Goal: Task Accomplishment & Management: Manage account settings

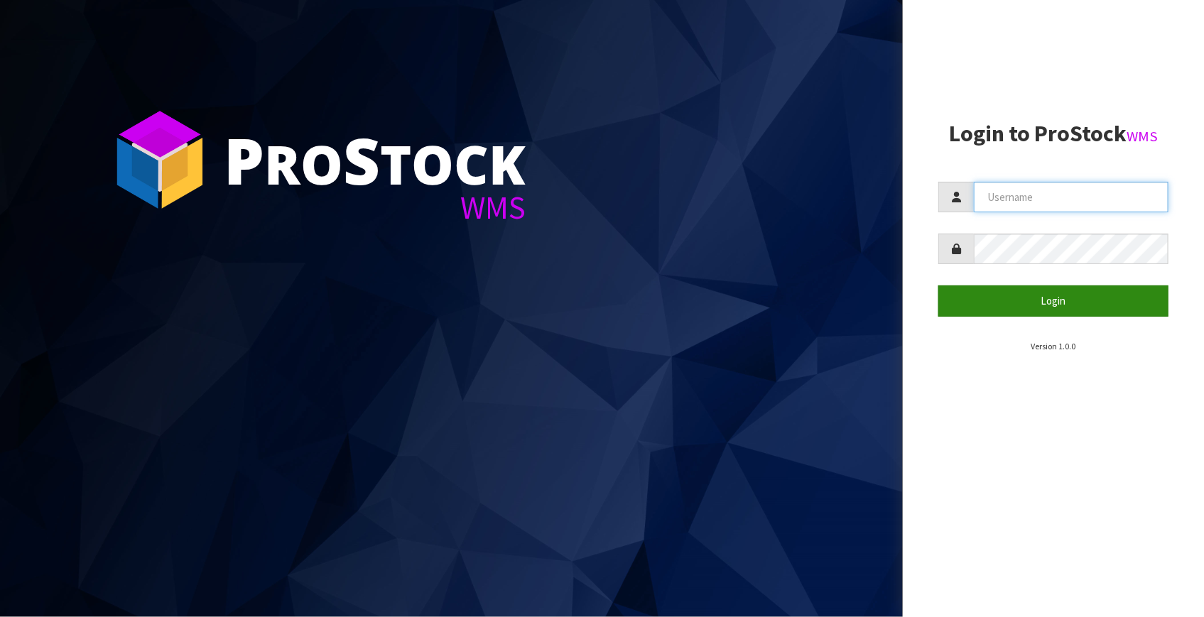
type input "Fetu@cwl.co.nz"
click at [1029, 290] on button "Login" at bounding box center [1053, 300] width 230 height 31
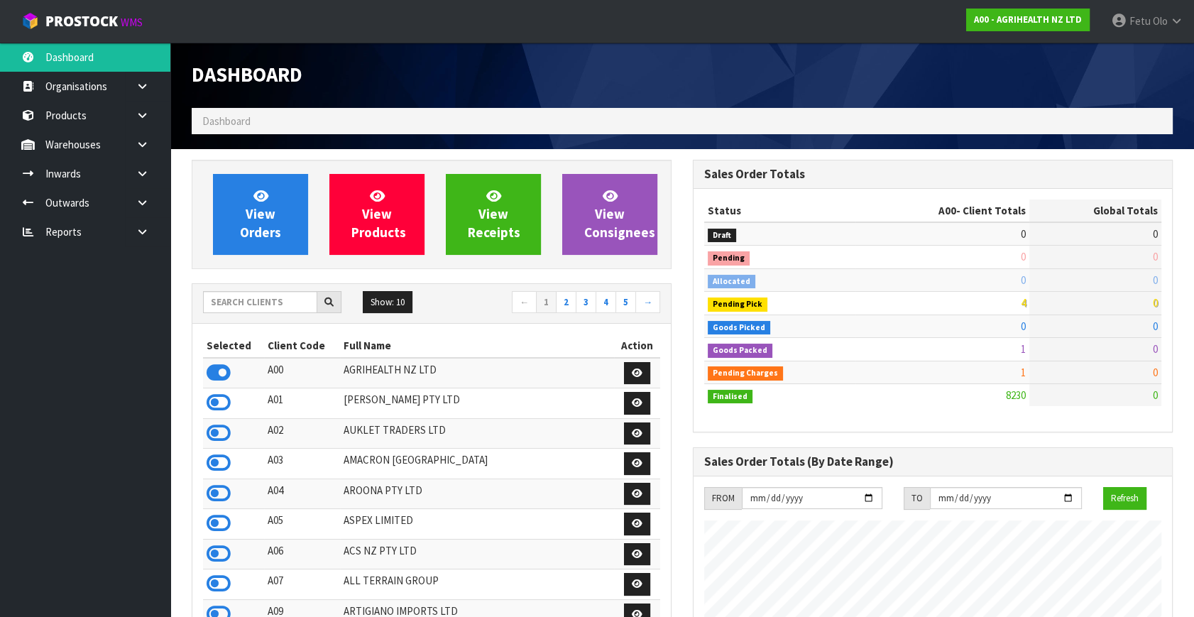
scroll to position [1074, 501]
click at [265, 302] on input "text" at bounding box center [260, 302] width 114 height 22
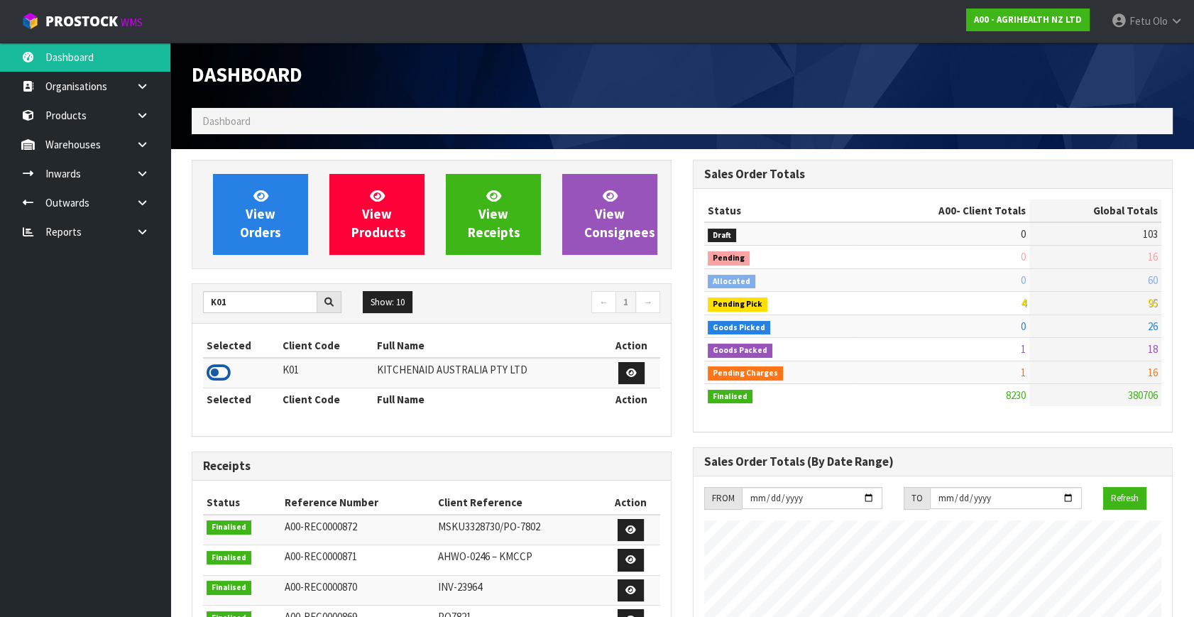
click at [218, 372] on icon at bounding box center [219, 372] width 24 height 21
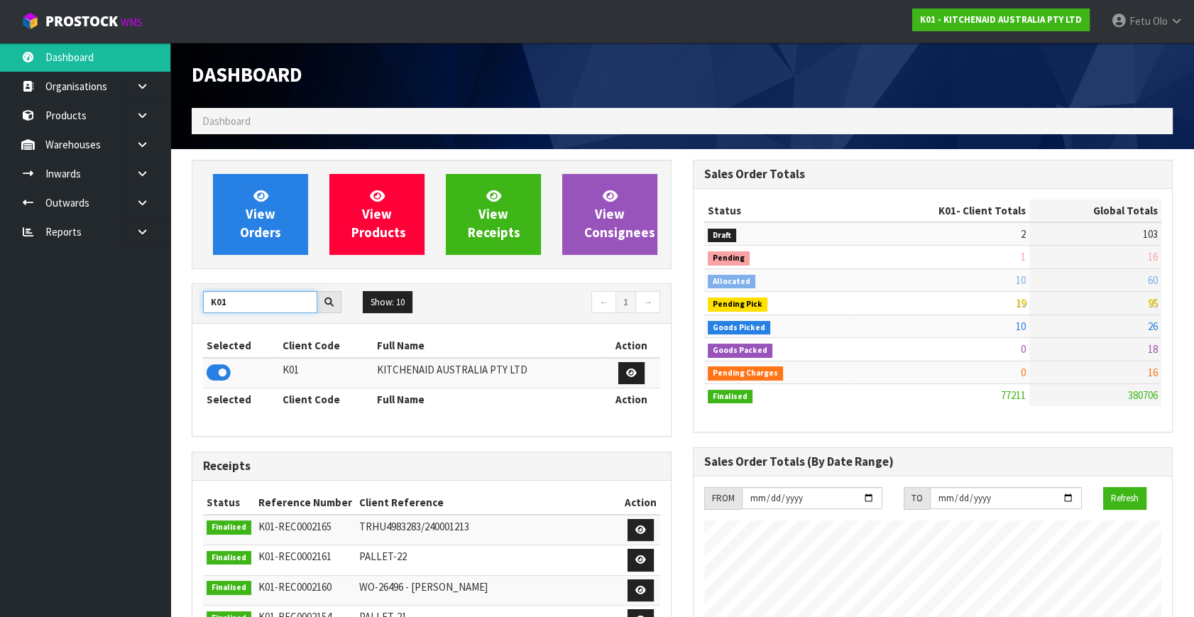
drag, startPoint x: 249, startPoint y: 303, endPoint x: 98, endPoint y: 323, distance: 152.0
click at [98, 323] on body "Toggle navigation ProStock WMS K01 - KITCHENAID AUSTRALIA PTY LTD Fetu Olo Logo…" at bounding box center [597, 308] width 1194 height 617
drag, startPoint x: 232, startPoint y: 387, endPoint x: 222, endPoint y: 376, distance: 14.1
click at [232, 386] on td at bounding box center [246, 373] width 86 height 31
click at [222, 374] on icon at bounding box center [219, 372] width 24 height 21
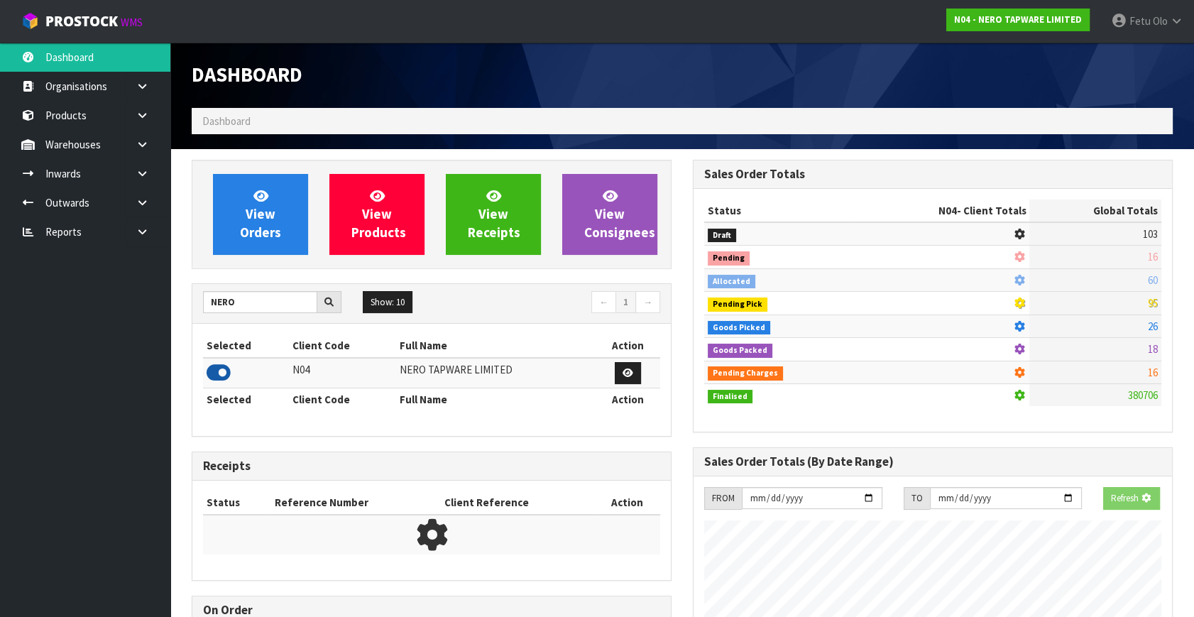
scroll to position [1104, 501]
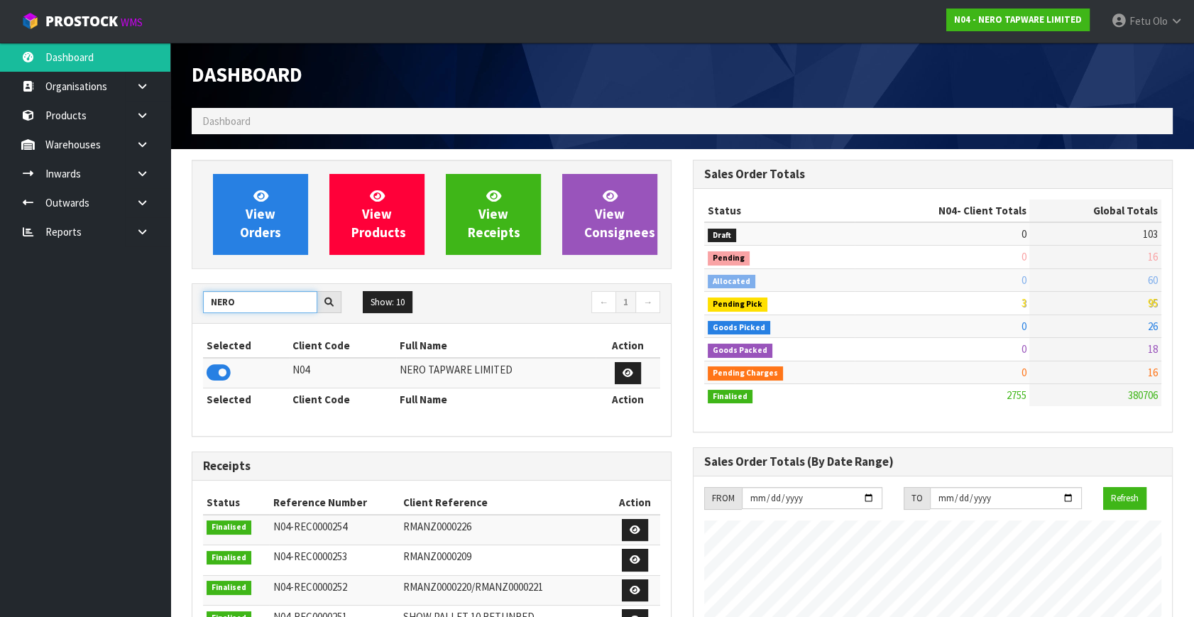
drag, startPoint x: 247, startPoint y: 305, endPoint x: 134, endPoint y: 325, distance: 114.8
click at [134, 325] on body "Toggle navigation ProStock WMS N04 - NERO TAPWARE LIMITED Fetu Olo Logout Dashb…" at bounding box center [597, 308] width 1194 height 617
type input "K01"
click at [219, 365] on icon at bounding box center [219, 372] width 24 height 21
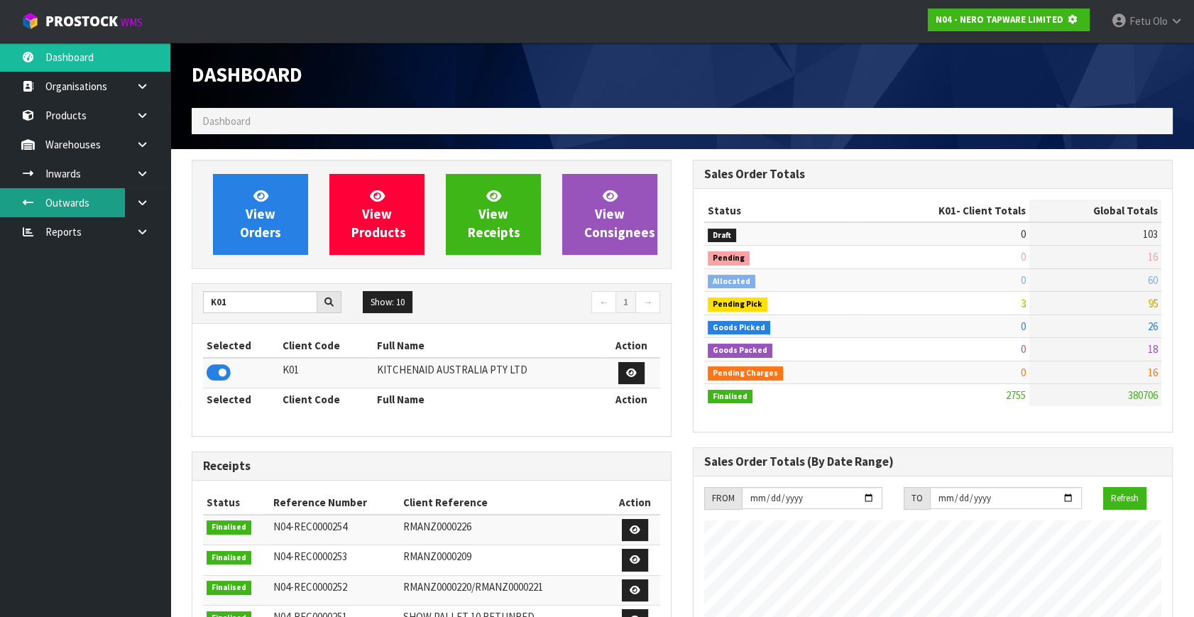
scroll to position [884, 501]
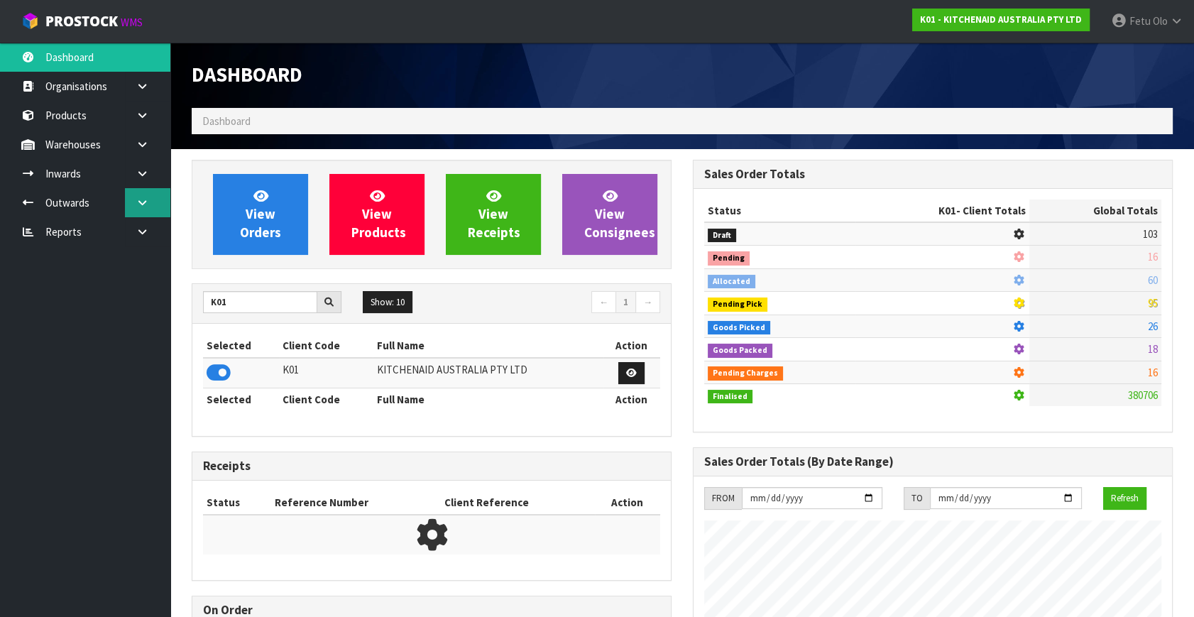
click at [141, 199] on icon at bounding box center [142, 202] width 13 height 11
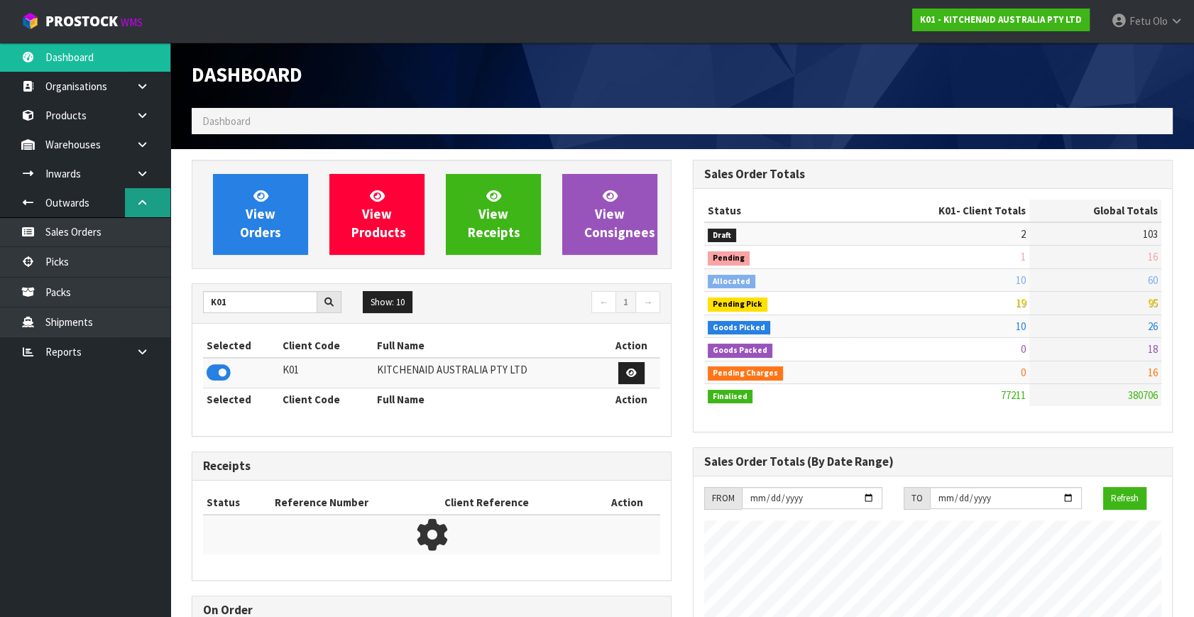
scroll to position [1074, 501]
click at [69, 268] on link "Picks" at bounding box center [85, 261] width 170 height 29
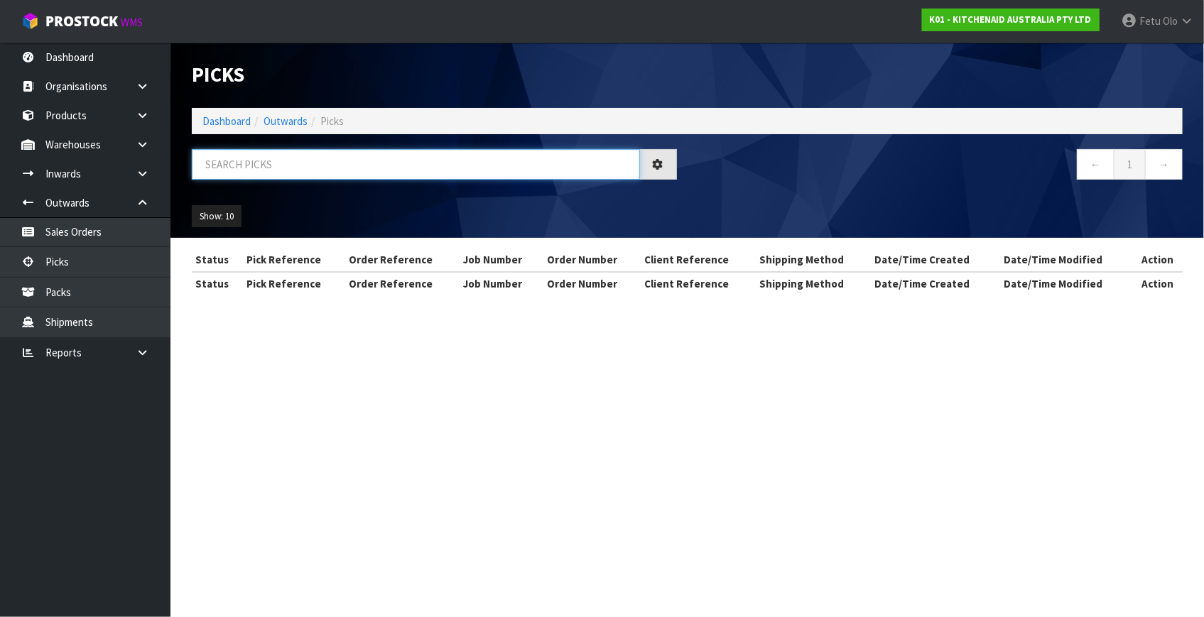
click at [313, 165] on input "text" at bounding box center [416, 164] width 448 height 31
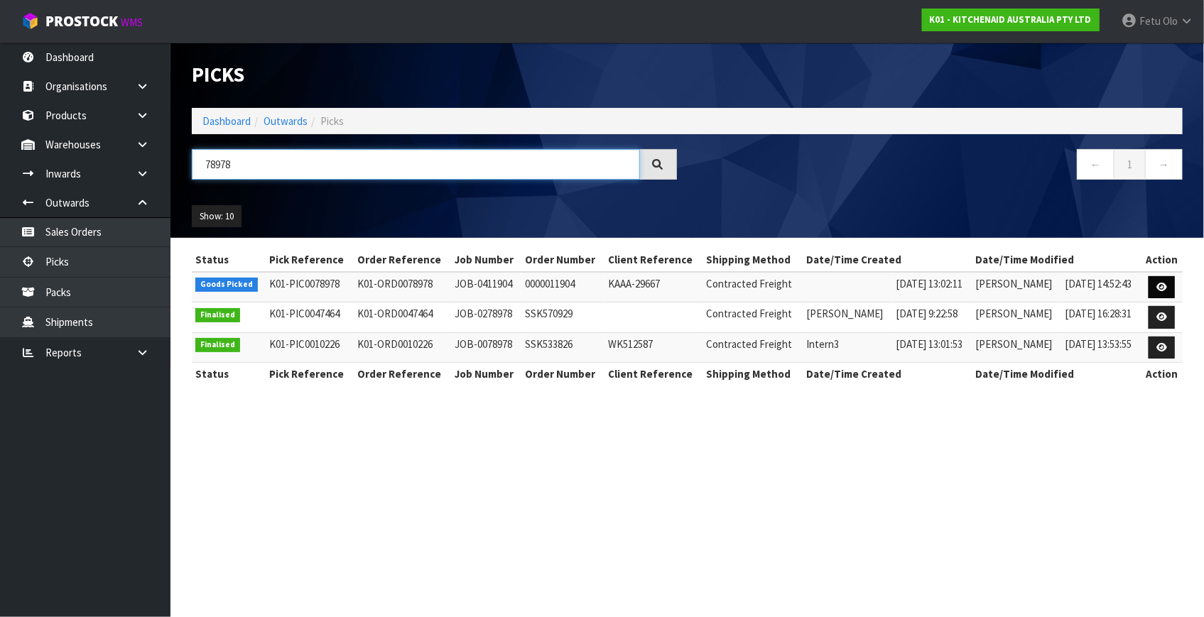
type input "78978"
click at [1162, 283] on icon at bounding box center [1161, 287] width 11 height 9
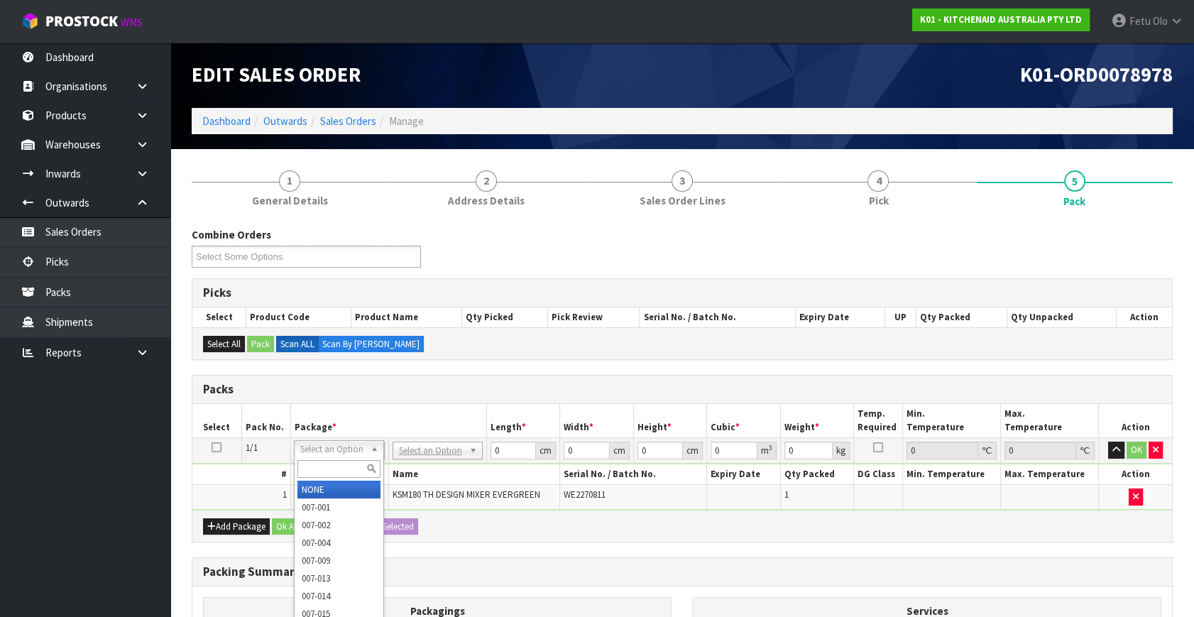
drag, startPoint x: 343, startPoint y: 450, endPoint x: 333, endPoint y: 490, distance: 41.7
drag, startPoint x: 333, startPoint y: 490, endPoint x: 368, endPoint y: 490, distance: 34.8
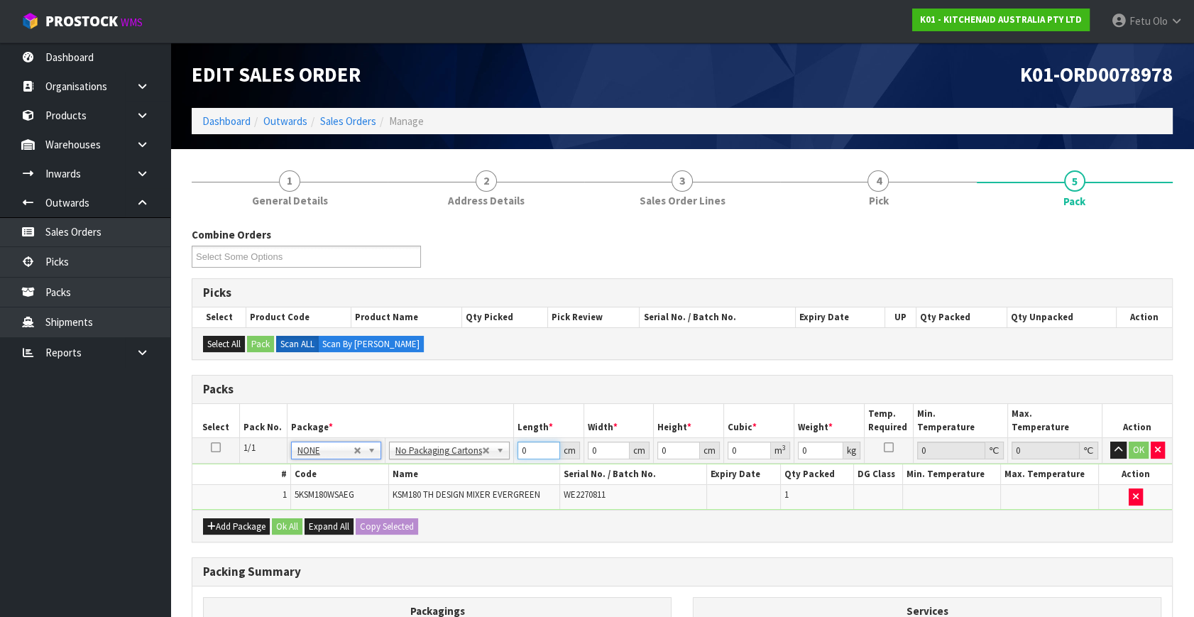
drag, startPoint x: 523, startPoint y: 448, endPoint x: 462, endPoint y: 465, distance: 64.1
click at [462, 465] on tbody "1/1 NONE 007-001 007-002 007-004 007-009 007-013 007-014 007-015 007-017 007-01…" at bounding box center [682, 474] width 980 height 72
type input "42"
type input "29"
type input "4"
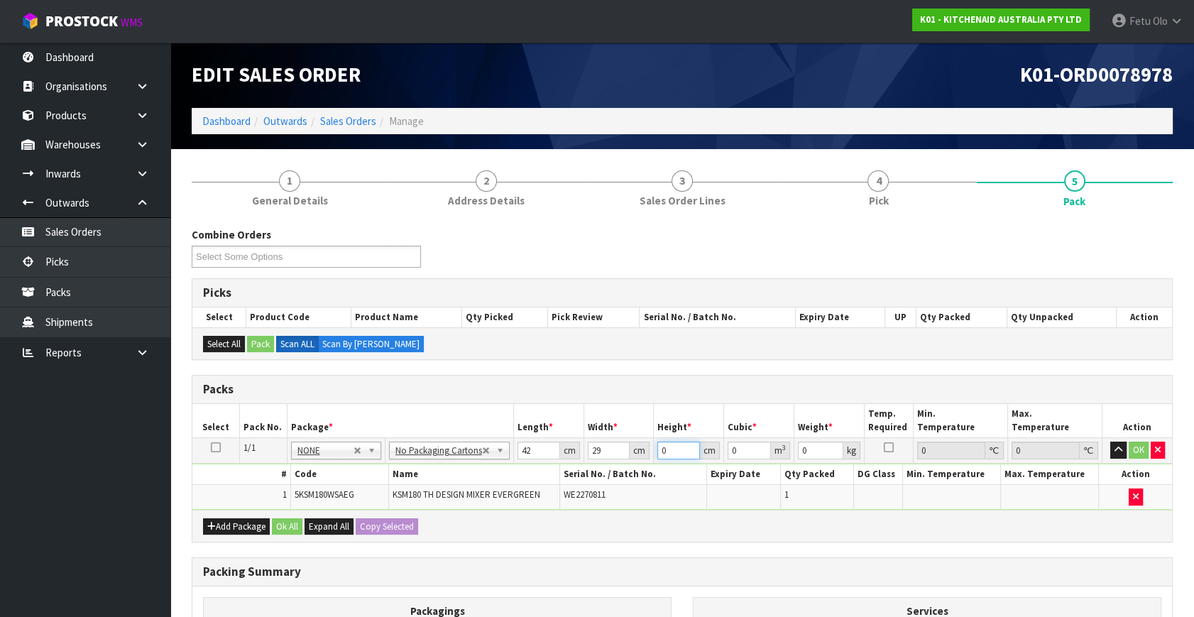
type input "0.004872"
type input "43"
type input "0.052374"
type input "43"
type input "13"
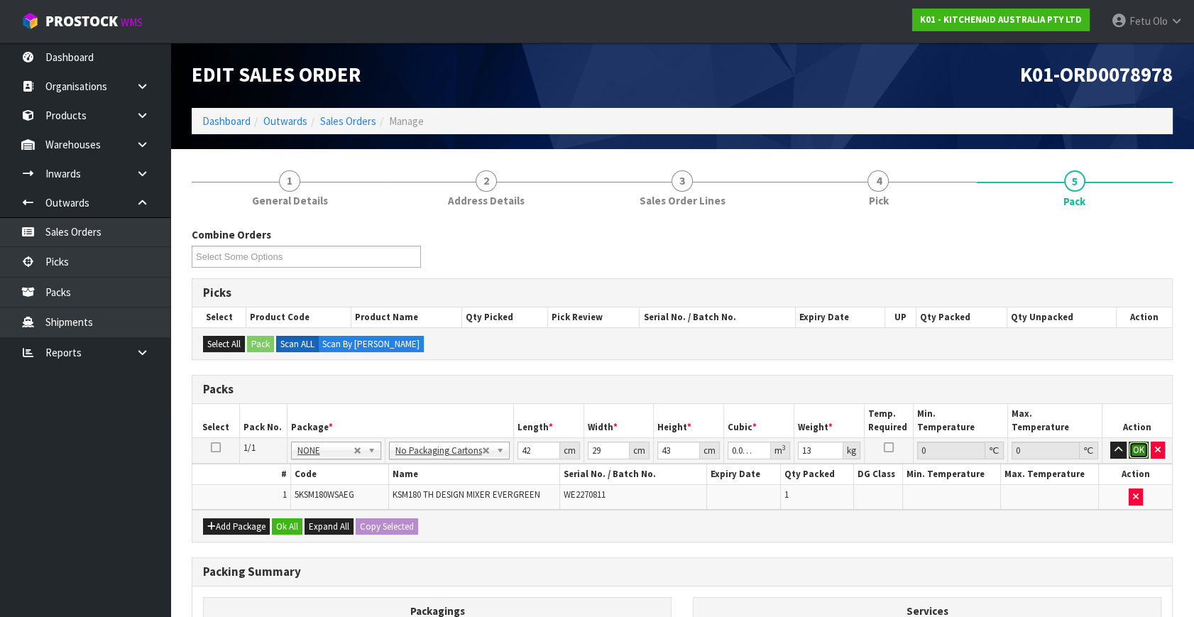
click button "OK" at bounding box center [1139, 450] width 20 height 17
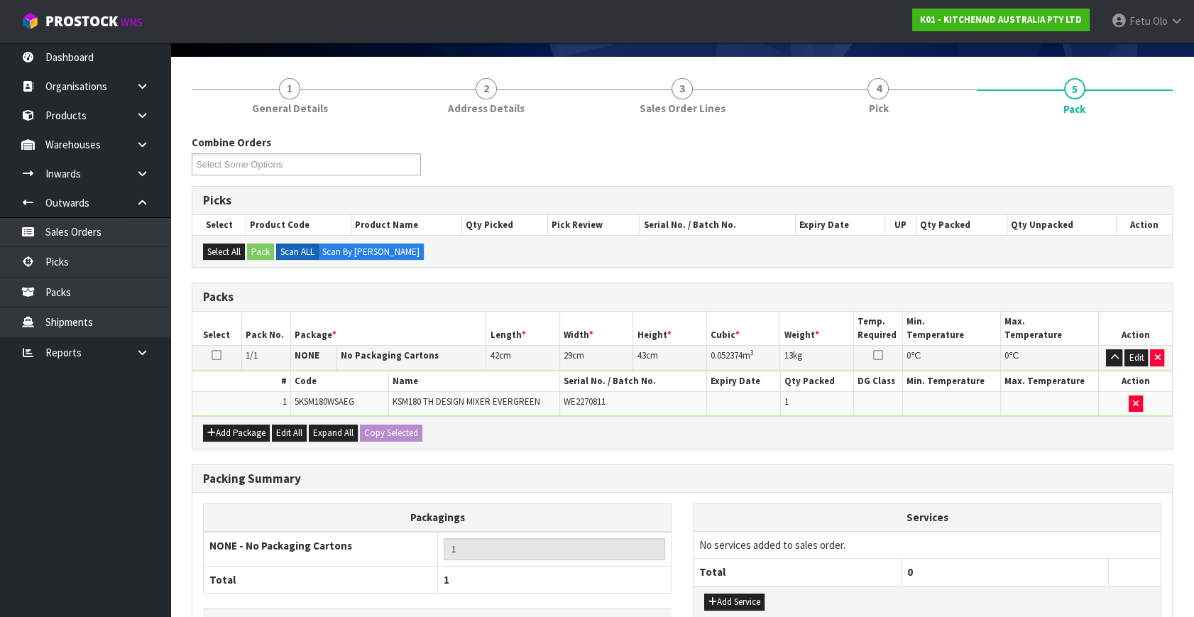
scroll to position [190, 0]
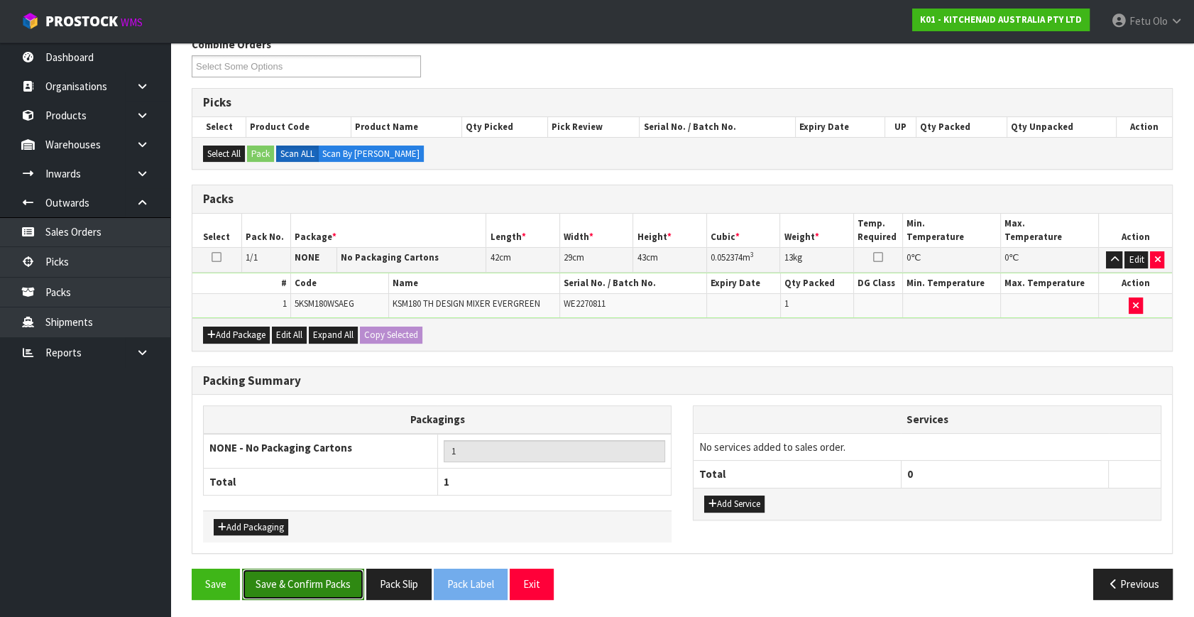
click at [323, 582] on button "Save & Confirm Packs" at bounding box center [303, 584] width 122 height 31
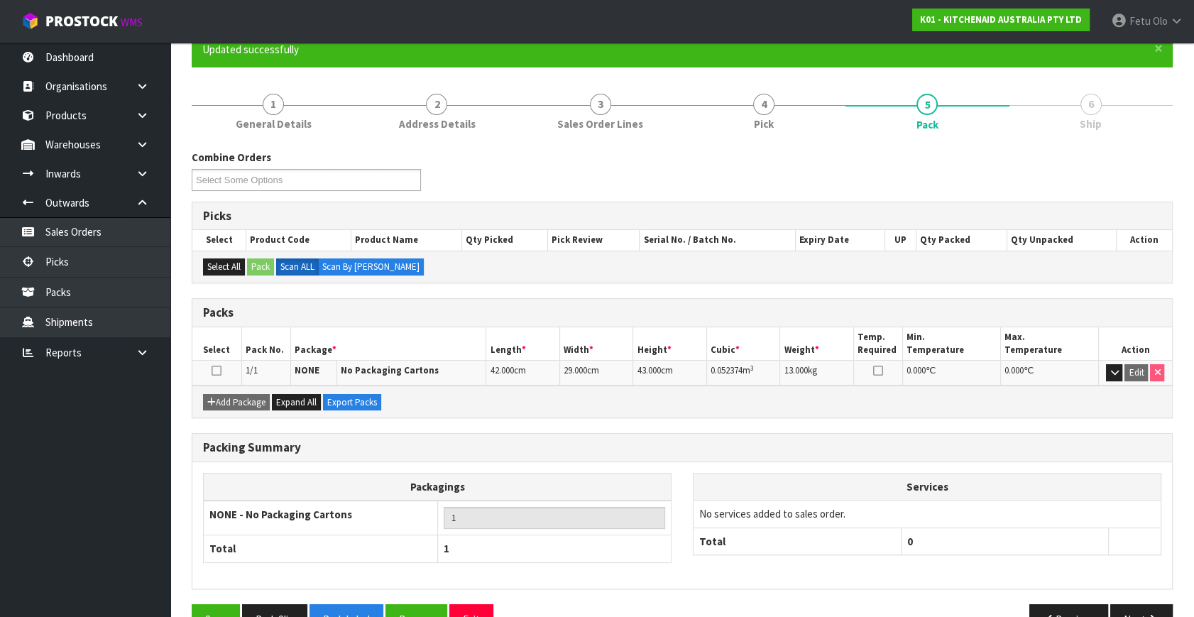
scroll to position [164, 0]
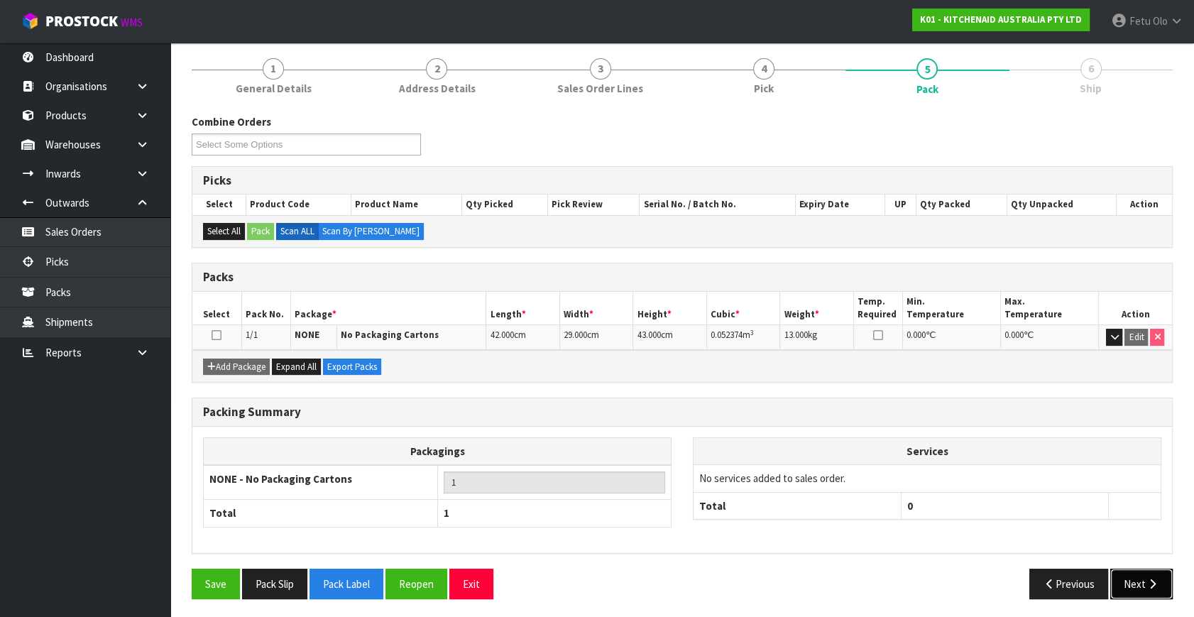
click at [1122, 577] on button "Next" at bounding box center [1142, 584] width 62 height 31
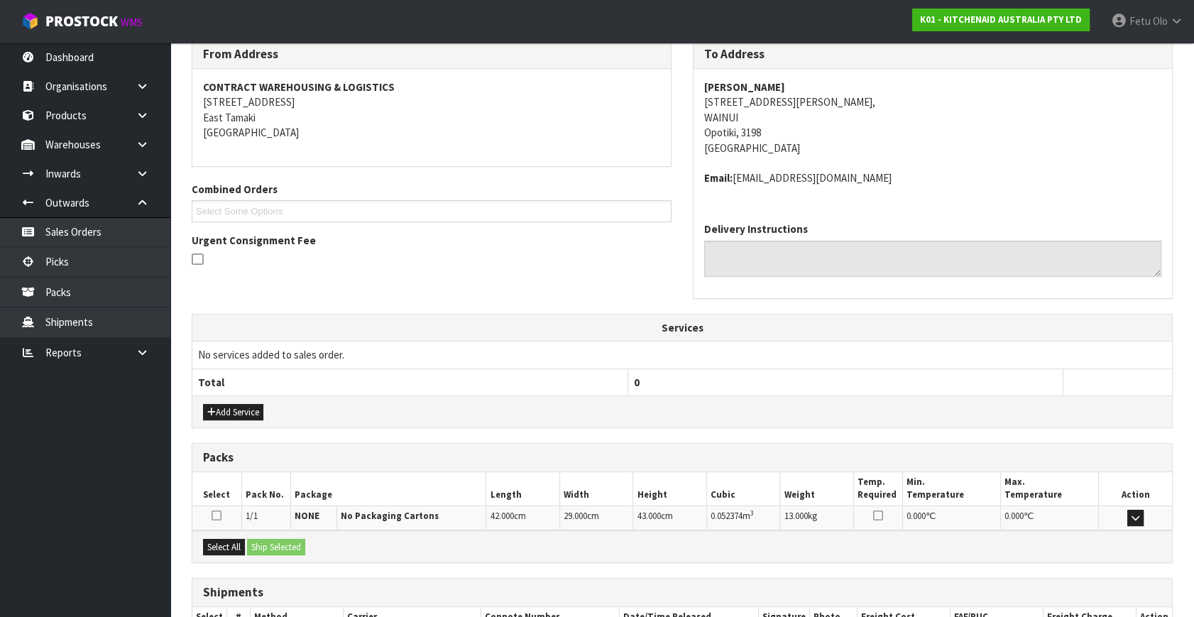
scroll to position [334, 0]
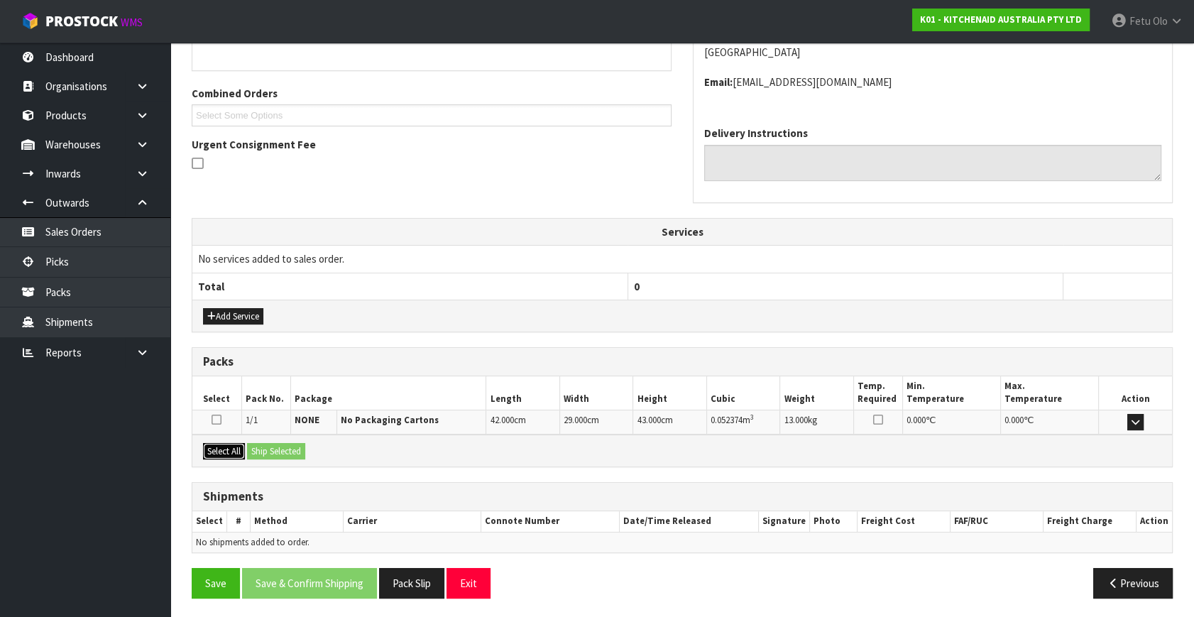
click at [223, 443] on button "Select All" at bounding box center [224, 451] width 42 height 17
click at [276, 451] on button "Ship Selected" at bounding box center [276, 451] width 58 height 17
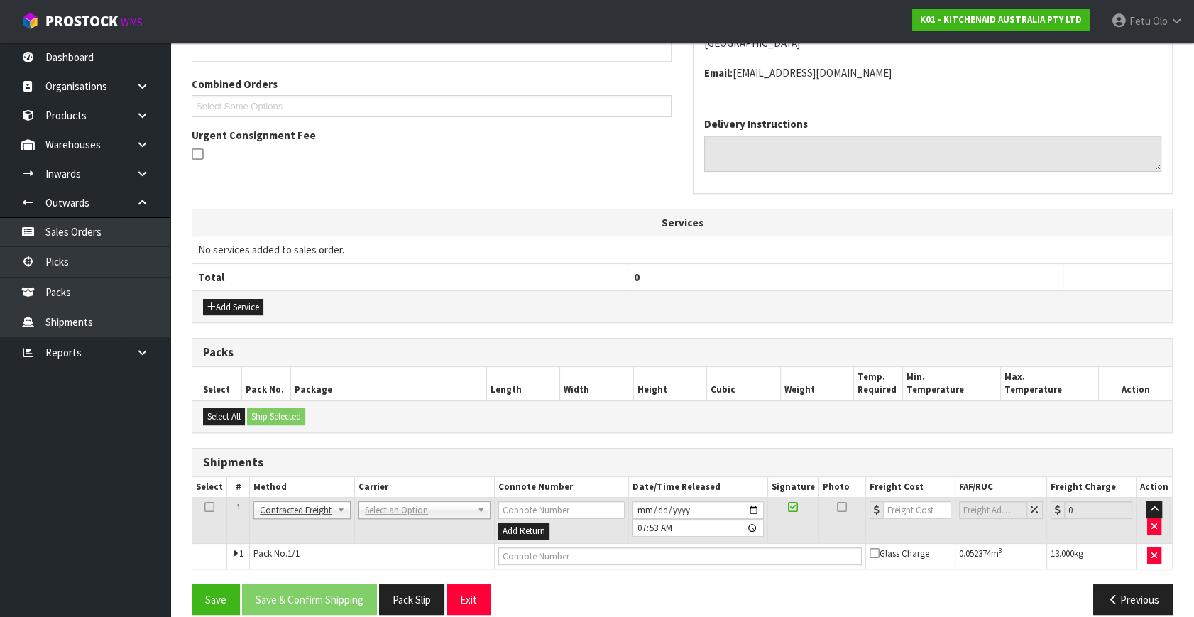
scroll to position [360, 0]
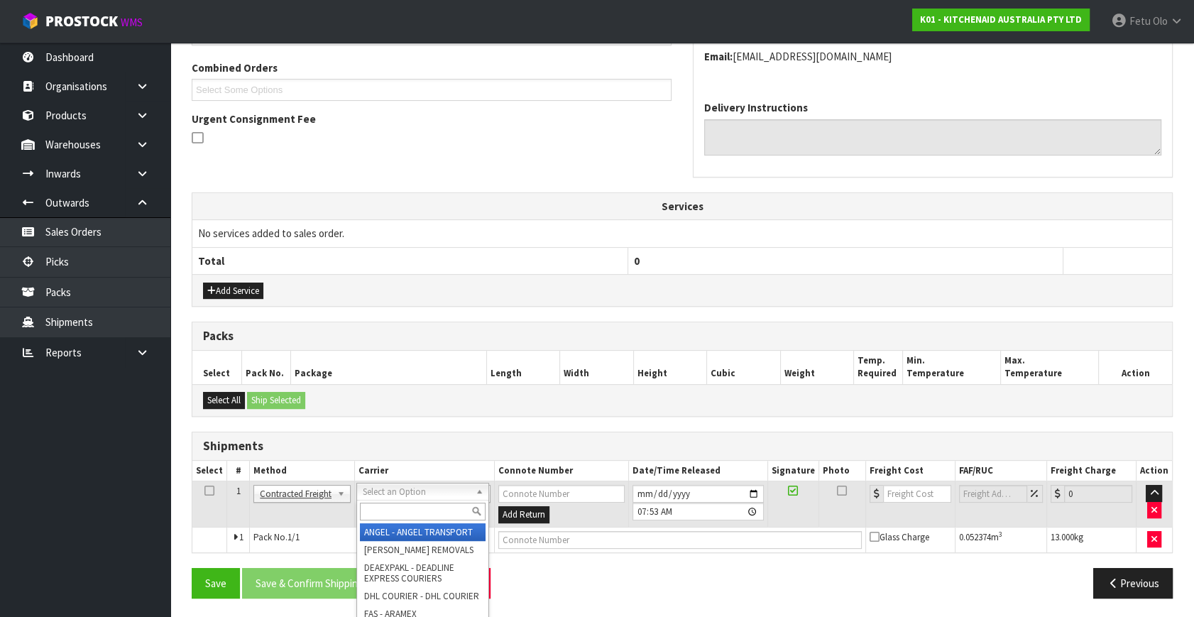
click at [408, 507] on input "text" at bounding box center [423, 512] width 126 height 18
click at [382, 513] on input "text" at bounding box center [423, 512] width 126 height 18
type input "nzp"
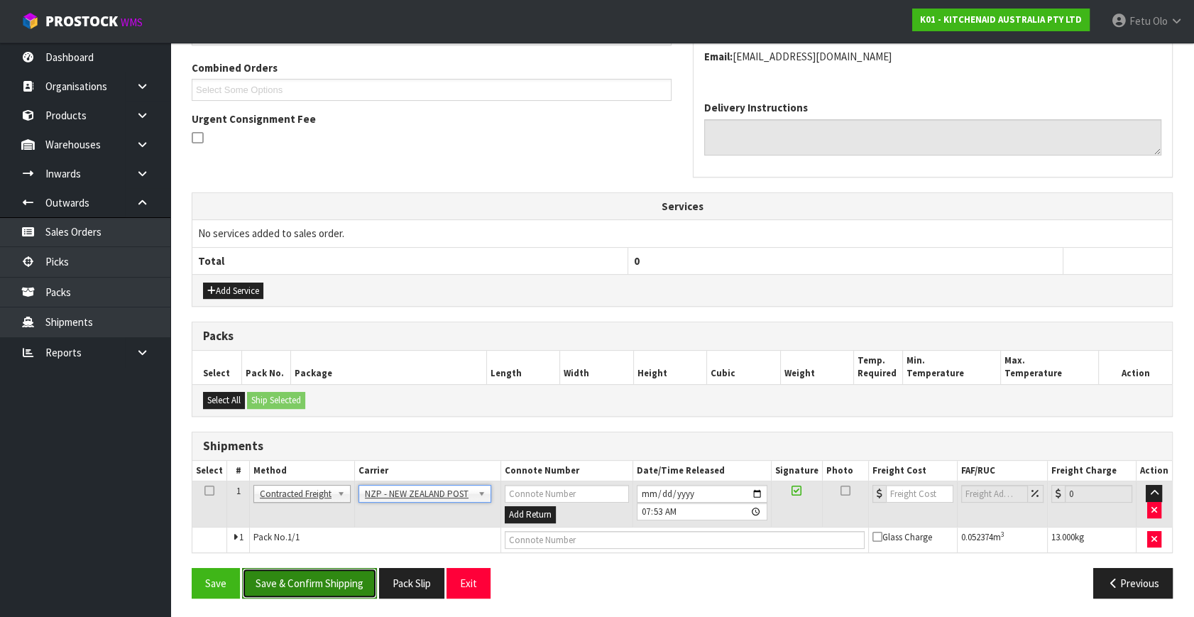
click at [335, 576] on button "Save & Confirm Shipping" at bounding box center [309, 583] width 135 height 31
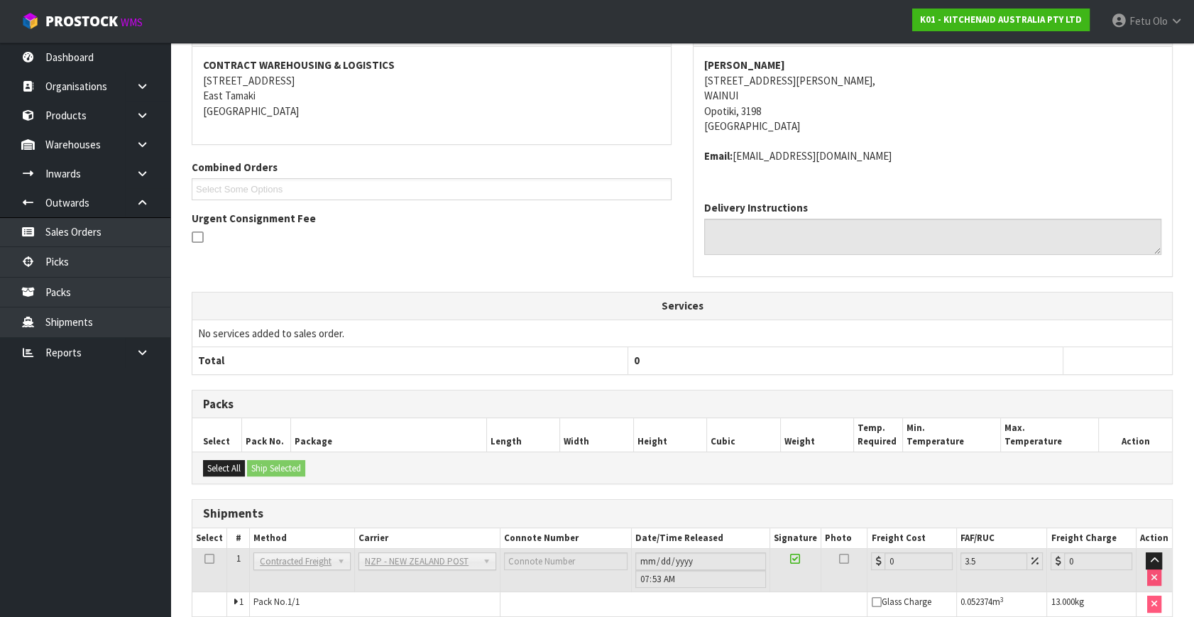
scroll to position [340, 0]
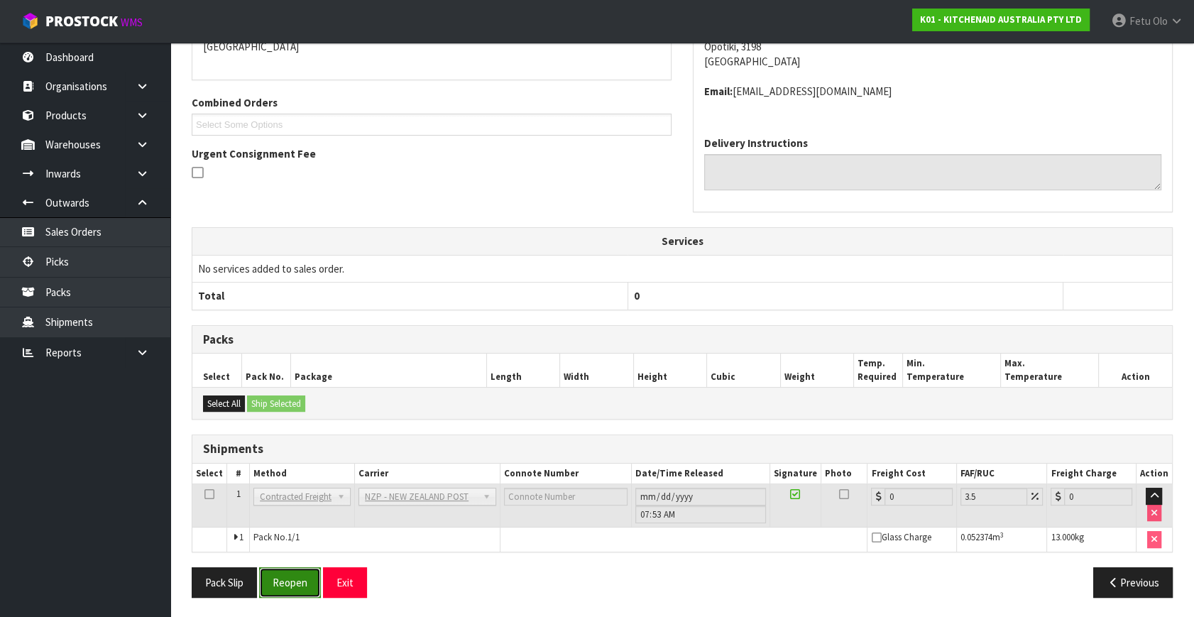
click at [295, 584] on button "Reopen" at bounding box center [290, 582] width 62 height 31
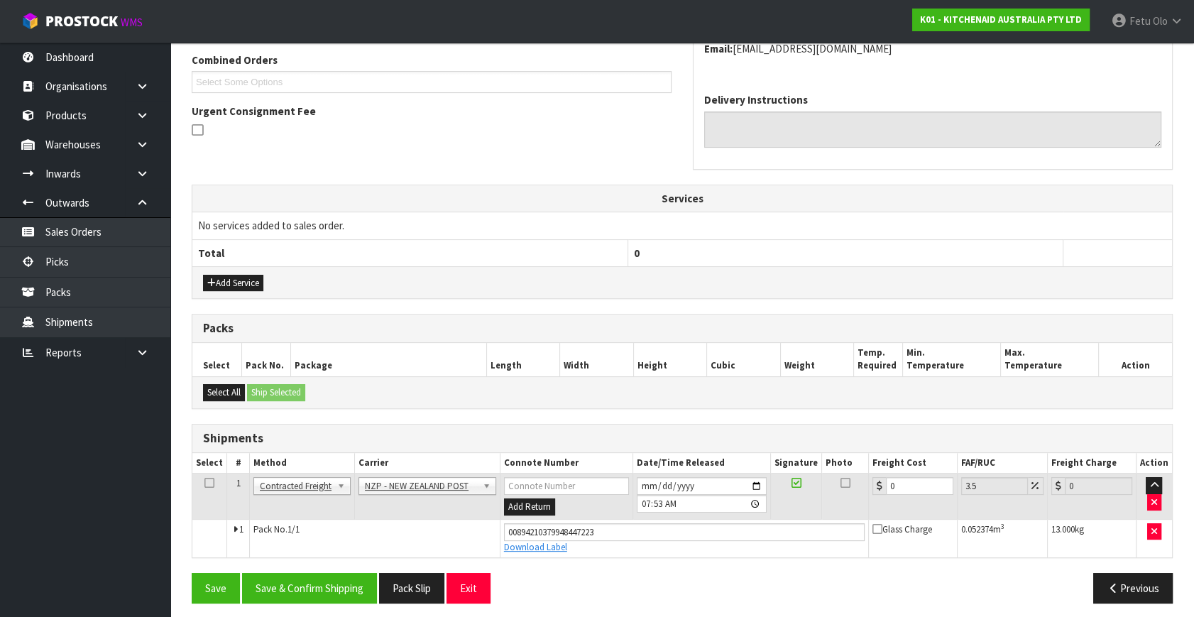
scroll to position [373, 0]
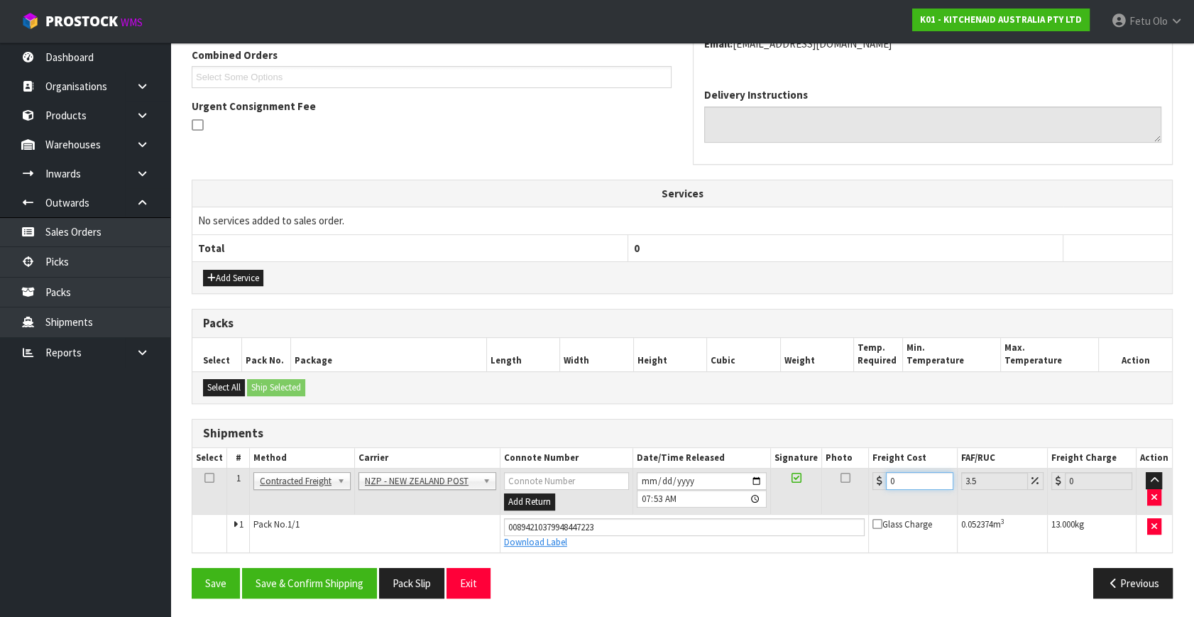
drag, startPoint x: 782, startPoint y: 504, endPoint x: 744, endPoint y: 513, distance: 39.4
click at [746, 513] on tbody "1 Client Local Pickup Customer Local Pickup Company Freight Contracted Freight …" at bounding box center [682, 511] width 980 height 84
type input "1"
type input "1.03"
type input "15"
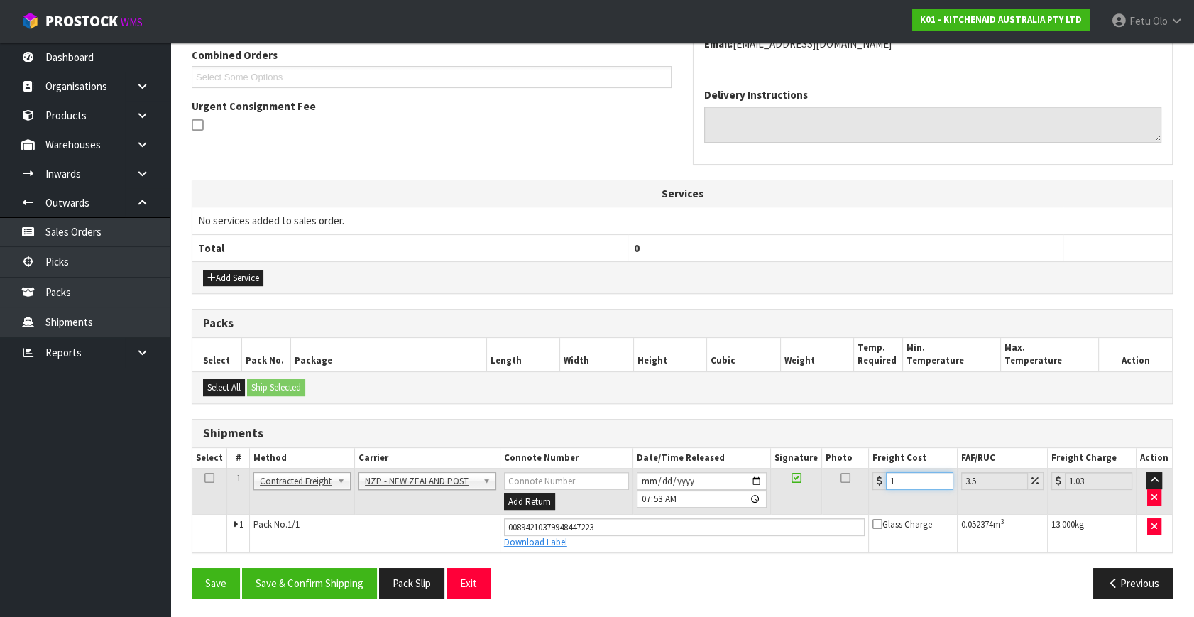
type input "15.52"
type input "15.4"
type input "15.94"
type input "15.48"
type input "16.02"
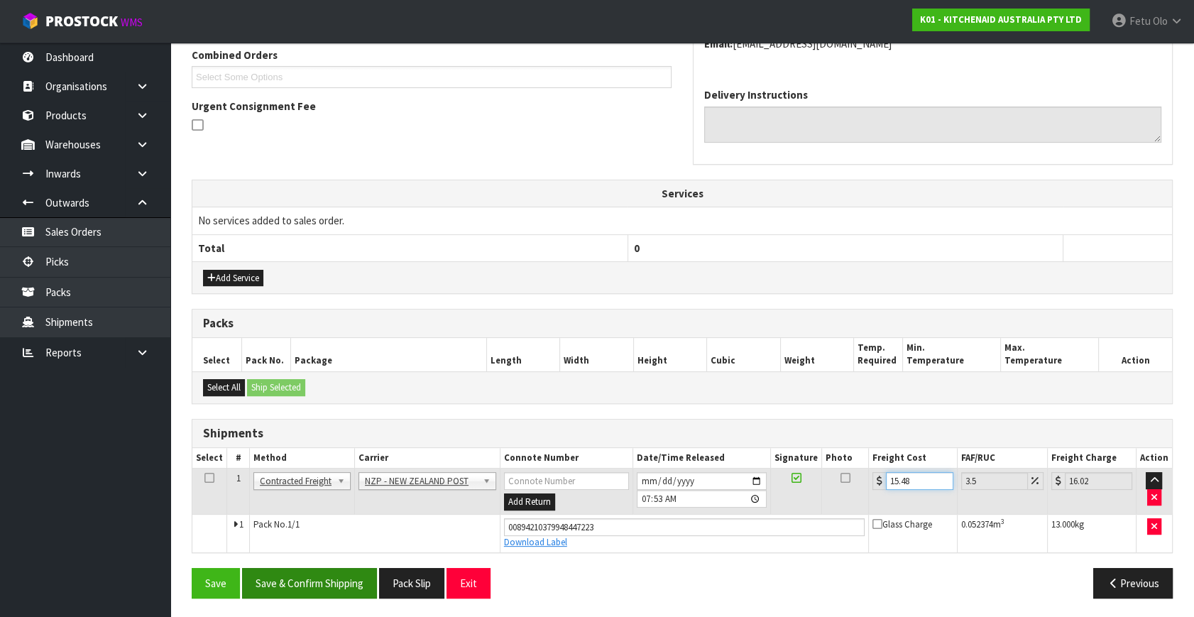
type input "15.48"
click at [356, 572] on button "Save & Confirm Shipping" at bounding box center [309, 583] width 135 height 31
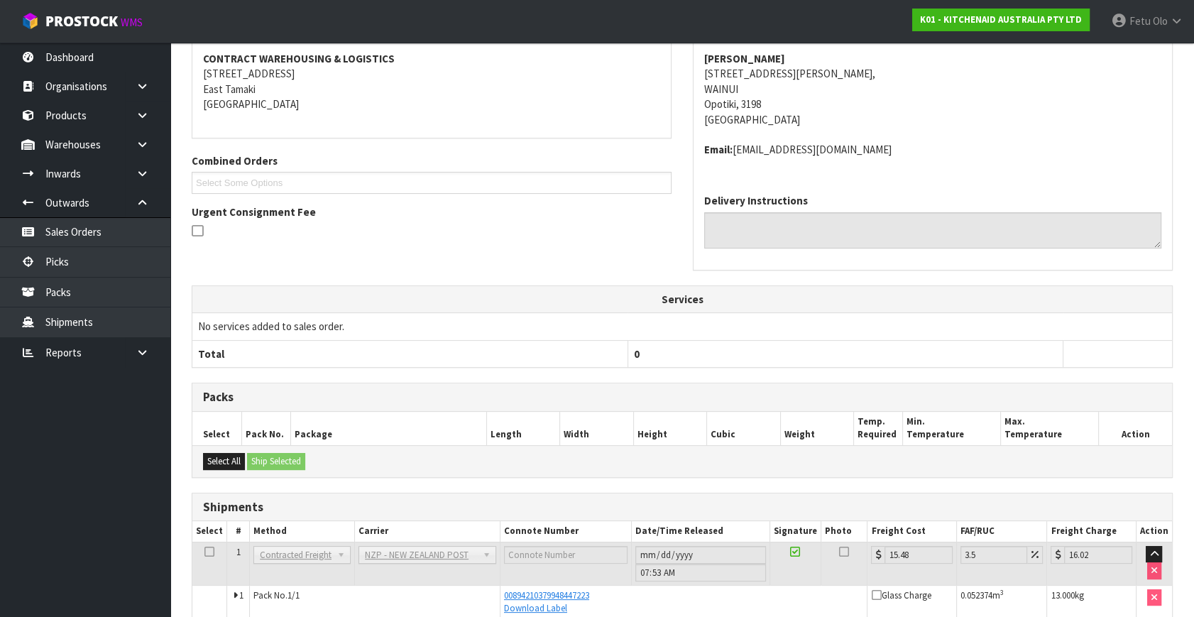
scroll to position [141, 0]
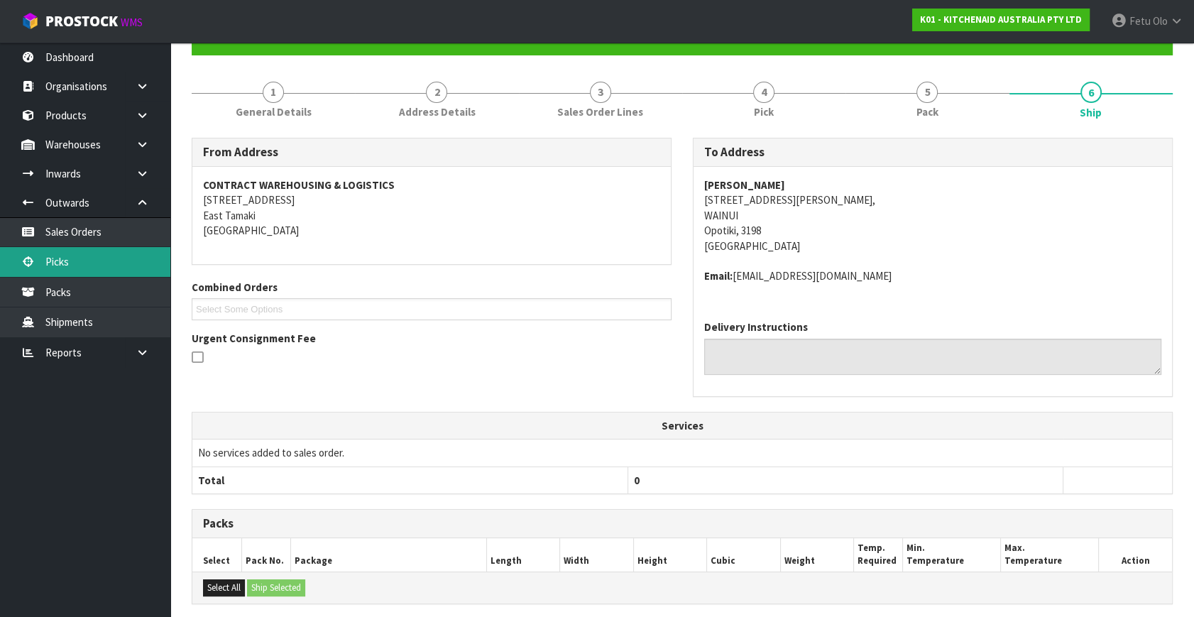
click at [75, 263] on link "Picks" at bounding box center [85, 261] width 170 height 29
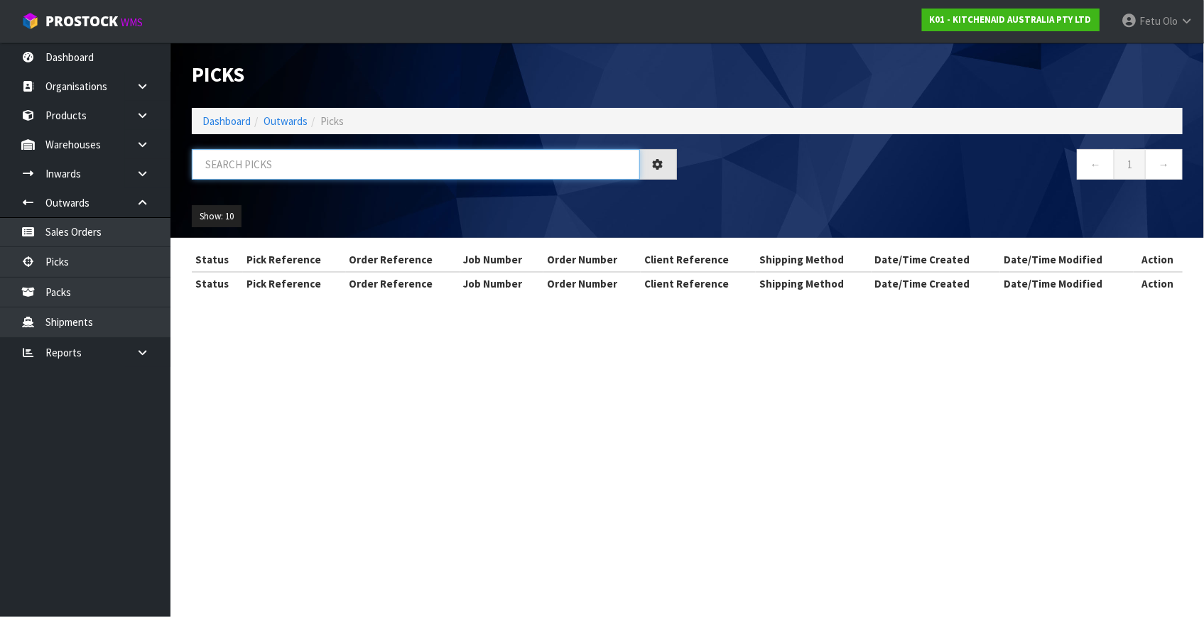
click at [227, 160] on input "text" at bounding box center [416, 164] width 448 height 31
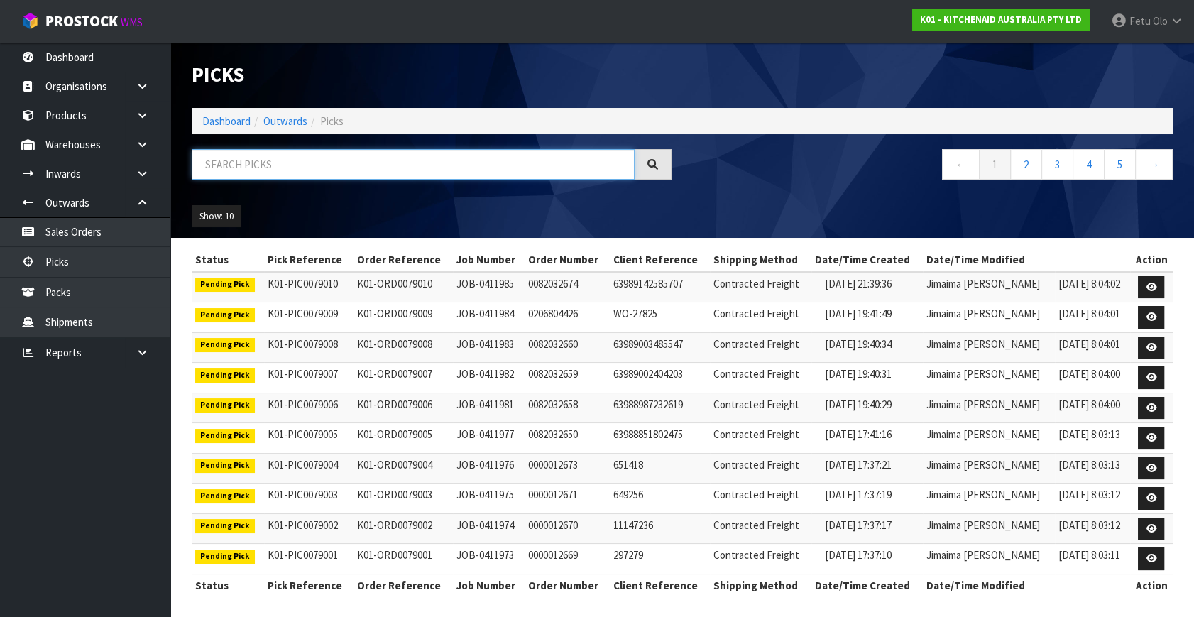
click at [317, 173] on input "text" at bounding box center [413, 164] width 443 height 31
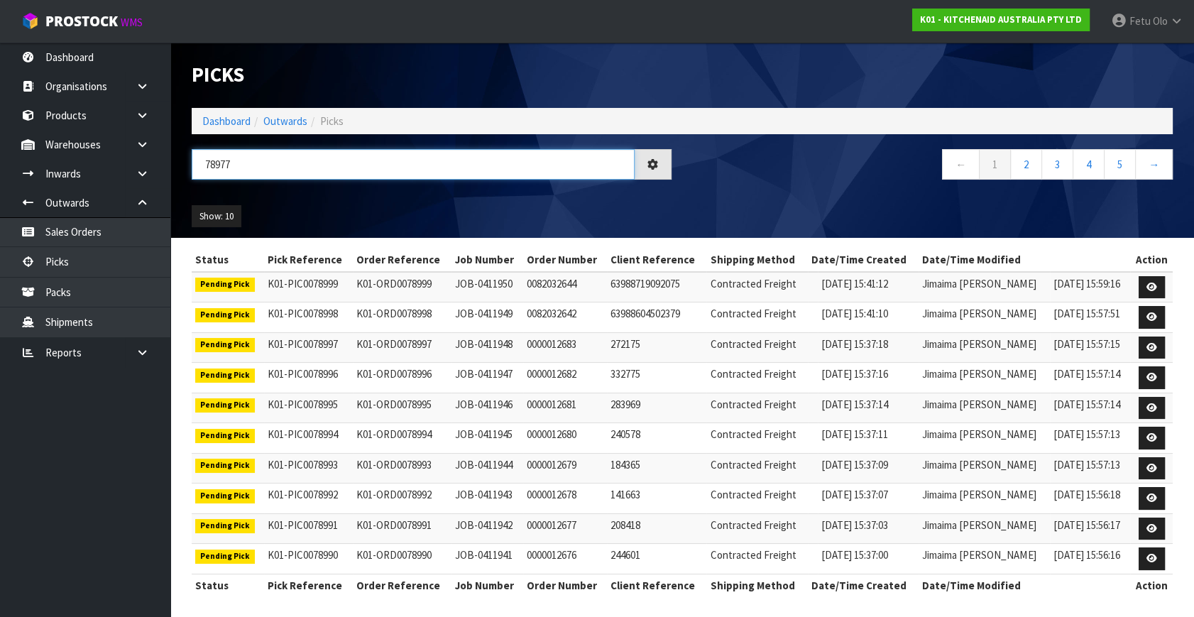
type input "78977"
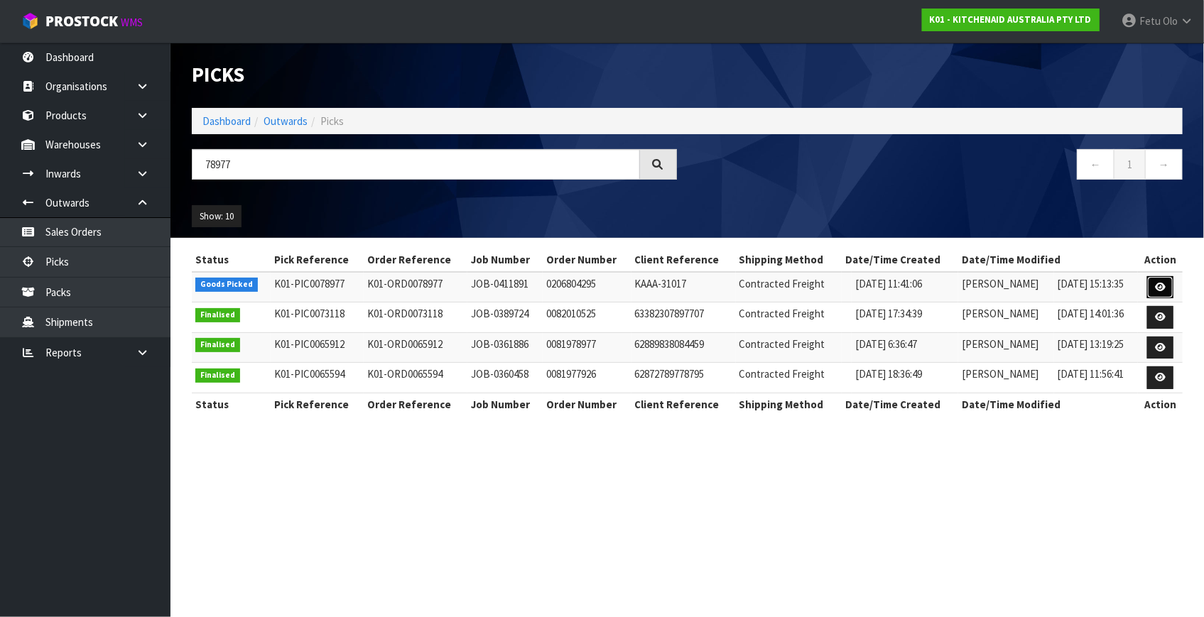
click at [1150, 286] on link at bounding box center [1160, 287] width 26 height 23
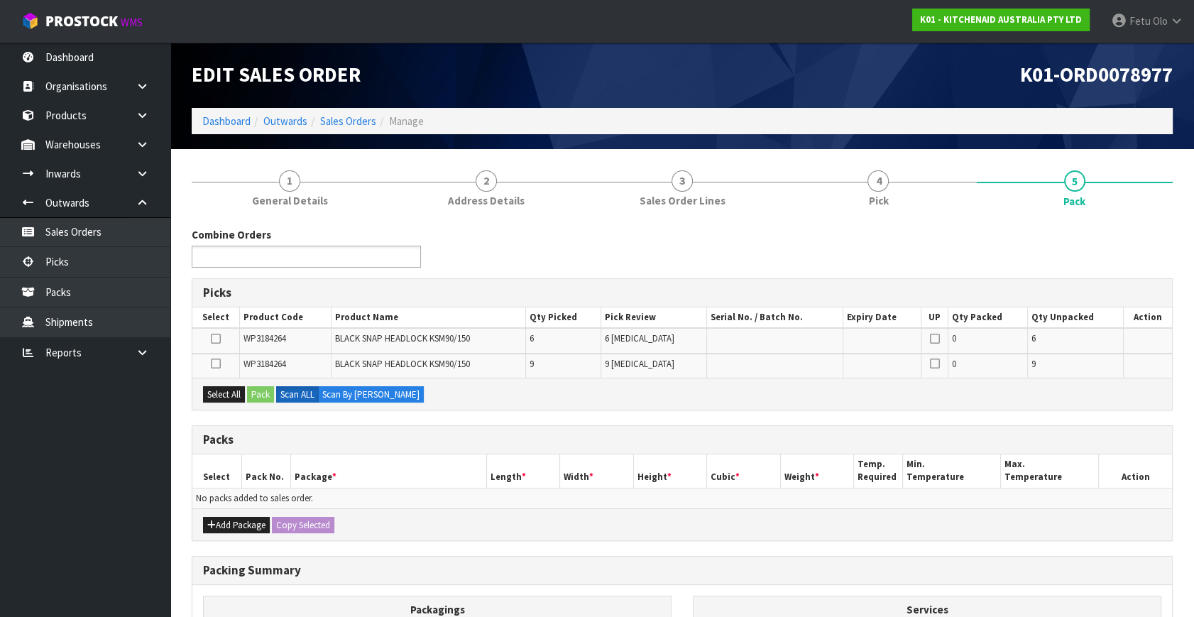
click at [322, 258] on ul at bounding box center [306, 257] width 229 height 22
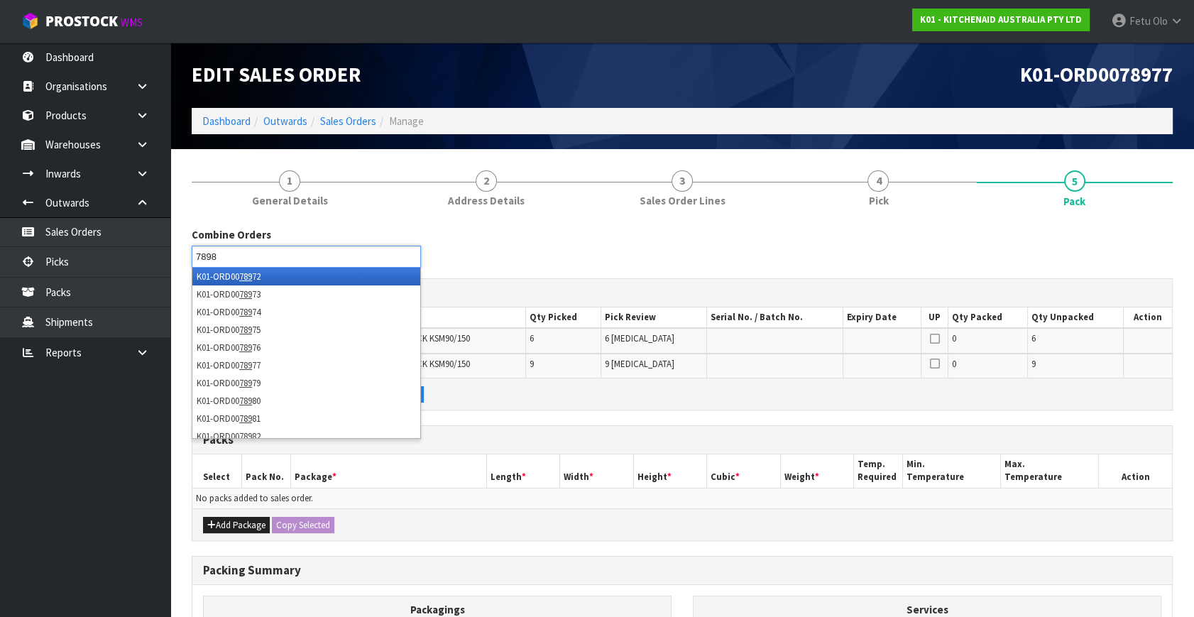
type input "78981"
type input "78982"
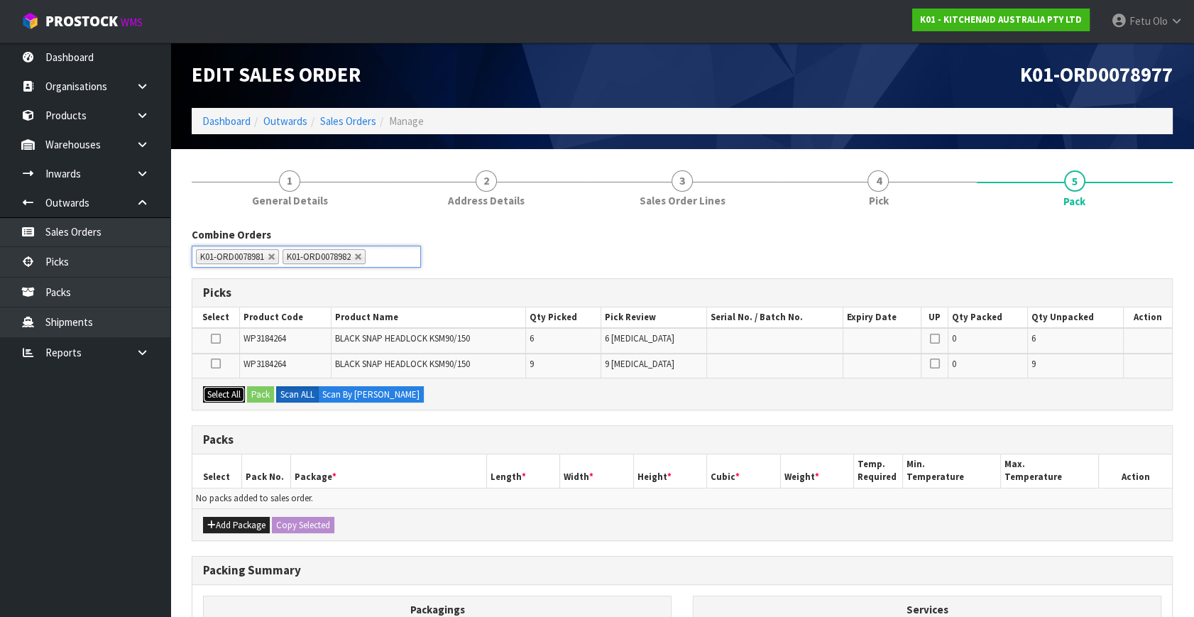
click at [222, 394] on button "Select All" at bounding box center [224, 394] width 42 height 17
click at [214, 525] on icon "button" at bounding box center [211, 525] width 9 height 9
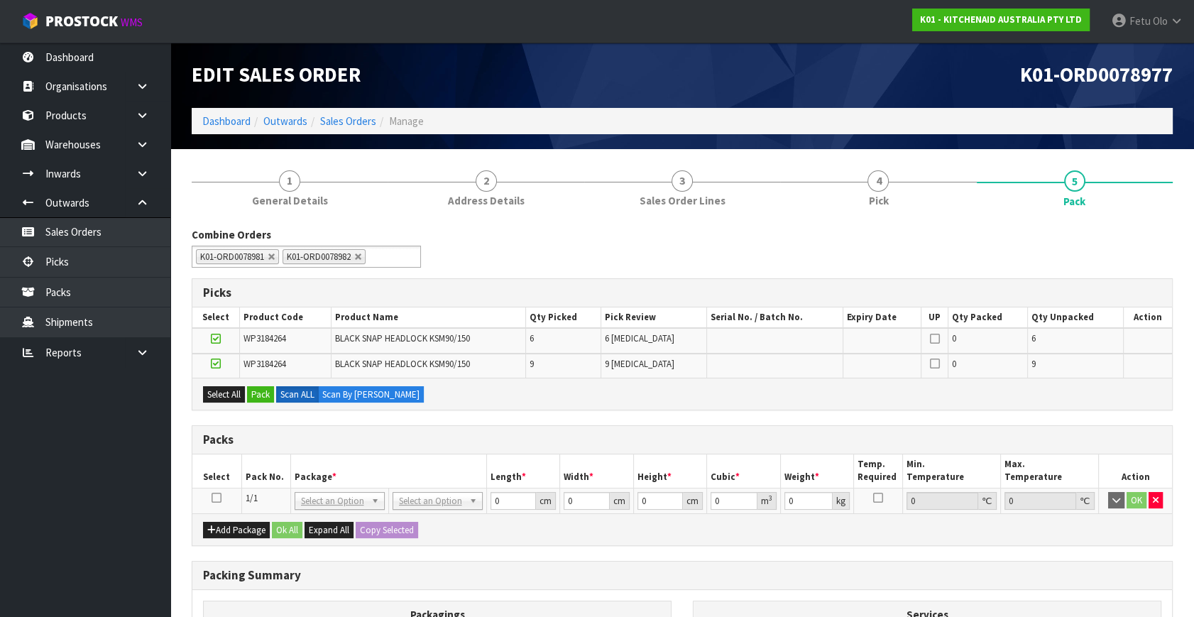
click at [216, 498] on icon at bounding box center [217, 498] width 10 height 1
click at [256, 397] on button "Pack" at bounding box center [260, 394] width 27 height 17
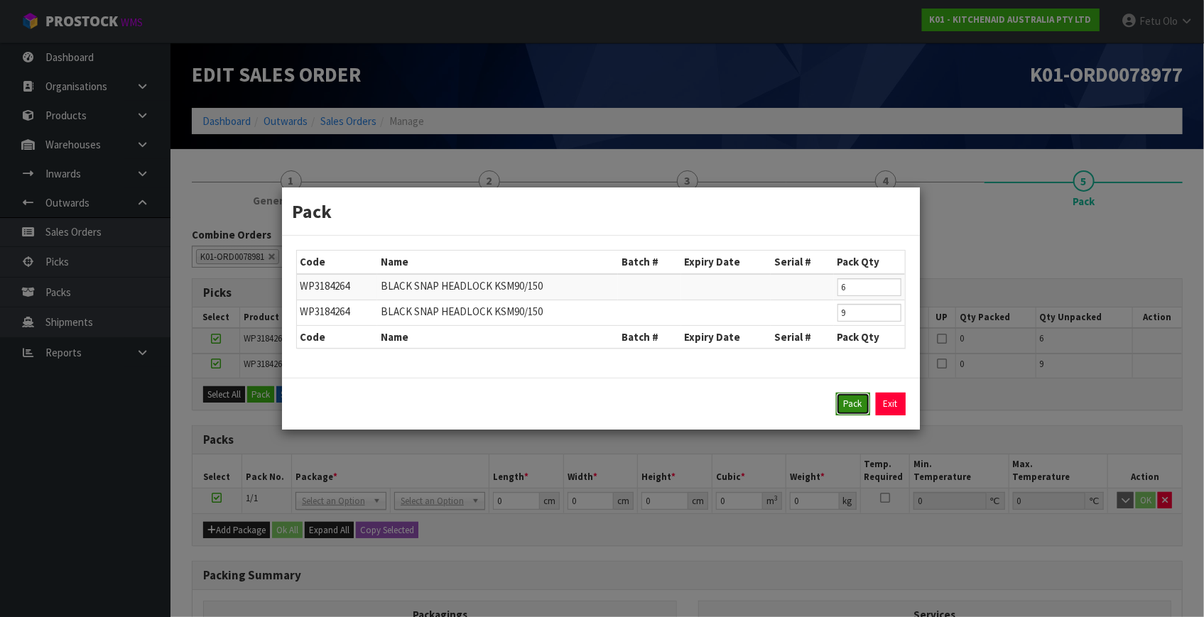
click at [848, 405] on button "Pack" at bounding box center [853, 404] width 34 height 23
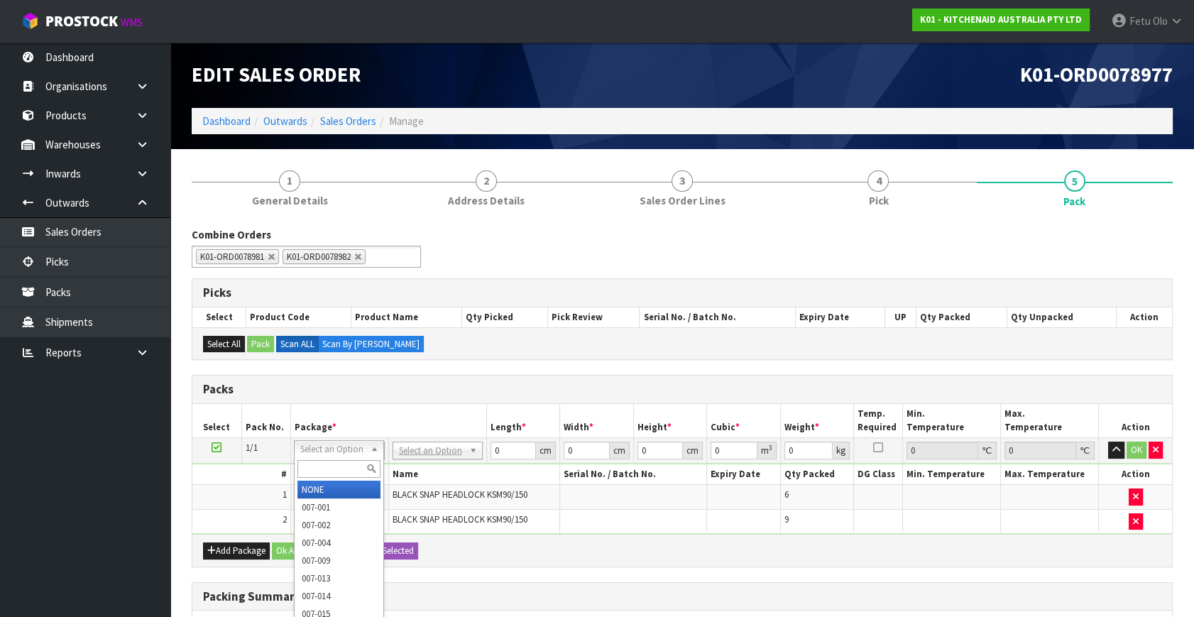
click at [337, 469] on input "text" at bounding box center [339, 469] width 83 height 18
type input "011"
type input "0.15"
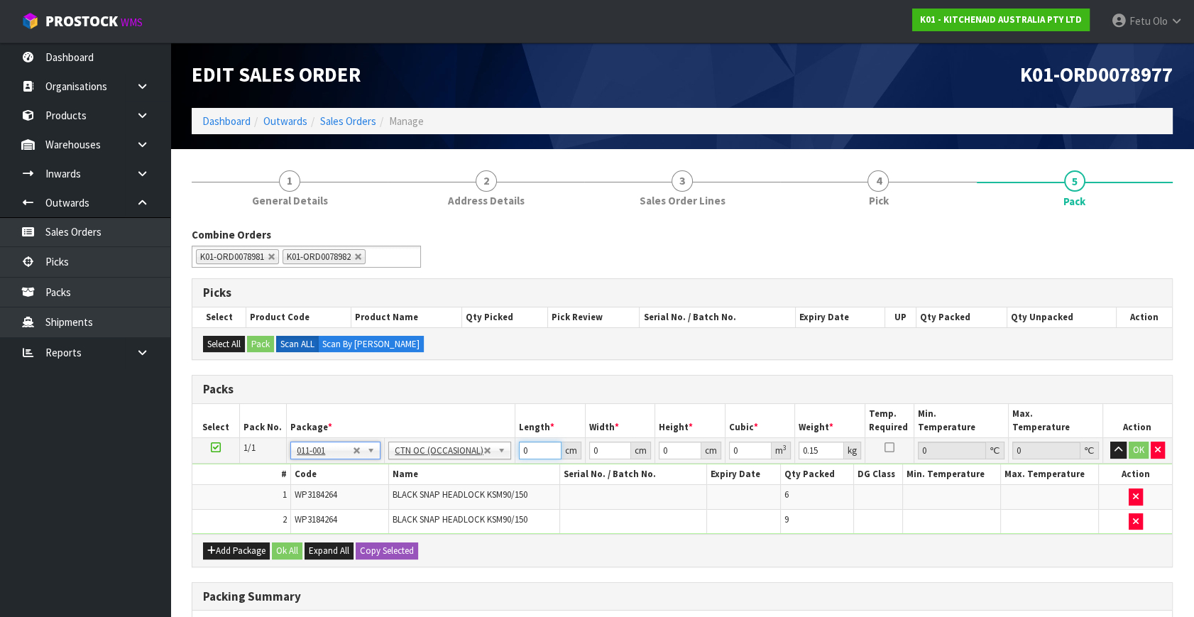
drag, startPoint x: 531, startPoint y: 450, endPoint x: 398, endPoint y: 494, distance: 140.1
click at [398, 494] on tbody "1/1 NONE 007-001 007-002 007-004 007-009 007-013 007-014 007-015 007-017 007-01…" at bounding box center [682, 486] width 980 height 97
type input "26"
type input "23"
type input "1"
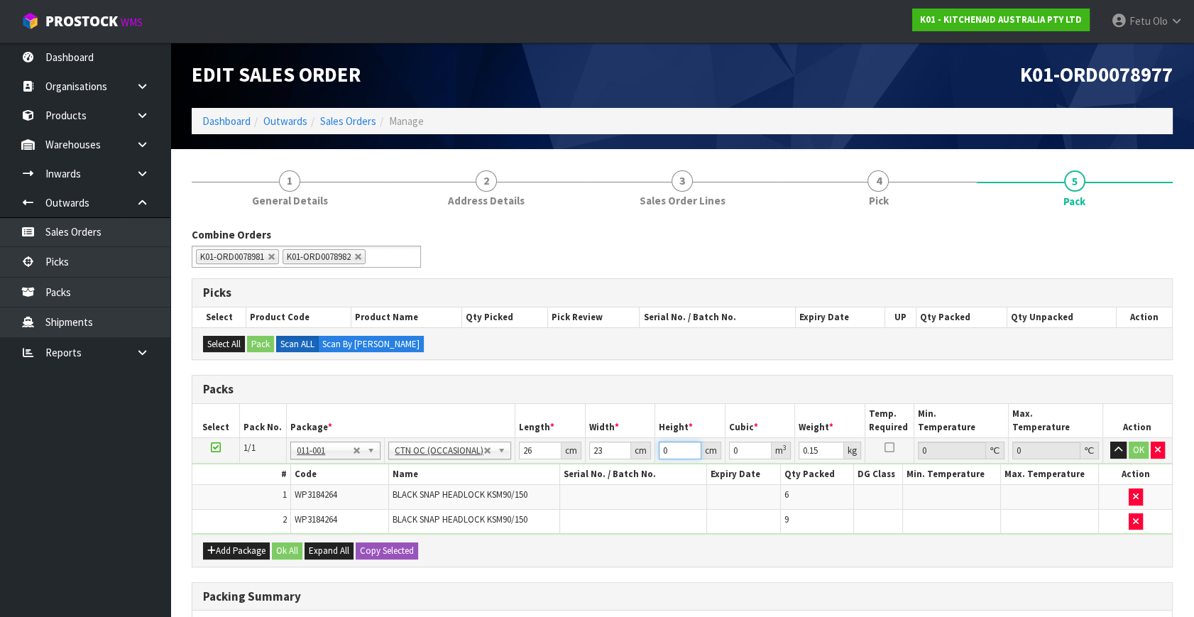
type input "0.000598"
type input "18"
type input "0.010764"
type input "18"
type input "23"
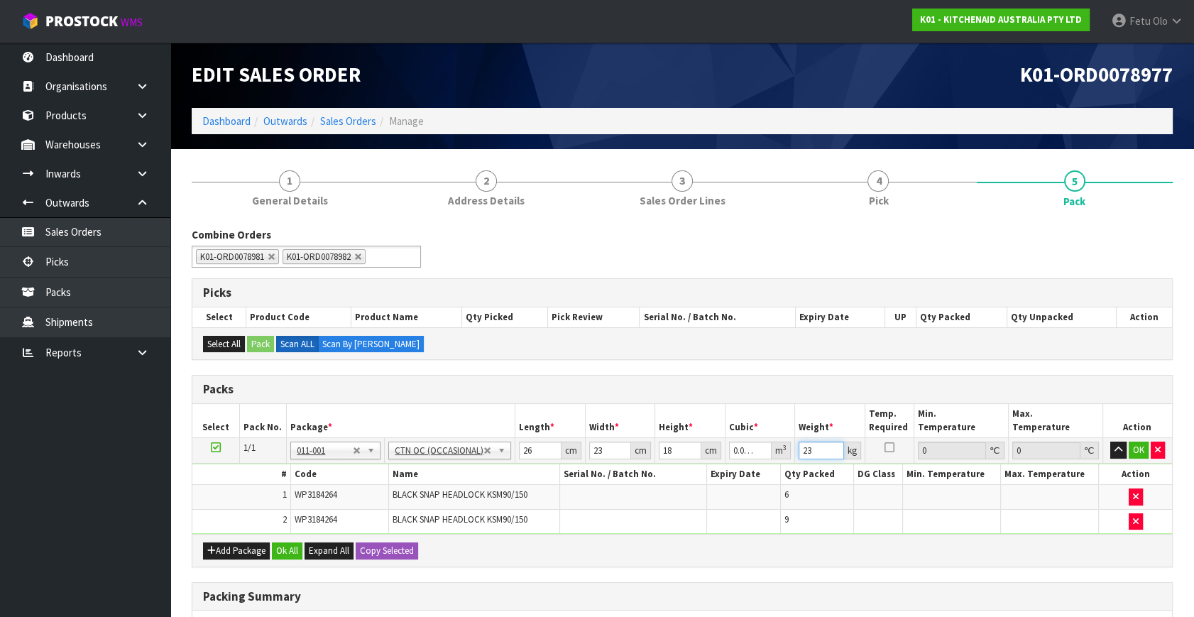
click at [805, 448] on input "23" at bounding box center [821, 451] width 45 height 18
type input "3"
click button "OK" at bounding box center [1139, 450] width 20 height 17
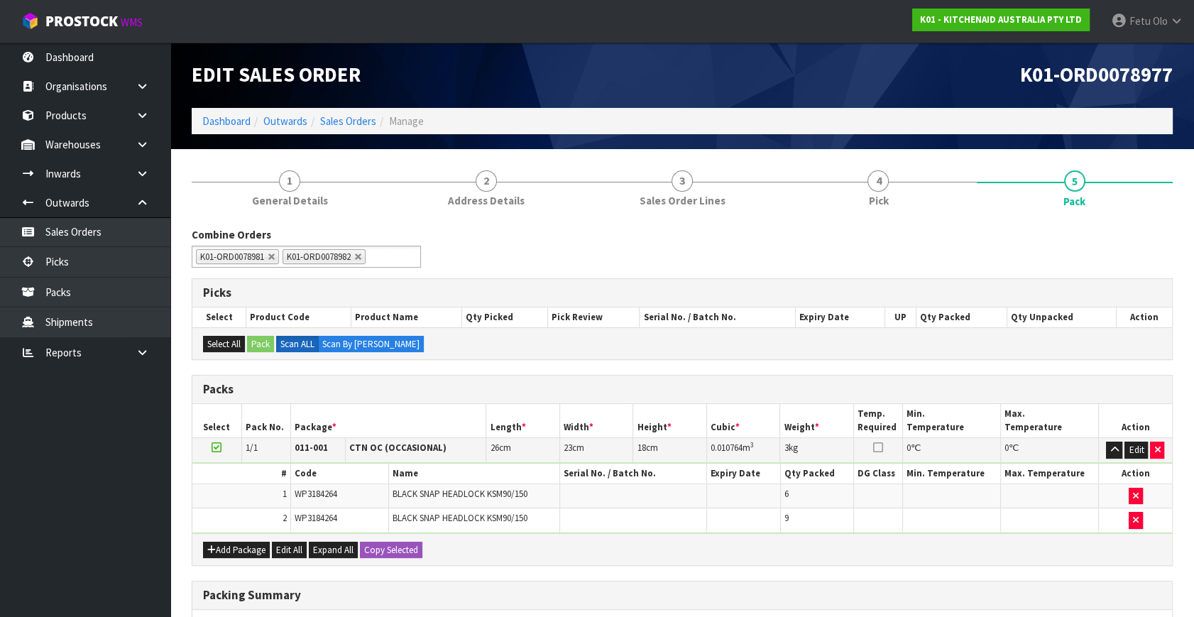
scroll to position [193, 0]
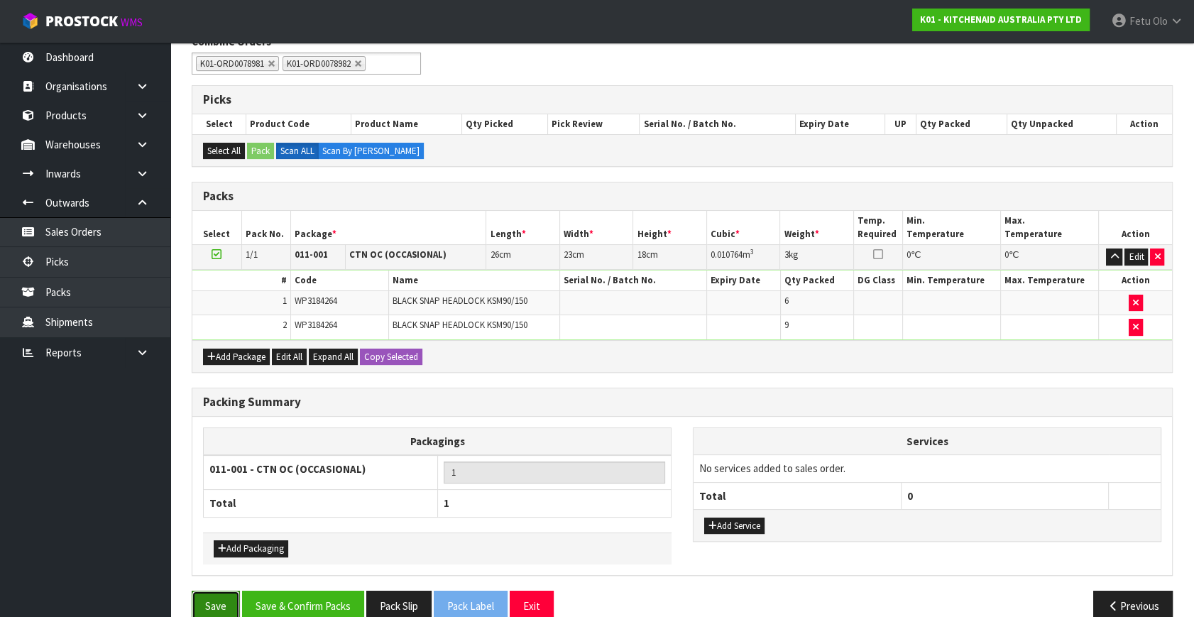
click at [229, 596] on button "Save" at bounding box center [216, 606] width 48 height 31
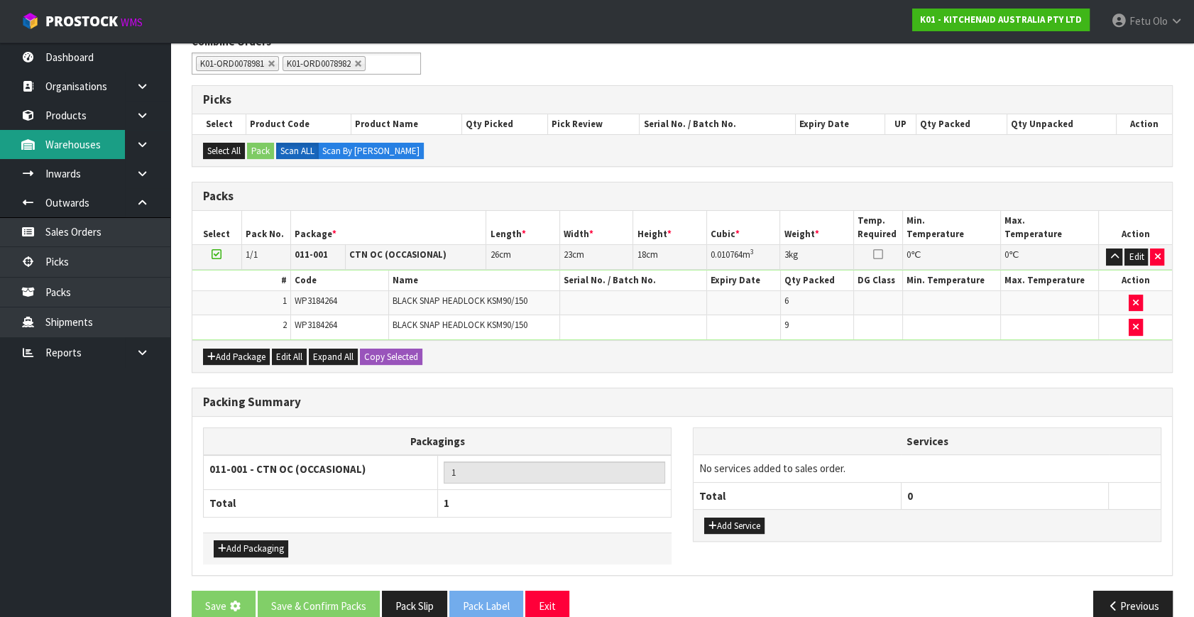
scroll to position [0, 0]
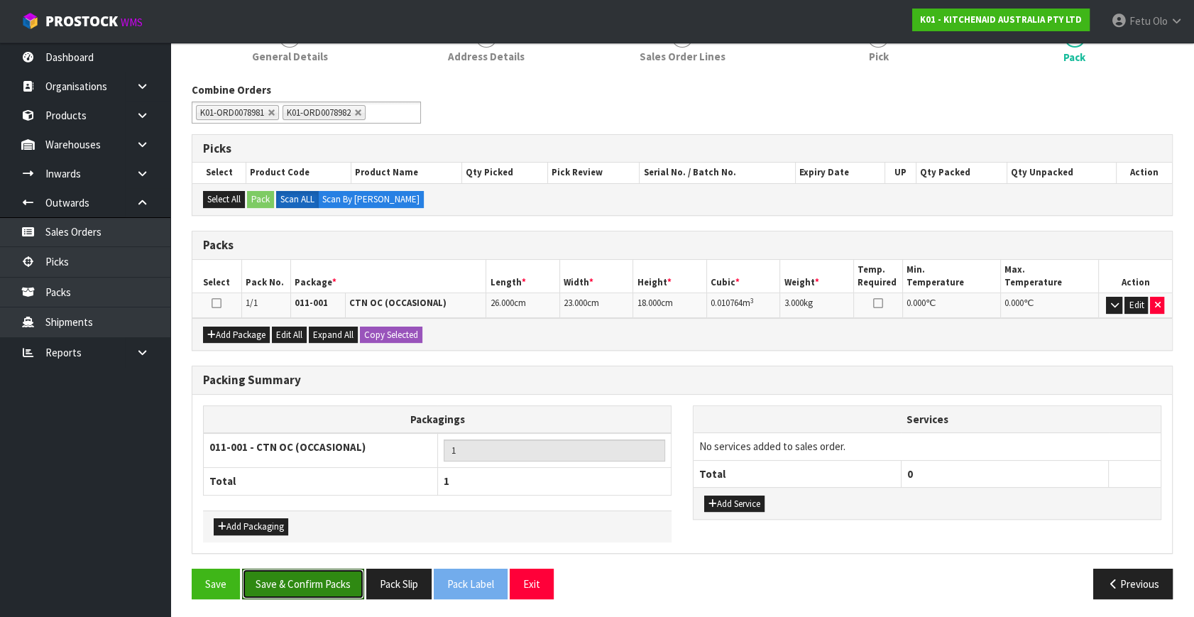
drag, startPoint x: 330, startPoint y: 581, endPoint x: 294, endPoint y: 548, distance: 48.2
click at [330, 581] on button "Save & Confirm Packs" at bounding box center [303, 584] width 122 height 31
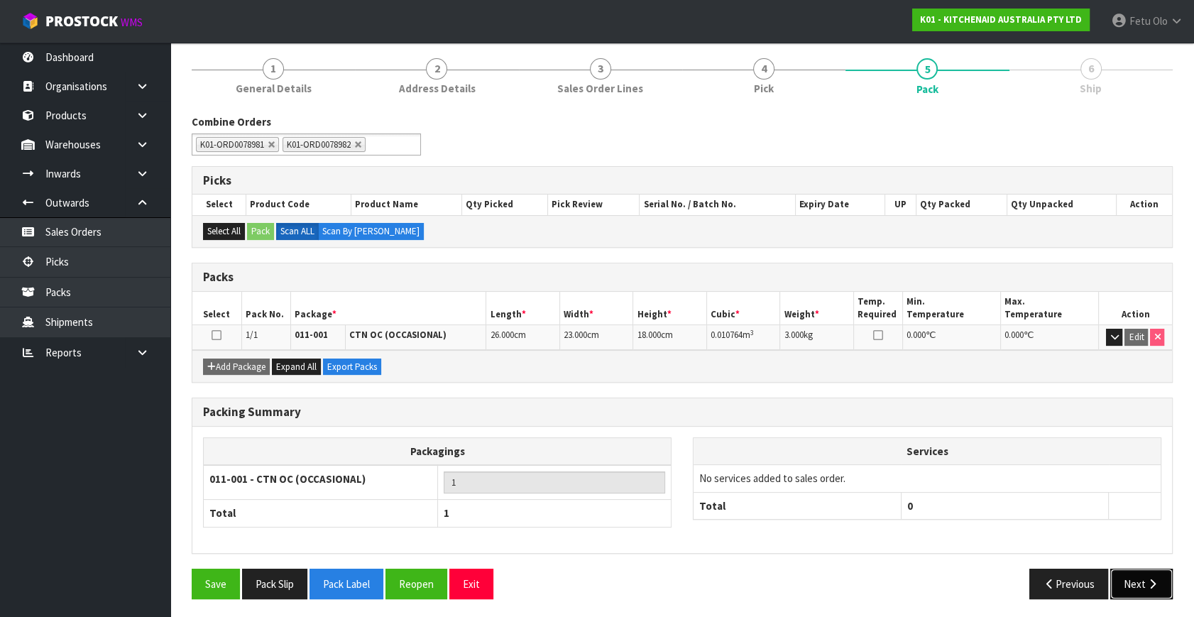
click at [1138, 590] on button "Next" at bounding box center [1142, 584] width 62 height 31
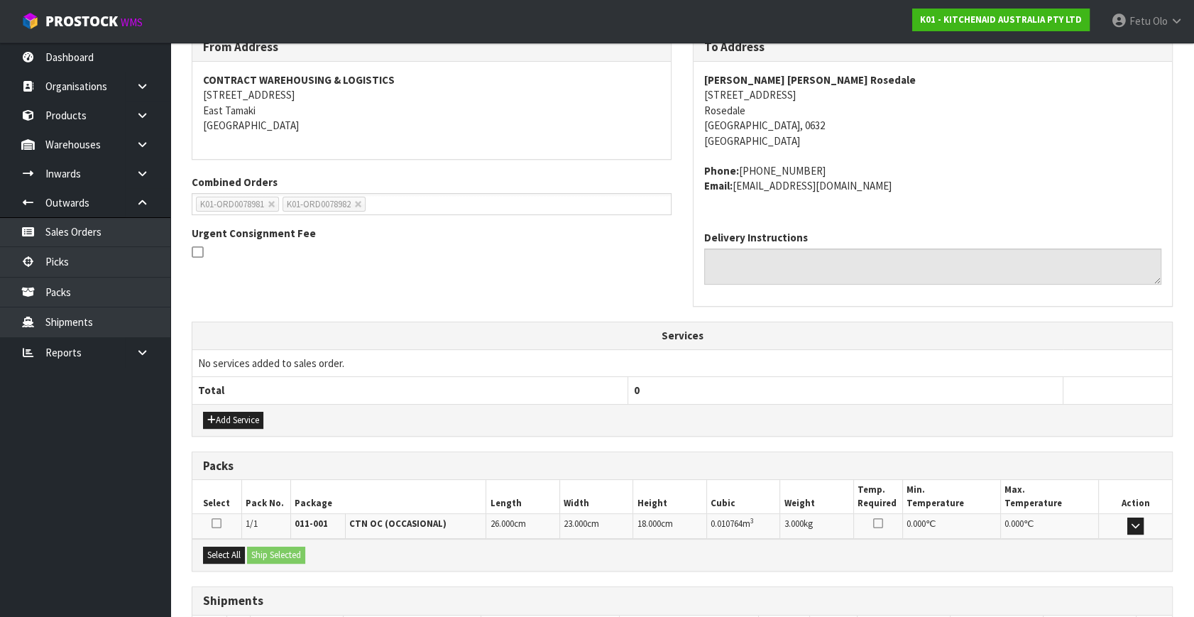
scroll to position [349, 0]
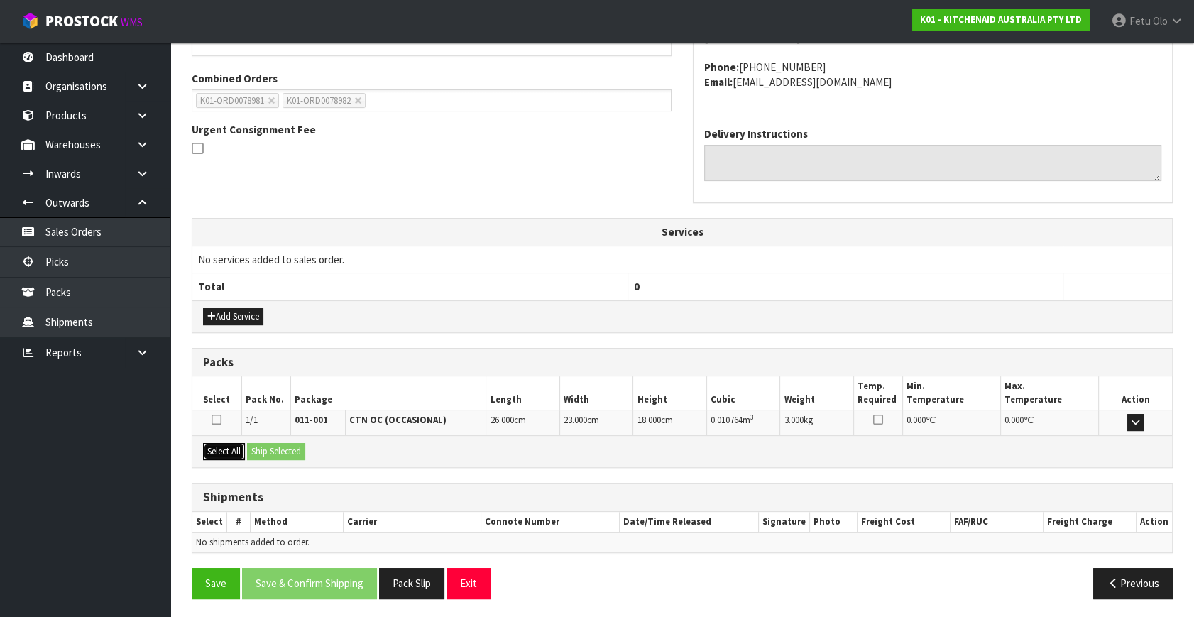
click at [239, 455] on button "Select All" at bounding box center [224, 451] width 42 height 17
click at [267, 452] on button "Ship Selected" at bounding box center [276, 451] width 58 height 17
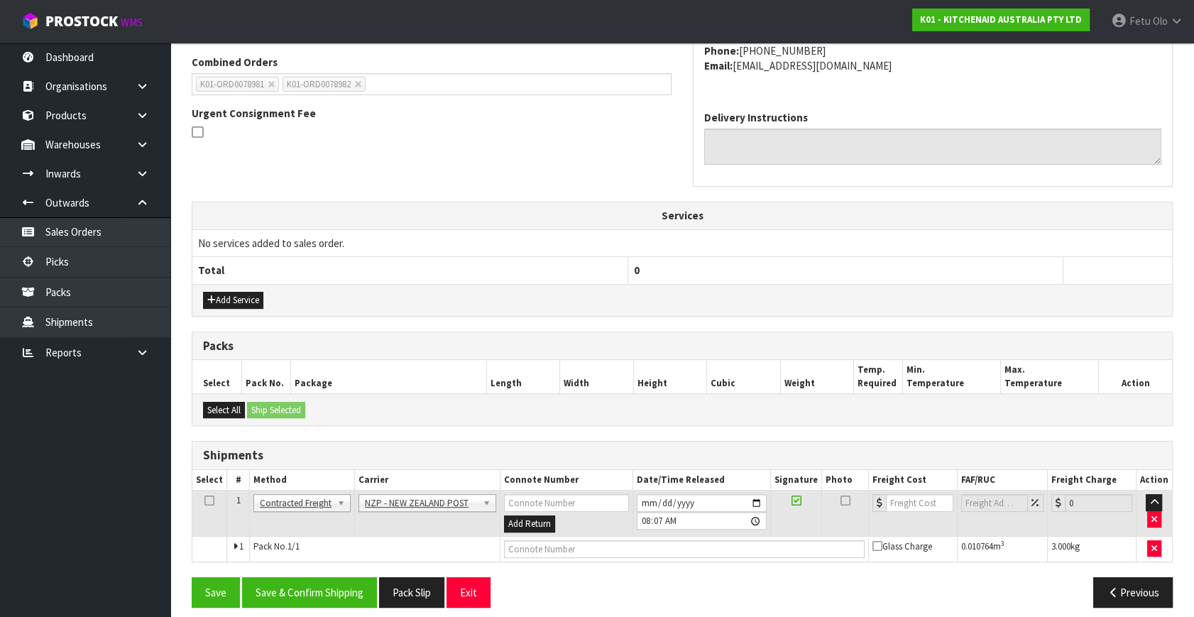
scroll to position [375, 0]
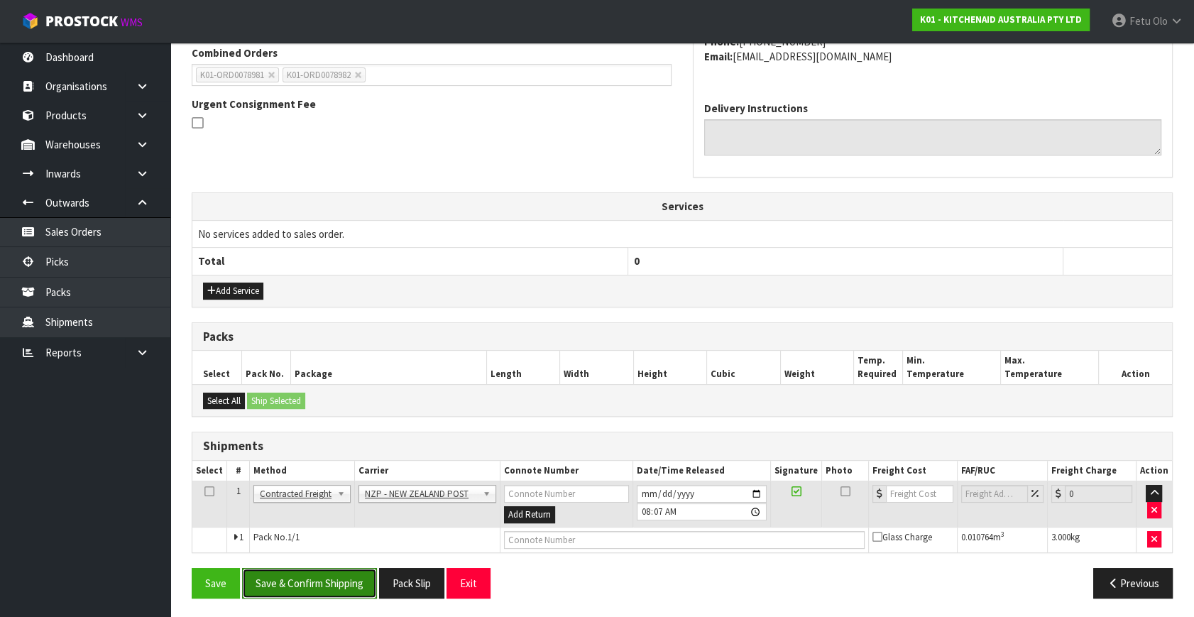
click at [338, 579] on button "Save & Confirm Shipping" at bounding box center [309, 583] width 135 height 31
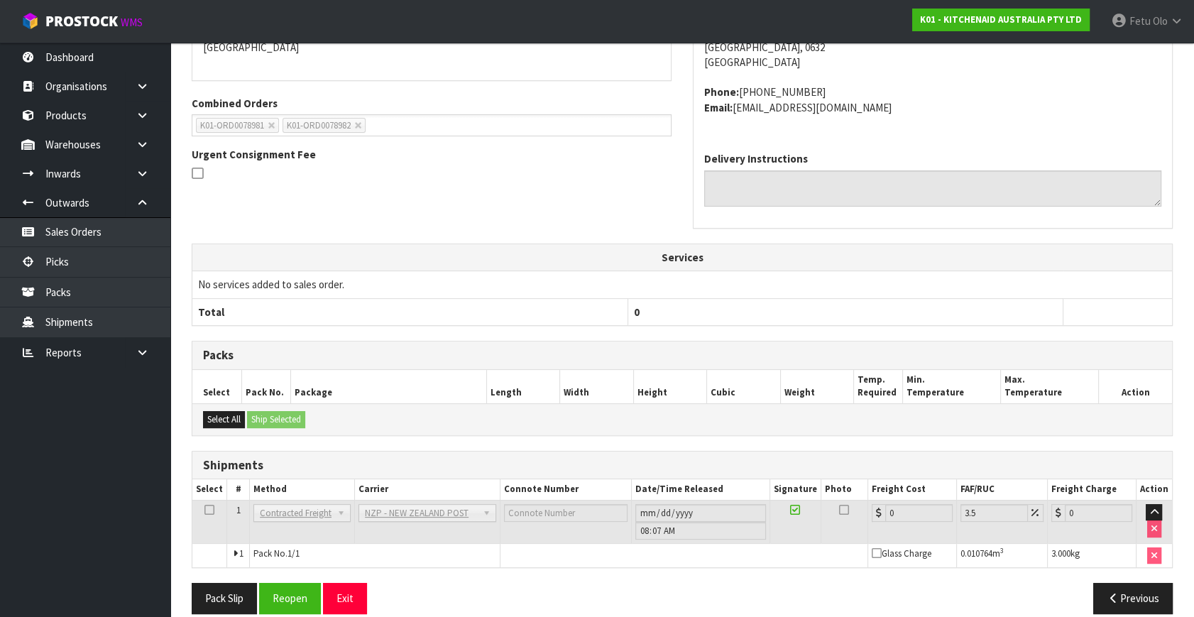
scroll to position [355, 0]
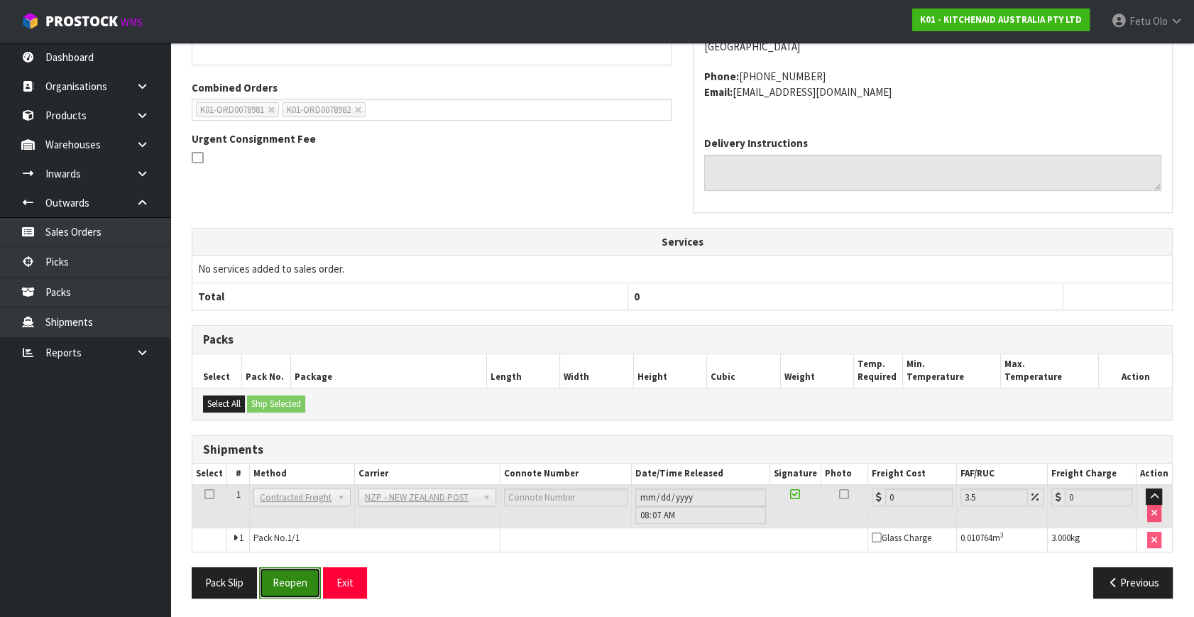
click at [290, 583] on button "Reopen" at bounding box center [290, 582] width 62 height 31
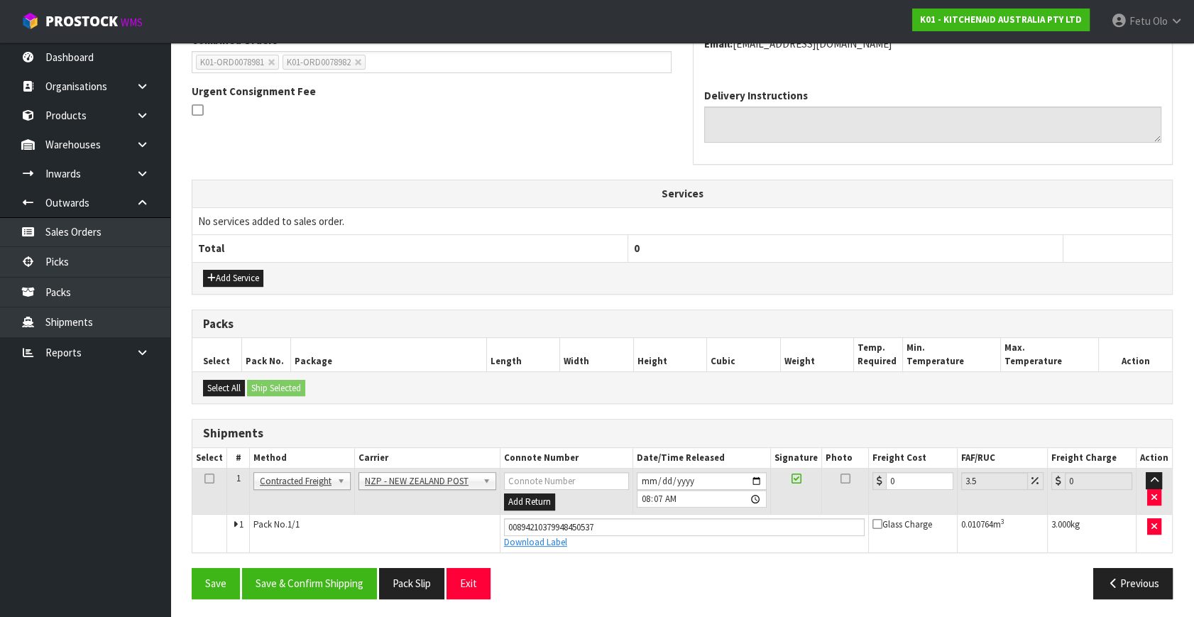
scroll to position [388, 0]
drag, startPoint x: 904, startPoint y: 481, endPoint x: 682, endPoint y: 520, distance: 224.9
click at [682, 520] on tbody "1 Client Local Pickup Customer Local Pickup Company Freight Contracted Freight …" at bounding box center [682, 510] width 980 height 84
type input "4"
type input "4.14"
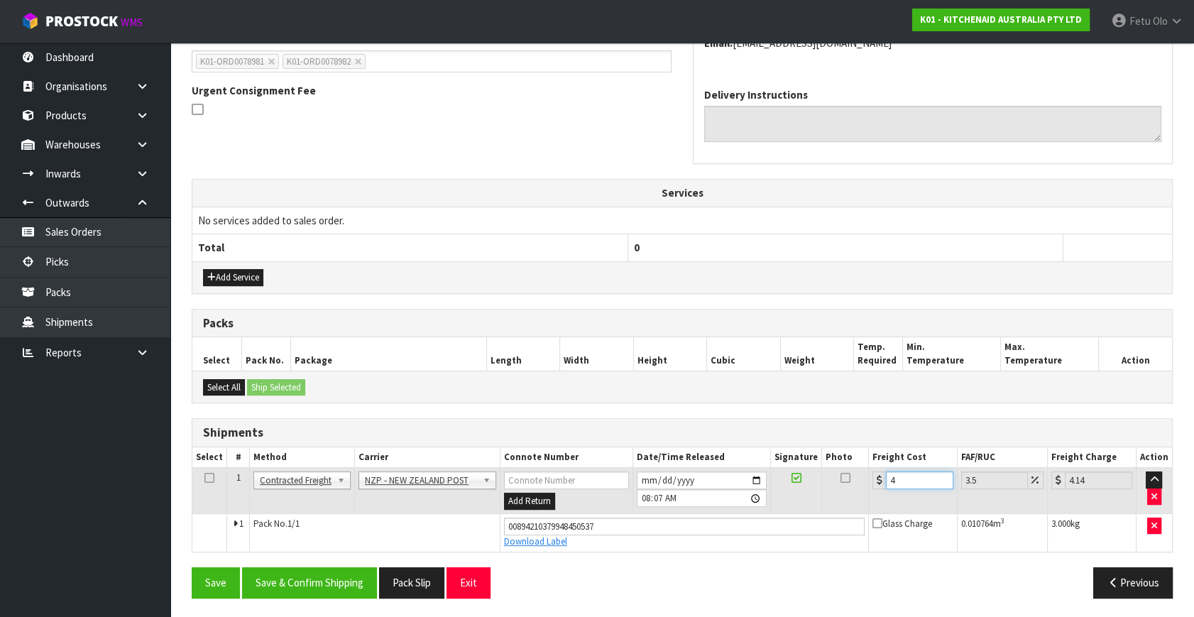
type input "4.3"
type input "4.45"
type input "4.33"
type input "4.48"
type input "4.33"
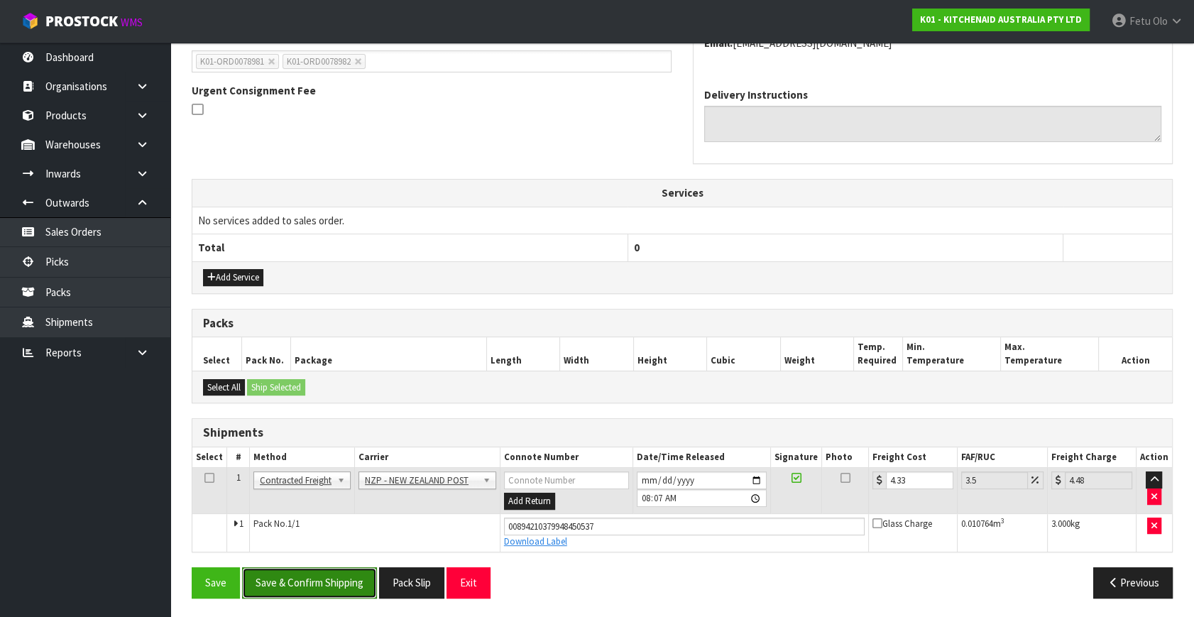
click at [337, 573] on button "Save & Confirm Shipping" at bounding box center [309, 582] width 135 height 31
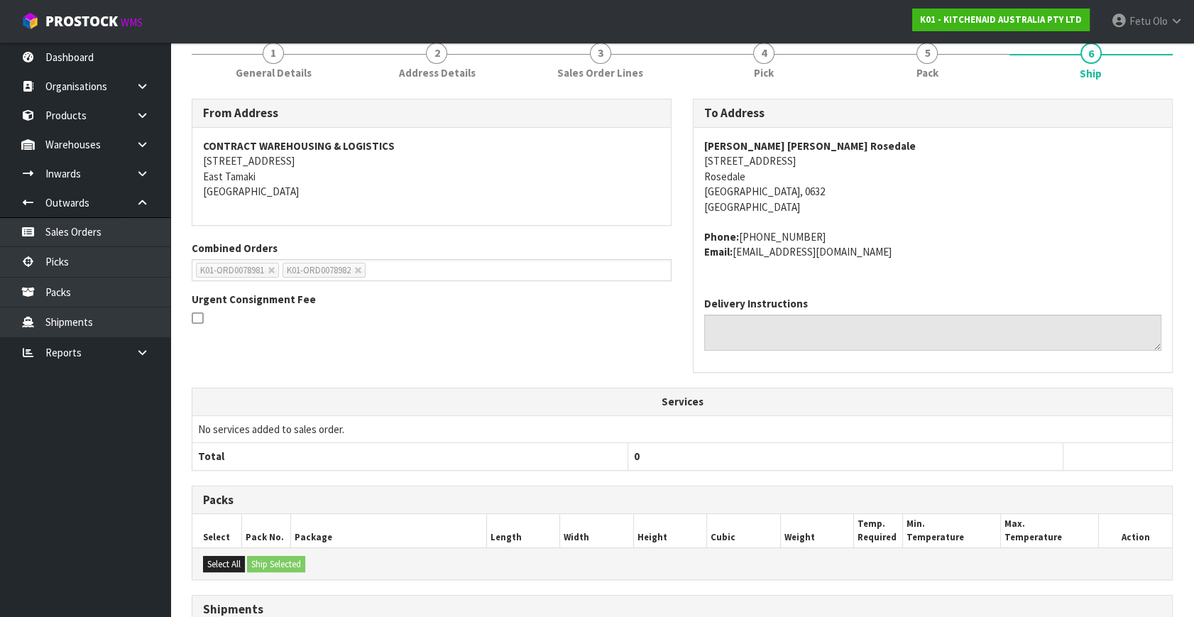
scroll to position [349, 0]
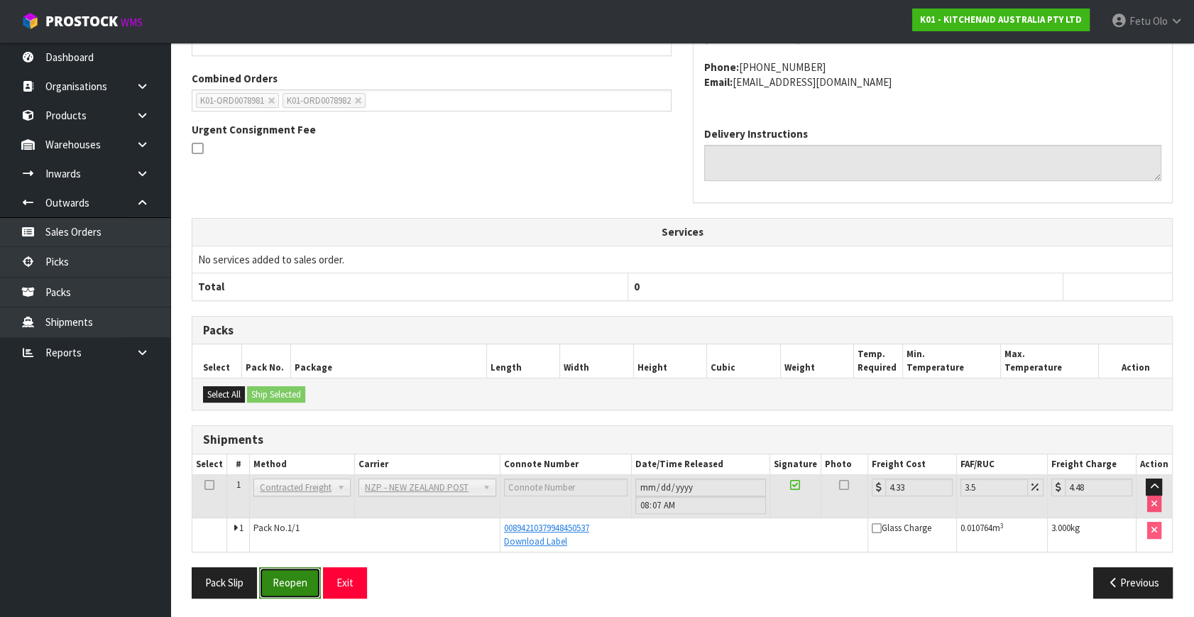
click at [297, 580] on button "Reopen" at bounding box center [290, 582] width 62 height 31
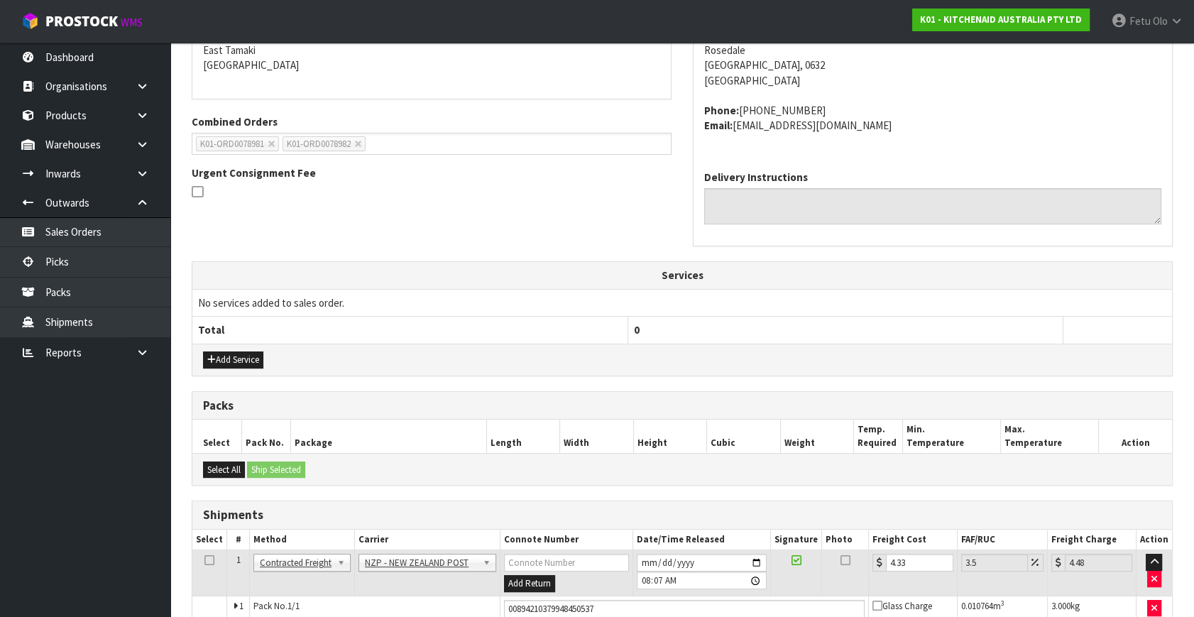
scroll to position [388, 0]
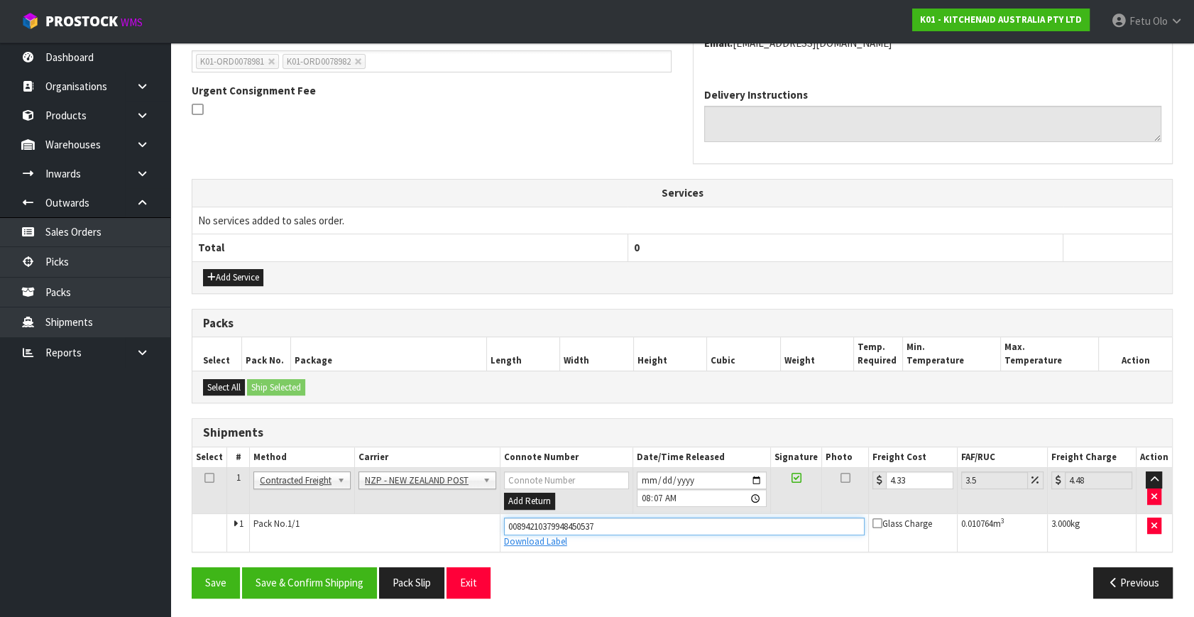
drag, startPoint x: 619, startPoint y: 524, endPoint x: 300, endPoint y: 528, distance: 319.6
click at [300, 528] on tr "1 Pack No. 1/1 00894210379948450537 Download Label Glass Charge 0.010764 m 3 3.…" at bounding box center [682, 532] width 980 height 38
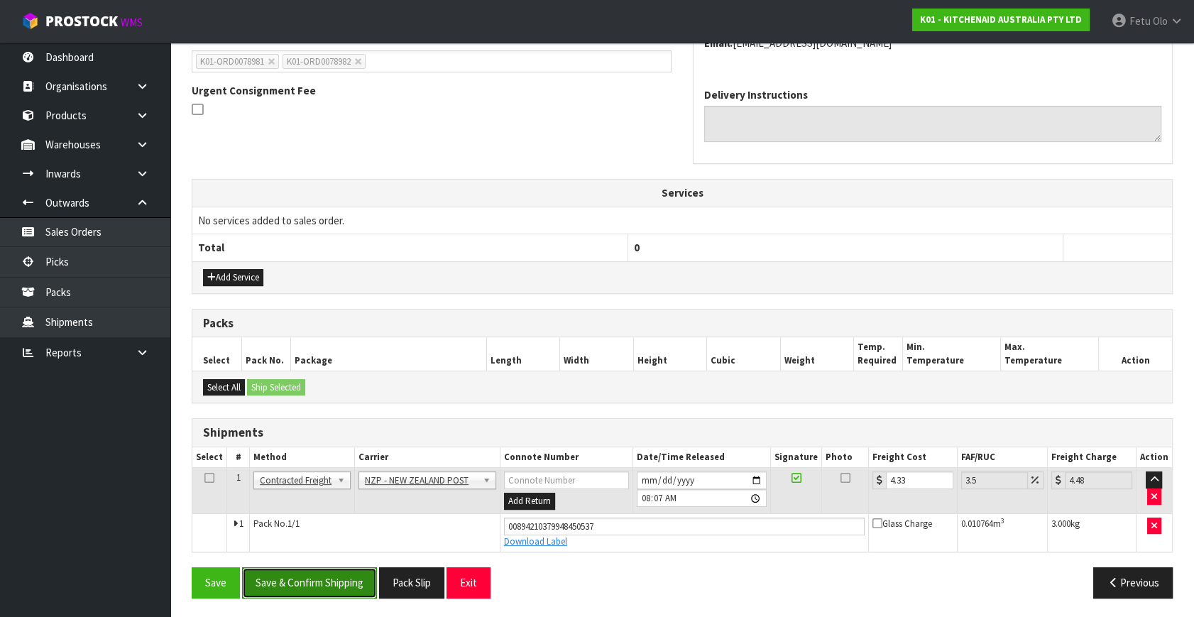
click at [291, 575] on button "Save & Confirm Shipping" at bounding box center [309, 582] width 135 height 31
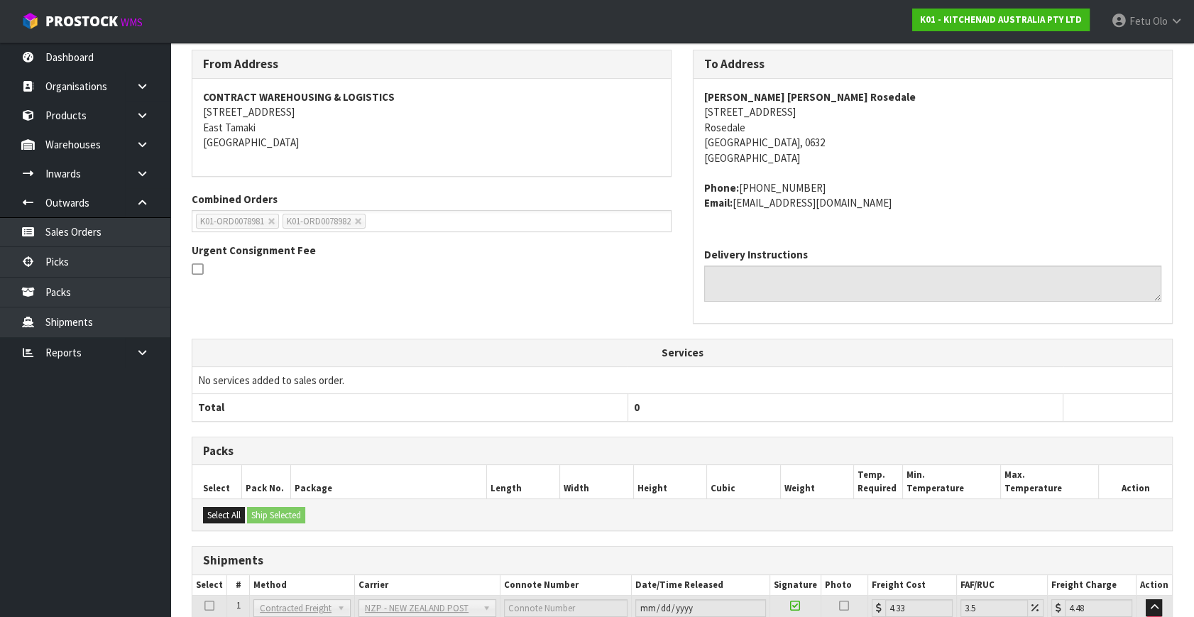
scroll to position [349, 0]
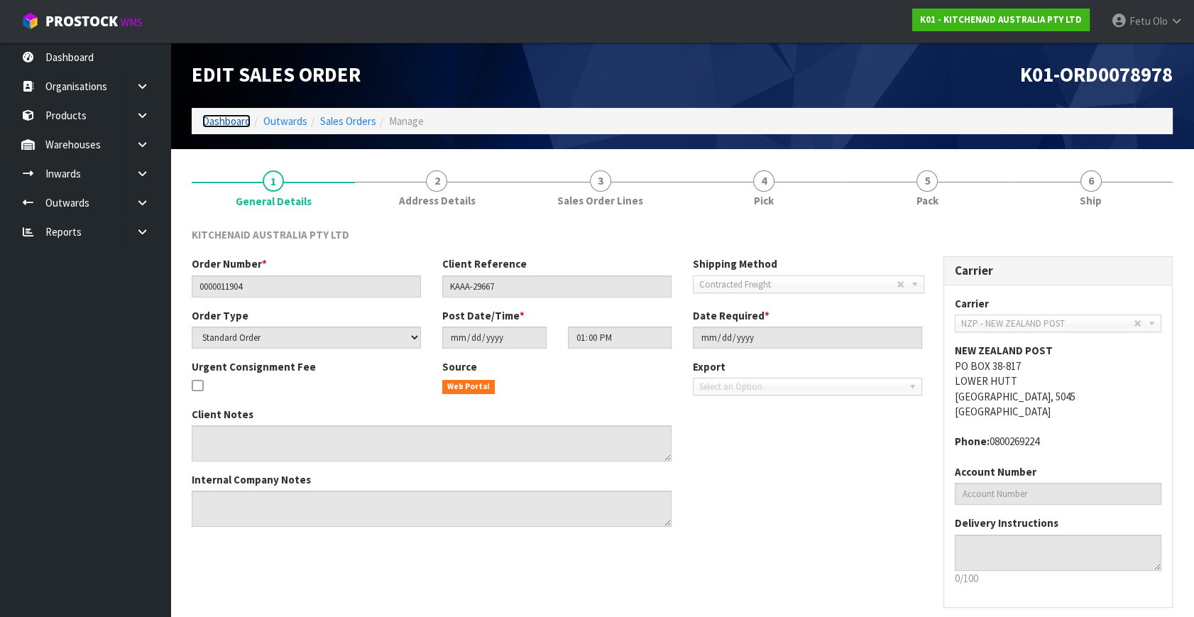
click at [220, 117] on link "Dashboard" at bounding box center [226, 120] width 48 height 13
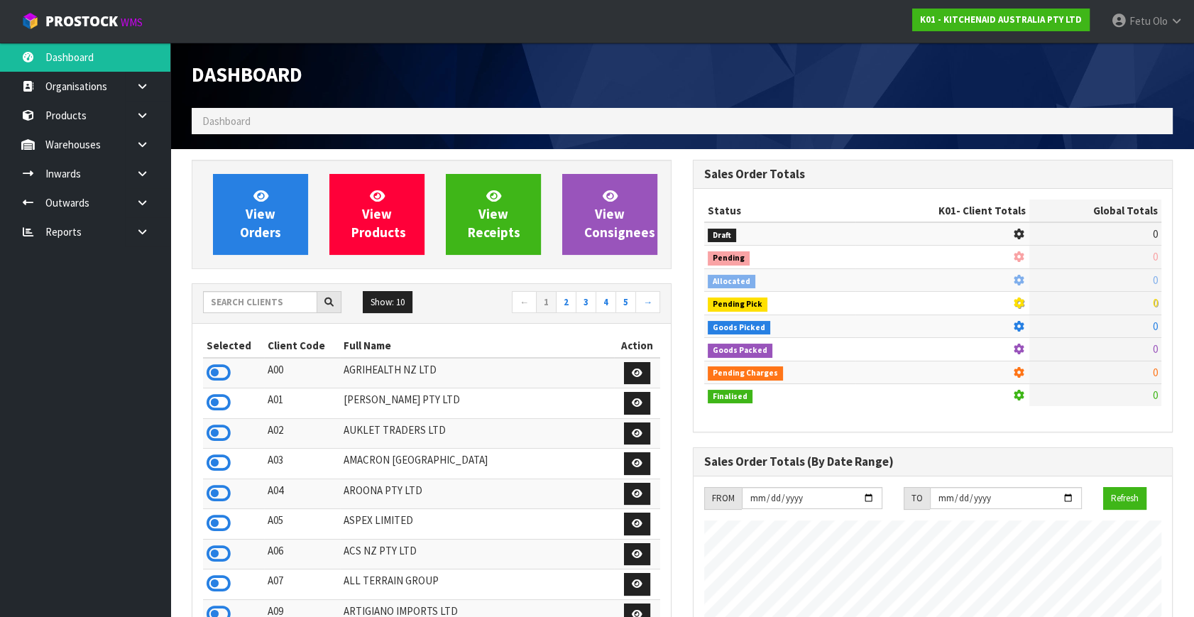
scroll to position [884, 501]
click at [244, 296] on input "text" at bounding box center [260, 302] width 114 height 22
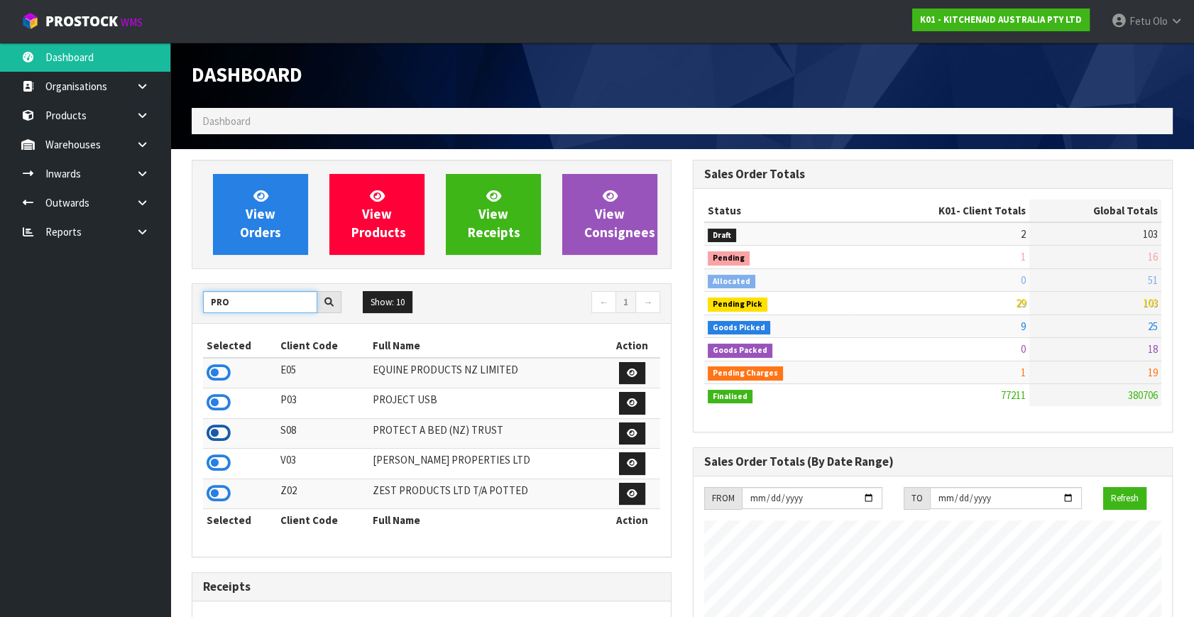
type input "PRO"
click at [219, 433] on icon at bounding box center [219, 433] width 24 height 21
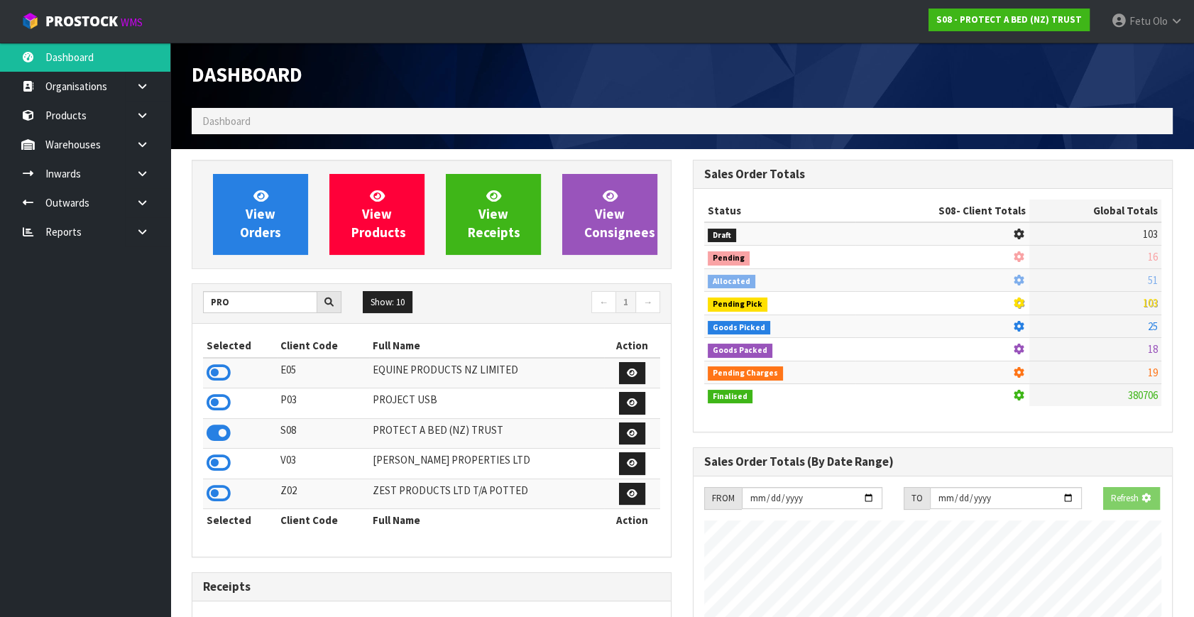
scroll to position [884, 501]
click at [137, 197] on icon at bounding box center [142, 202] width 13 height 11
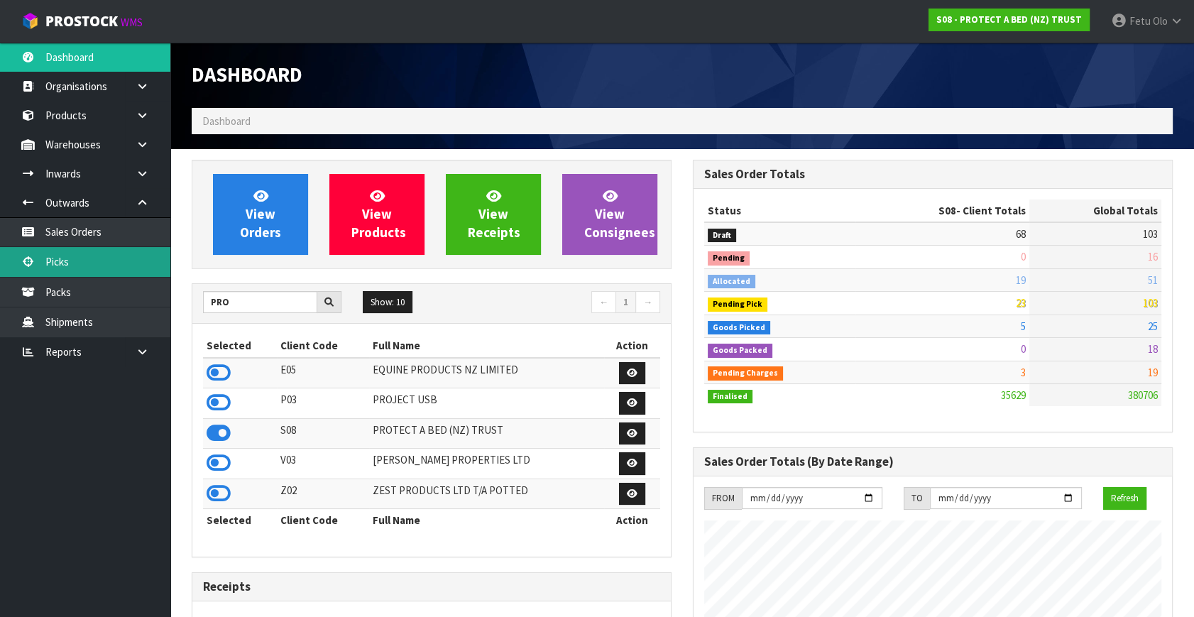
scroll to position [1074, 501]
click at [50, 256] on link "Picks" at bounding box center [85, 261] width 170 height 29
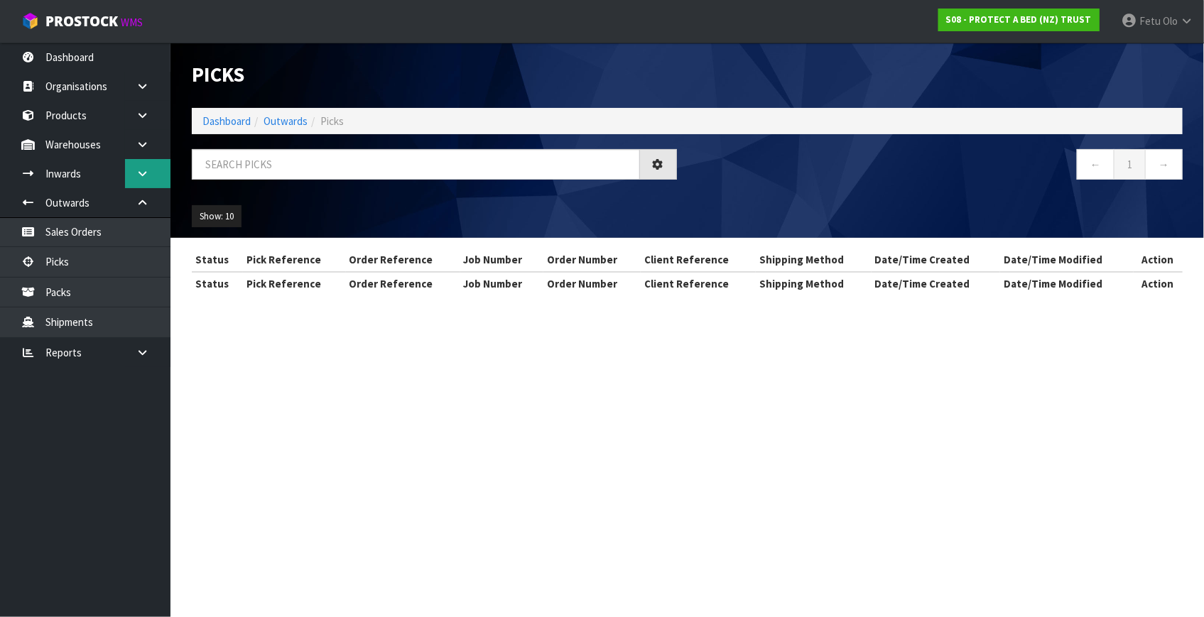
click at [139, 171] on icon at bounding box center [142, 173] width 13 height 11
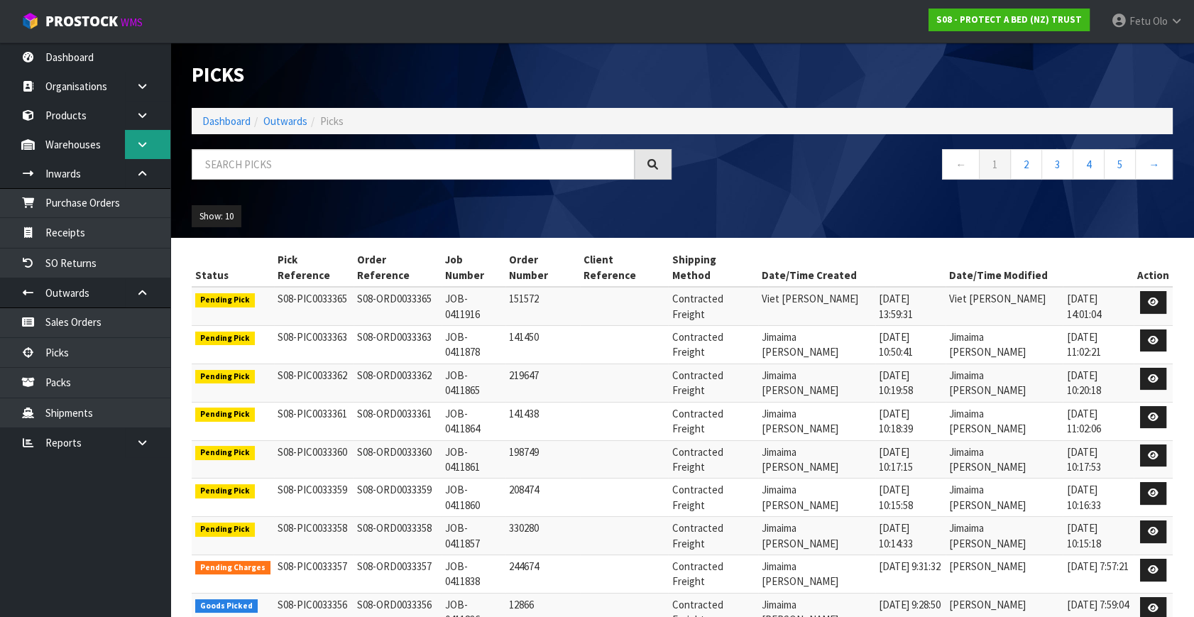
click at [137, 146] on icon at bounding box center [142, 144] width 13 height 11
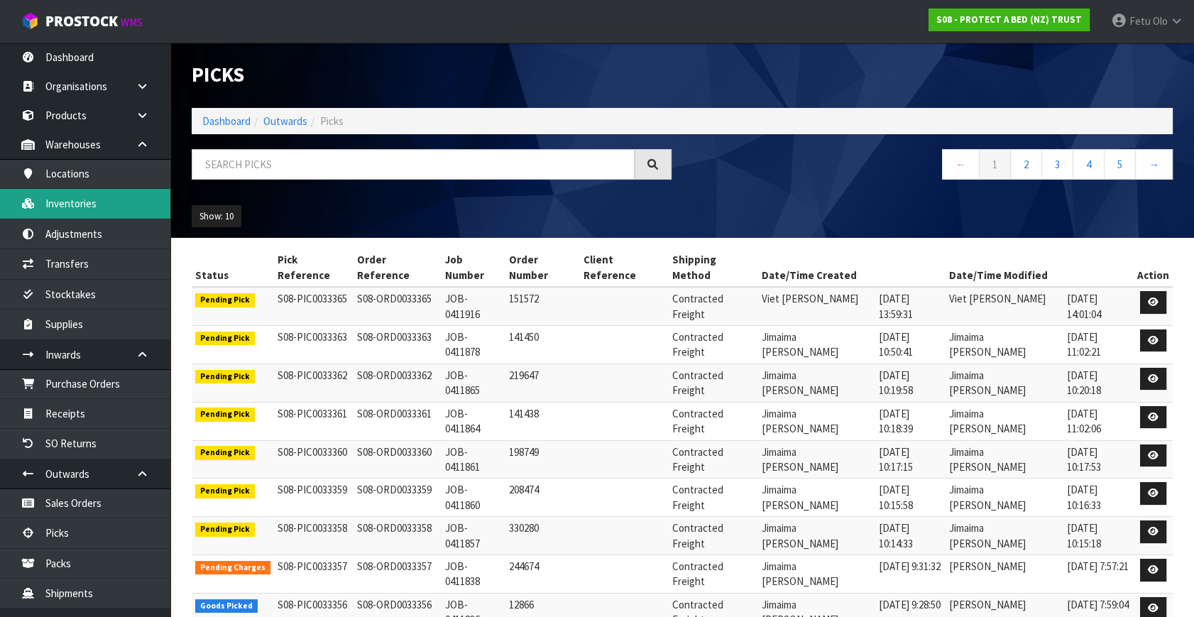
click at [75, 208] on link "Inventories" at bounding box center [85, 203] width 170 height 29
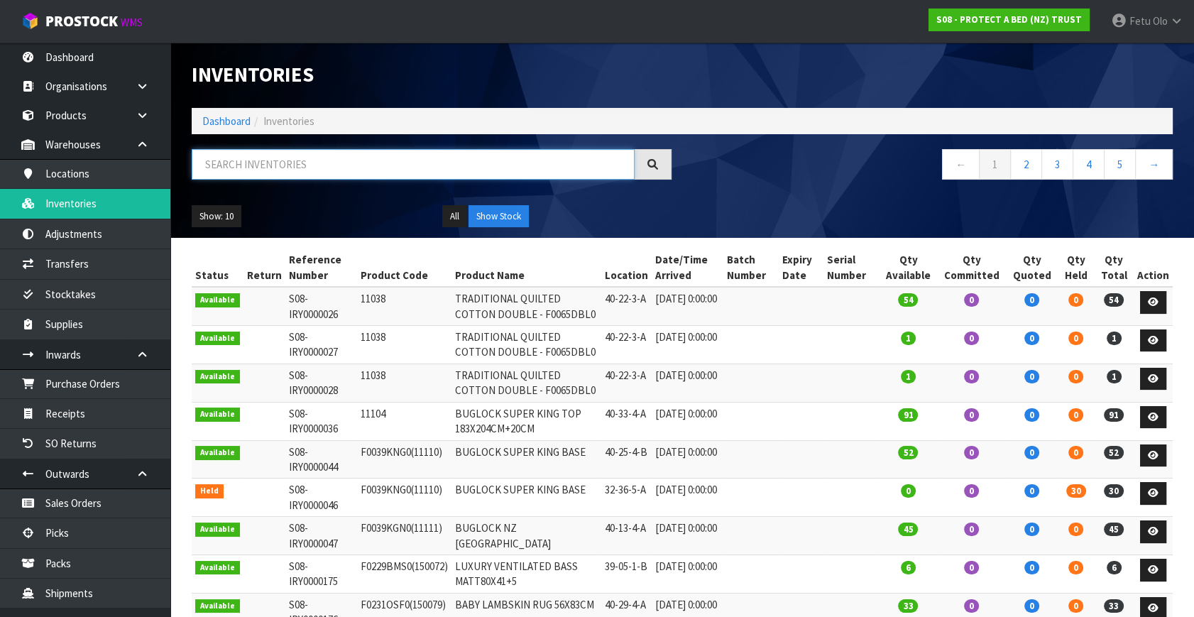
click at [263, 170] on input "text" at bounding box center [413, 164] width 443 height 31
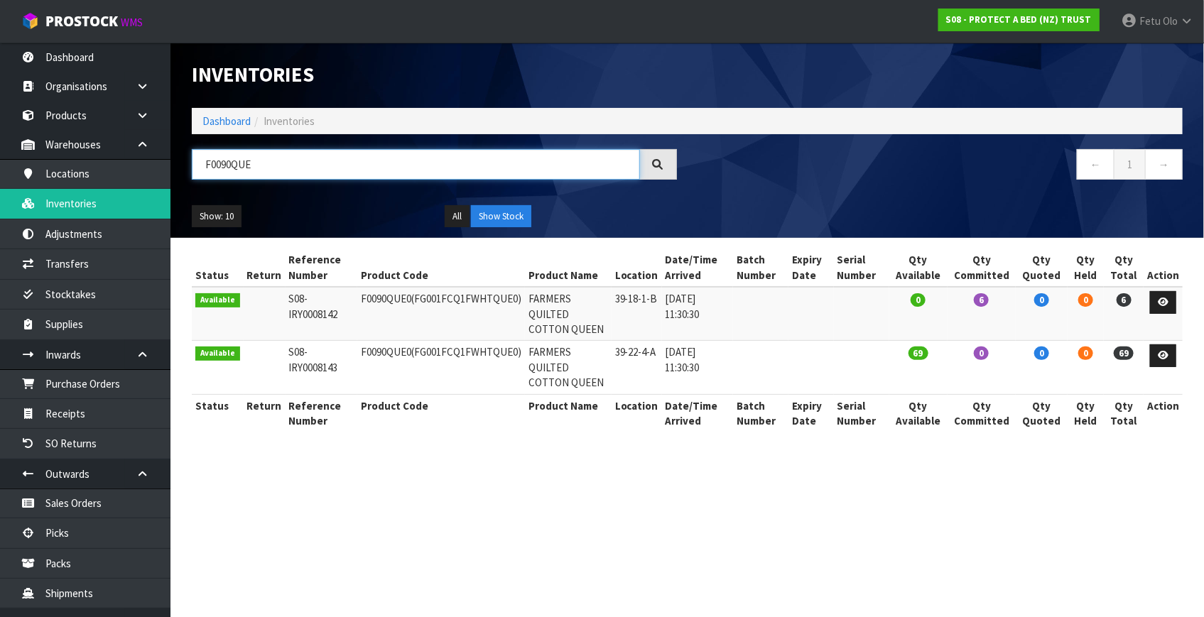
type input "F0090QUE"
click at [535, 457] on section "Inventories Dashboard Inventories F0090QUE ← 1 → Show: 10 5 10 25 50 All Show S…" at bounding box center [602, 308] width 1204 height 617
click at [237, 124] on link "Dashboard" at bounding box center [226, 120] width 48 height 13
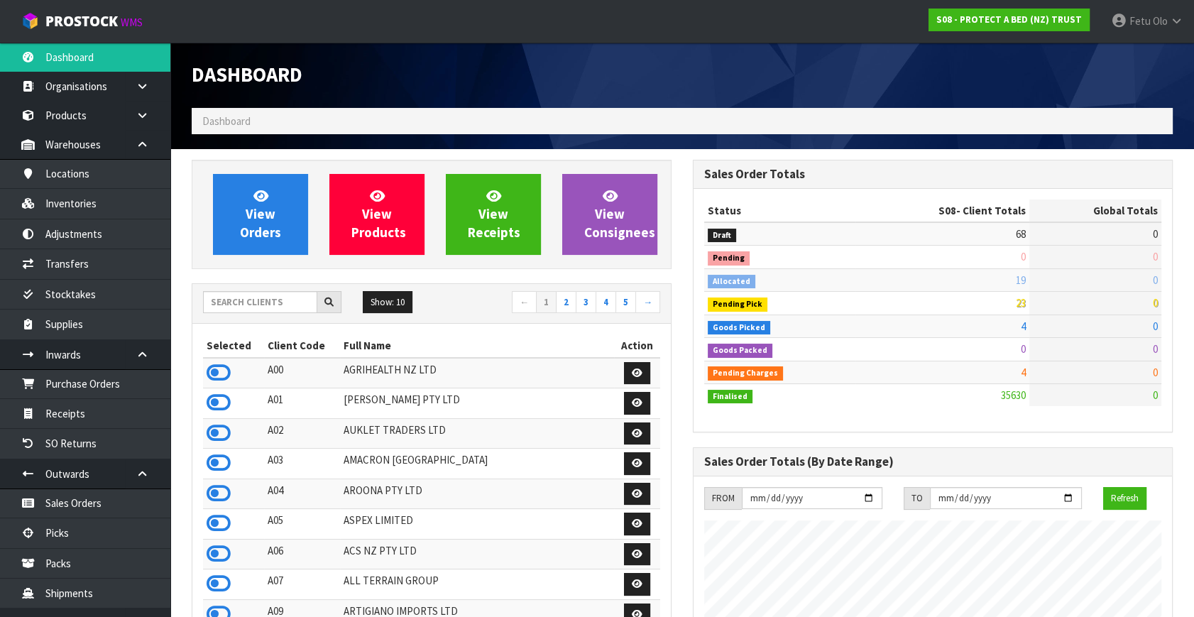
drag, startPoint x: 278, startPoint y: 277, endPoint x: 278, endPoint y: 305, distance: 28.4
click at [278, 281] on div "View Orders View Products View Receipts View Consignees Show: 10 5 10 25 50 ← 1…" at bounding box center [431, 577] width 501 height 834
click at [278, 303] on input "text" at bounding box center [260, 302] width 114 height 22
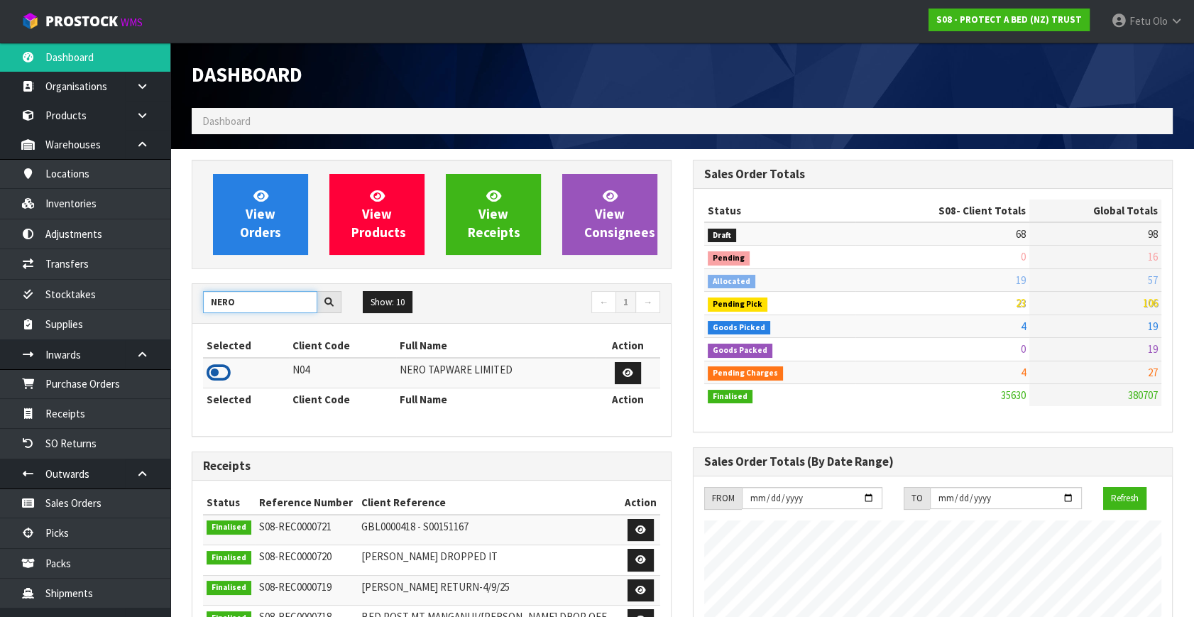
type input "NERO"
click at [215, 366] on icon at bounding box center [219, 372] width 24 height 21
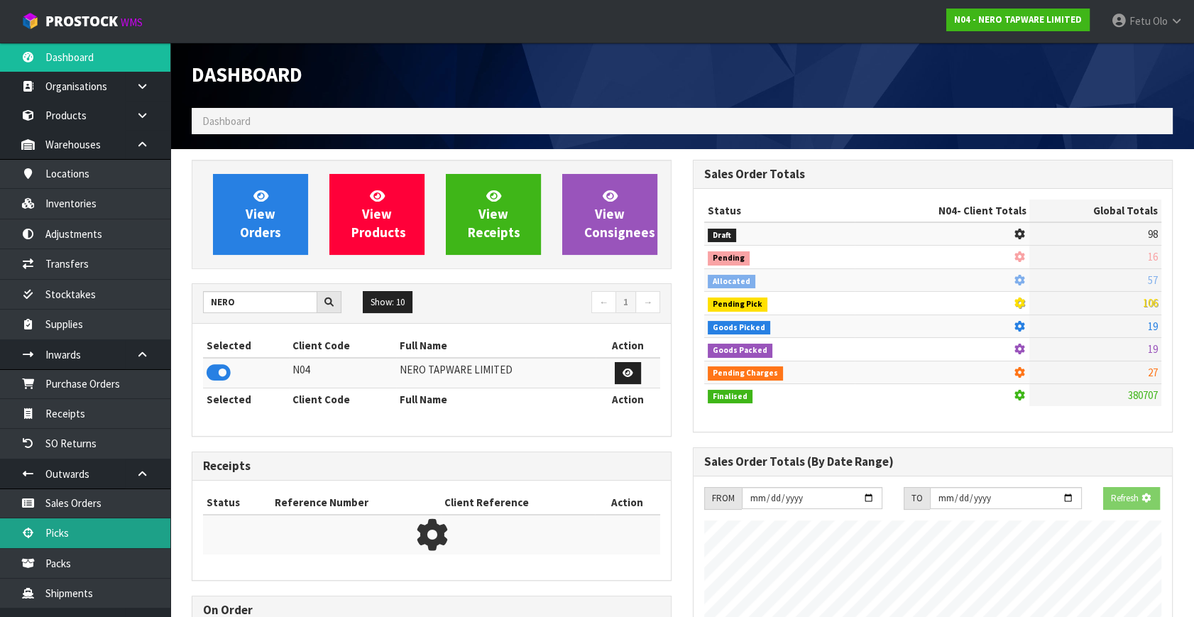
scroll to position [884, 501]
click at [67, 528] on link "Picks" at bounding box center [85, 532] width 170 height 29
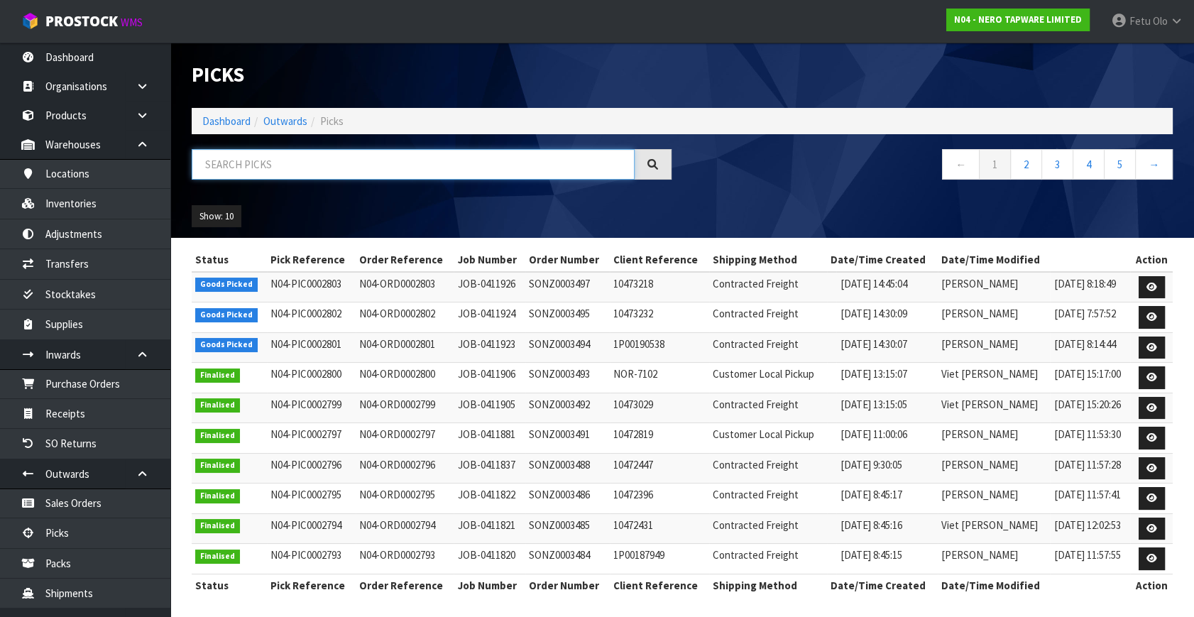
click at [292, 157] on input "text" at bounding box center [413, 164] width 443 height 31
type input "0002802"
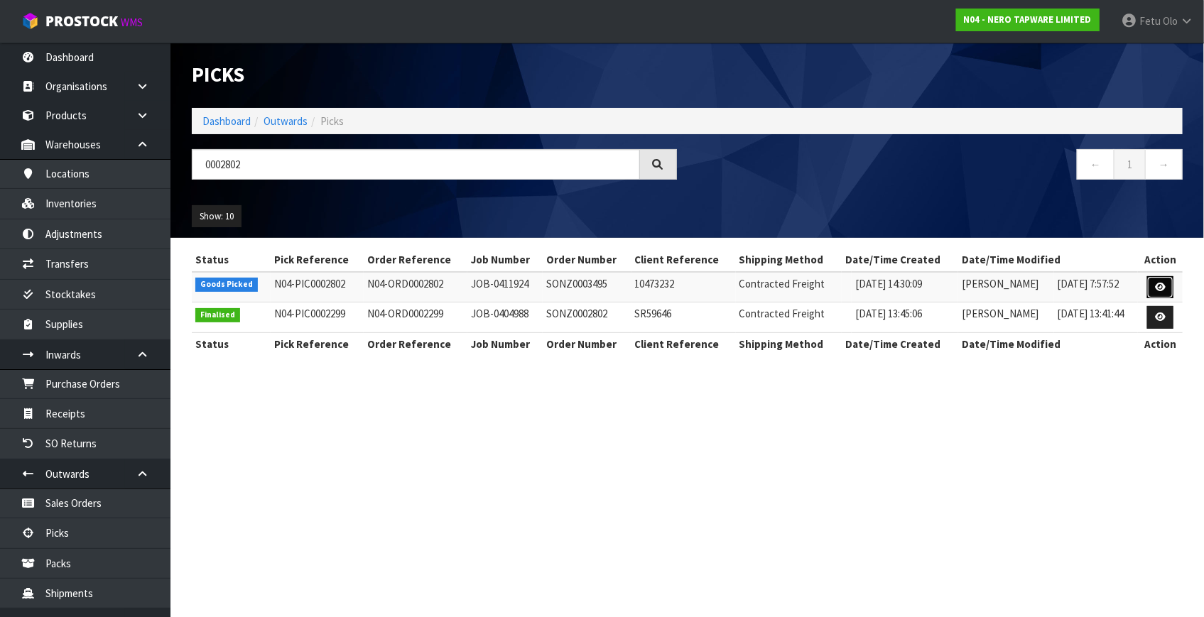
click at [1168, 292] on link at bounding box center [1160, 287] width 26 height 23
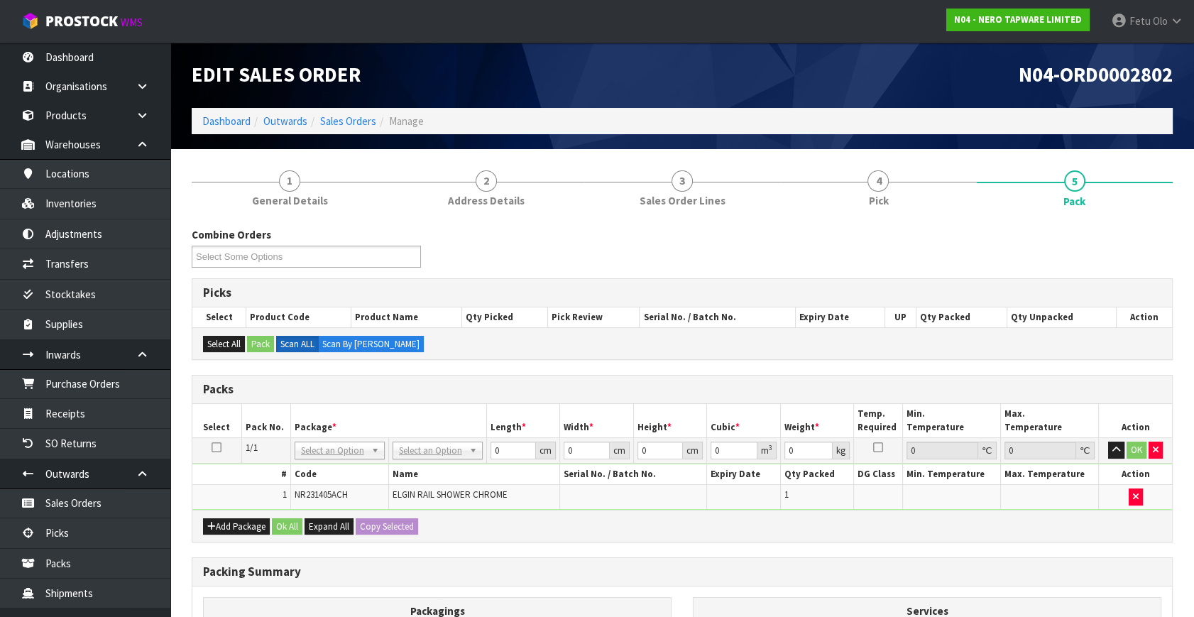
drag, startPoint x: 340, startPoint y: 447, endPoint x: 334, endPoint y: 476, distance: 29.1
drag, startPoint x: 334, startPoint y: 476, endPoint x: 388, endPoint y: 475, distance: 54.0
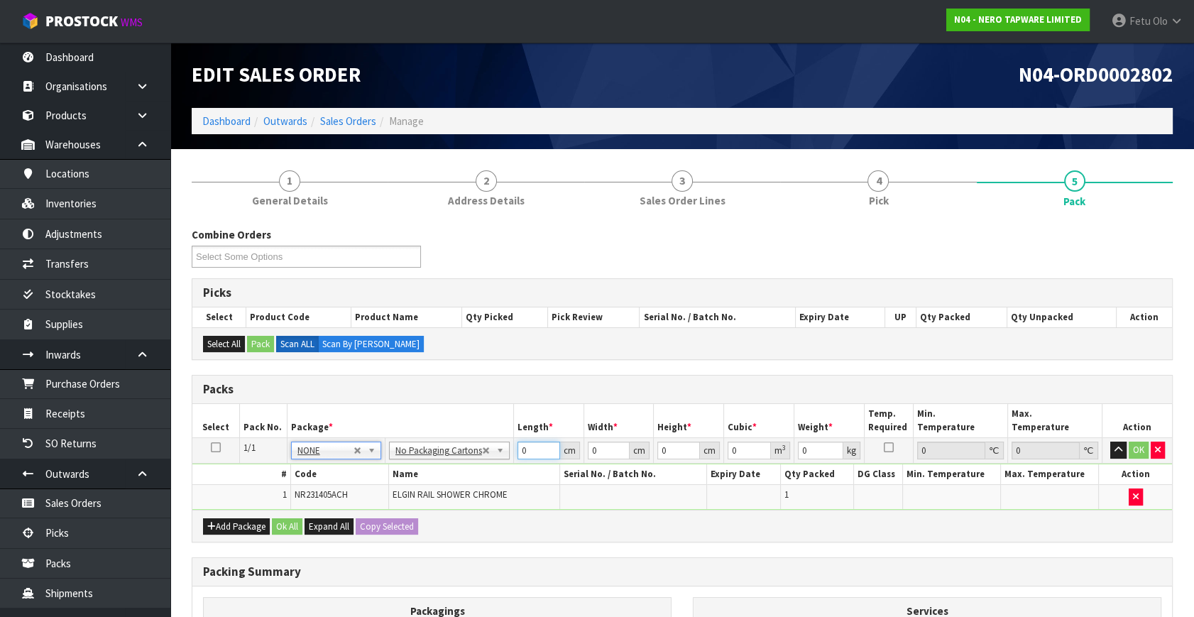
drag, startPoint x: 522, startPoint y: 451, endPoint x: 393, endPoint y: 495, distance: 135.9
click at [398, 511] on div "Packs Select Pack No. Package * Length * Width * Height * Cubic * Weight * Temp…" at bounding box center [682, 459] width 981 height 168
type input "93"
type input "16"
type input "1"
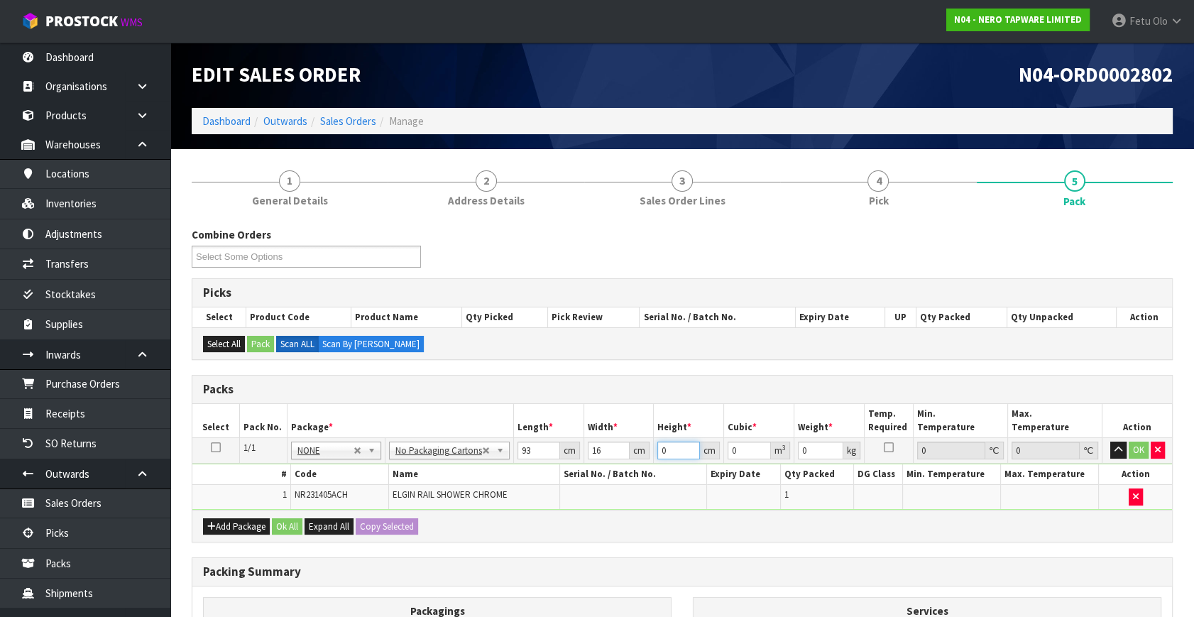
type input "0.001488"
type input "10"
type input "0.01488"
type input "10"
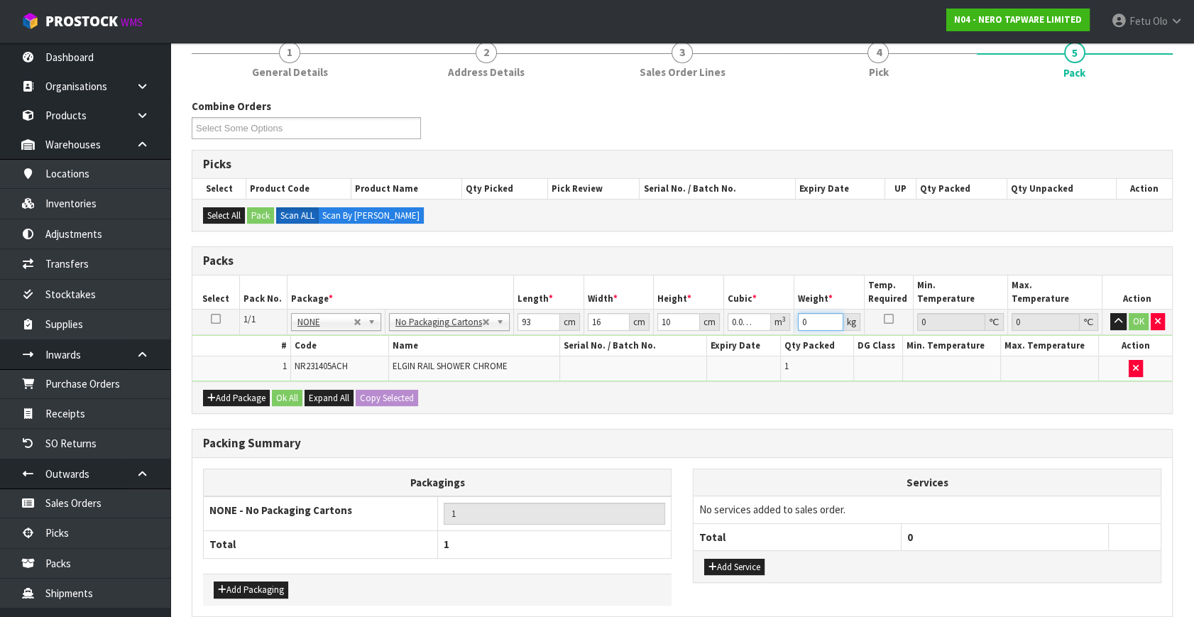
scroll to position [192, 0]
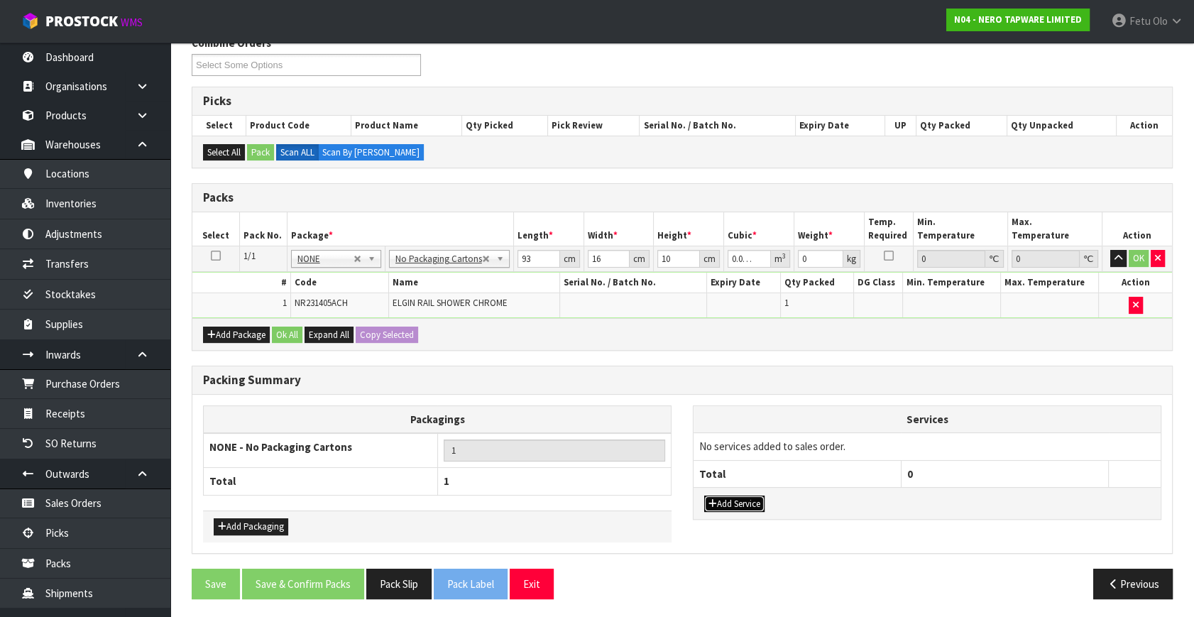
click at [729, 503] on button "Add Service" at bounding box center [734, 504] width 60 height 17
click at [748, 458] on td "003-036 - EXTERNAL PLANT HIRE 008-035 - OUTWARD HDLG+/HOIST LIFT ON/OFF 008-036…" at bounding box center [797, 450] width 207 height 35
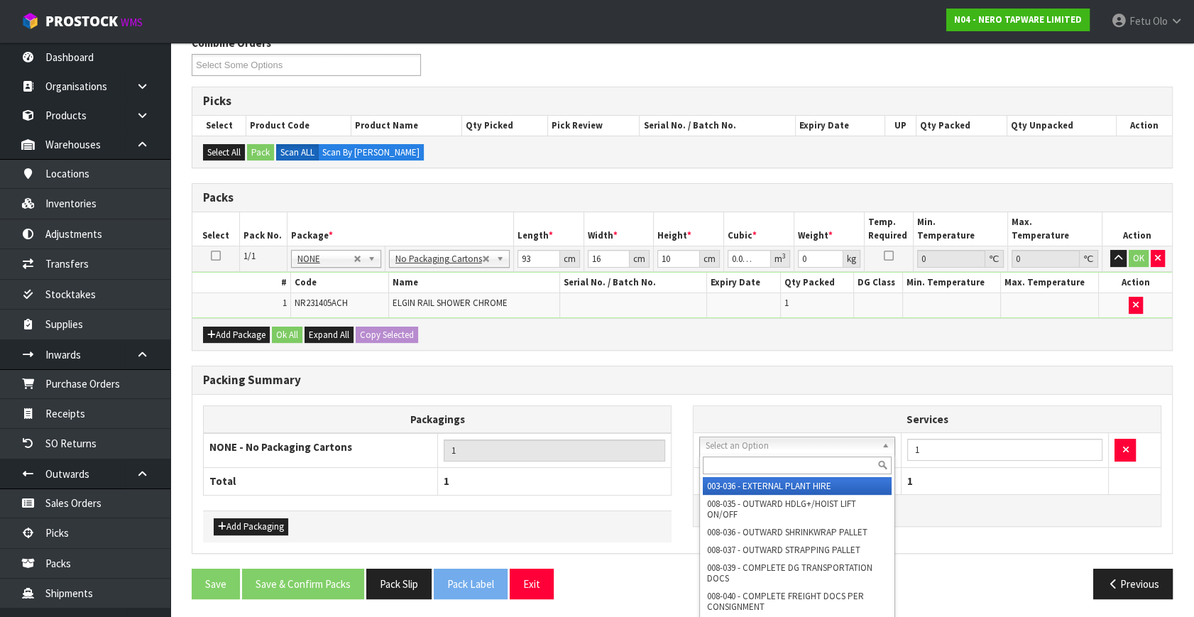
drag, startPoint x: 746, startPoint y: 451, endPoint x: 739, endPoint y: 467, distance: 17.8
click at [739, 467] on input "text" at bounding box center [797, 466] width 189 height 18
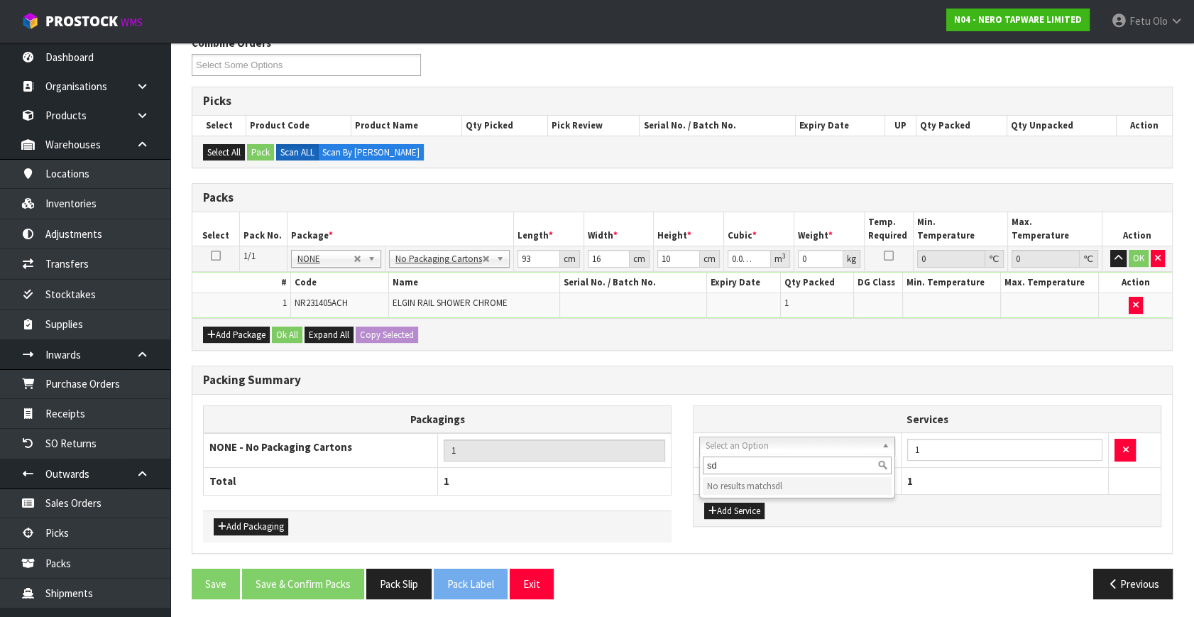
type input "s"
type input "sle"
drag, startPoint x: 793, startPoint y: 269, endPoint x: 716, endPoint y: 317, distance: 90.6
click at [716, 317] on div "Packs Select Pack No. Package * Length * Width * Height * Cubic * Weight * Temp…" at bounding box center [682, 267] width 981 height 168
type input "3"
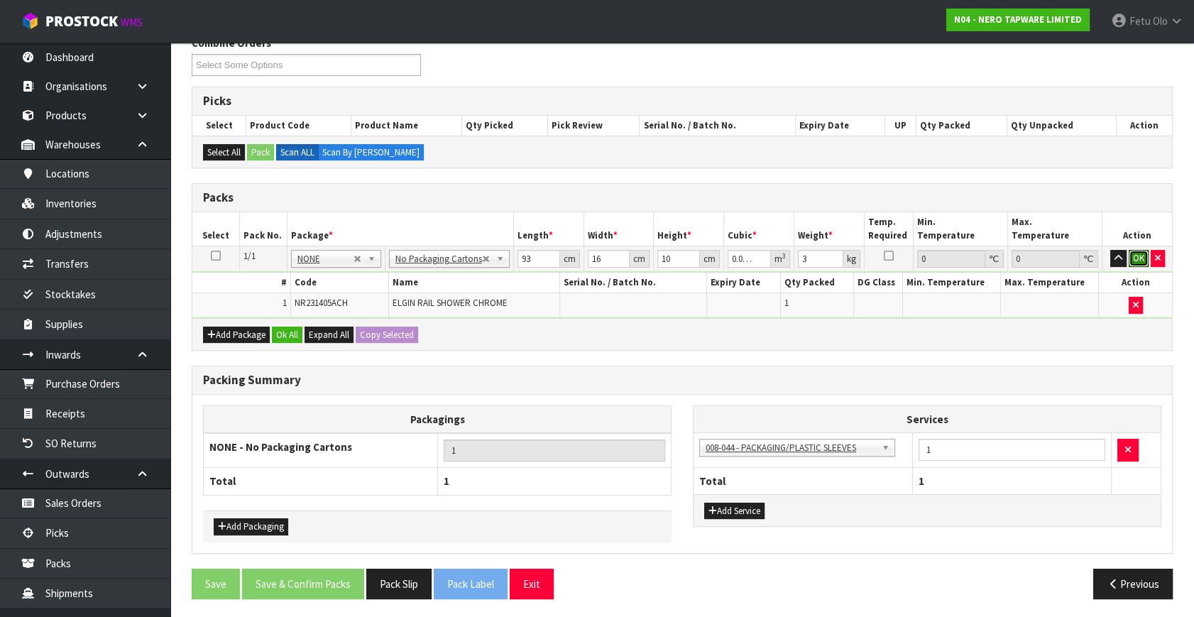
click button "OK" at bounding box center [1139, 258] width 20 height 17
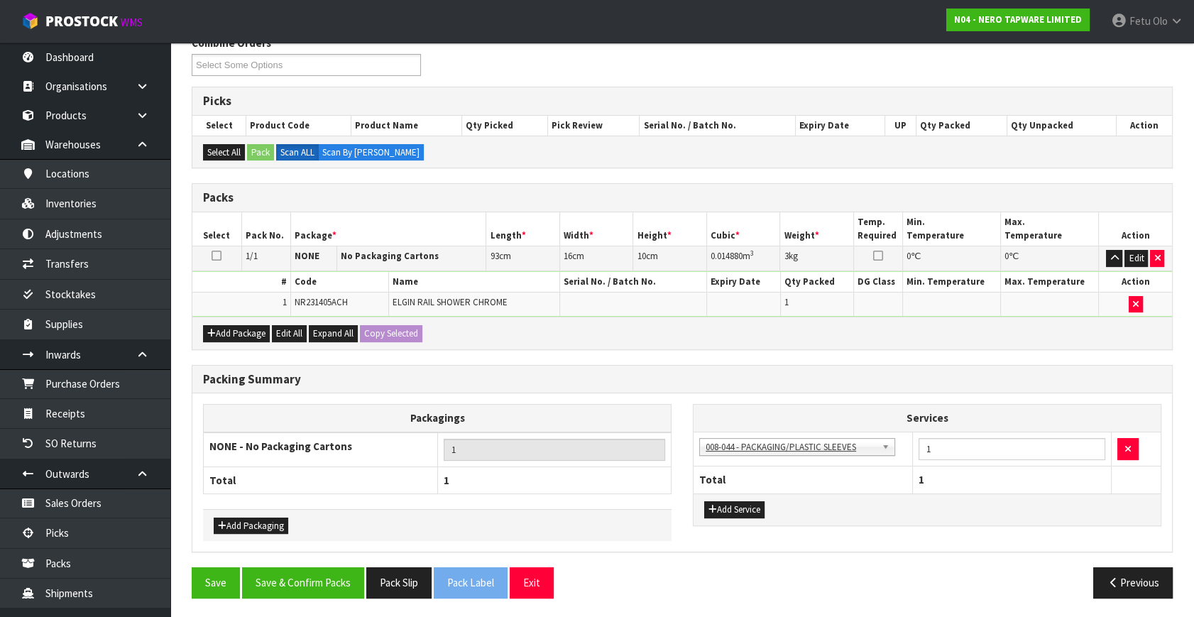
scroll to position [190, 0]
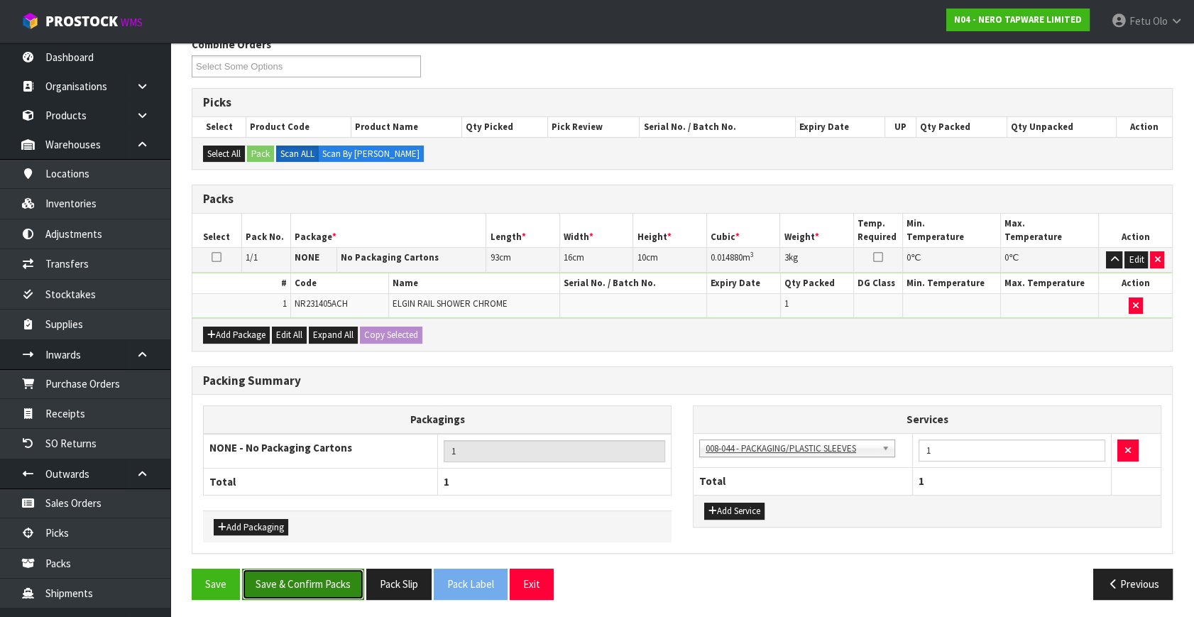
click at [337, 584] on button "Save & Confirm Packs" at bounding box center [303, 584] width 122 height 31
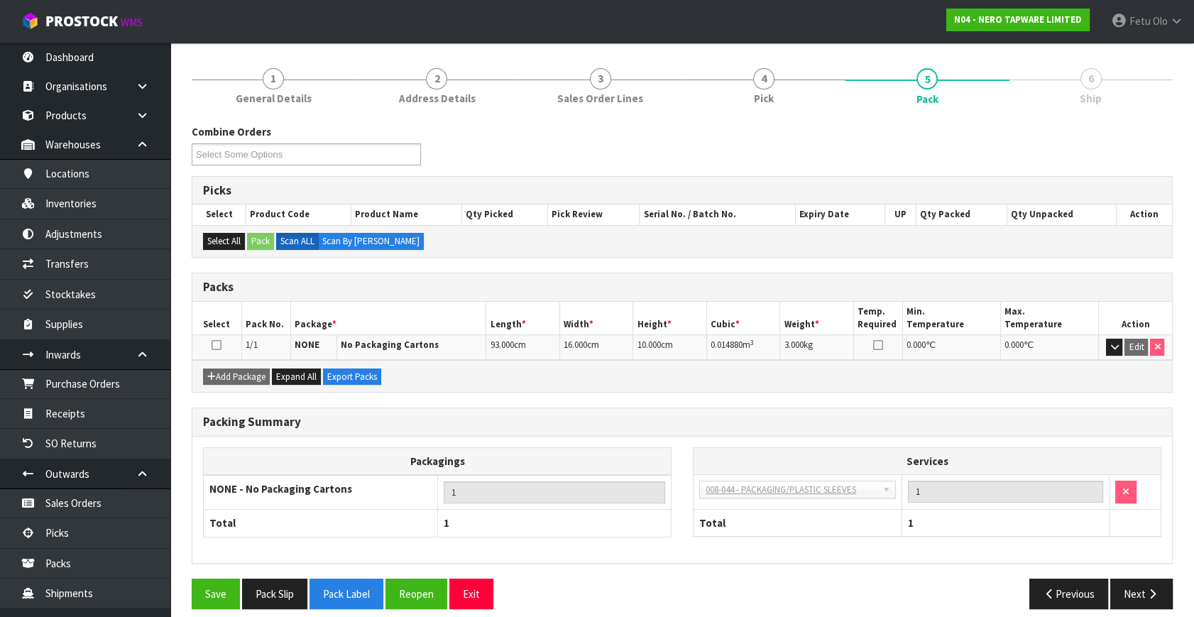
scroll to position [164, 0]
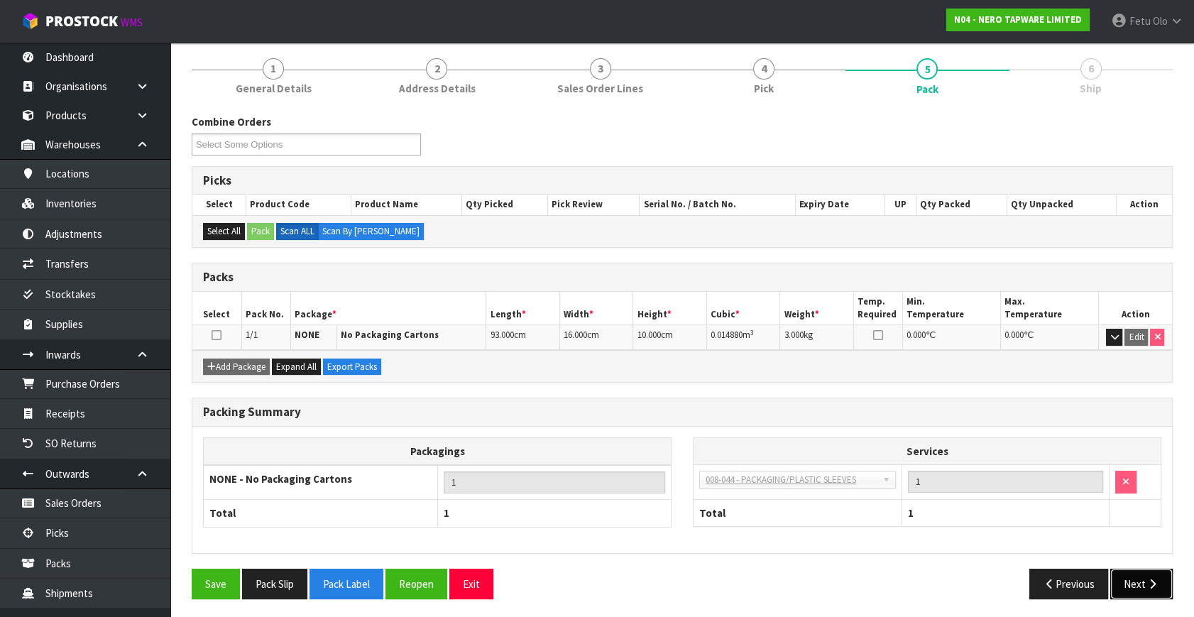
click at [1139, 579] on button "Next" at bounding box center [1142, 584] width 62 height 31
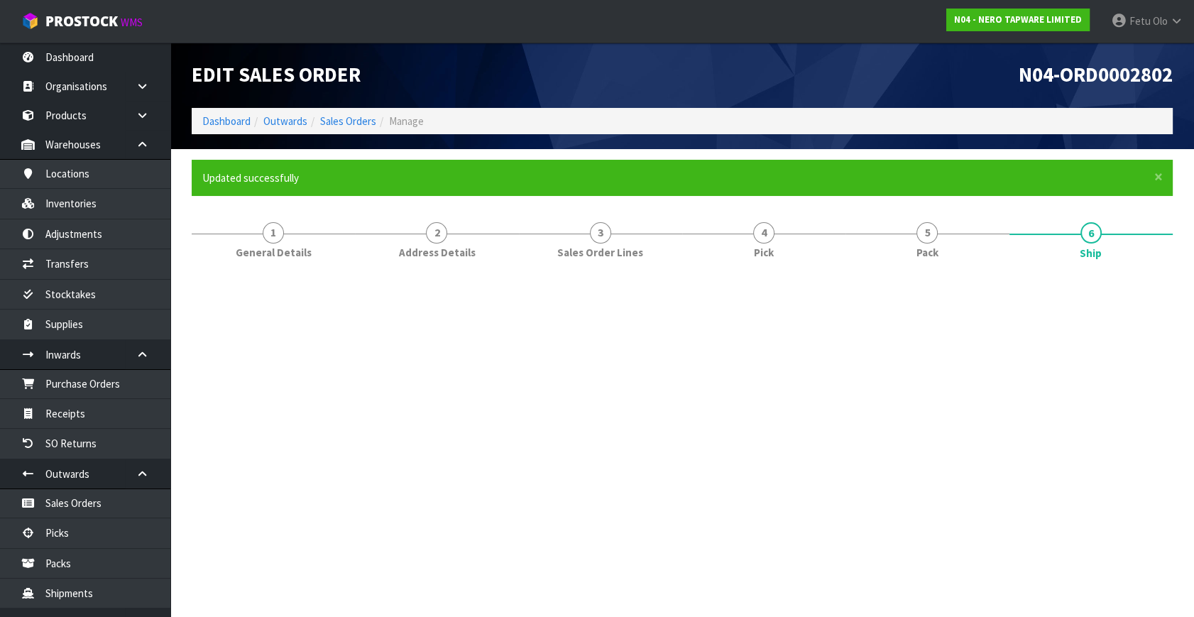
scroll to position [0, 0]
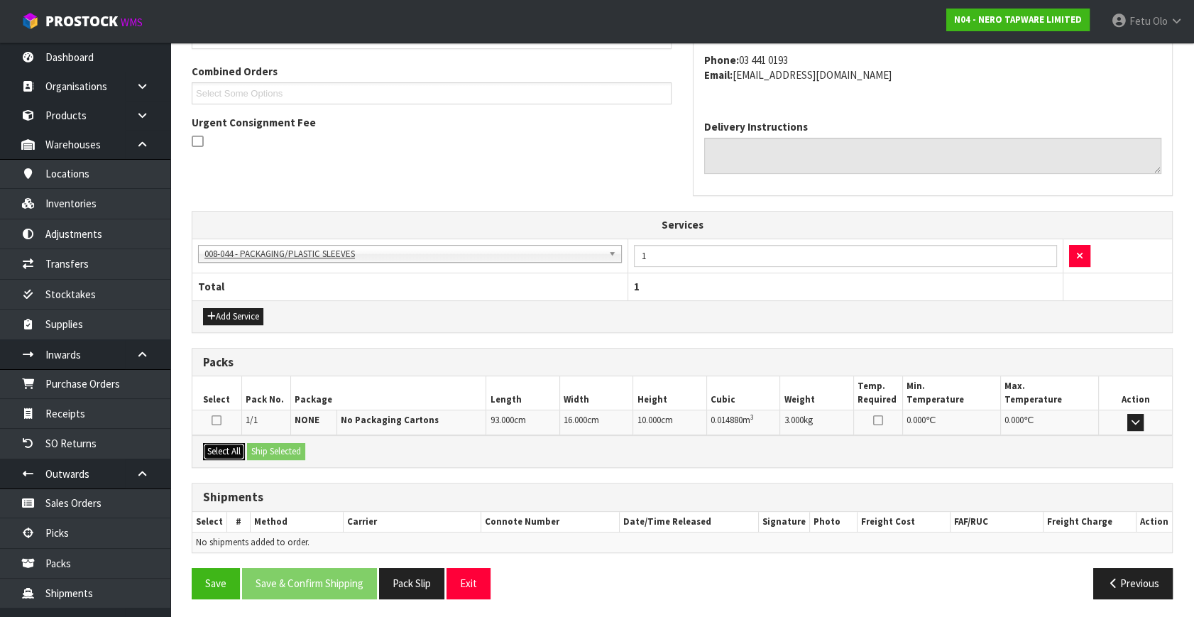
drag, startPoint x: 219, startPoint y: 450, endPoint x: 280, endPoint y: 450, distance: 60.4
click at [228, 450] on button "Select All" at bounding box center [224, 451] width 42 height 17
click at [281, 450] on button "Ship Selected" at bounding box center [276, 451] width 58 height 17
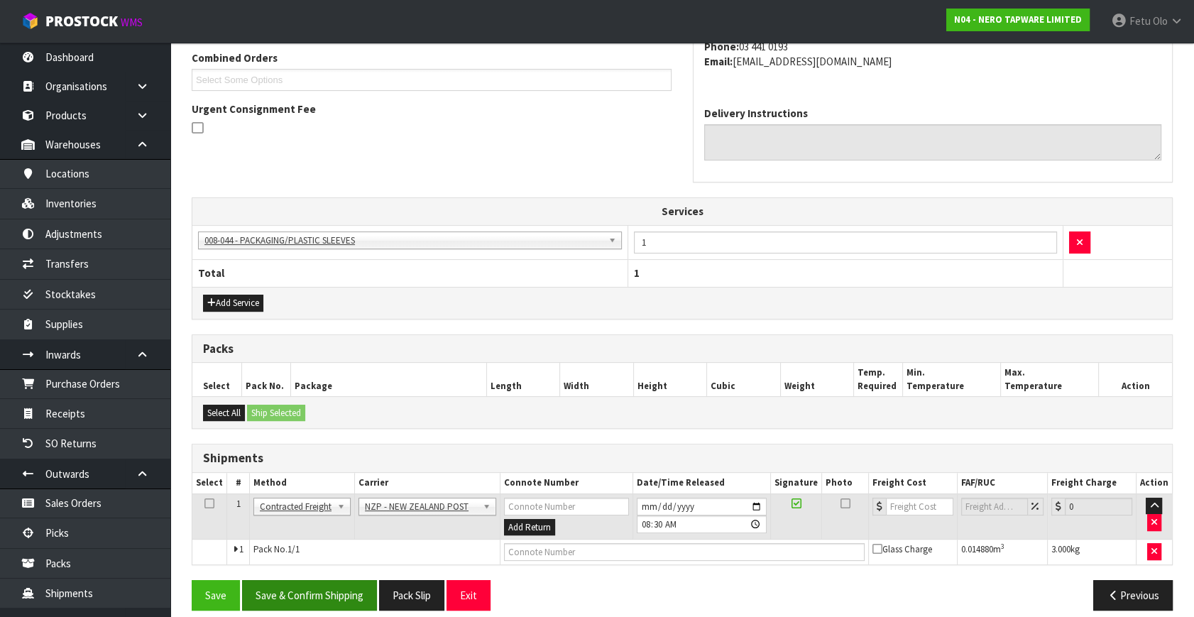
scroll to position [382, 0]
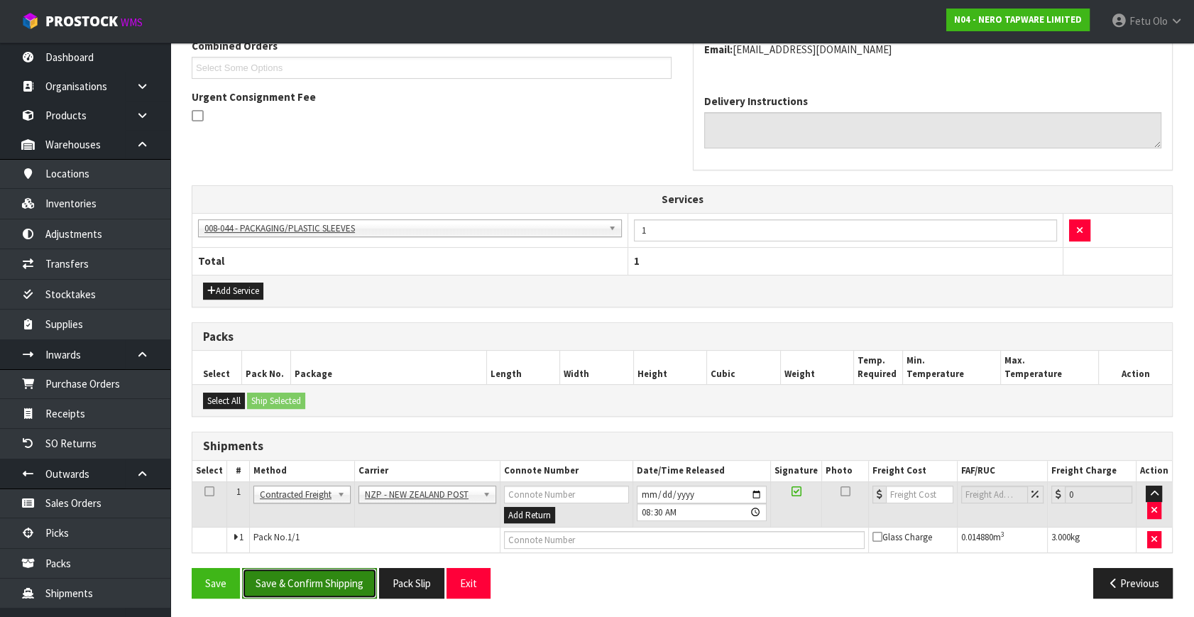
click at [336, 577] on button "Save & Confirm Shipping" at bounding box center [309, 583] width 135 height 31
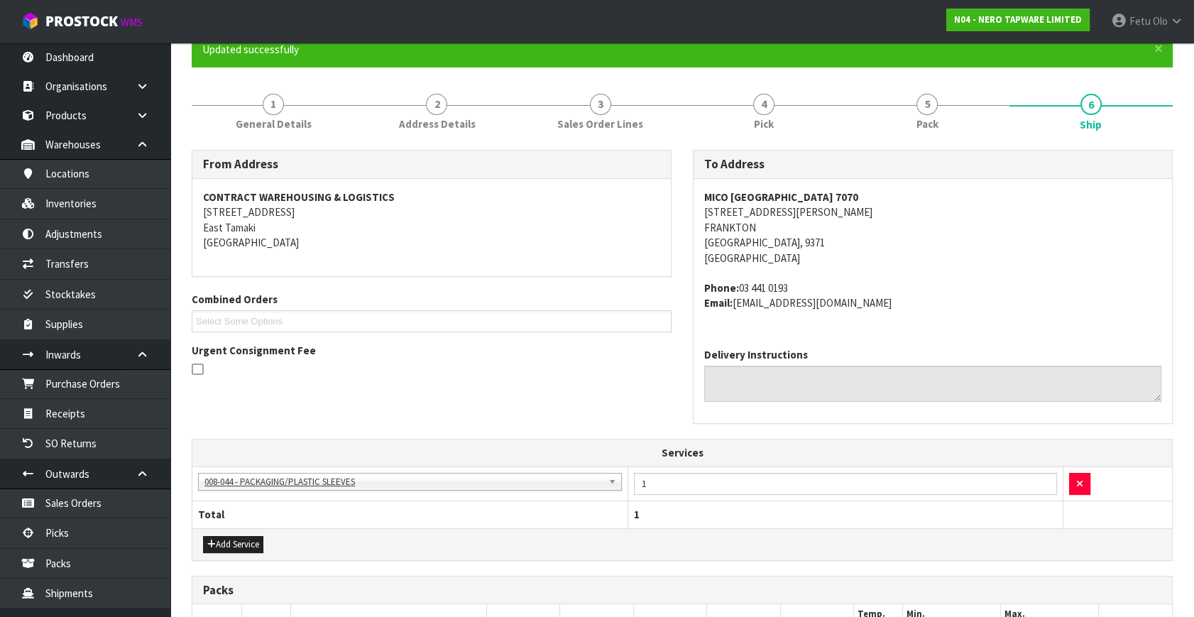
scroll to position [0, 0]
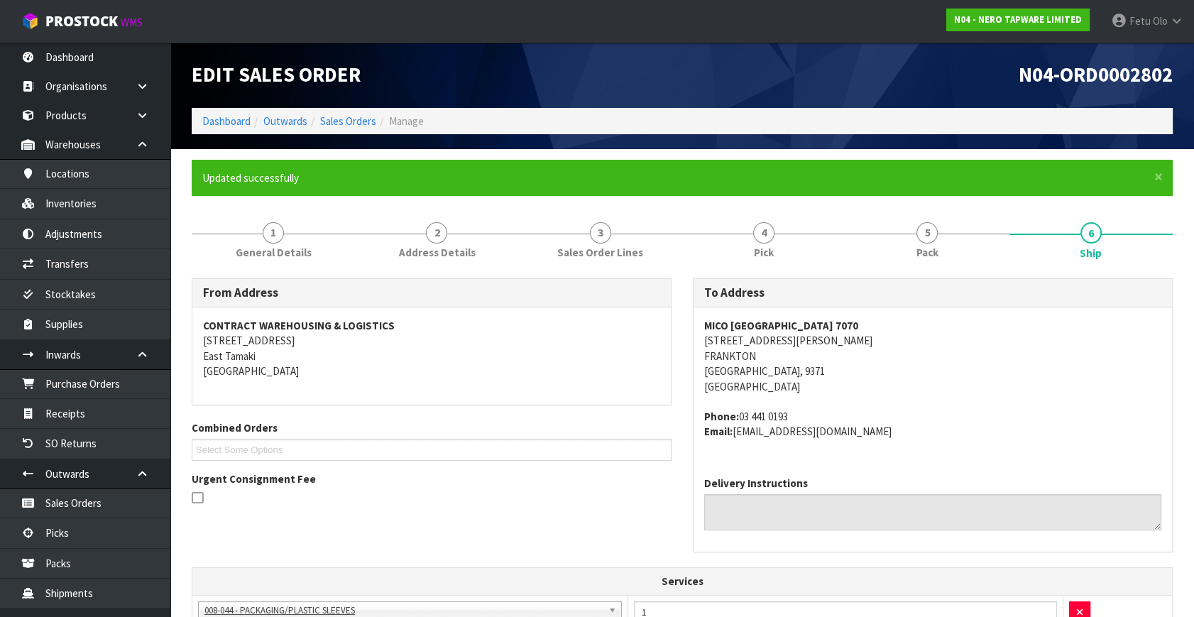
click at [932, 189] on div "× Close Updated successfully" at bounding box center [682, 178] width 981 height 36
click at [942, 225] on link "5 Pack" at bounding box center [927, 239] width 163 height 56
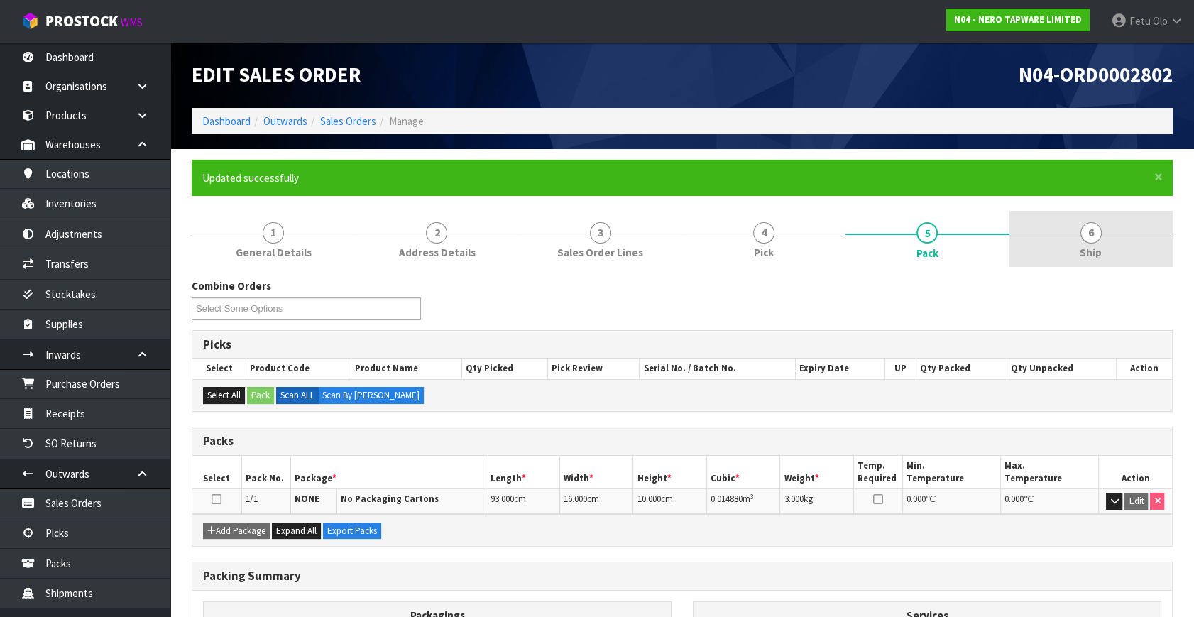
click at [1114, 249] on link "6 Ship" at bounding box center [1091, 239] width 163 height 56
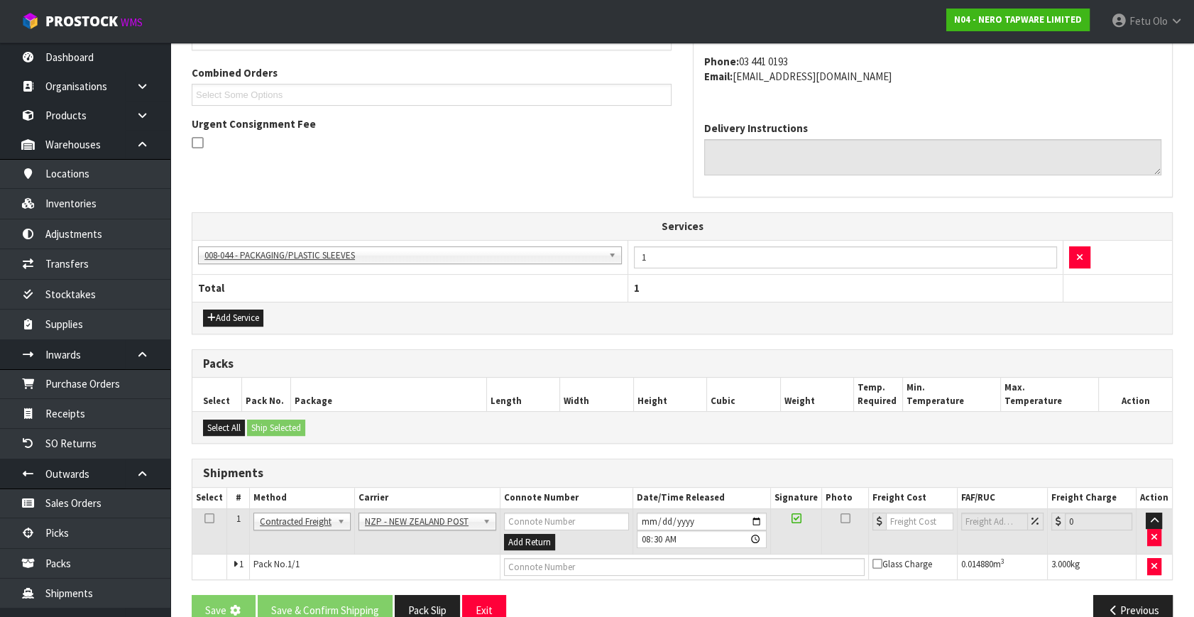
scroll to position [382, 0]
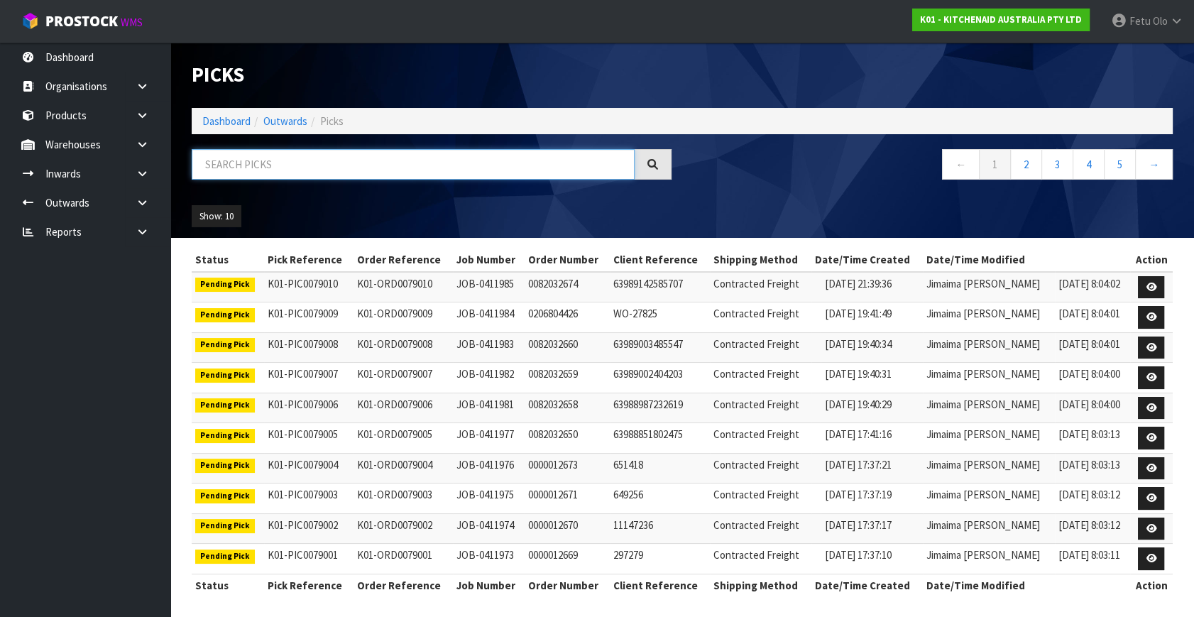
click at [245, 165] on input "text" at bounding box center [413, 164] width 443 height 31
type input "78982"
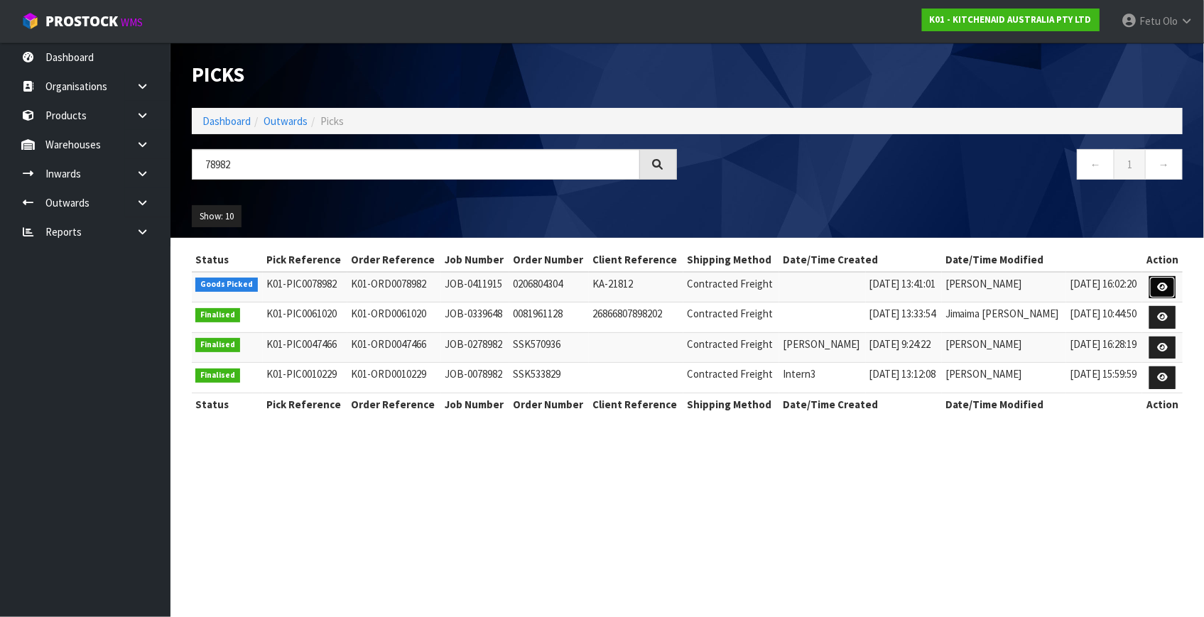
click at [1156, 287] on link at bounding box center [1162, 287] width 26 height 23
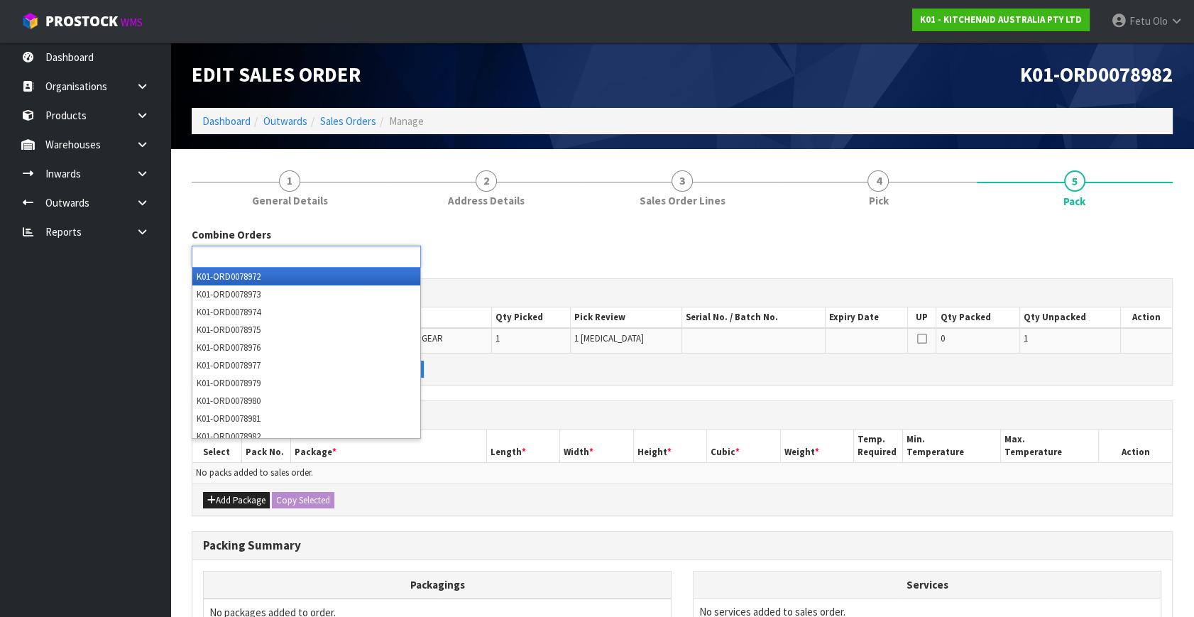
click at [288, 258] on input "text" at bounding box center [248, 257] width 104 height 18
type input "78977"
type input "78981"
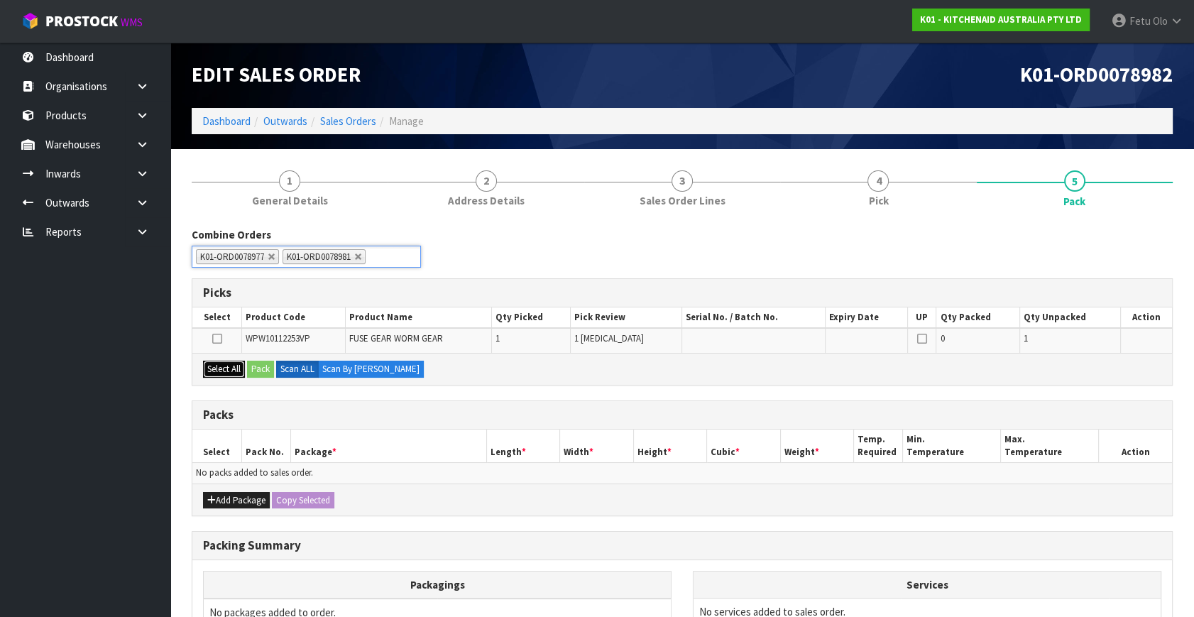
drag, startPoint x: 222, startPoint y: 362, endPoint x: 255, endPoint y: 364, distance: 33.4
click at [223, 362] on button "Select All" at bounding box center [224, 369] width 42 height 17
drag, startPoint x: 272, startPoint y: 369, endPoint x: 578, endPoint y: 461, distance: 319.7
click at [274, 372] on button "Pack" at bounding box center [260, 369] width 27 height 17
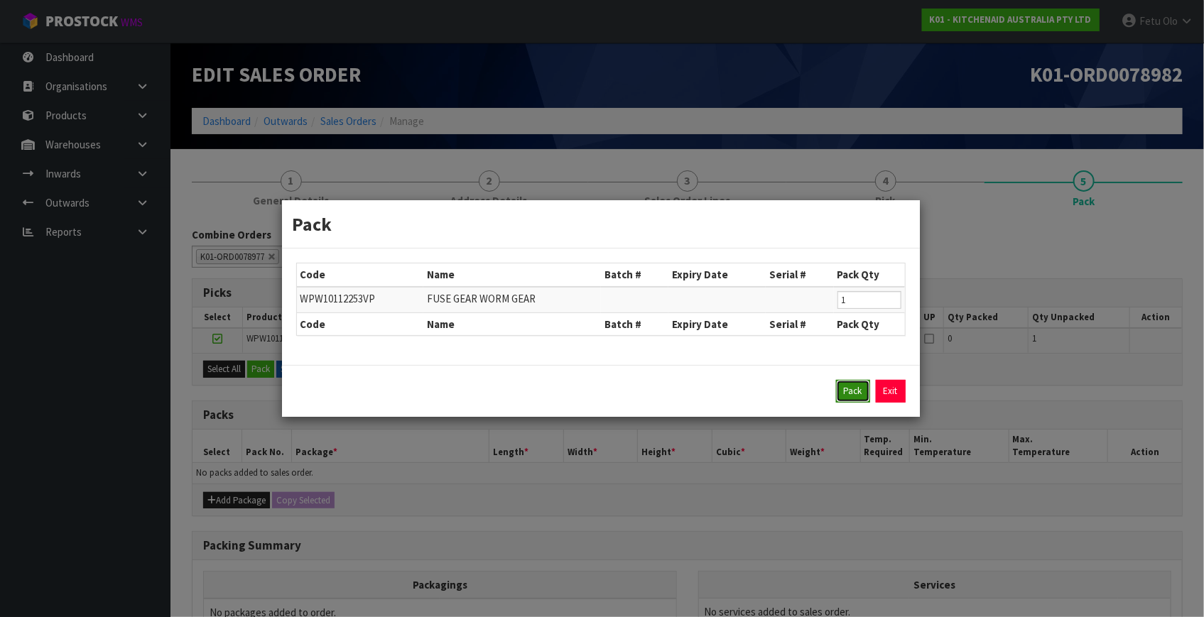
click at [842, 395] on button "Pack" at bounding box center [853, 391] width 34 height 23
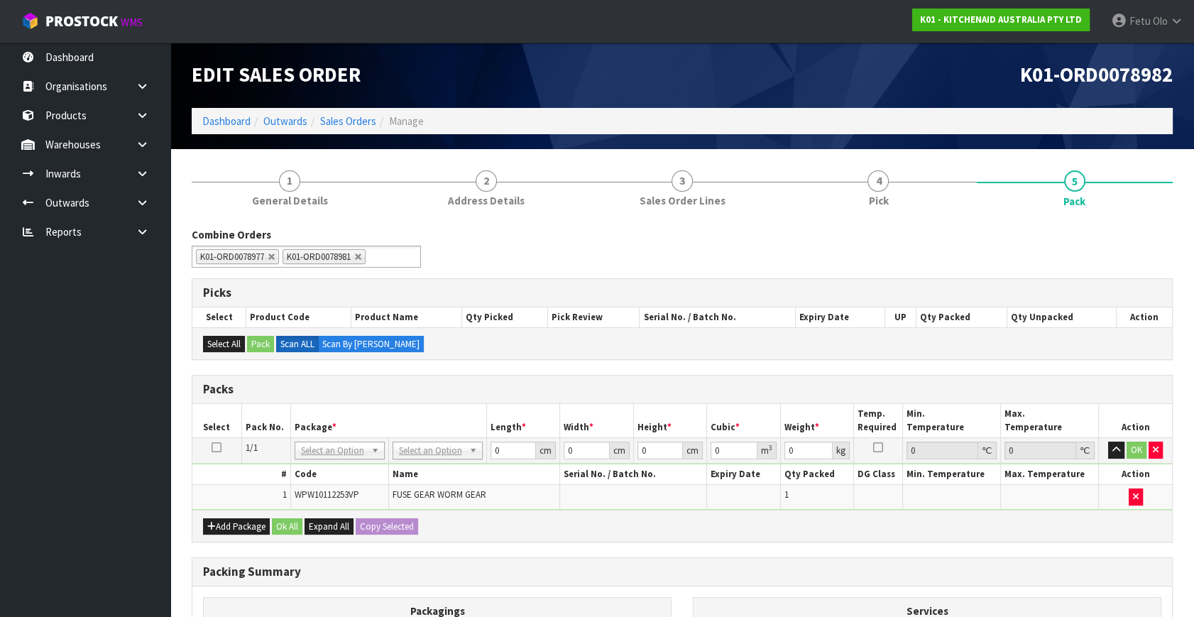
drag, startPoint x: 413, startPoint y: 452, endPoint x: 415, endPoint y: 474, distance: 22.1
drag, startPoint x: 516, startPoint y: 448, endPoint x: 285, endPoint y: 455, distance: 230.9
click at [285, 455] on tr "1/1 NONE 007-001 007-002 007-004 007-009 007-013 007-014 007-015 007-017 007-01…" at bounding box center [682, 451] width 980 height 26
type input "26"
type input "22"
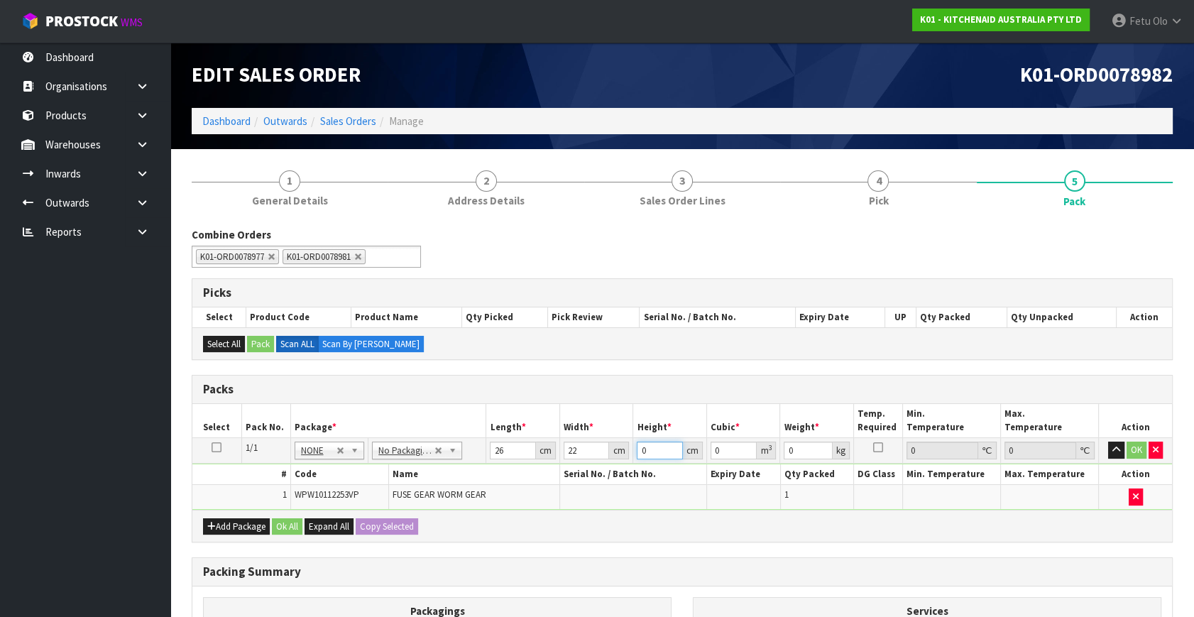
type input "1"
type input "0.000572"
type input "18"
type input "0.010296"
type input "18"
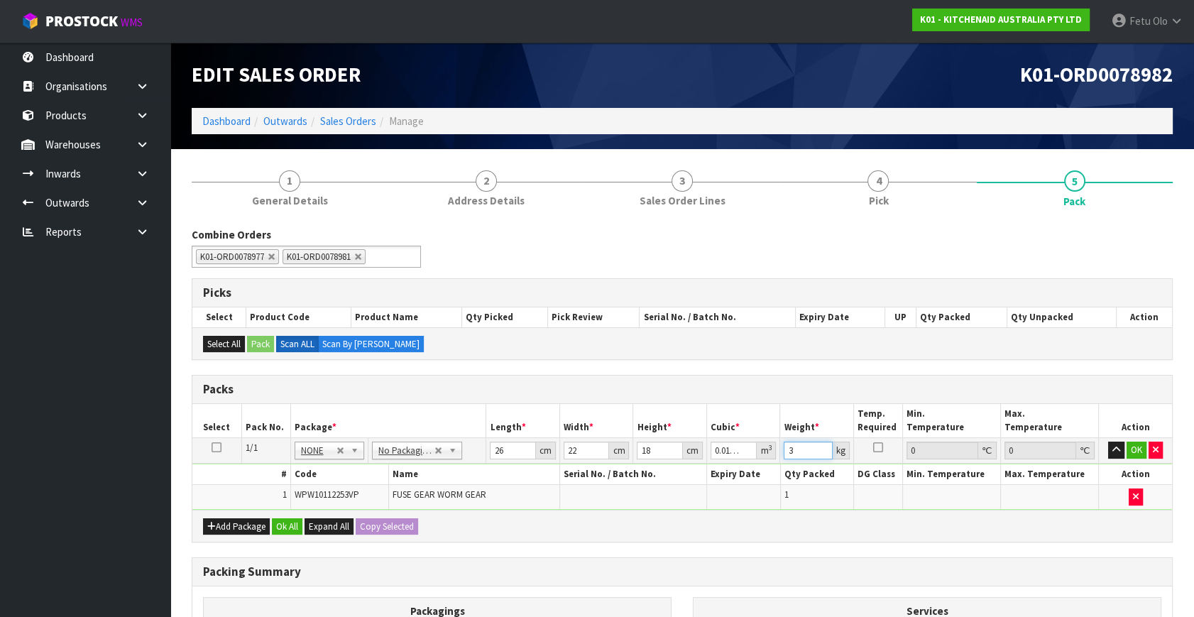
type input "3"
click button "OK" at bounding box center [1137, 450] width 20 height 17
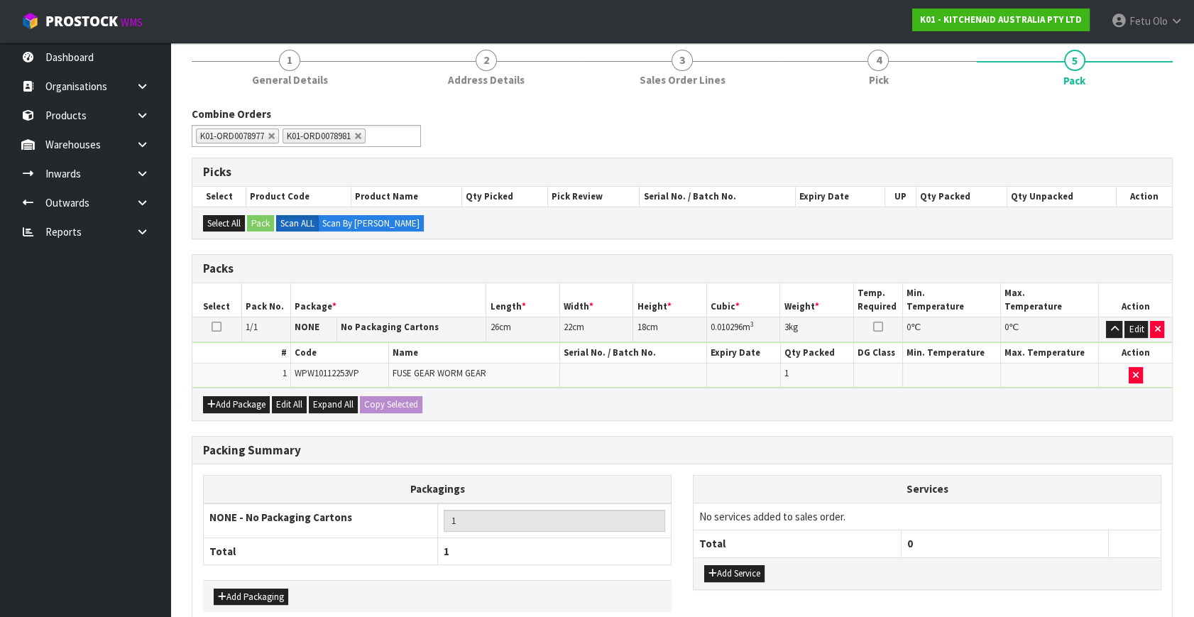
scroll to position [190, 0]
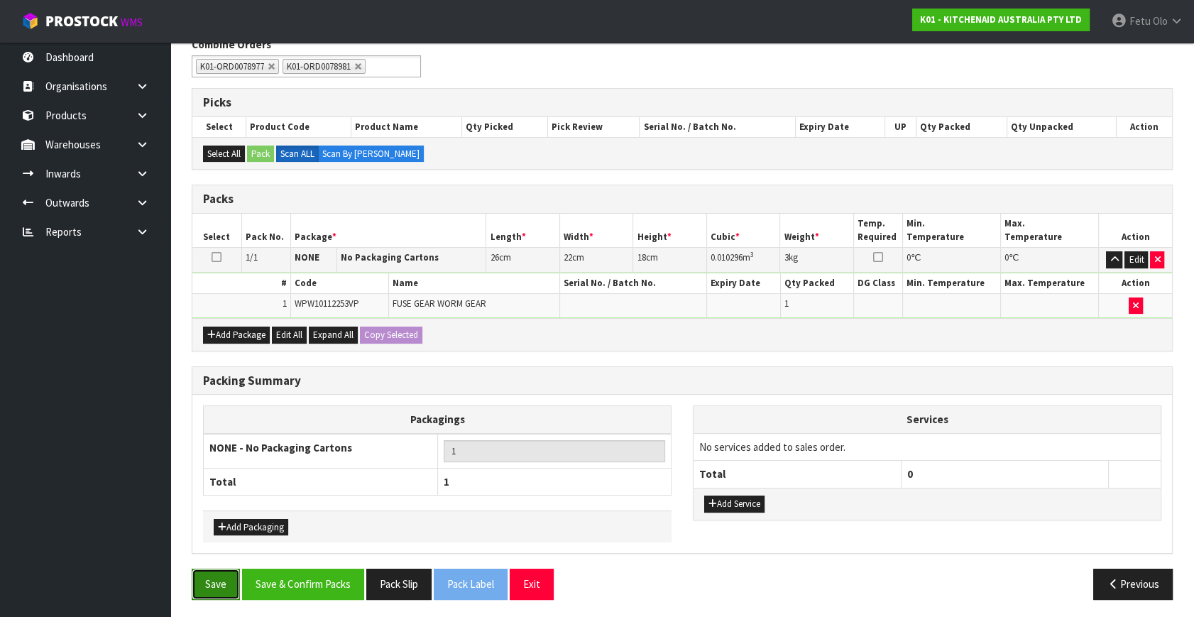
click at [209, 580] on button "Save" at bounding box center [216, 584] width 48 height 31
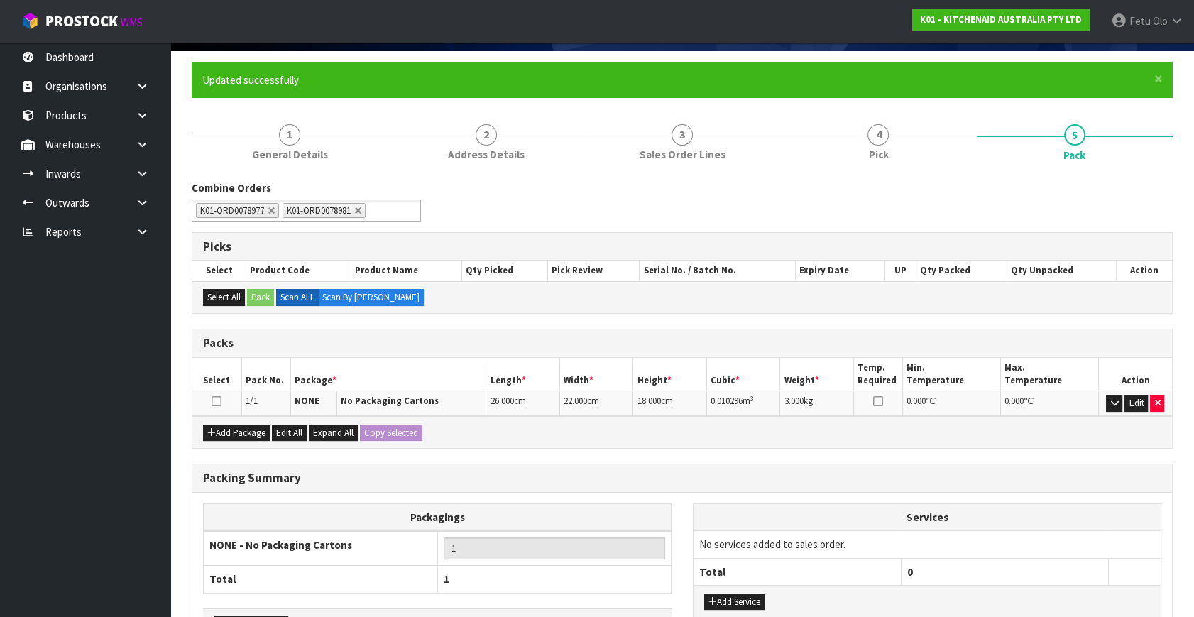
scroll to position [196, 0]
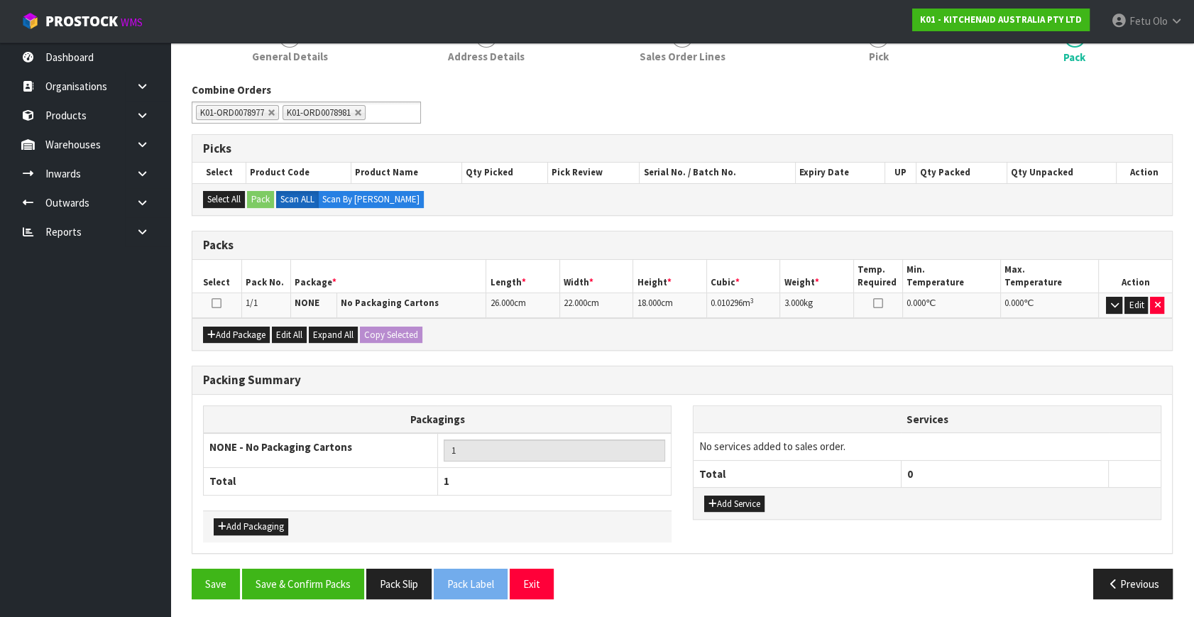
click at [320, 562] on div "Packing Summary Packagings NONE - No Packaging Cartons 1 Total 1 Add Packaging …" at bounding box center [682, 467] width 1003 height 203
click at [320, 578] on button "Save & Confirm Packs" at bounding box center [303, 584] width 122 height 31
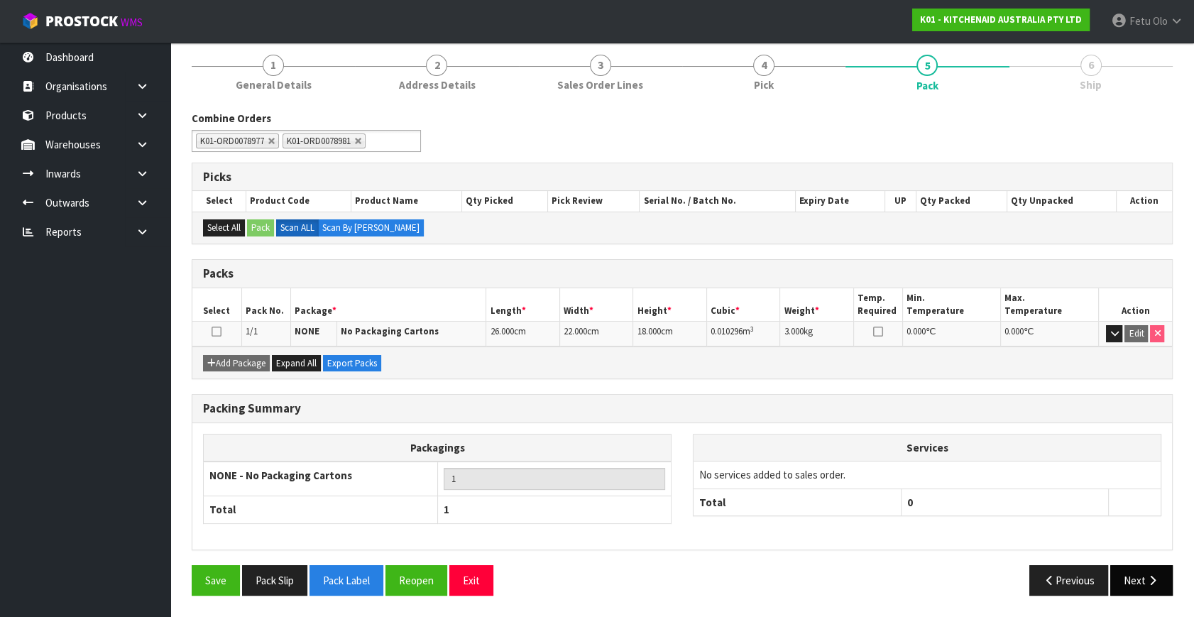
scroll to position [164, 0]
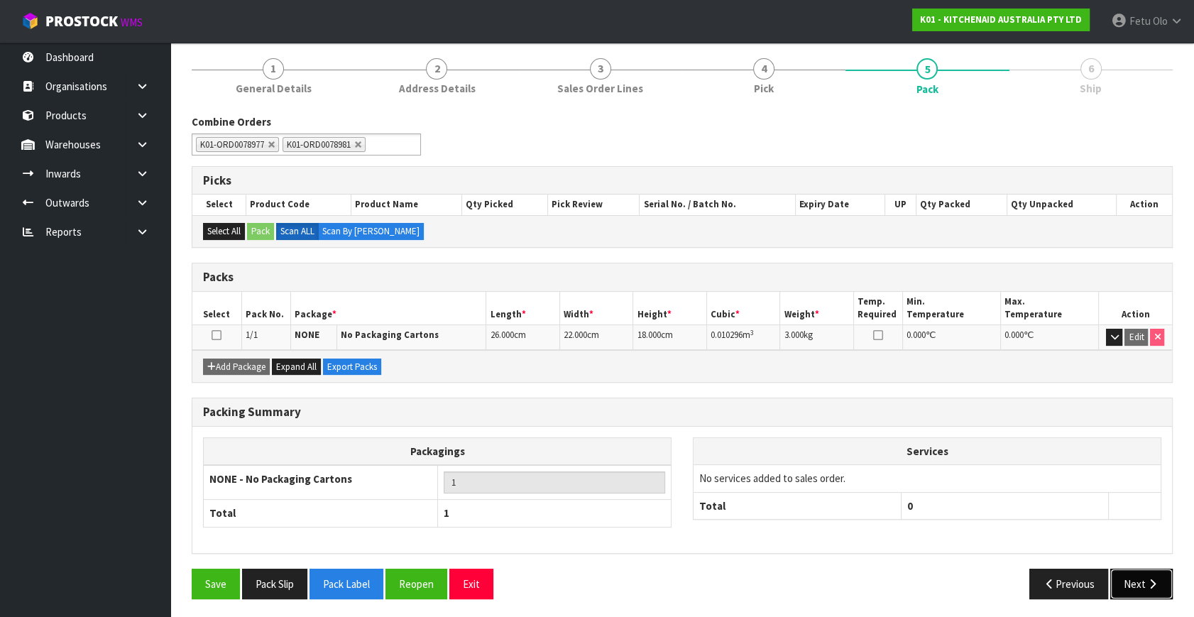
click at [1135, 581] on button "Next" at bounding box center [1142, 584] width 62 height 31
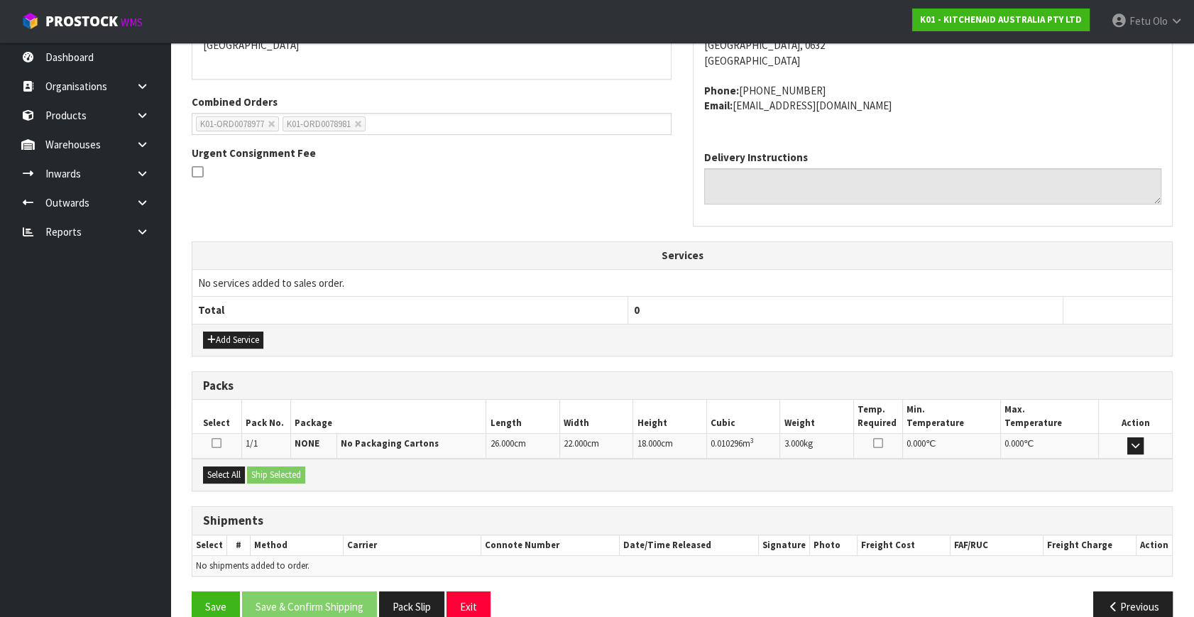
scroll to position [349, 0]
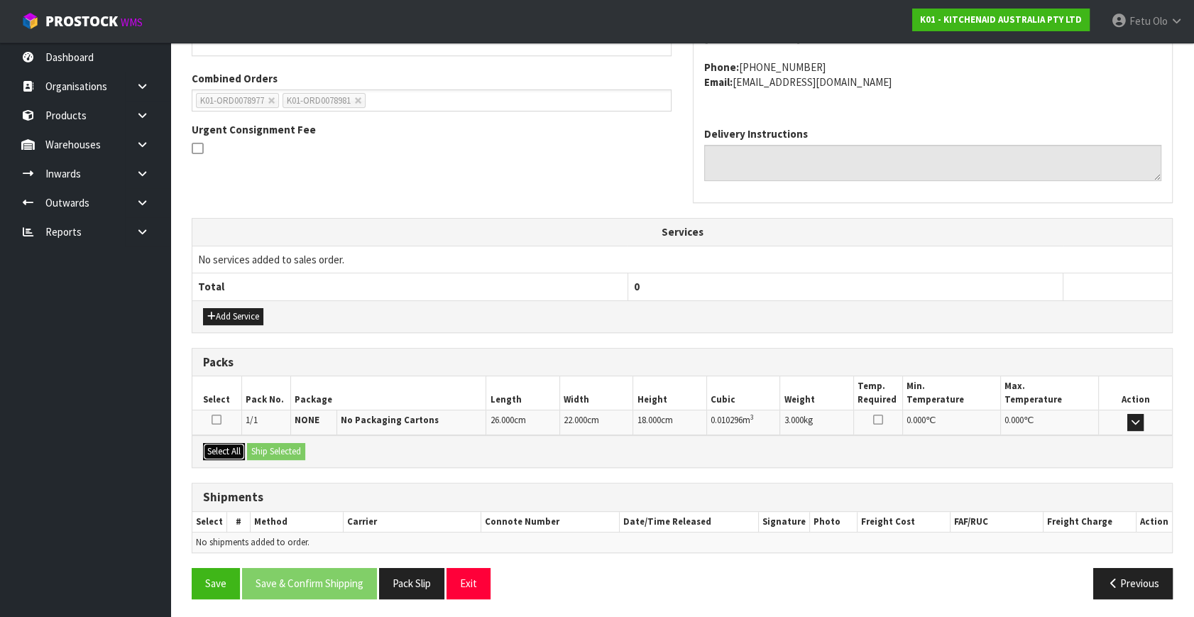
click at [227, 447] on button "Select All" at bounding box center [224, 451] width 42 height 17
click at [271, 447] on button "Ship Selected" at bounding box center [276, 451] width 58 height 17
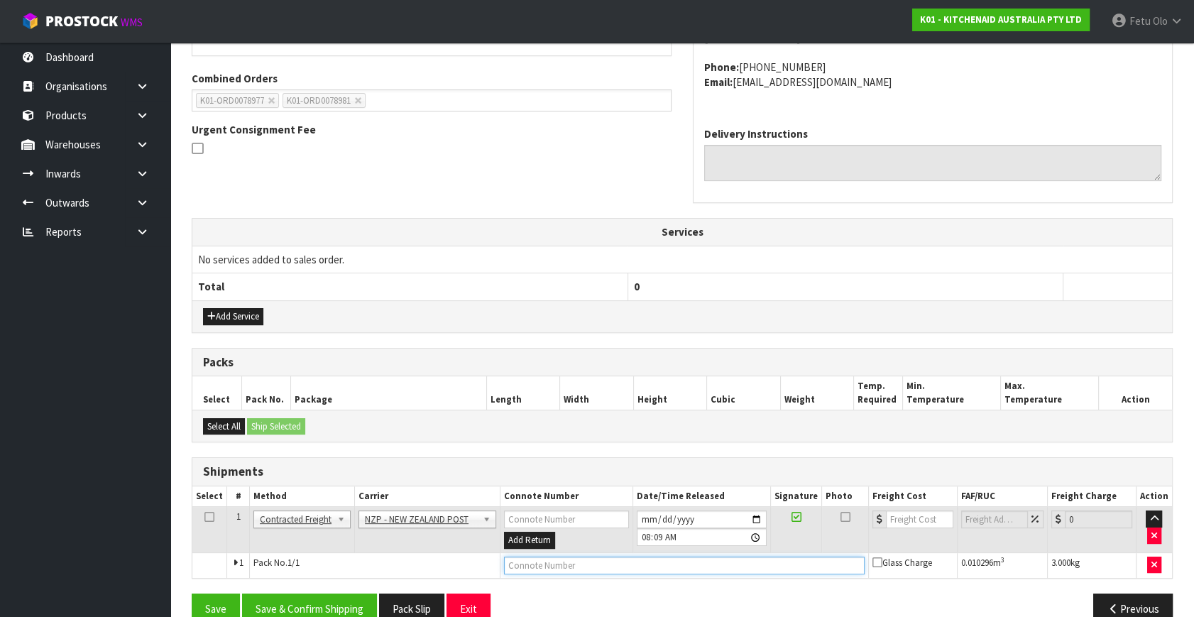
click at [547, 567] on input "text" at bounding box center [684, 566] width 361 height 18
paste input "00894210379948450537"
type input "00894210379948450537"
click at [340, 599] on button "Save & Confirm Shipping" at bounding box center [309, 609] width 135 height 31
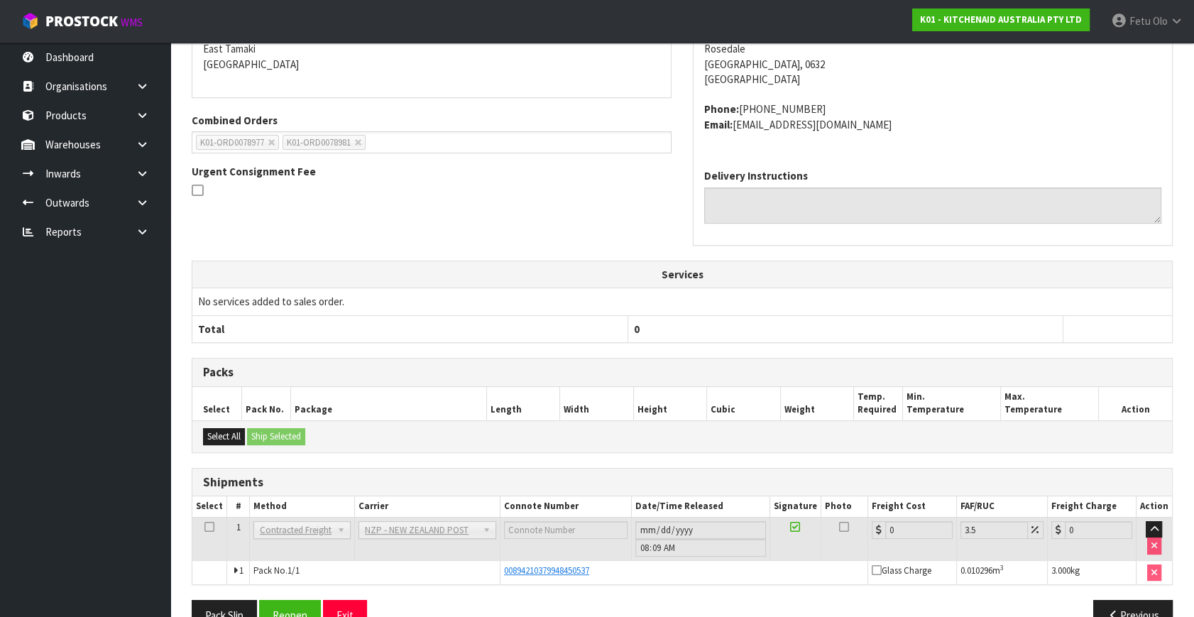
scroll to position [355, 0]
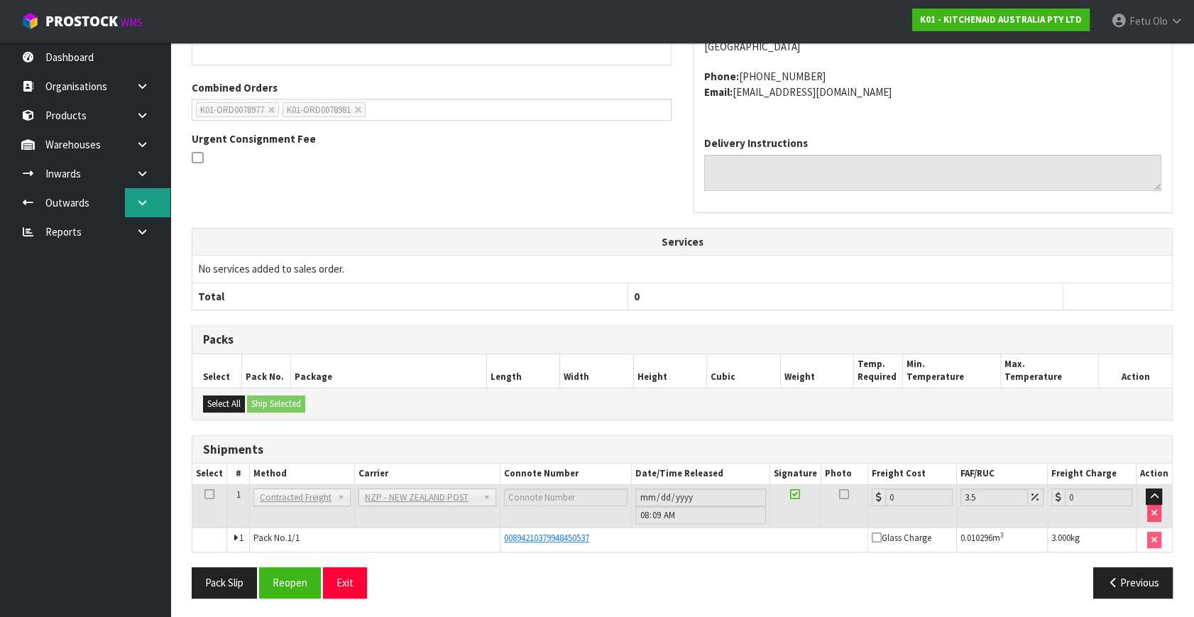
click at [143, 202] on icon at bounding box center [142, 202] width 13 height 11
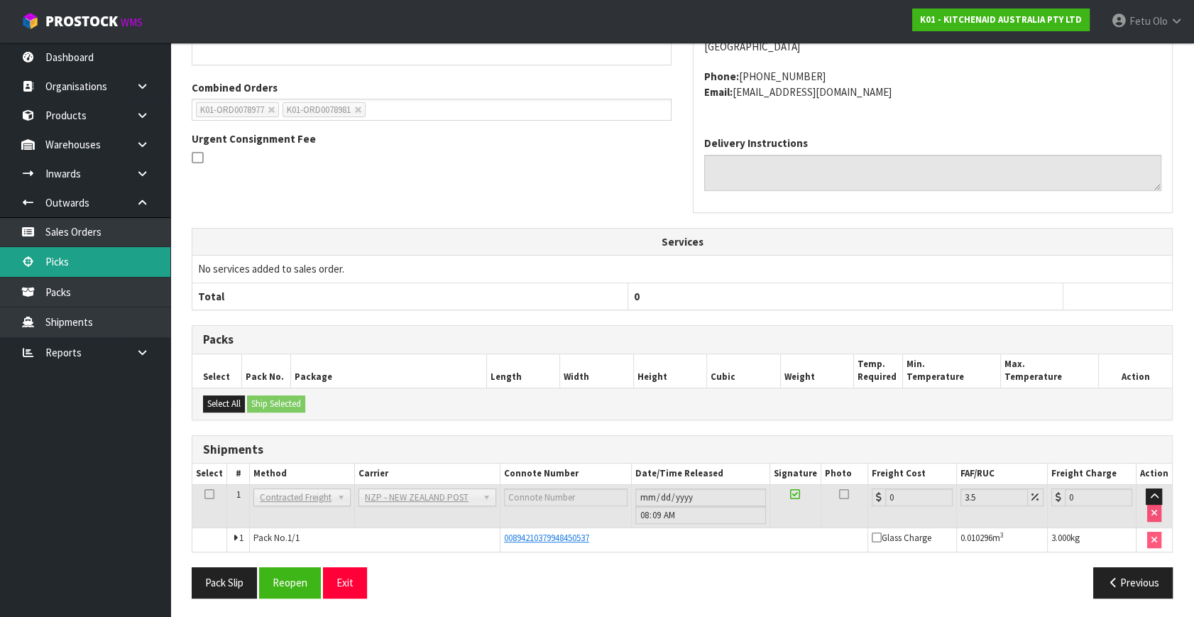
click at [86, 265] on link "Picks" at bounding box center [85, 261] width 170 height 29
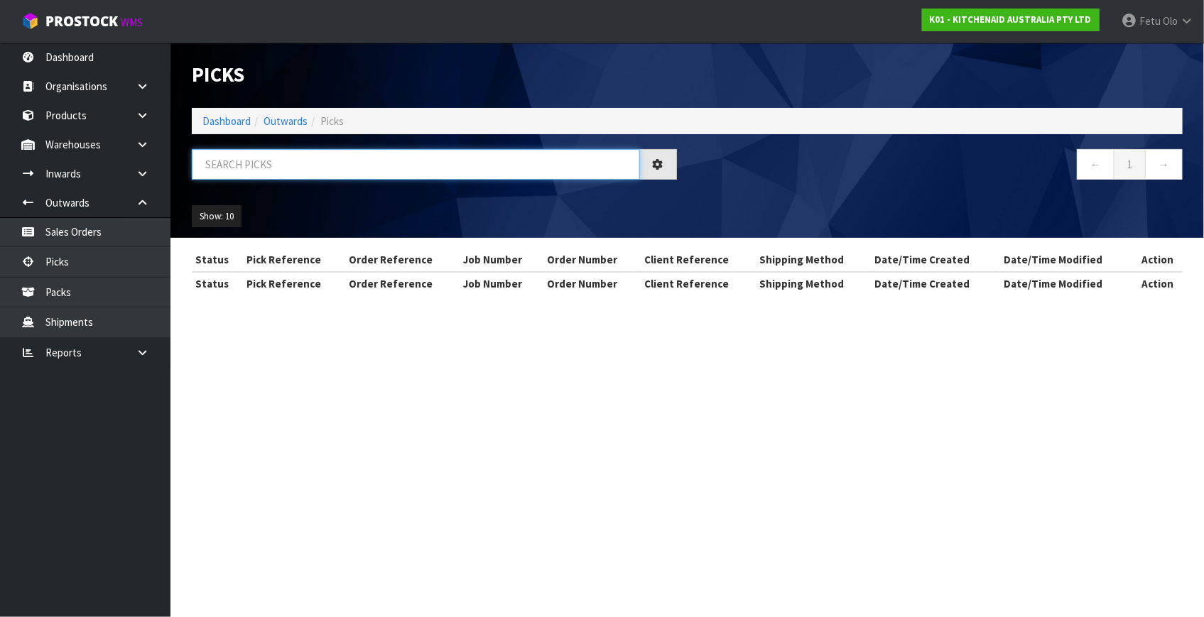
click at [370, 166] on input "text" at bounding box center [416, 164] width 448 height 31
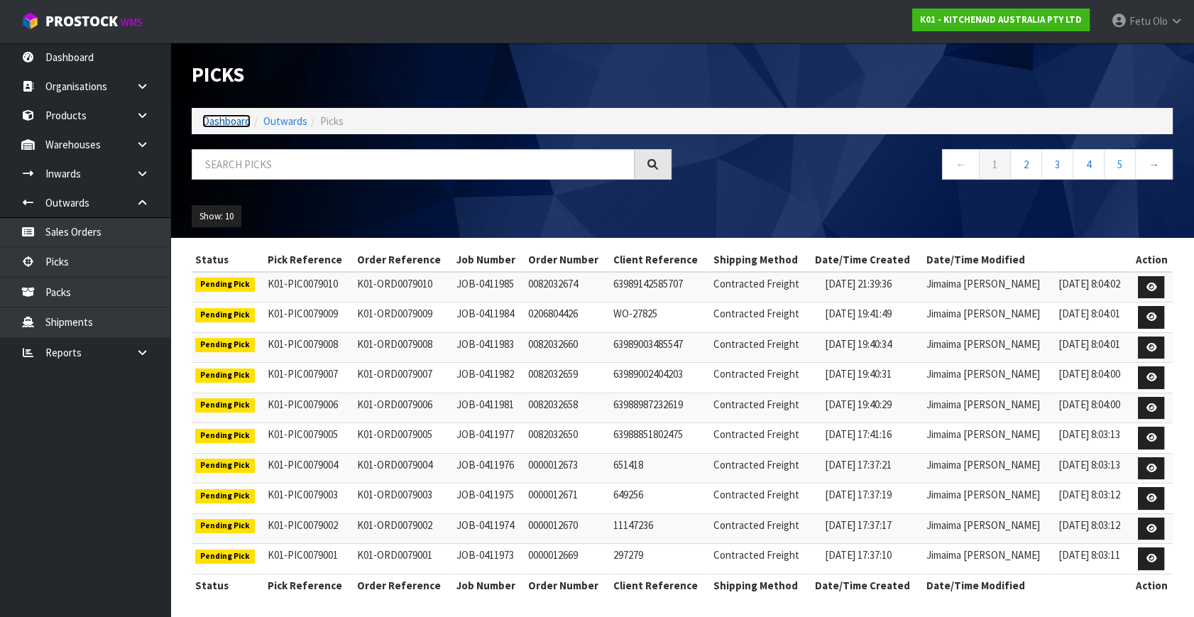
click at [226, 114] on link "Dashboard" at bounding box center [226, 120] width 48 height 13
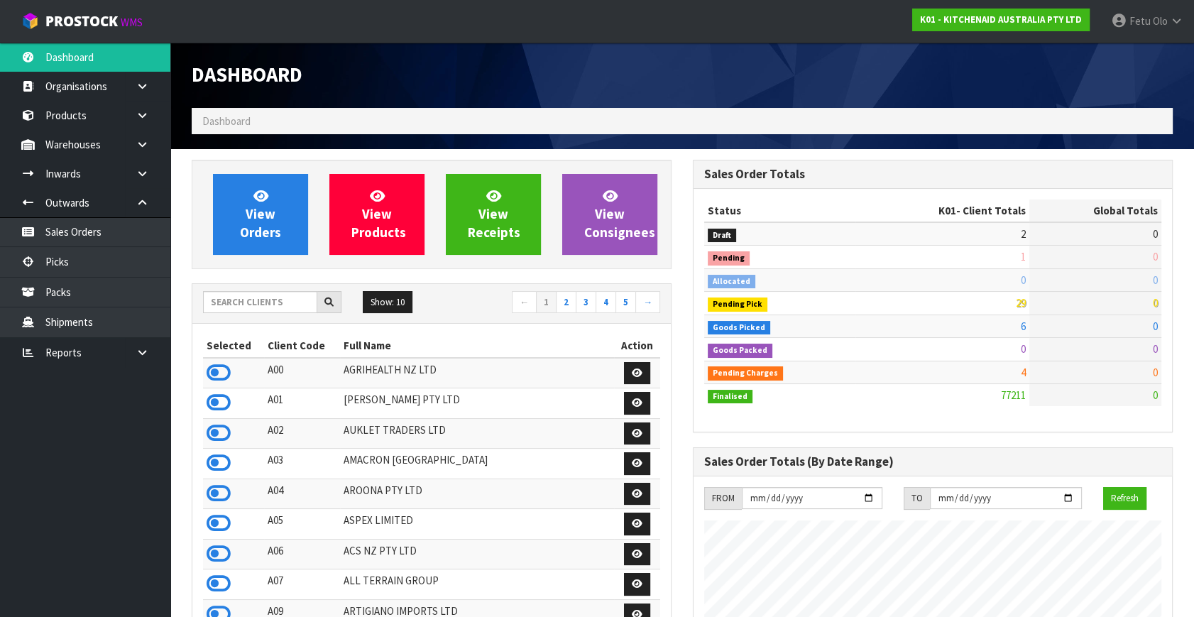
scroll to position [1074, 501]
click at [69, 262] on link "Picks" at bounding box center [85, 261] width 170 height 29
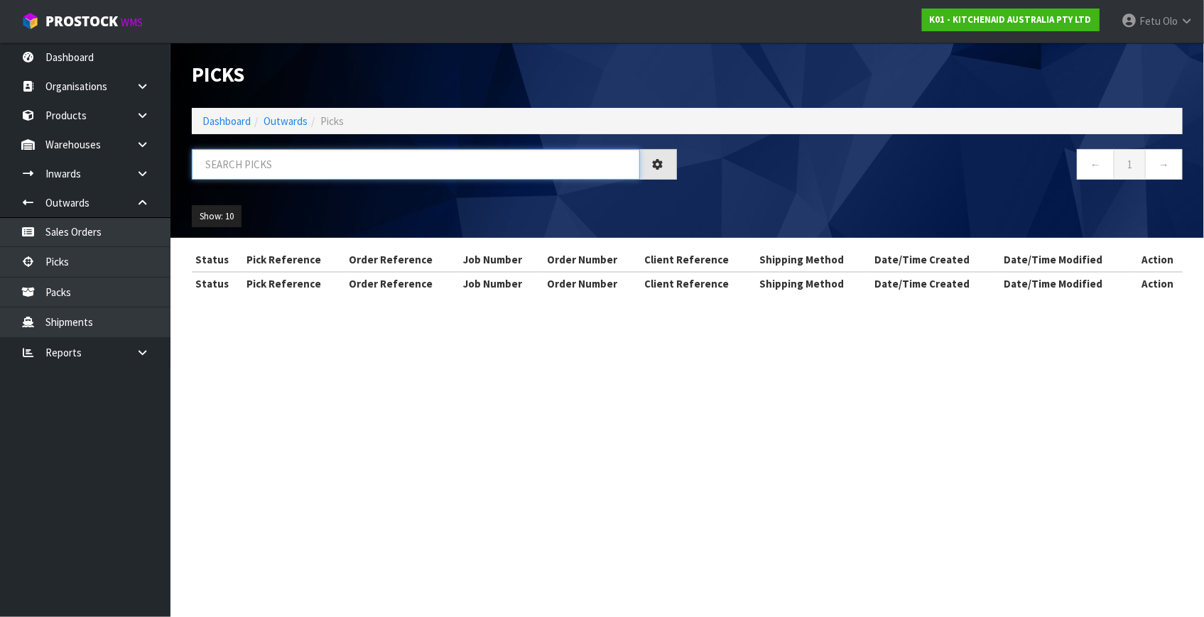
click at [326, 163] on input "text" at bounding box center [416, 164] width 448 height 31
type input "78979"
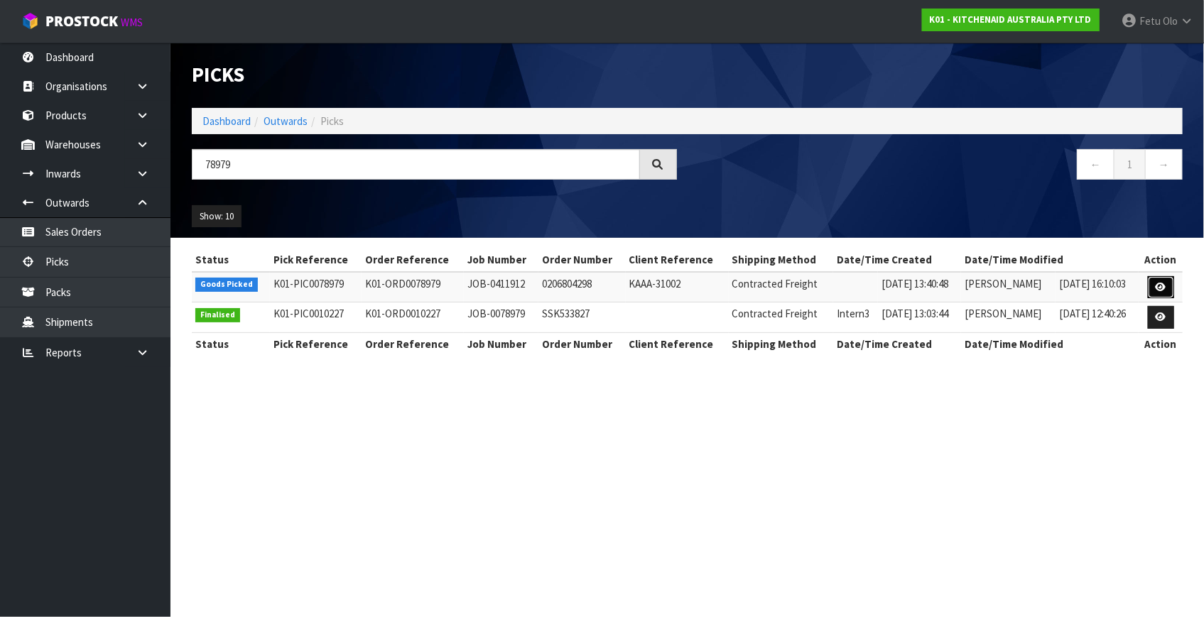
click at [1151, 290] on link at bounding box center [1161, 287] width 26 height 23
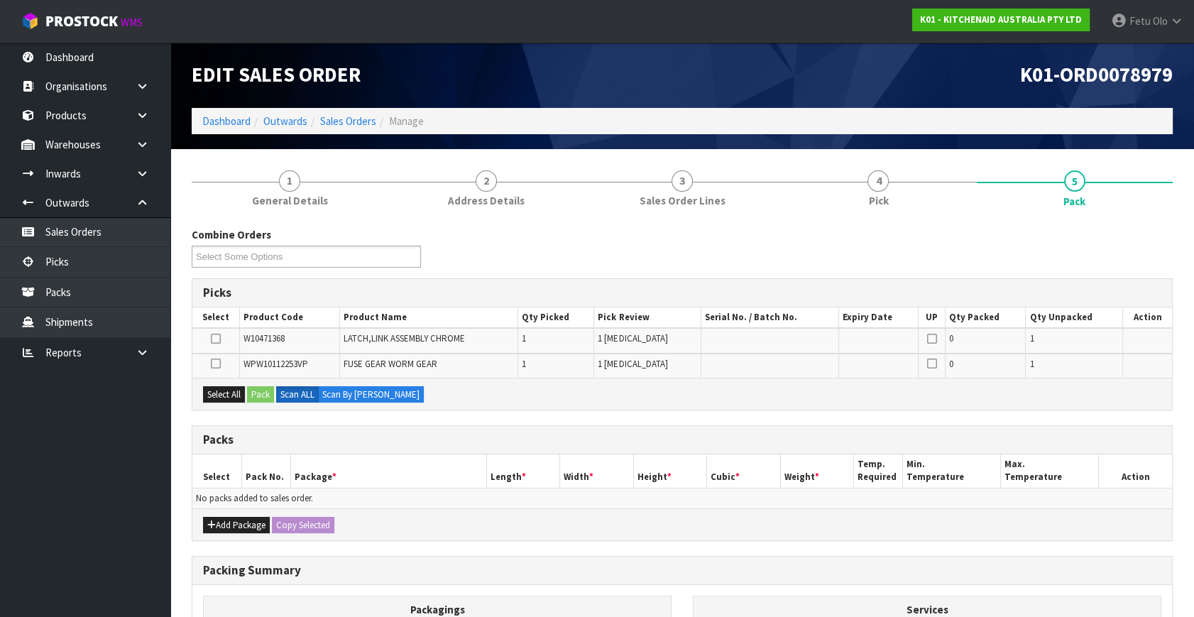
click at [218, 364] on icon at bounding box center [216, 364] width 10 height 1
click at [0, 0] on input "checkbox" at bounding box center [0, 0] width 0 height 0
click at [274, 331] on td "W10471368" at bounding box center [290, 340] width 100 height 25
click at [271, 342] on span "W10471368" at bounding box center [264, 338] width 41 height 12
drag, startPoint x: 271, startPoint y: 342, endPoint x: 440, endPoint y: 537, distance: 258.2
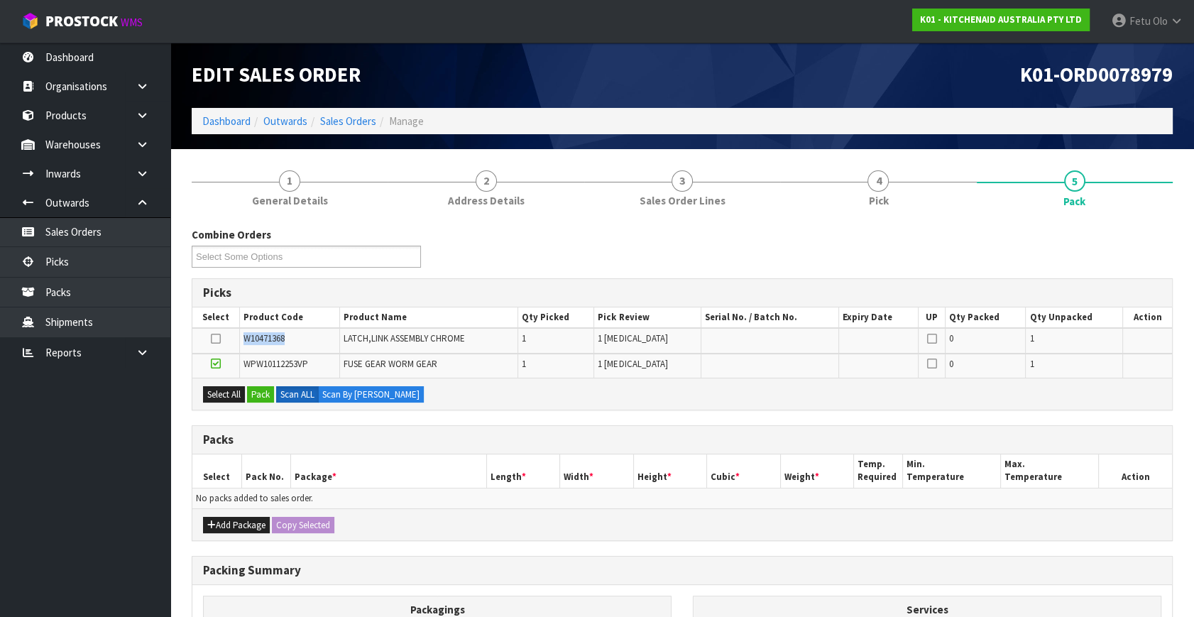
click at [376, 475] on div "Combine Orders K01-ORD0078972 K01-ORD0078973 K01-ORD0078974 K01-ORD0078975 K01-…" at bounding box center [682, 510] width 981 height 567
click at [557, 510] on div "Add Package Copy Selected" at bounding box center [682, 524] width 980 height 32
click at [250, 338] on span "W10471368" at bounding box center [264, 338] width 41 height 12
copy span "W10471368"
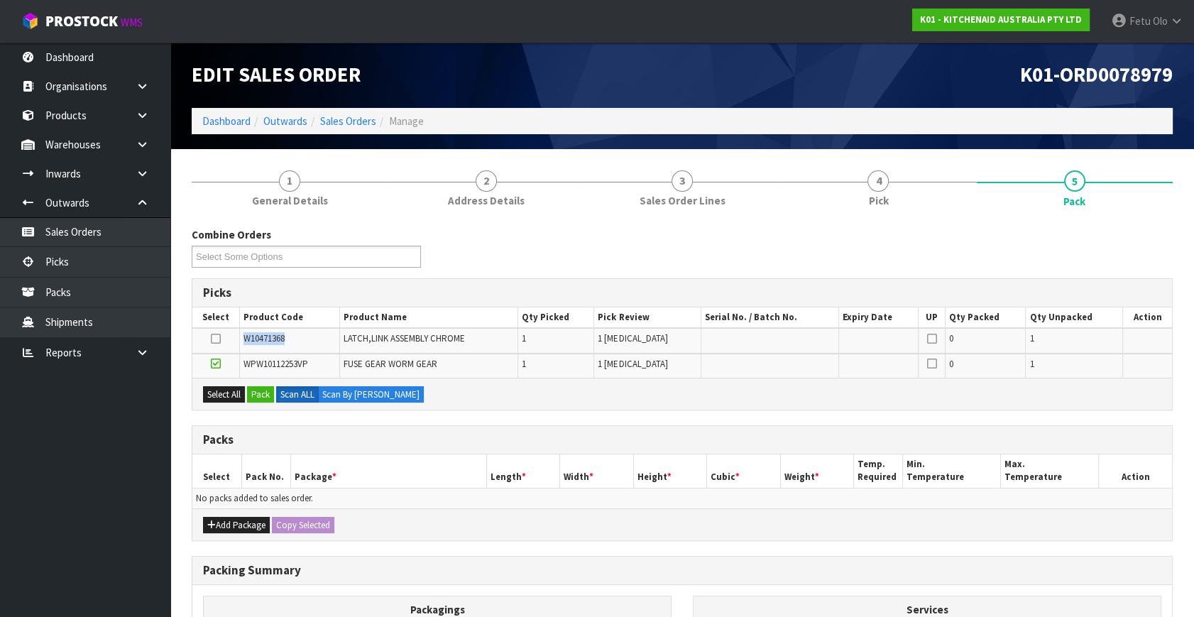
drag, startPoint x: 405, startPoint y: 461, endPoint x: 439, endPoint y: 464, distance: 34.2
click at [408, 461] on th "Package *" at bounding box center [388, 471] width 196 height 33
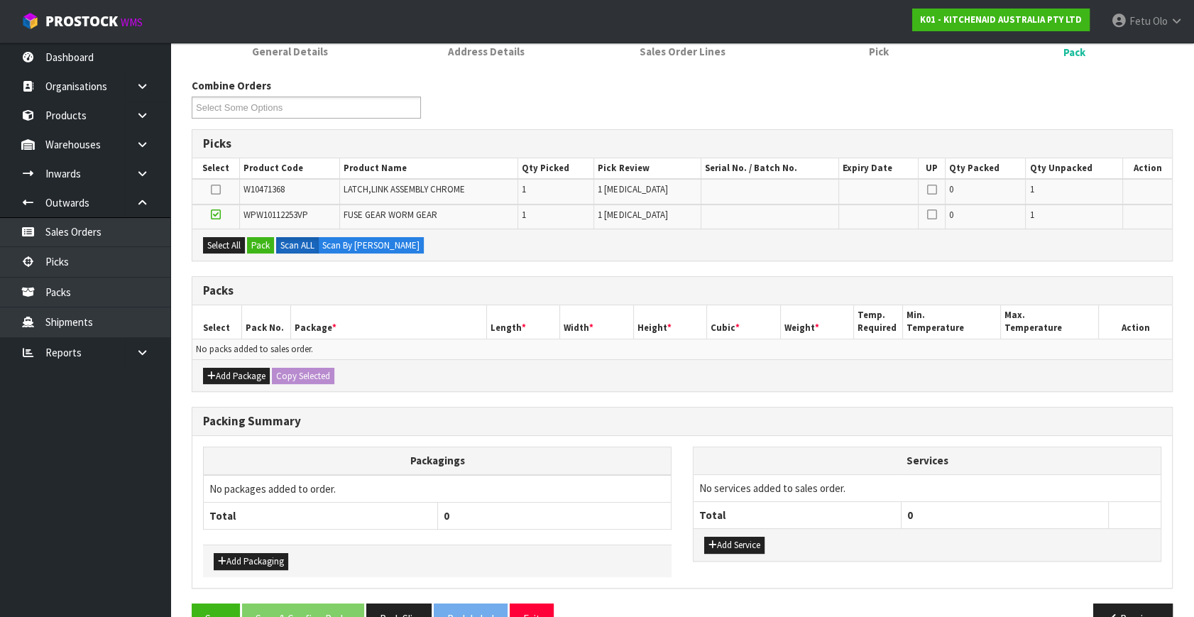
scroll to position [184, 0]
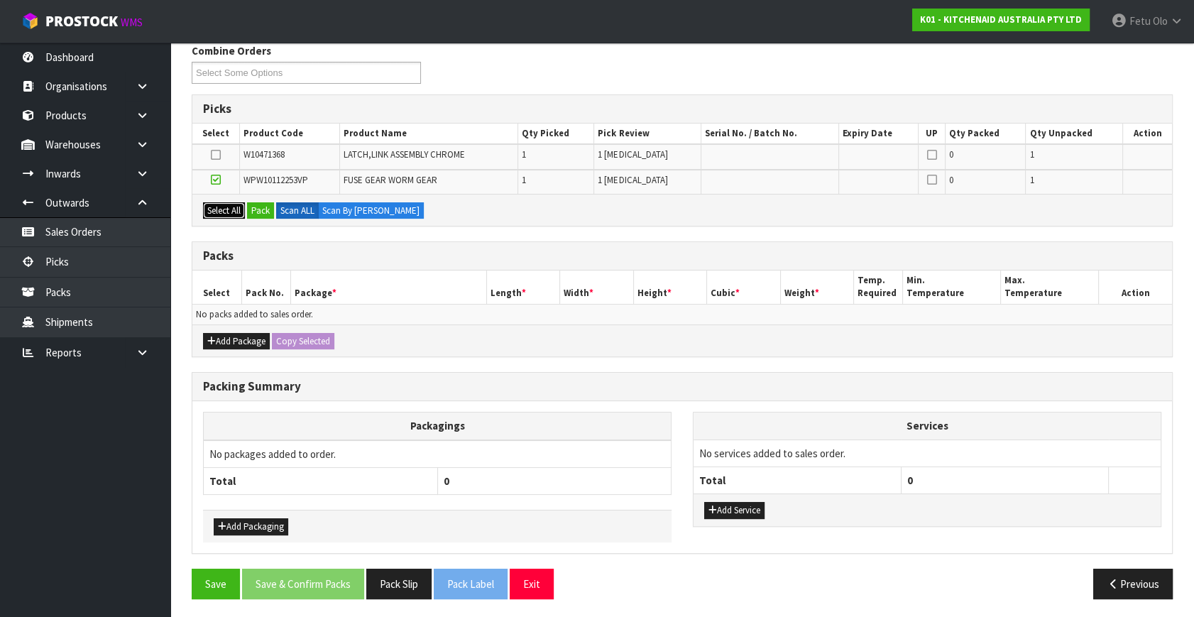
click at [217, 206] on button "Select All" at bounding box center [224, 210] width 42 height 17
click at [229, 330] on div "Add Package Copy Selected" at bounding box center [682, 341] width 980 height 32
click at [227, 337] on button "Add Package" at bounding box center [236, 341] width 67 height 17
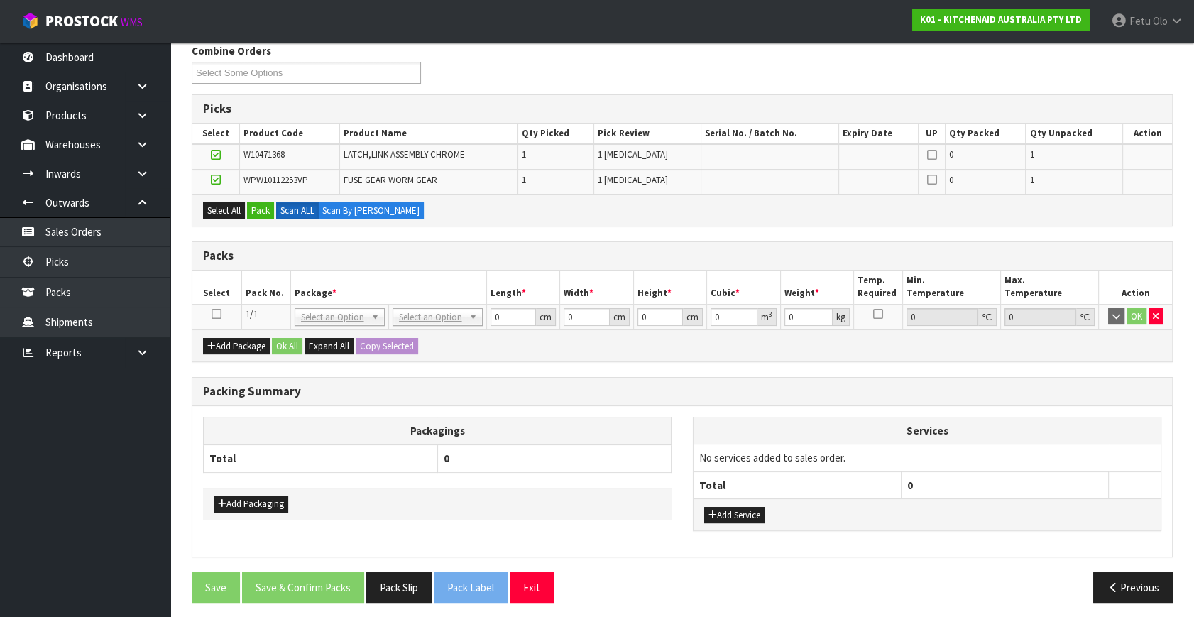
click at [215, 305] on td at bounding box center [216, 317] width 49 height 26
click at [215, 314] on icon at bounding box center [217, 314] width 10 height 1
click at [256, 209] on button "Pack" at bounding box center [260, 210] width 27 height 17
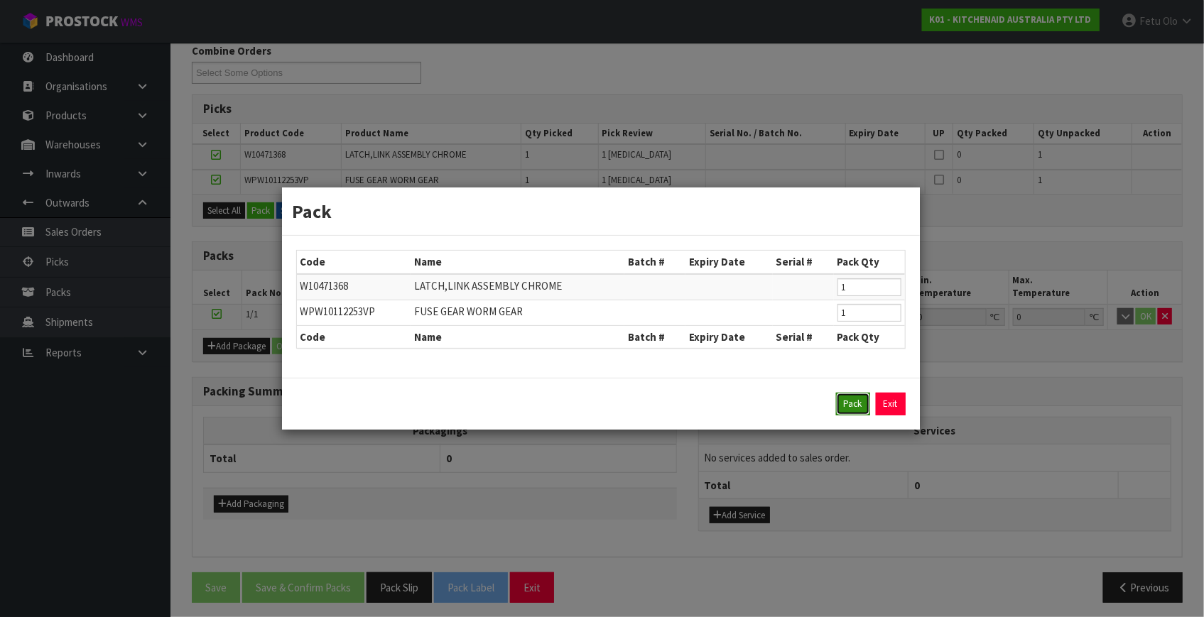
click at [845, 402] on button "Pack" at bounding box center [853, 404] width 34 height 23
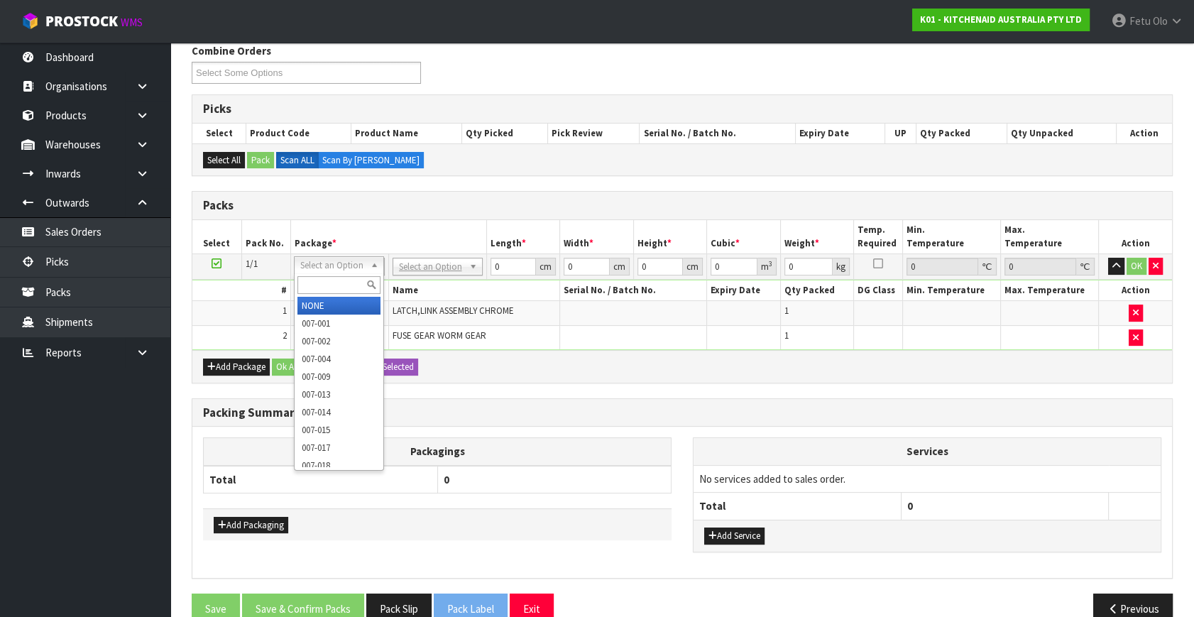
drag, startPoint x: 354, startPoint y: 270, endPoint x: 341, endPoint y: 285, distance: 20.1
click at [341, 285] on input "text" at bounding box center [339, 285] width 83 height 18
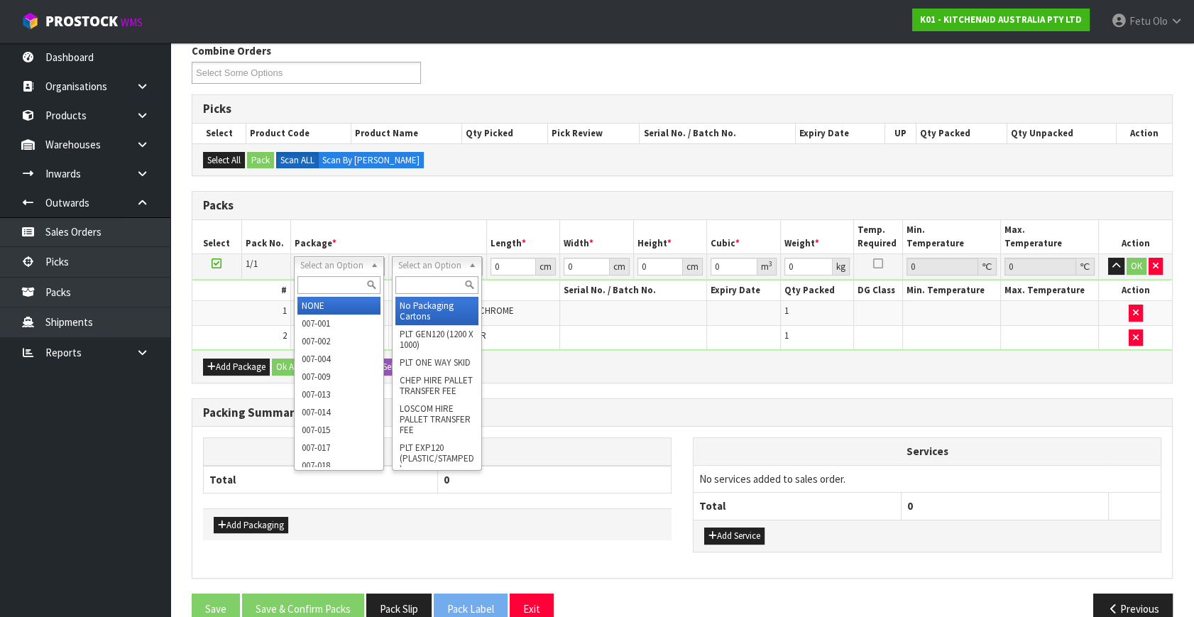
click at [421, 287] on input "text" at bounding box center [437, 285] width 83 height 18
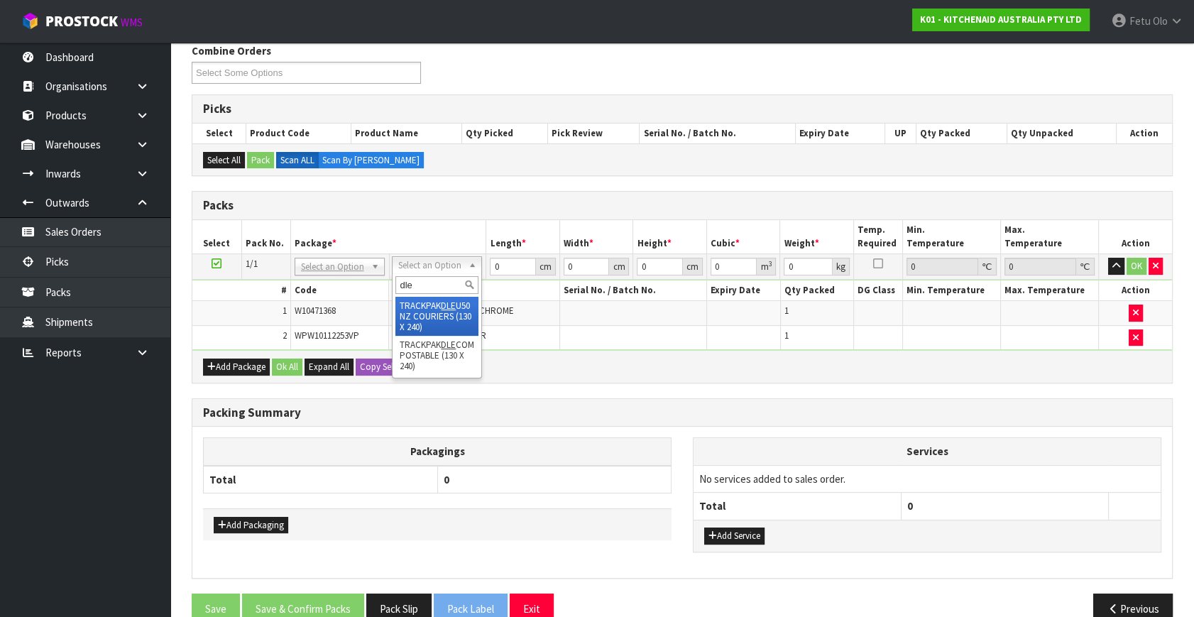
type input "dle c"
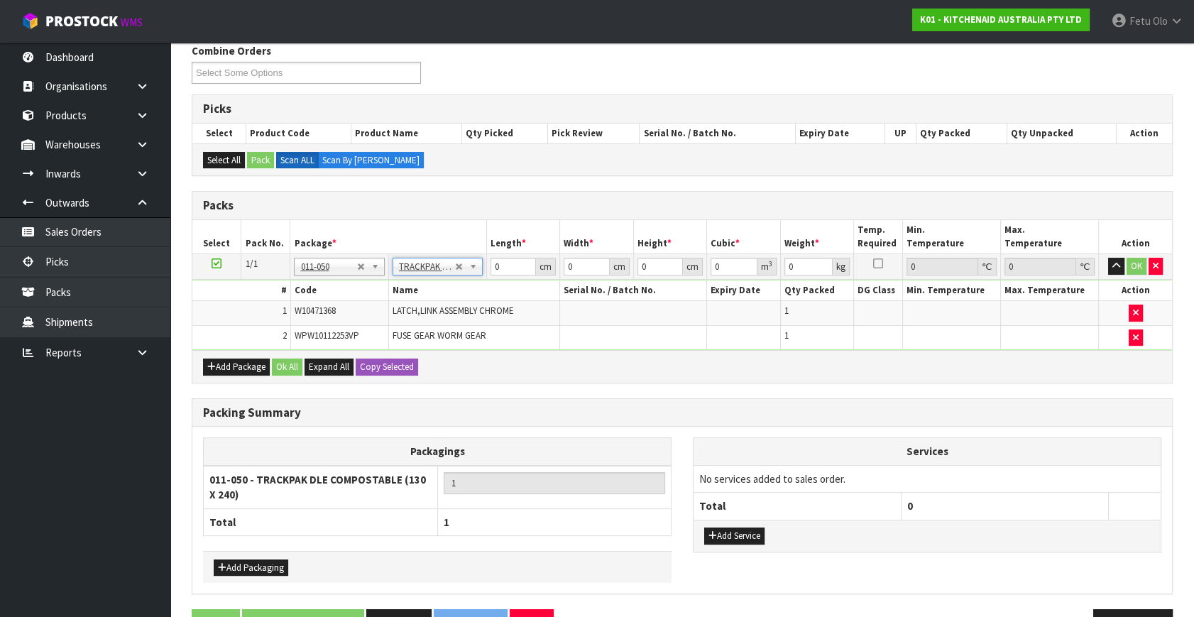
type input "13"
type input "24"
type input "0.01"
type input "0.000003"
type input "0.07"
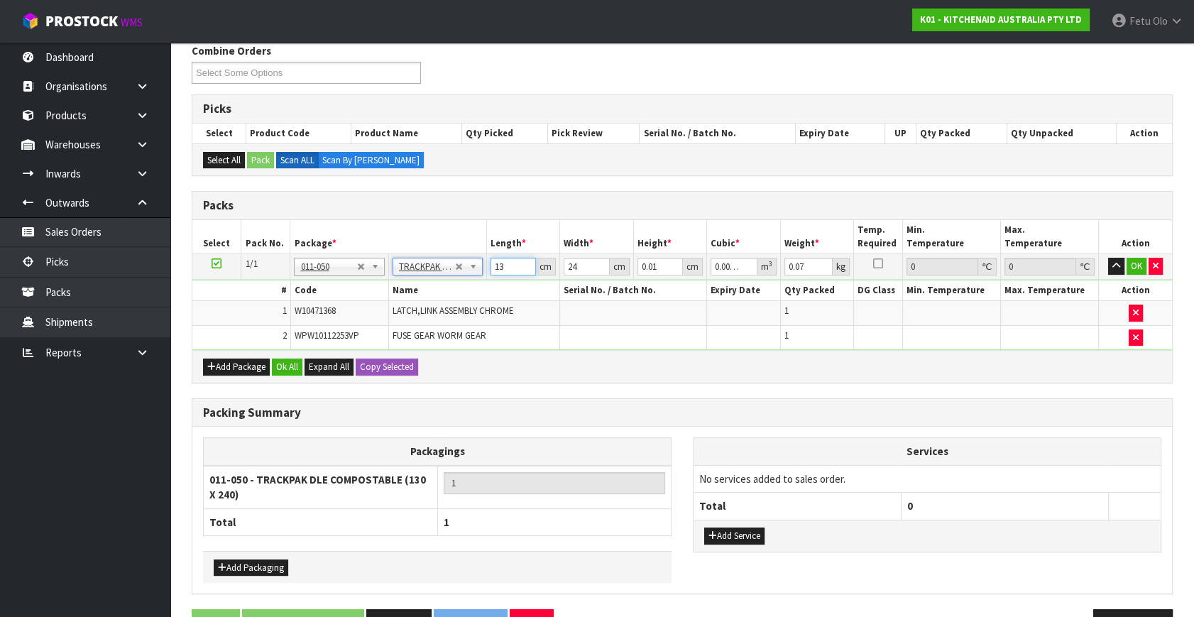
click at [502, 262] on input "13" at bounding box center [513, 267] width 45 height 18
drag, startPoint x: 502, startPoint y: 262, endPoint x: 425, endPoint y: 297, distance: 84.2
click at [425, 297] on tbody "1/1 NONE 007-001 007-002 007-004 007-009 007-013 007-014 007-015 007-017 007-01…" at bounding box center [682, 302] width 980 height 97
type input "1"
type input "0"
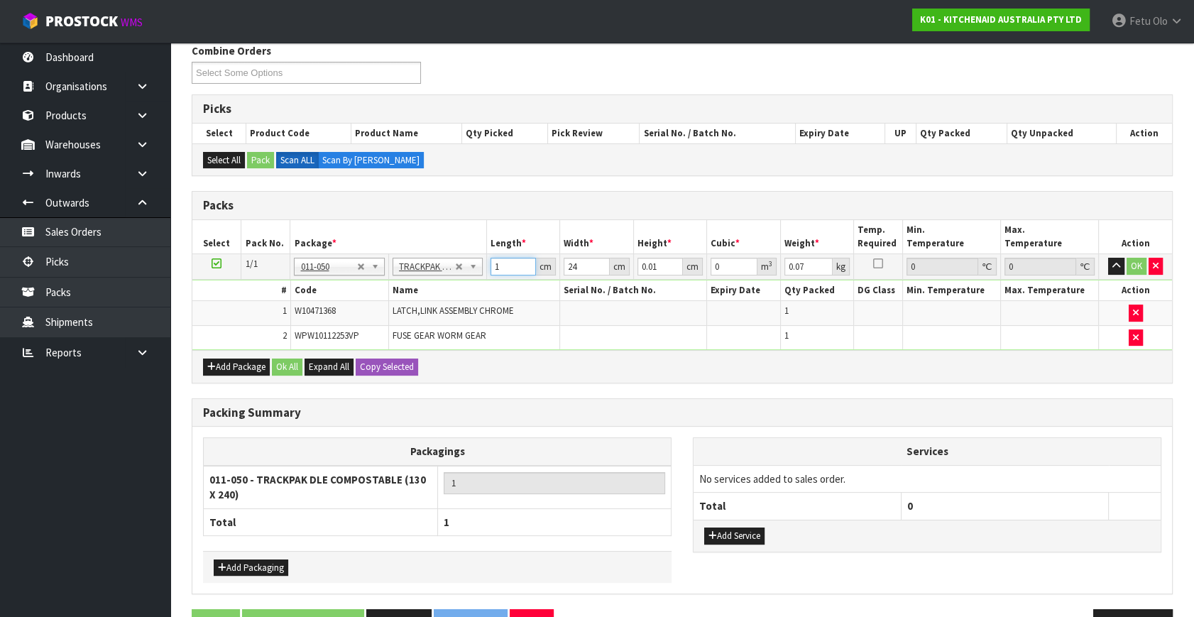
type input "18"
type input "0.000004"
type input "18"
type input "1"
type input "0"
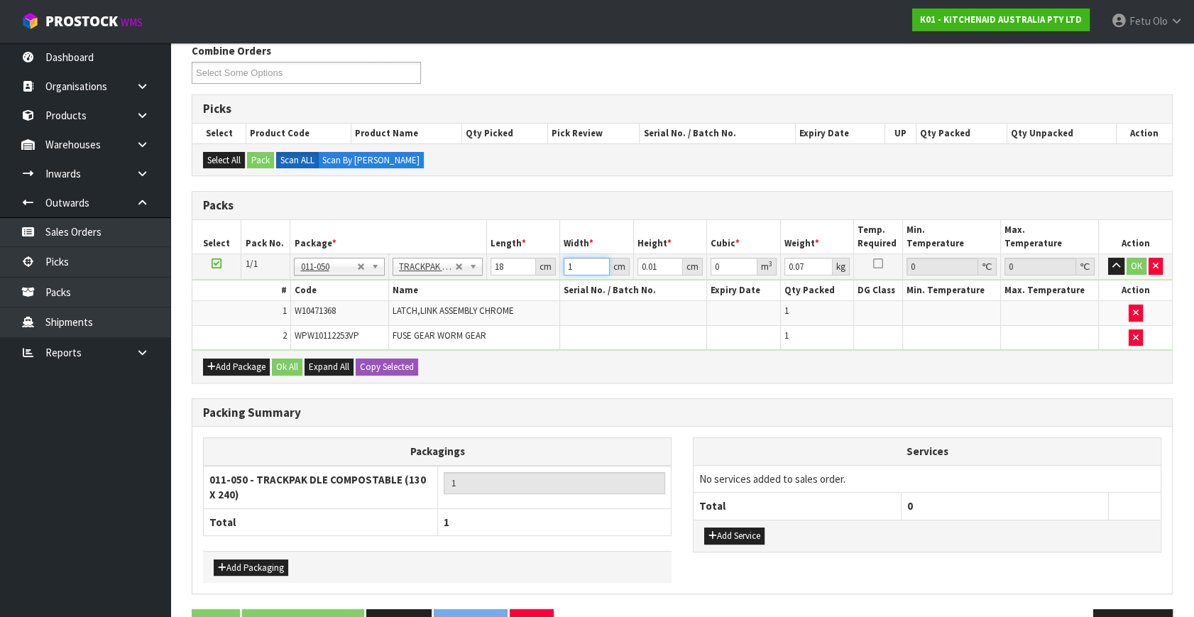
type input "12"
type input "0.000002"
type input "1"
type input "0"
type input "13"
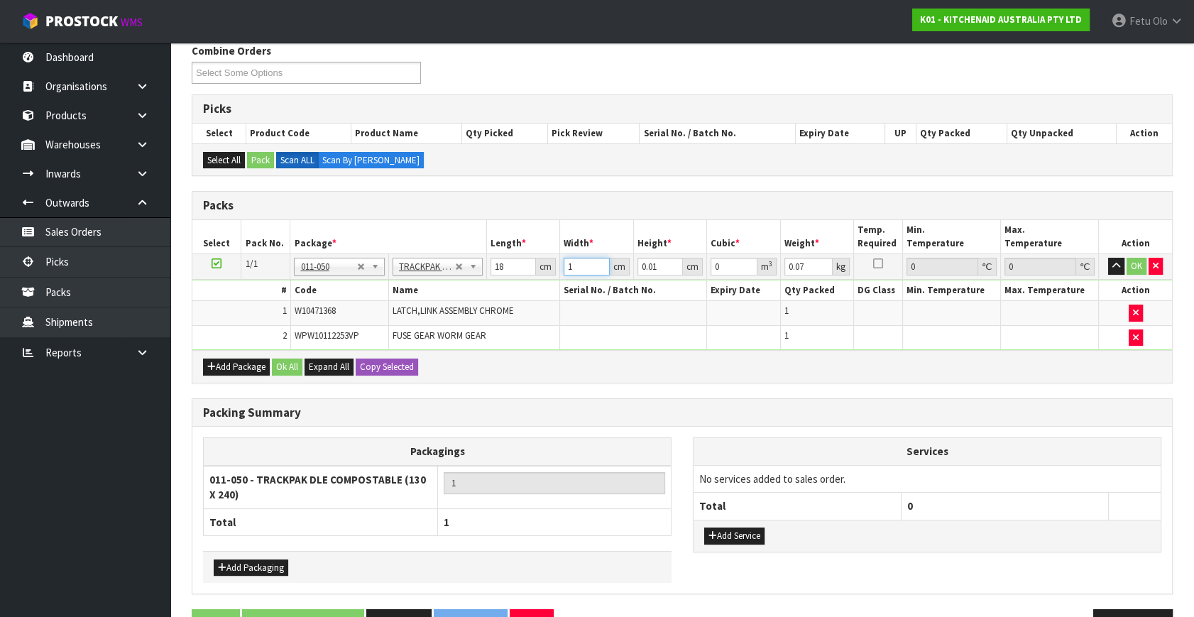
type input "0.000002"
type input "13"
type input "1"
type input "0.000234"
type input "1"
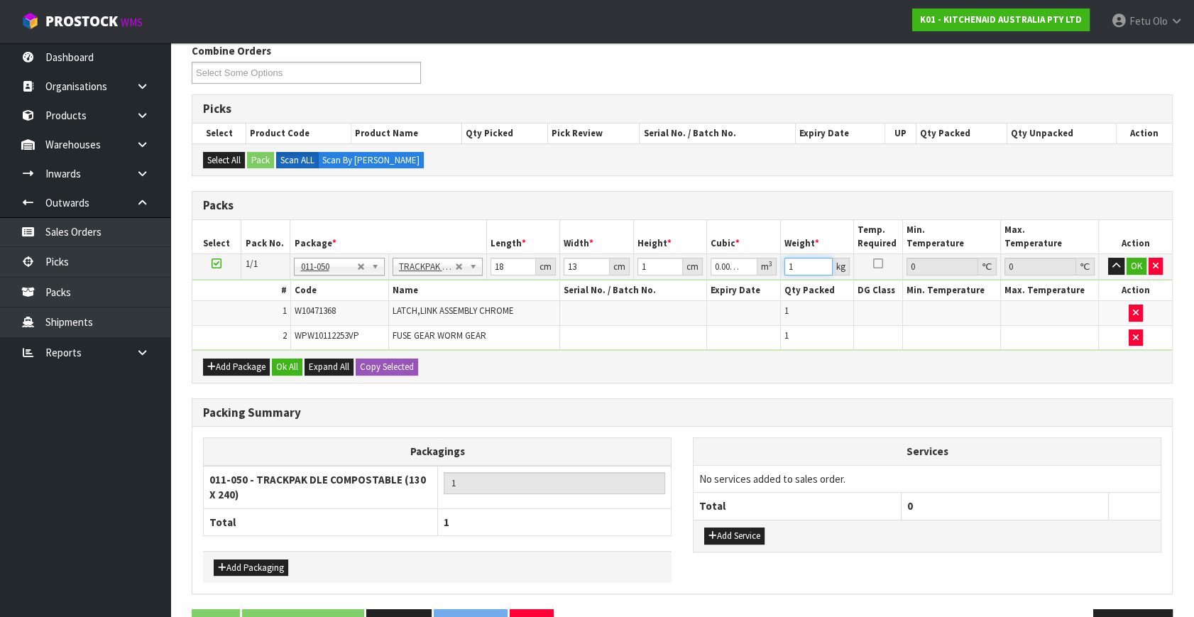
type input "1"
click button "OK" at bounding box center [1137, 266] width 20 height 17
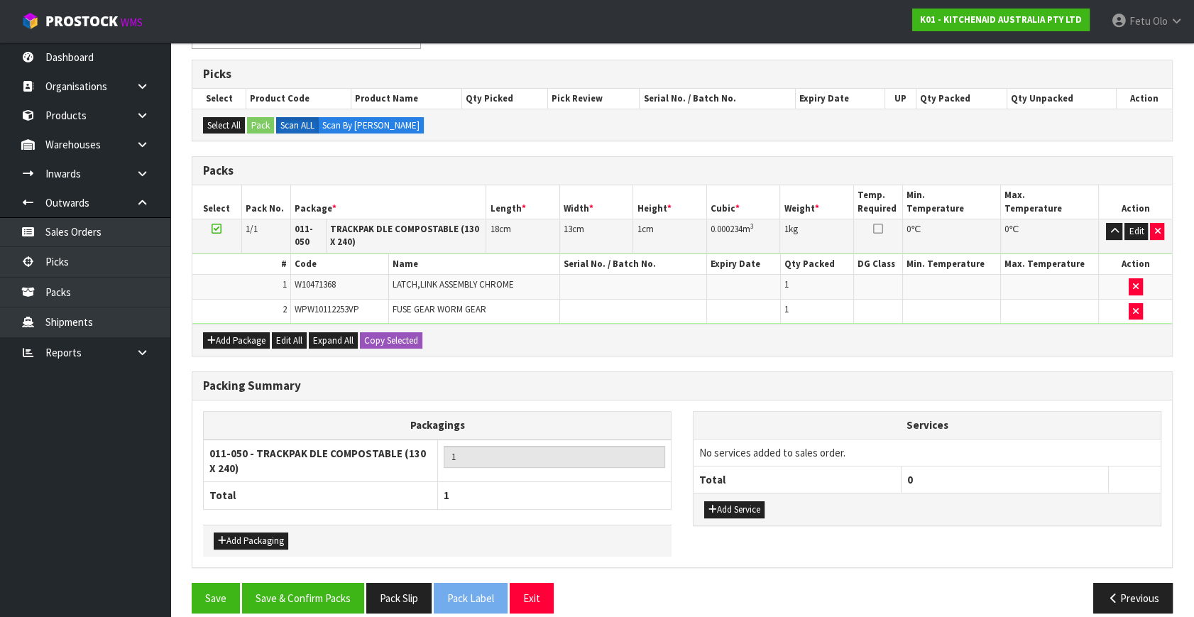
scroll to position [233, 0]
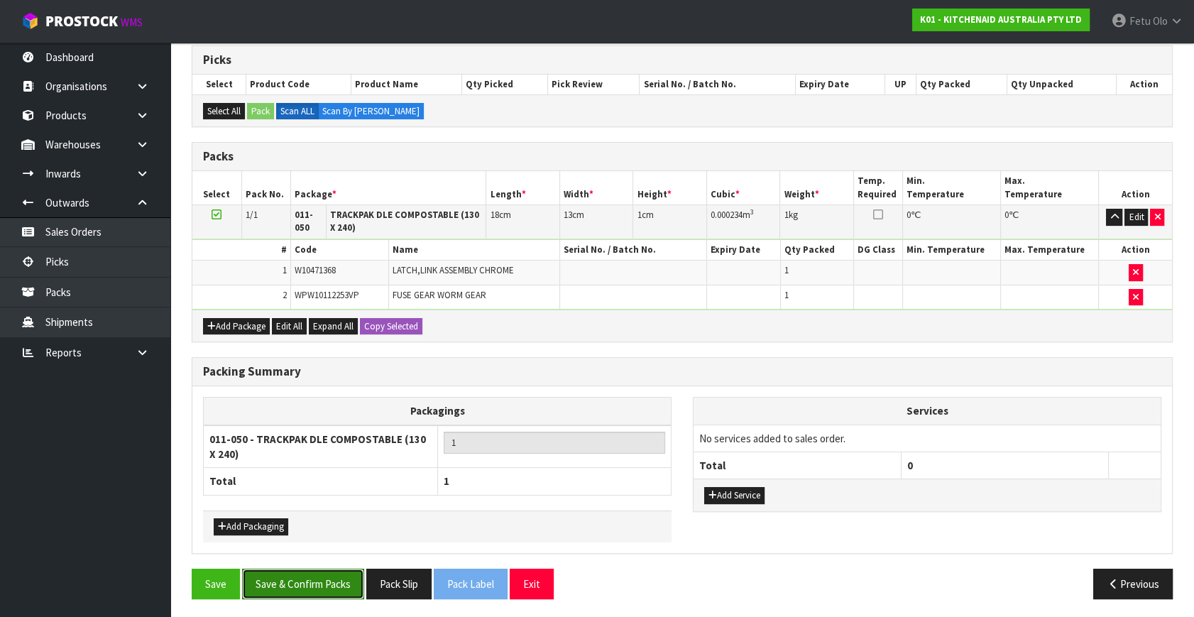
click at [350, 582] on button "Save & Confirm Packs" at bounding box center [303, 584] width 122 height 31
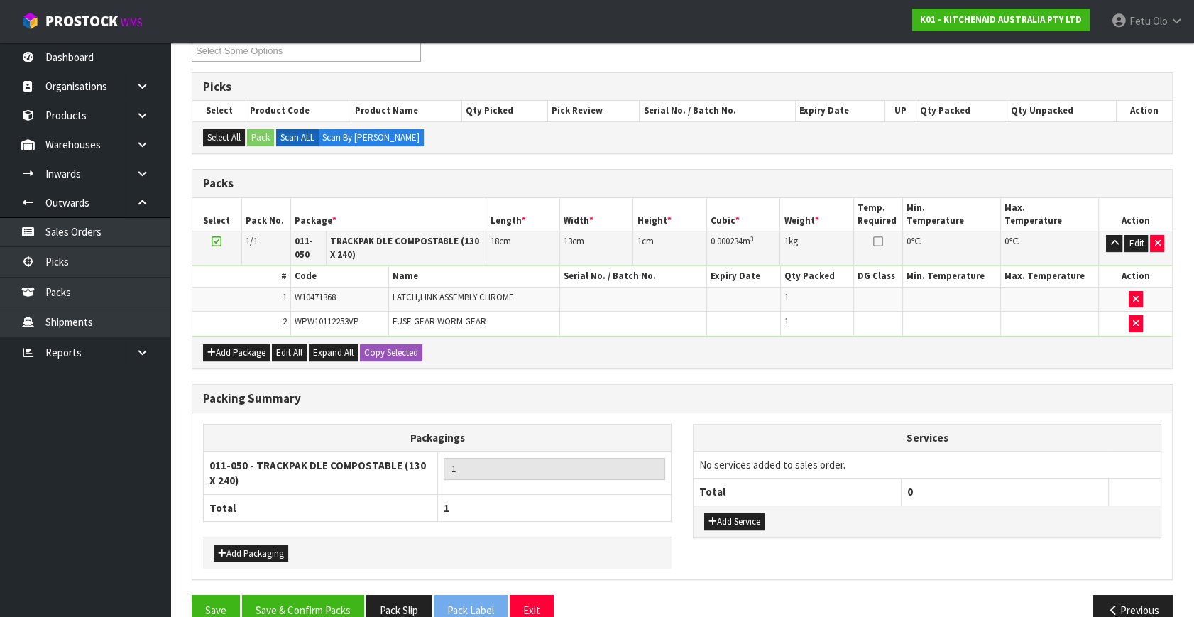
scroll to position [183, 0]
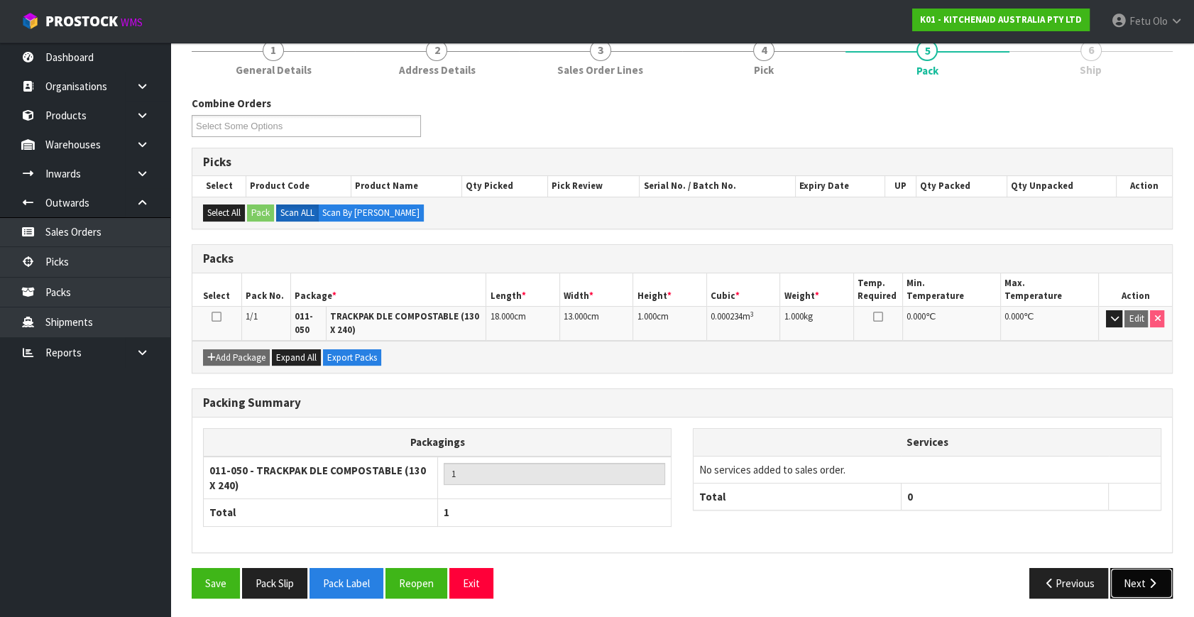
click at [1163, 582] on button "Next" at bounding box center [1142, 583] width 62 height 31
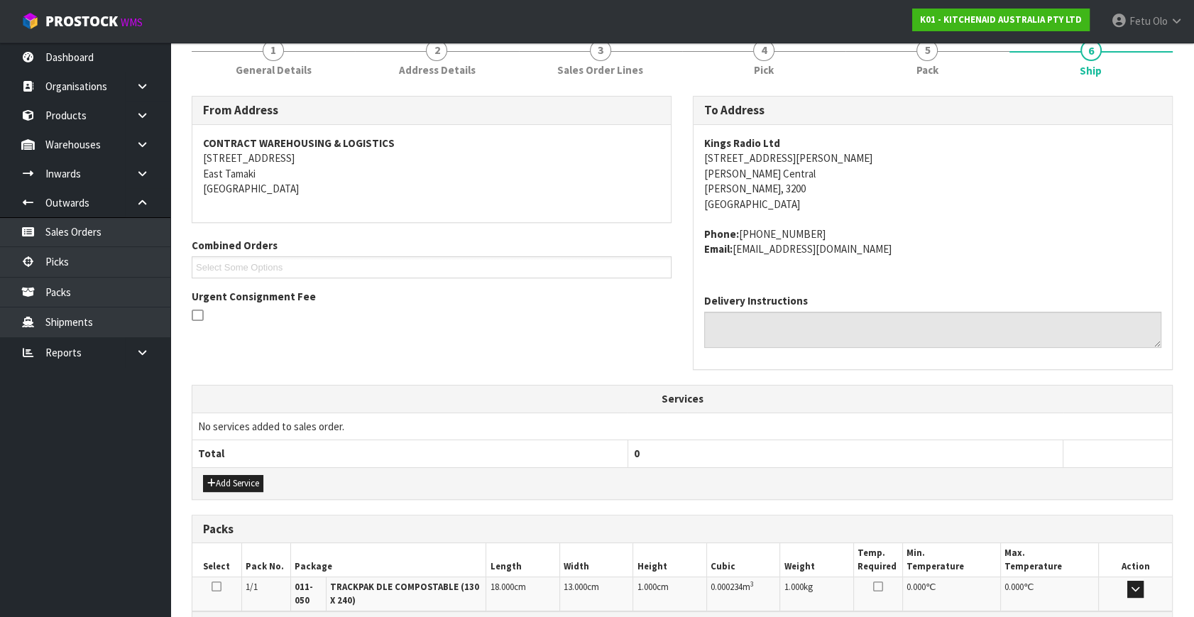
scroll to position [359, 0]
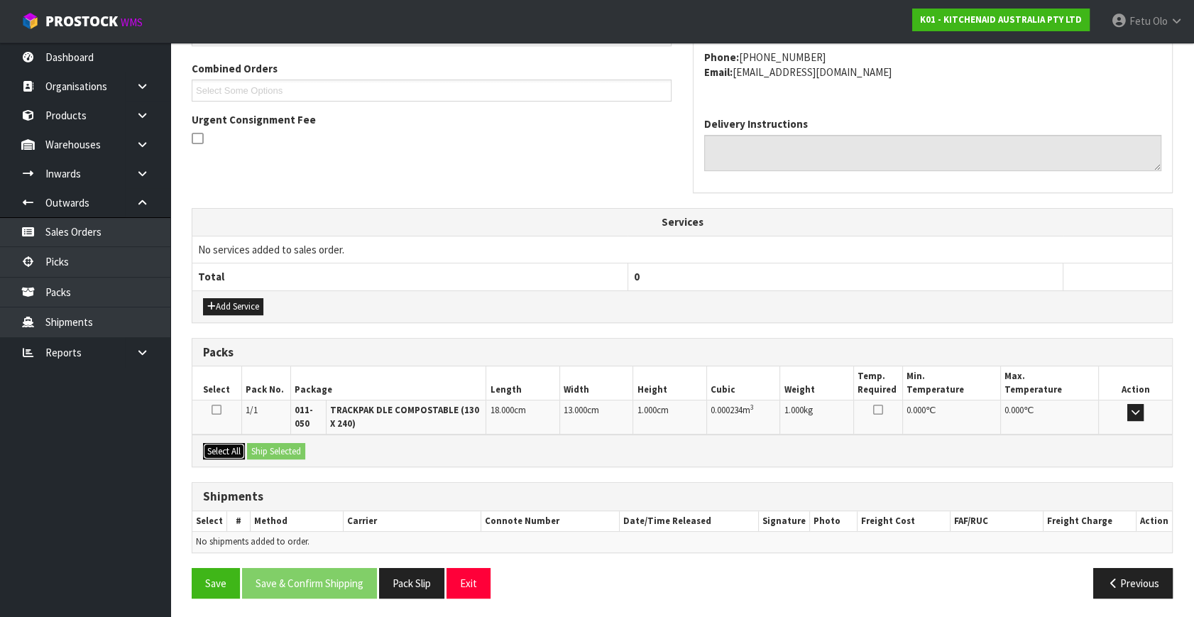
drag, startPoint x: 227, startPoint y: 447, endPoint x: 281, endPoint y: 451, distance: 54.1
click at [231, 447] on button "Select All" at bounding box center [224, 451] width 42 height 17
click at [281, 451] on button "Ship Selected" at bounding box center [276, 451] width 58 height 17
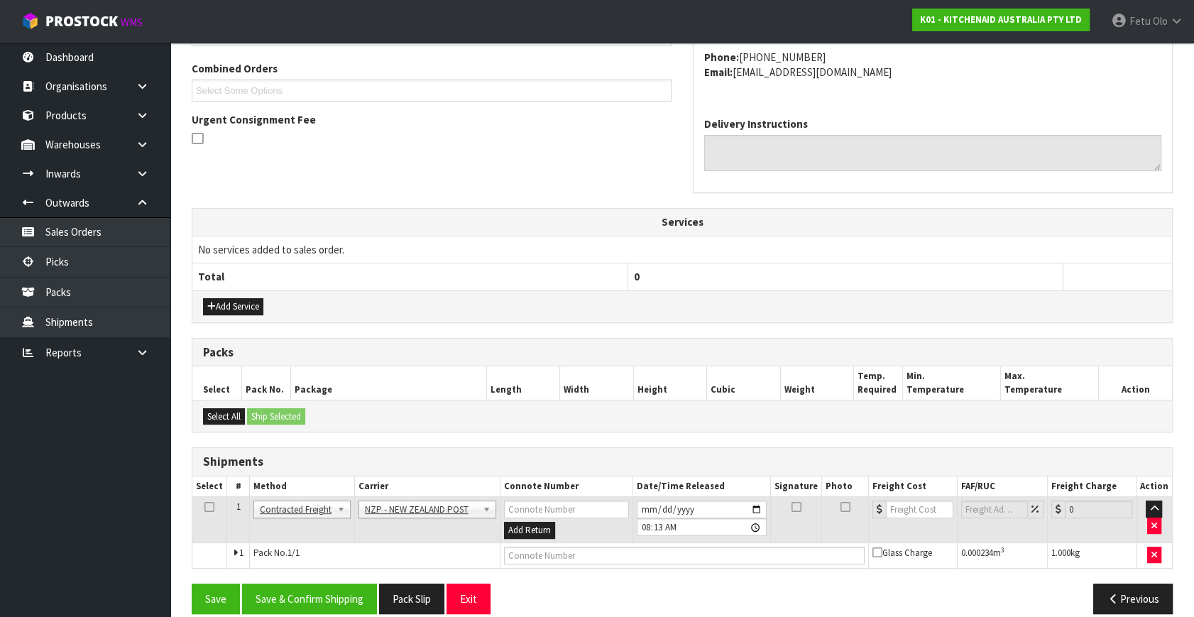
scroll to position [375, 0]
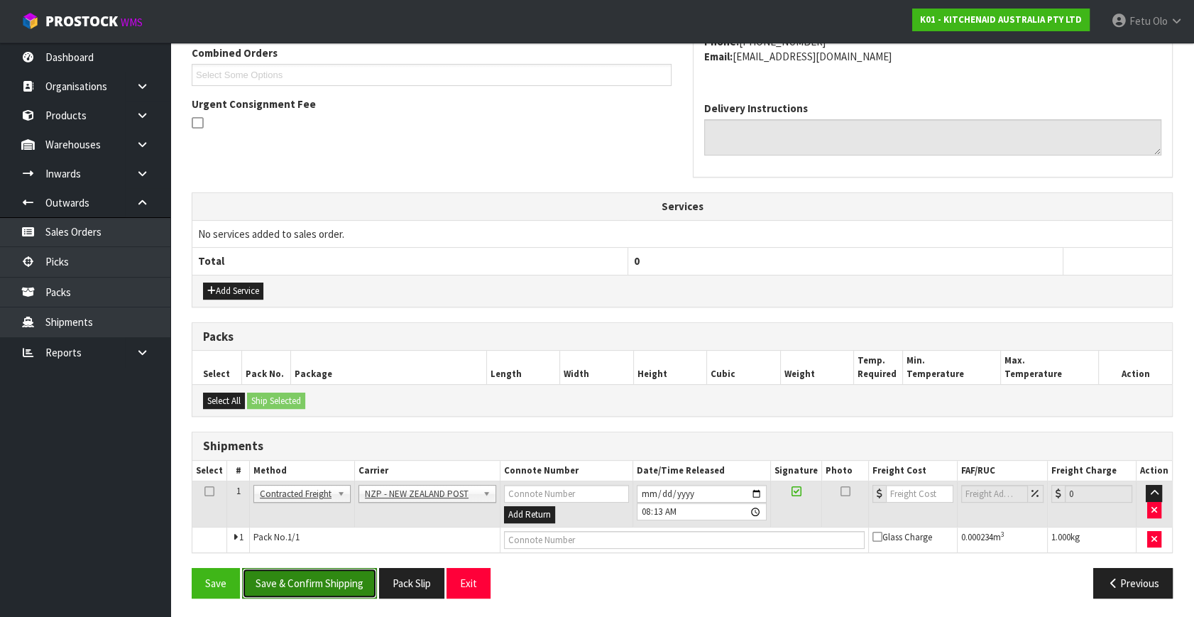
click at [341, 579] on button "Save & Confirm Shipping" at bounding box center [309, 583] width 135 height 31
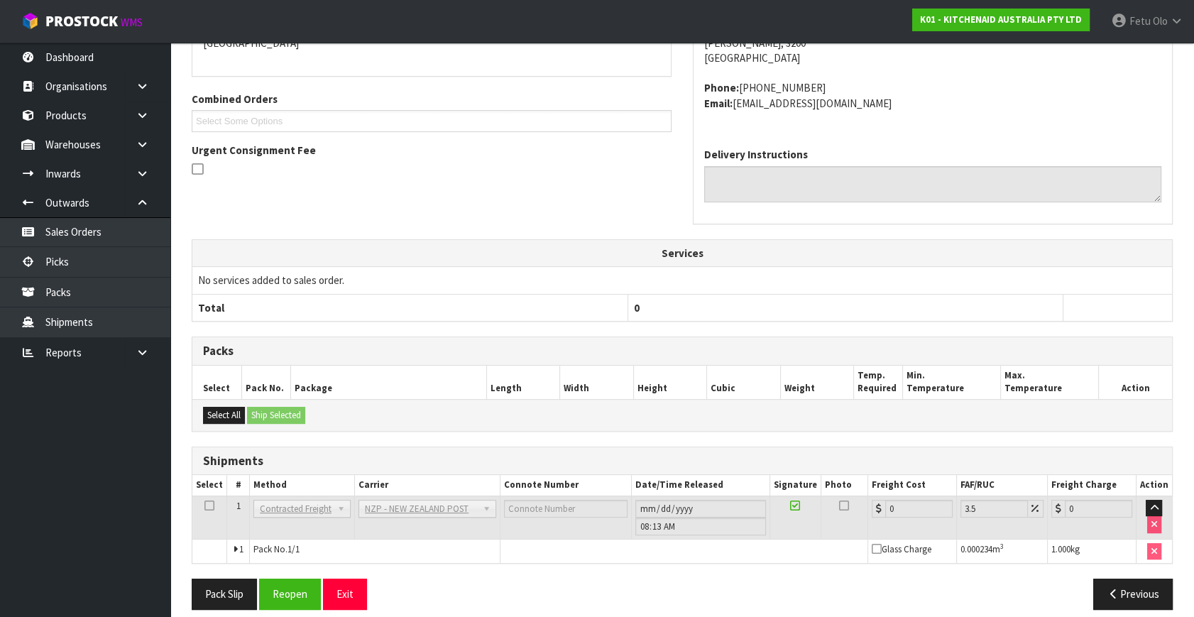
scroll to position [355, 0]
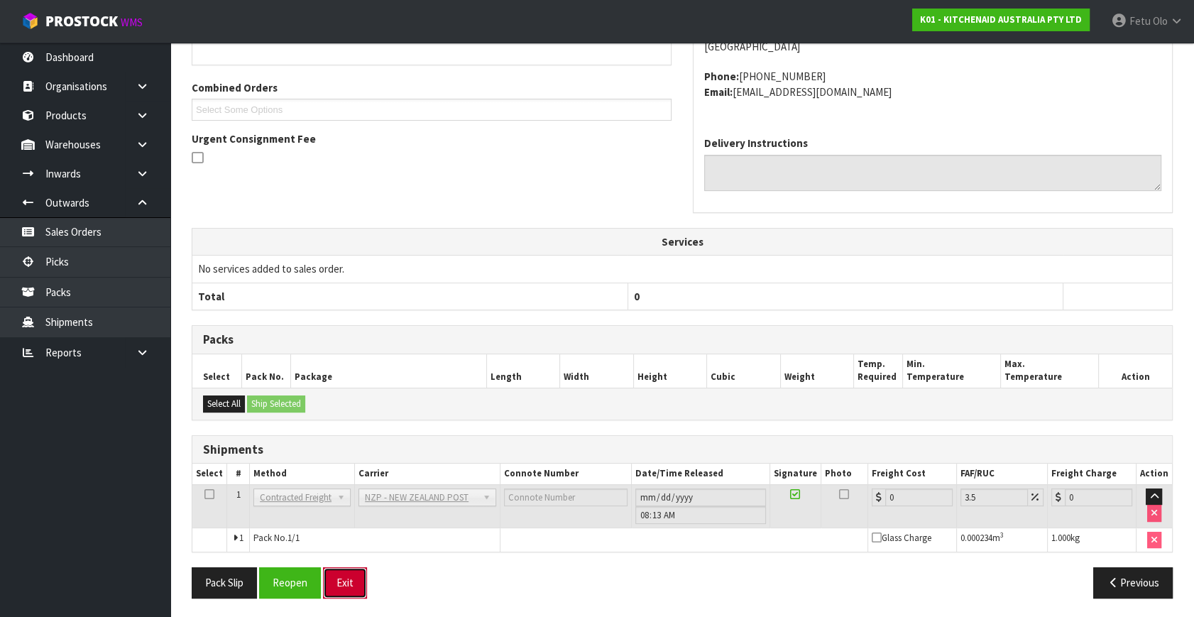
click at [326, 575] on button "Exit" at bounding box center [345, 582] width 44 height 31
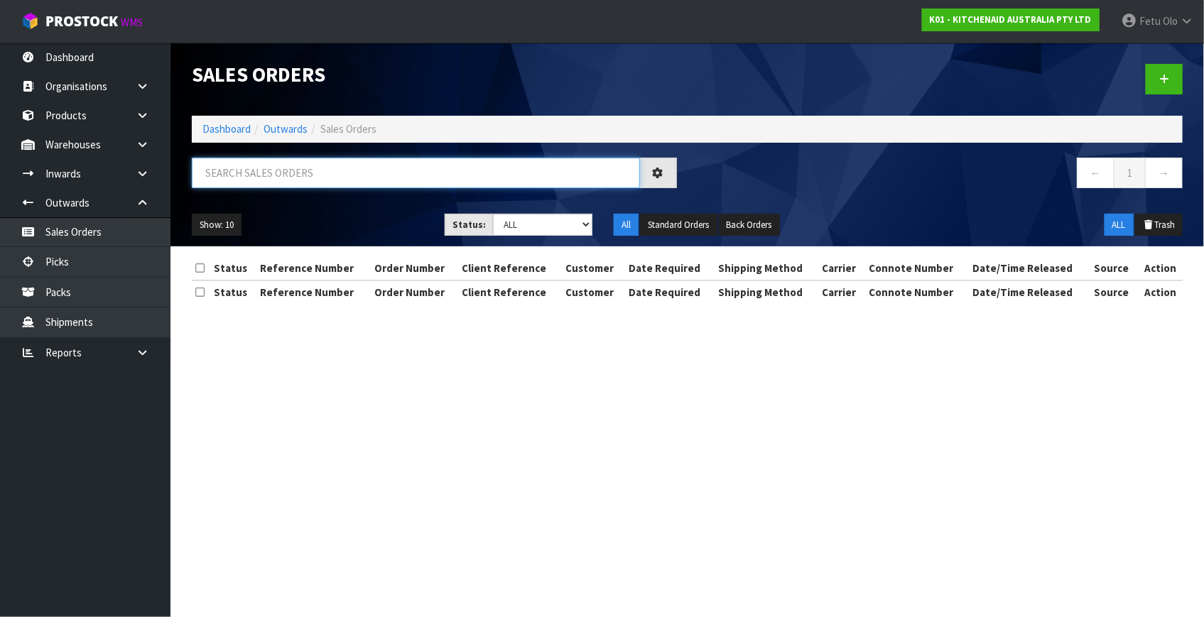
click at [318, 165] on input "text" at bounding box center [416, 173] width 448 height 31
type input "78979"
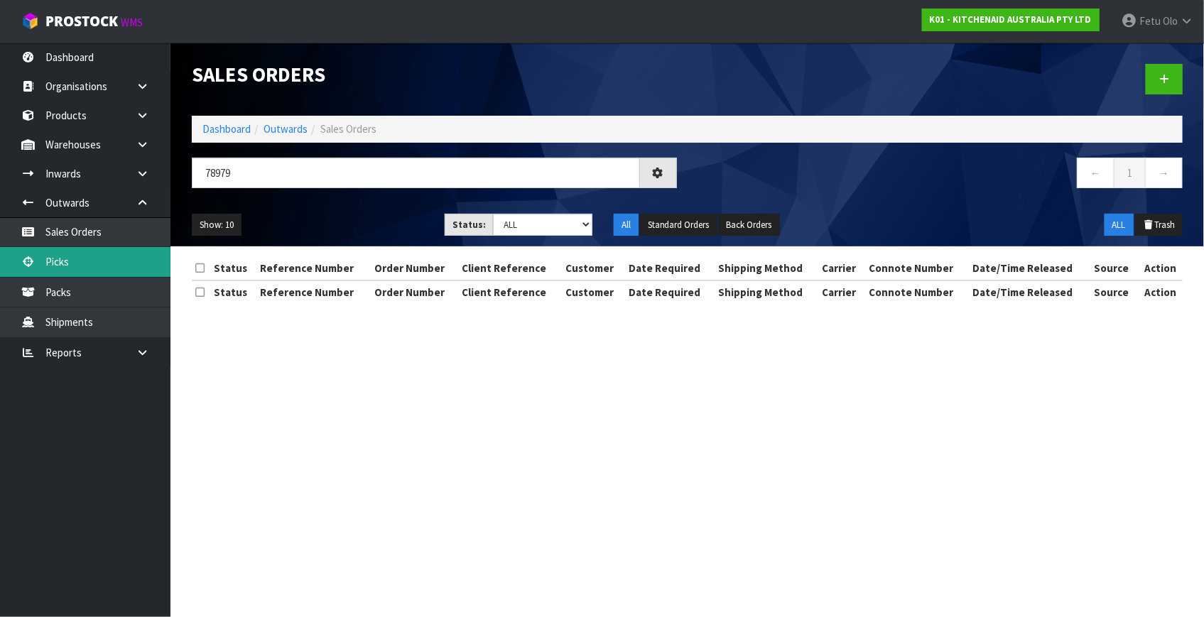
click at [79, 261] on link "Picks" at bounding box center [85, 261] width 170 height 29
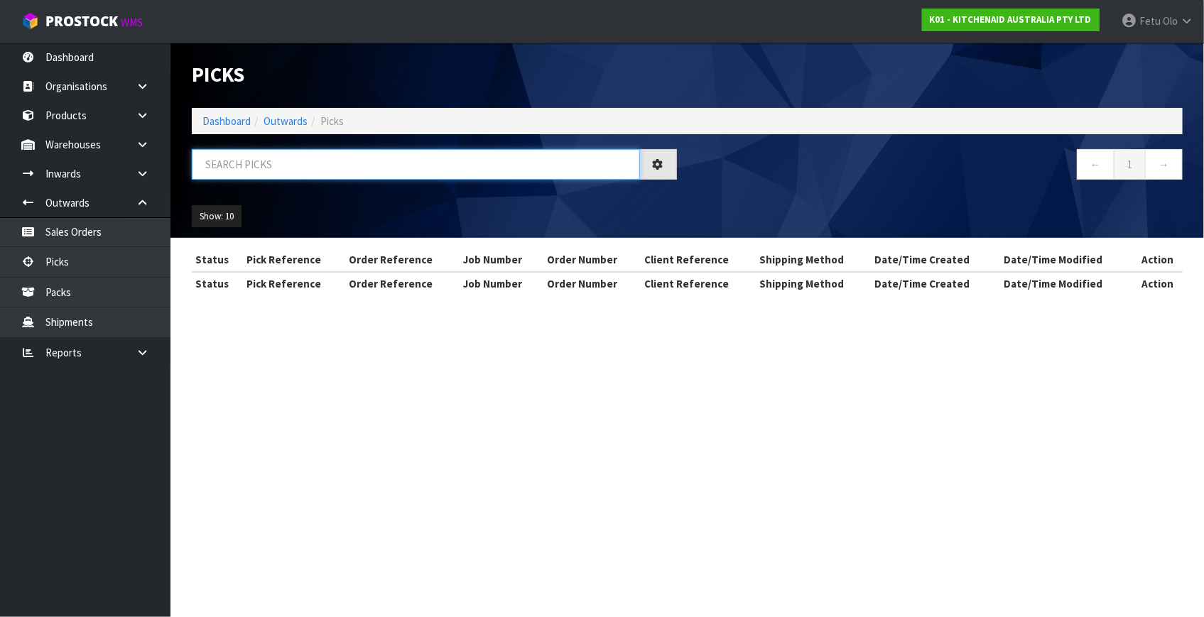
click at [361, 165] on input "text" at bounding box center [416, 164] width 448 height 31
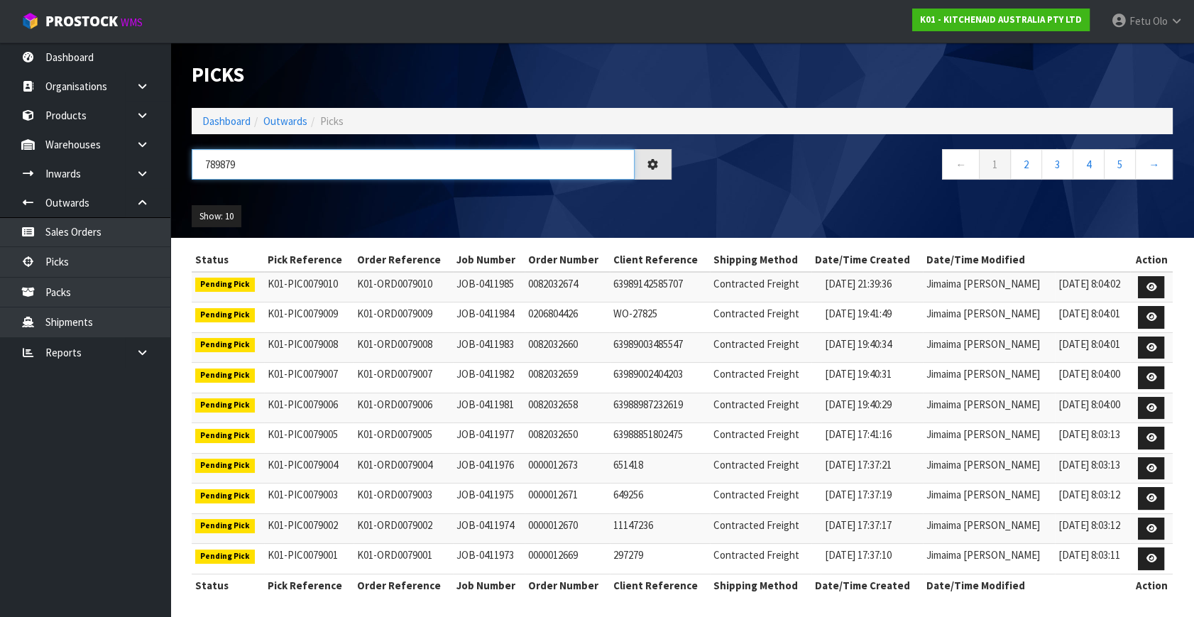
click at [212, 156] on input "789879" at bounding box center [413, 164] width 443 height 31
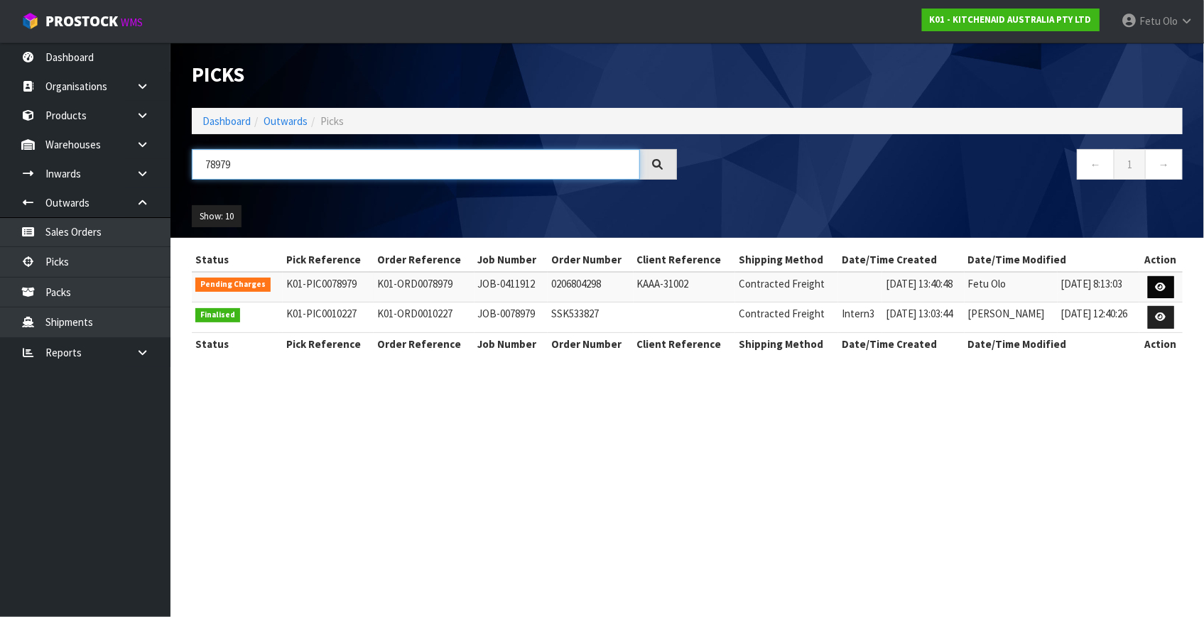
type input "78979"
click at [1166, 290] on icon at bounding box center [1160, 287] width 11 height 9
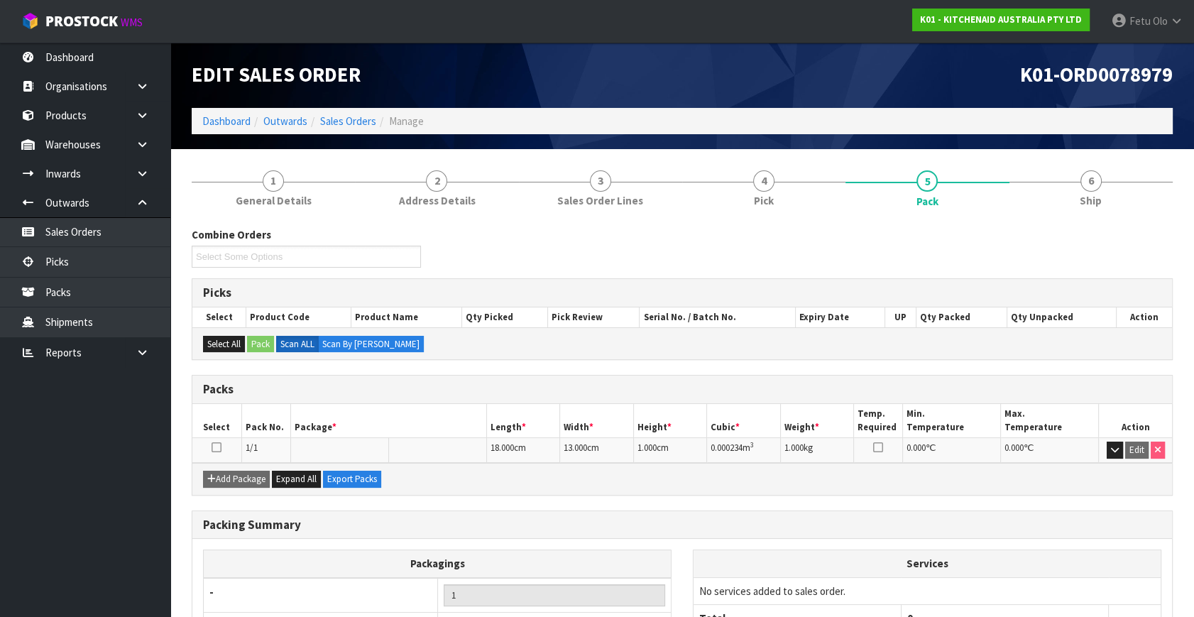
click at [1109, 178] on link "6 Ship" at bounding box center [1091, 188] width 163 height 56
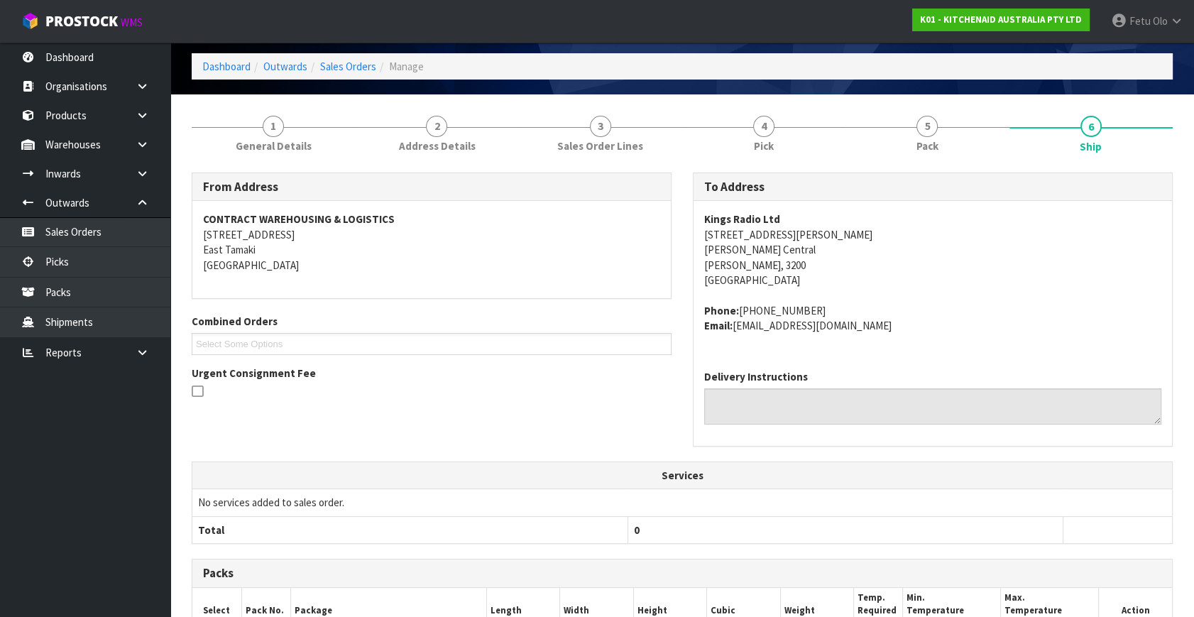
scroll to position [298, 0]
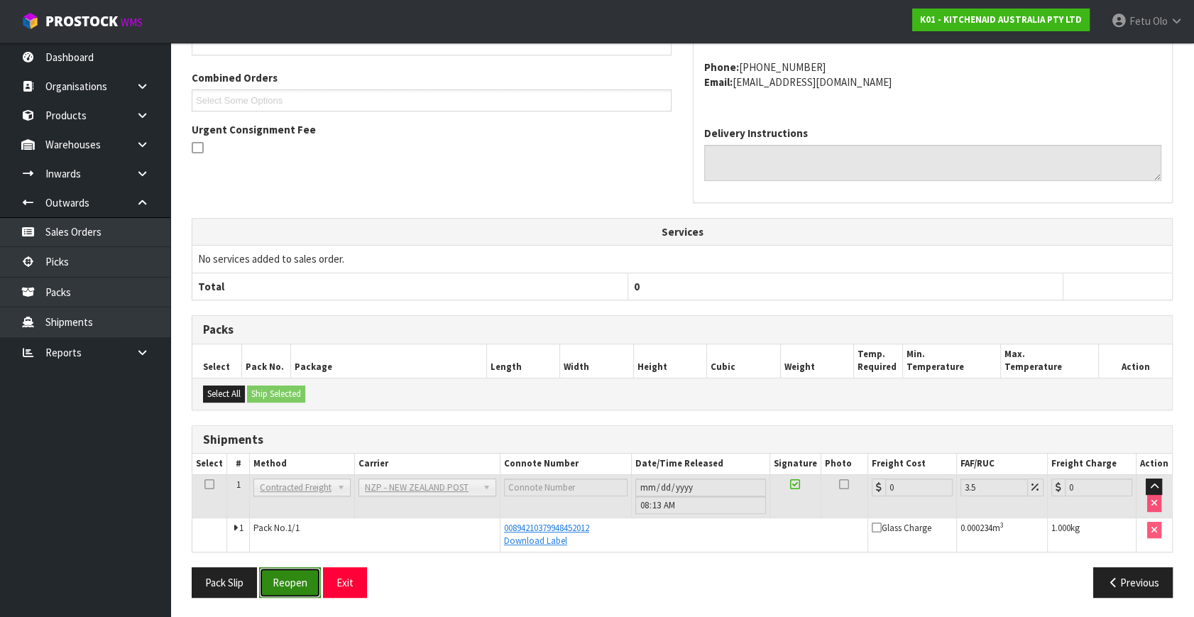
click at [282, 575] on button "Reopen" at bounding box center [290, 582] width 62 height 31
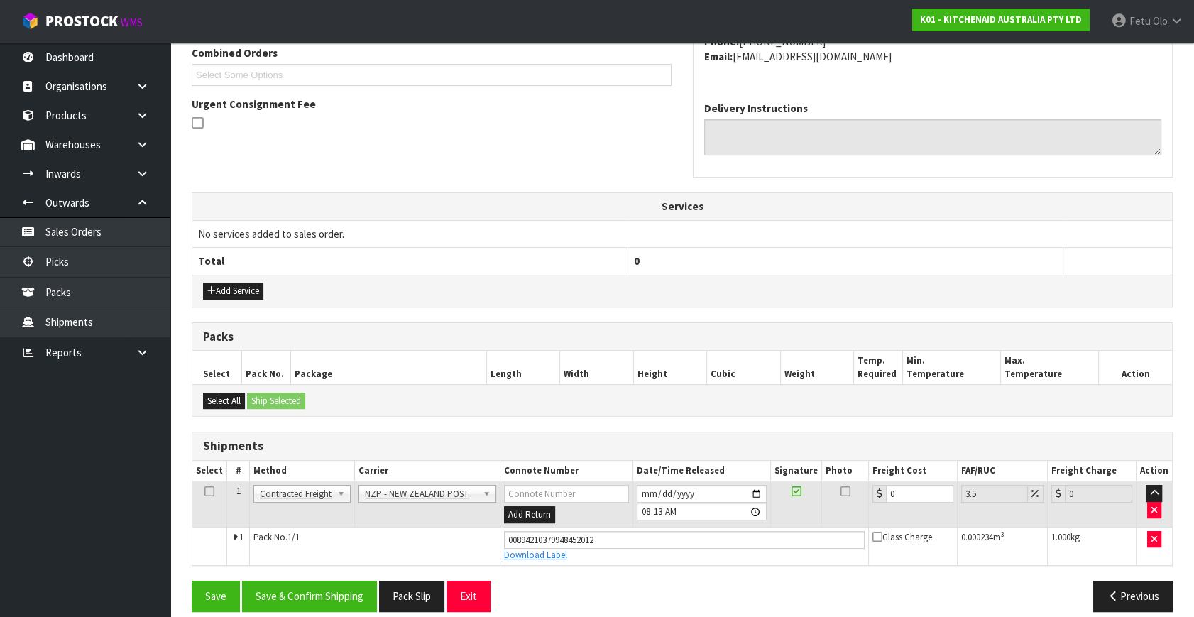
scroll to position [388, 0]
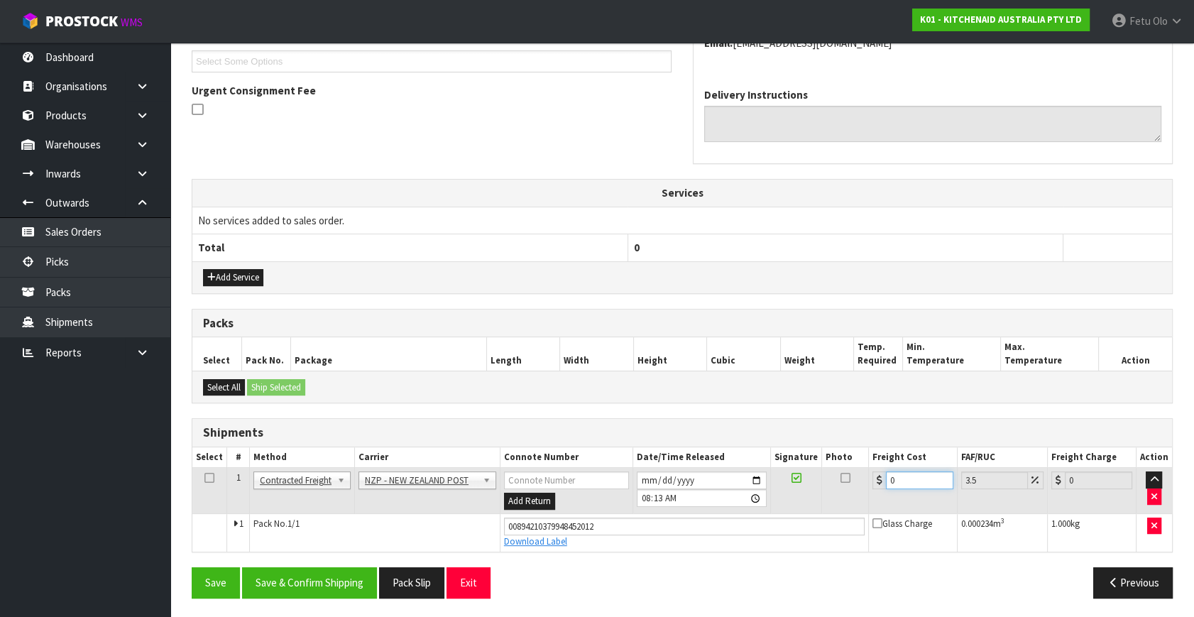
drag, startPoint x: 918, startPoint y: 481, endPoint x: 571, endPoint y: 527, distance: 350.2
click at [571, 527] on tbody "1 Client Local Pickup Customer Local Pickup Company Freight Contracted Freight …" at bounding box center [682, 510] width 980 height 84
type input "3"
type input "3.1"
type input "3.6"
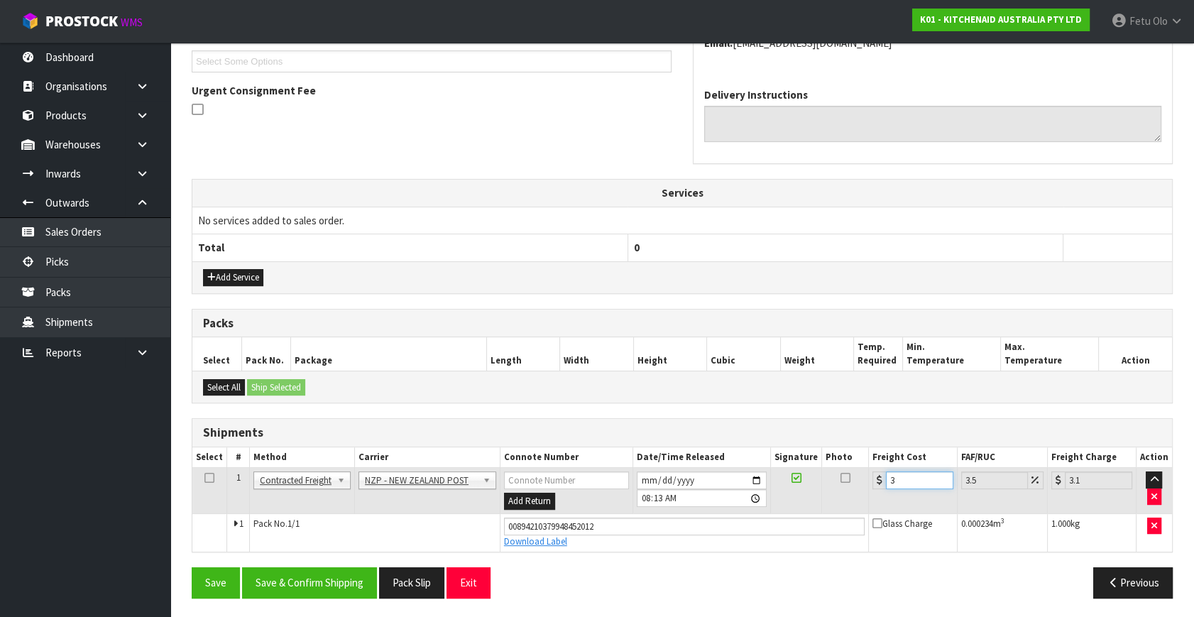
type input "3.73"
type input "3.60"
click at [303, 572] on button "Save & Confirm Shipping" at bounding box center [309, 582] width 135 height 31
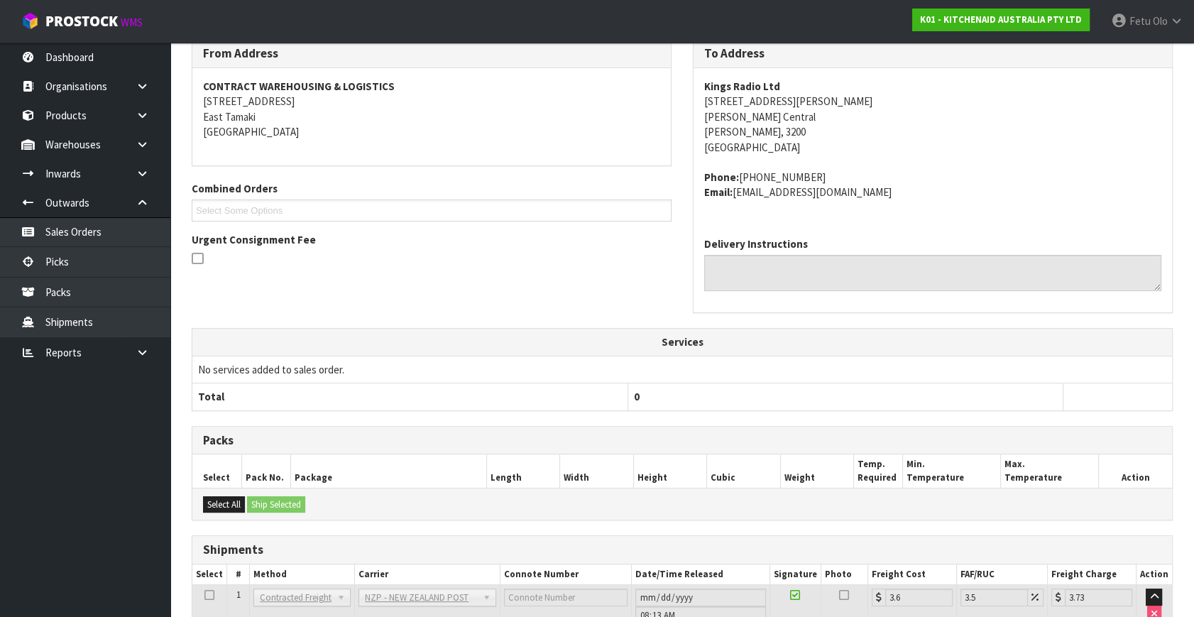
scroll to position [349, 0]
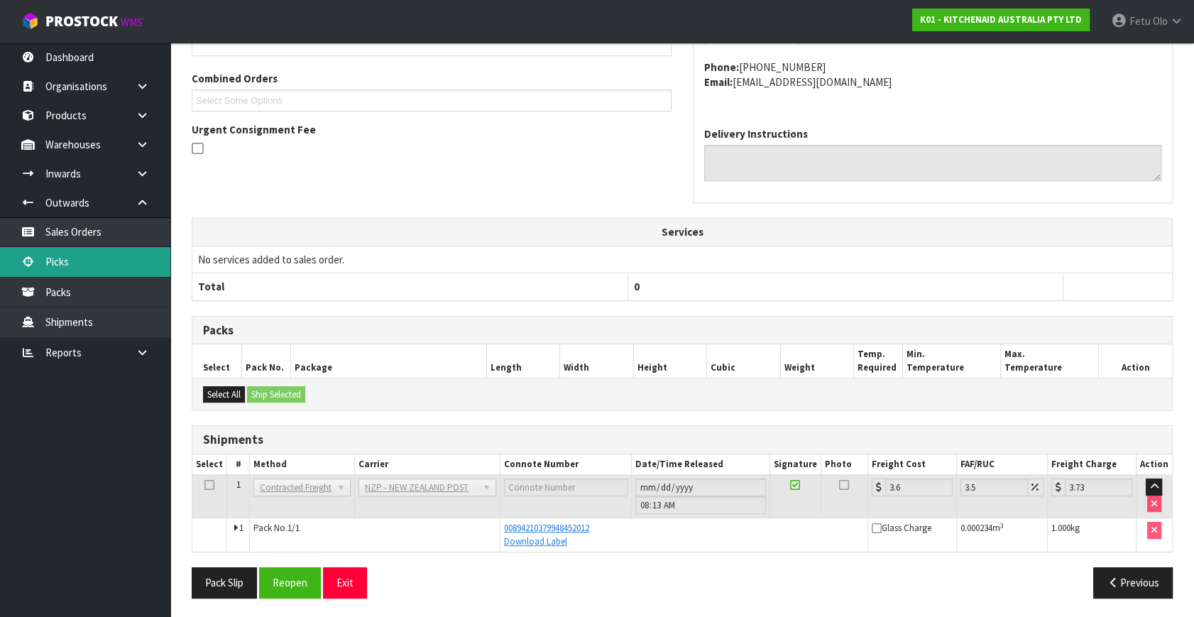
click at [63, 269] on link "Picks" at bounding box center [85, 261] width 170 height 29
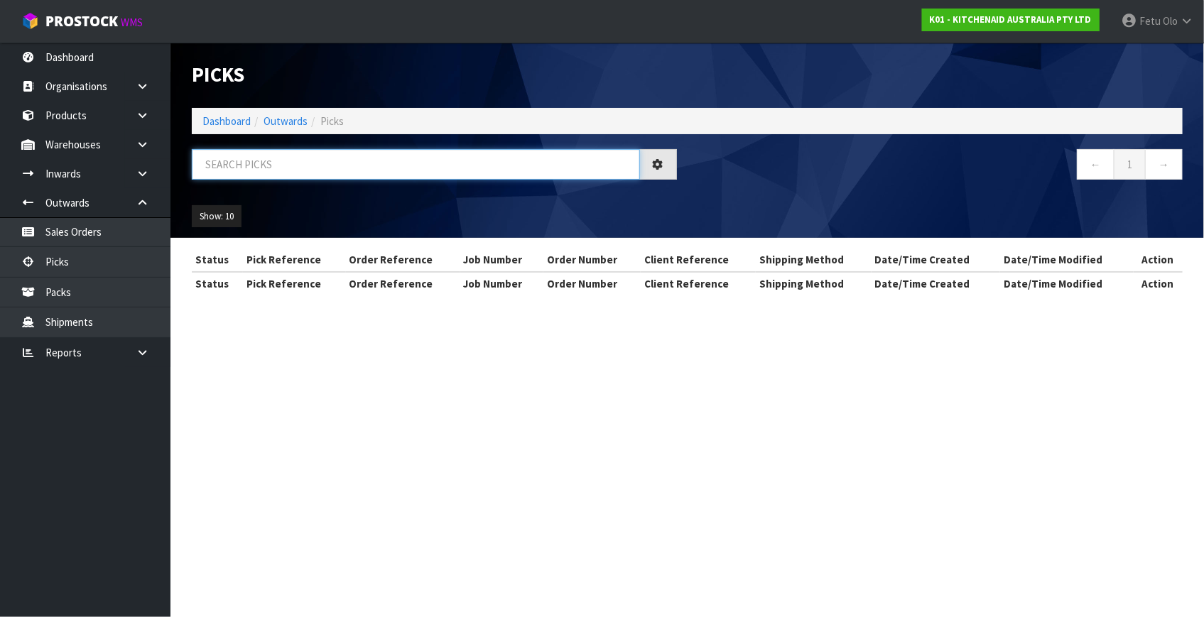
click at [288, 156] on input "text" at bounding box center [416, 164] width 448 height 31
type input "78976"
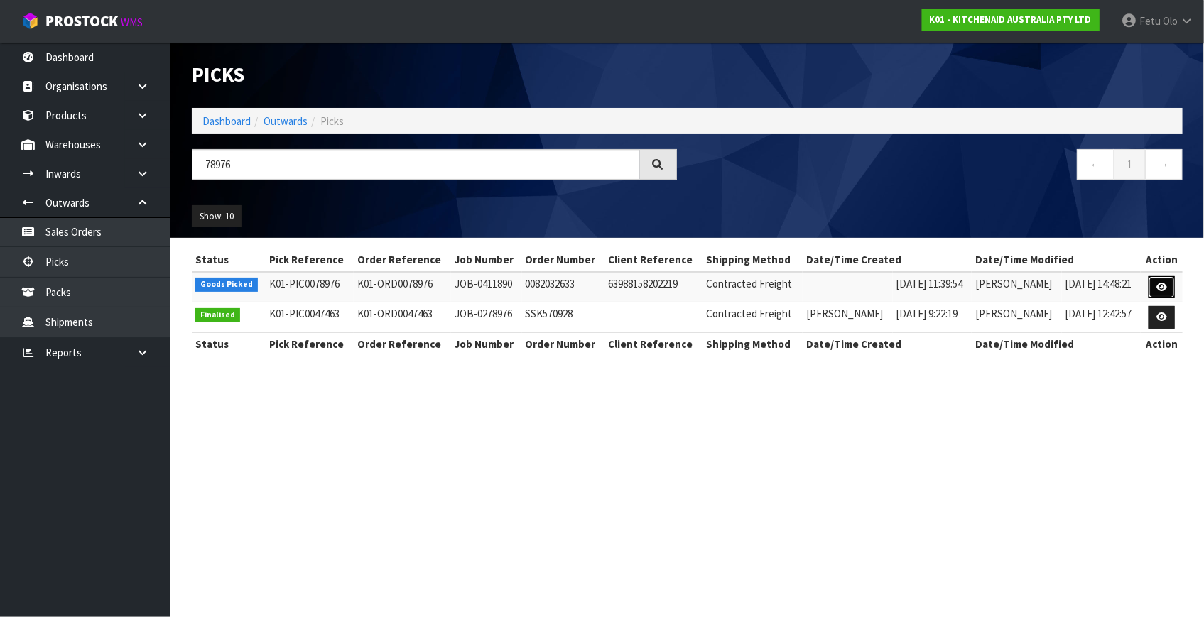
click at [1152, 289] on link at bounding box center [1161, 287] width 26 height 23
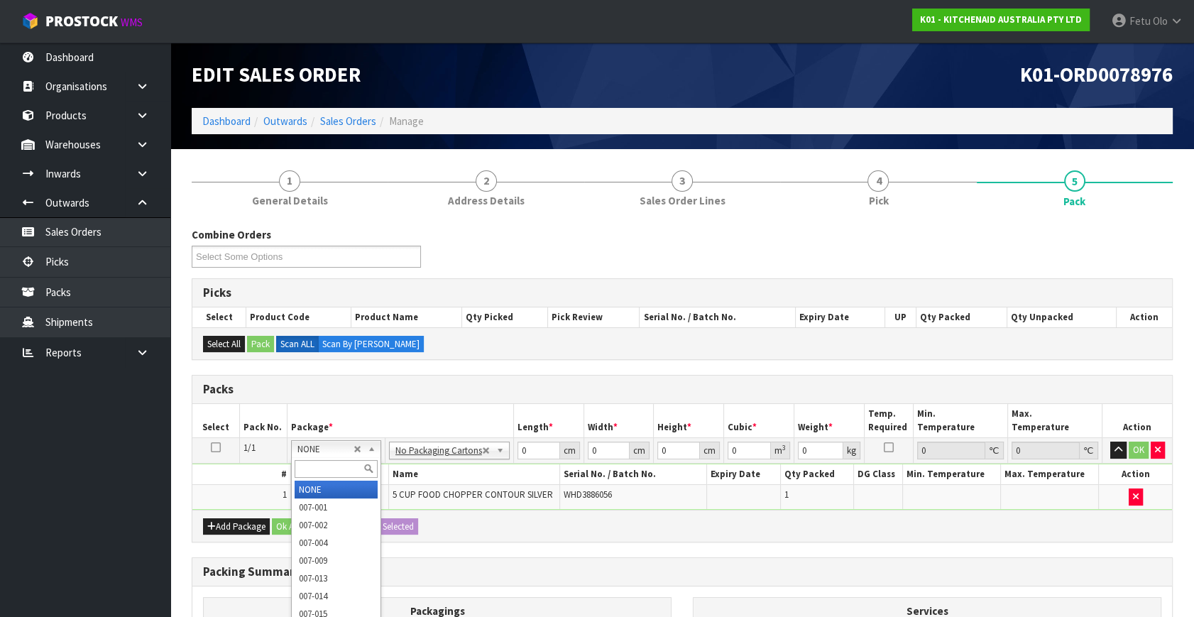
click at [311, 479] on div at bounding box center [336, 468] width 89 height 23
click at [315, 469] on input "text" at bounding box center [336, 469] width 83 height 18
type input "011"
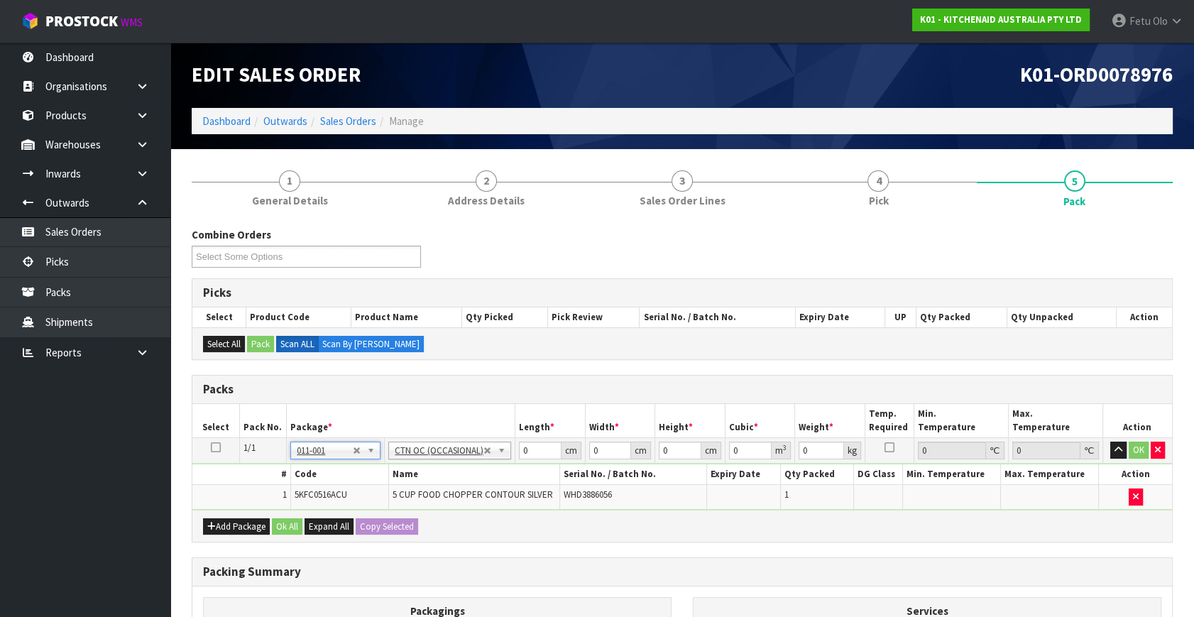
type input "1.94"
drag, startPoint x: 535, startPoint y: 446, endPoint x: 303, endPoint y: 555, distance: 256.4
click at [303, 555] on div "Combine Orders K01-ORD0078972 K01-ORD0078973 K01-ORD0078974 K01-ORD0078975 K01-…" at bounding box center [682, 514] width 981 height 575
type input "37"
type input "23"
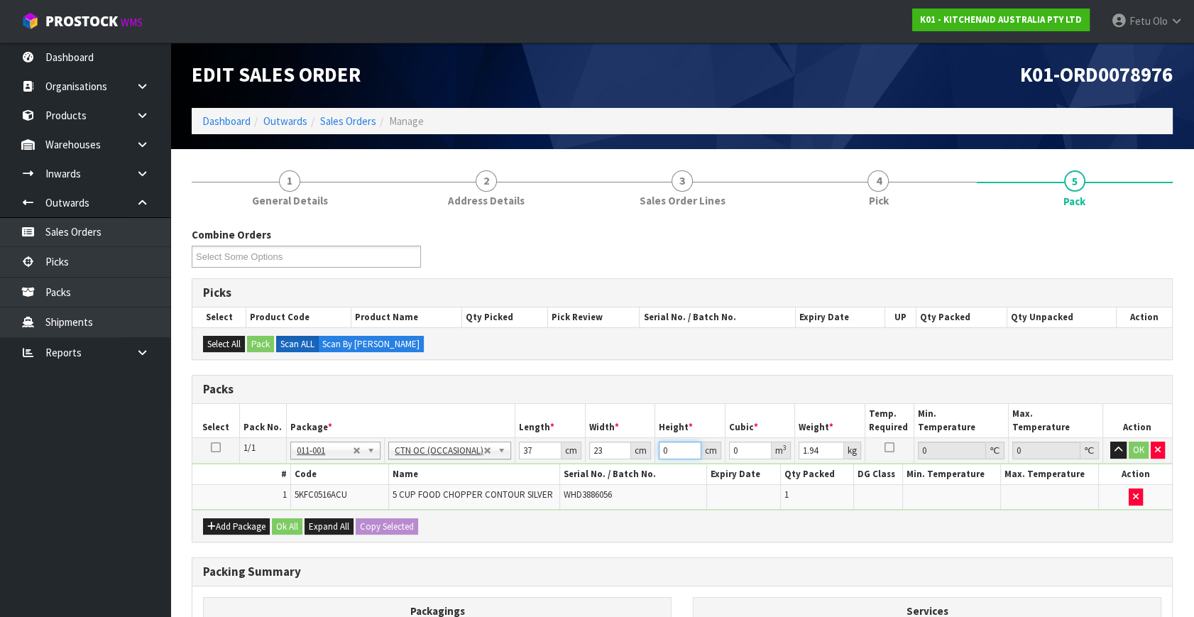
type input "2"
type input "0.001702"
type input "22"
type input "0.018722"
type input "22"
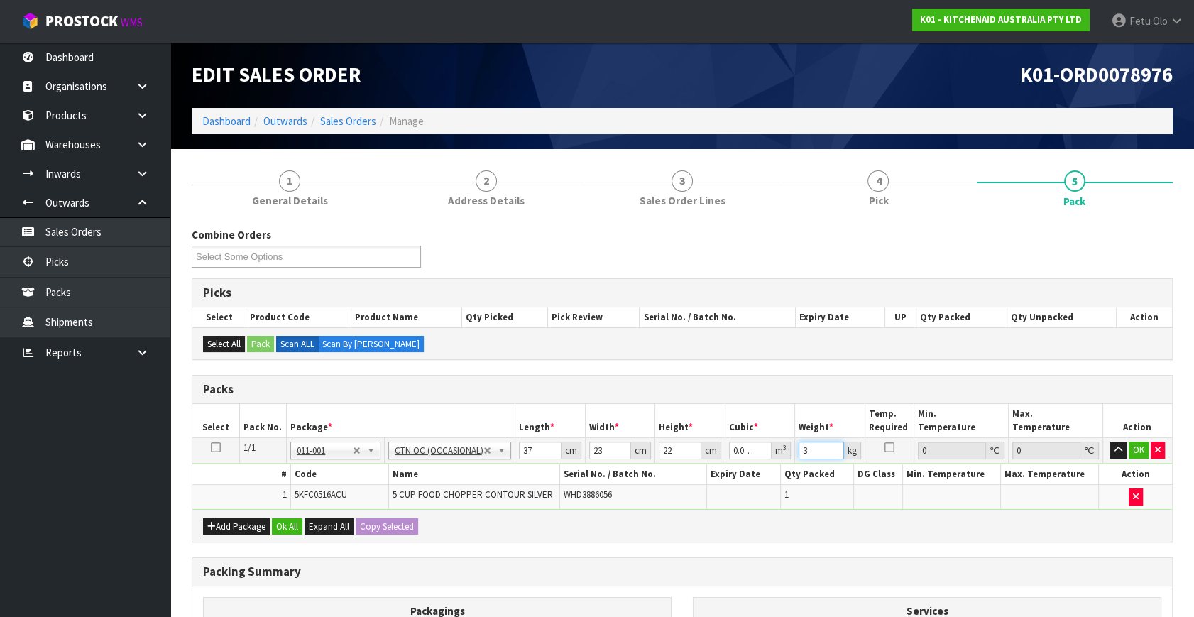
type input "3"
click button "OK" at bounding box center [1139, 450] width 20 height 17
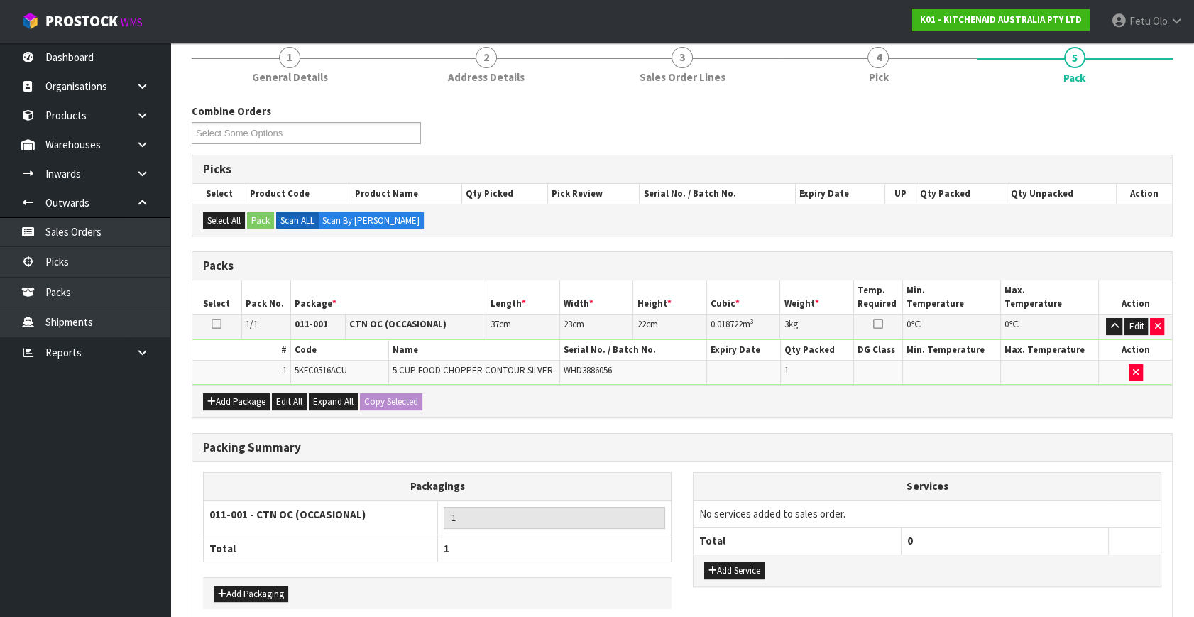
scroll to position [190, 0]
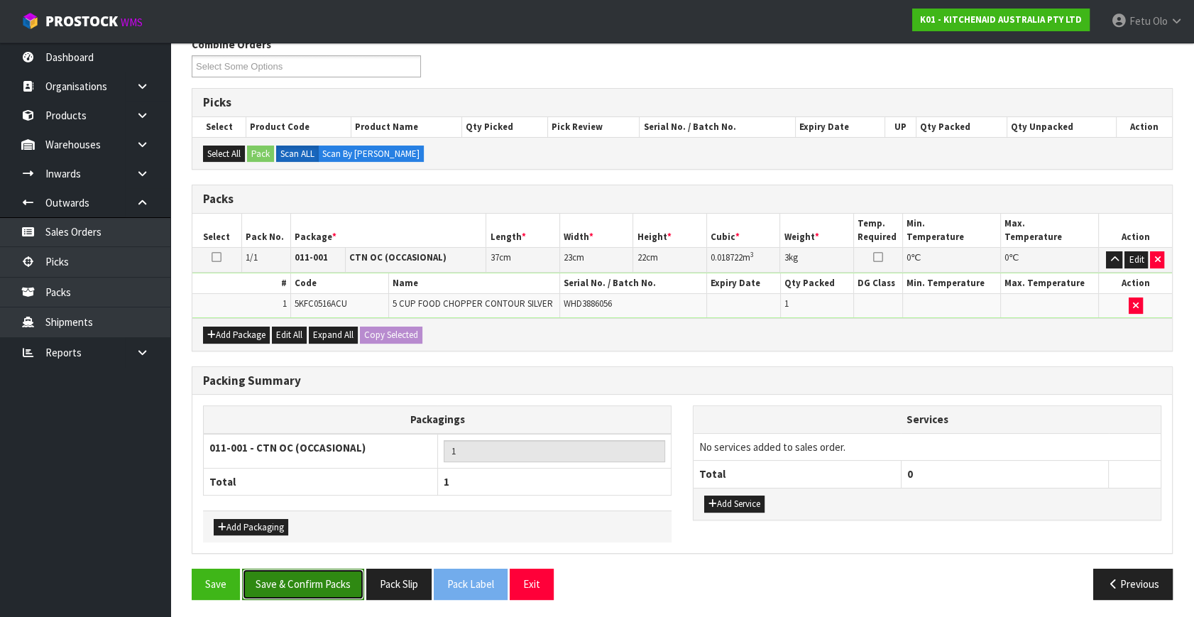
click at [330, 580] on button "Save & Confirm Packs" at bounding box center [303, 584] width 122 height 31
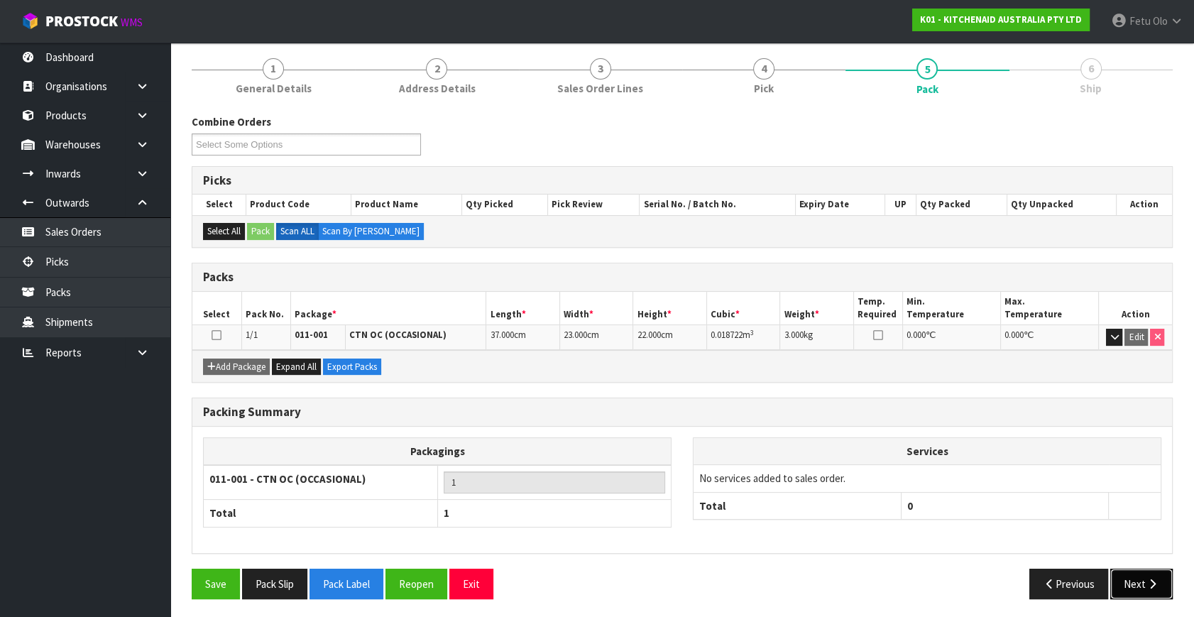
click at [1144, 587] on button "Next" at bounding box center [1142, 584] width 62 height 31
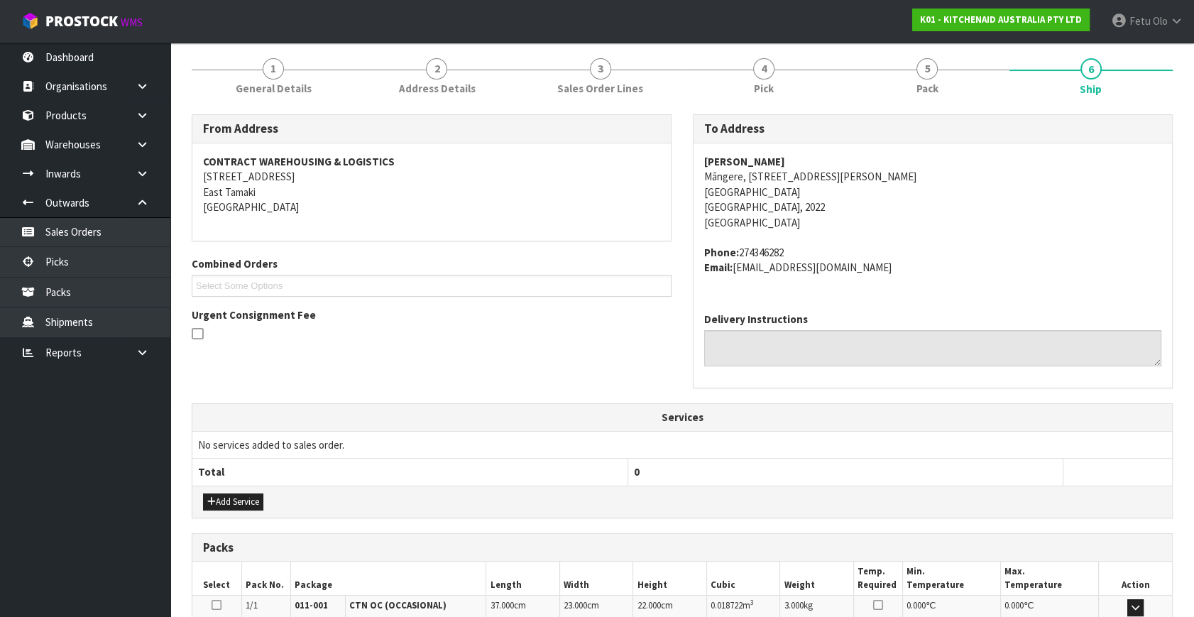
scroll to position [349, 0]
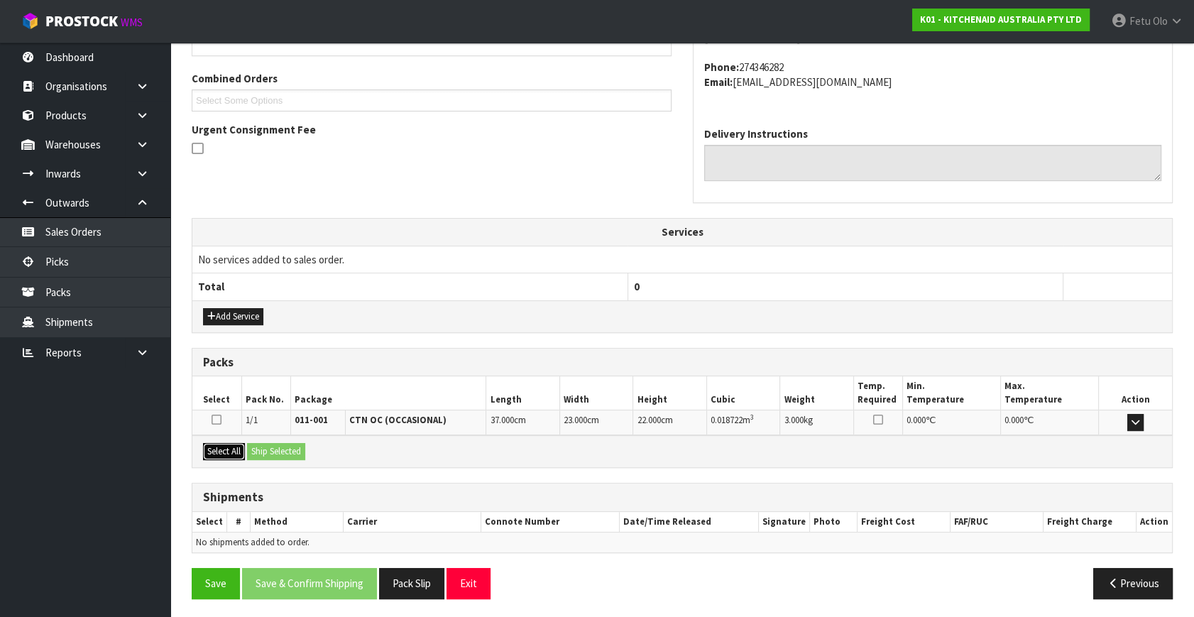
click at [232, 447] on button "Select All" at bounding box center [224, 451] width 42 height 17
click at [275, 447] on button "Ship Selected" at bounding box center [276, 451] width 58 height 17
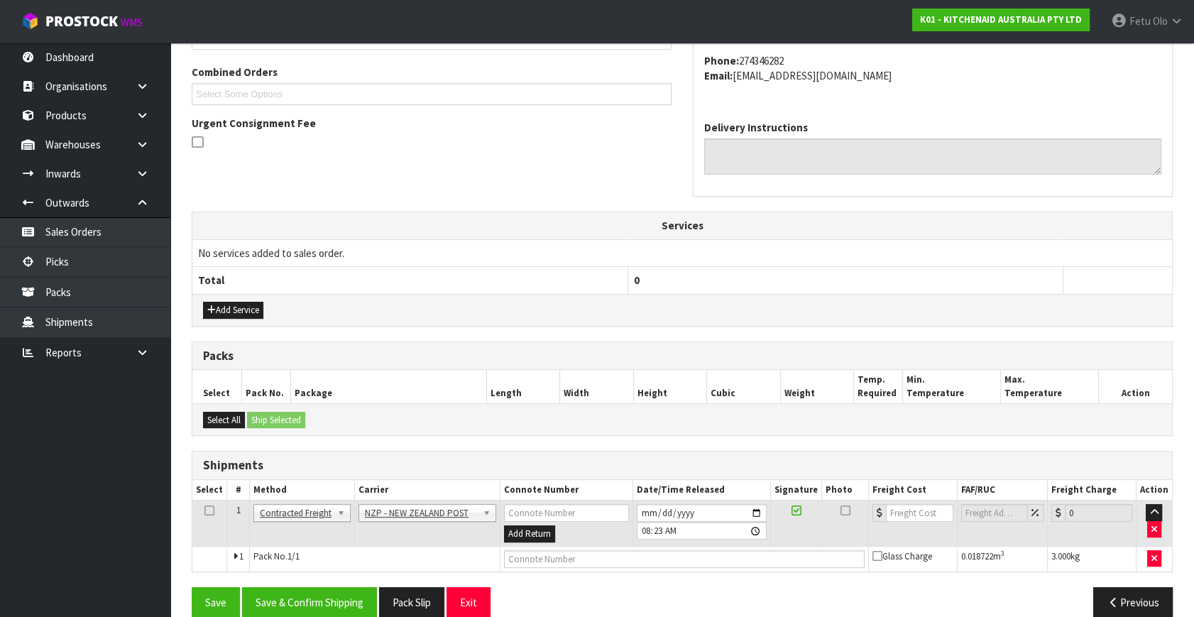
scroll to position [375, 0]
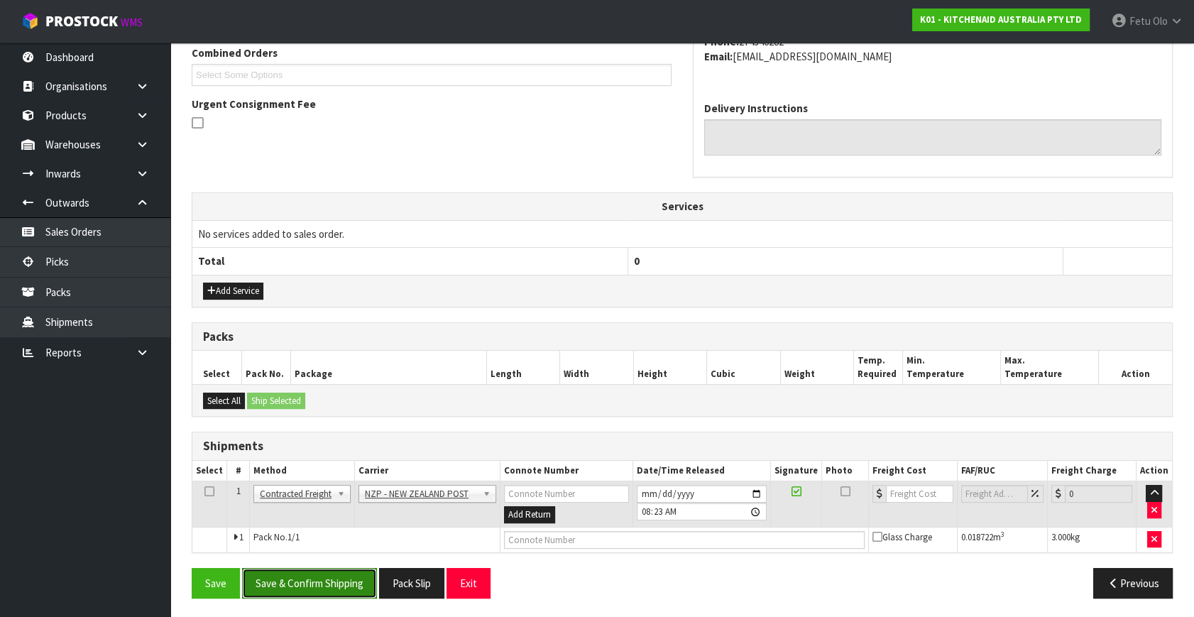
click at [329, 575] on button "Save & Confirm Shipping" at bounding box center [309, 583] width 135 height 31
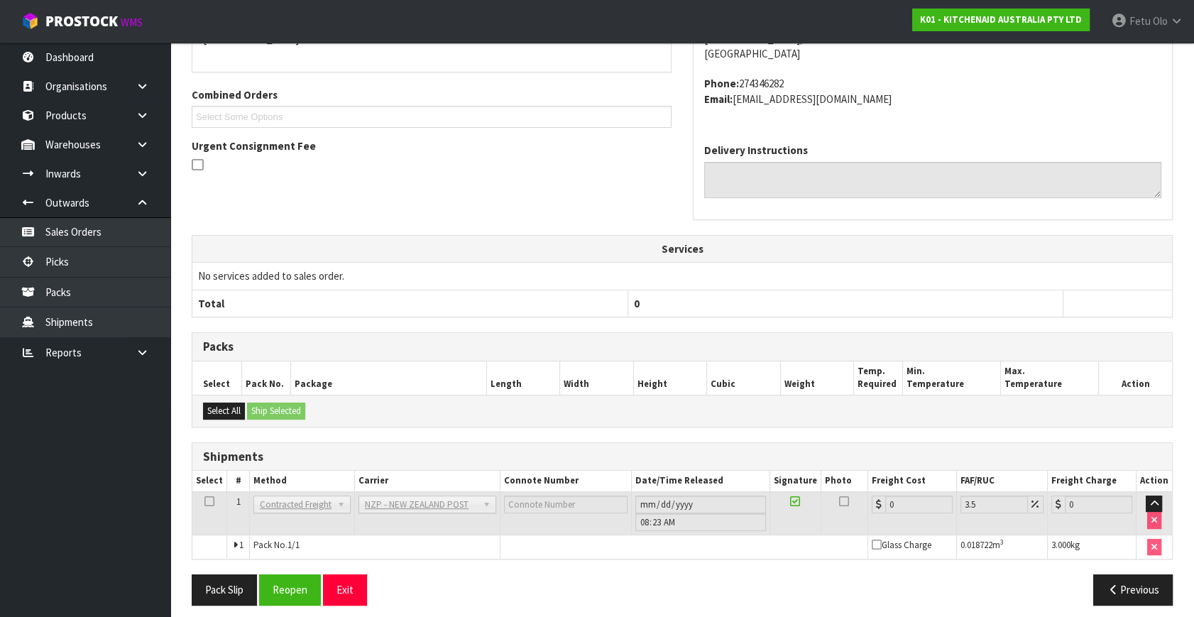
scroll to position [355, 0]
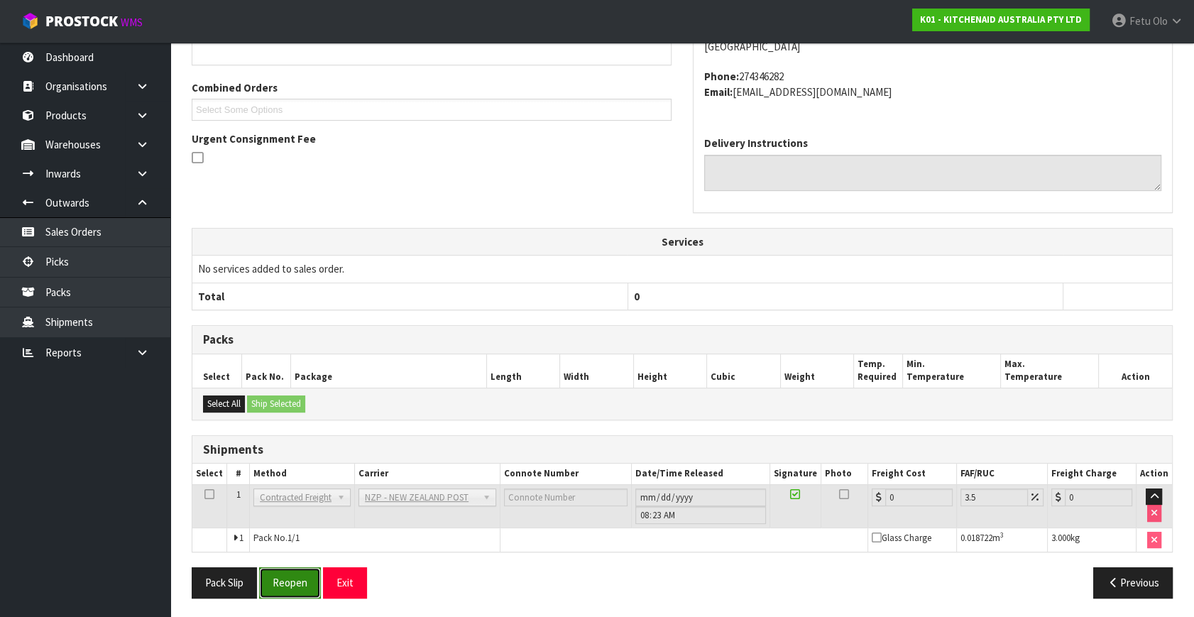
click at [281, 567] on button "Reopen" at bounding box center [290, 582] width 62 height 31
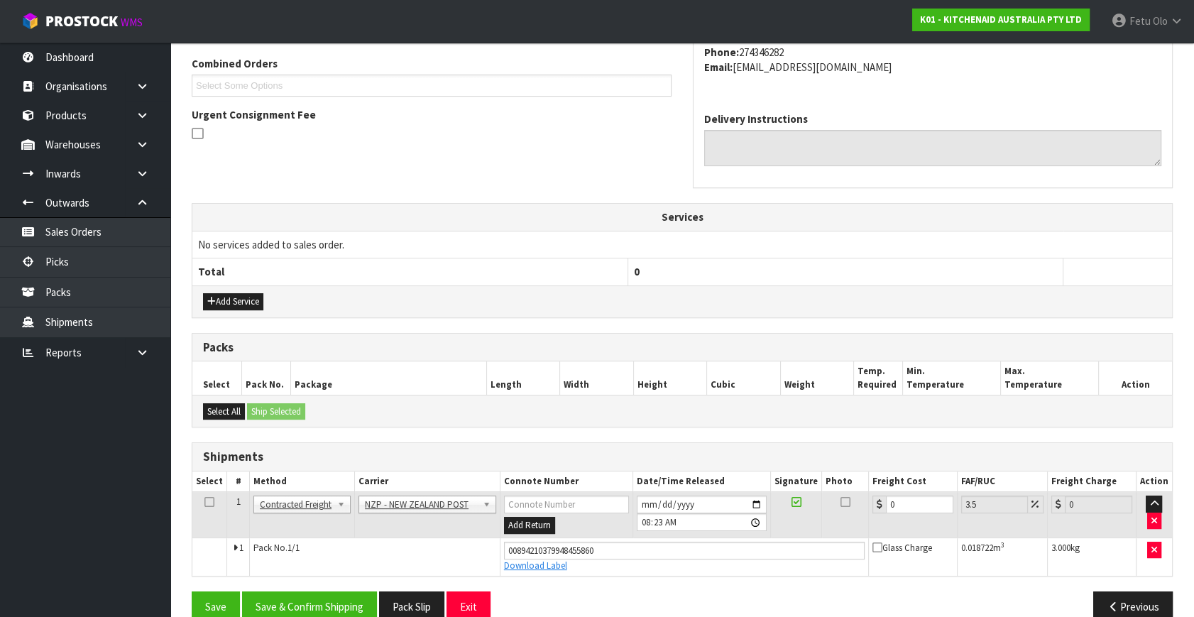
scroll to position [388, 0]
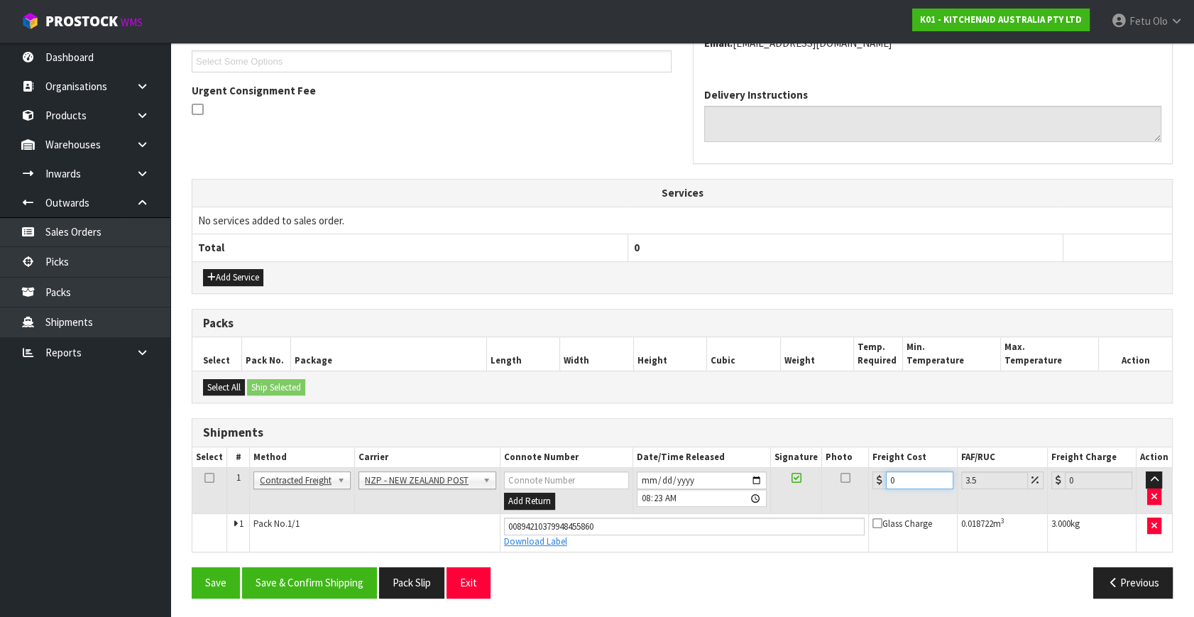
drag, startPoint x: 910, startPoint y: 484, endPoint x: 592, endPoint y: 540, distance: 322.9
click at [592, 540] on tbody "1 Client Local Pickup Customer Local Pickup Company Freight Contracted Freight …" at bounding box center [682, 510] width 980 height 84
type input "4"
type input "4.14"
type input "4.3"
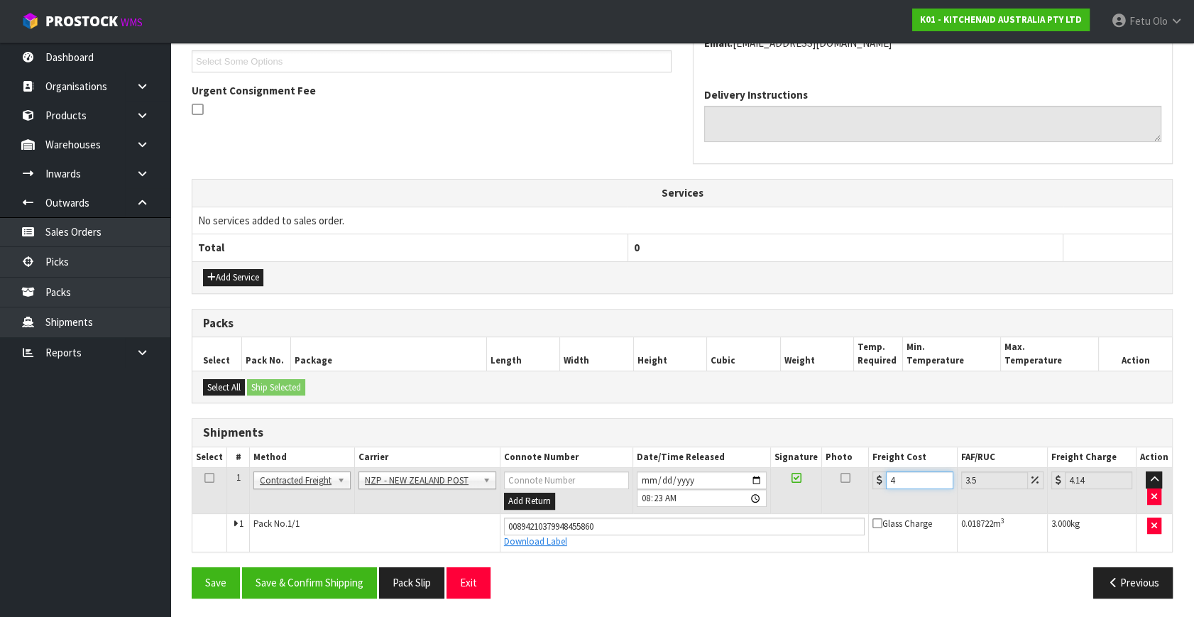
type input "4.45"
type input "4.33"
type input "4.48"
type input "4.33"
drag, startPoint x: 311, startPoint y: 571, endPoint x: 323, endPoint y: 567, distance: 12.8
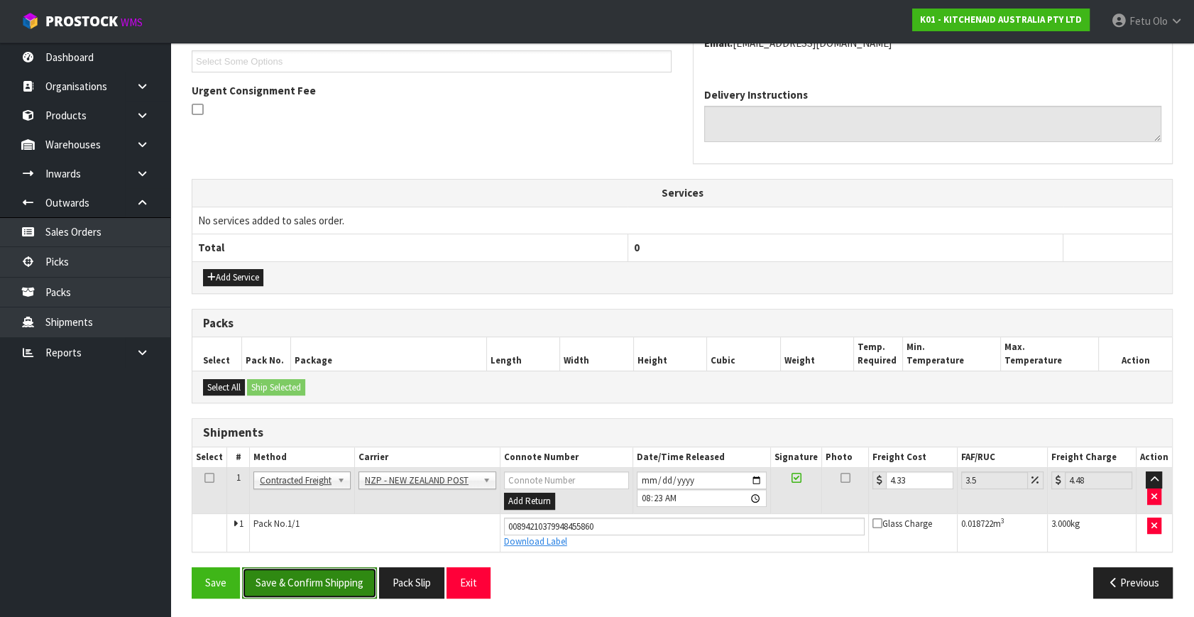
click at [312, 571] on button "Save & Confirm Shipping" at bounding box center [309, 582] width 135 height 31
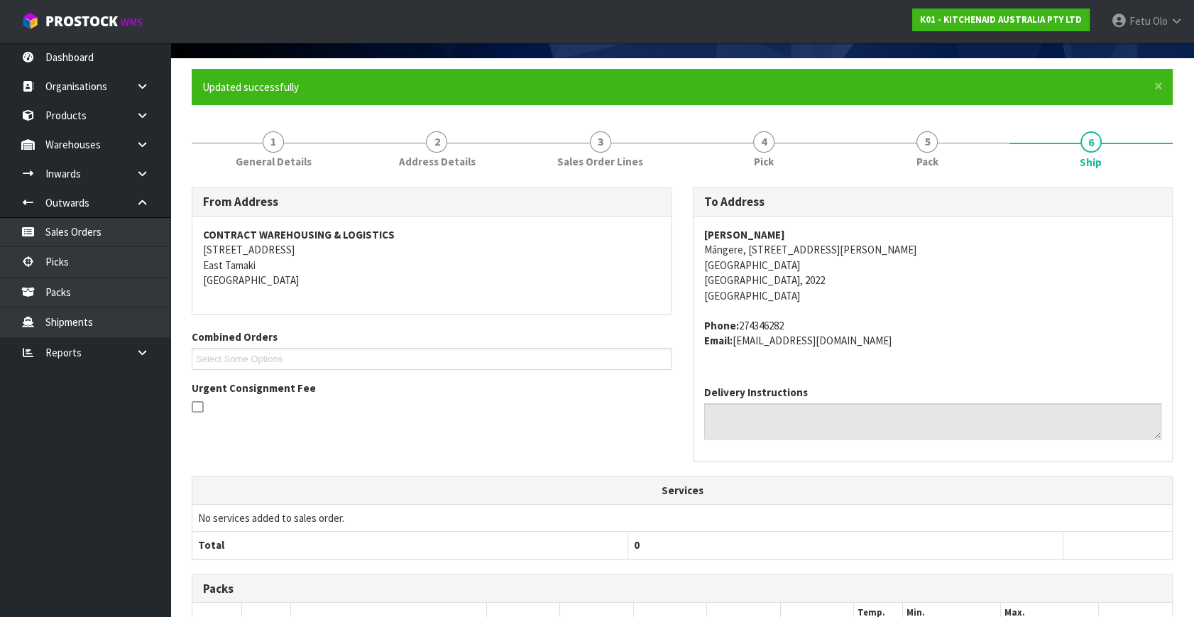
scroll to position [322, 0]
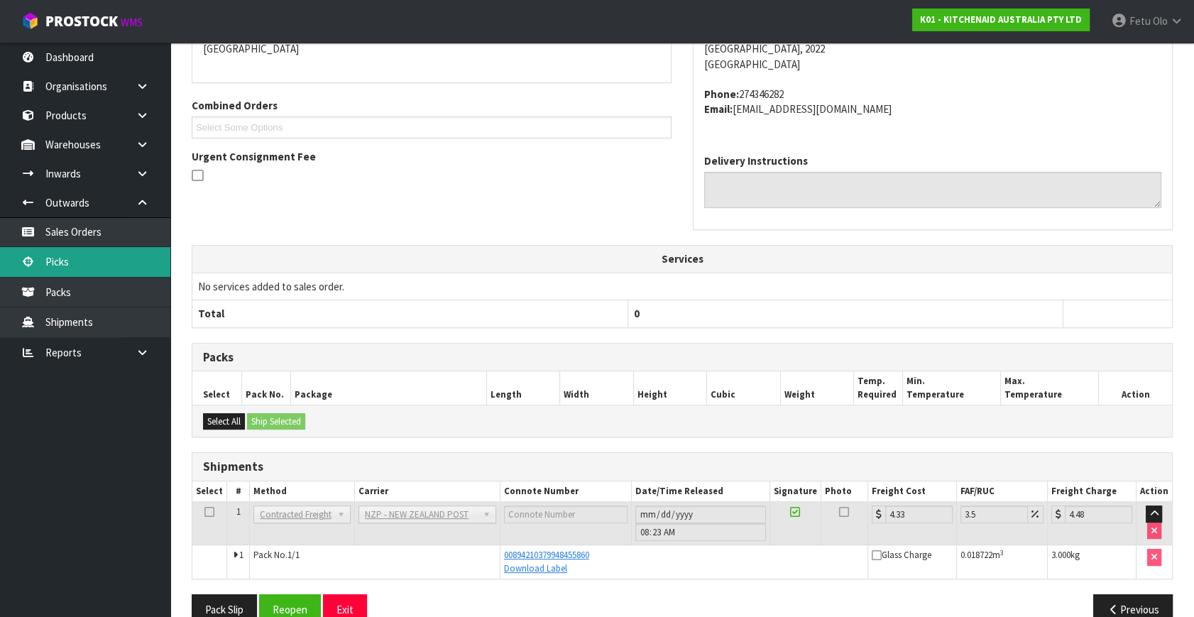
click at [67, 262] on link "Picks" at bounding box center [85, 261] width 170 height 29
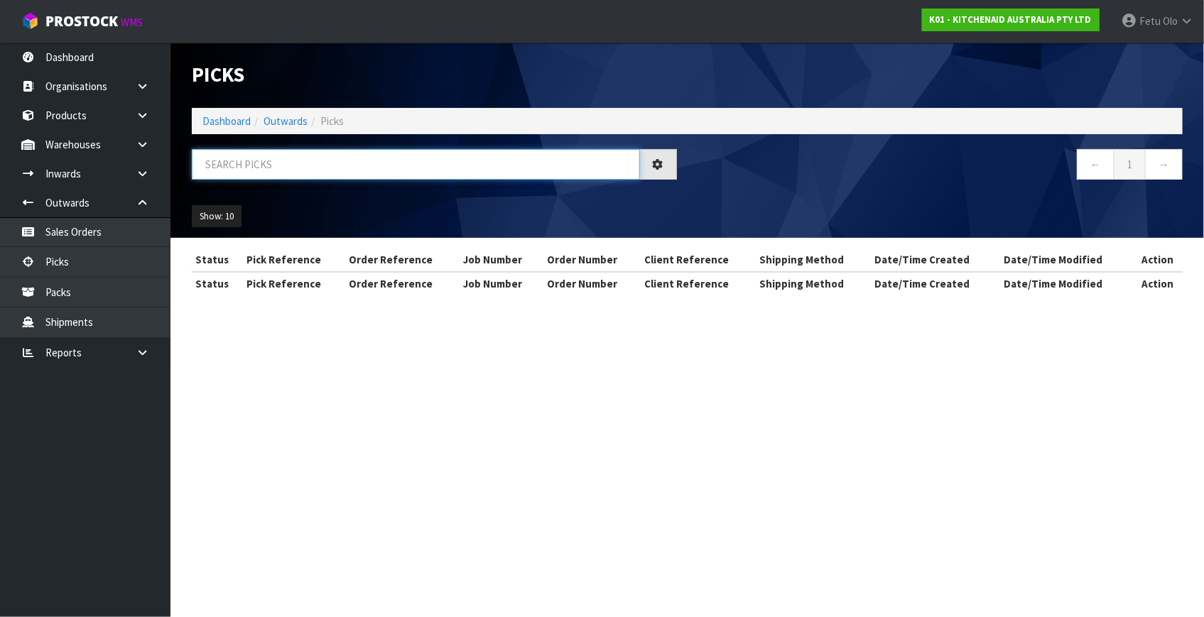
click at [360, 168] on input "text" at bounding box center [416, 164] width 448 height 31
type input "78974"
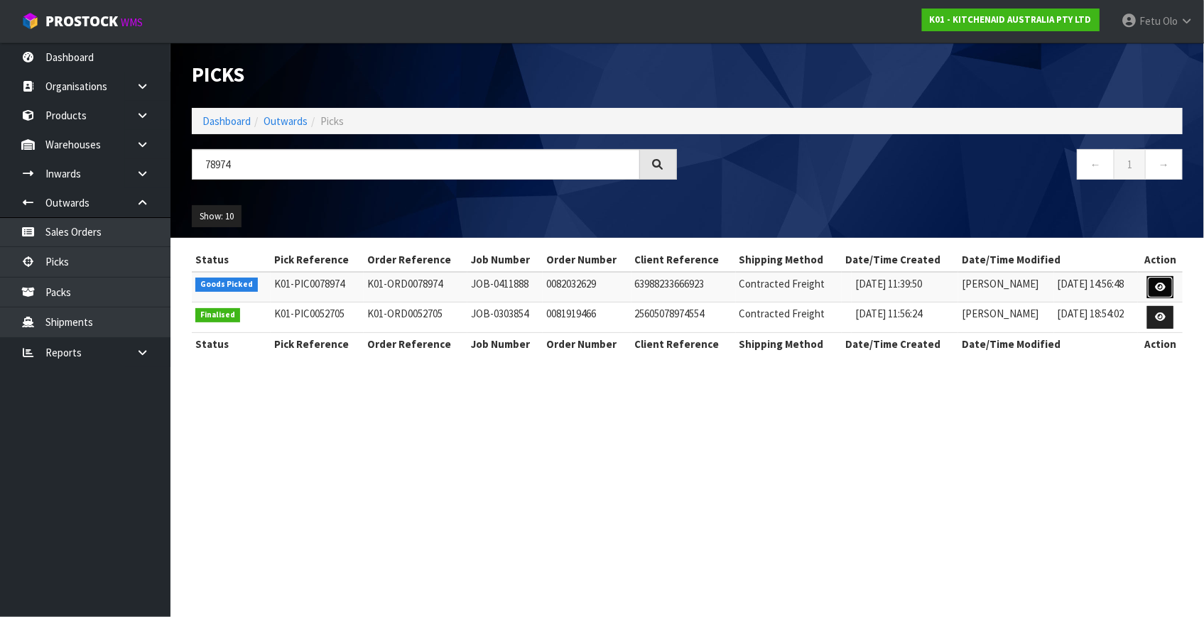
click at [1152, 285] on link at bounding box center [1160, 287] width 26 height 23
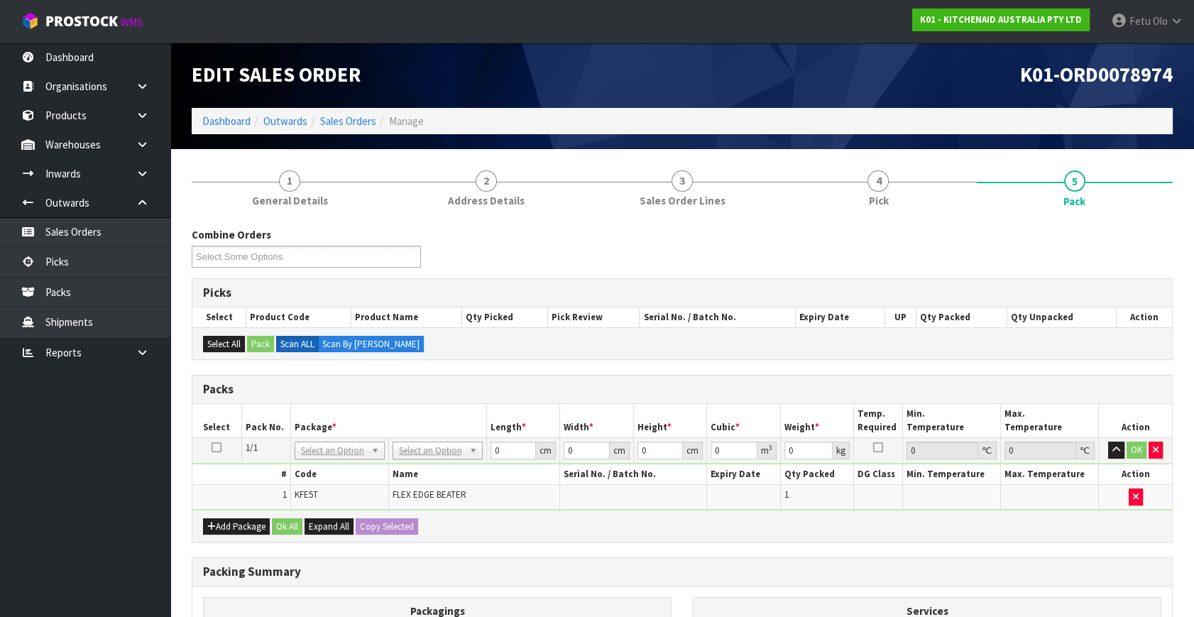
drag, startPoint x: 466, startPoint y: 450, endPoint x: 447, endPoint y: 472, distance: 28.7
click at [442, 469] on input "text" at bounding box center [437, 469] width 83 height 18
type input "d"
type input "a4 c"
type input "25"
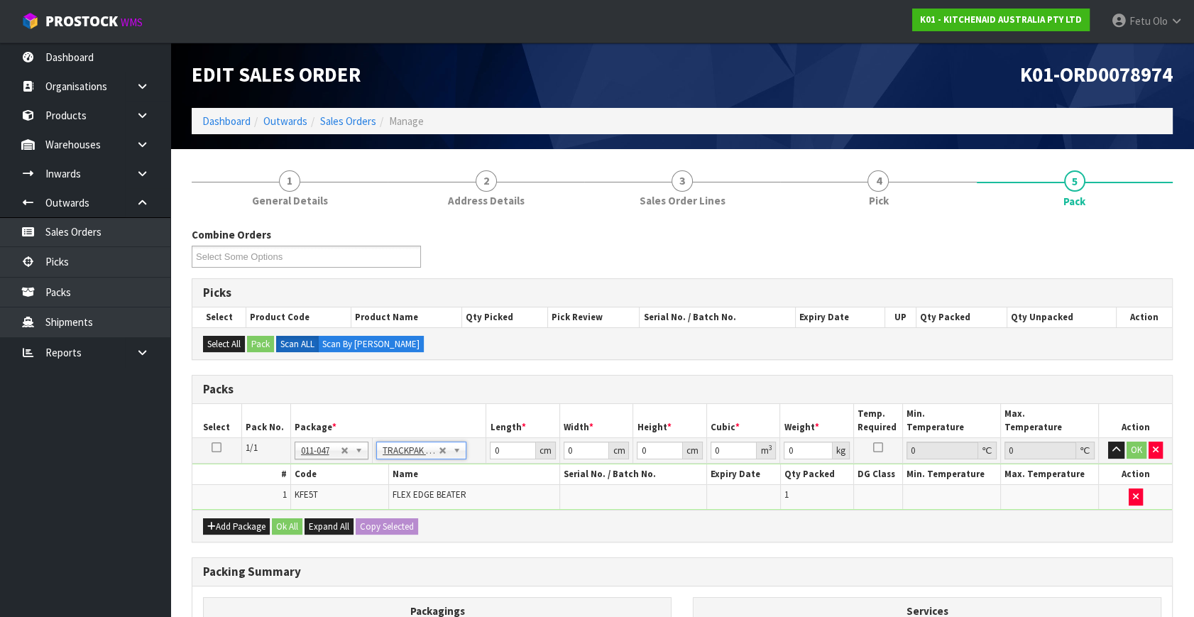
type input "32.5"
type input "0.01"
type input "0.000008"
type input "0.23"
click at [414, 503] on tbody "1/1 NONE 007-001 007-002 007-004 007-009 007-013 007-014 007-015 007-017 007-01…" at bounding box center [682, 474] width 980 height 72
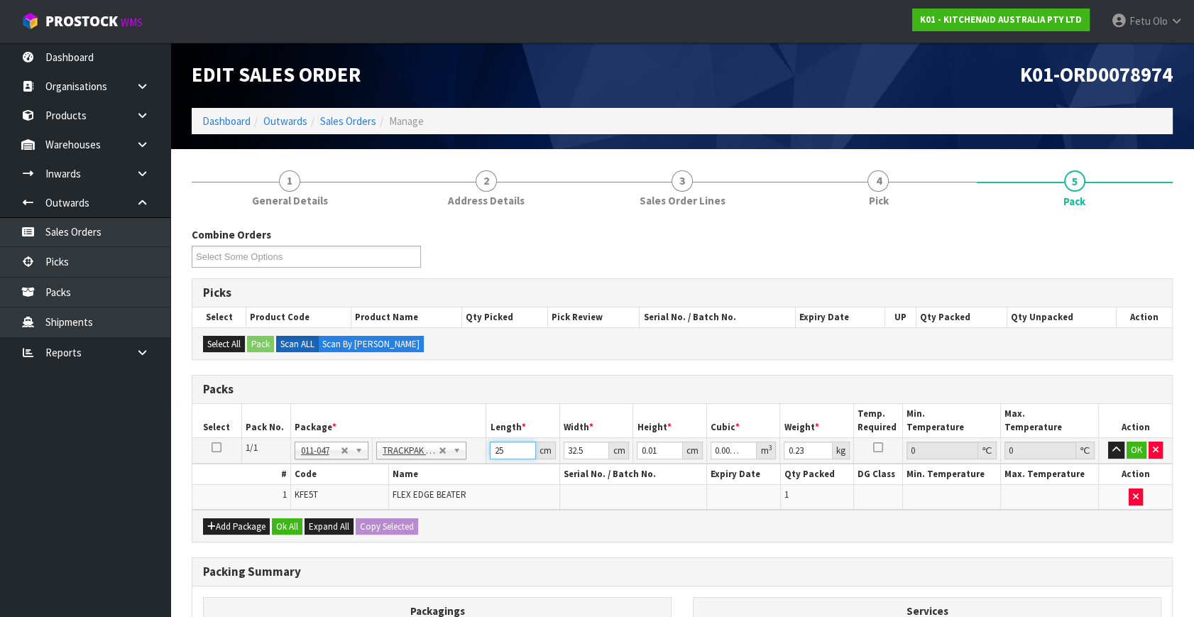
type input "2"
type input "0.000001"
type input "24"
type input "0.000008"
type input "24"
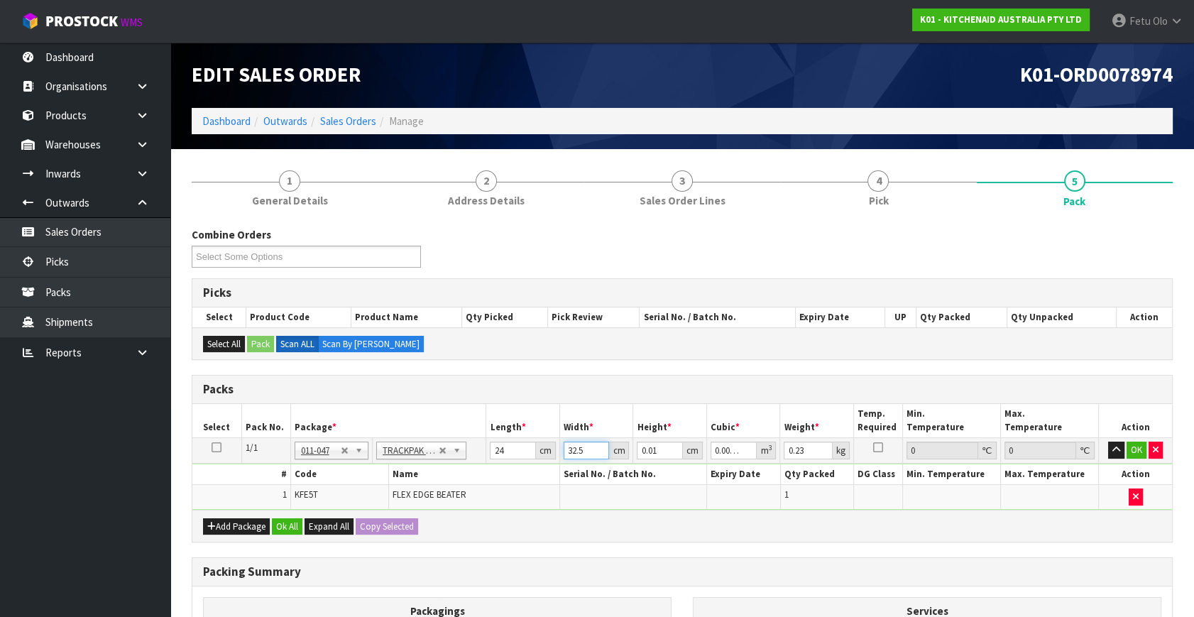
type input "2"
type input "0"
type input "24"
type input "0.000006"
type input "24"
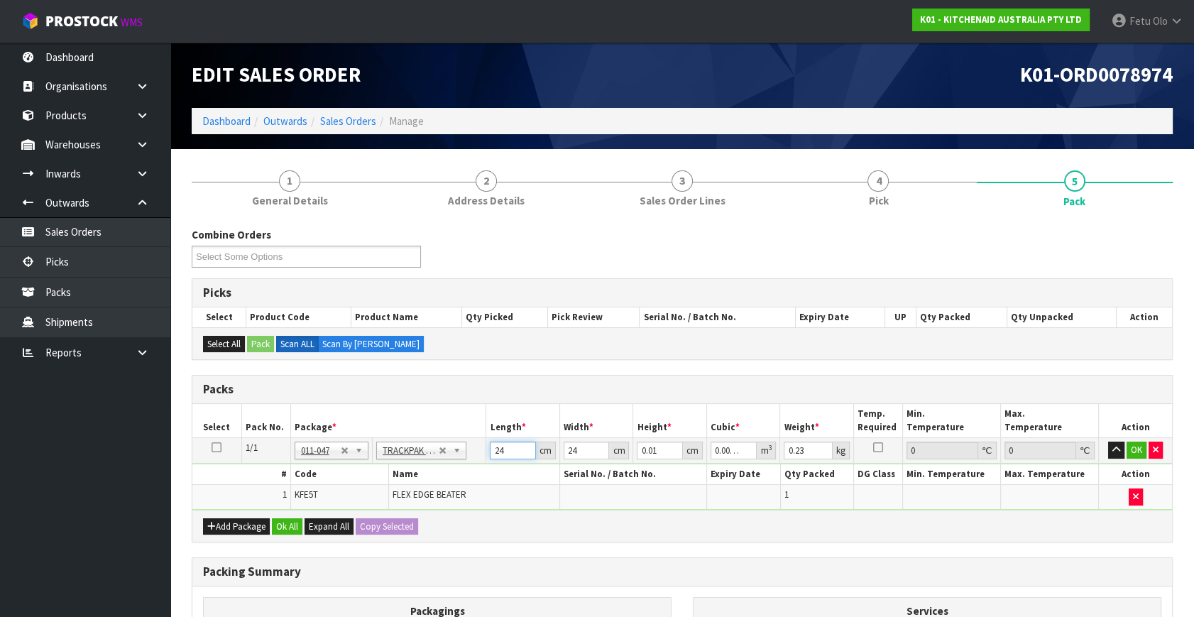
click at [447, 477] on tbody "1/1 NONE 007-001 007-002 007-004 007-009 007-013 007-014 007-015 007-017 007-01…" at bounding box center [682, 474] width 980 height 72
type input "2"
type input "0"
type input "24"
type input "0.000006"
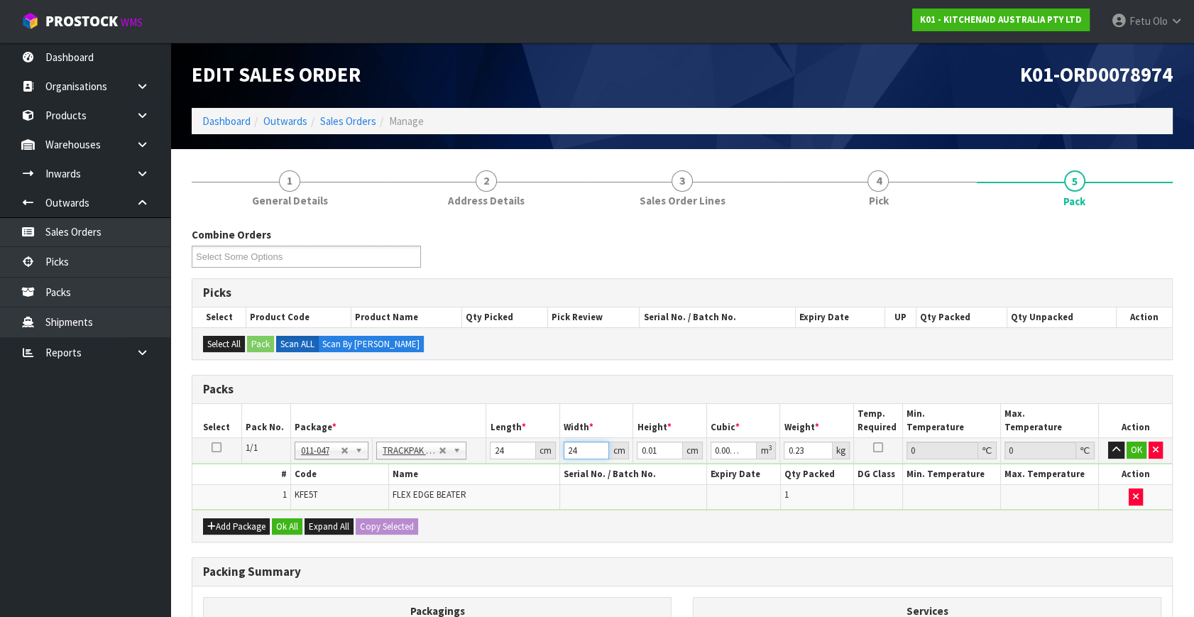
type input "2"
type input "0"
type input "24"
type input "0.000006"
type input "6"
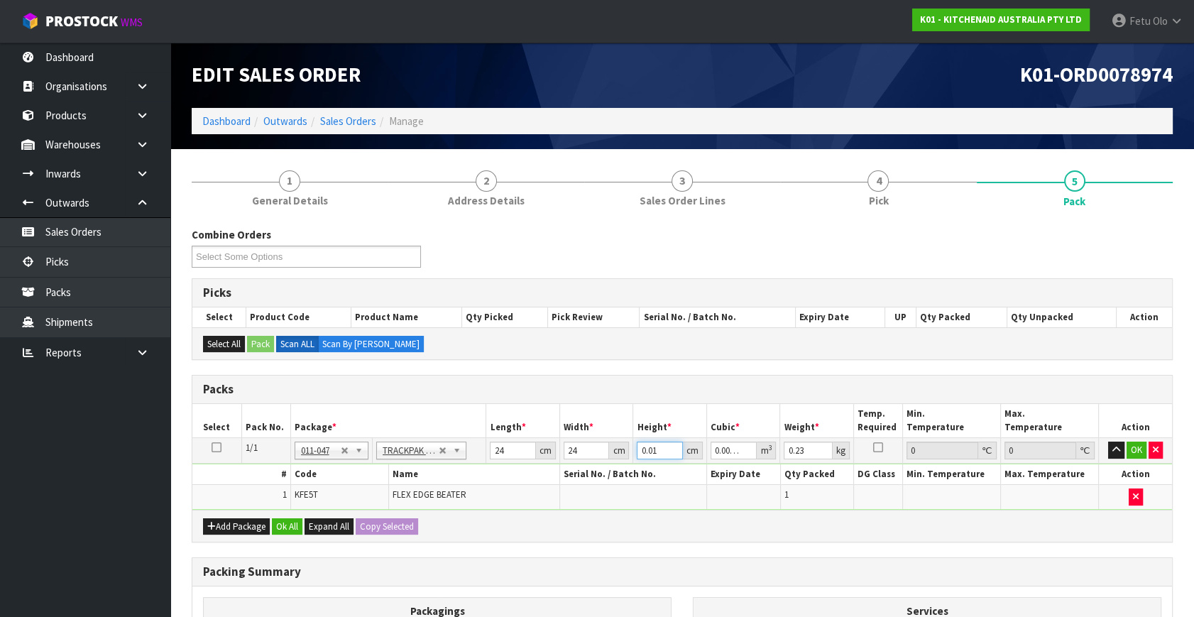
type input "0.003456"
type input "6"
type input "1"
click button "OK" at bounding box center [1137, 450] width 20 height 17
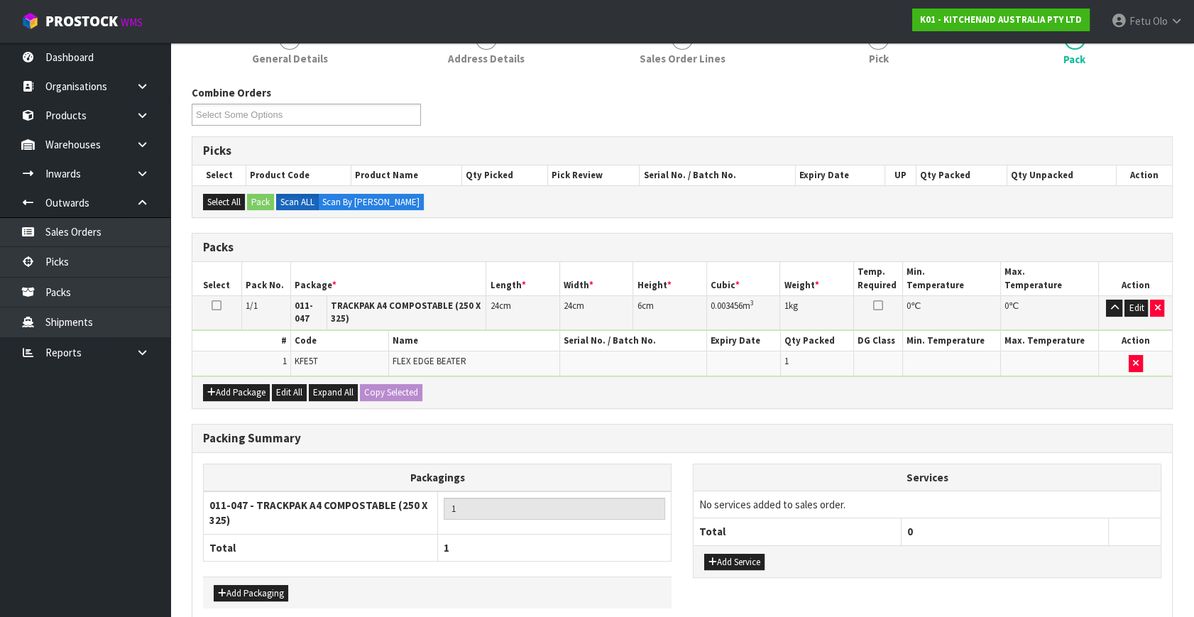
scroll to position [208, 0]
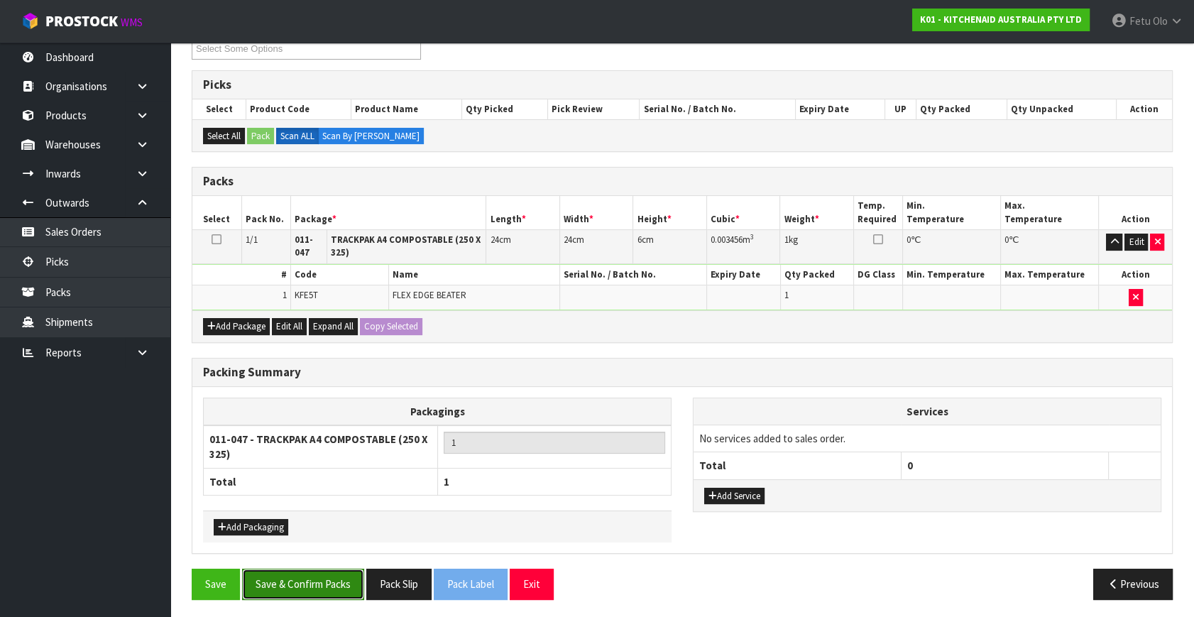
drag, startPoint x: 326, startPoint y: 580, endPoint x: 337, endPoint y: 575, distance: 11.8
click at [328, 579] on button "Save & Confirm Packs" at bounding box center [303, 584] width 122 height 31
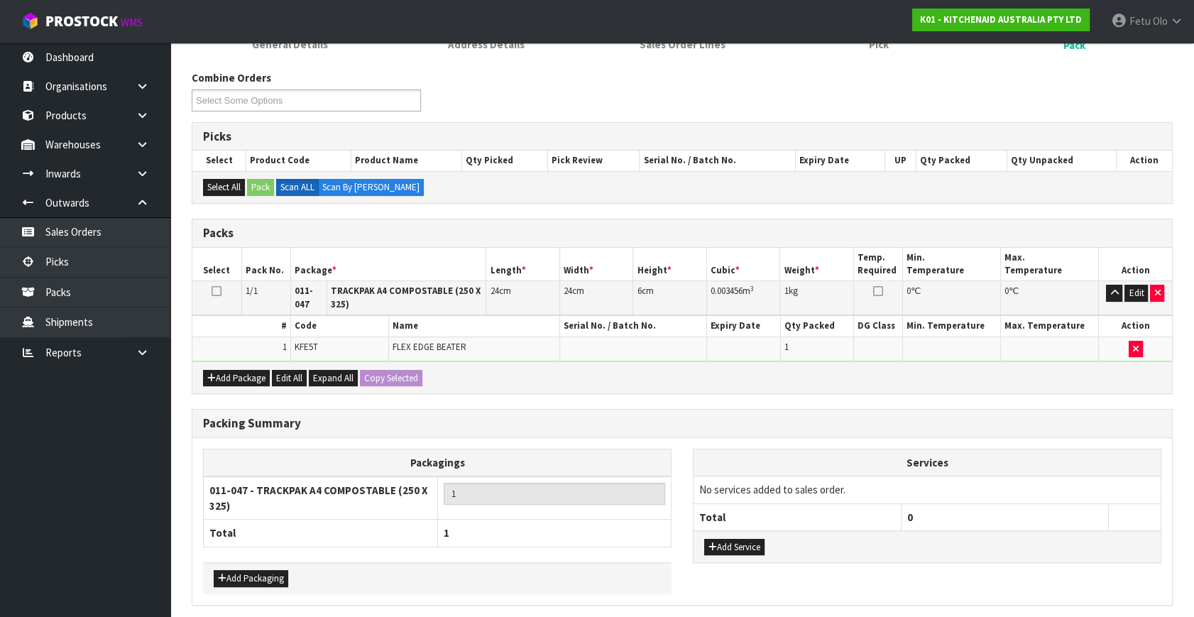
scroll to position [0, 0]
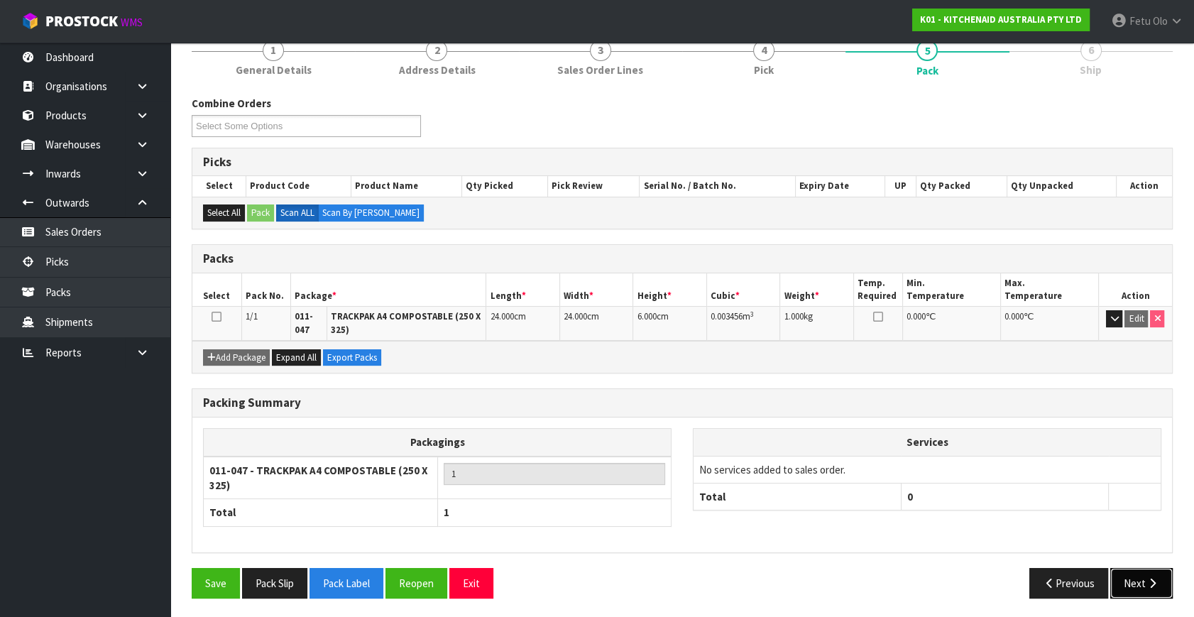
click at [1133, 588] on button "Next" at bounding box center [1142, 583] width 62 height 31
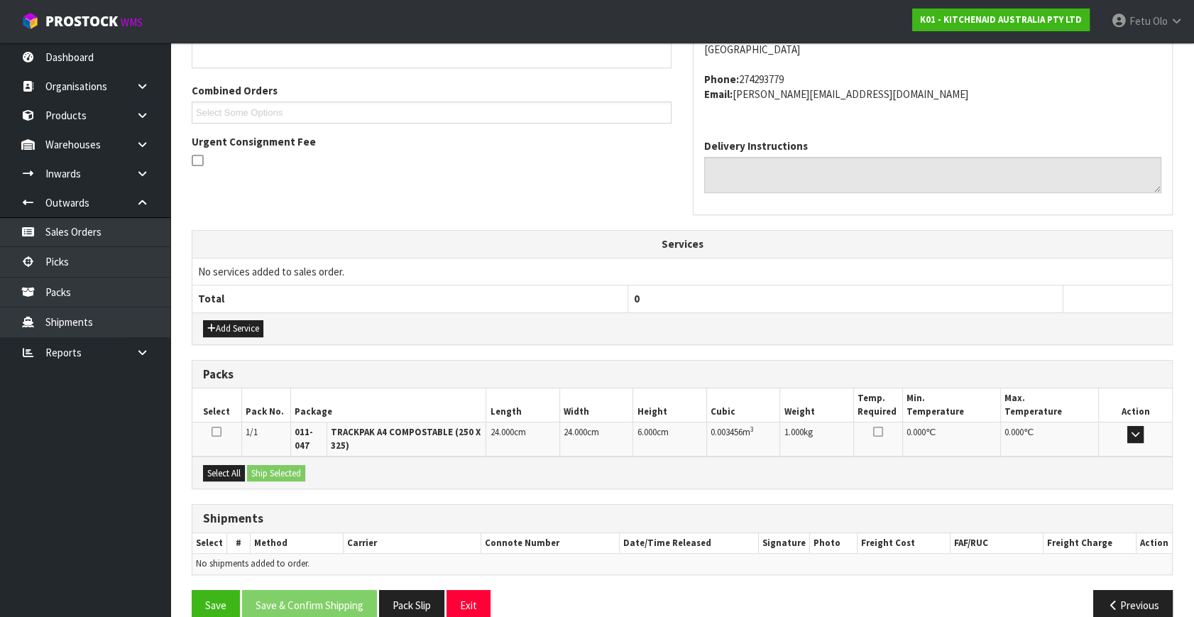
scroll to position [359, 0]
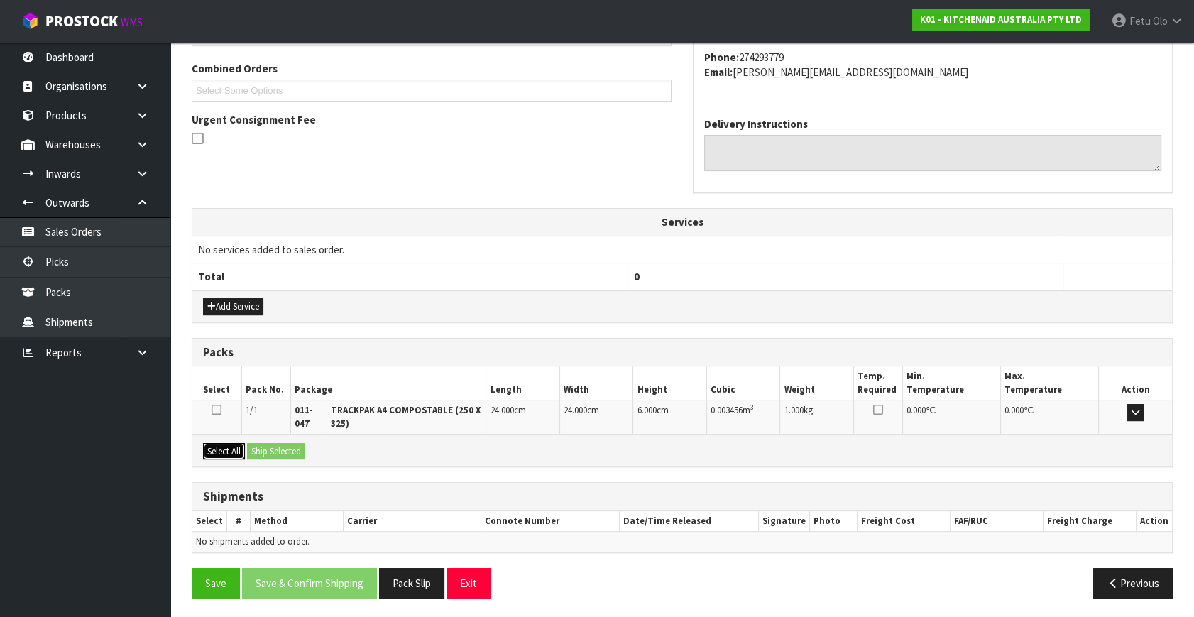
drag, startPoint x: 232, startPoint y: 449, endPoint x: 283, endPoint y: 449, distance: 51.1
click at [236, 449] on button "Select All" at bounding box center [224, 451] width 42 height 17
click at [283, 449] on button "Ship Selected" at bounding box center [276, 451] width 58 height 17
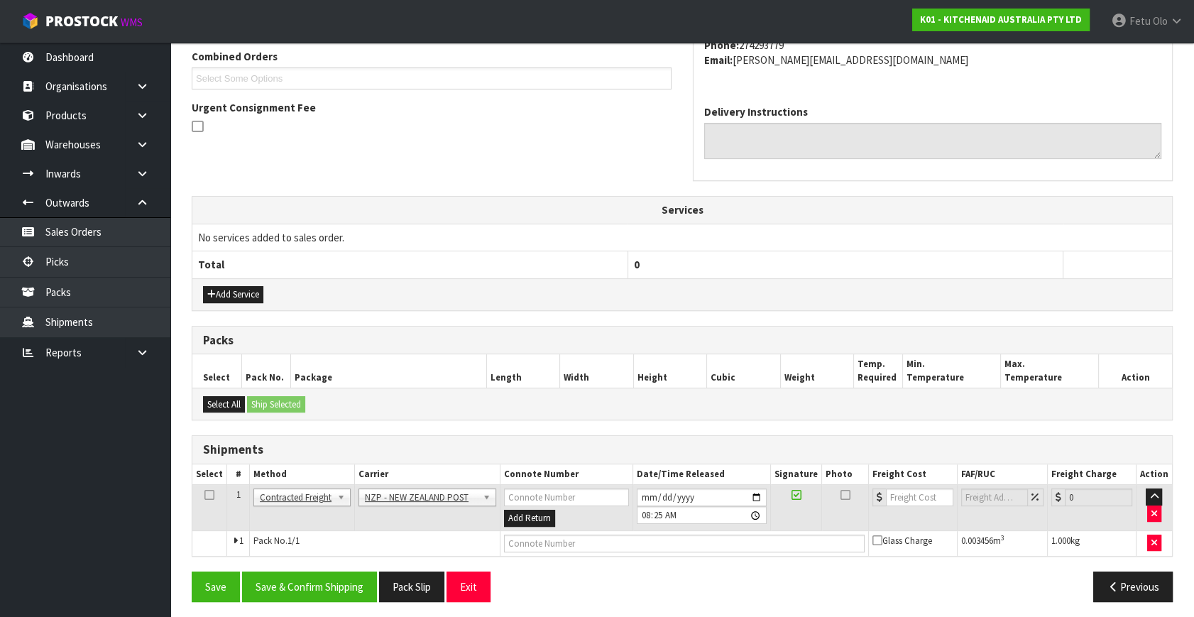
scroll to position [375, 0]
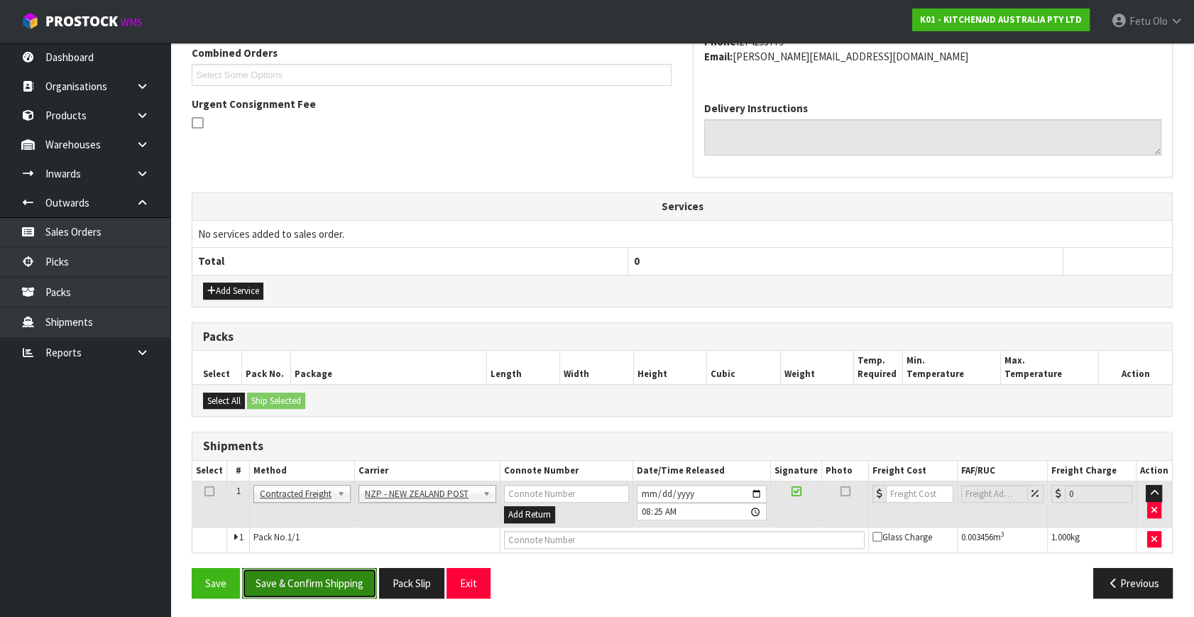
click at [317, 575] on button "Save & Confirm Shipping" at bounding box center [309, 583] width 135 height 31
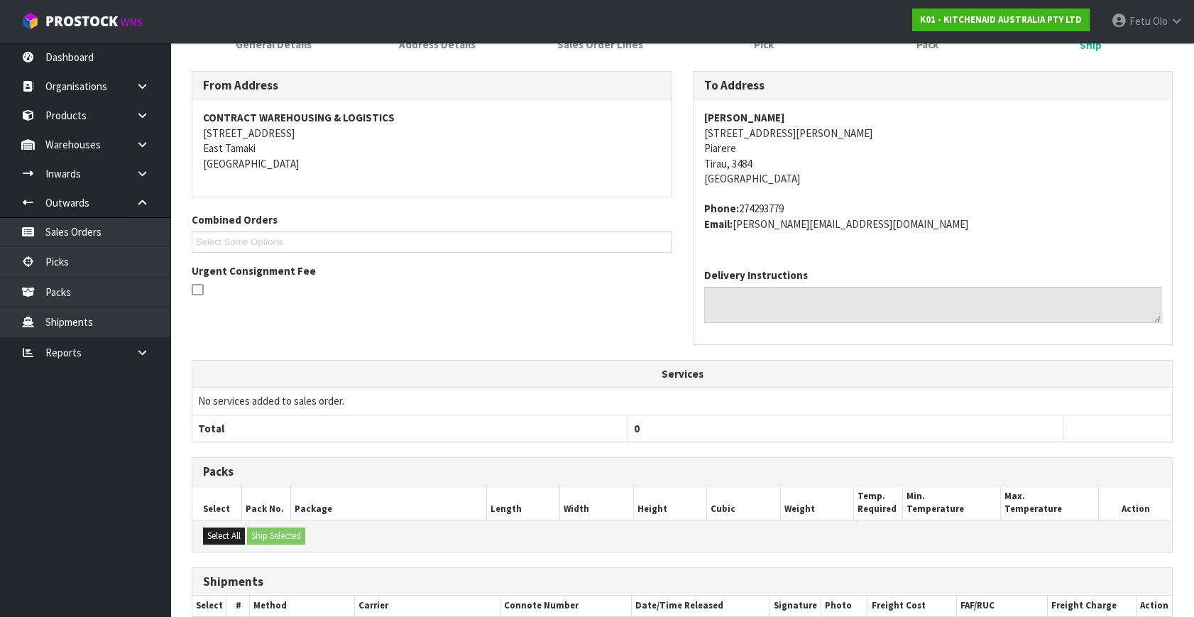
scroll to position [355, 0]
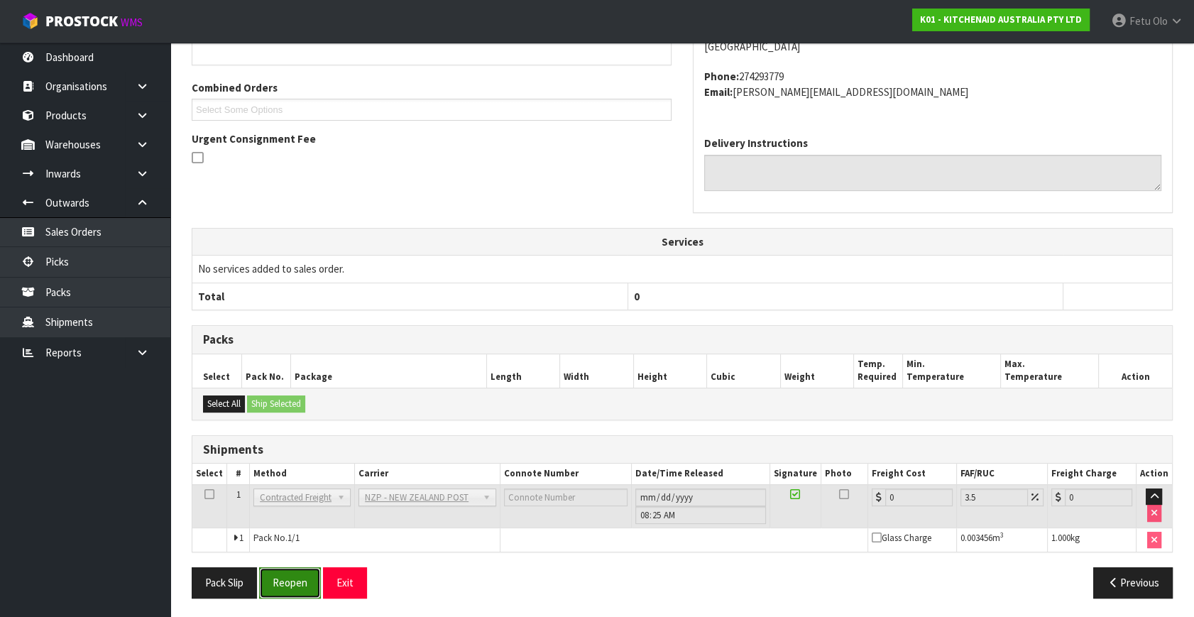
drag, startPoint x: 298, startPoint y: 582, endPoint x: 304, endPoint y: 569, distance: 14.9
click at [298, 582] on button "Reopen" at bounding box center [290, 582] width 62 height 31
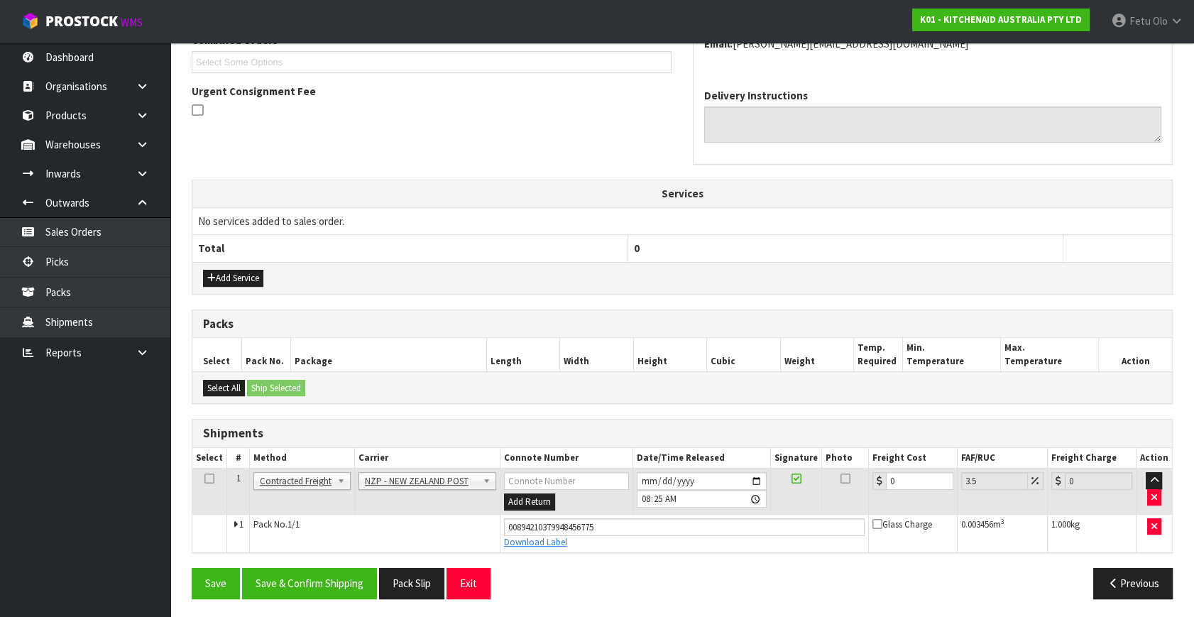
scroll to position [388, 0]
drag, startPoint x: 766, startPoint y: 511, endPoint x: 273, endPoint y: 507, distance: 493.6
click at [341, 515] on tbody "1 Client Local Pickup Customer Local Pickup Company Freight Contracted Freight …" at bounding box center [682, 510] width 980 height 84
type input "9"
type input "9.31"
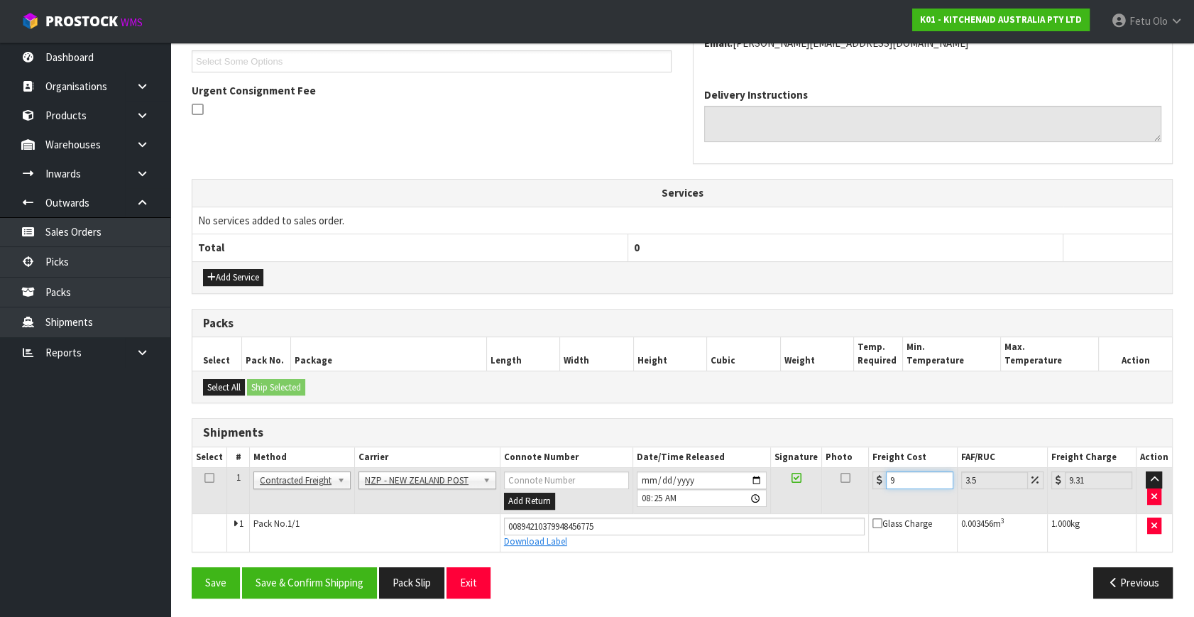
type input "9.8"
type input "10.14"
type input "9.88"
type input "10.23"
type input "9.88"
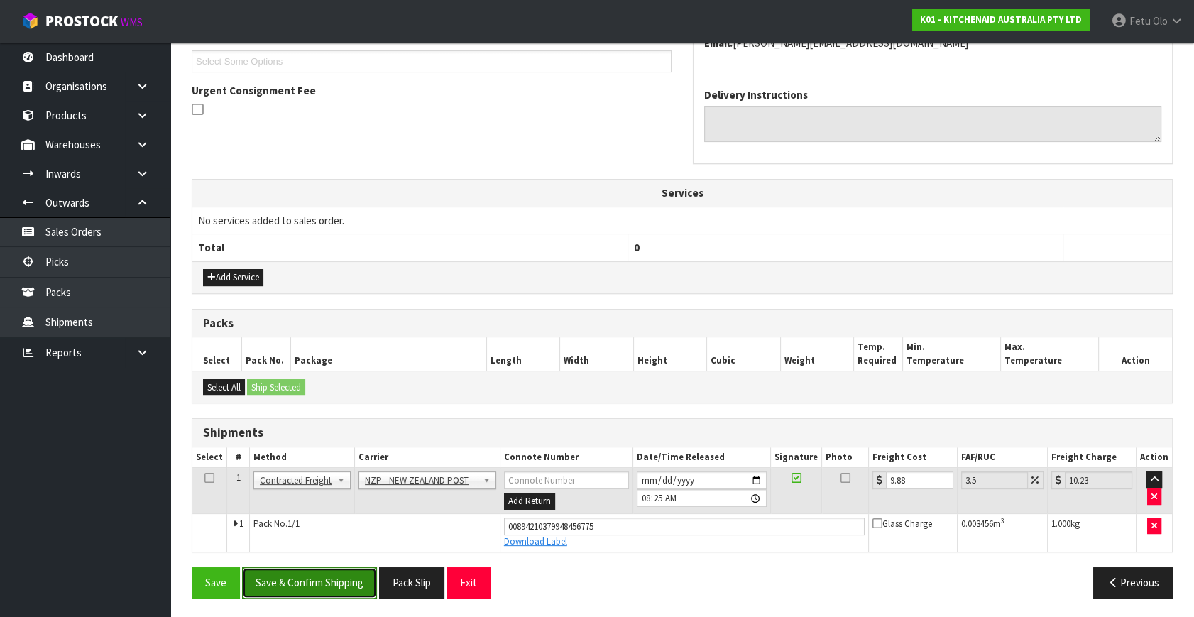
click at [322, 582] on button "Save & Confirm Shipping" at bounding box center [309, 582] width 135 height 31
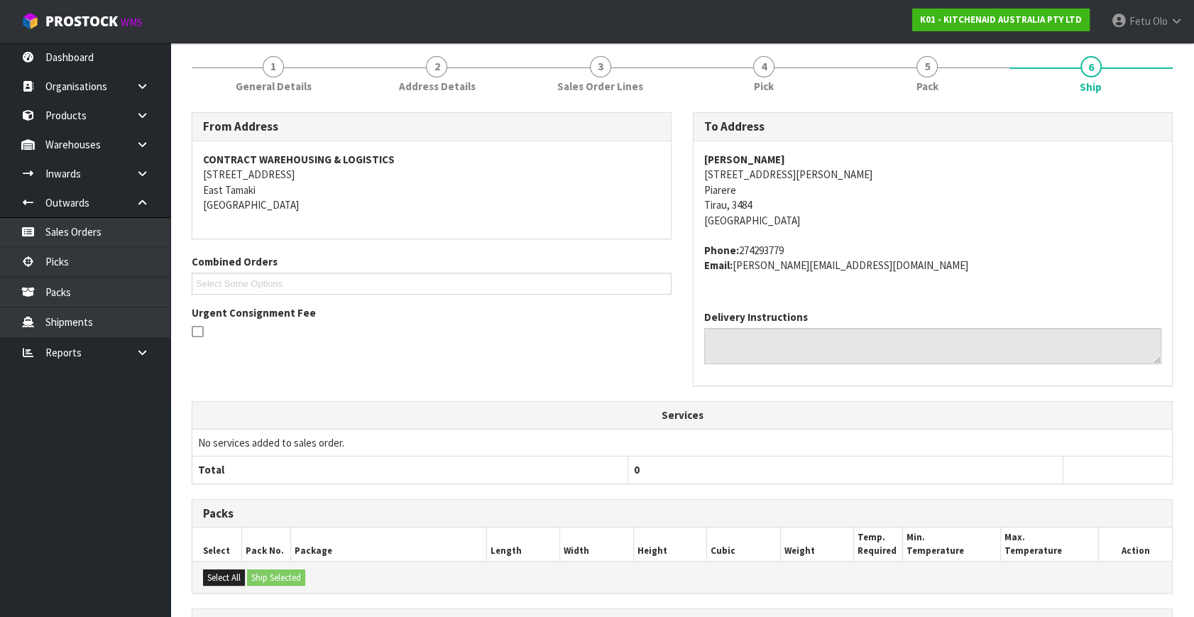
scroll to position [349, 0]
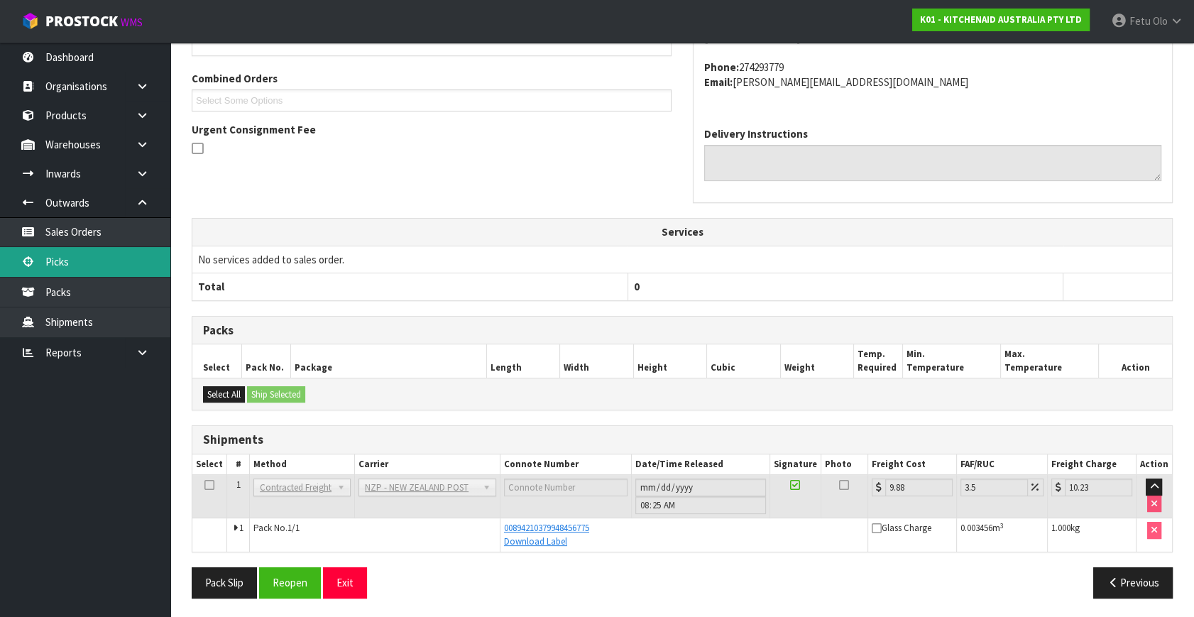
click at [99, 271] on link "Picks" at bounding box center [85, 261] width 170 height 29
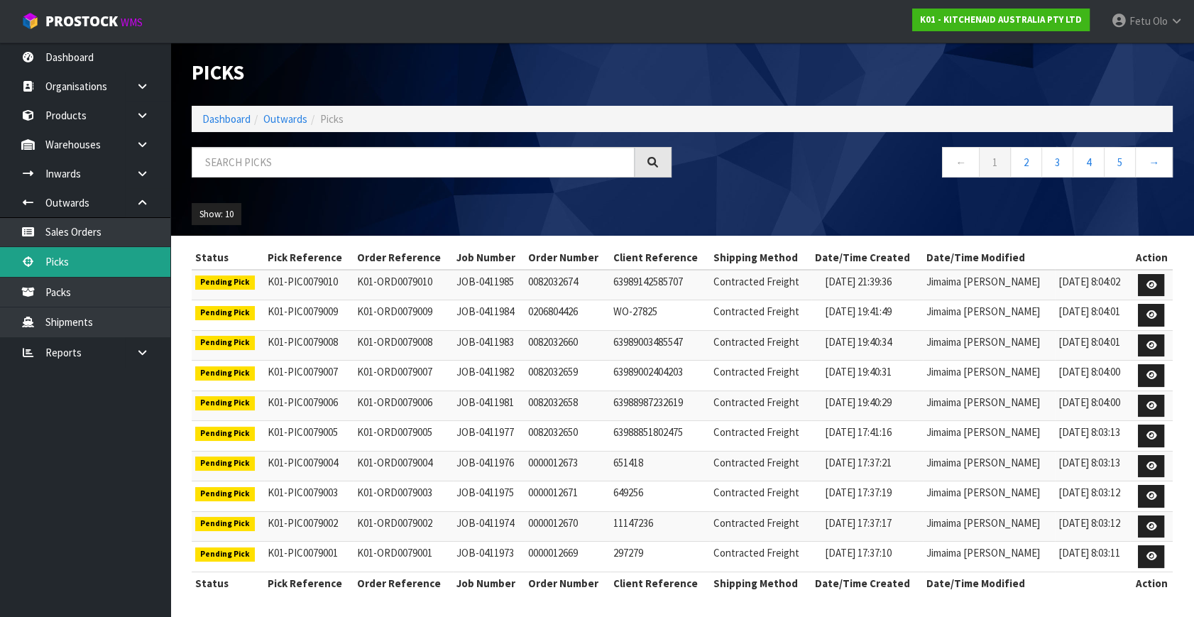
scroll to position [3, 0]
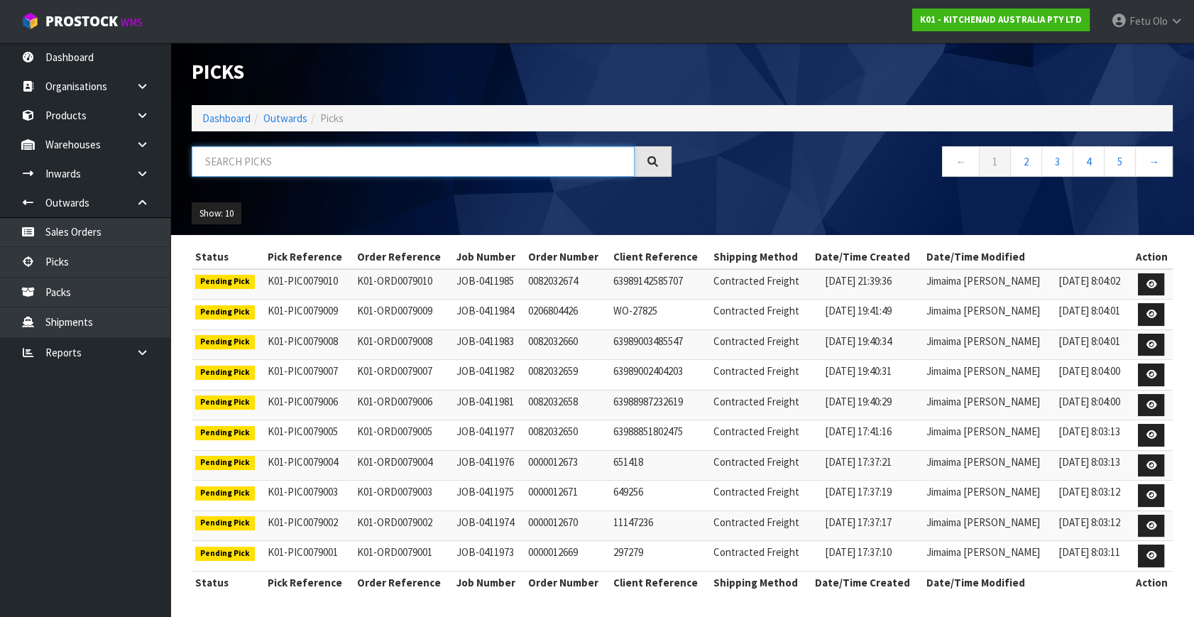
click at [269, 168] on input "text" at bounding box center [413, 161] width 443 height 31
type input "78975"
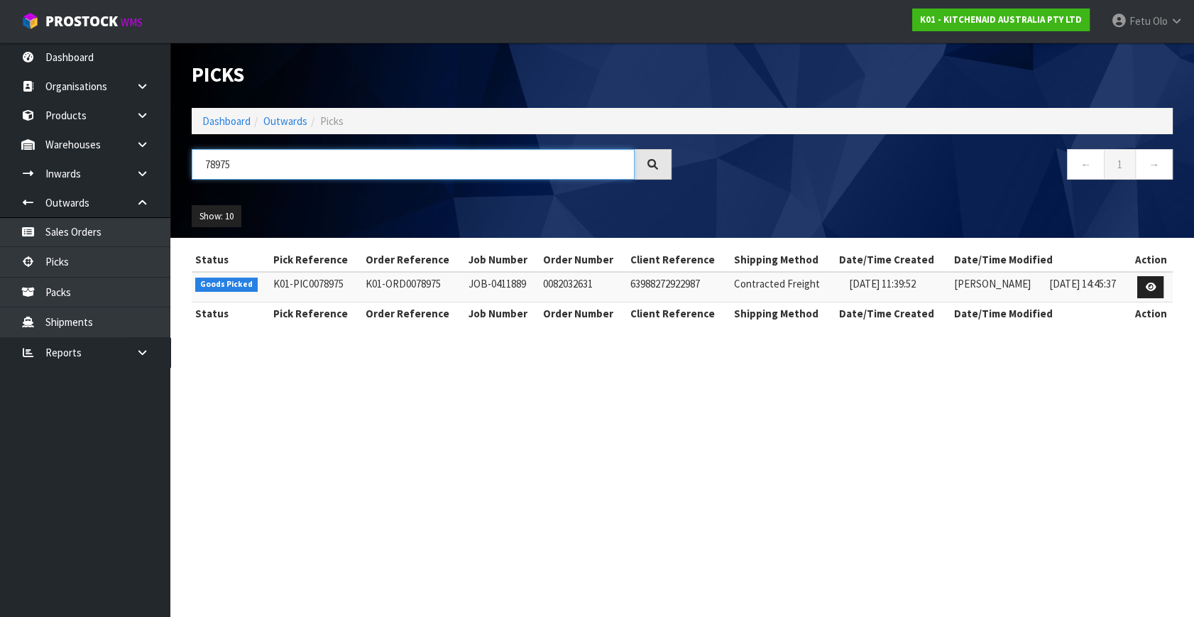
scroll to position [0, 0]
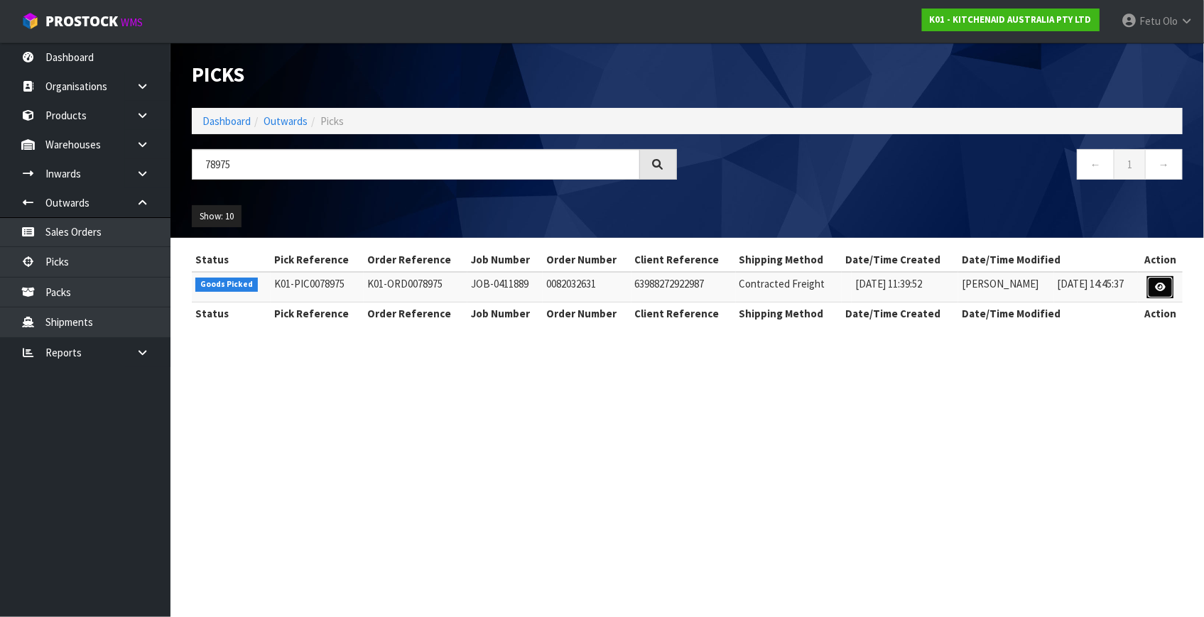
click at [1152, 282] on link at bounding box center [1160, 287] width 26 height 23
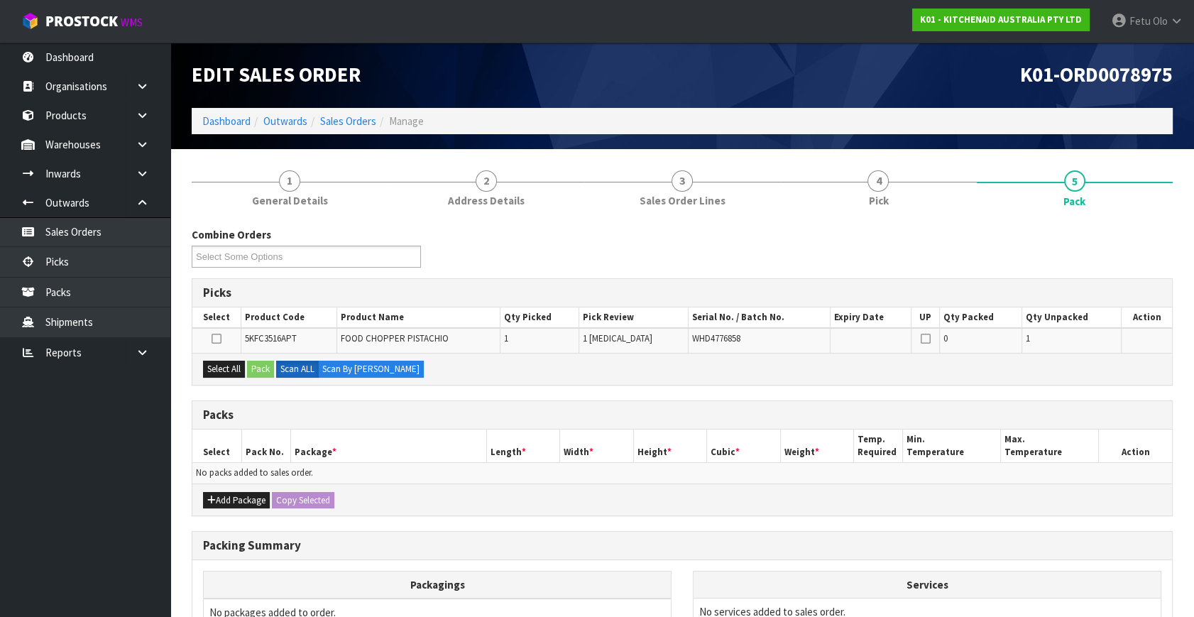
click at [448, 484] on div "Add Package Copy Selected" at bounding box center [682, 500] width 980 height 32
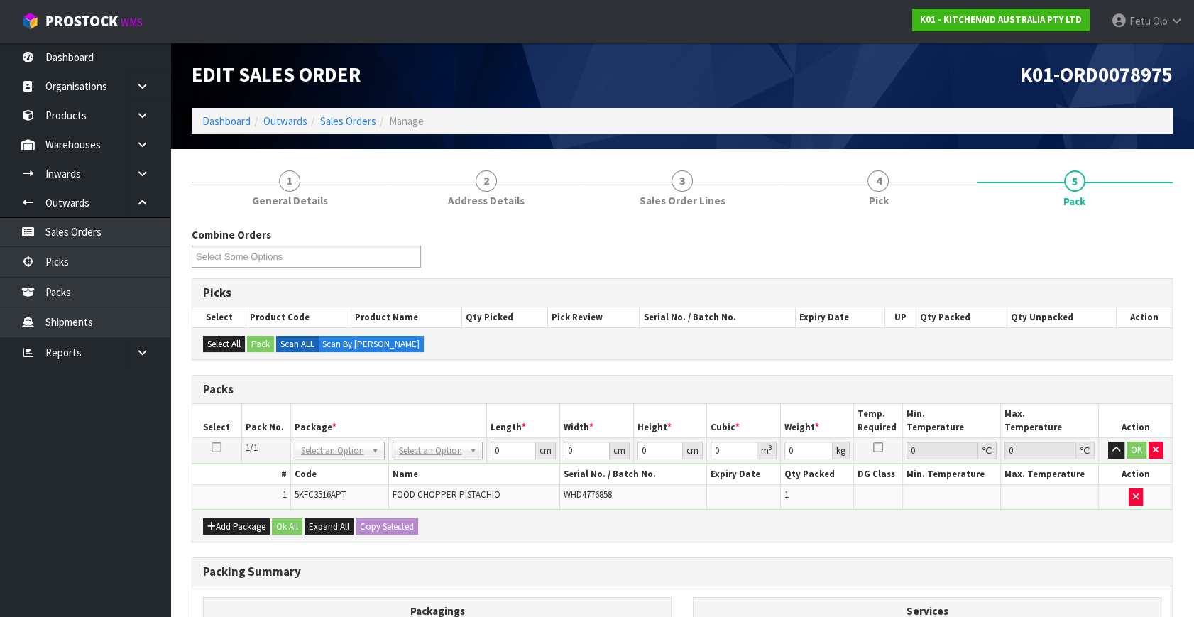
drag, startPoint x: 344, startPoint y: 448, endPoint x: 337, endPoint y: 467, distance: 20.0
click at [336, 467] on input "text" at bounding box center [339, 469] width 83 height 18
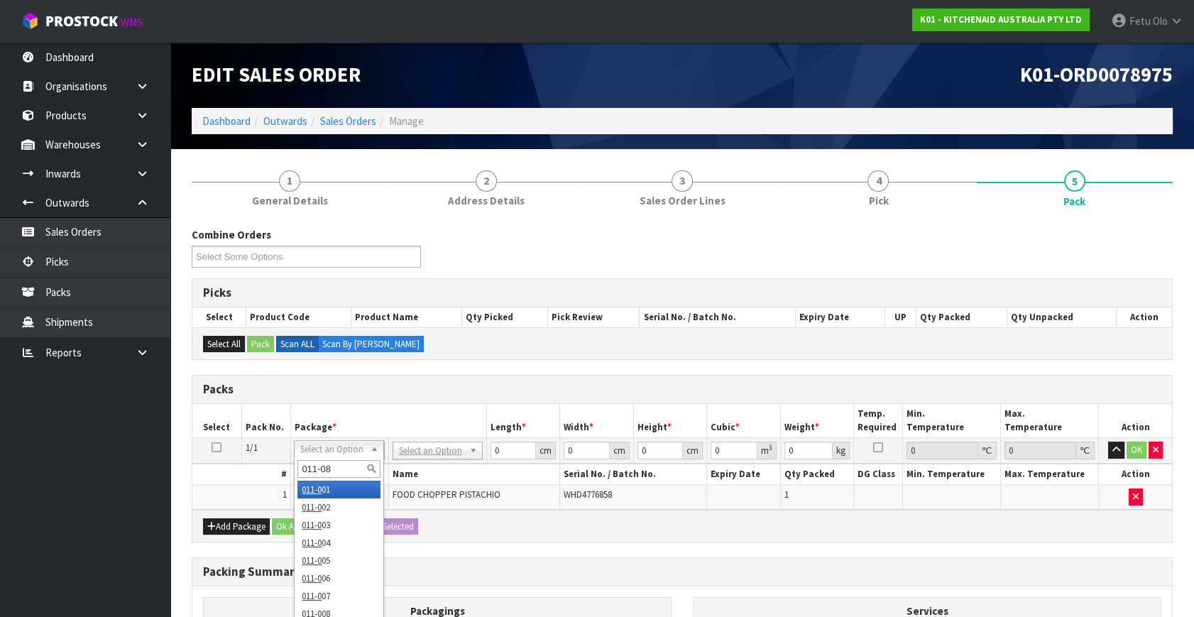
type input "011-084"
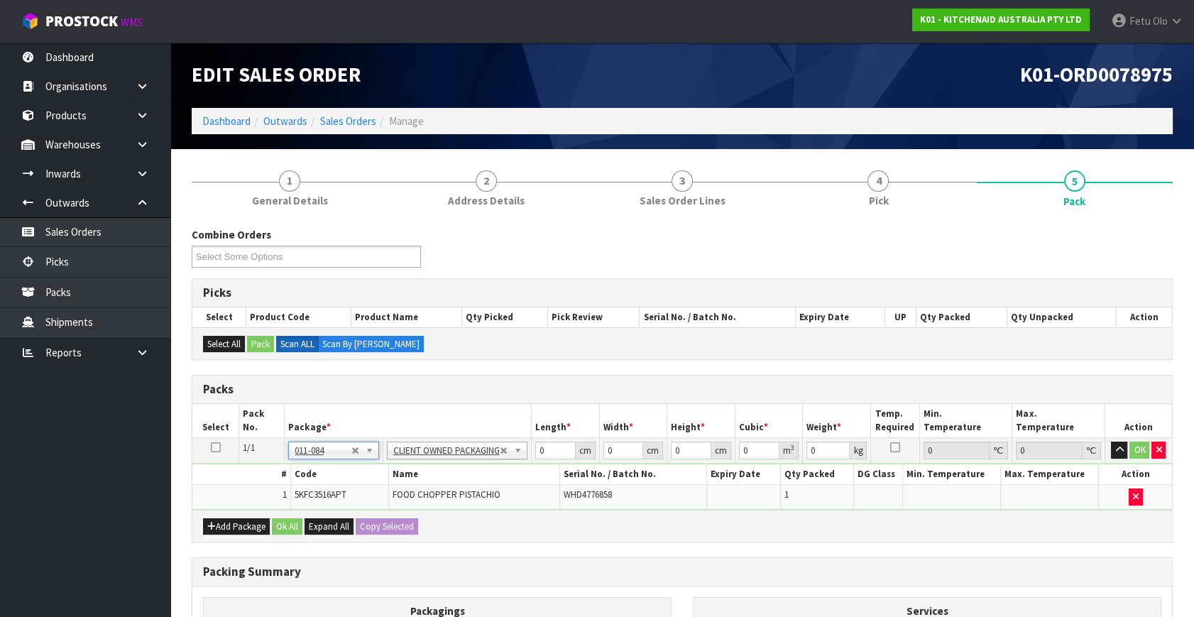
type input "1.56"
drag, startPoint x: 548, startPoint y: 452, endPoint x: 362, endPoint y: 495, distance: 191.0
click at [362, 495] on tbody "1/1 NONE 007-001 007-002 007-004 007-009 007-013 007-014 007-015 007-017 007-01…" at bounding box center [682, 474] width 980 height 72
type input "30"
type input "26"
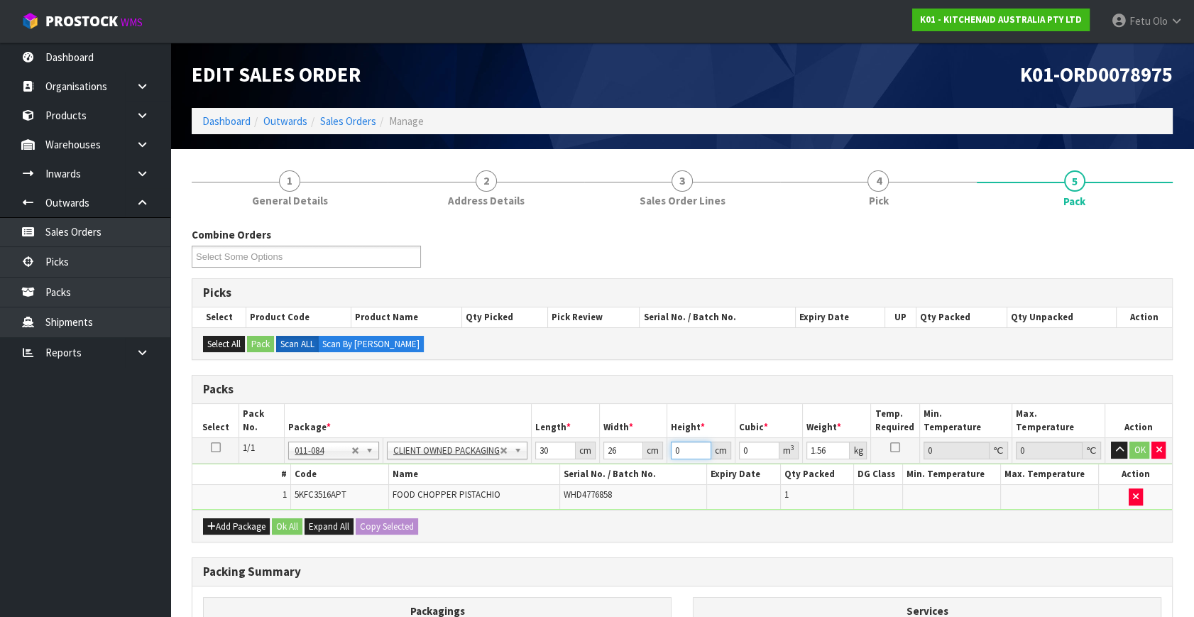
type input "2"
type input "0.00156"
type input "22"
type input "0.01716"
type input "22"
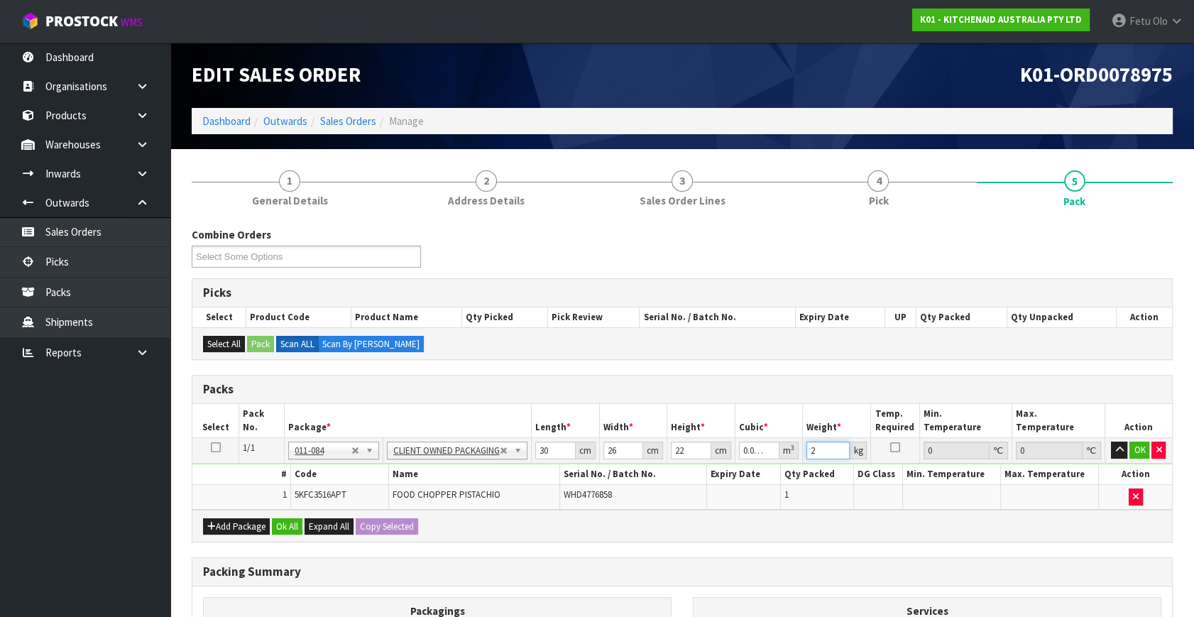
type input "2"
click button "OK" at bounding box center [1140, 450] width 20 height 17
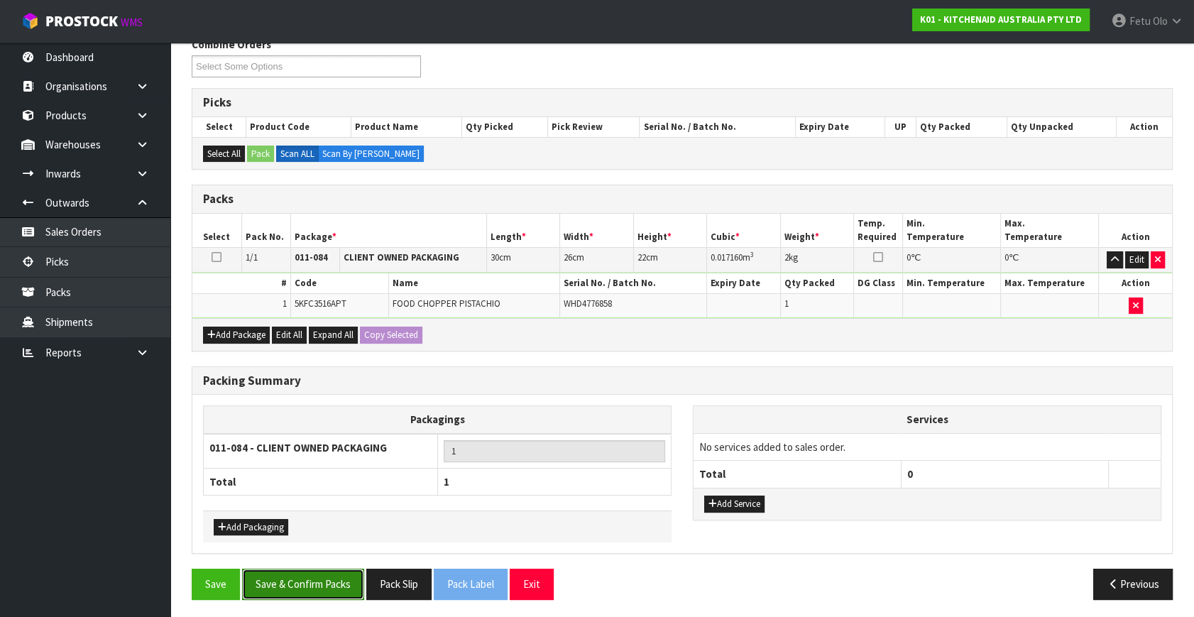
click at [312, 583] on button "Save & Confirm Packs" at bounding box center [303, 584] width 122 height 31
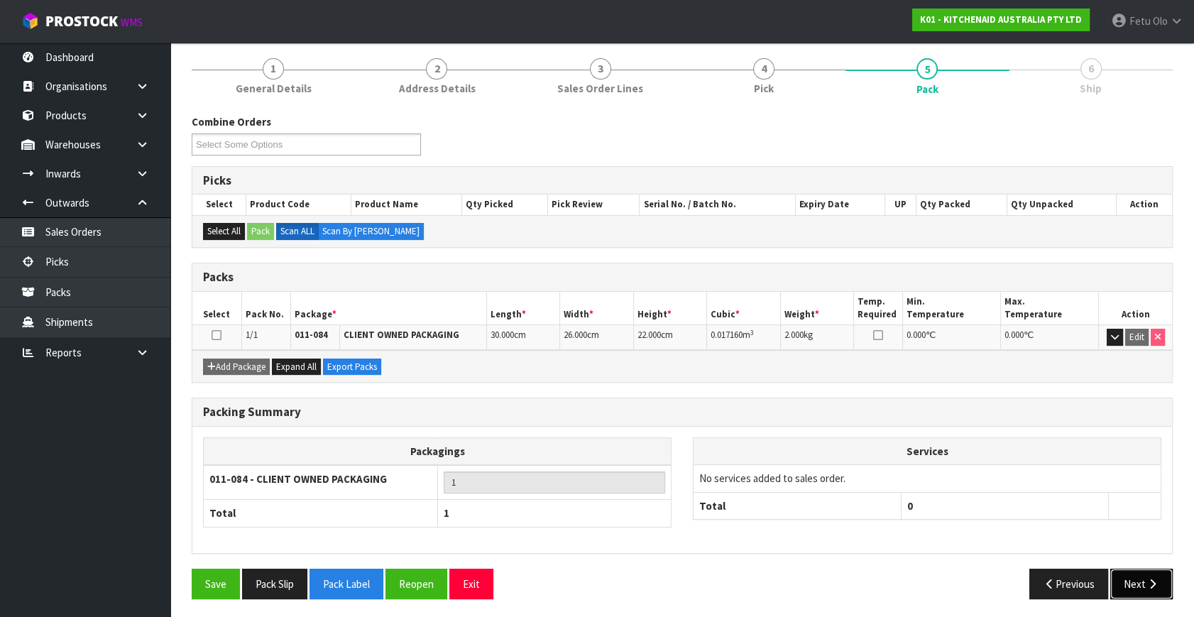
drag, startPoint x: 1107, startPoint y: 580, endPoint x: 1133, endPoint y: 584, distance: 26.5
click at [1133, 584] on button "Next" at bounding box center [1142, 584] width 62 height 31
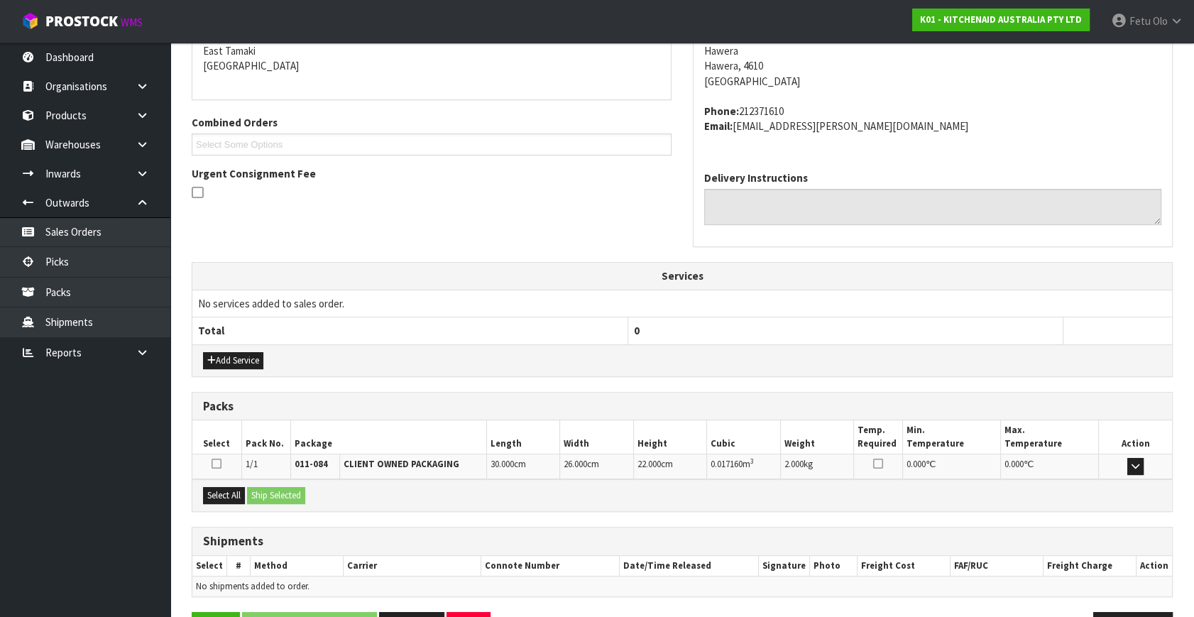
scroll to position [349, 0]
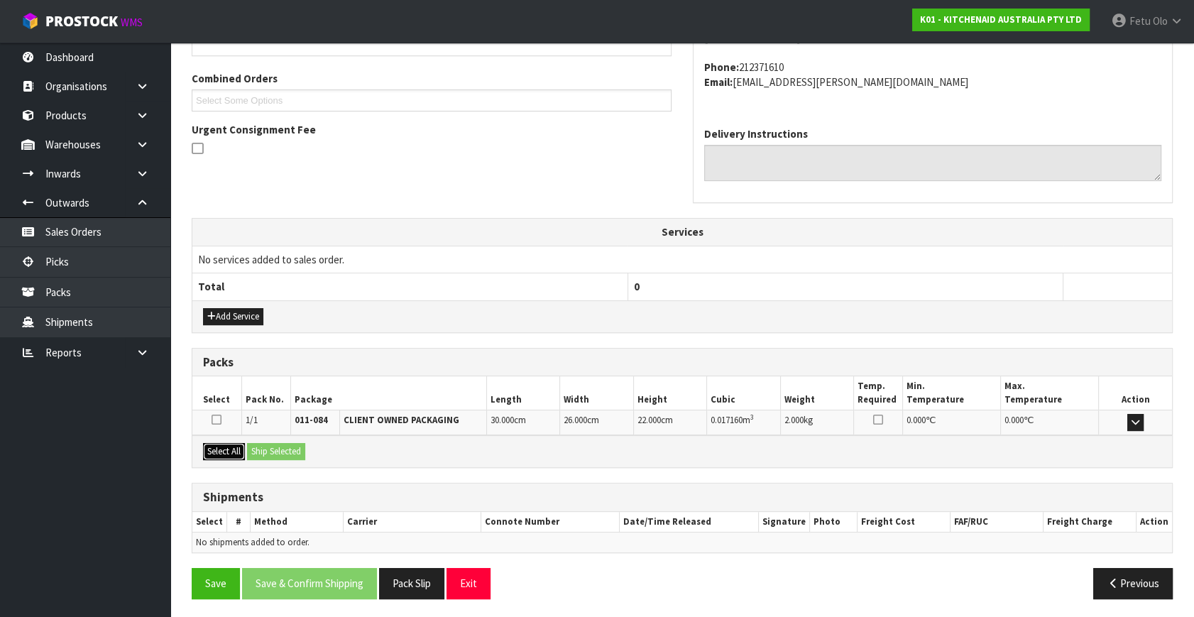
click at [210, 450] on button "Select All" at bounding box center [224, 451] width 42 height 17
click at [261, 446] on button "Ship Selected" at bounding box center [276, 451] width 58 height 17
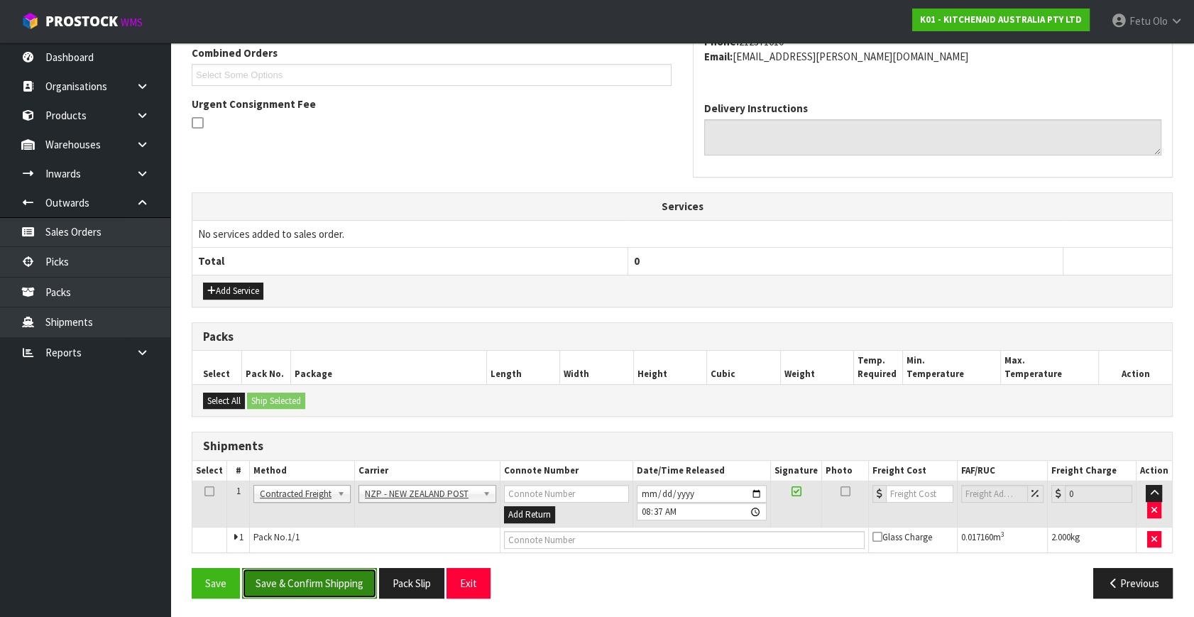
click at [346, 582] on button "Save & Confirm Shipping" at bounding box center [309, 583] width 135 height 31
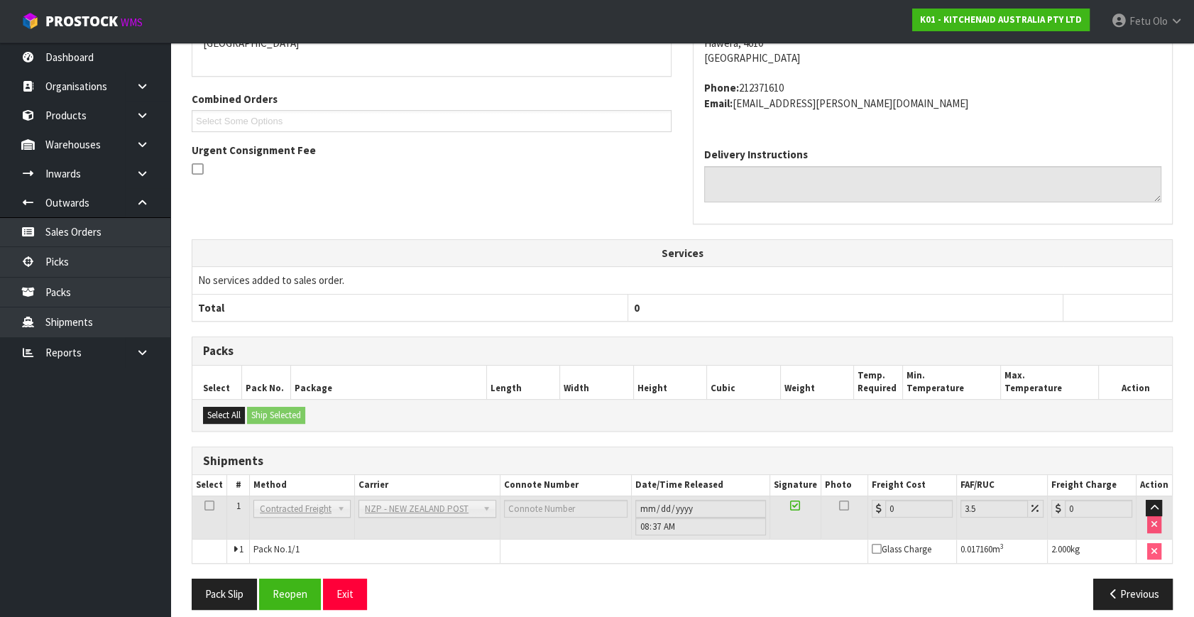
scroll to position [355, 0]
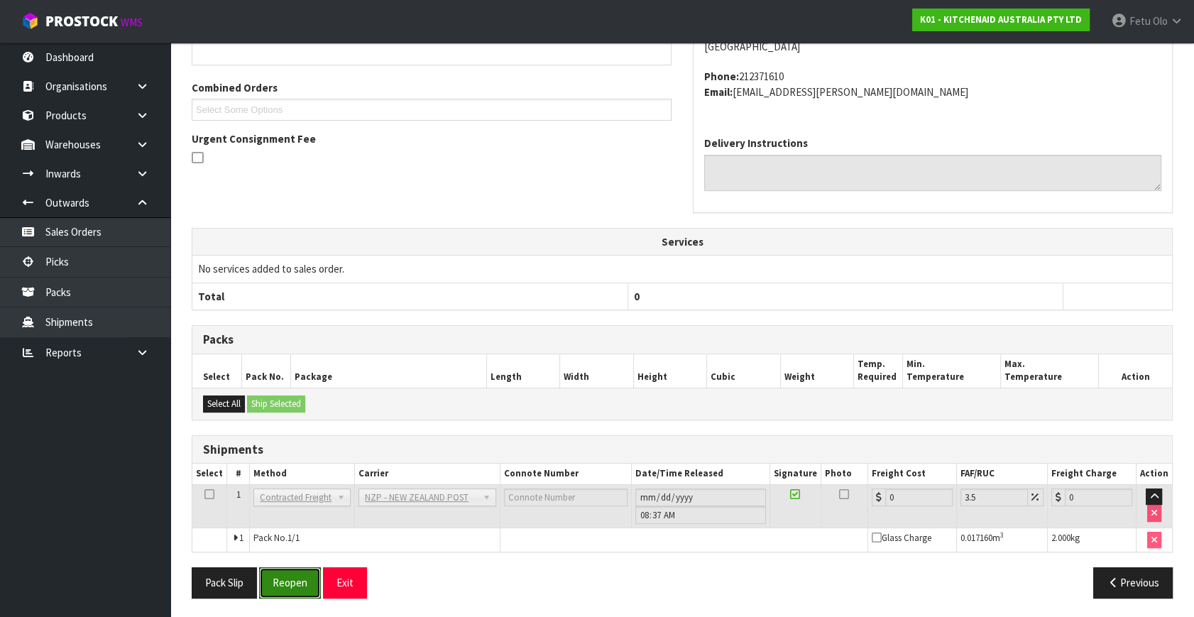
drag, startPoint x: 270, startPoint y: 582, endPoint x: 246, endPoint y: 554, distance: 36.3
click at [270, 582] on button "Reopen" at bounding box center [290, 582] width 62 height 31
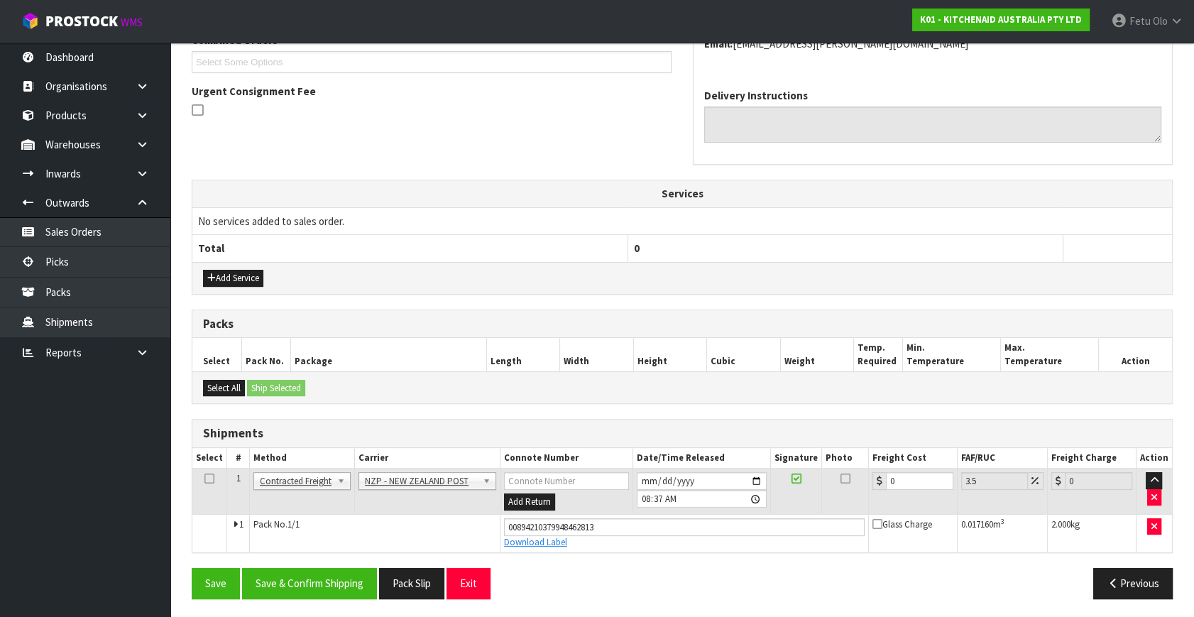
scroll to position [388, 0]
drag, startPoint x: 749, startPoint y: 513, endPoint x: 741, endPoint y: 515, distance: 7.9
click at [741, 515] on tbody "1 Client Local Pickup Customer Local Pickup Company Freight Contracted Freight …" at bounding box center [682, 510] width 980 height 84
type input "8"
type input "8.28"
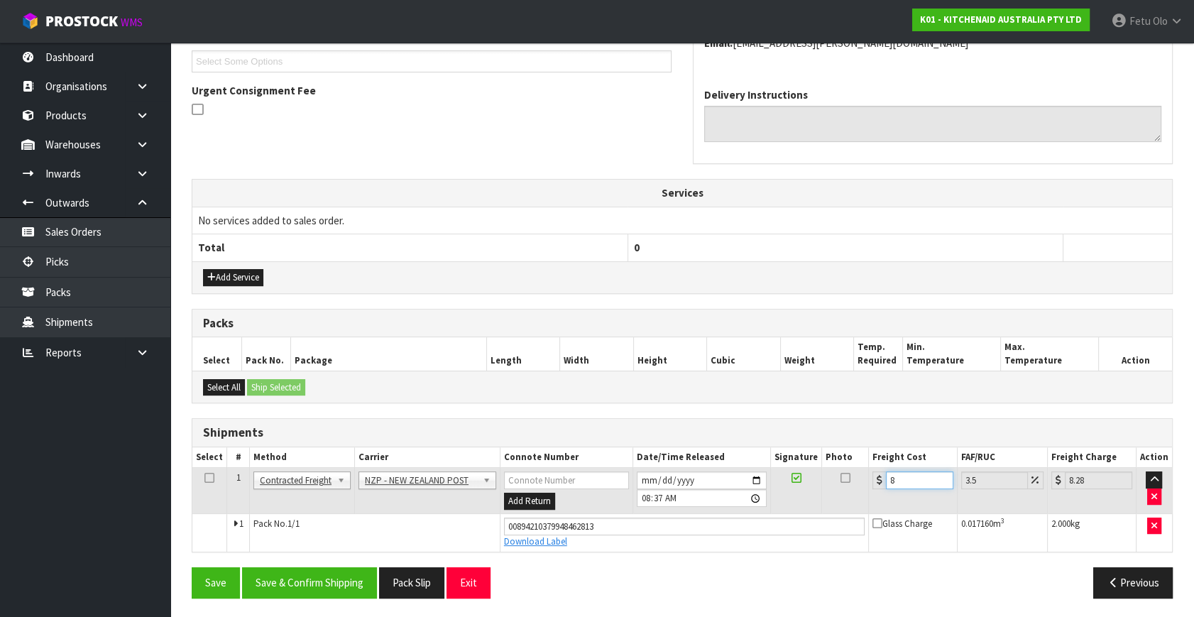
type input "8.4"
type input "8.69"
type input "8.45"
type input "8.75"
type input "8.45"
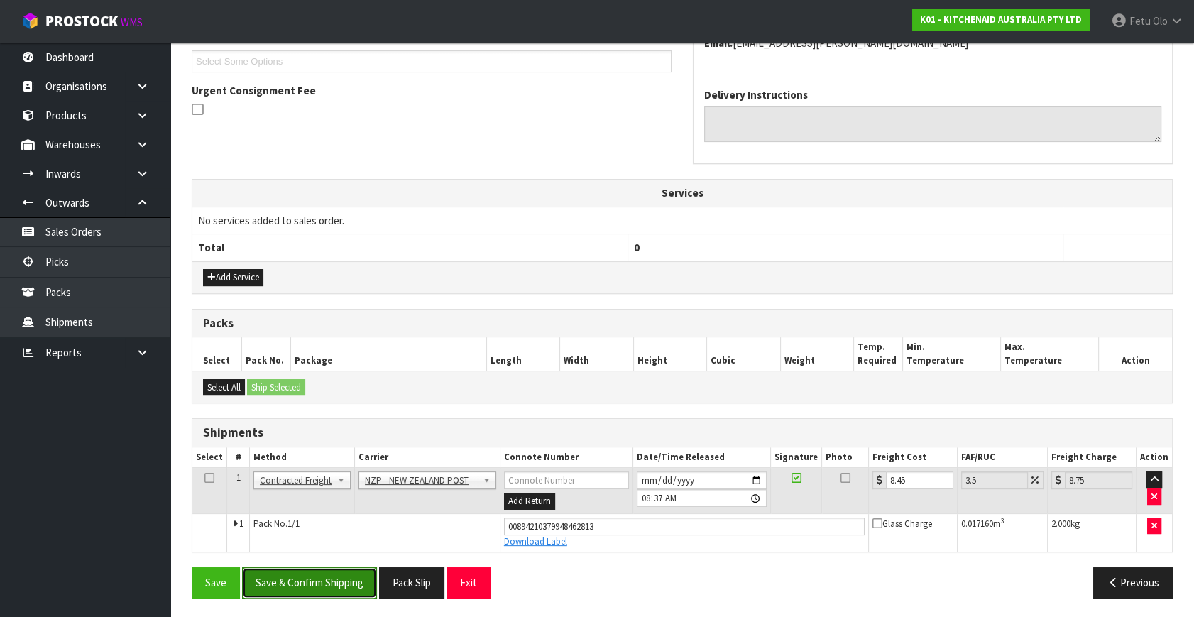
click at [315, 568] on button "Save & Confirm Shipping" at bounding box center [309, 582] width 135 height 31
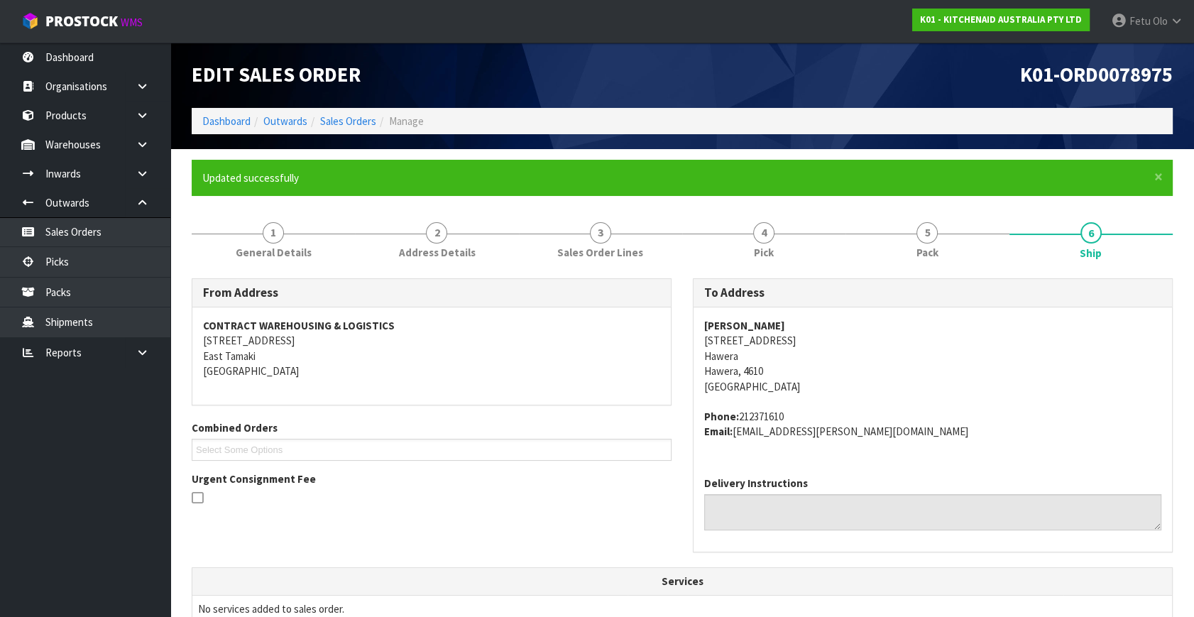
scroll to position [349, 0]
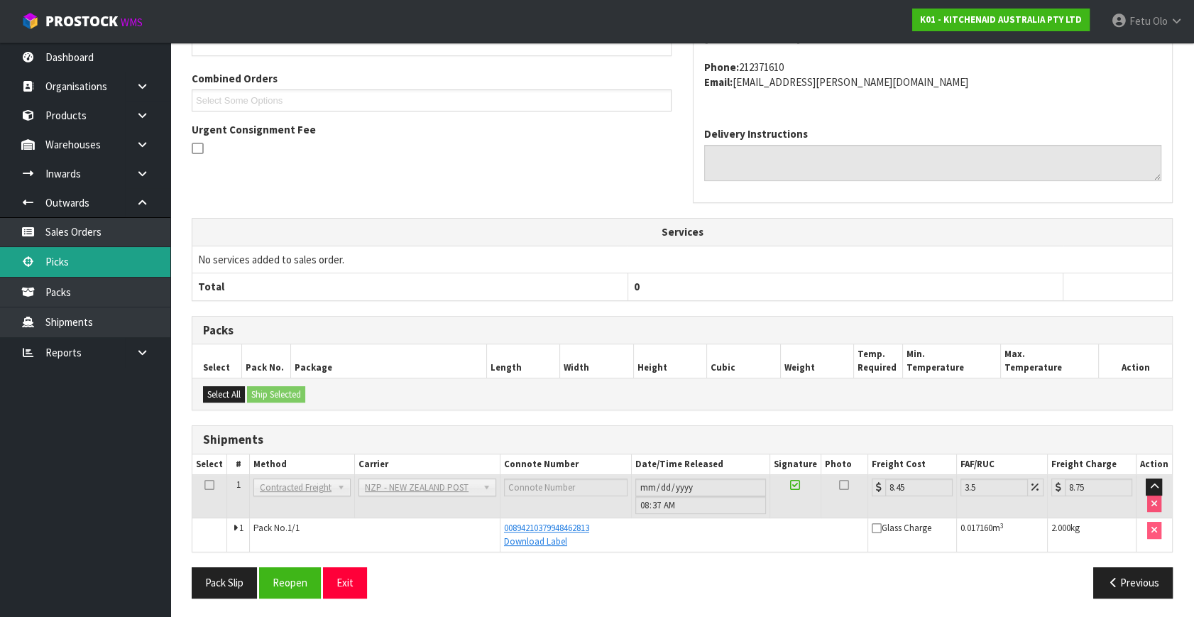
drag, startPoint x: 85, startPoint y: 265, endPoint x: 97, endPoint y: 266, distance: 12.2
click at [85, 265] on link "Picks" at bounding box center [85, 261] width 170 height 29
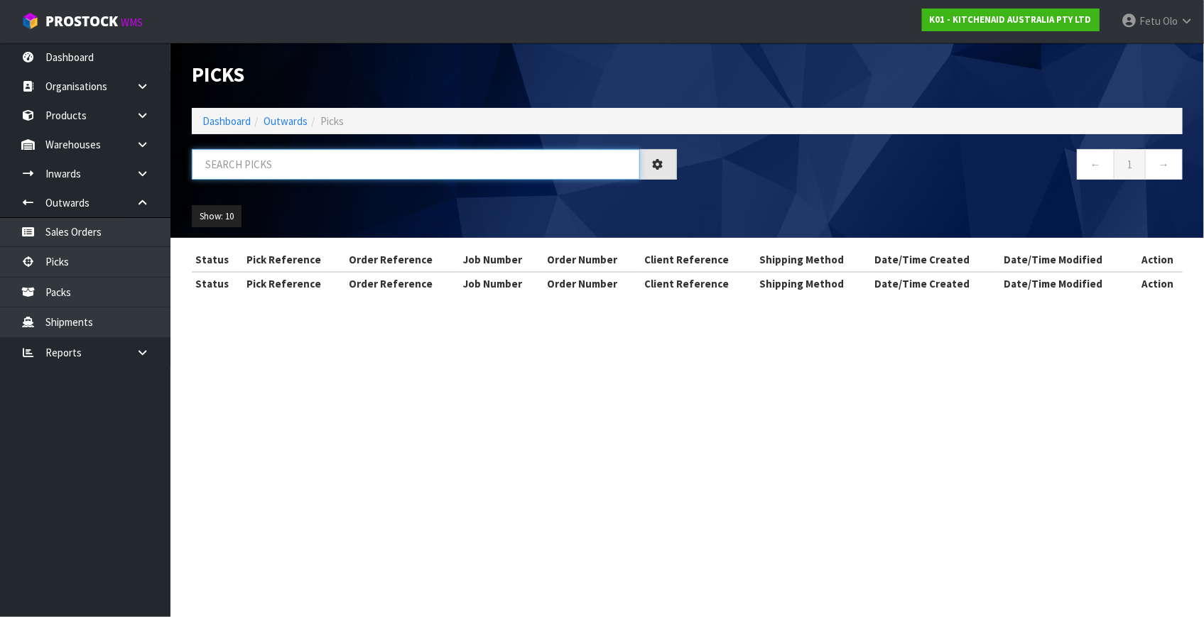
click at [279, 160] on input "text" at bounding box center [416, 164] width 448 height 31
type input "2803"
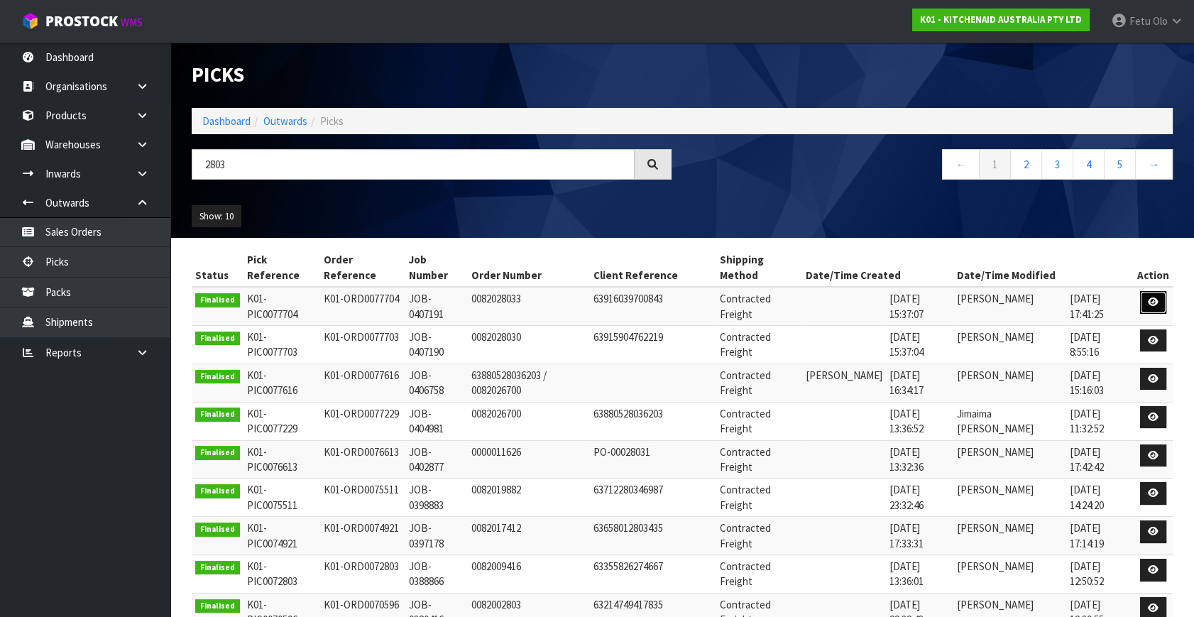
click at [1152, 298] on icon at bounding box center [1153, 302] width 11 height 9
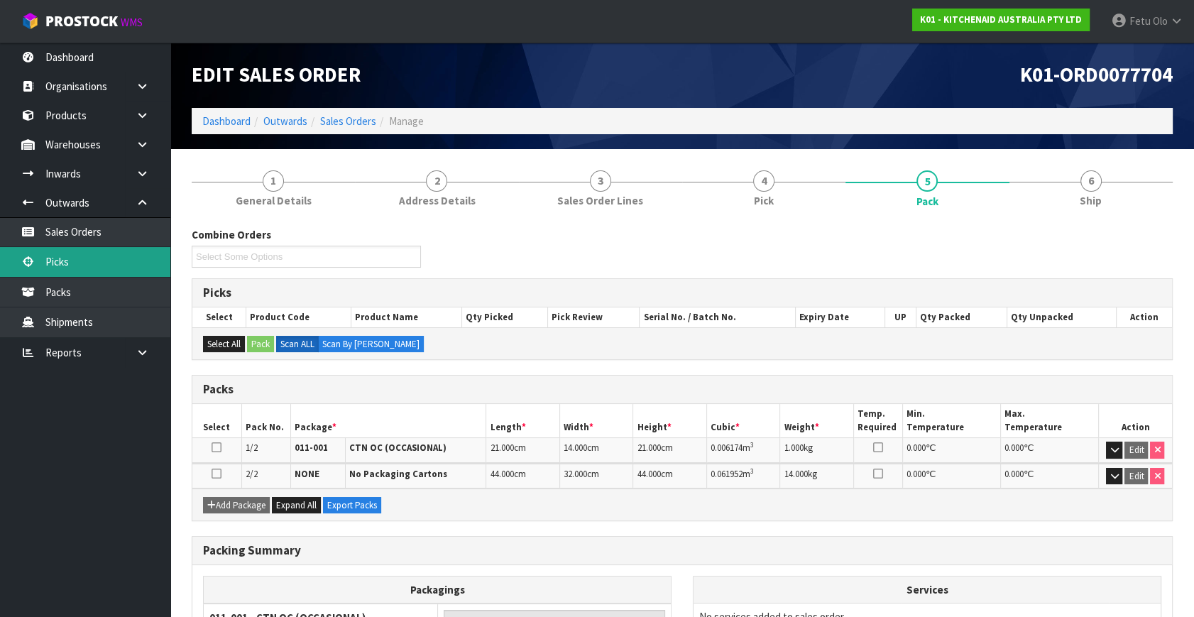
click at [52, 256] on link "Picks" at bounding box center [85, 261] width 170 height 29
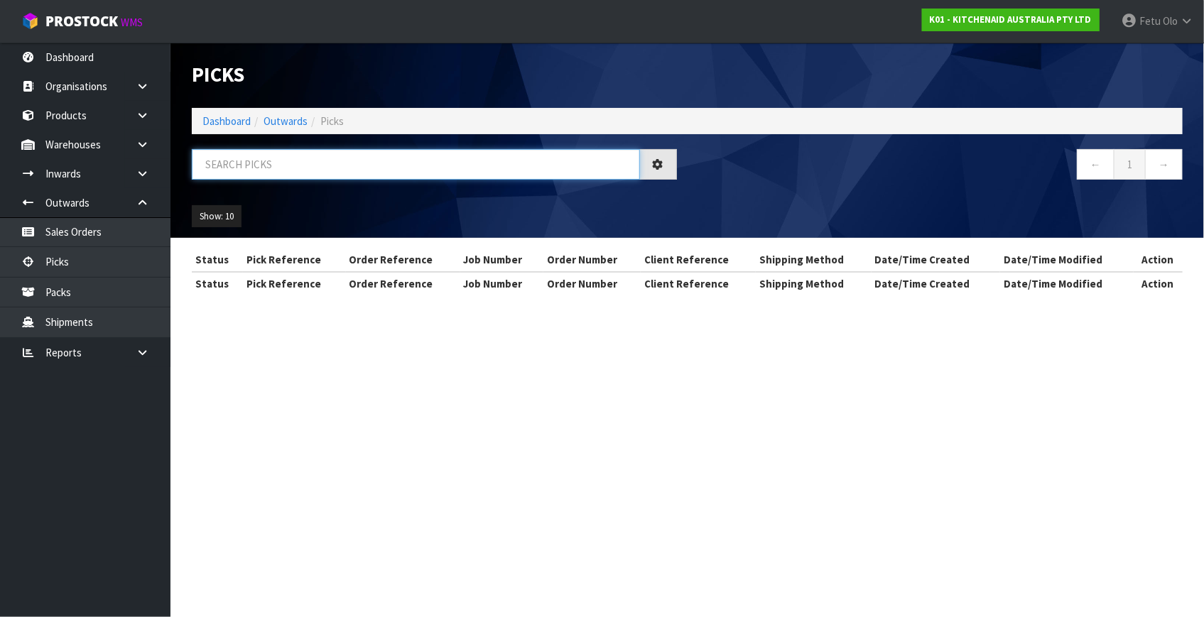
click at [344, 154] on input "text" at bounding box center [416, 164] width 448 height 31
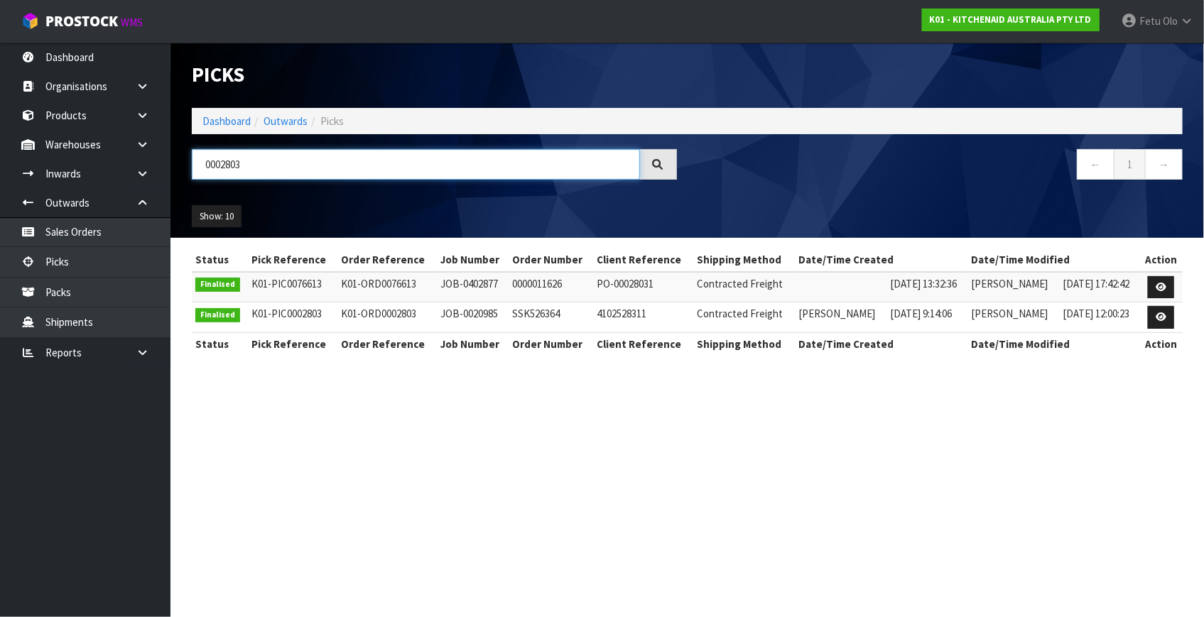
type input "0002803"
click at [1151, 288] on link at bounding box center [1161, 287] width 26 height 23
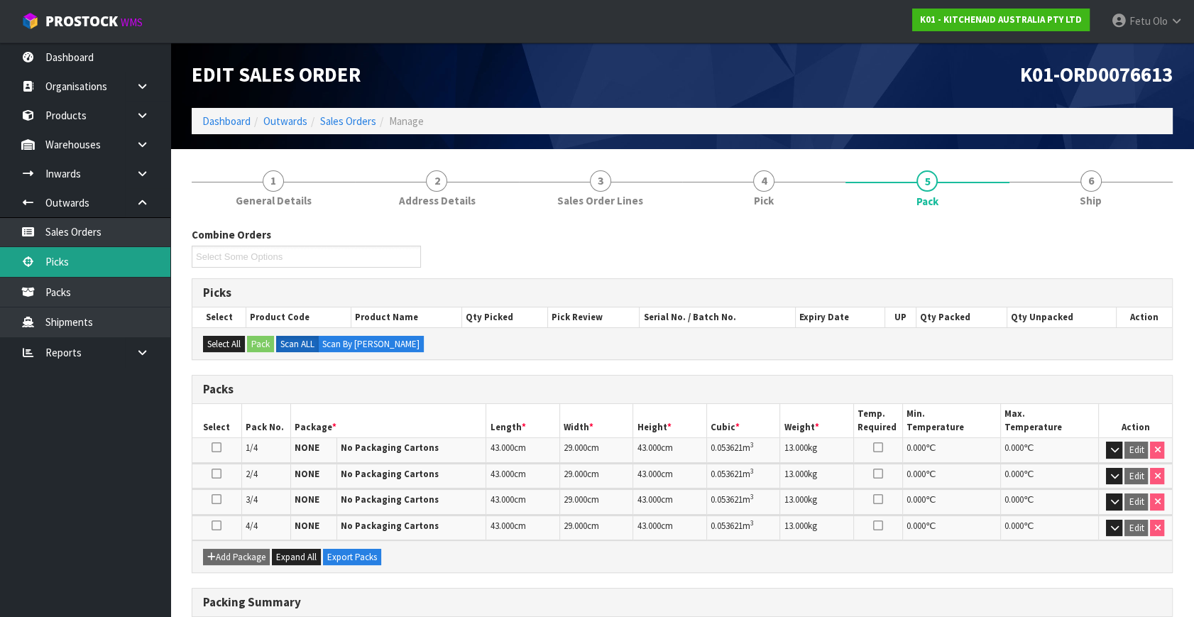
click at [72, 266] on link "Picks" at bounding box center [85, 261] width 170 height 29
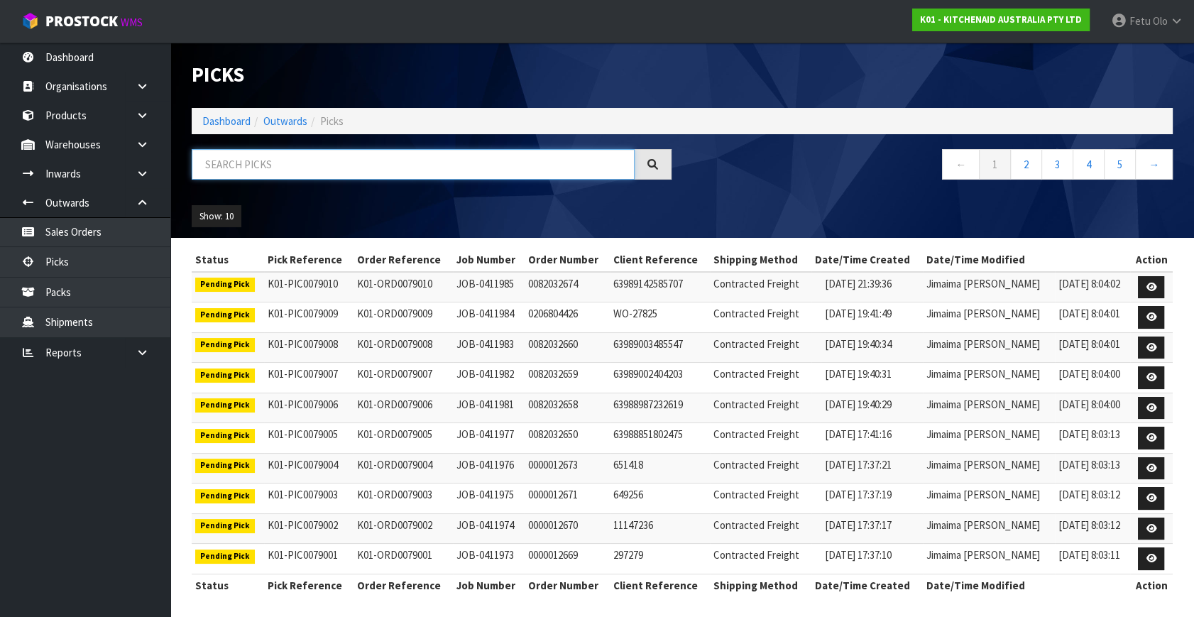
click at [256, 171] on input "text" at bounding box center [413, 164] width 443 height 31
type input "78972"
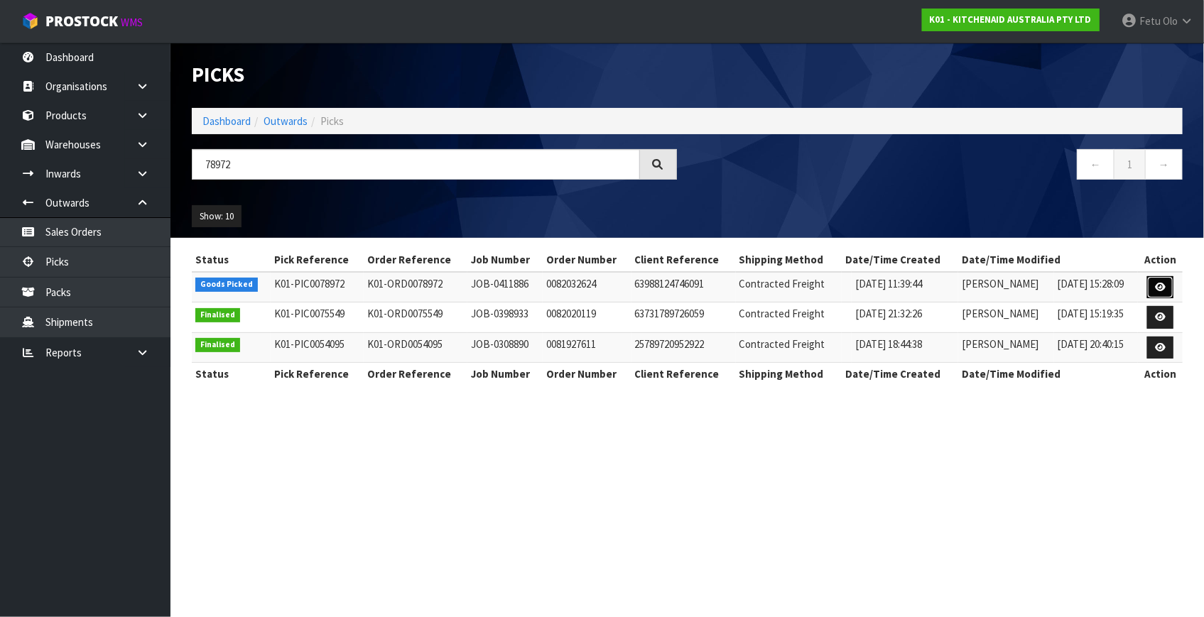
click at [1158, 290] on icon at bounding box center [1160, 287] width 11 height 9
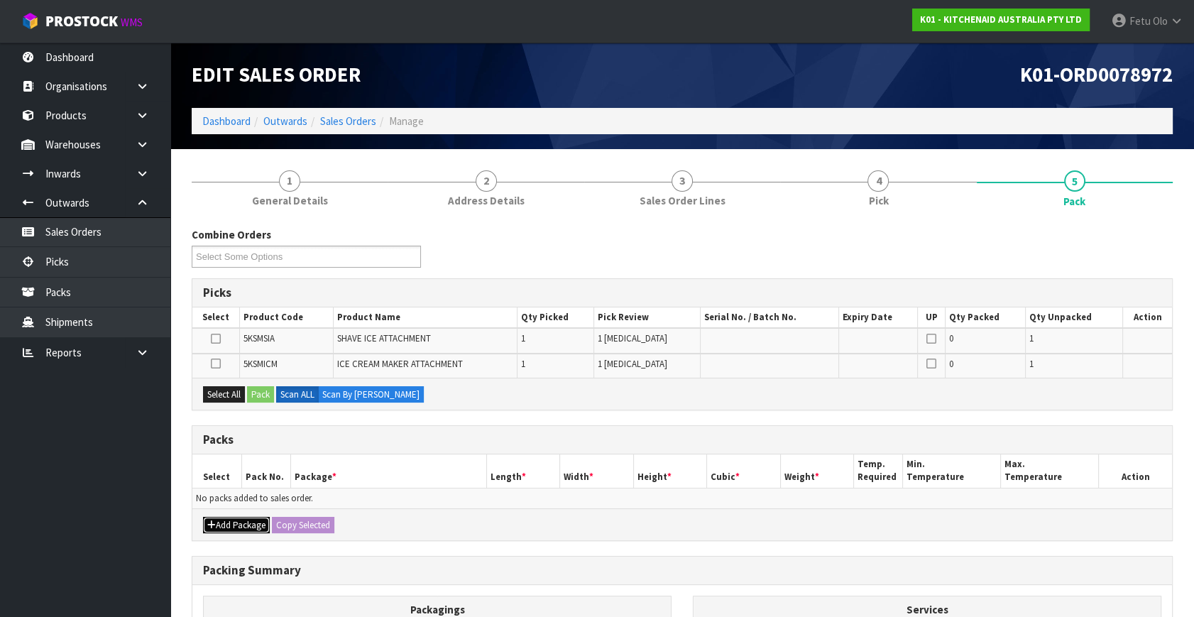
click at [221, 523] on button "Add Package" at bounding box center [236, 525] width 67 height 17
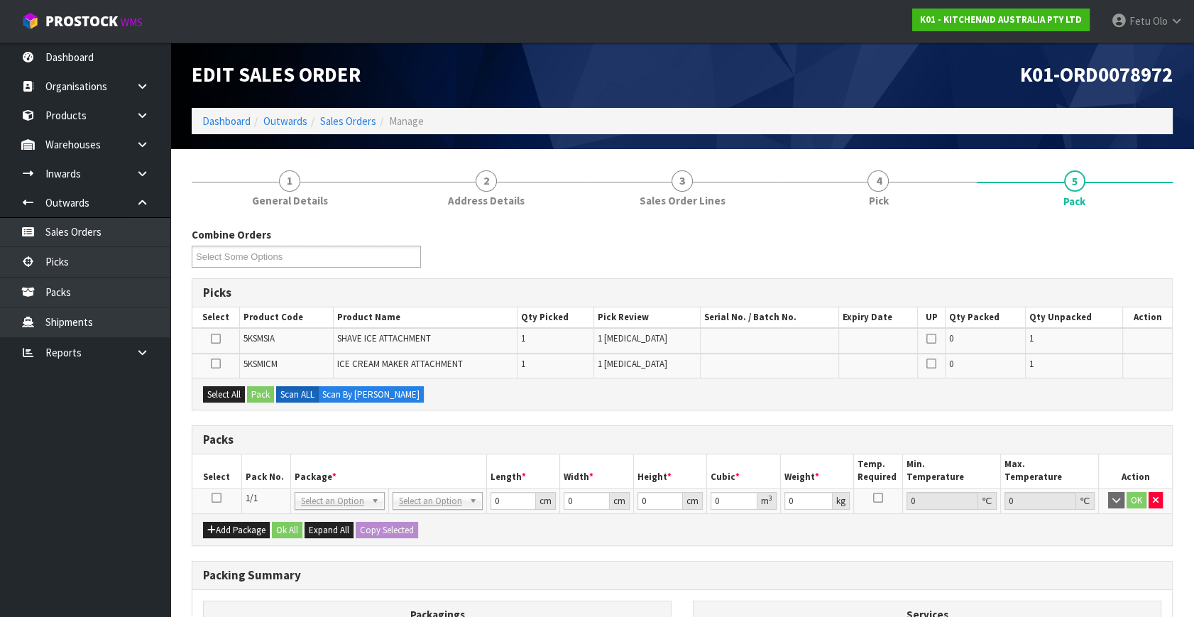
drag, startPoint x: 215, startPoint y: 496, endPoint x: 290, endPoint y: 469, distance: 80.2
click at [216, 498] on icon at bounding box center [217, 498] width 10 height 1
click at [293, 466] on th "Package *" at bounding box center [388, 471] width 196 height 33
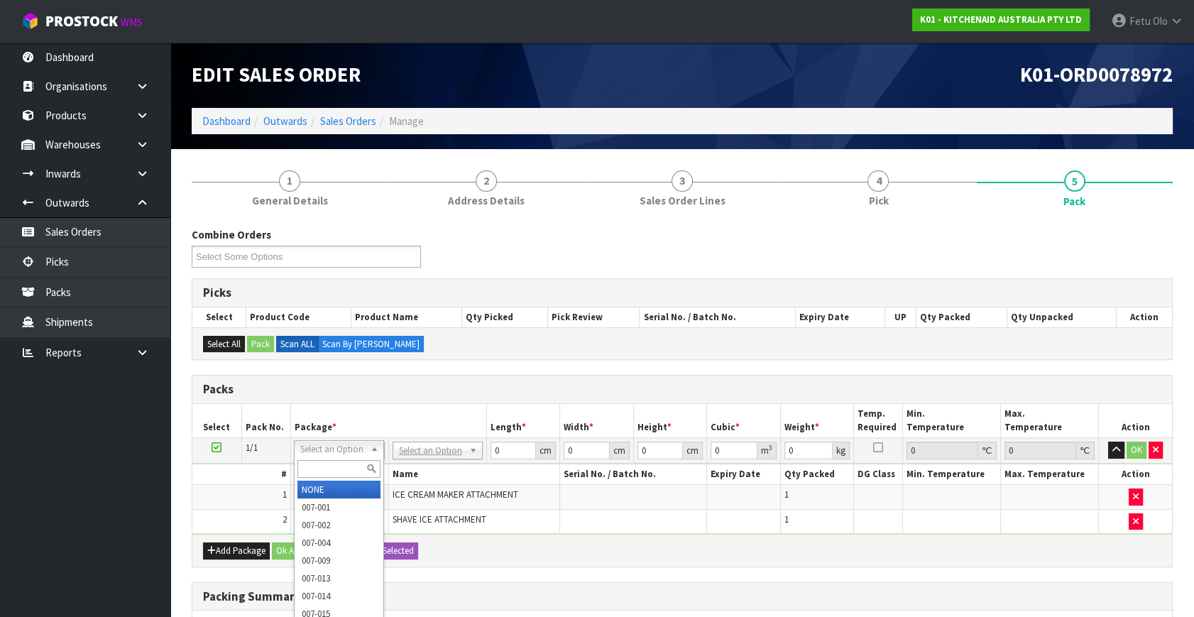
click at [332, 476] on input "text" at bounding box center [339, 469] width 83 height 18
type input "011-084"
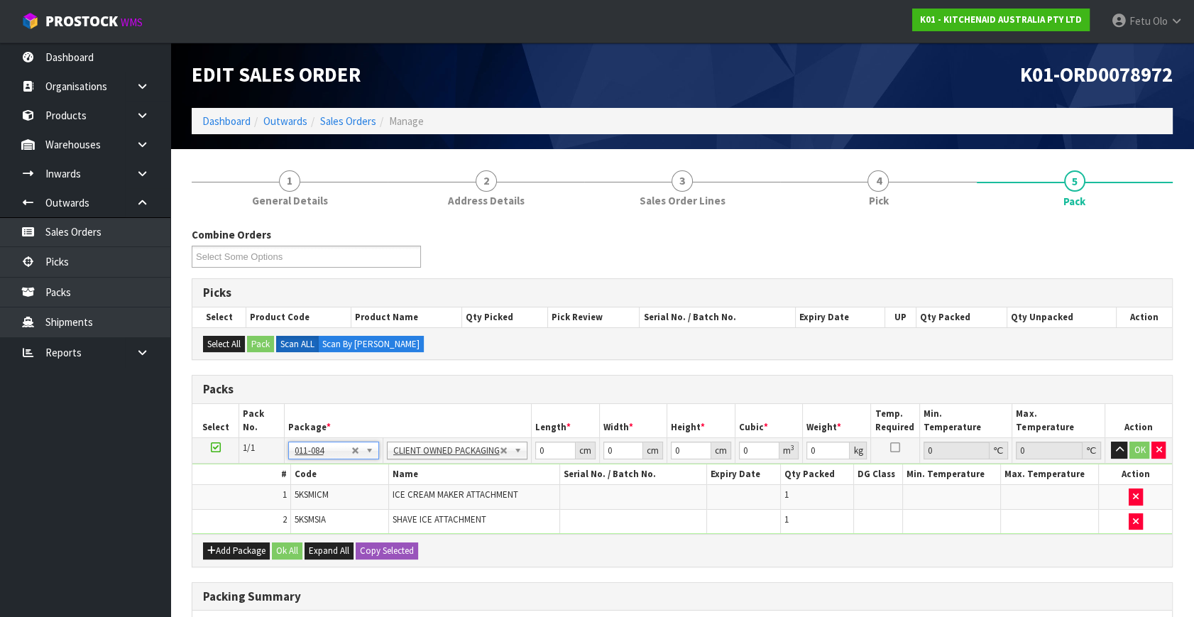
type input "5.36"
drag, startPoint x: 552, startPoint y: 447, endPoint x: 407, endPoint y: 506, distance: 156.7
click at [407, 506] on tbody "1/1 NONE 007-001 007-002 007-004 007-009 007-013 007-014 007-015 007-017 007-01…" at bounding box center [682, 486] width 980 height 97
type input "43"
type input "30"
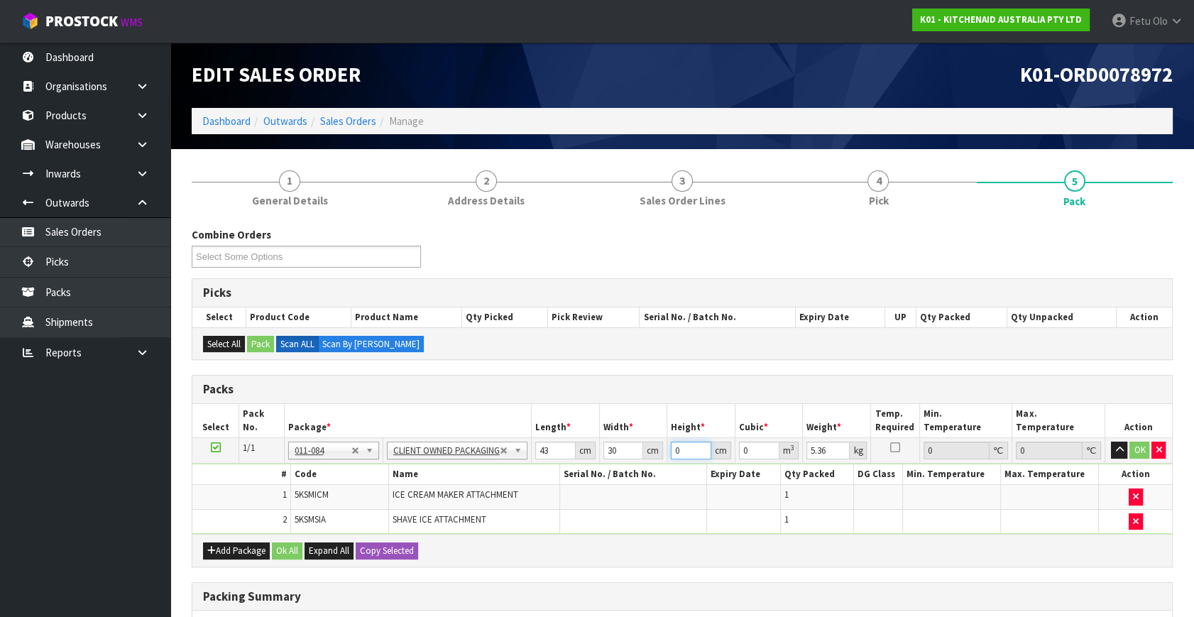
type input "4"
type input "0.00516"
type input "44"
type input "0.05676"
type input "44"
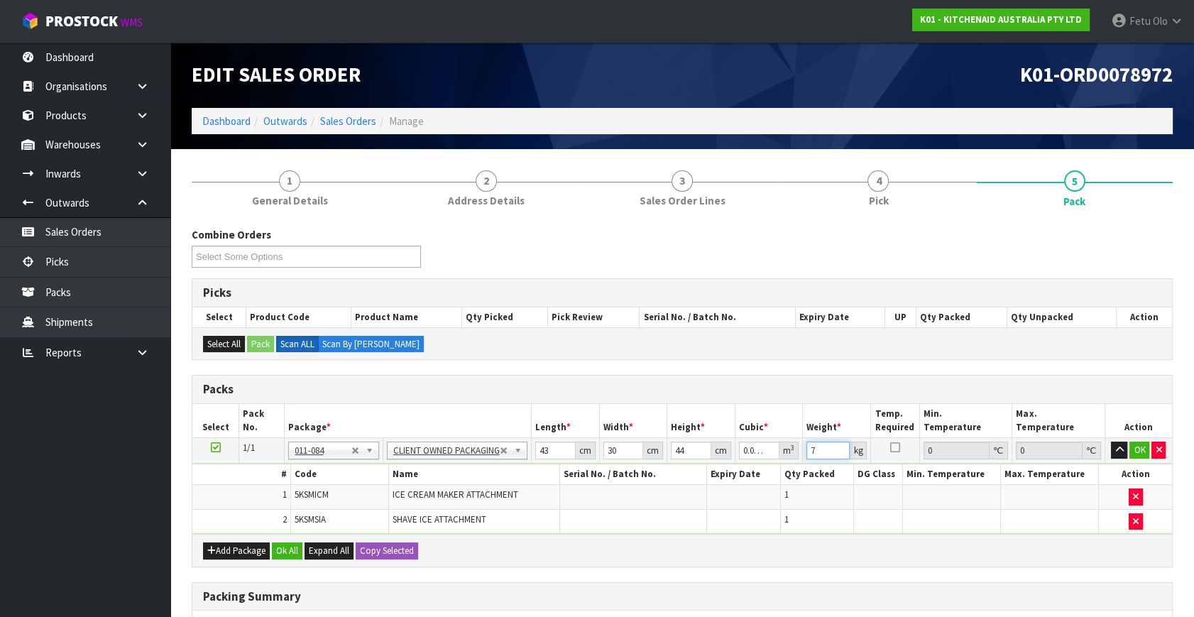
type input "7"
click button "OK" at bounding box center [1140, 450] width 20 height 17
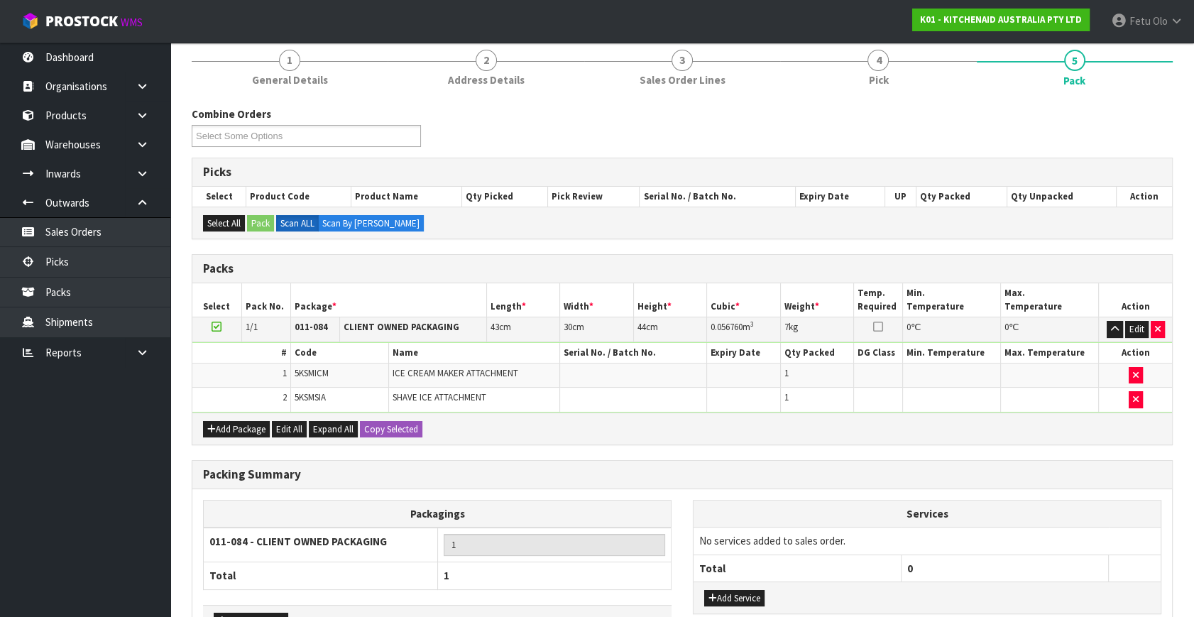
scroll to position [214, 0]
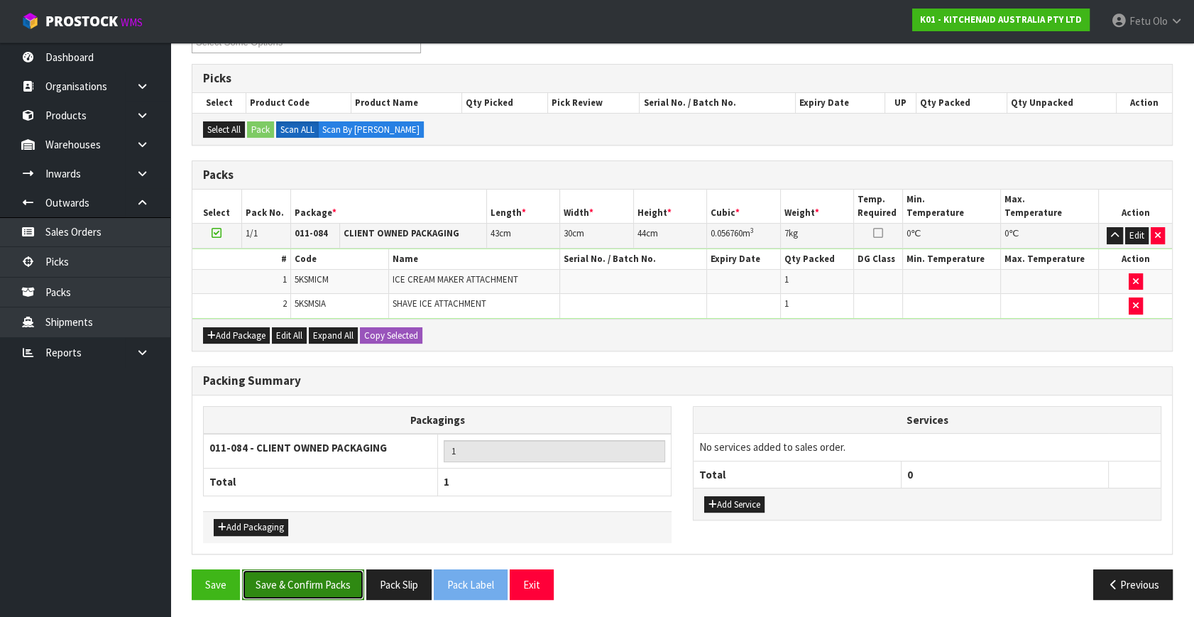
click at [317, 587] on button "Save & Confirm Packs" at bounding box center [303, 585] width 122 height 31
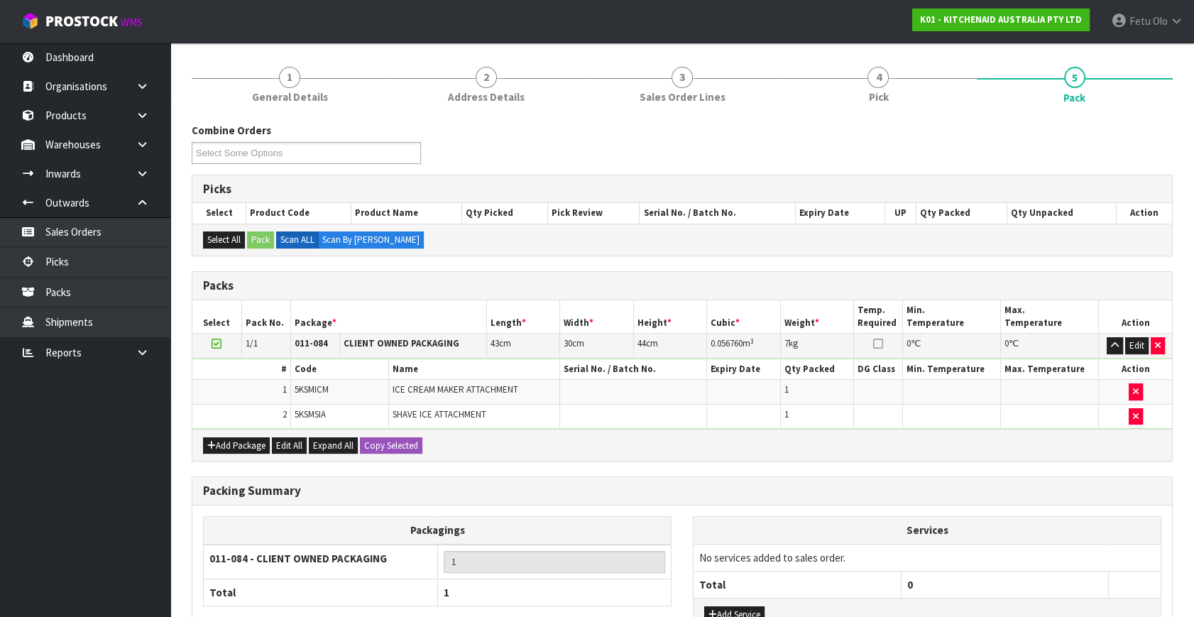
scroll to position [164, 0]
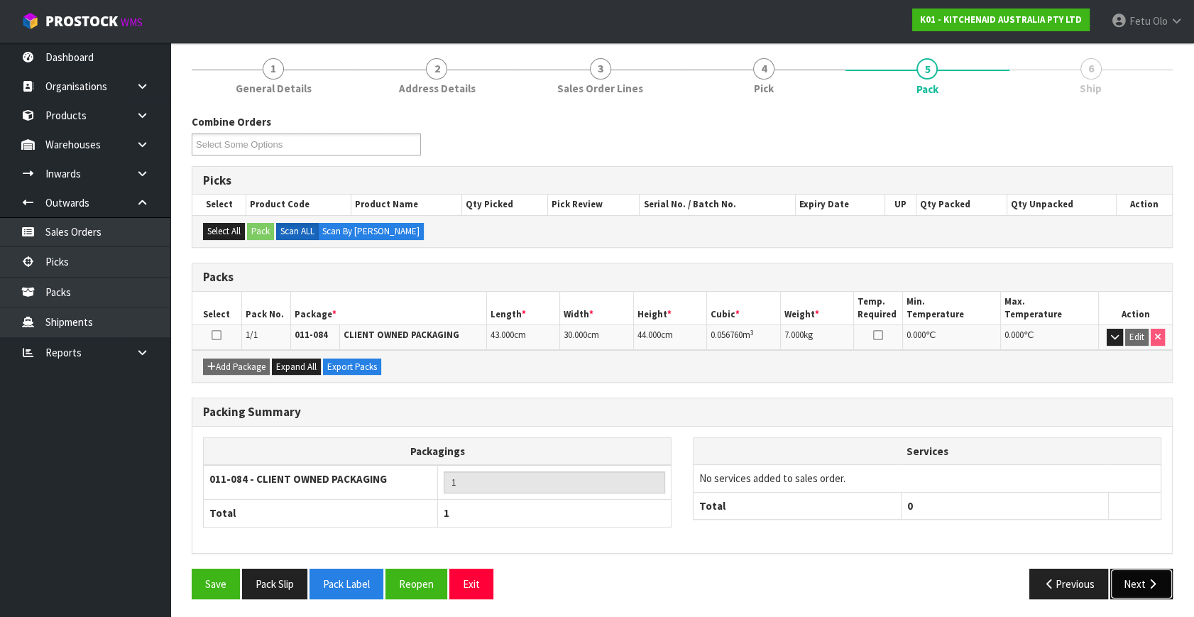
click at [1145, 582] on button "Next" at bounding box center [1142, 584] width 62 height 31
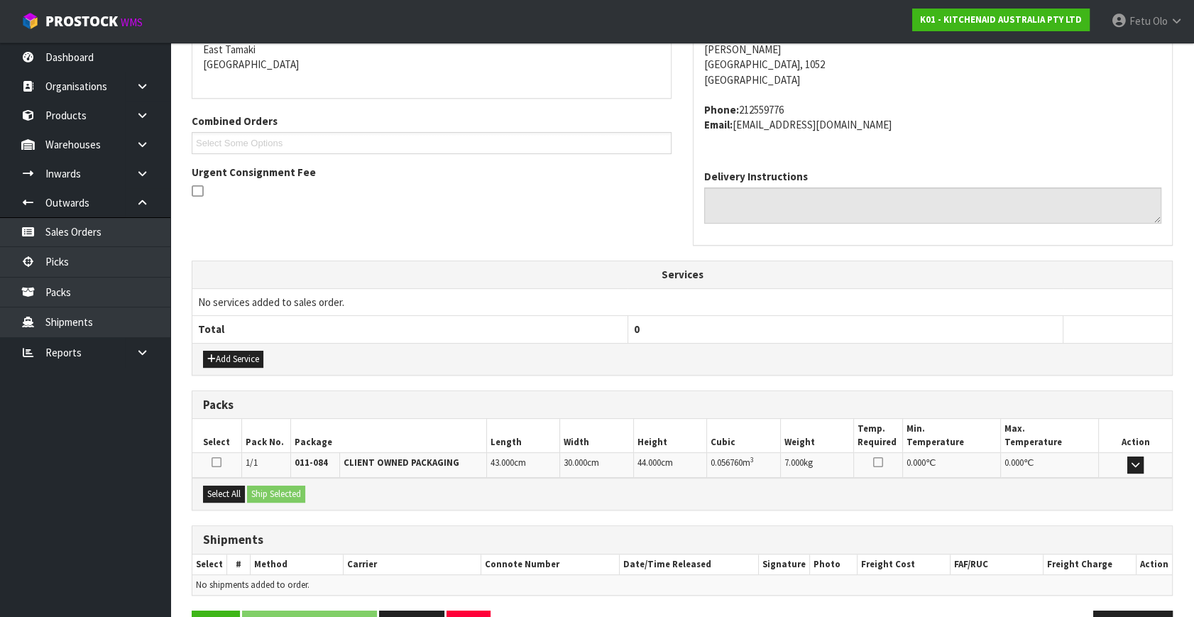
scroll to position [349, 0]
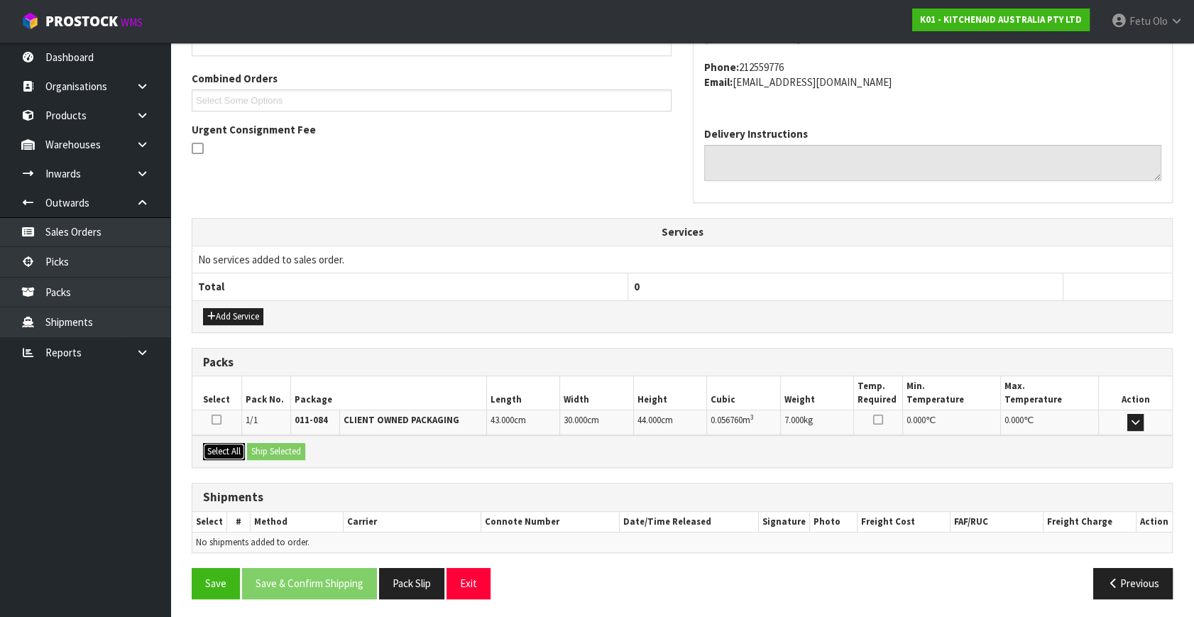
drag, startPoint x: 219, startPoint y: 445, endPoint x: 261, endPoint y: 447, distance: 42.7
click at [219, 445] on button "Select All" at bounding box center [224, 451] width 42 height 17
click at [261, 447] on button "Ship Selected" at bounding box center [276, 451] width 58 height 17
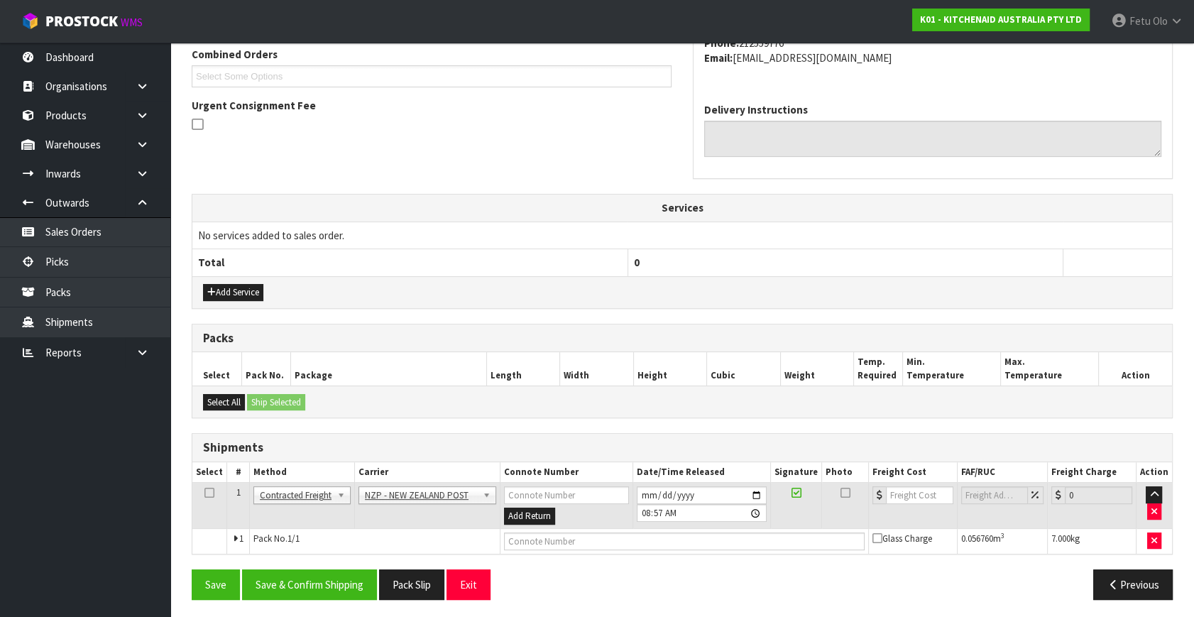
scroll to position [375, 0]
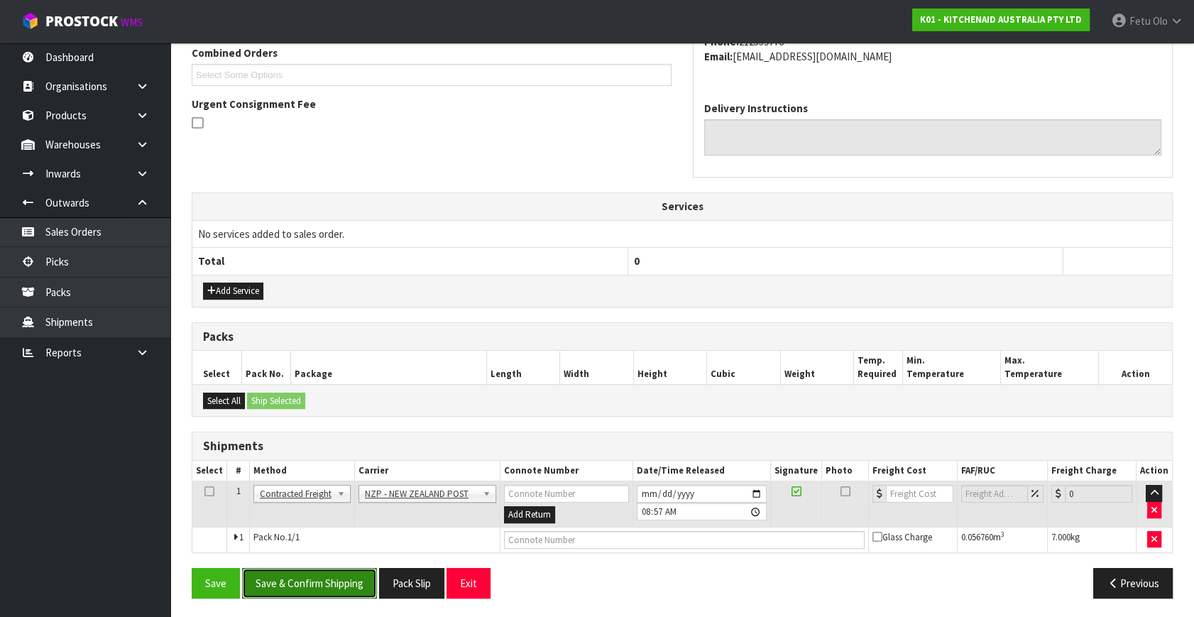
click at [316, 587] on button "Save & Confirm Shipping" at bounding box center [309, 583] width 135 height 31
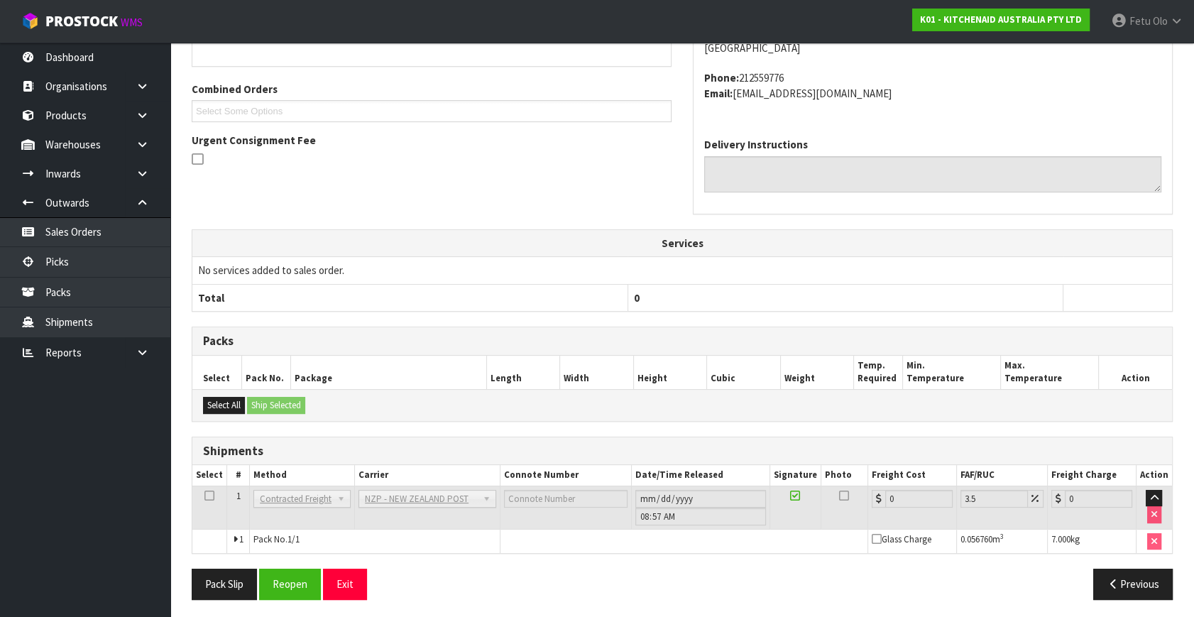
scroll to position [355, 0]
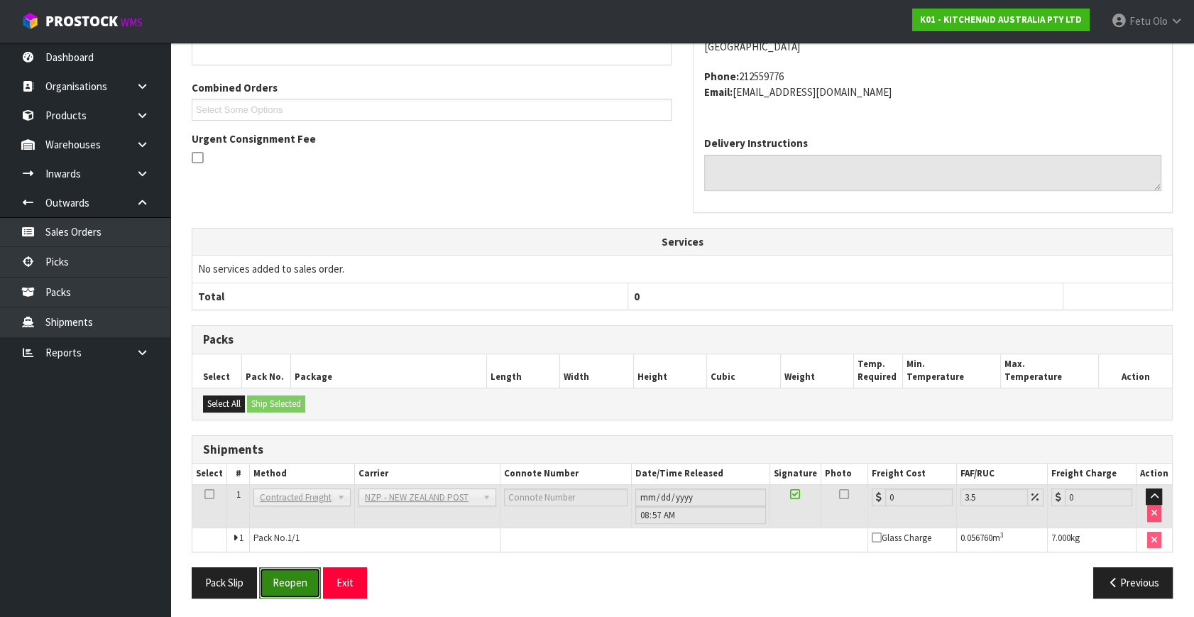
click at [301, 584] on button "Reopen" at bounding box center [290, 582] width 62 height 31
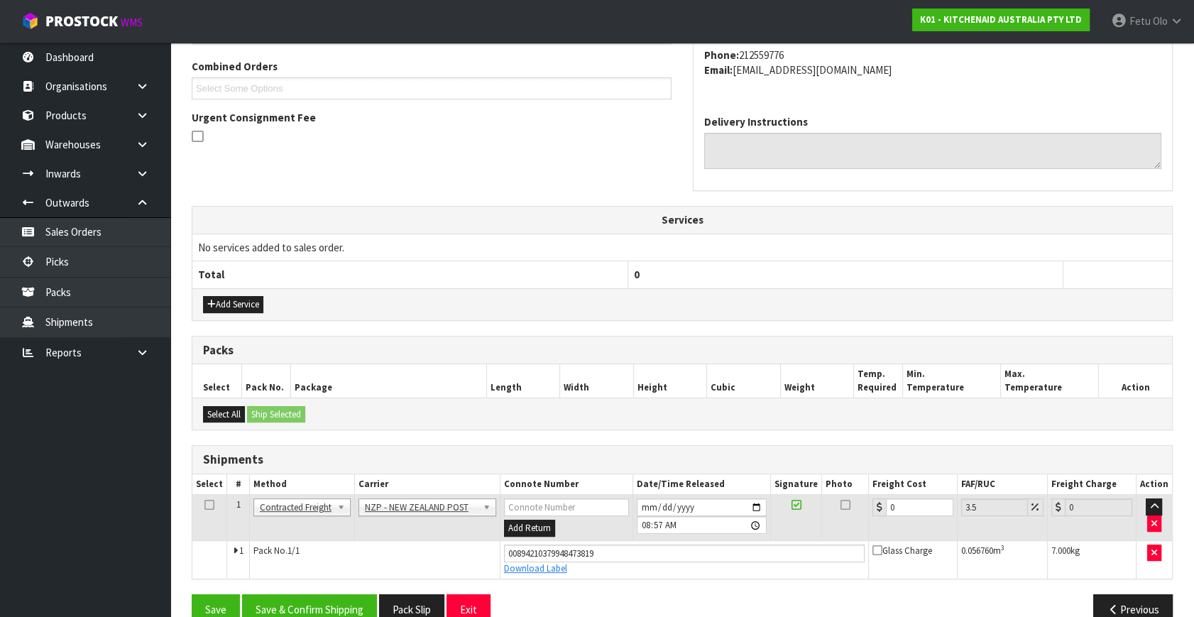
scroll to position [388, 0]
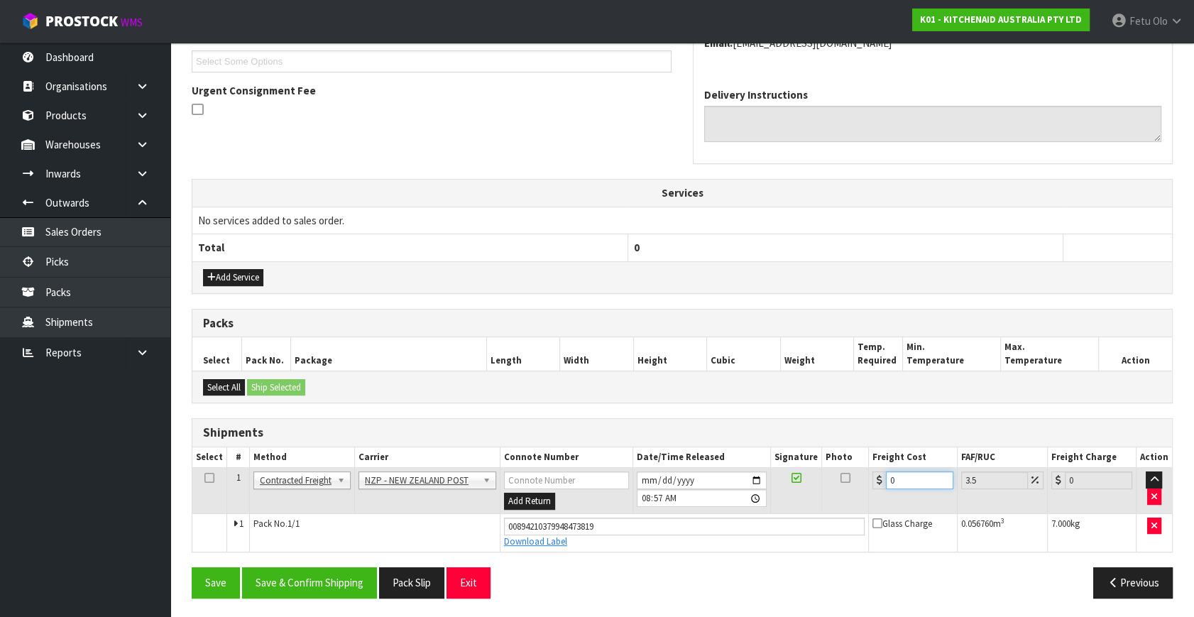
drag, startPoint x: 880, startPoint y: 483, endPoint x: 653, endPoint y: 520, distance: 230.2
click at [653, 520] on tbody "1 Client Local Pickup Customer Local Pickup Company Freight Contracted Freight …" at bounding box center [682, 510] width 980 height 84
type input "4"
type input "4.14"
type input "4.3"
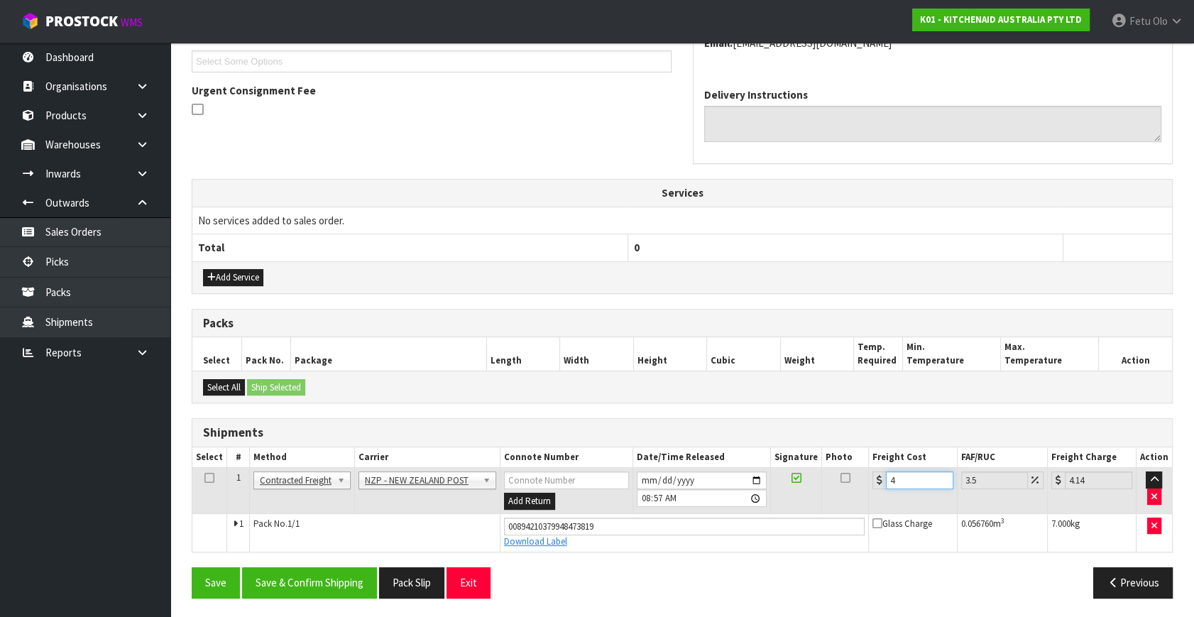
type input "4.45"
type input "4.30"
click at [330, 576] on button "Save & Confirm Shipping" at bounding box center [309, 582] width 135 height 31
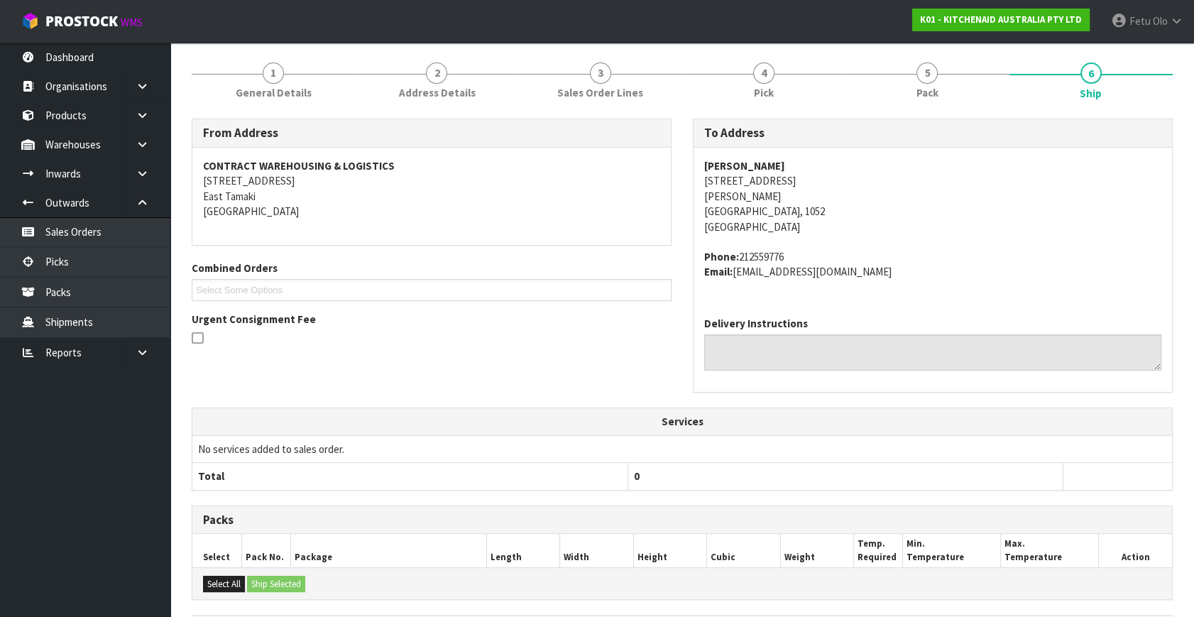
scroll to position [349, 0]
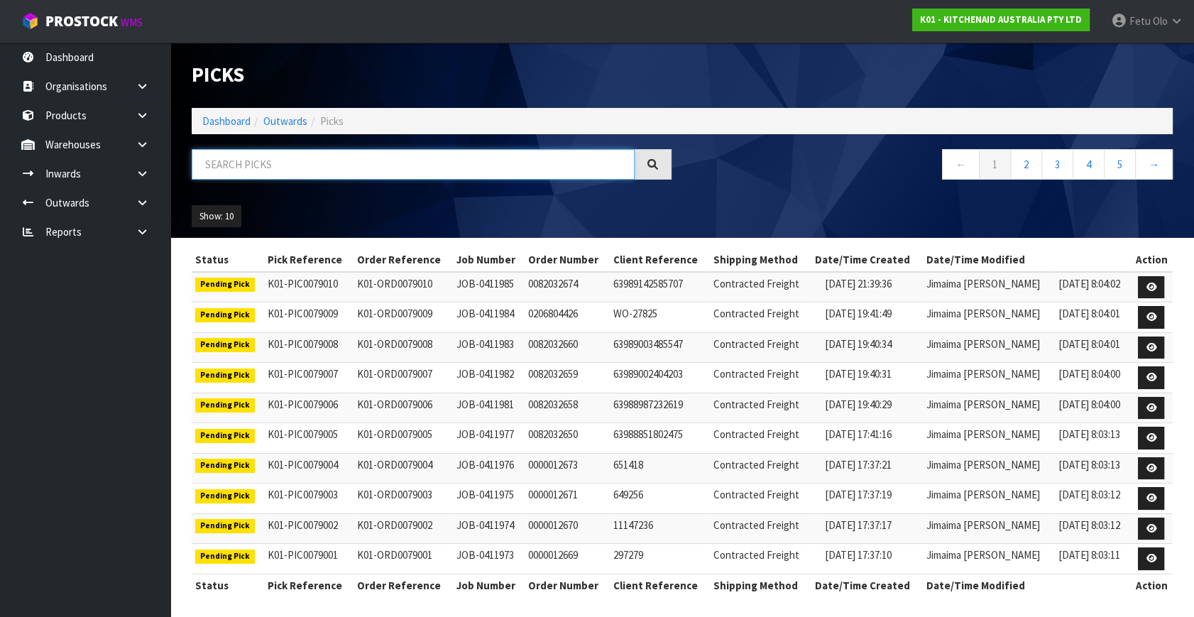
click at [228, 164] on input "text" at bounding box center [413, 164] width 443 height 31
type input "78981"
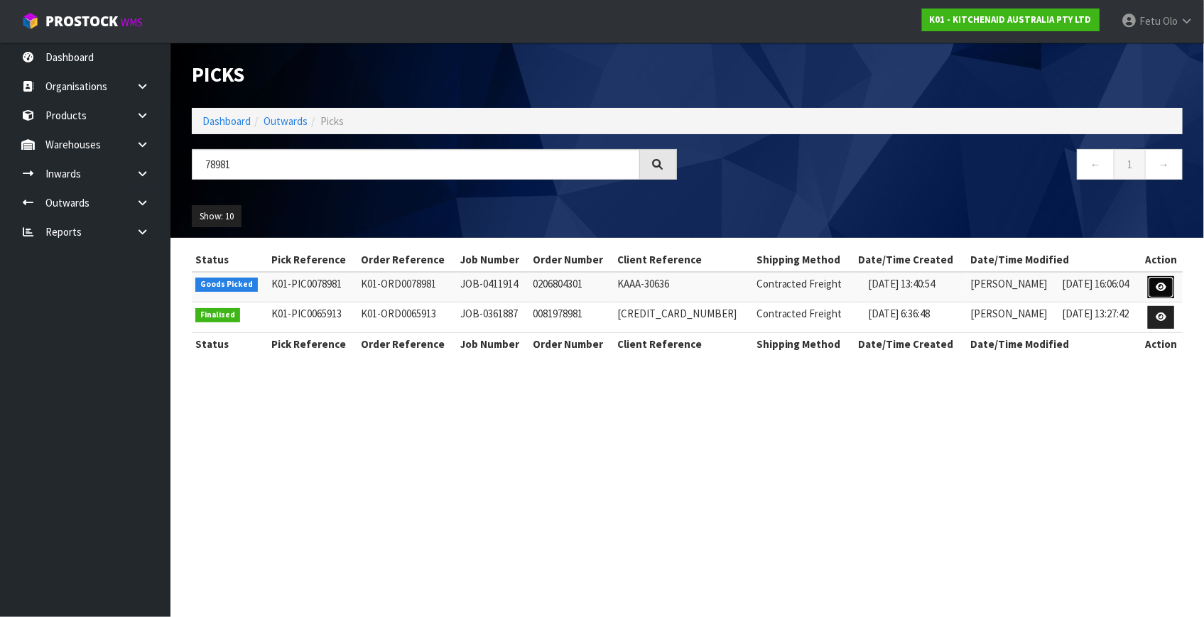
click at [1151, 284] on link at bounding box center [1161, 287] width 26 height 23
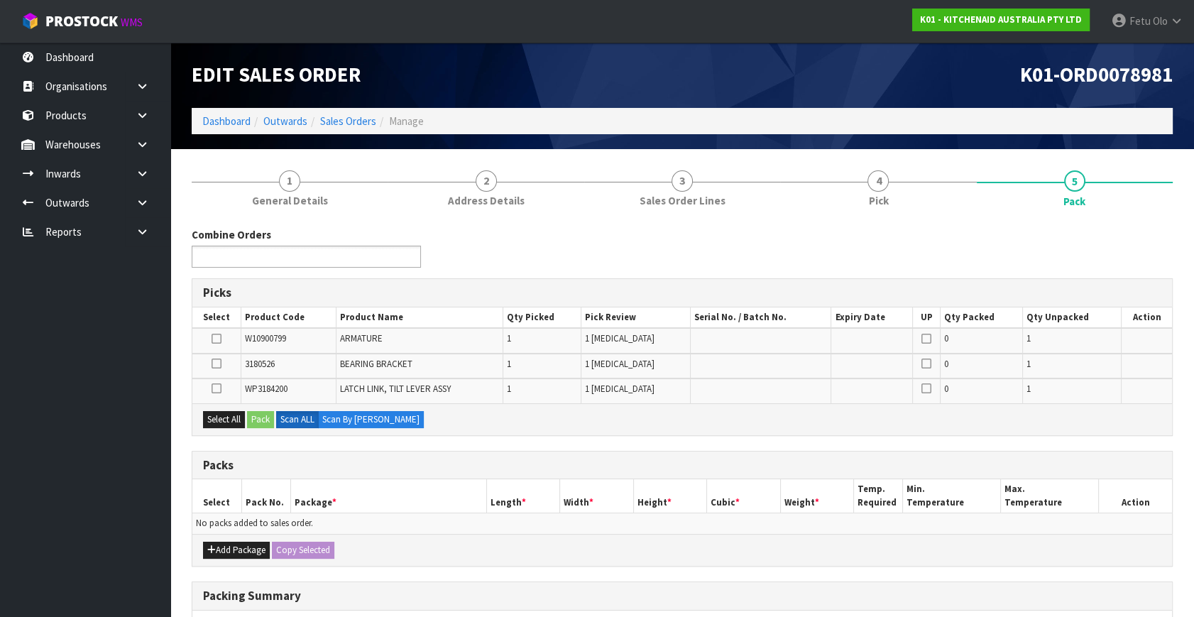
click at [254, 258] on input "text" at bounding box center [248, 257] width 104 height 18
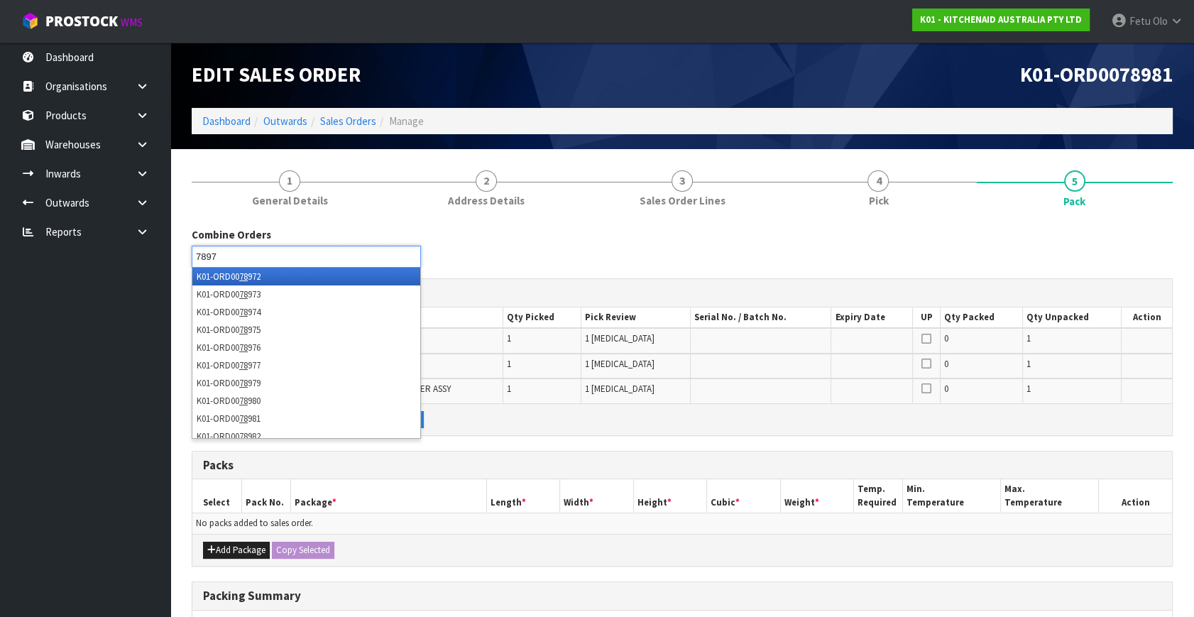
type input "78977"
type input "78982"
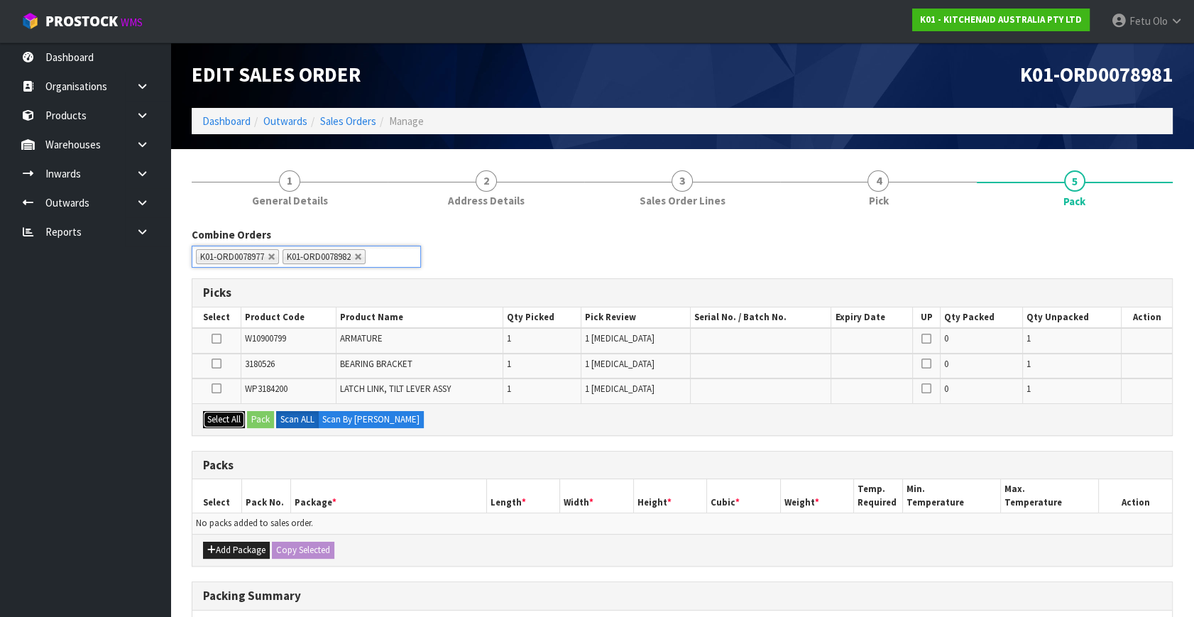
click at [236, 418] on button "Select All" at bounding box center [224, 419] width 42 height 17
click at [234, 548] on button "Add Package" at bounding box center [236, 550] width 67 height 17
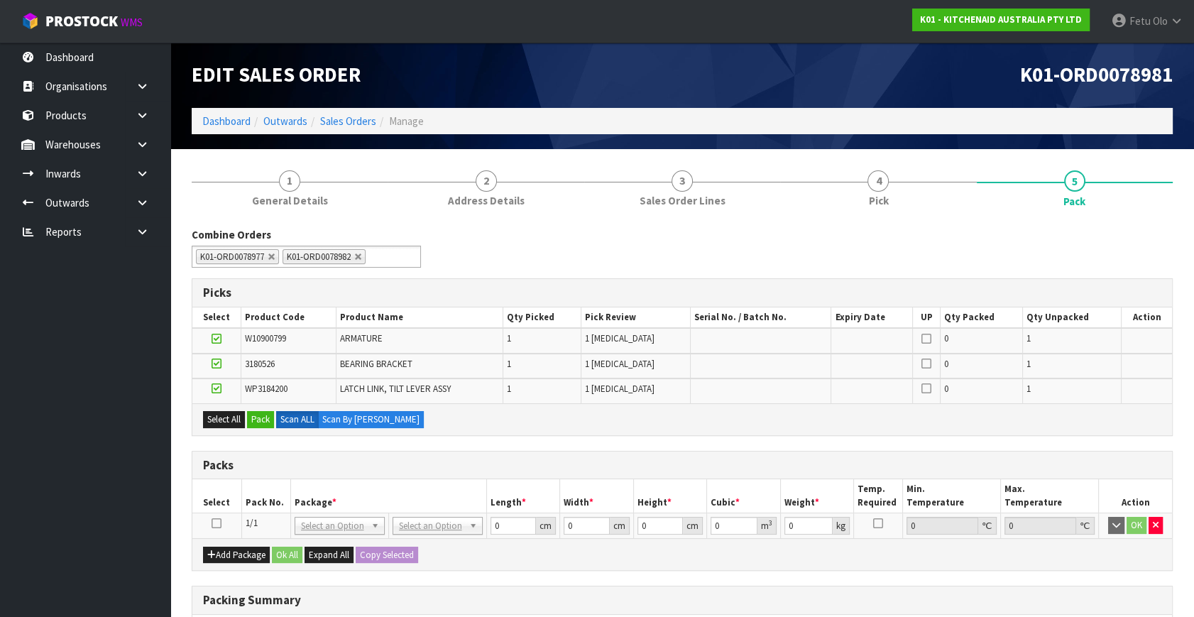
click at [217, 523] on icon at bounding box center [217, 523] width 10 height 1
click at [258, 416] on button "Pack" at bounding box center [260, 419] width 27 height 17
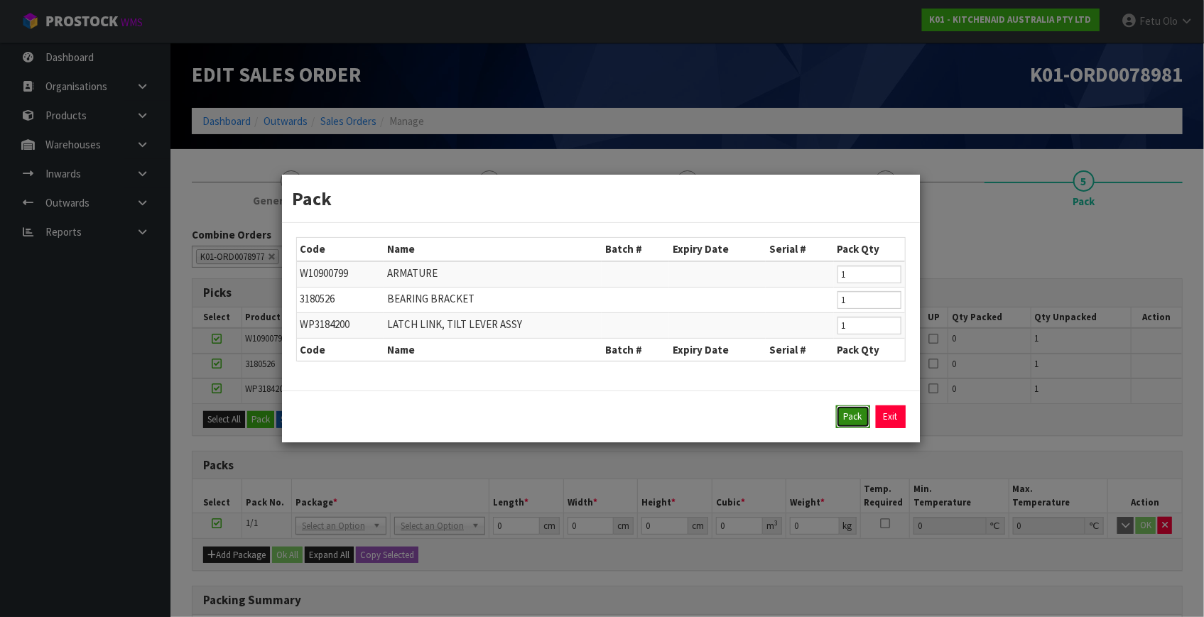
click at [848, 422] on button "Pack" at bounding box center [853, 417] width 34 height 23
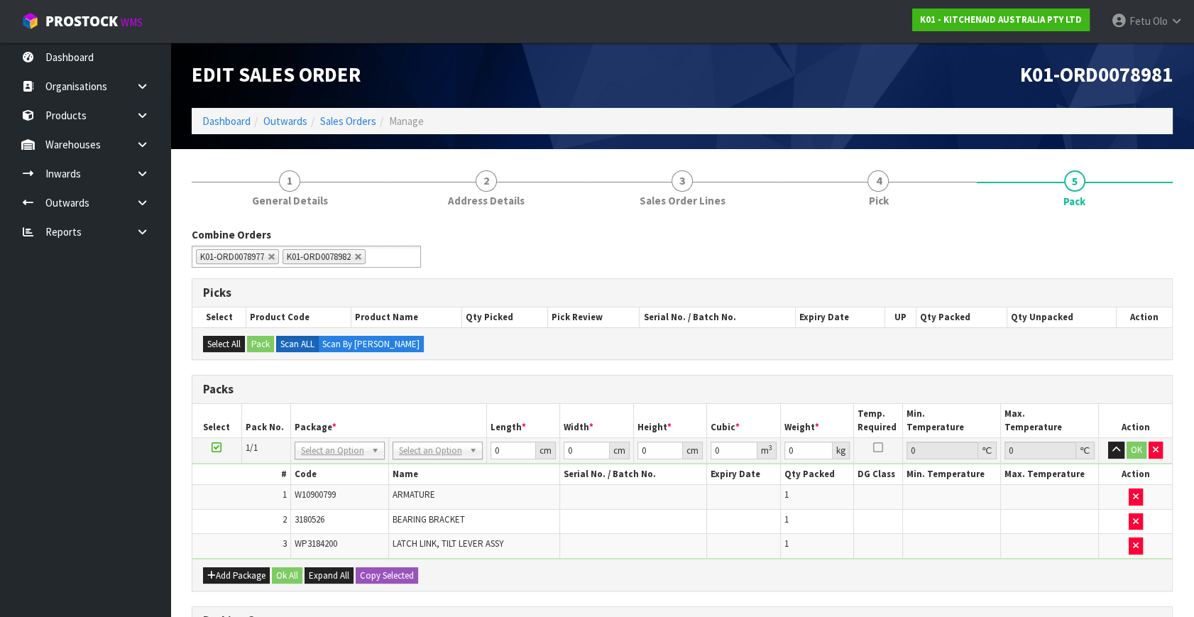
drag, startPoint x: 347, startPoint y: 450, endPoint x: 325, endPoint y: 467, distance: 27.8
click at [321, 469] on input "text" at bounding box center [339, 469] width 83 height 18
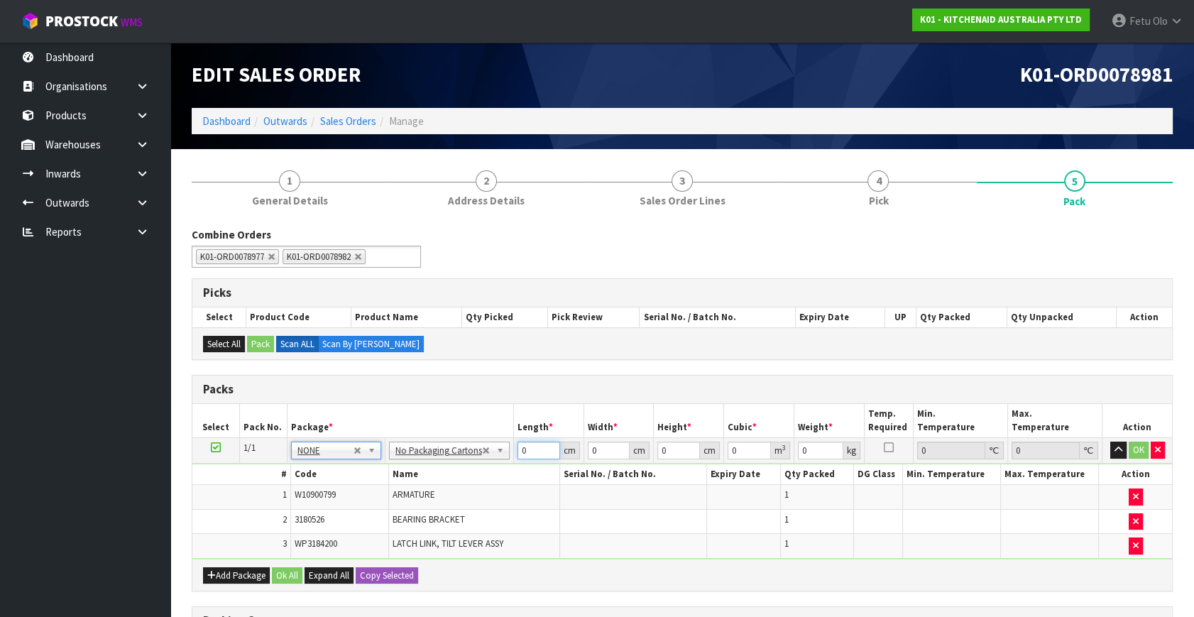
drag, startPoint x: 524, startPoint y: 447, endPoint x: 400, endPoint y: 488, distance: 130.7
click at [400, 488] on tbody "1/1 NONE 007-001 007-002 007-004 007-009 007-013 007-014 007-015 007-017 007-01…" at bounding box center [682, 498] width 980 height 121
type input "29"
type input "23"
drag, startPoint x: 530, startPoint y: 449, endPoint x: 477, endPoint y: 476, distance: 59.7
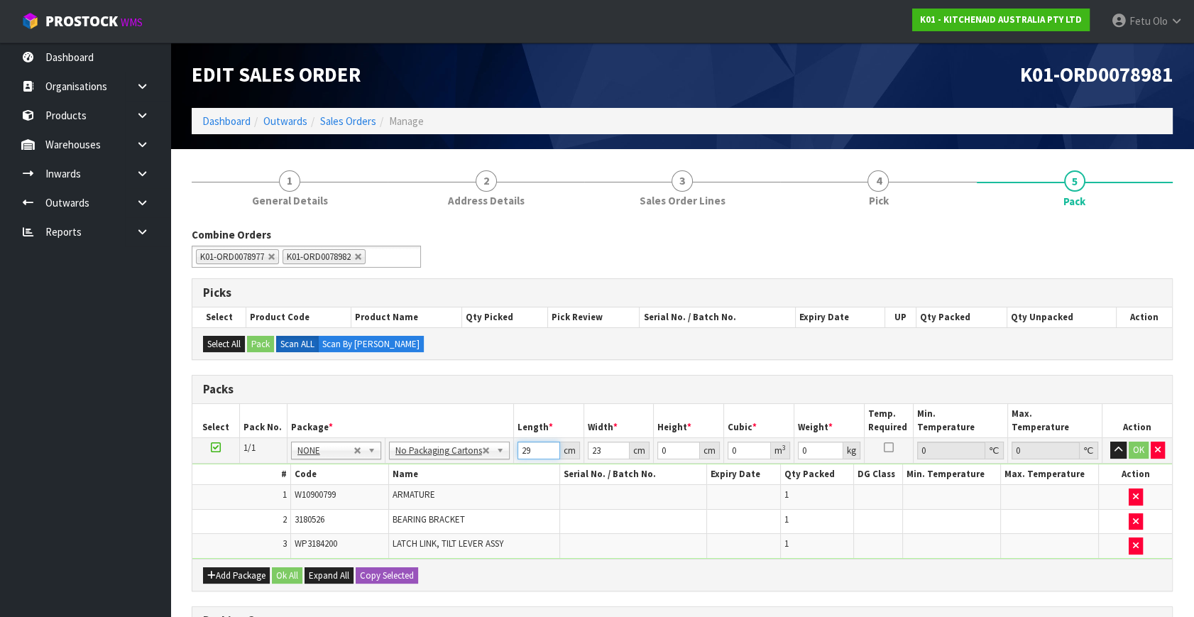
click at [445, 483] on tbody "1/1 NONE 007-001 007-002 007-004 007-009 007-013 007-014 007-015 007-017 007-01…" at bounding box center [682, 498] width 980 height 121
type input "26"
type input "22"
type input "1"
type input "0.000572"
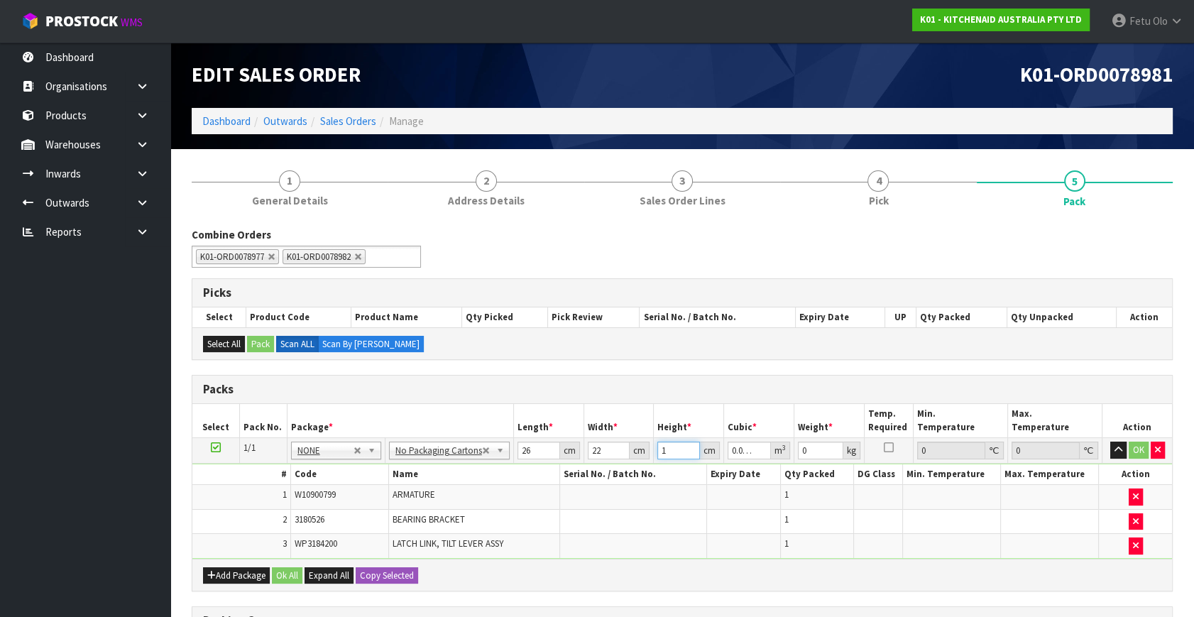
type input "18"
type input "0.010296"
type input "18"
type input "3"
click button "OK" at bounding box center [1139, 450] width 20 height 17
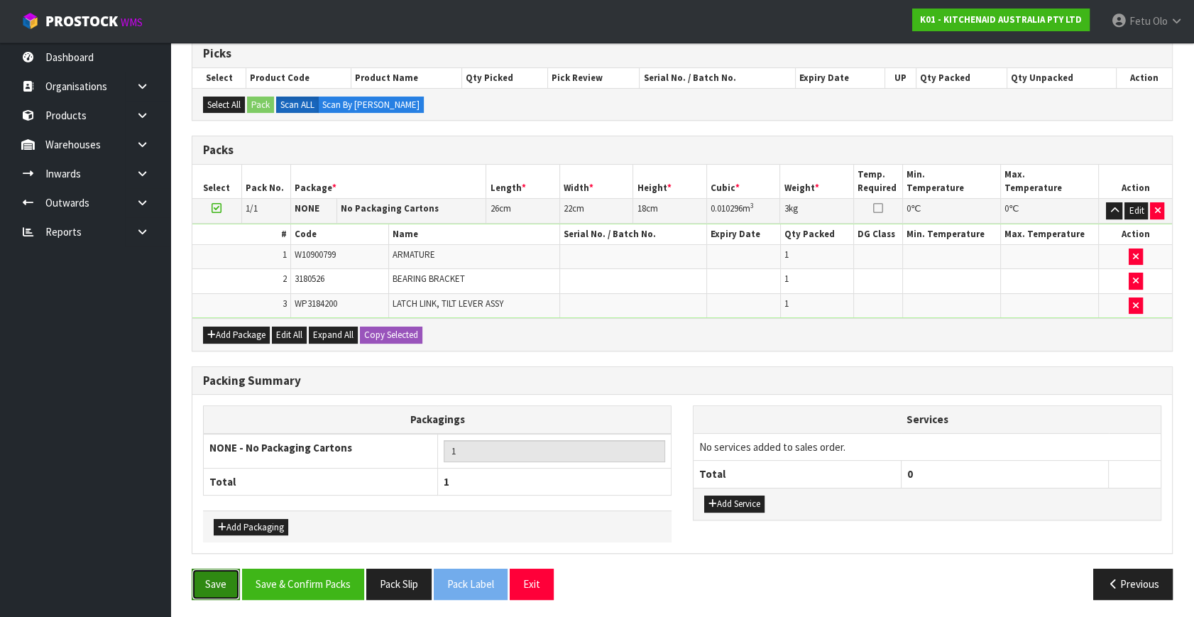
click at [227, 584] on button "Save" at bounding box center [216, 584] width 48 height 31
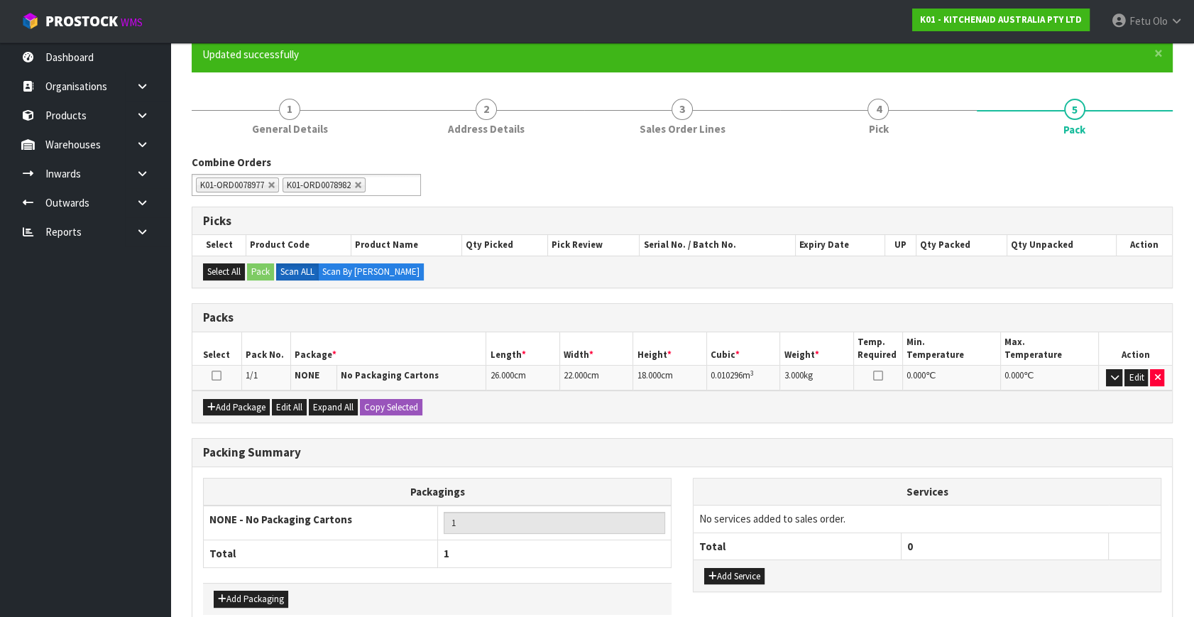
scroll to position [196, 0]
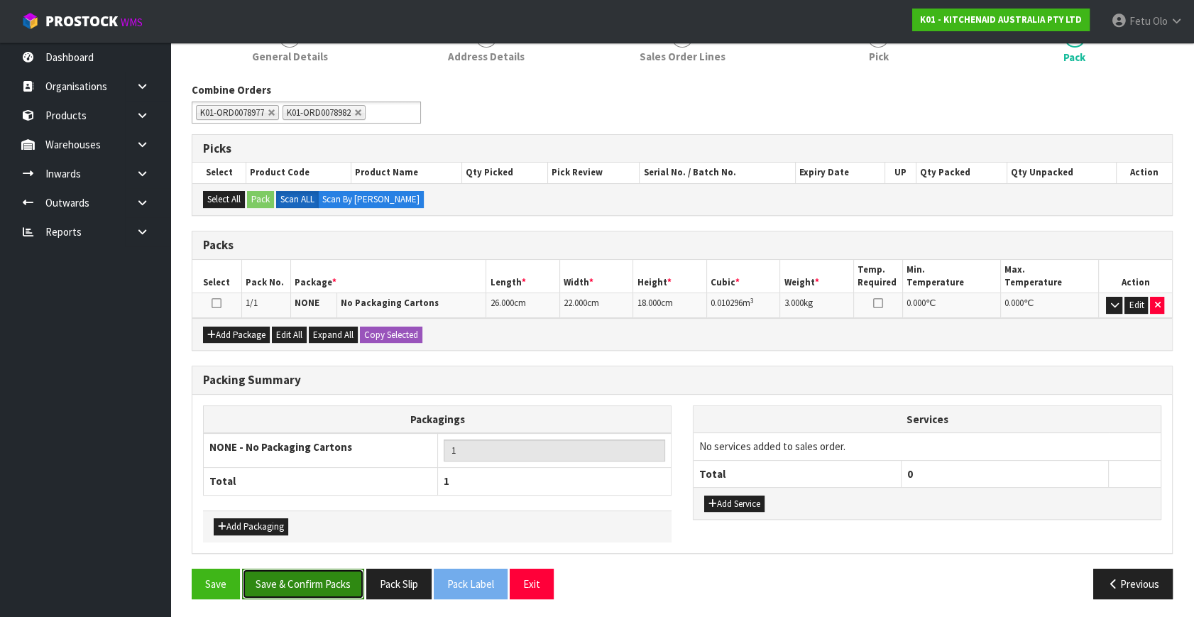
click at [290, 590] on button "Save & Confirm Packs" at bounding box center [303, 584] width 122 height 31
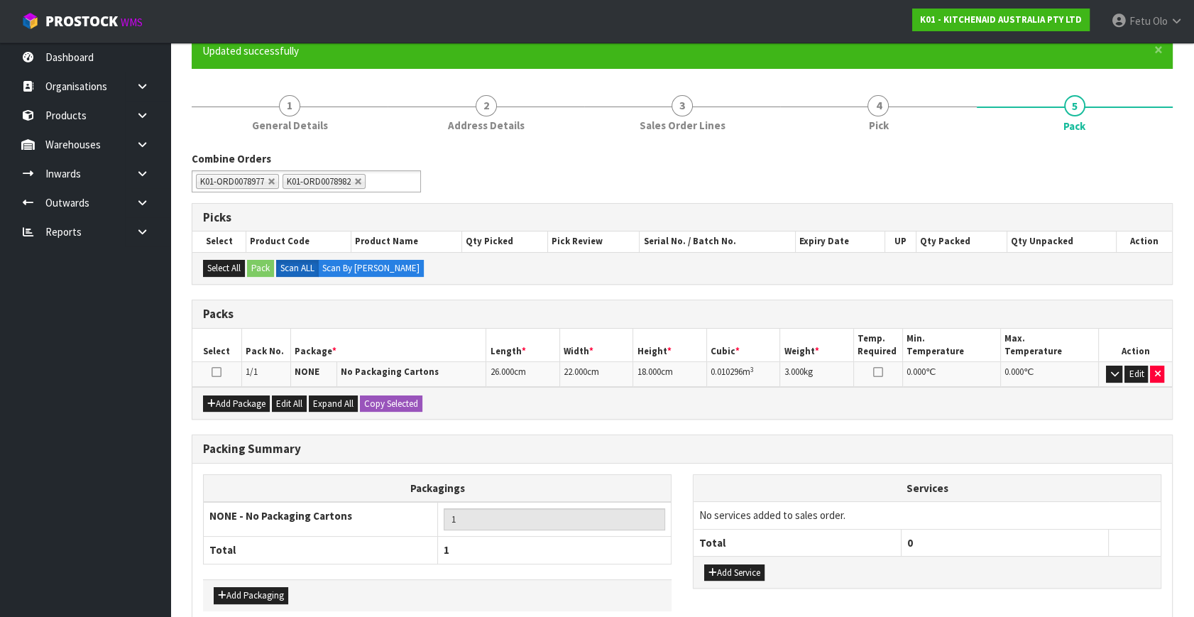
scroll to position [164, 0]
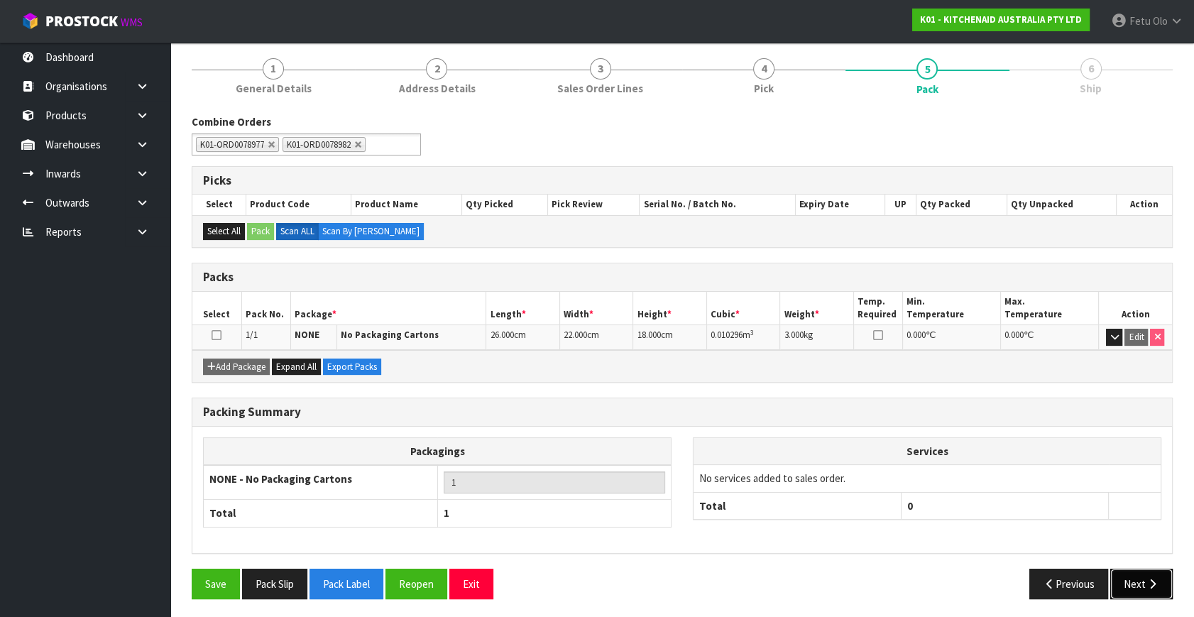
click at [1130, 582] on button "Next" at bounding box center [1142, 584] width 62 height 31
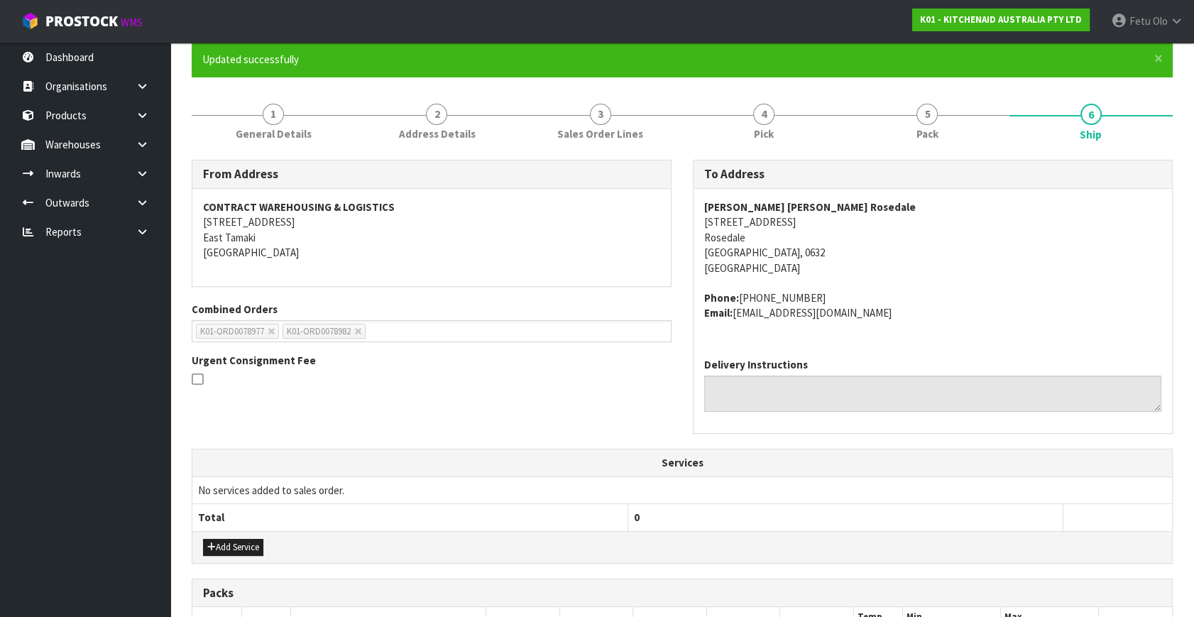
scroll to position [322, 0]
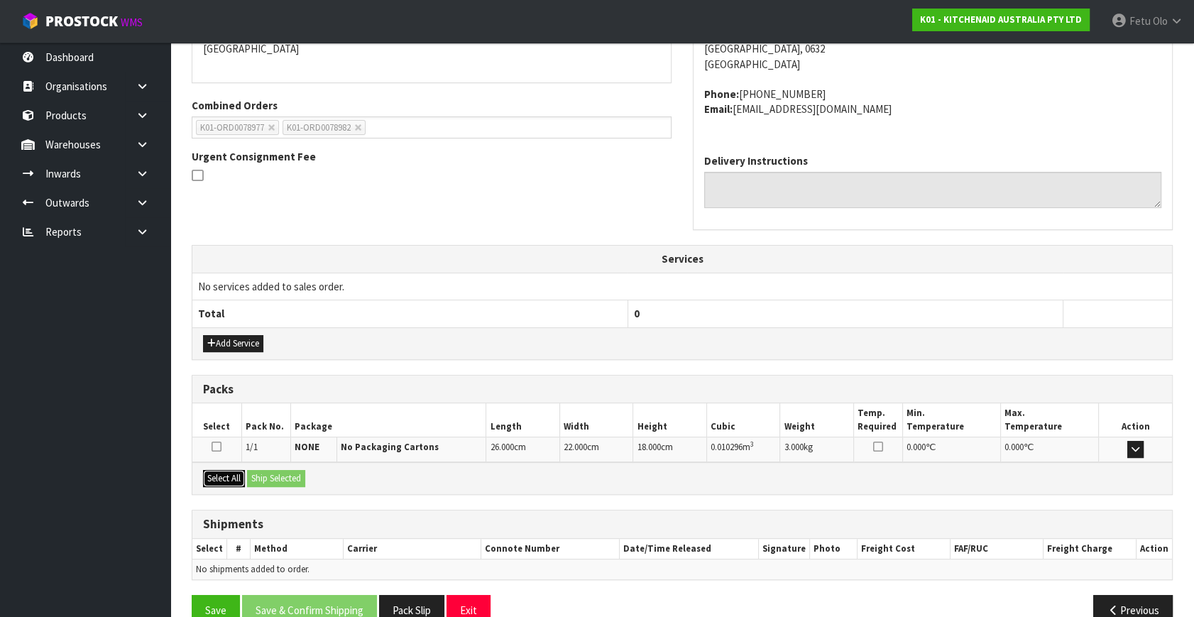
click at [233, 470] on button "Select All" at bounding box center [224, 478] width 42 height 17
click at [271, 470] on button "Ship Selected" at bounding box center [276, 478] width 58 height 17
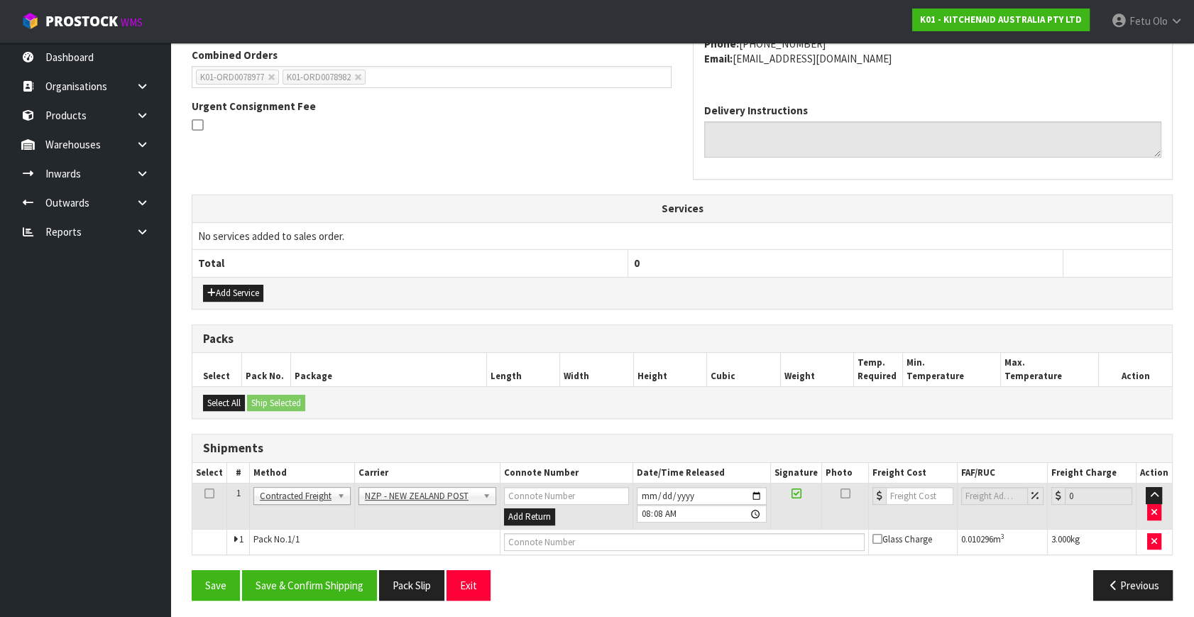
scroll to position [375, 0]
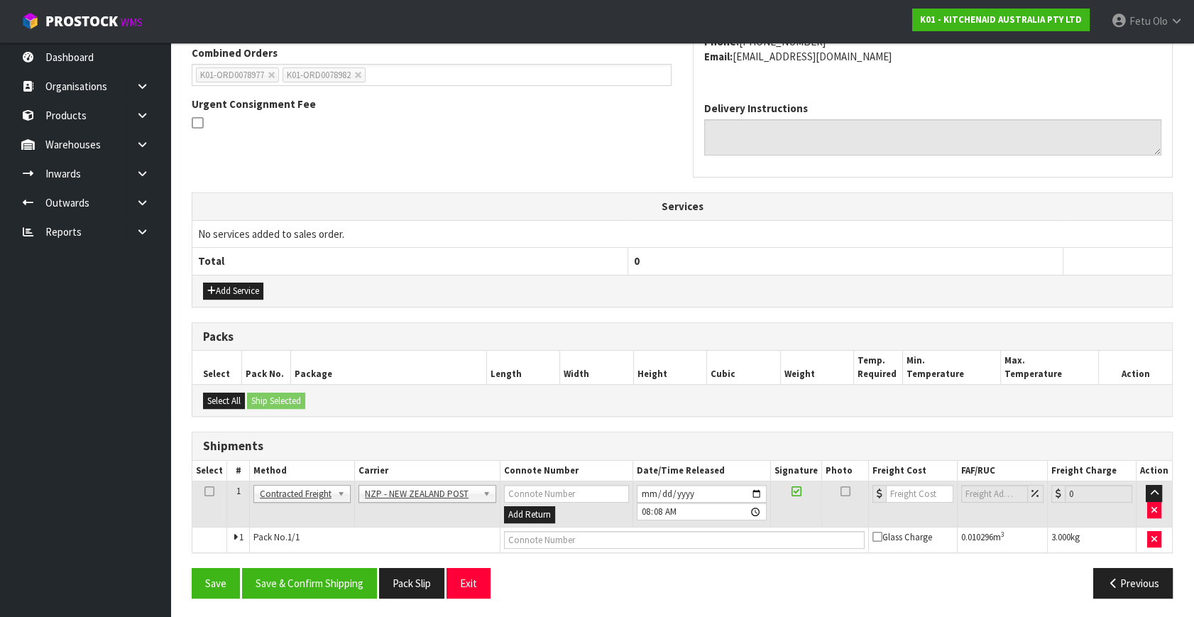
click at [572, 548] on td at bounding box center [684, 540] width 369 height 26
click at [575, 538] on input "text" at bounding box center [684, 540] width 361 height 18
paste input "00894210379948450537"
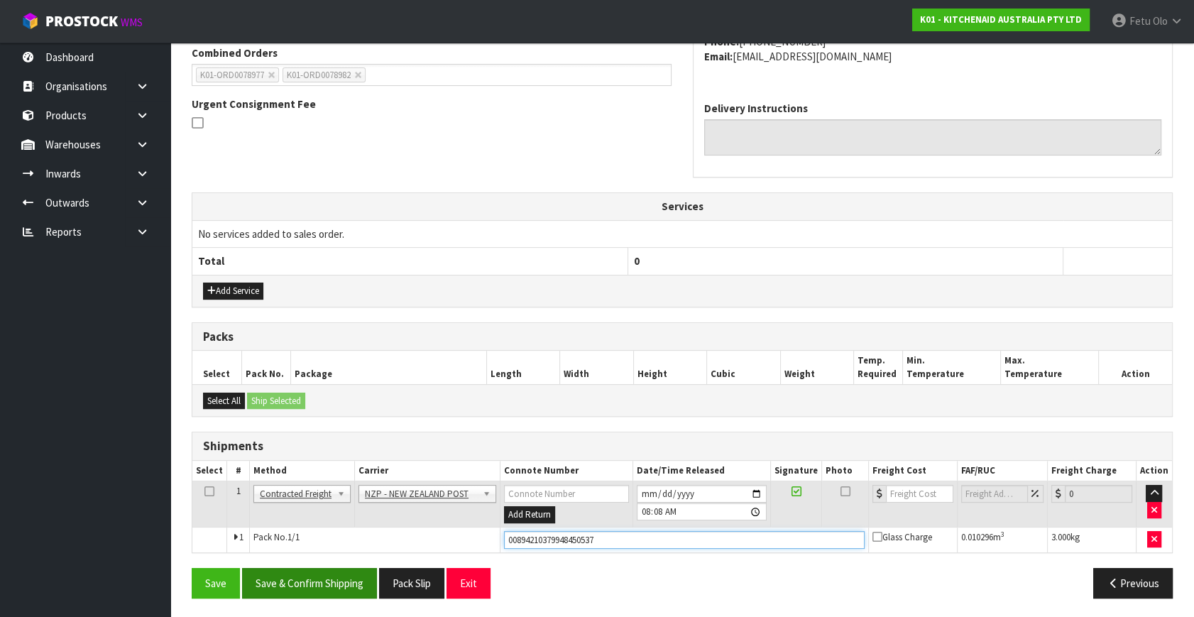
type input "00894210379948450537"
click at [325, 592] on button "Save & Confirm Shipping" at bounding box center [309, 583] width 135 height 31
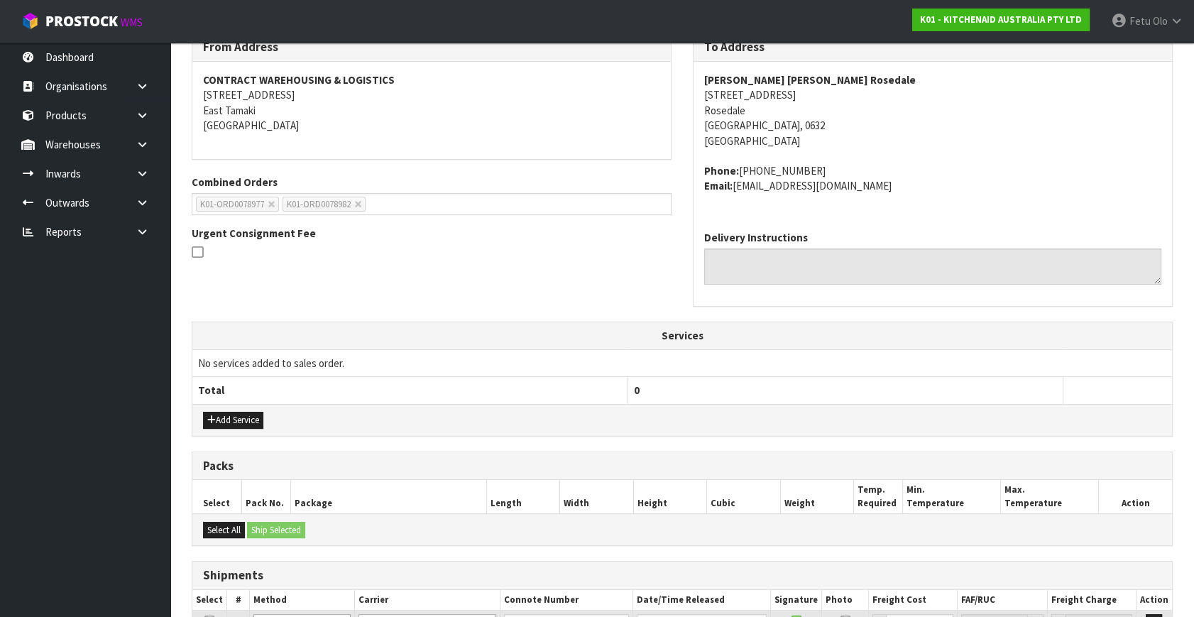
scroll to position [0, 0]
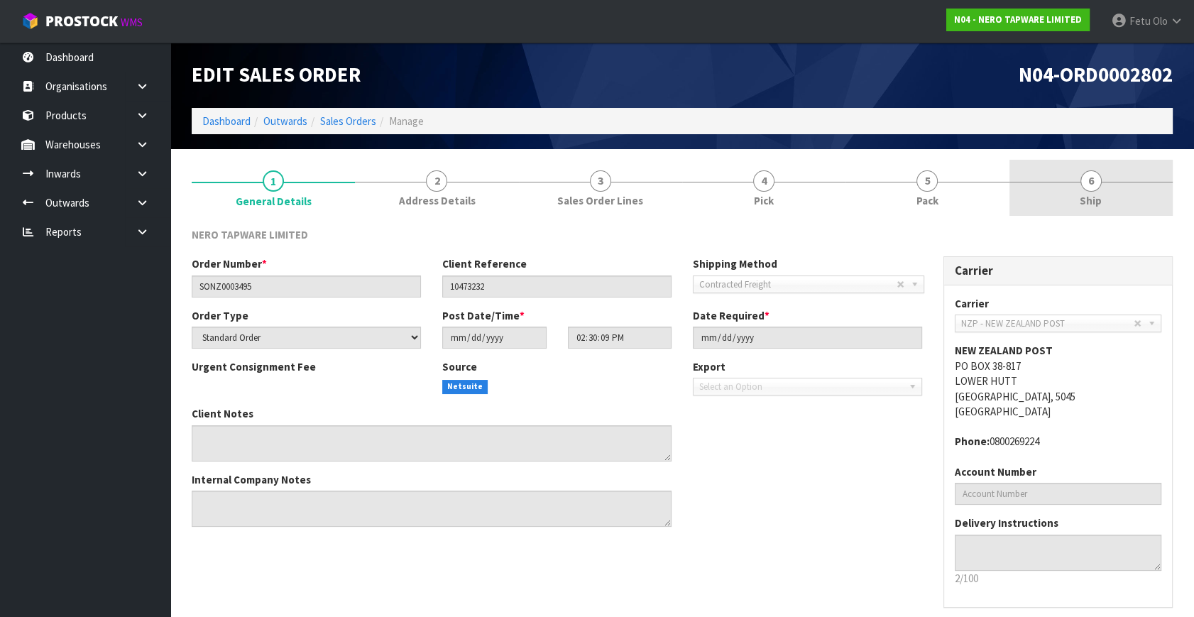
click at [1063, 180] on link "6 Ship" at bounding box center [1091, 188] width 163 height 56
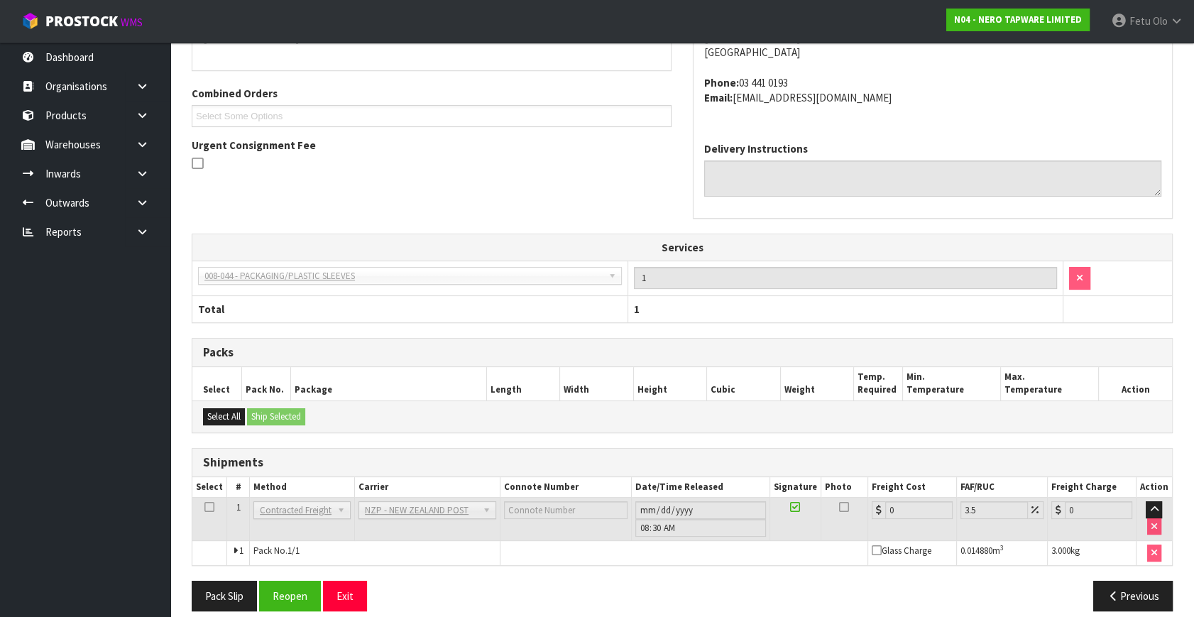
scroll to position [295, 0]
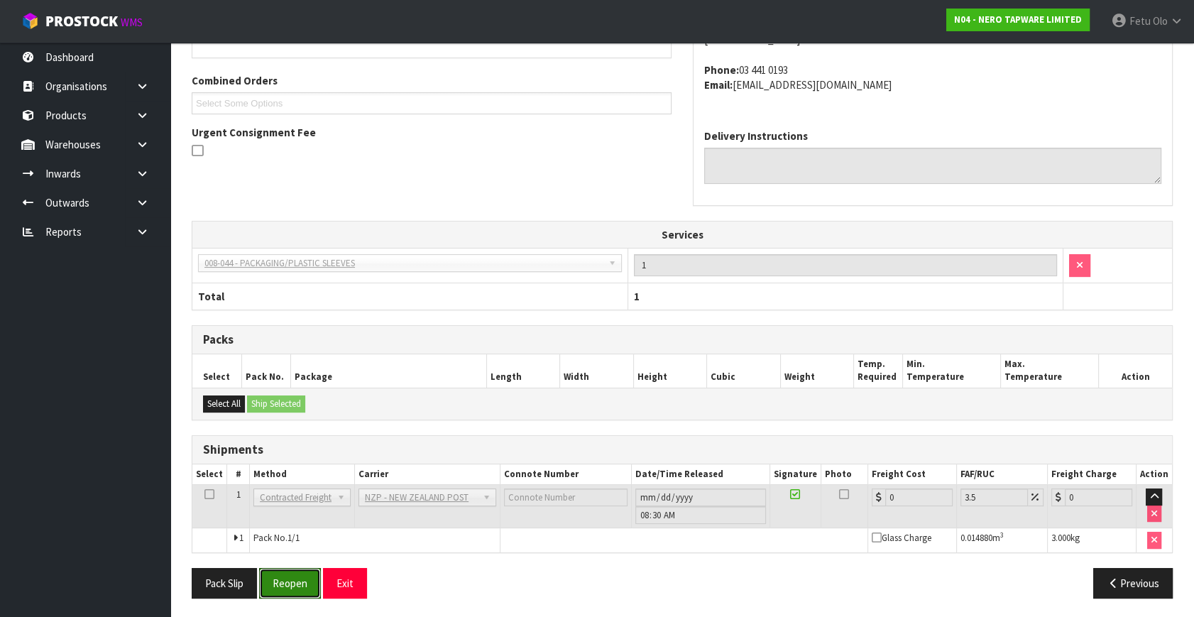
click at [301, 576] on button "Reopen" at bounding box center [290, 583] width 62 height 31
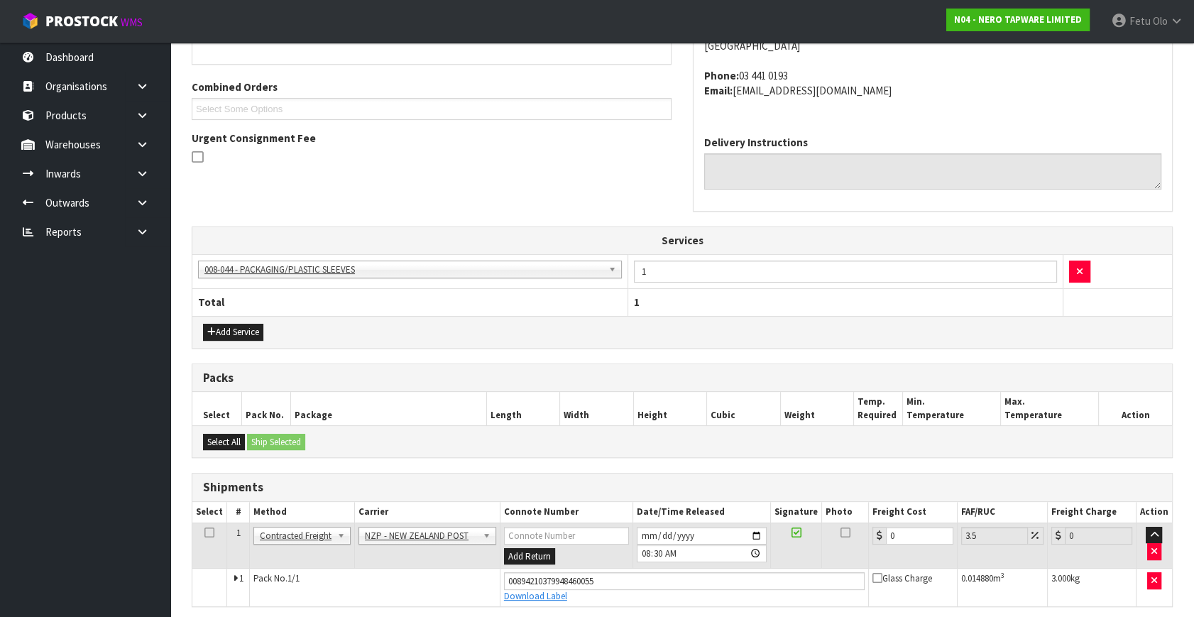
scroll to position [347, 0]
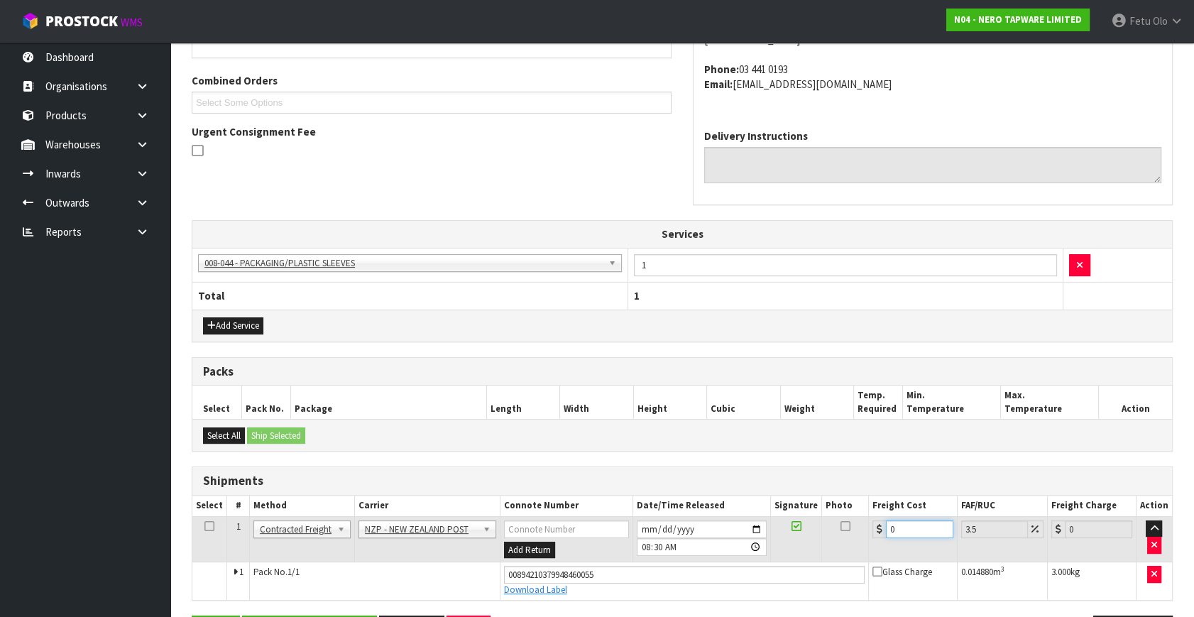
drag, startPoint x: 912, startPoint y: 531, endPoint x: 502, endPoint y: 594, distance: 414.5
click at [502, 594] on tbody "1 Client Local Pickup Customer Local Pickup Company Freight Contracted Freight …" at bounding box center [682, 558] width 980 height 84
type input "1"
type input "1.03"
type input "16"
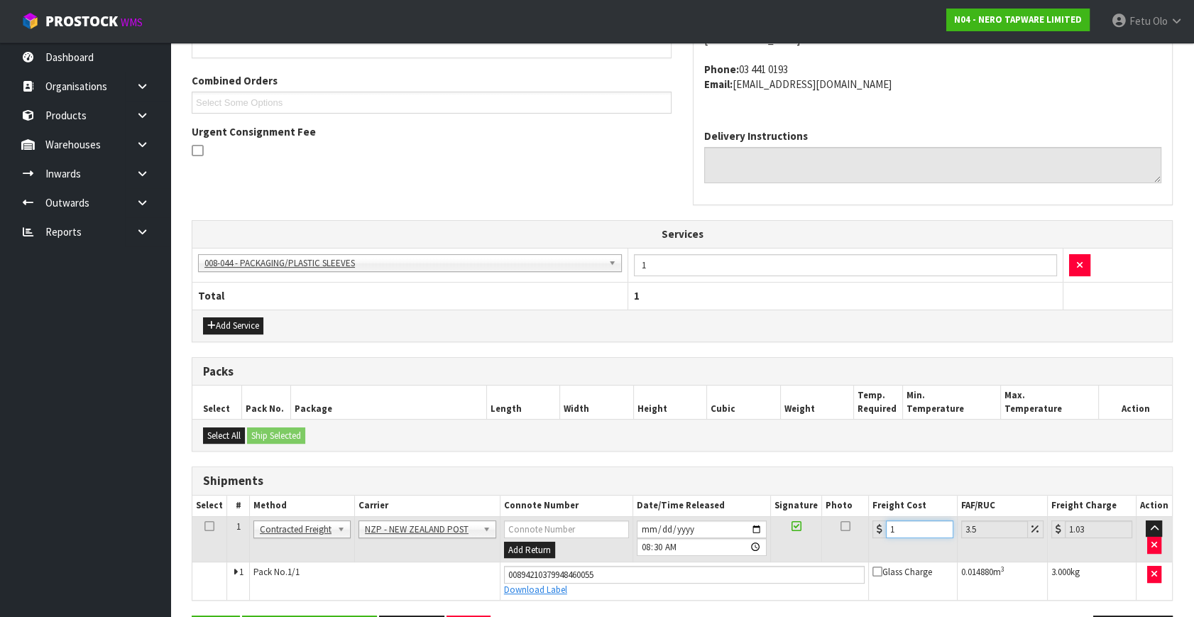
type input "16.56"
type input "16.2"
type input "16.77"
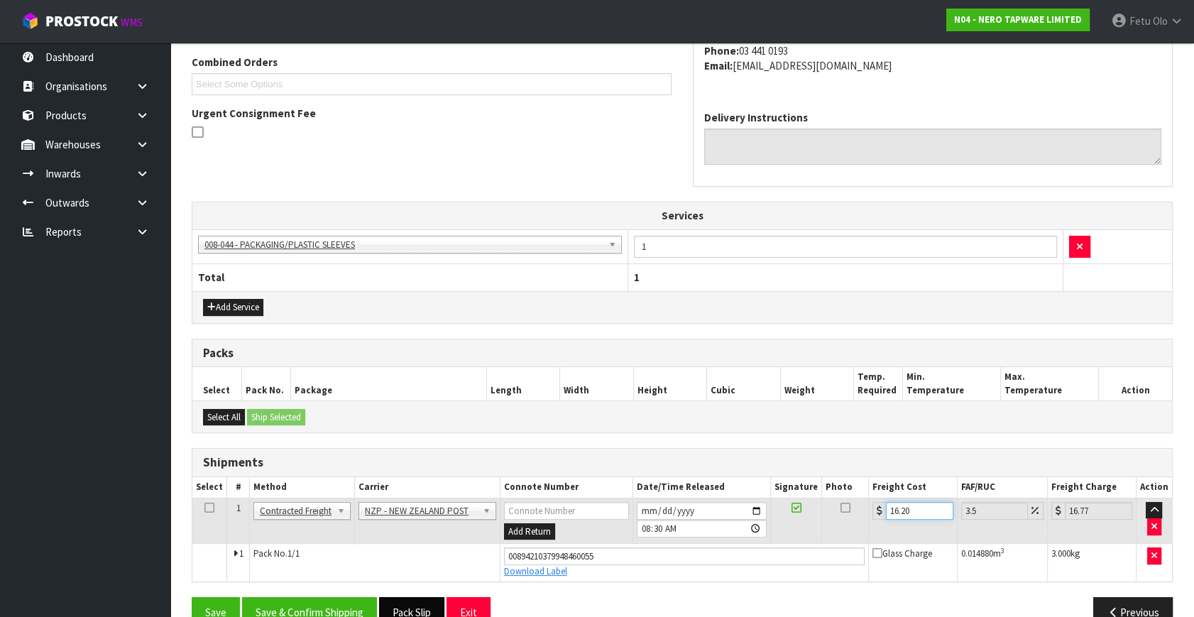
scroll to position [396, 0]
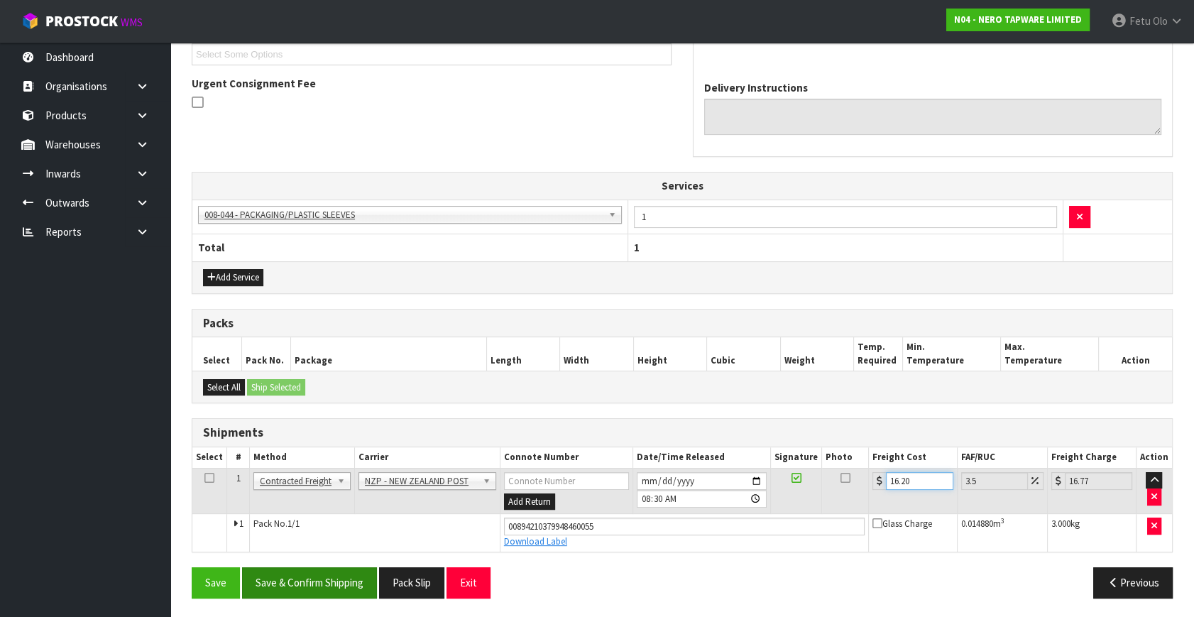
type input "16.20"
click at [377, 575] on button "Save & Confirm Shipping" at bounding box center [309, 582] width 135 height 31
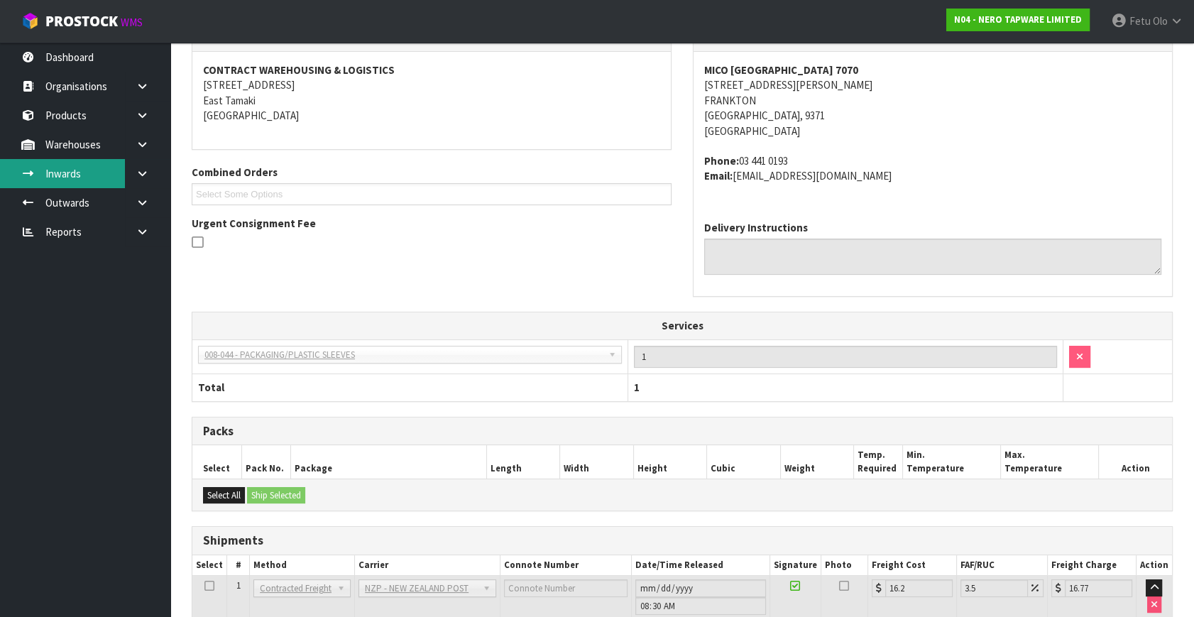
scroll to position [99, 0]
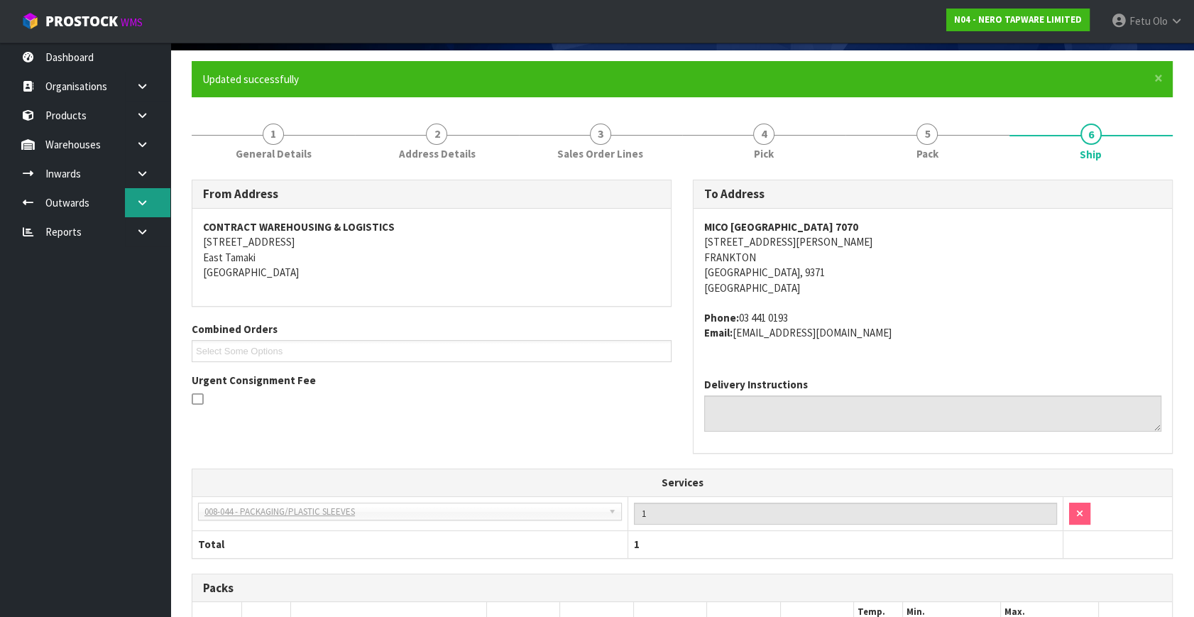
click at [143, 200] on icon at bounding box center [142, 202] width 13 height 11
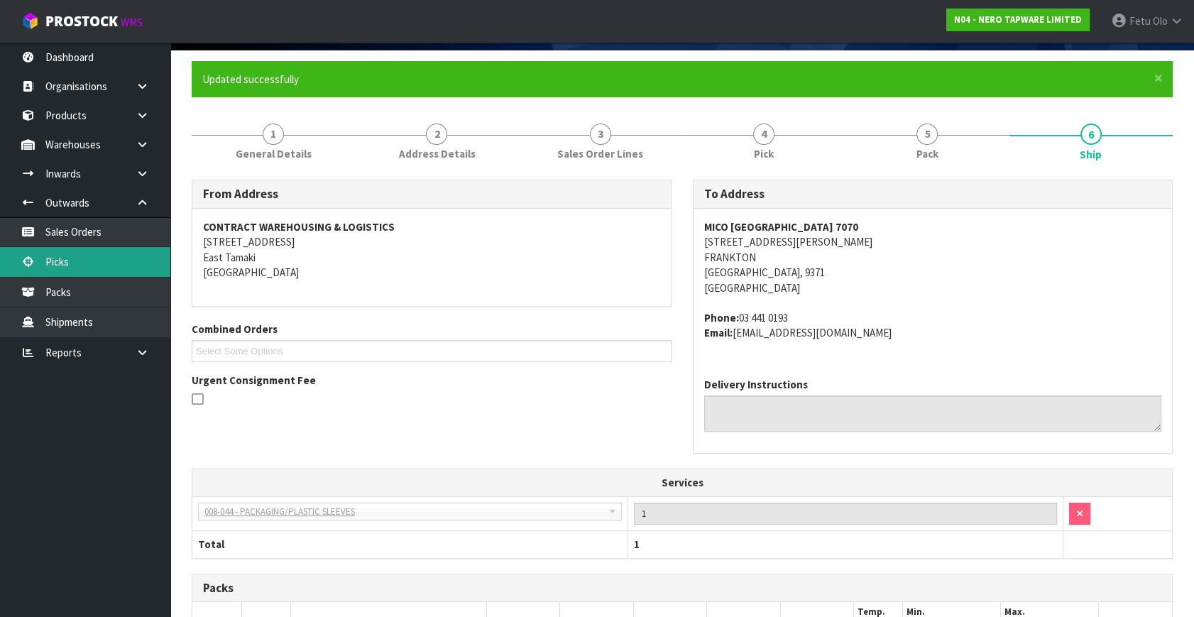
drag, startPoint x: 82, startPoint y: 260, endPoint x: 183, endPoint y: 239, distance: 102.4
click at [83, 260] on link "Picks" at bounding box center [85, 261] width 170 height 29
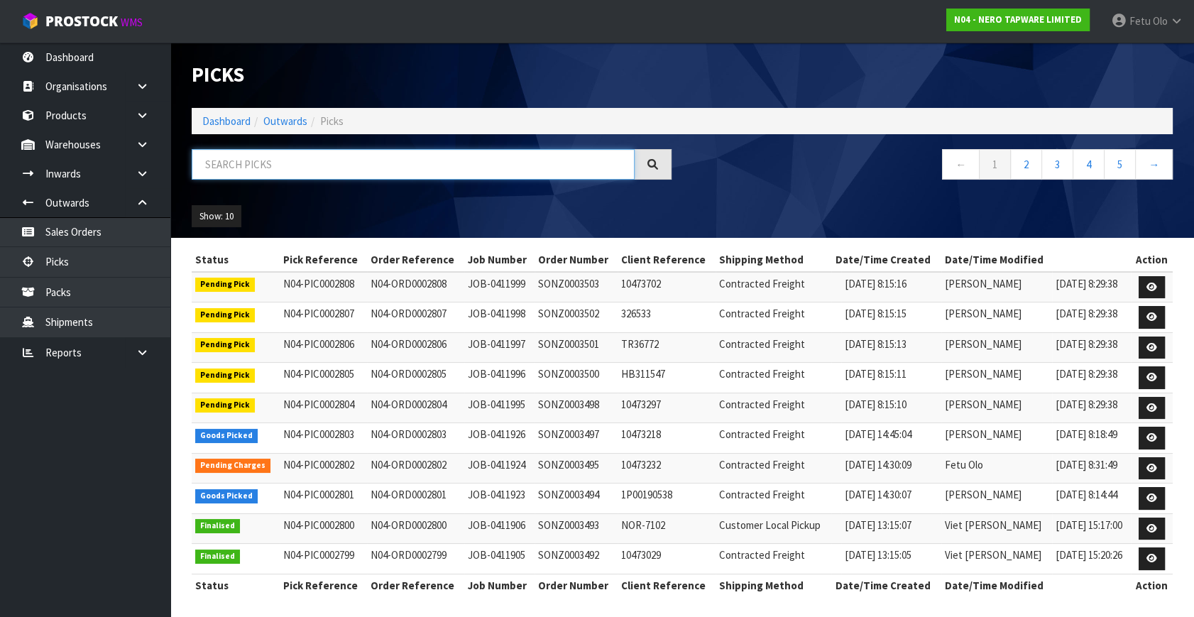
click at [276, 169] on input "text" at bounding box center [413, 164] width 443 height 31
type input "002803"
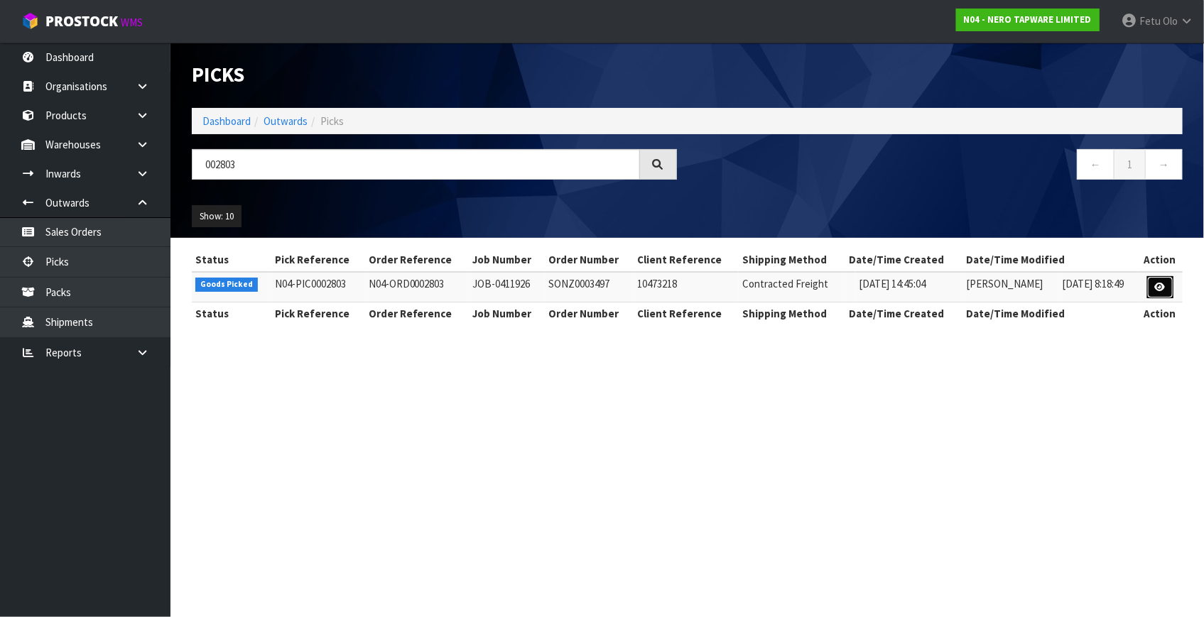
drag, startPoint x: 1158, startPoint y: 286, endPoint x: 1169, endPoint y: 298, distance: 16.6
click at [1158, 285] on icon at bounding box center [1160, 287] width 11 height 9
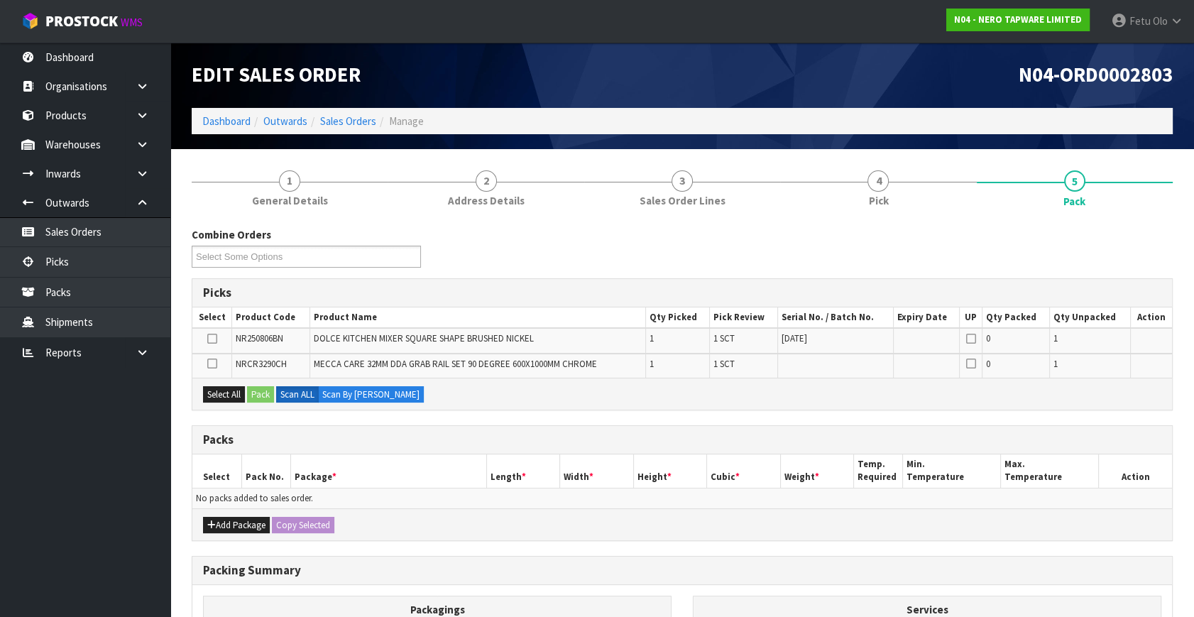
click at [423, 462] on th "Package *" at bounding box center [388, 471] width 196 height 33
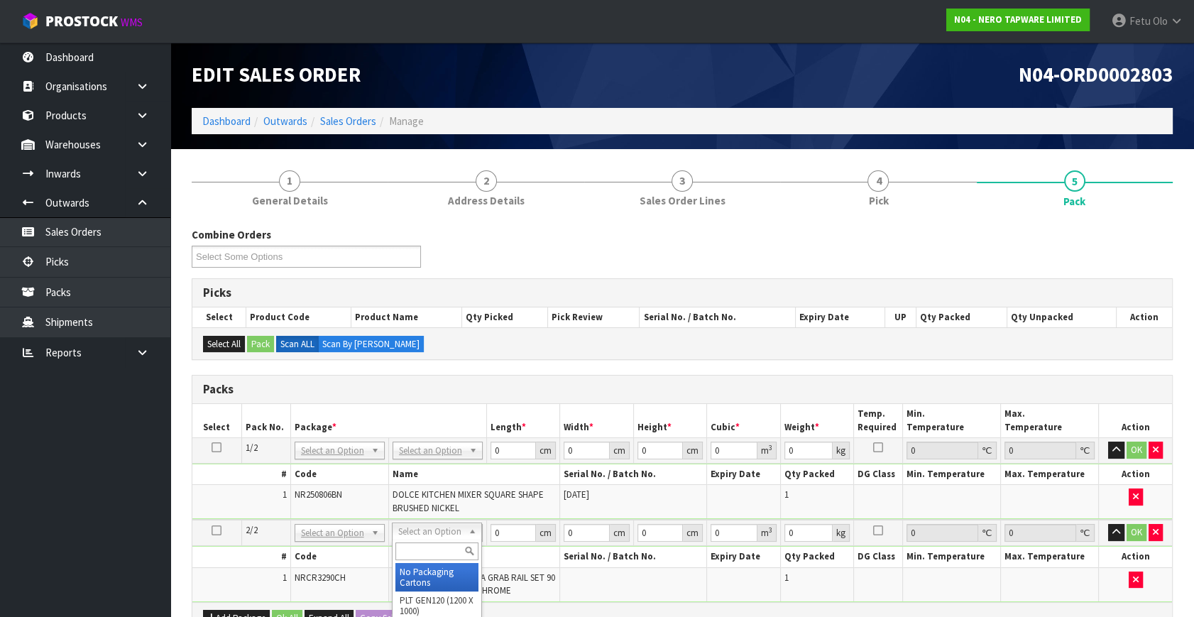
drag, startPoint x: 421, startPoint y: 531, endPoint x: 426, endPoint y: 568, distance: 37.3
drag, startPoint x: 426, startPoint y: 570, endPoint x: 481, endPoint y: 535, distance: 65.0
drag, startPoint x: 503, startPoint y: 524, endPoint x: 450, endPoint y: 550, distance: 58.8
click at [462, 567] on tbody "2/2 NONE 007-001 007-002 007-004 007-009 007-013 007-014 007-015 007-017 007-01…" at bounding box center [682, 561] width 980 height 82
type input "115"
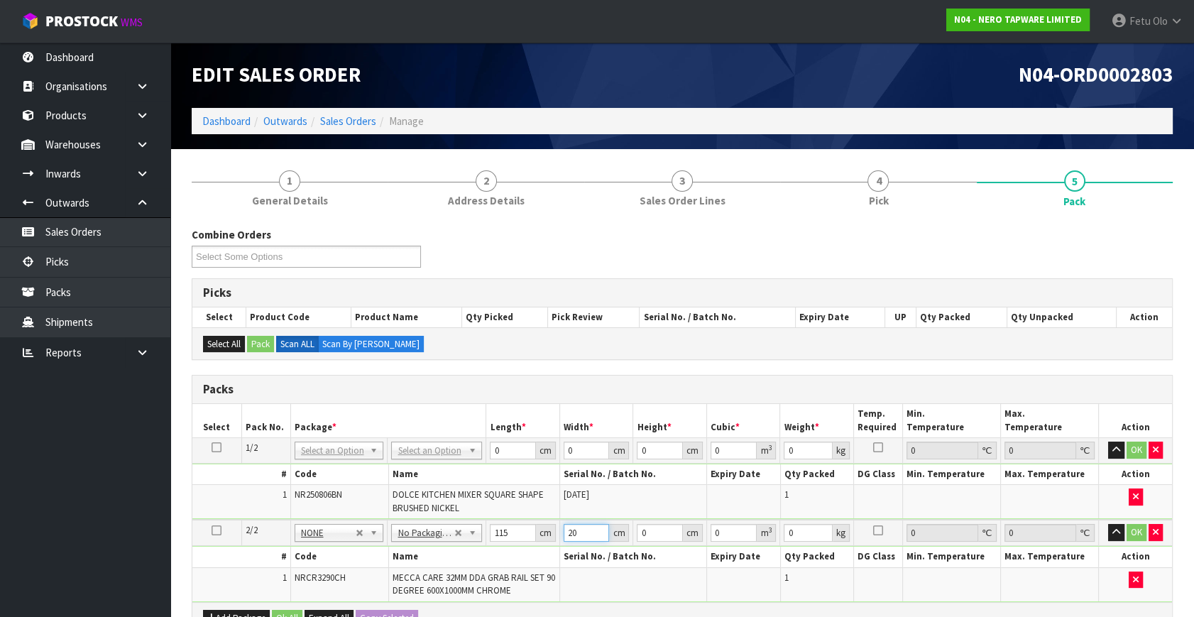
type input "20"
type input "8"
type input "0.0184"
type input "8"
drag, startPoint x: 344, startPoint y: 455, endPoint x: 337, endPoint y: 462, distance: 10.0
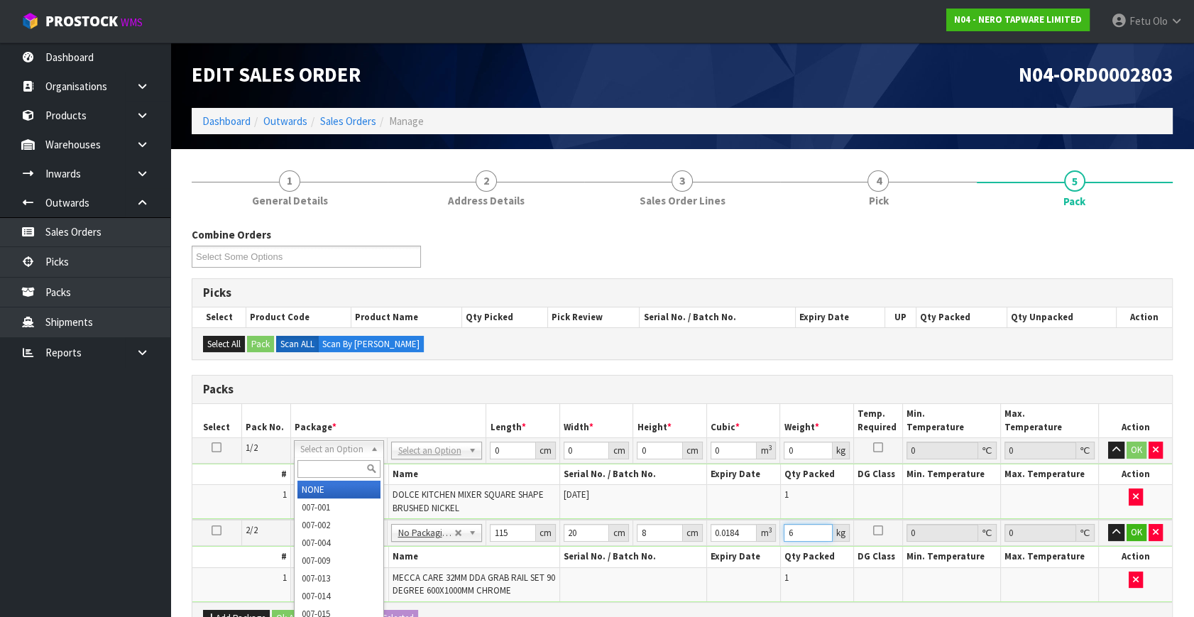
type input "6"
click at [327, 470] on input "text" at bounding box center [339, 469] width 82 height 18
type input "011"
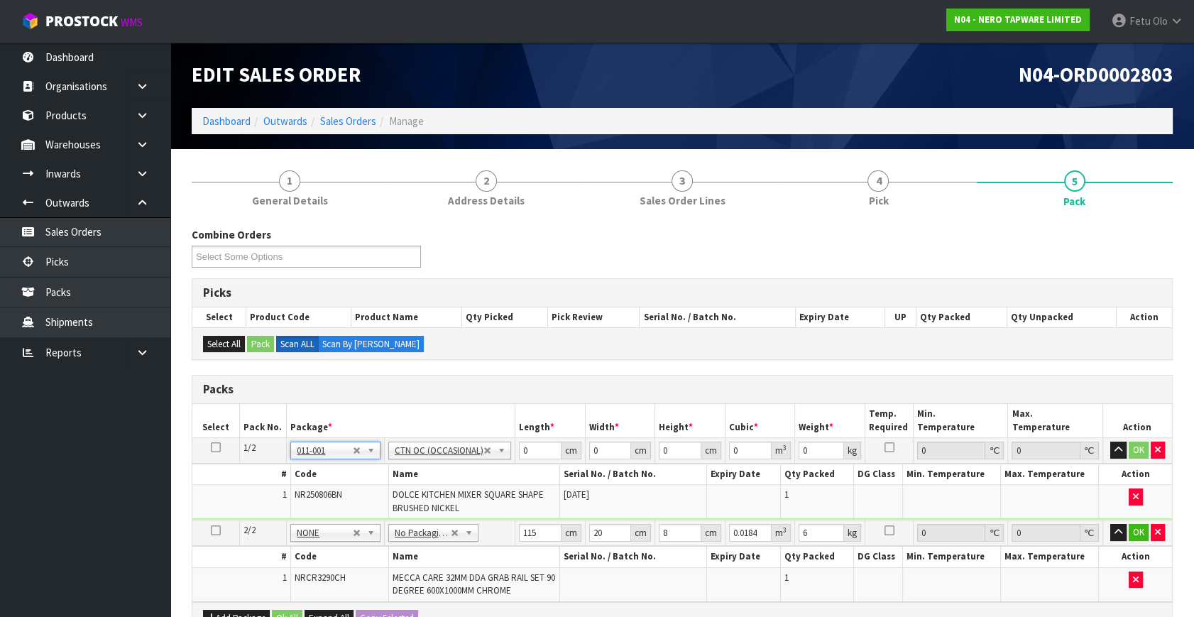
type input "2.05"
drag, startPoint x: 540, startPoint y: 448, endPoint x: 344, endPoint y: 516, distance: 207.3
click at [344, 516] on tbody "1/2 NONE 007-001 007-002 007-004 007-009 007-013 007-014 007-015 007-017 007-01…" at bounding box center [682, 479] width 980 height 82
type input "44"
type input "35"
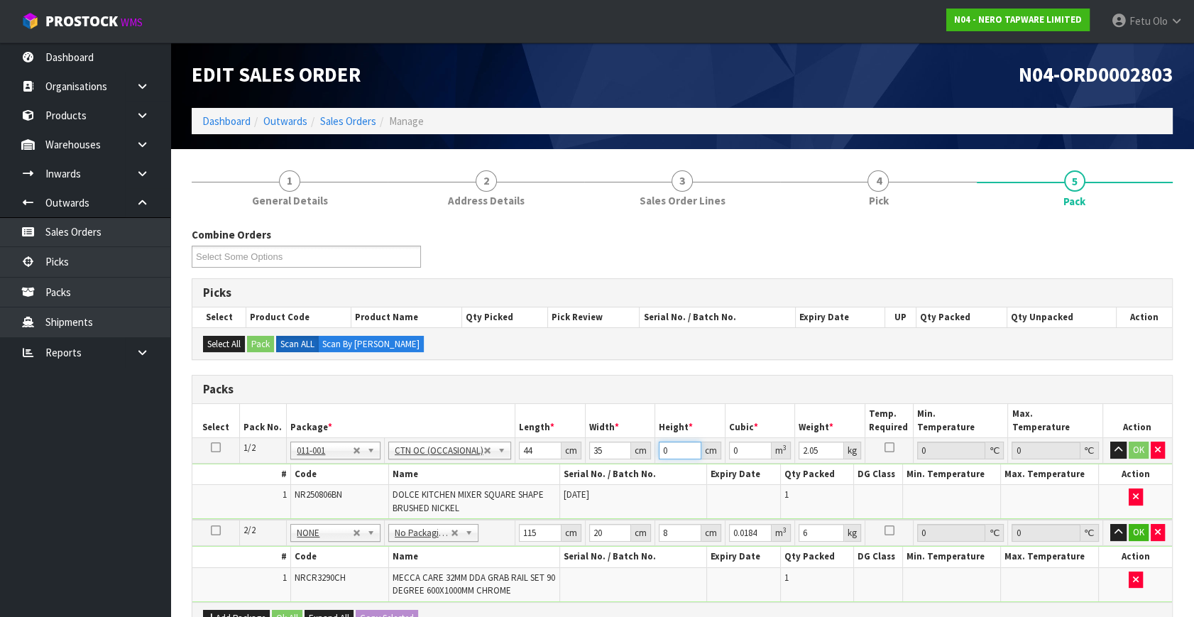
type input "9"
type input "0.01386"
type input "9"
type input "3"
click button "OK" at bounding box center [1139, 450] width 20 height 17
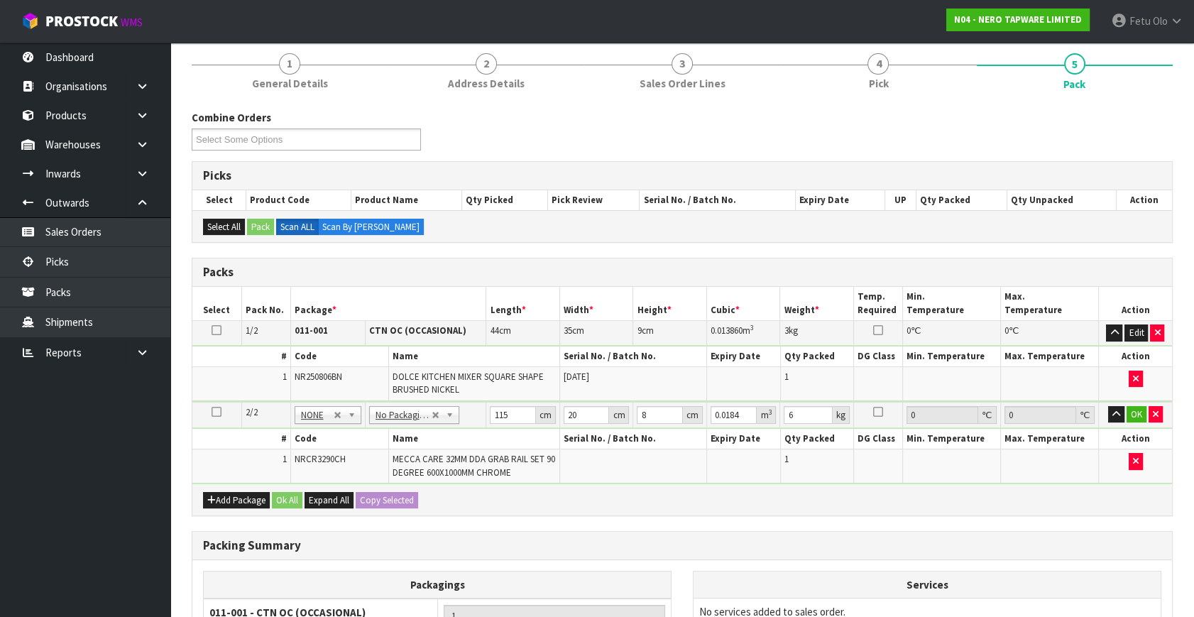
scroll to position [316, 0]
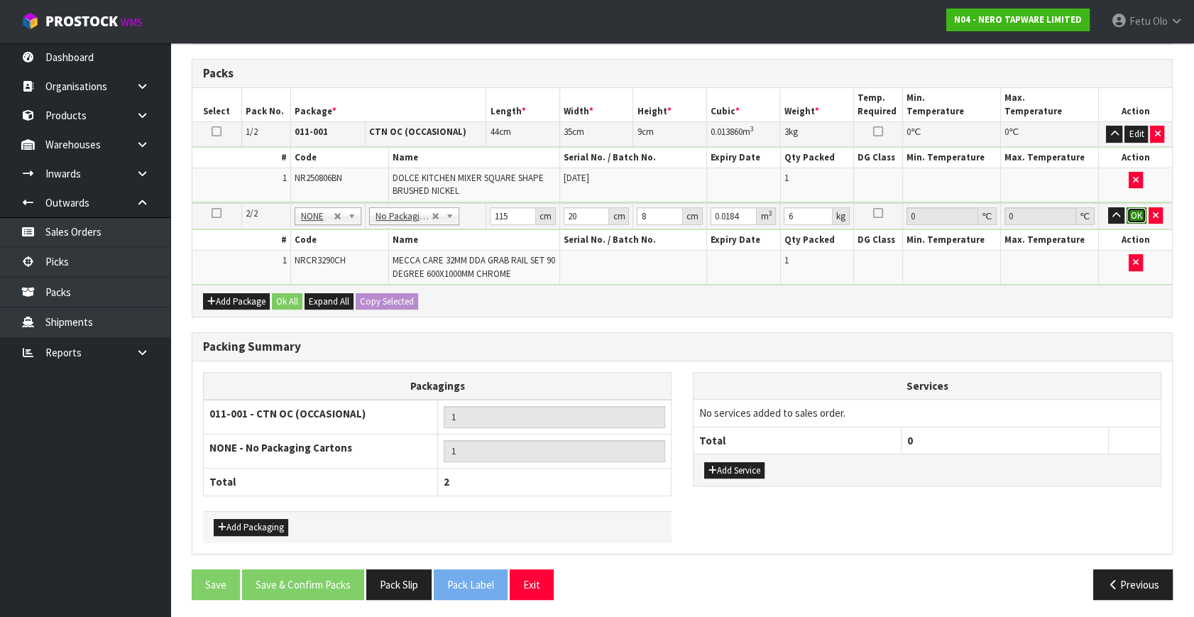
click at [1145, 215] on button "OK" at bounding box center [1137, 215] width 20 height 17
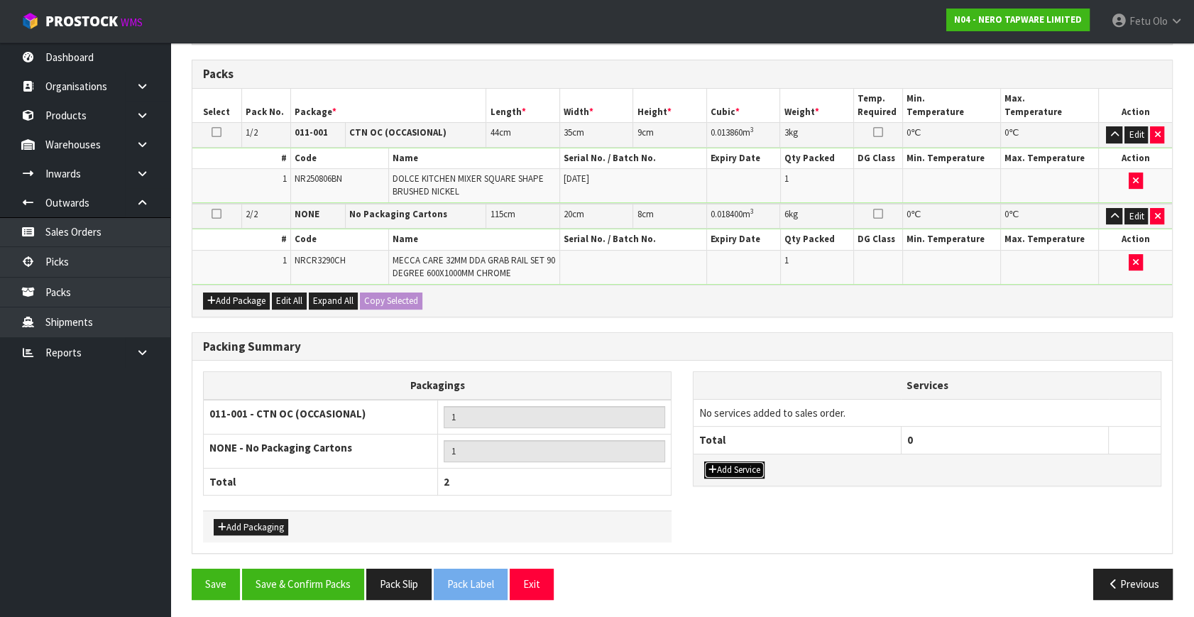
click at [739, 469] on button "Add Service" at bounding box center [734, 470] width 60 height 17
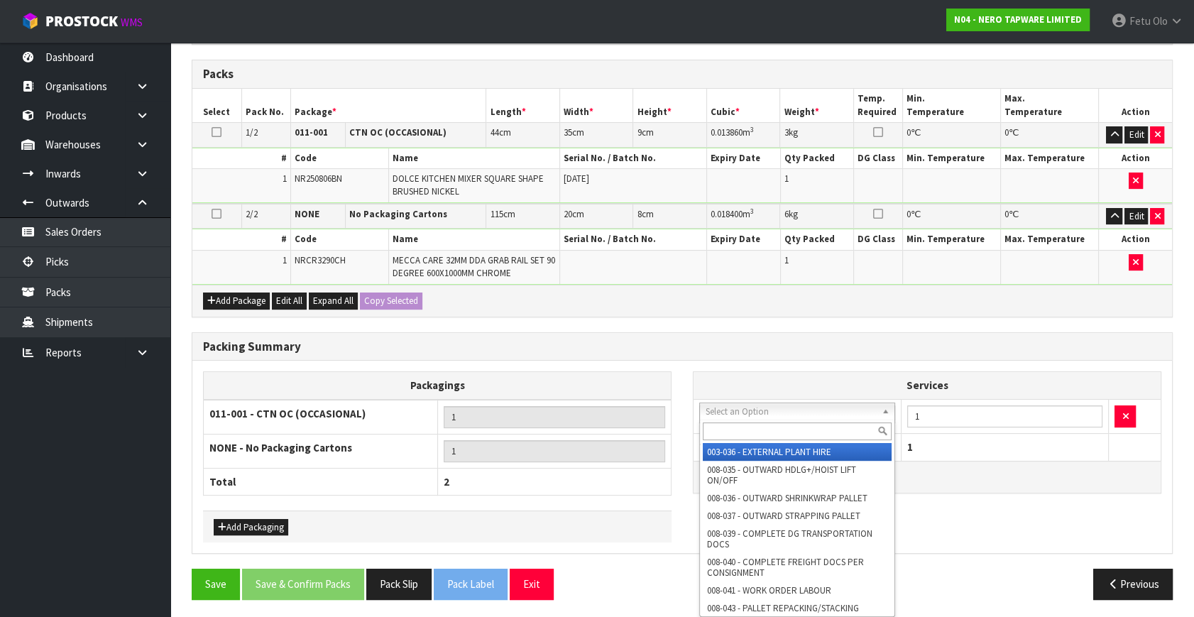
drag, startPoint x: 774, startPoint y: 413, endPoint x: 758, endPoint y: 439, distance: 30.3
click at [753, 429] on input "text" at bounding box center [797, 432] width 189 height 18
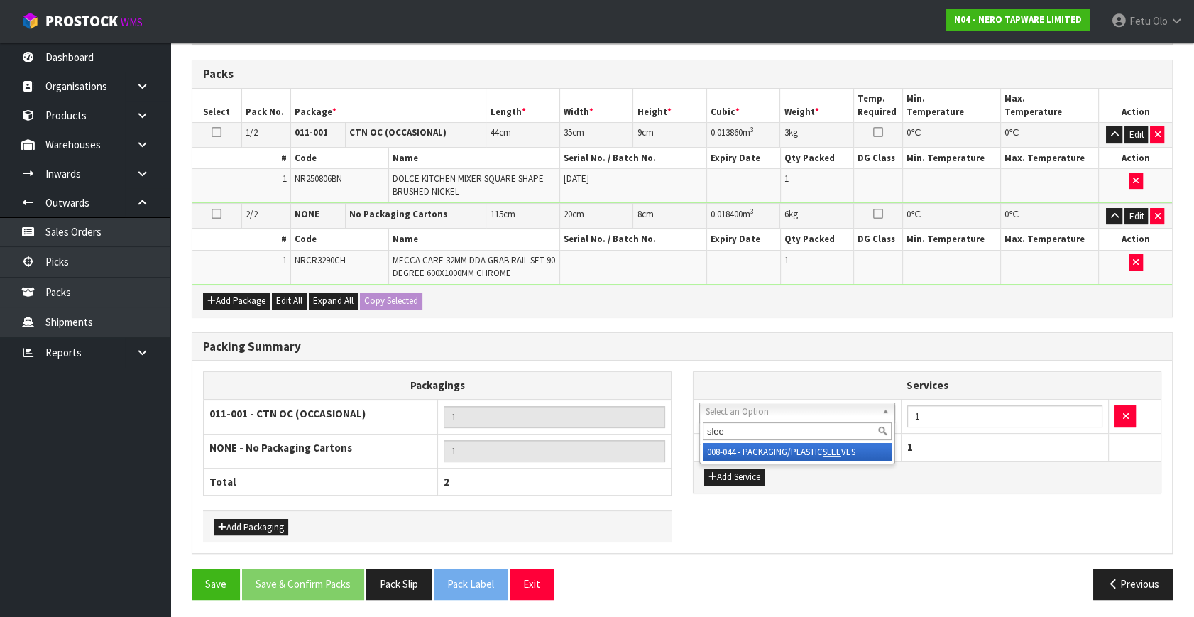
type input "slee"
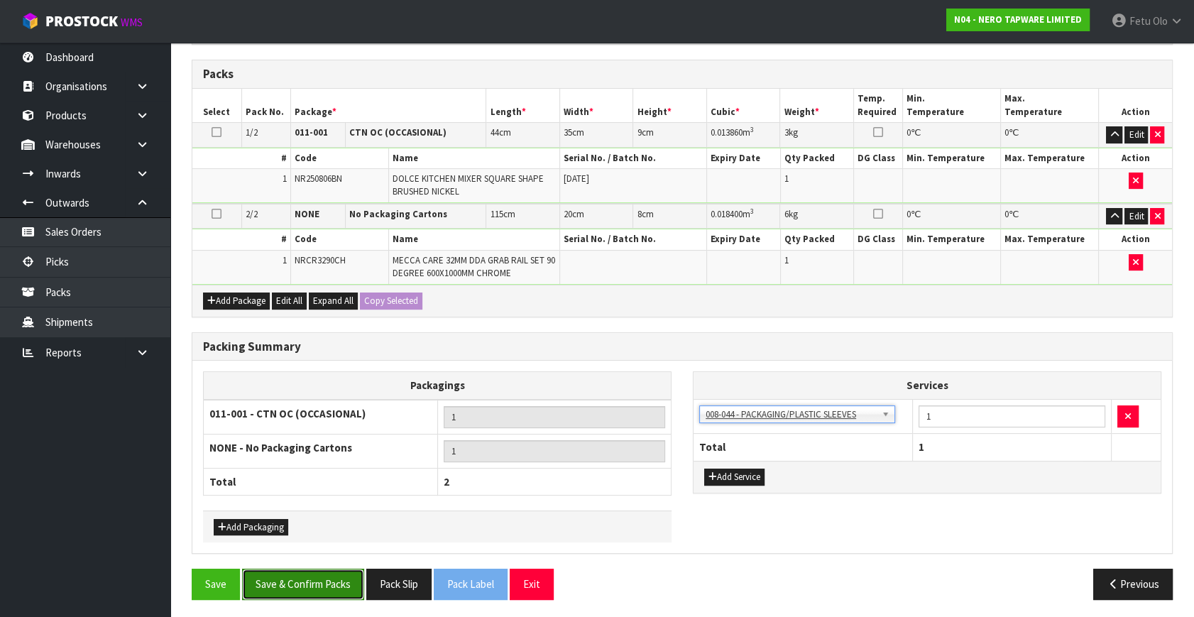
drag, startPoint x: 312, startPoint y: 582, endPoint x: 319, endPoint y: 567, distance: 16.5
click at [315, 578] on button "Save & Confirm Packs" at bounding box center [303, 584] width 122 height 31
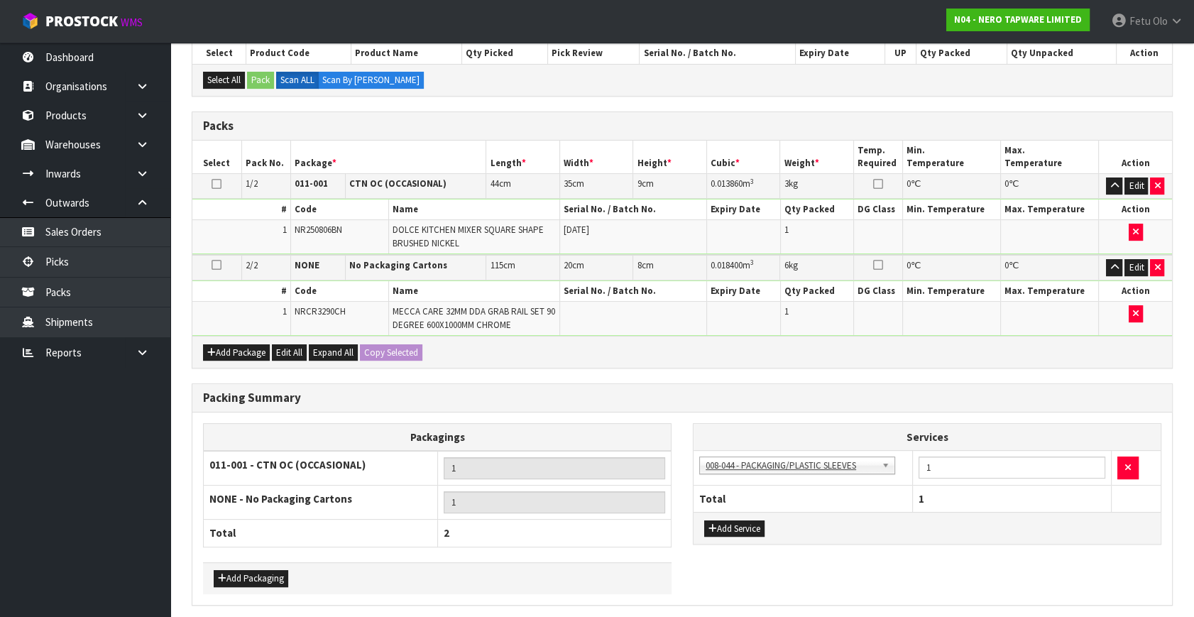
scroll to position [0, 0]
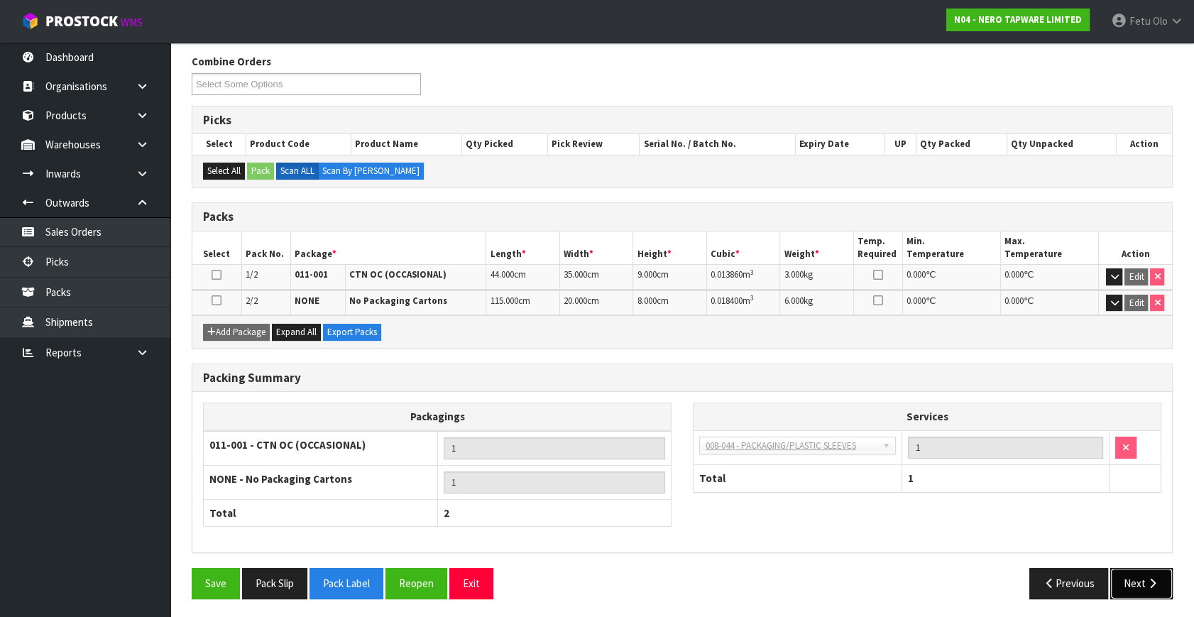
click at [1137, 572] on button "Next" at bounding box center [1142, 583] width 62 height 31
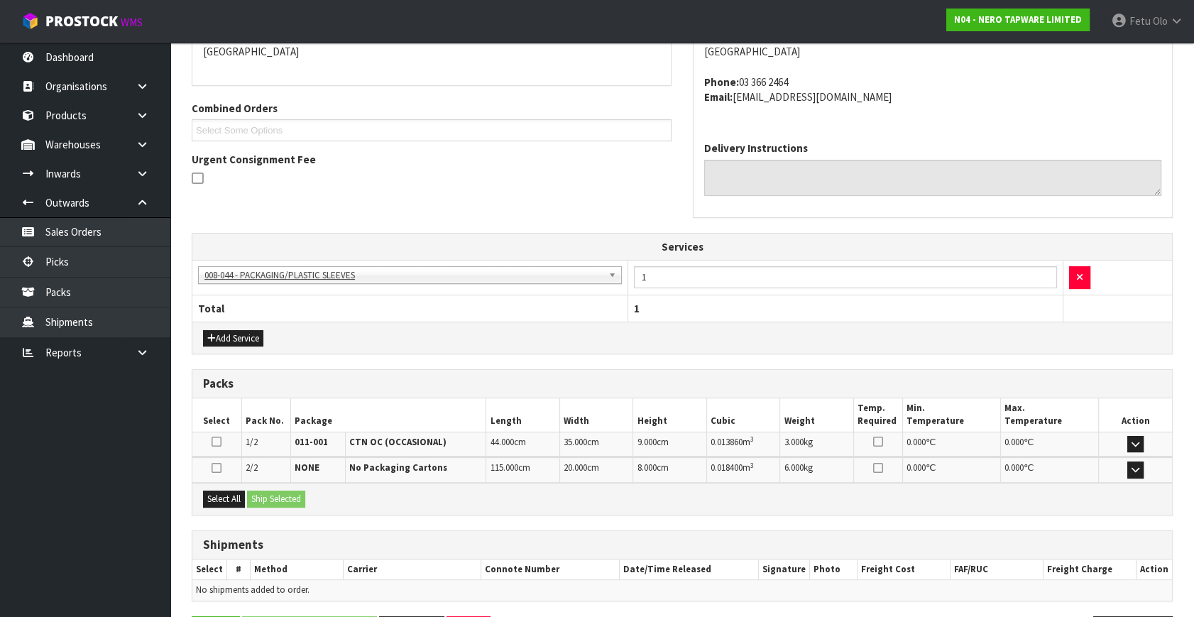
scroll to position [367, 0]
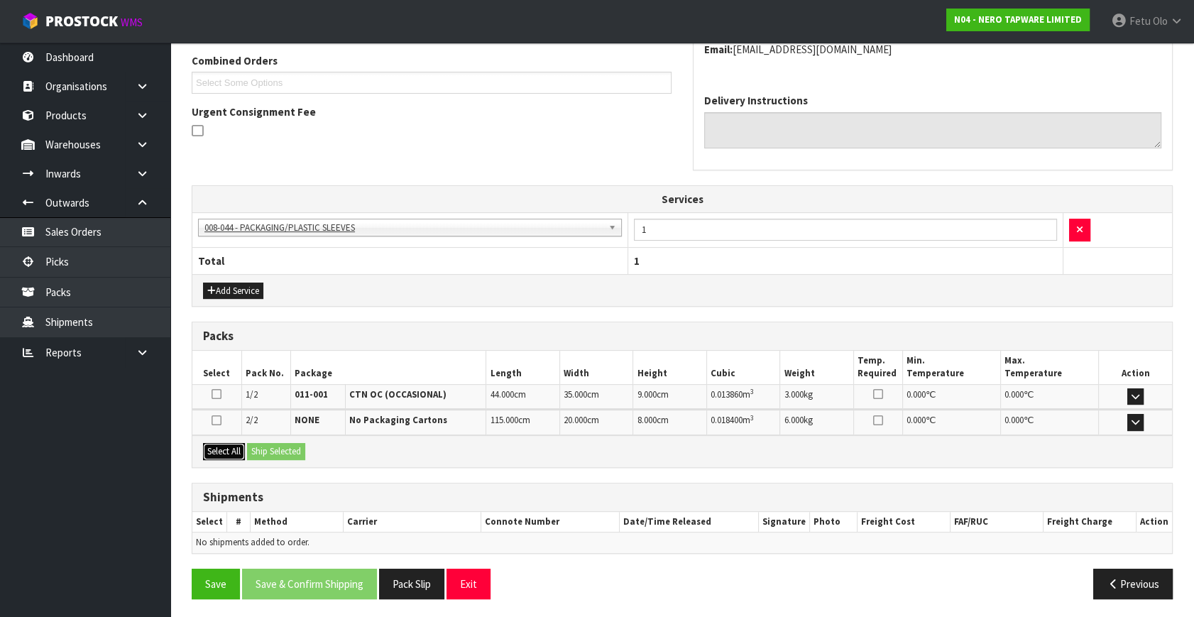
click at [233, 447] on button "Select All" at bounding box center [224, 451] width 42 height 17
click at [270, 450] on button "Ship Selected" at bounding box center [276, 451] width 58 height 17
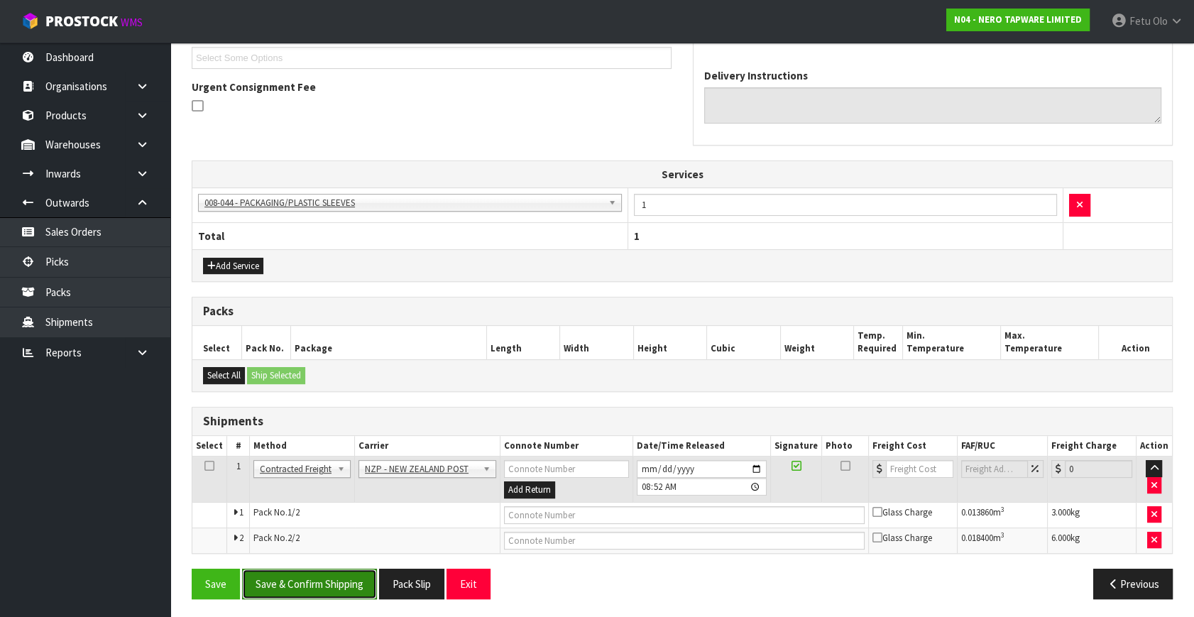
click at [342, 587] on button "Save & Confirm Shipping" at bounding box center [309, 584] width 135 height 31
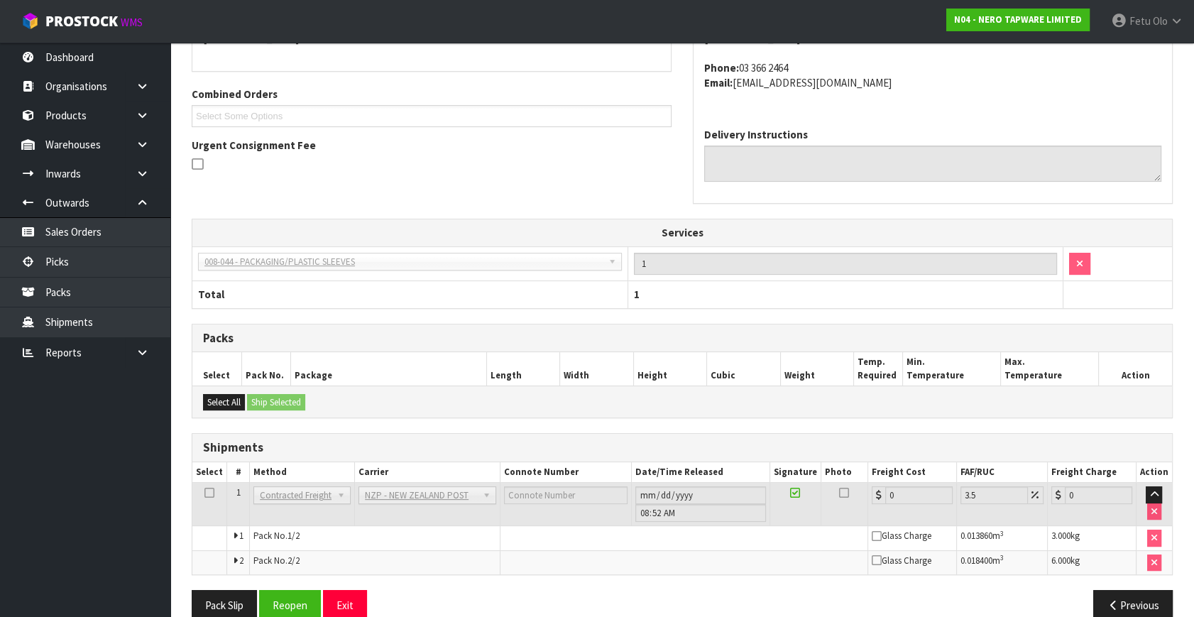
scroll to position [371, 0]
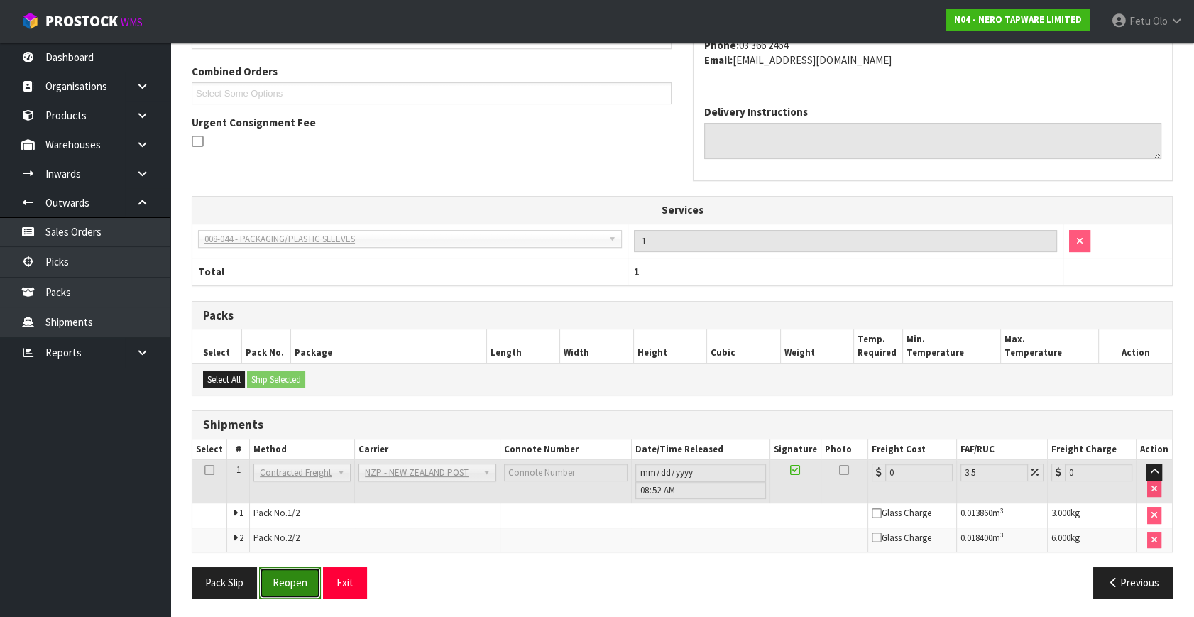
click at [284, 585] on button "Reopen" at bounding box center [290, 582] width 62 height 31
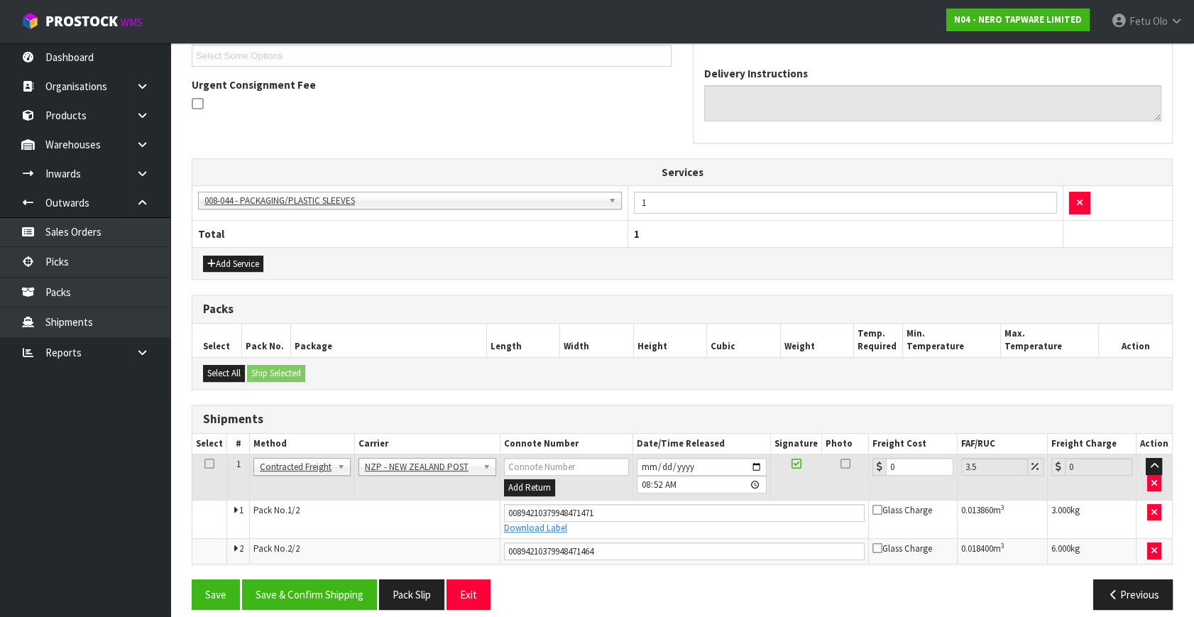
scroll to position [405, 0]
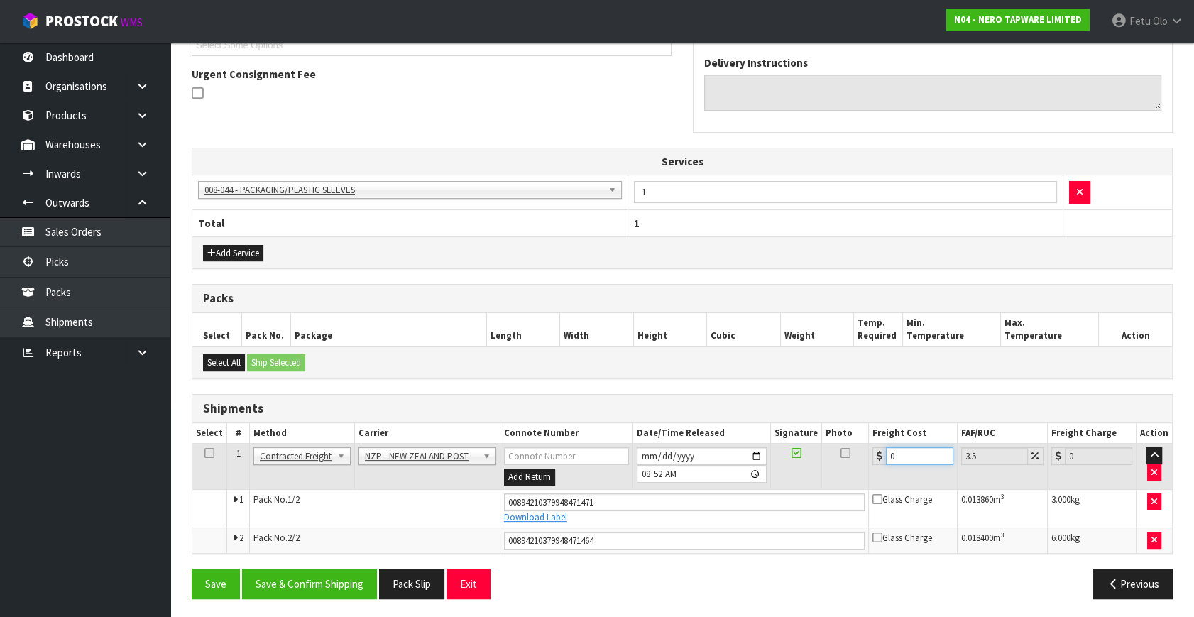
drag, startPoint x: 918, startPoint y: 452, endPoint x: 555, endPoint y: 504, distance: 367.4
click at [555, 504] on tbody "1 Client Local Pickup Customer Local Pickup Company Freight Contracted Freight …" at bounding box center [682, 498] width 980 height 109
type input "2"
type input "2.07"
type input "23"
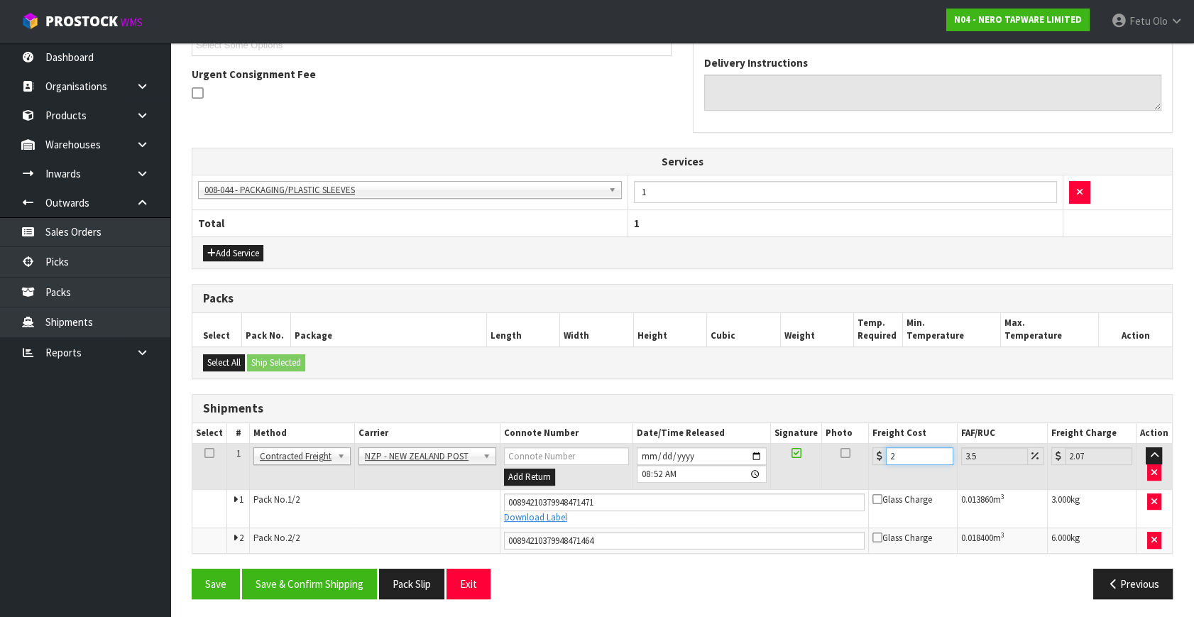
type input "23.8"
type input "23.2"
type input "24.01"
type input "23.22"
type input "24.03"
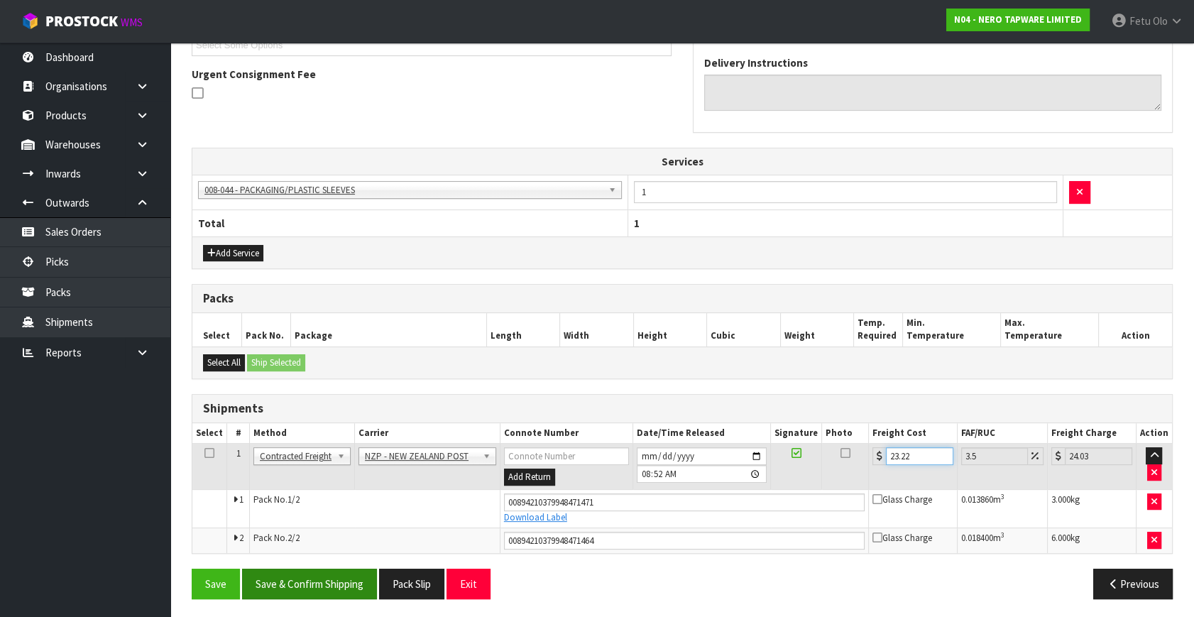
type input "23.22"
click at [307, 579] on button "Save & Confirm Shipping" at bounding box center [309, 584] width 135 height 31
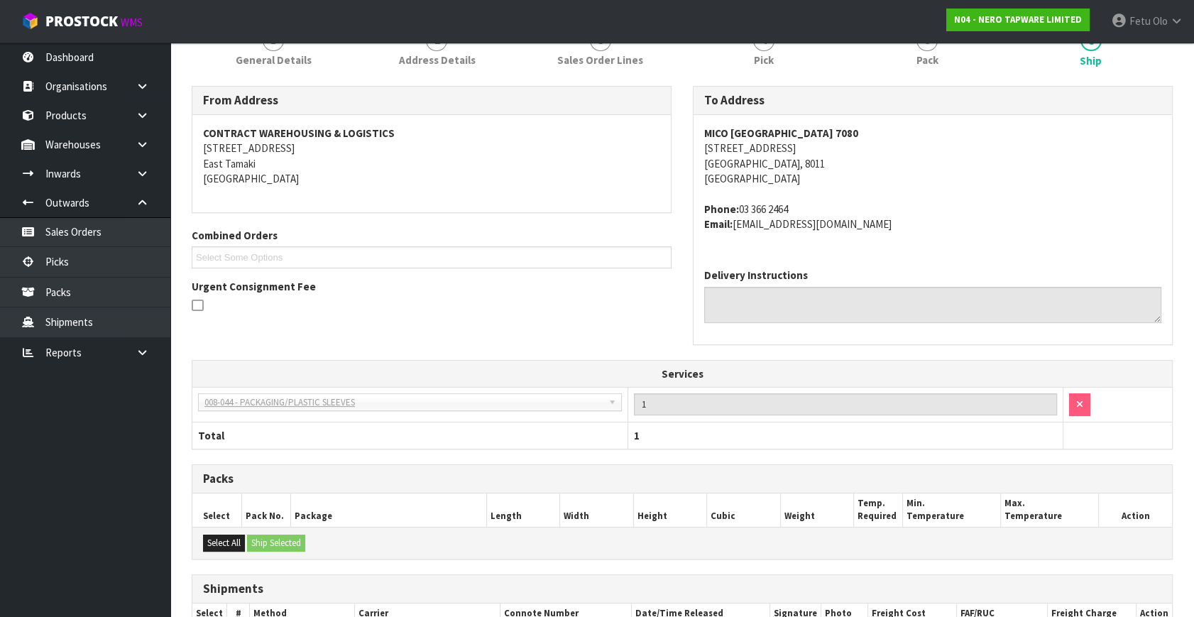
scroll to position [193, 0]
click at [910, 576] on div "Shipments" at bounding box center [682, 589] width 980 height 28
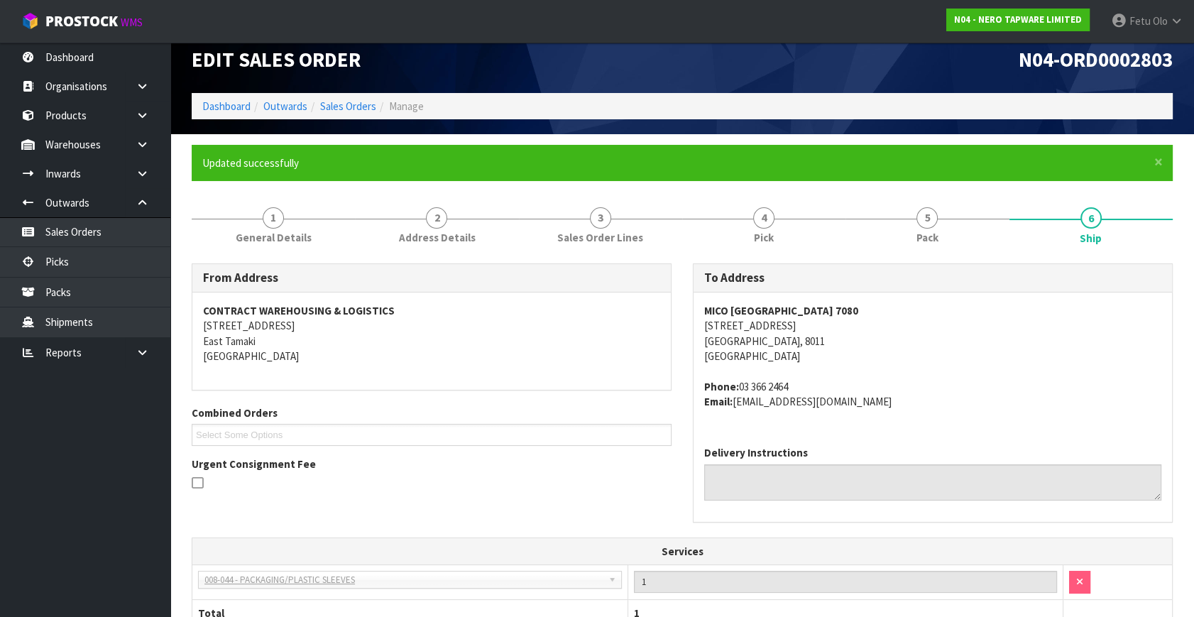
scroll to position [0, 0]
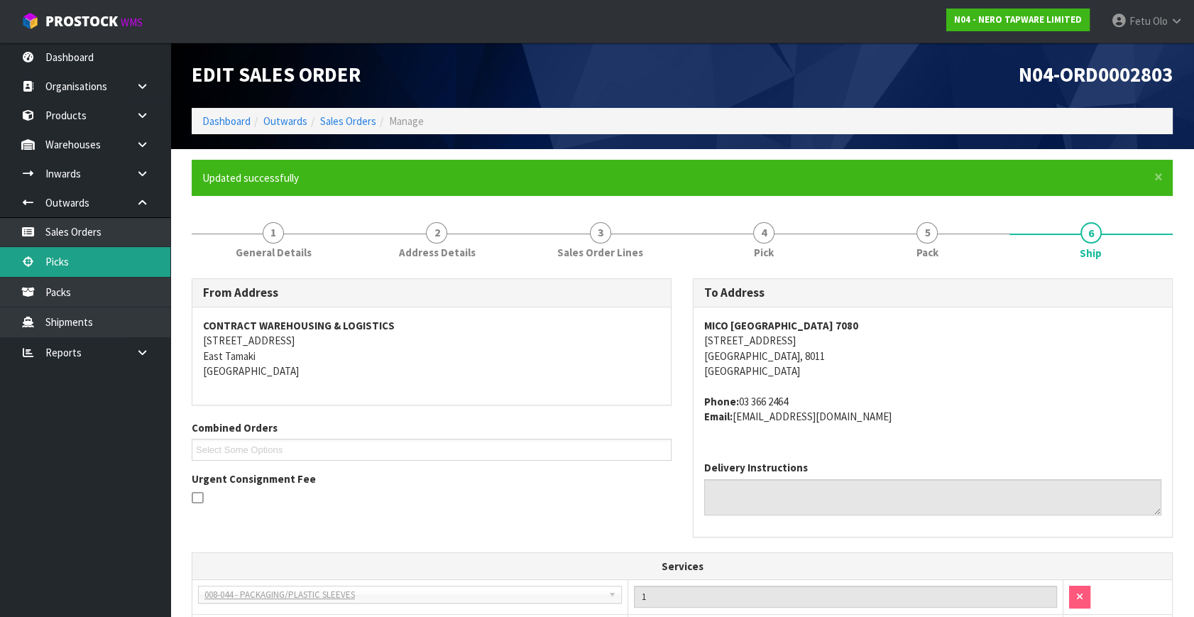
click at [64, 268] on link "Picks" at bounding box center [85, 261] width 170 height 29
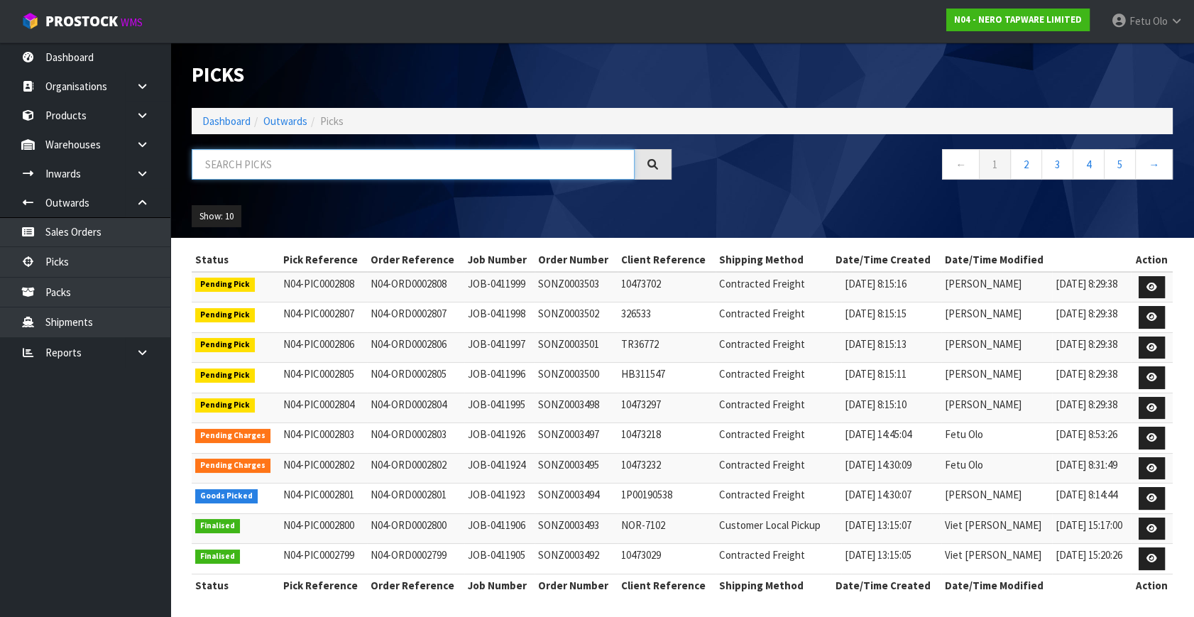
click at [290, 167] on input "text" at bounding box center [413, 164] width 443 height 31
click at [285, 168] on input "text" at bounding box center [413, 164] width 443 height 31
type input "2801"
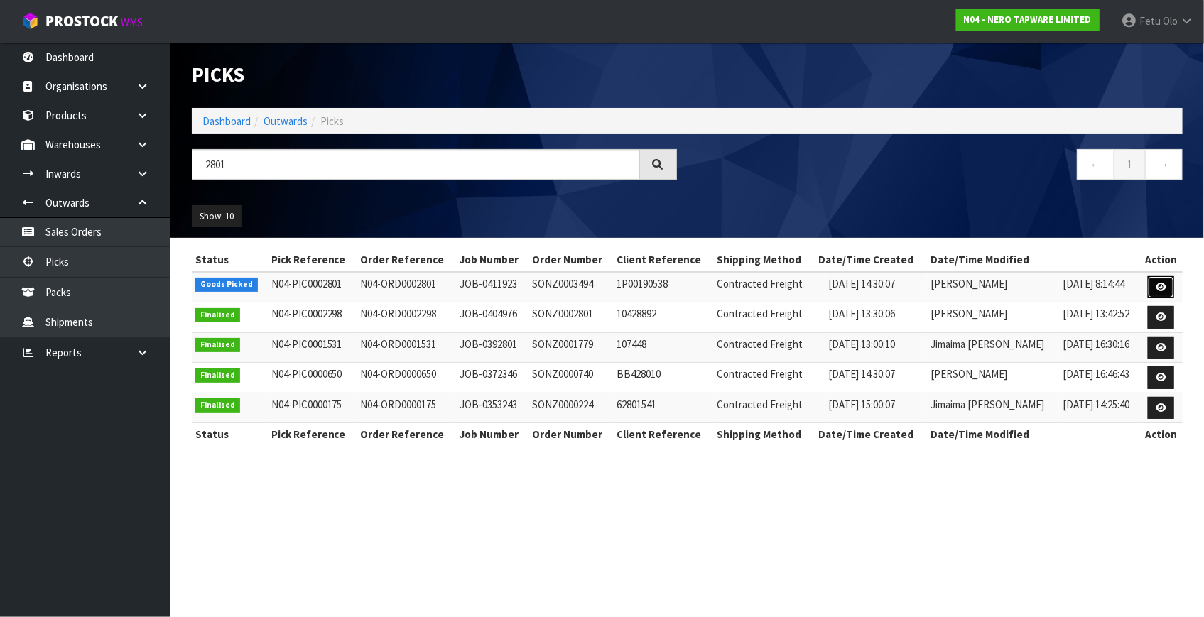
click at [1153, 282] on link at bounding box center [1161, 287] width 26 height 23
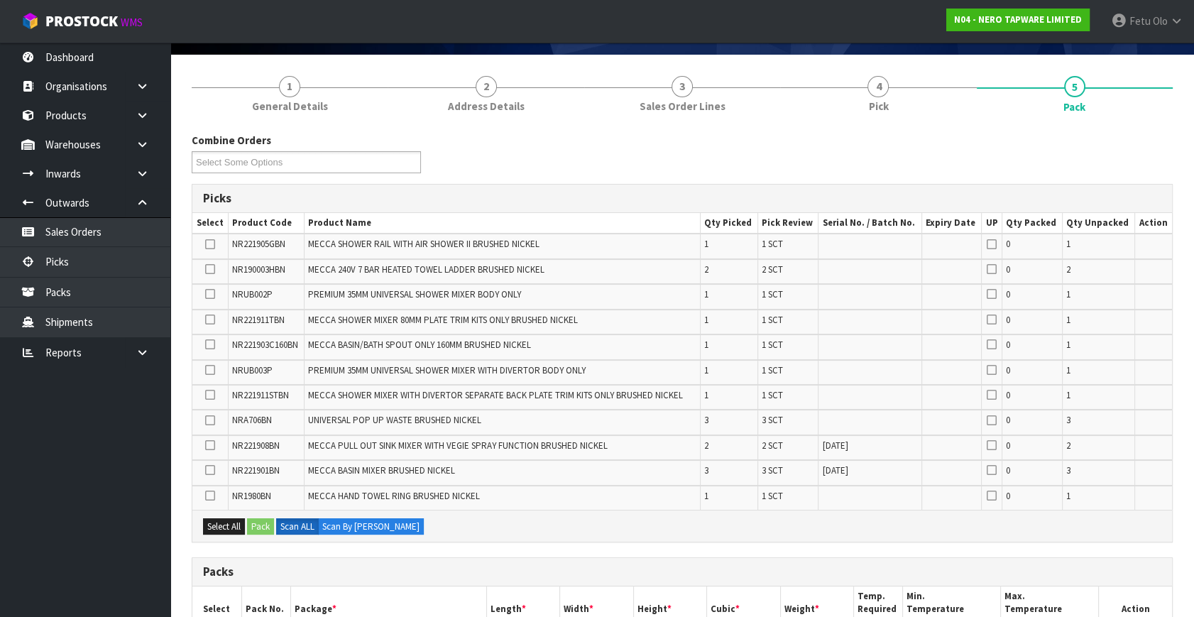
scroll to position [258, 0]
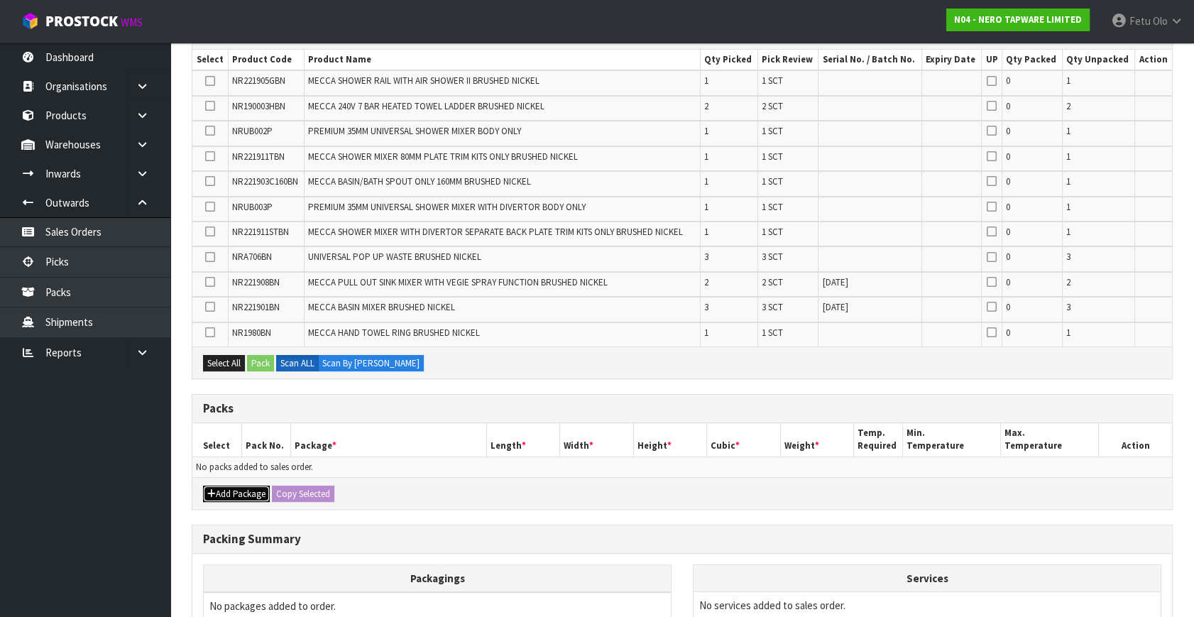
click at [229, 486] on button "Add Package" at bounding box center [236, 494] width 67 height 17
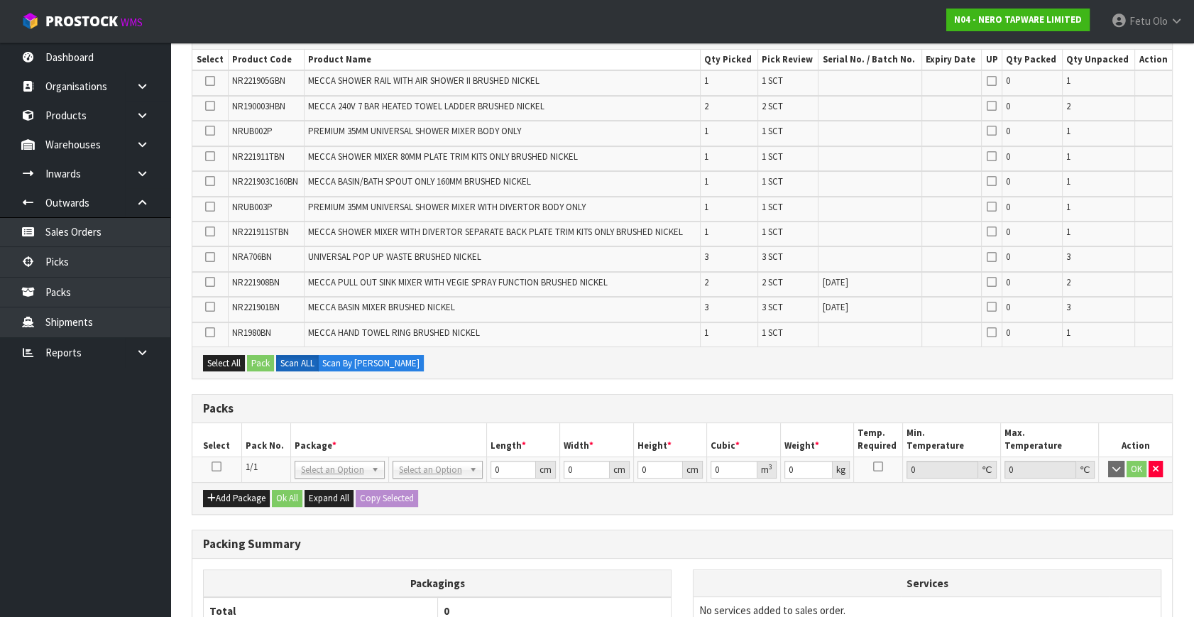
click at [217, 467] on icon at bounding box center [217, 467] width 10 height 1
drag, startPoint x: 743, startPoint y: 550, endPoint x: 735, endPoint y: 543, distance: 10.6
click at [743, 550] on div "Packing Summary" at bounding box center [682, 544] width 980 height 28
click at [376, 433] on th "Package *" at bounding box center [388, 439] width 196 height 33
click at [388, 423] on th "Package *" at bounding box center [388, 439] width 196 height 33
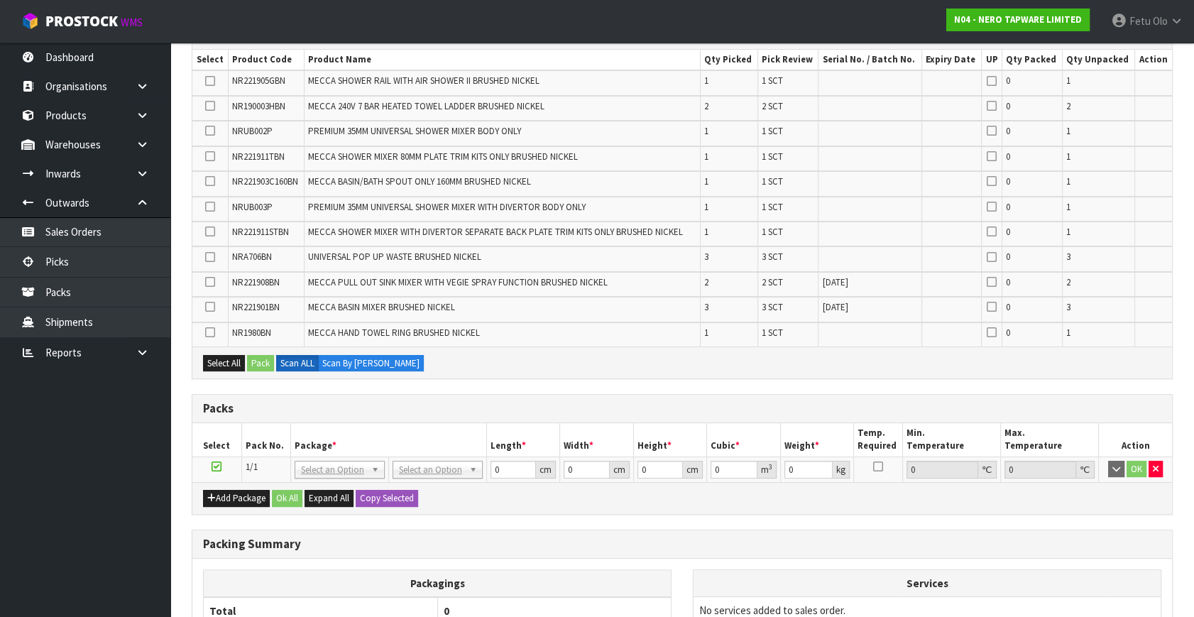
click at [428, 538] on h3 "Packing Summary" at bounding box center [682, 544] width 959 height 13
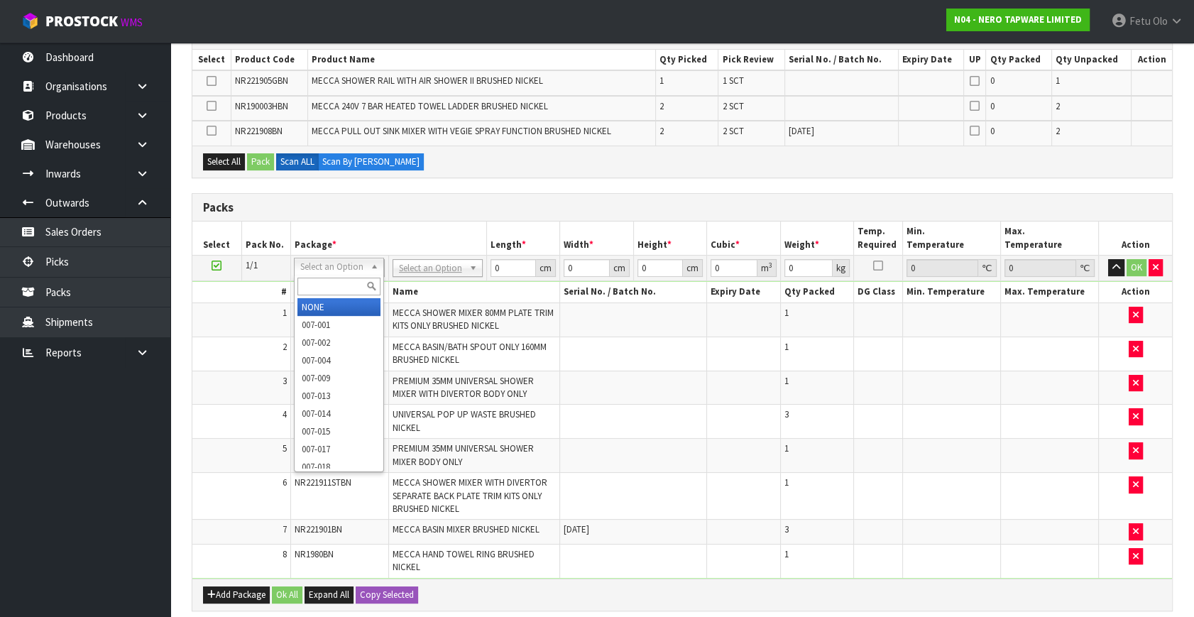
click at [325, 291] on input "text" at bounding box center [339, 287] width 83 height 18
type input "011"
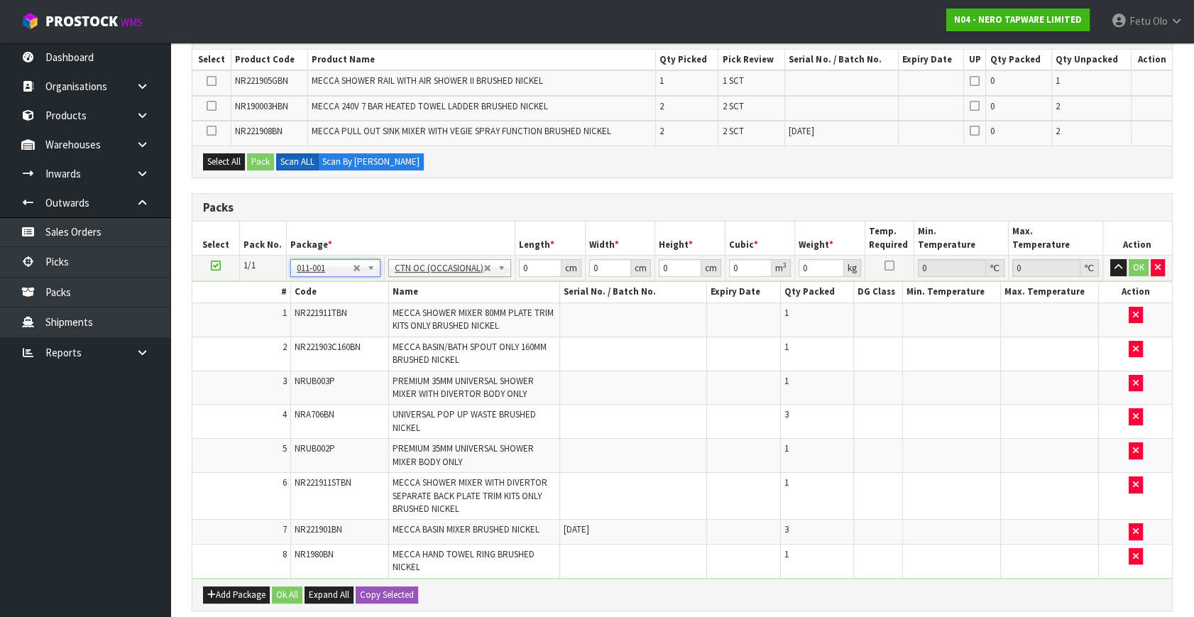
type input "7.97"
drag, startPoint x: 535, startPoint y: 264, endPoint x: 376, endPoint y: 317, distance: 167.5
click at [376, 317] on tbody "1/1 NONE 007-001 007-002 007-004 007-009 007-013 007-014 007-015 007-017 007-01…" at bounding box center [682, 417] width 980 height 323
type input "40"
type input "38"
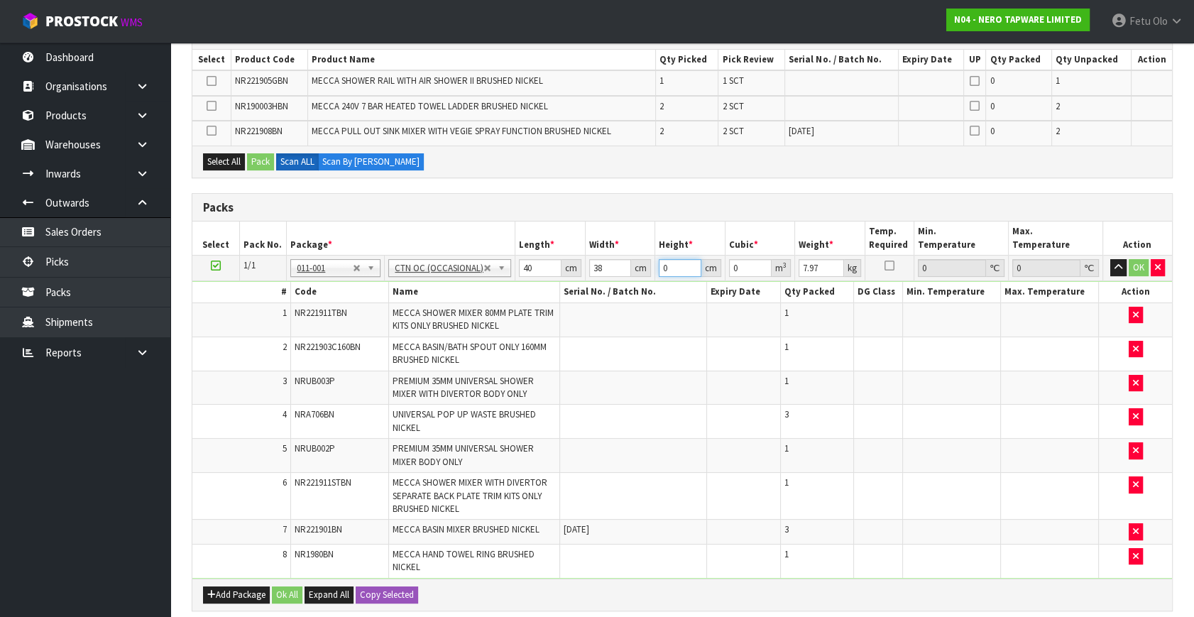
type input "3"
type input "0.00456"
type input "374"
type input "0.56848"
click at [668, 264] on input "374" at bounding box center [680, 268] width 43 height 18
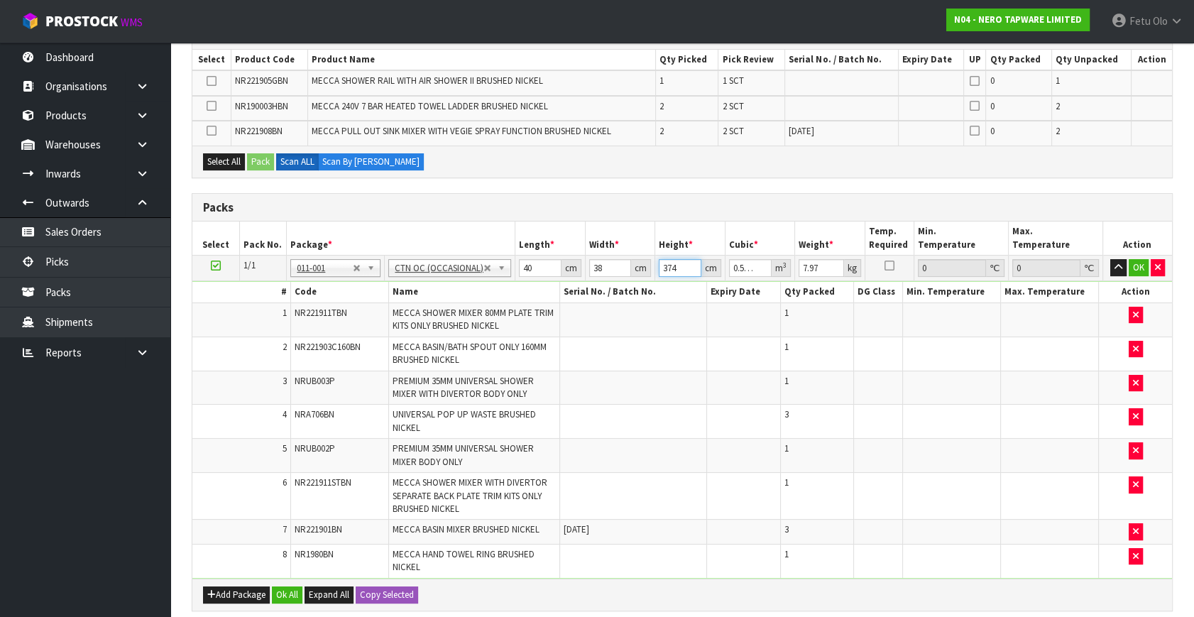
click at [668, 264] on input "374" at bounding box center [680, 268] width 43 height 18
type input "3"
type input "0.00456"
type input "34"
type input "0.05168"
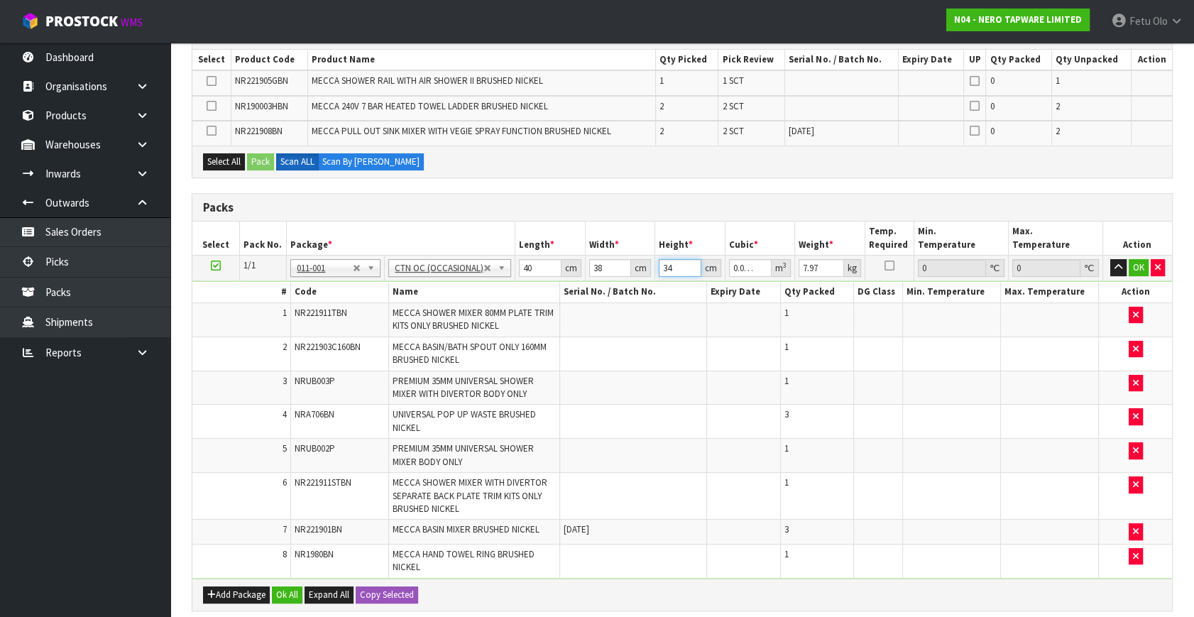
type input "34"
type input "10"
click button "OK" at bounding box center [1139, 267] width 20 height 17
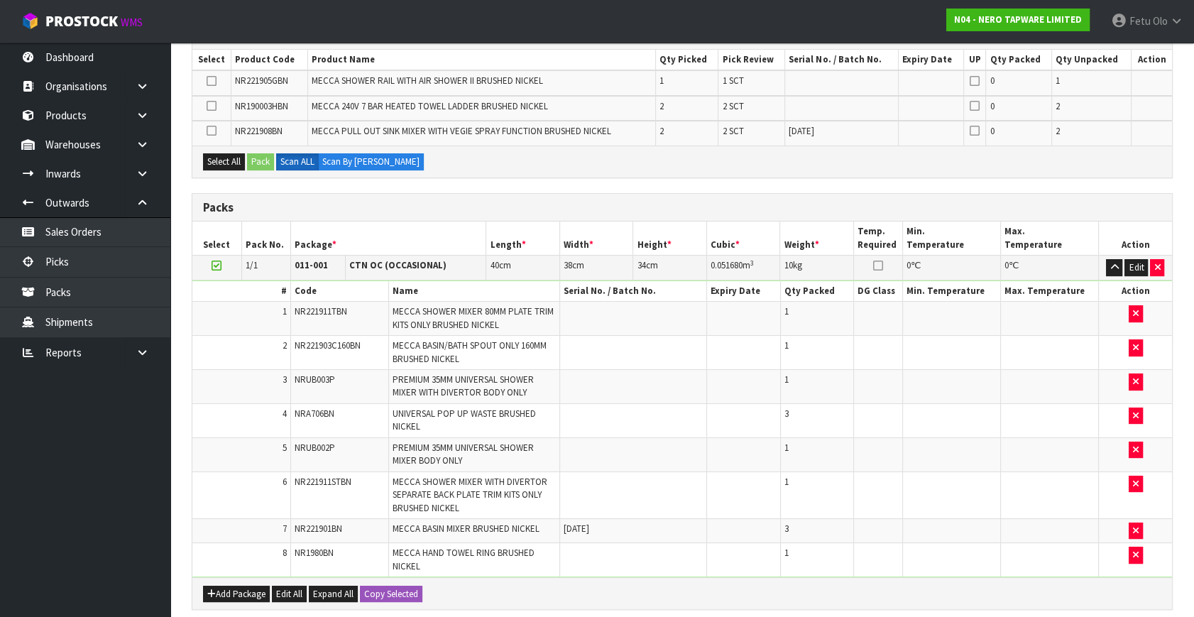
click at [219, 266] on icon at bounding box center [217, 266] width 10 height 1
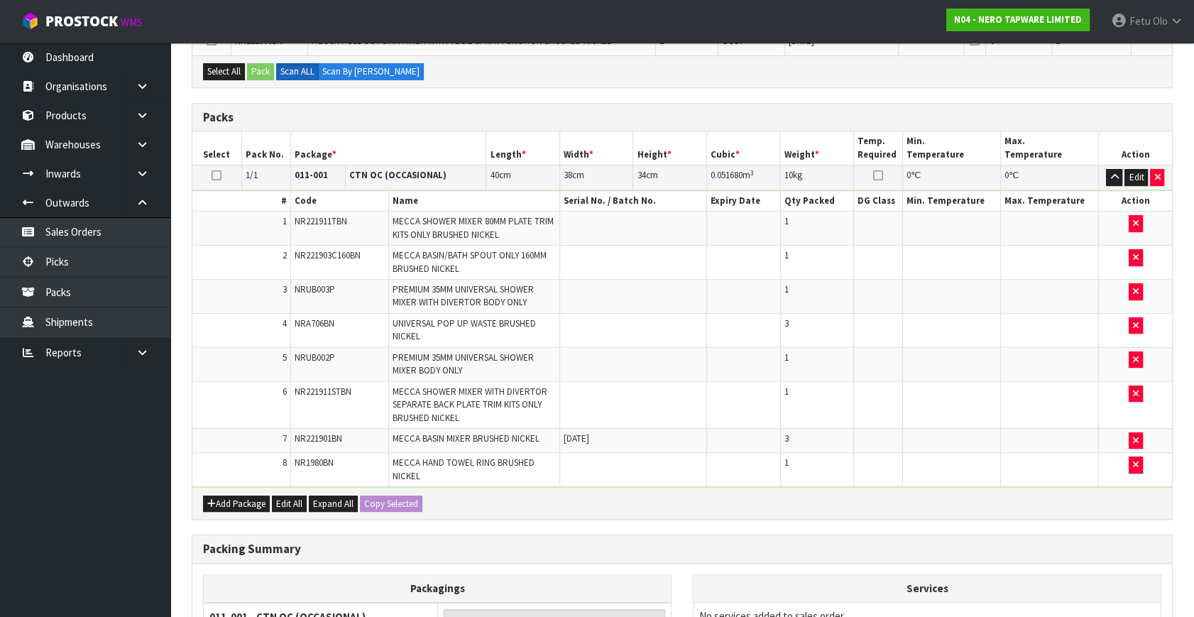
scroll to position [516, 0]
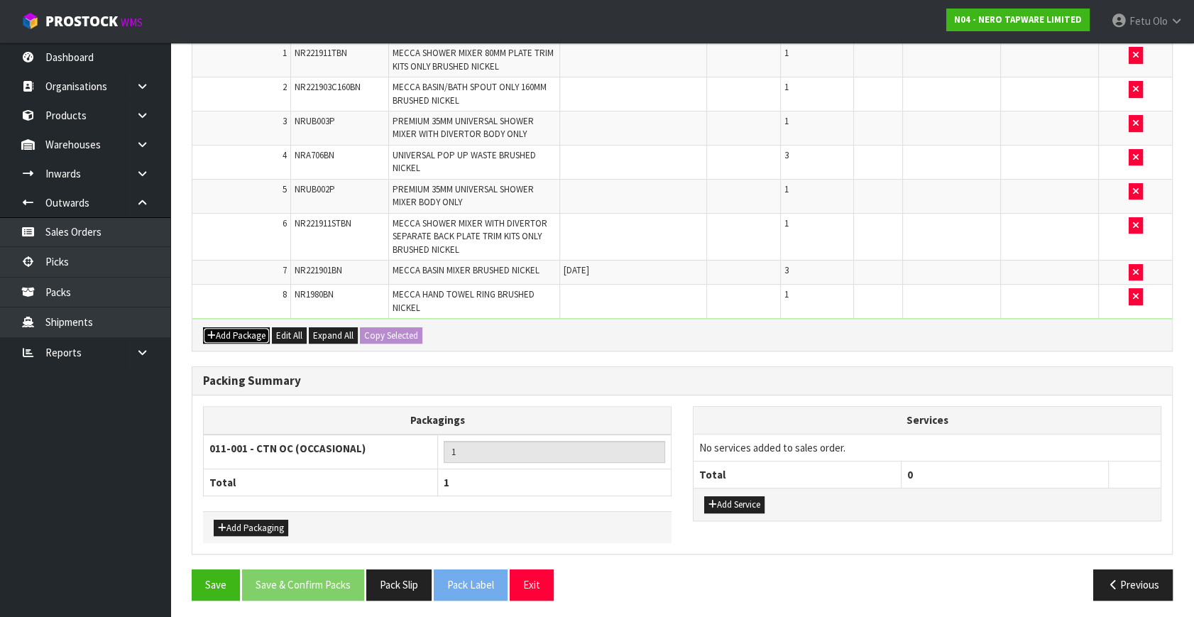
click at [226, 332] on button "Add Package" at bounding box center [236, 335] width 67 height 17
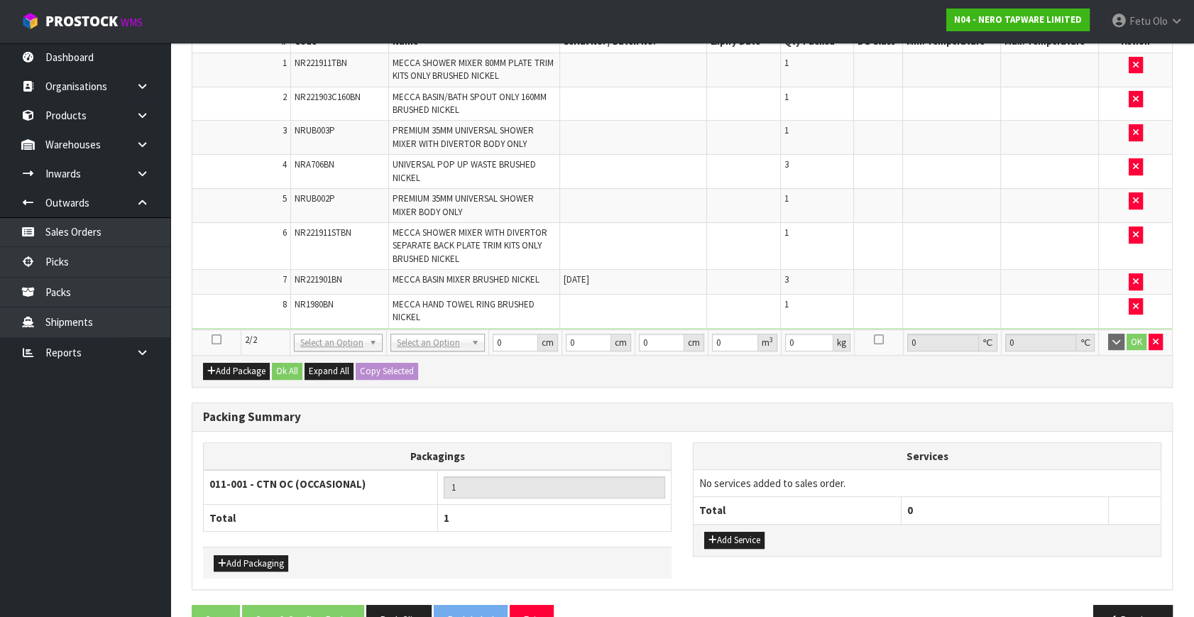
click at [214, 339] on icon at bounding box center [217, 339] width 10 height 1
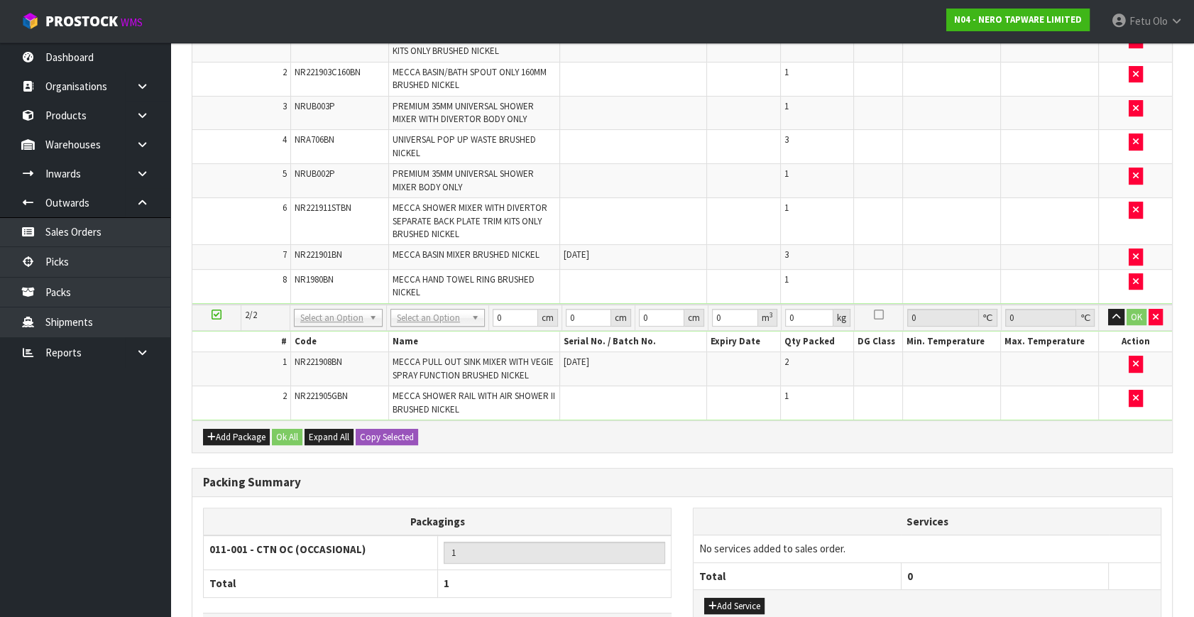
scroll to position [466, 0]
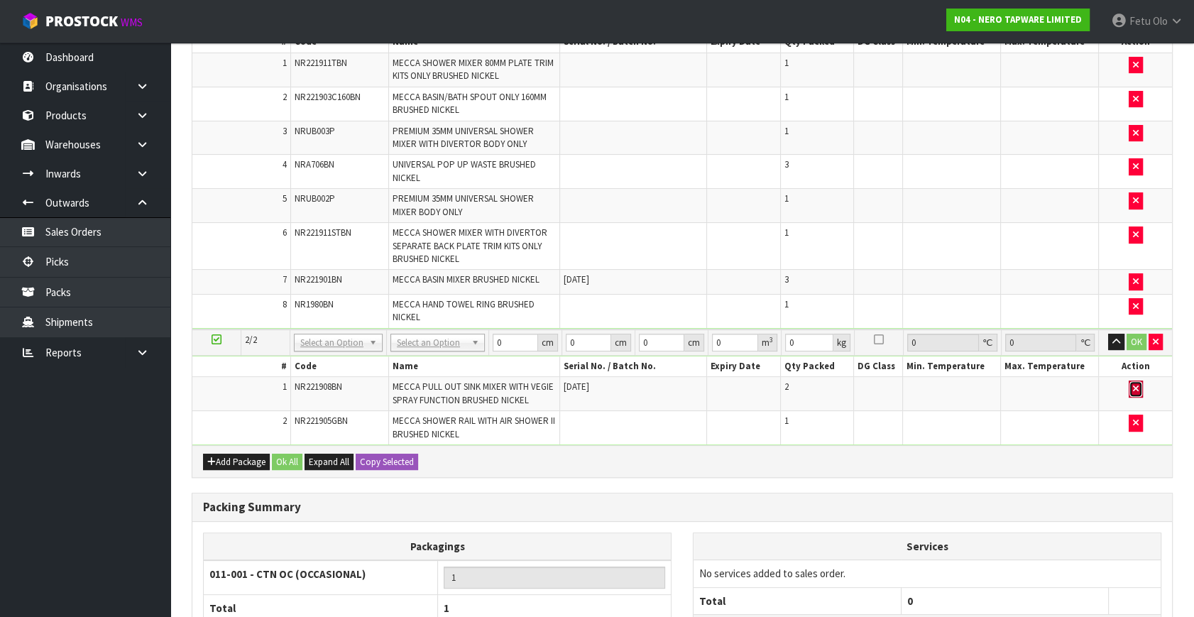
click at [1138, 381] on button "button" at bounding box center [1136, 389] width 14 height 17
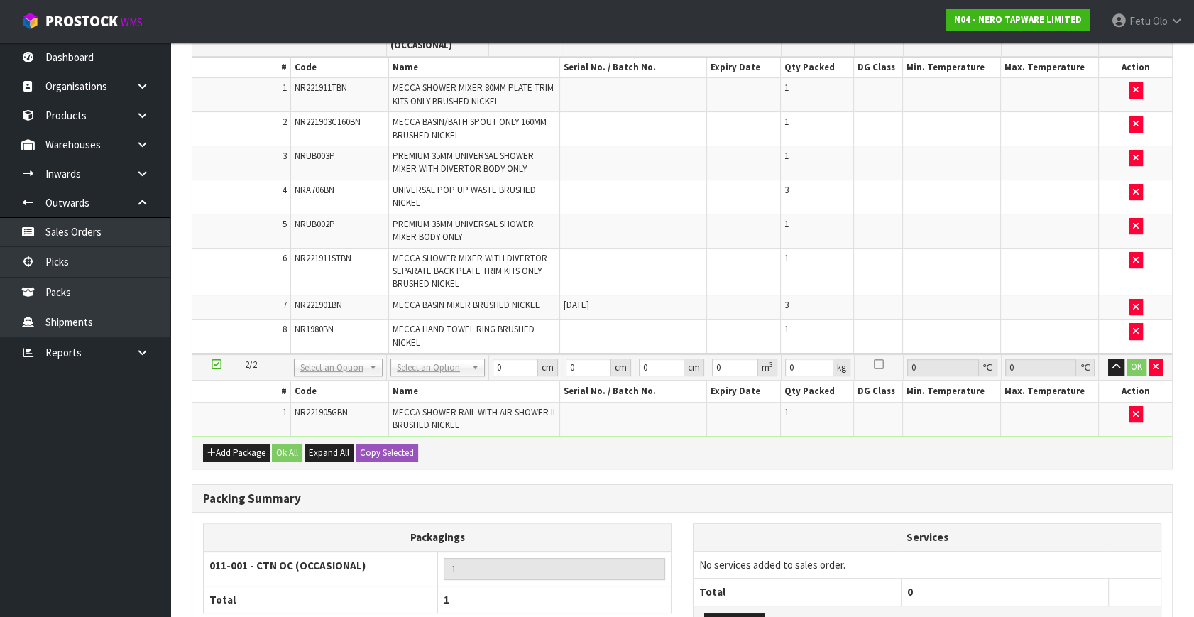
scroll to position [491, 0]
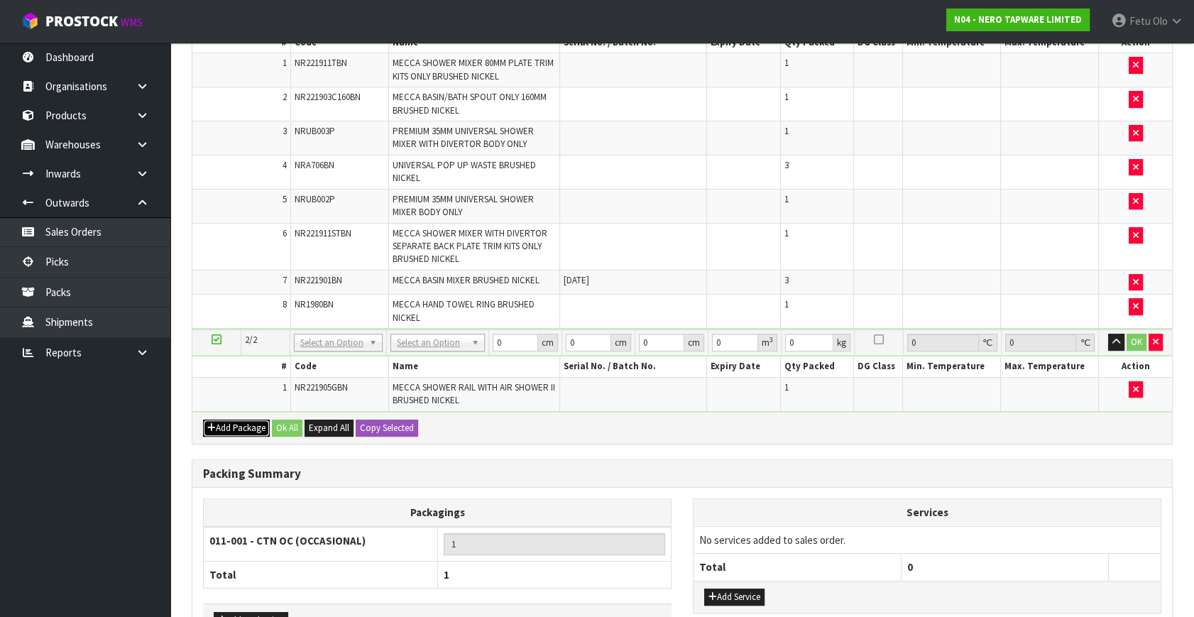
click at [221, 420] on button "Add Package" at bounding box center [236, 428] width 67 height 17
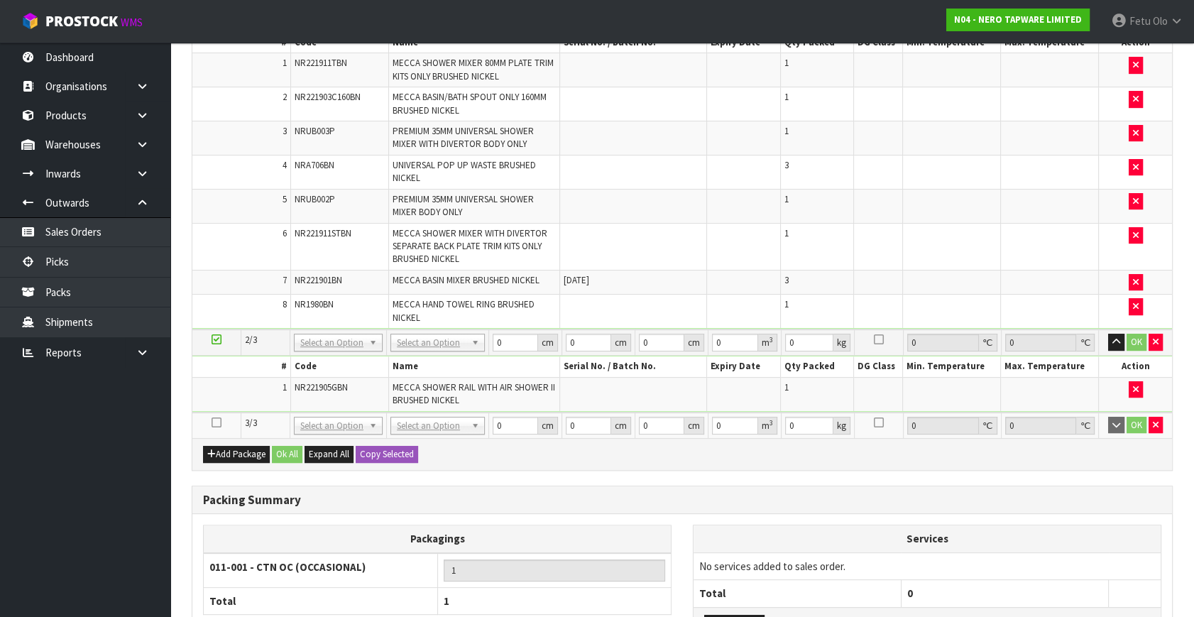
click at [212, 423] on icon at bounding box center [217, 423] width 10 height 1
click at [85, 486] on ul "Dashboard Organisations Clients Consignees Carriers Products Categories Serial …" at bounding box center [85, 330] width 170 height 575
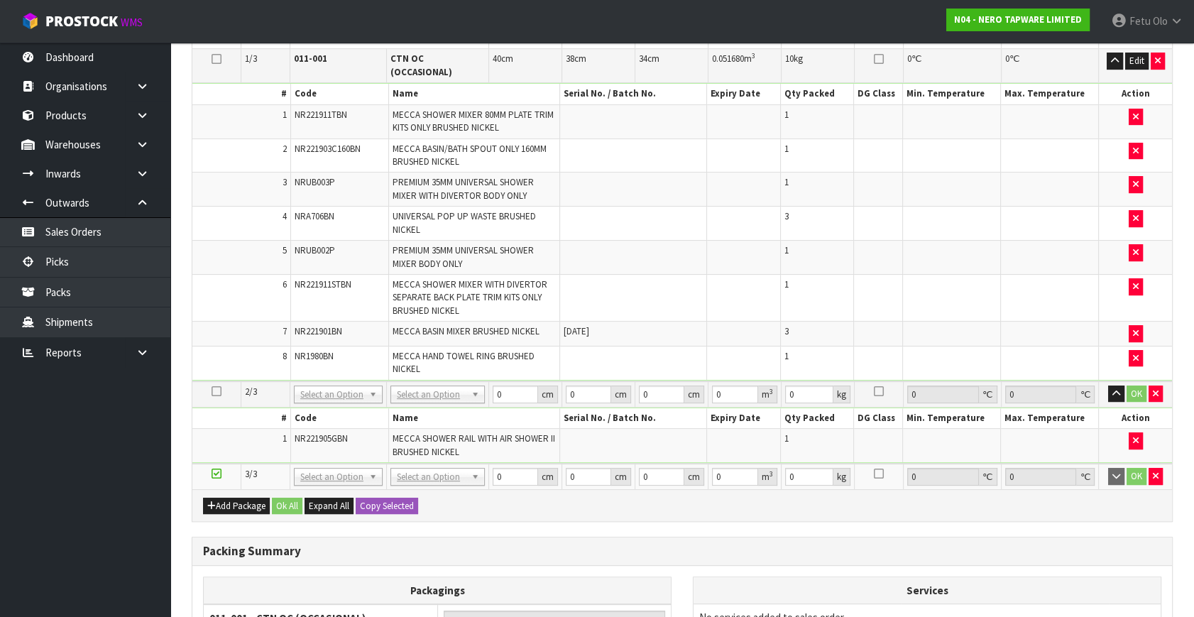
scroll to position [0, 0]
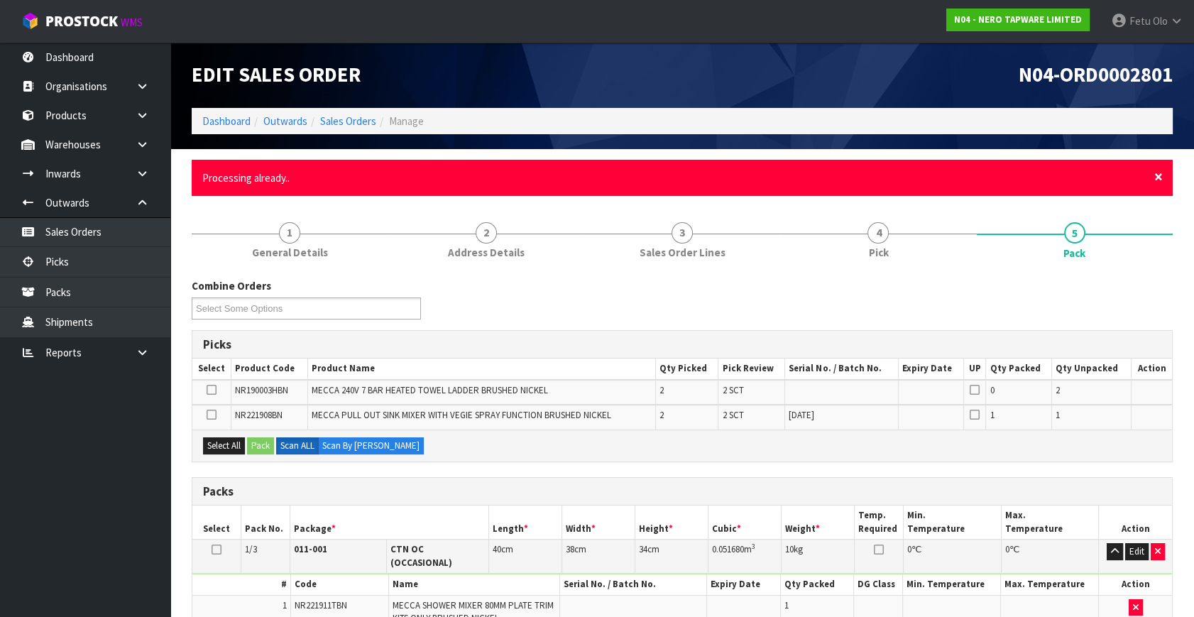
click at [1157, 176] on span "×" at bounding box center [1159, 177] width 9 height 20
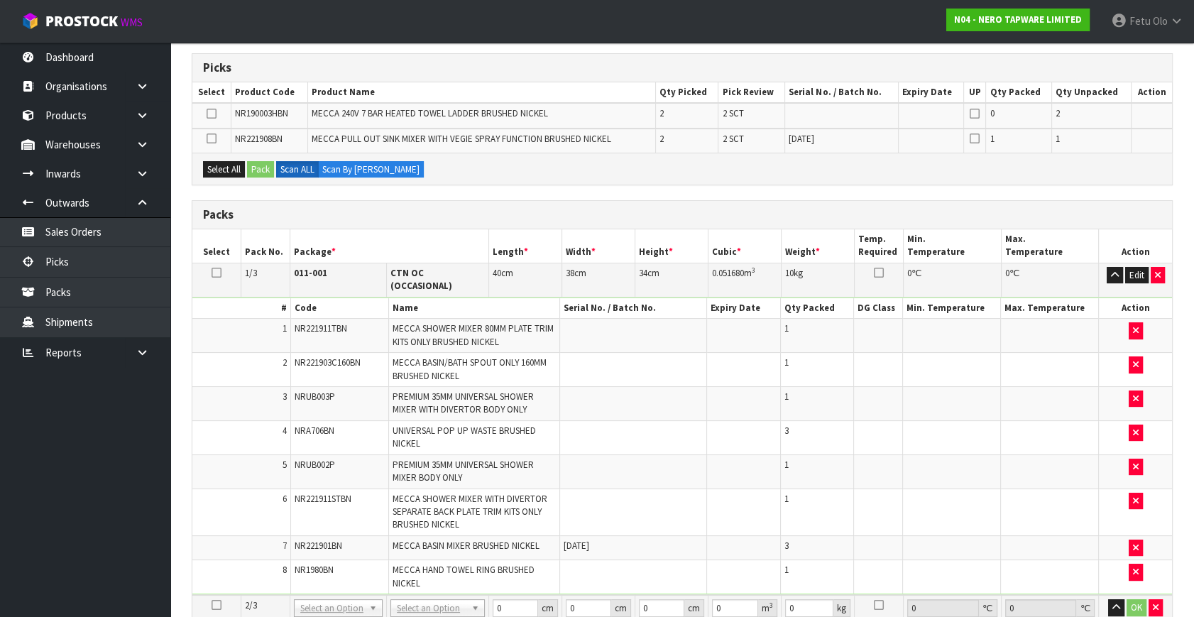
scroll to position [452, 0]
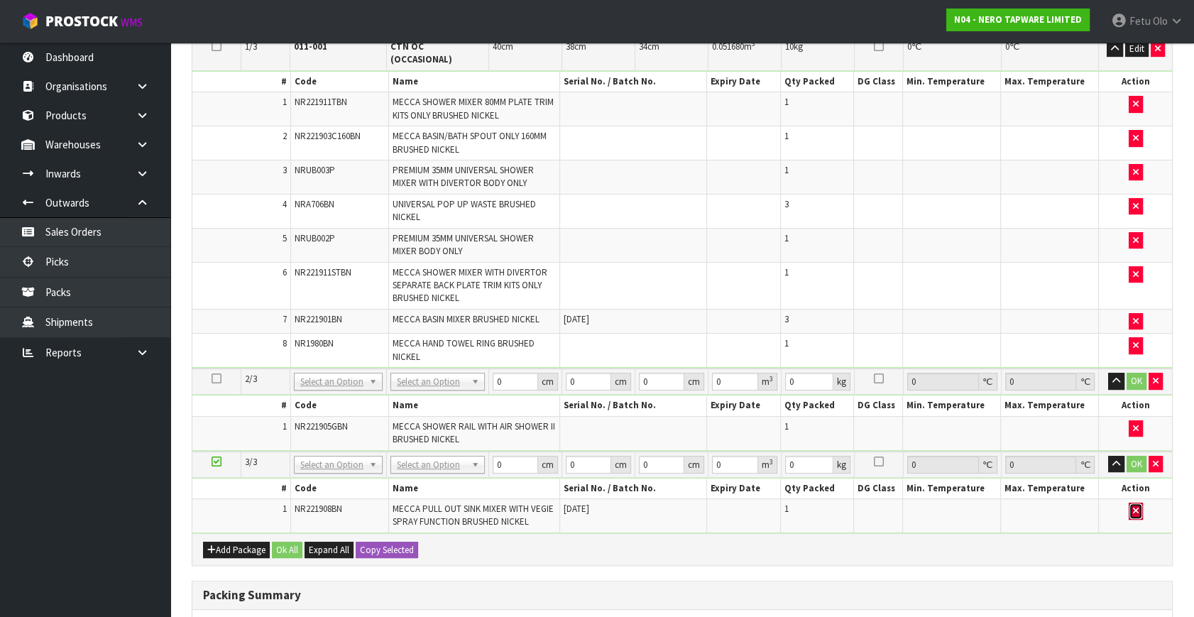
click at [1136, 506] on icon "button" at bounding box center [1136, 510] width 6 height 9
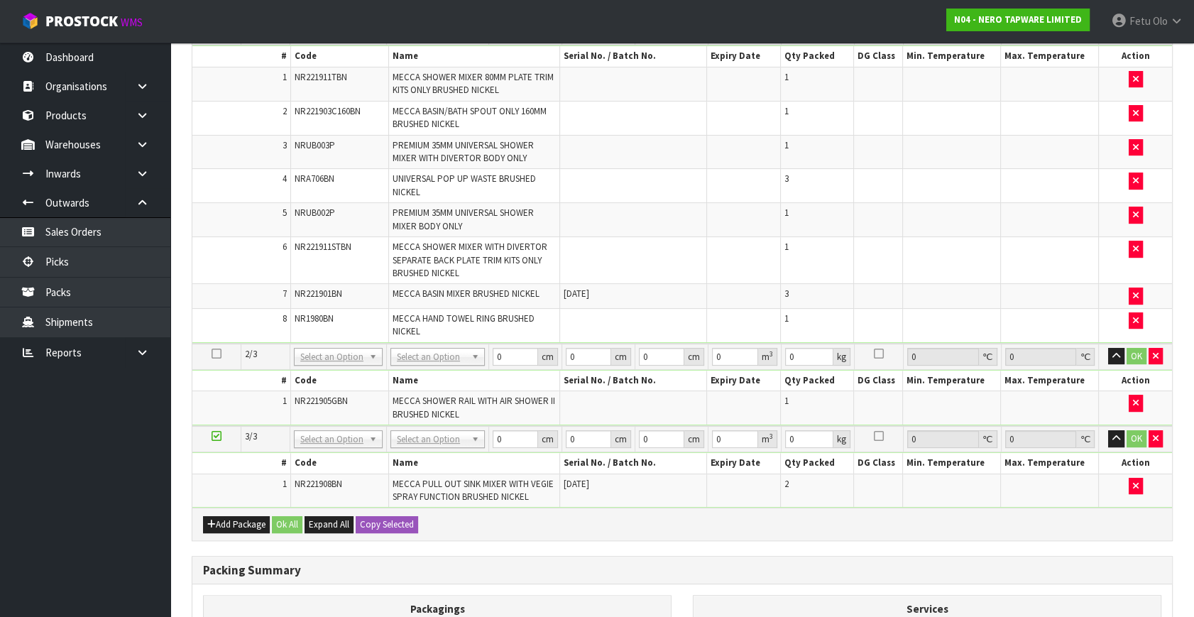
scroll to position [426, 0]
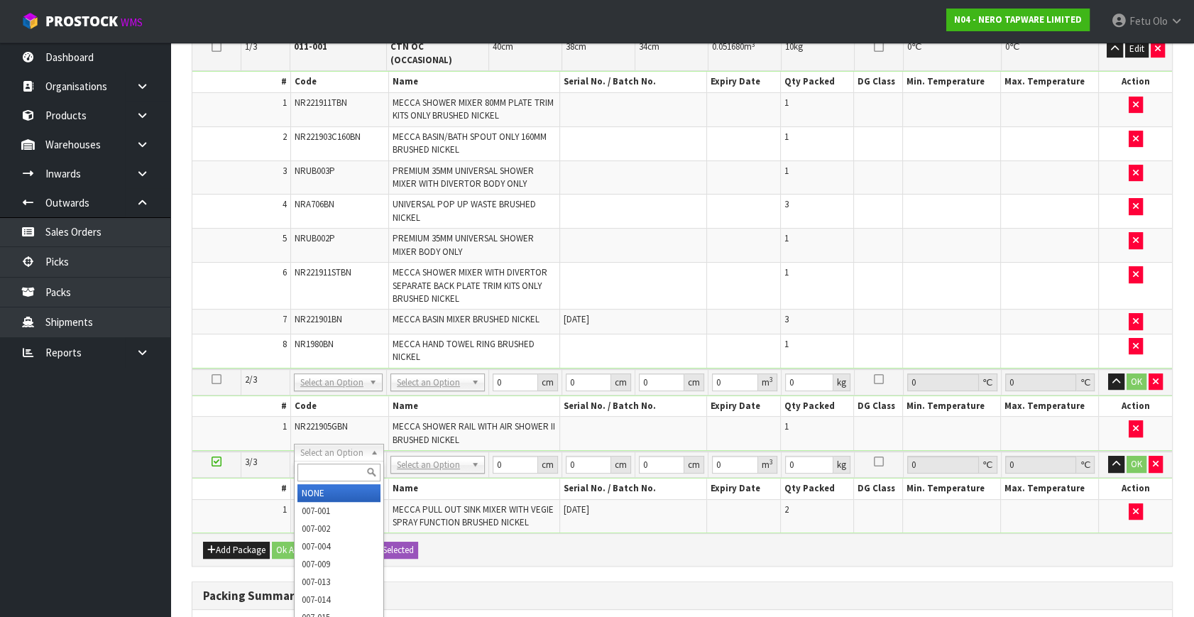
click at [349, 474] on input "text" at bounding box center [339, 473] width 82 height 18
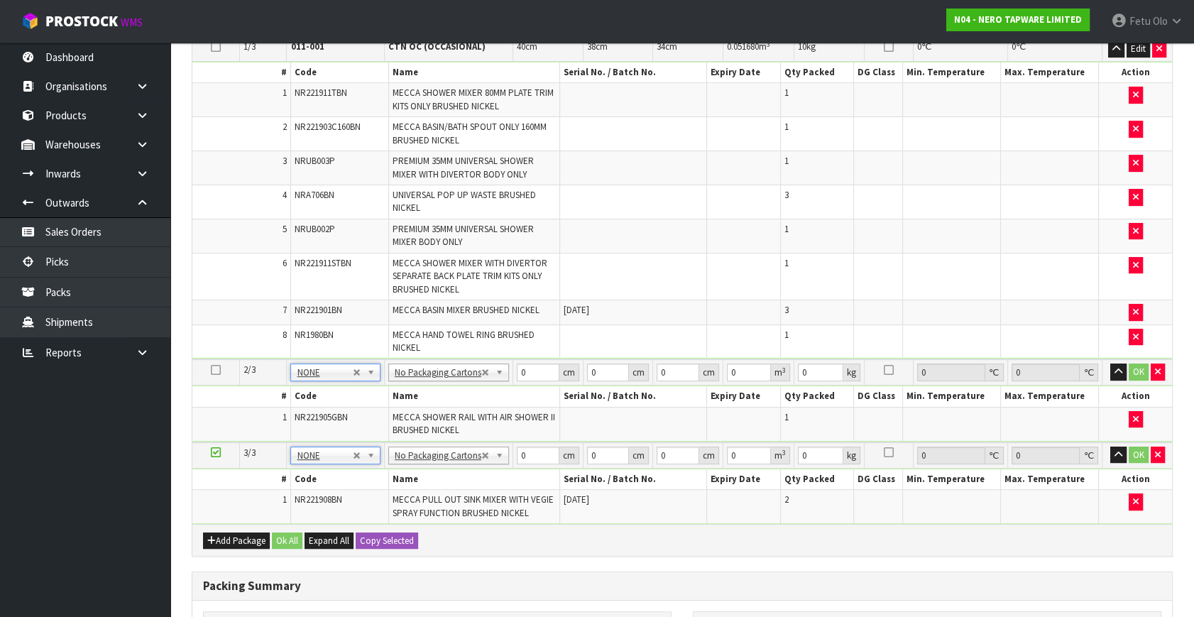
click at [642, 325] on td at bounding box center [633, 341] width 147 height 33
click at [216, 452] on icon at bounding box center [216, 452] width 10 height 1
drag, startPoint x: 533, startPoint y: 369, endPoint x: 246, endPoint y: 450, distance: 297.4
click at [246, 450] on table "Select Pack No. Package * Length * Width * Height * Cubic * Weight * Temp. Requ…" at bounding box center [682, 264] width 980 height 521
type input "79"
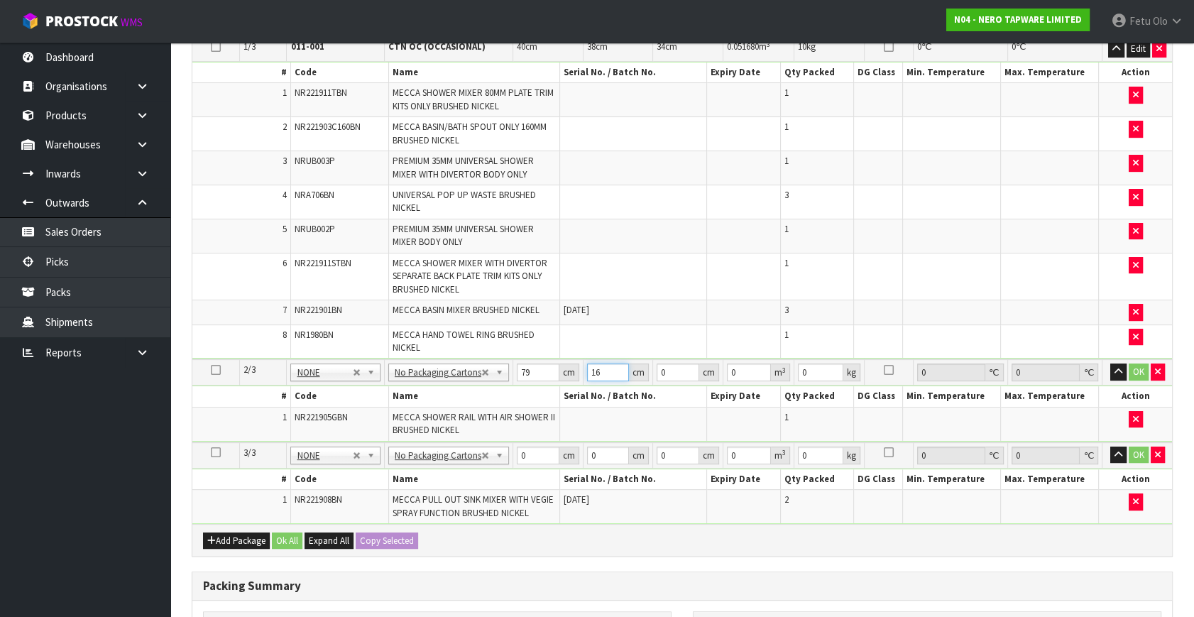
type input "16"
type input "1"
type input "0.001264"
type input "10"
type input "0.01264"
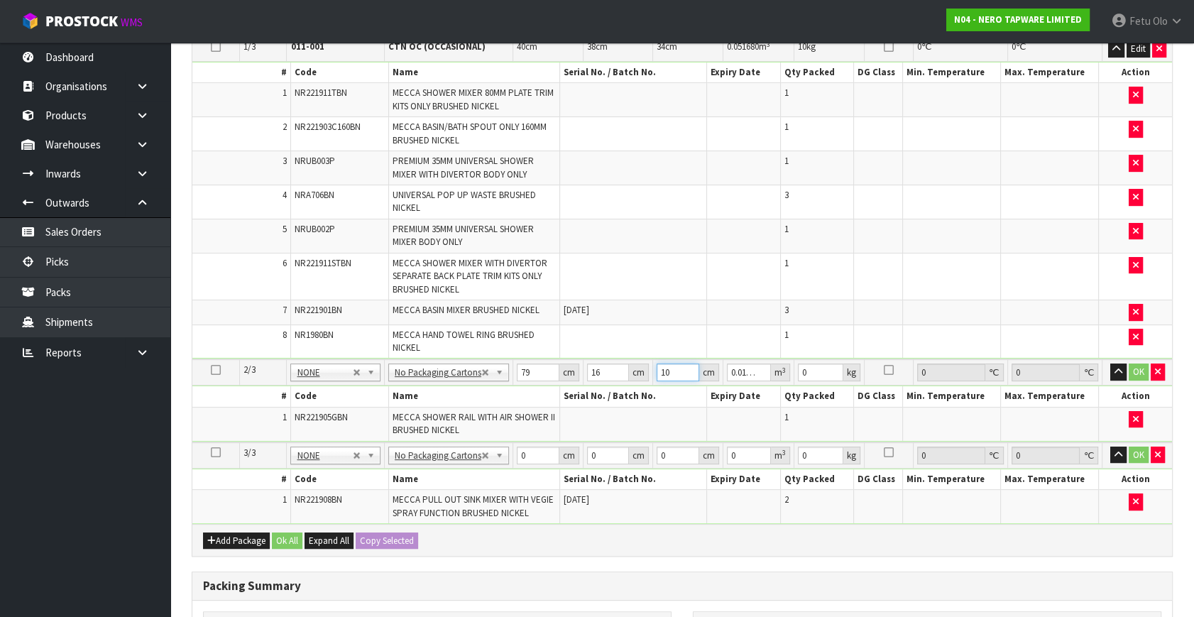
type input "10"
type input "3"
click button "OK" at bounding box center [1139, 372] width 20 height 17
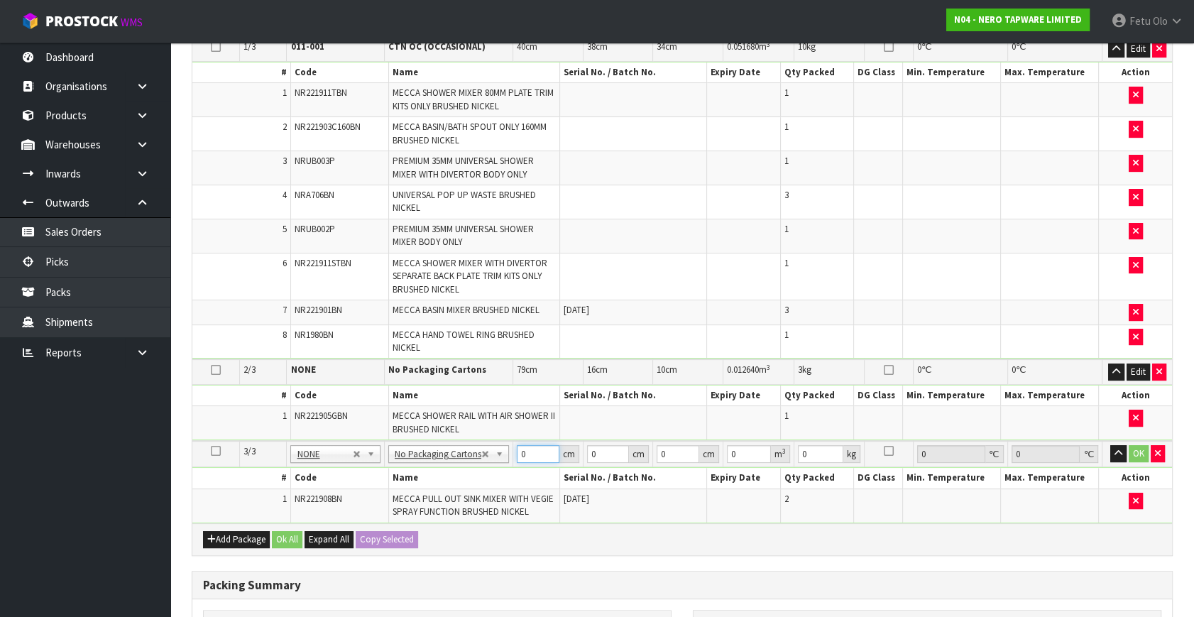
drag, startPoint x: 540, startPoint y: 452, endPoint x: 369, endPoint y: 480, distance: 172.7
click at [369, 480] on tbody "3/3 NONE 007-001 007-002 007-004 007-009 007-013 007-014 007-015 007-017 007-01…" at bounding box center [682, 482] width 980 height 82
click at [734, 359] on td "0.012640 m 3" at bounding box center [759, 371] width 71 height 25
drag, startPoint x: 476, startPoint y: 473, endPoint x: 435, endPoint y: 488, distance: 43.1
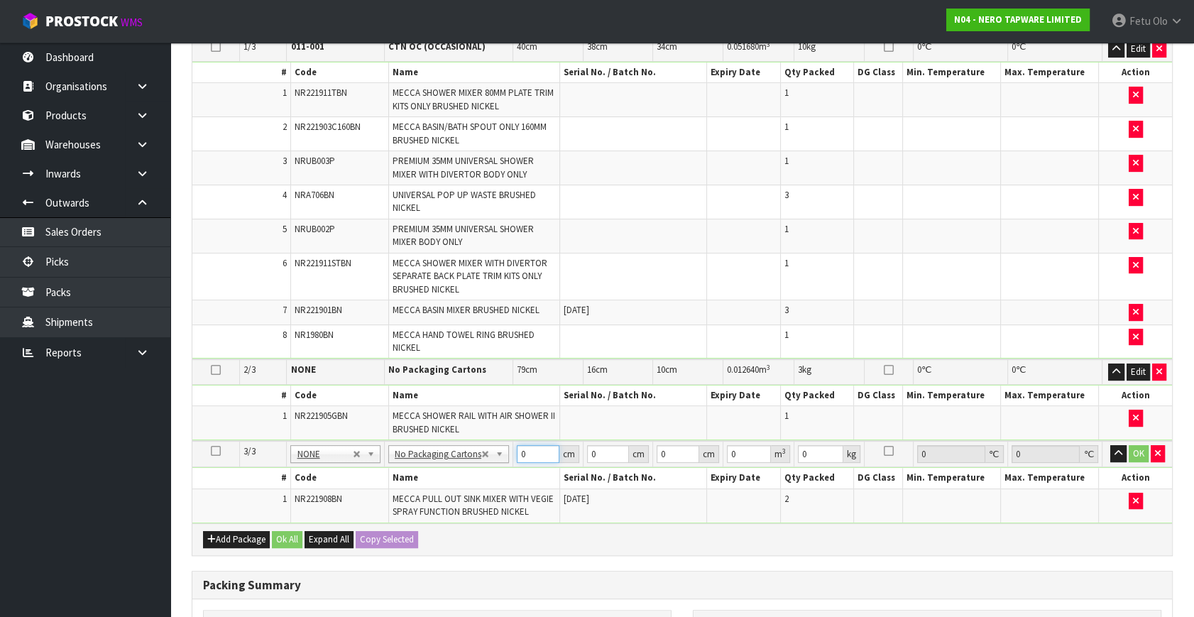
click at [435, 488] on tbody "3/3 NONE 007-001 007-002 007-004 007-009 007-013 007-014 007-015 007-017 007-01…" at bounding box center [682, 482] width 980 height 82
type input "71"
type input "34"
type input "1"
type input "0.002414"
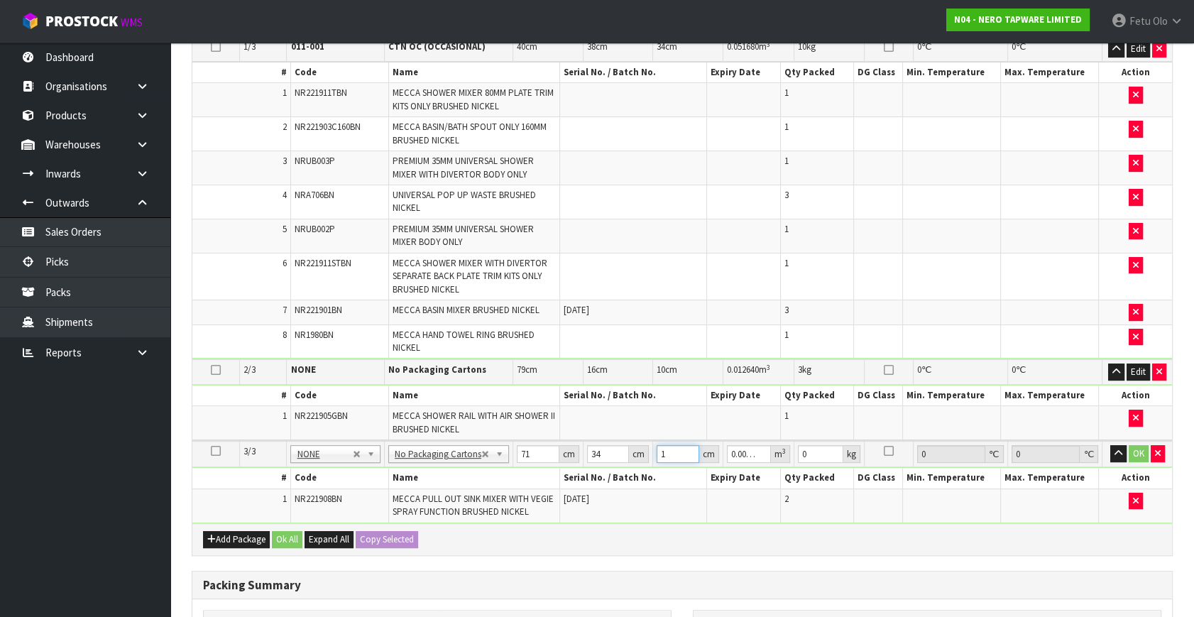
type input "15"
type input "0.03621"
type input "15"
type input "7"
click button "OK" at bounding box center [1139, 453] width 20 height 17
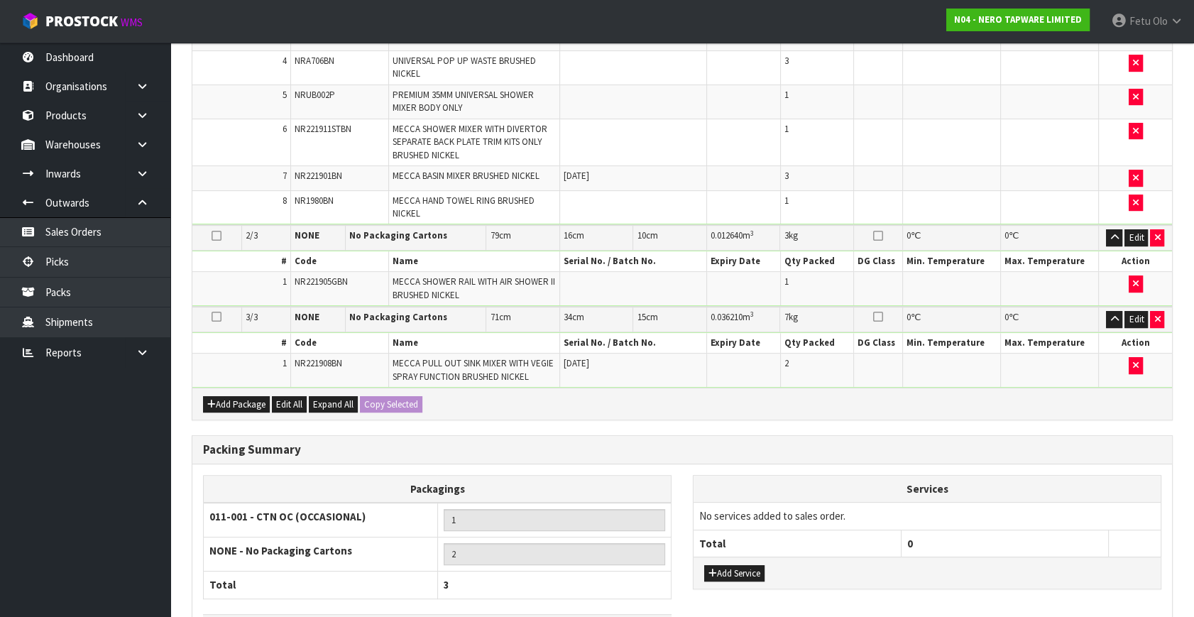
scroll to position [662, 0]
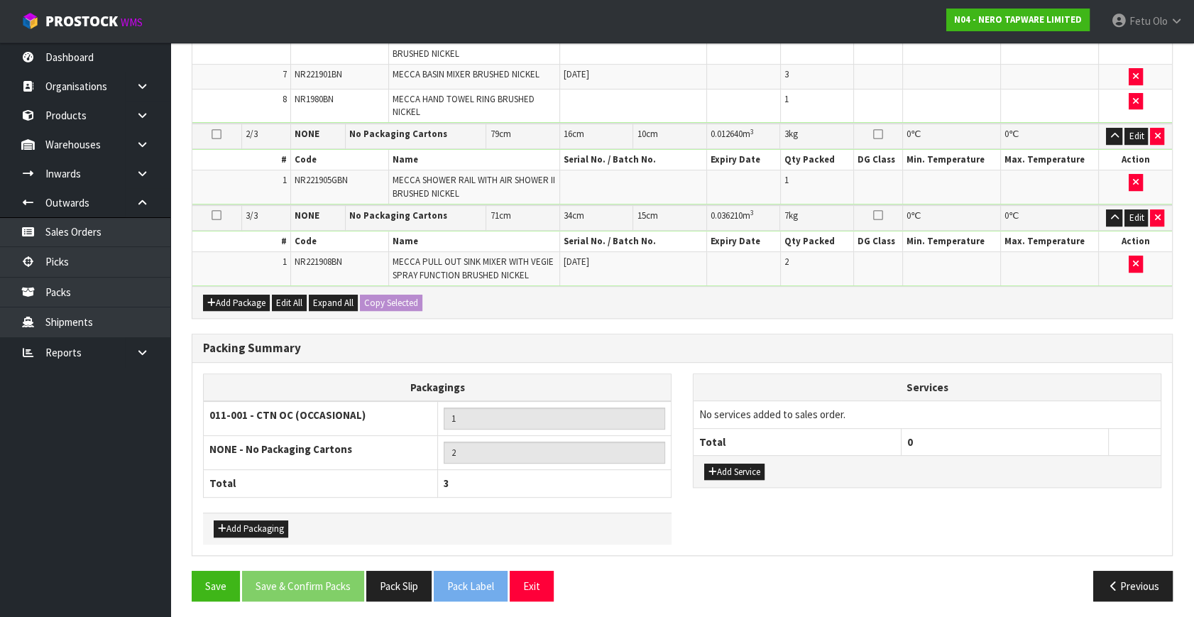
click at [82, 530] on ul "Dashboard Organisations Clients Consignees Carriers Products Categories Serial …" at bounding box center [85, 330] width 170 height 575
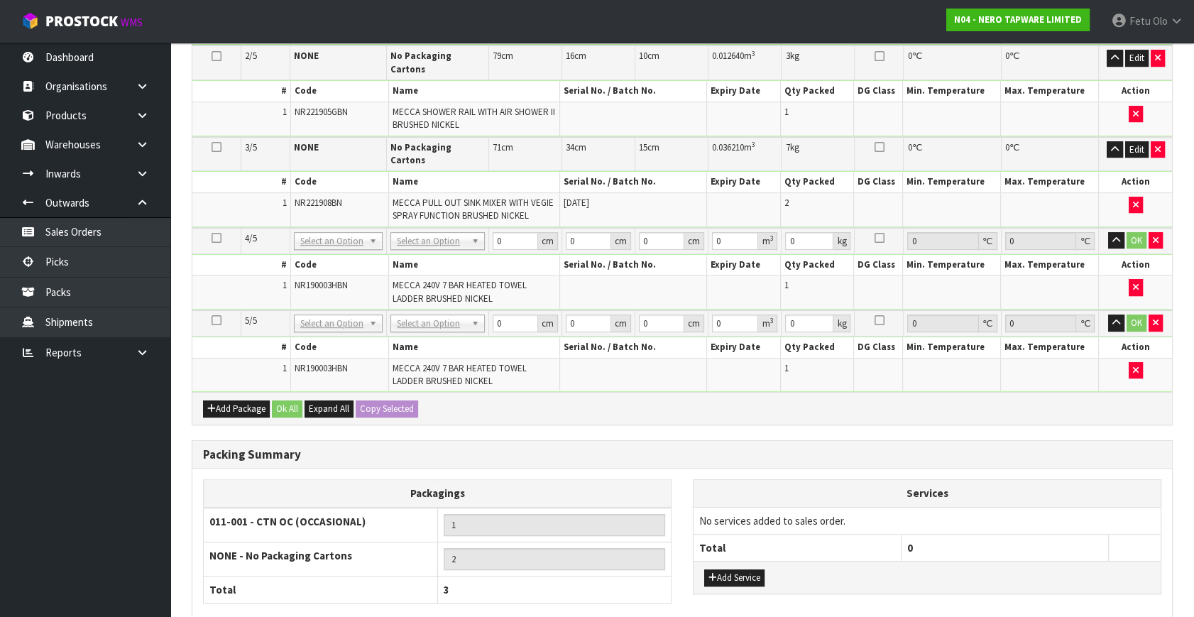
scroll to position [802, 0]
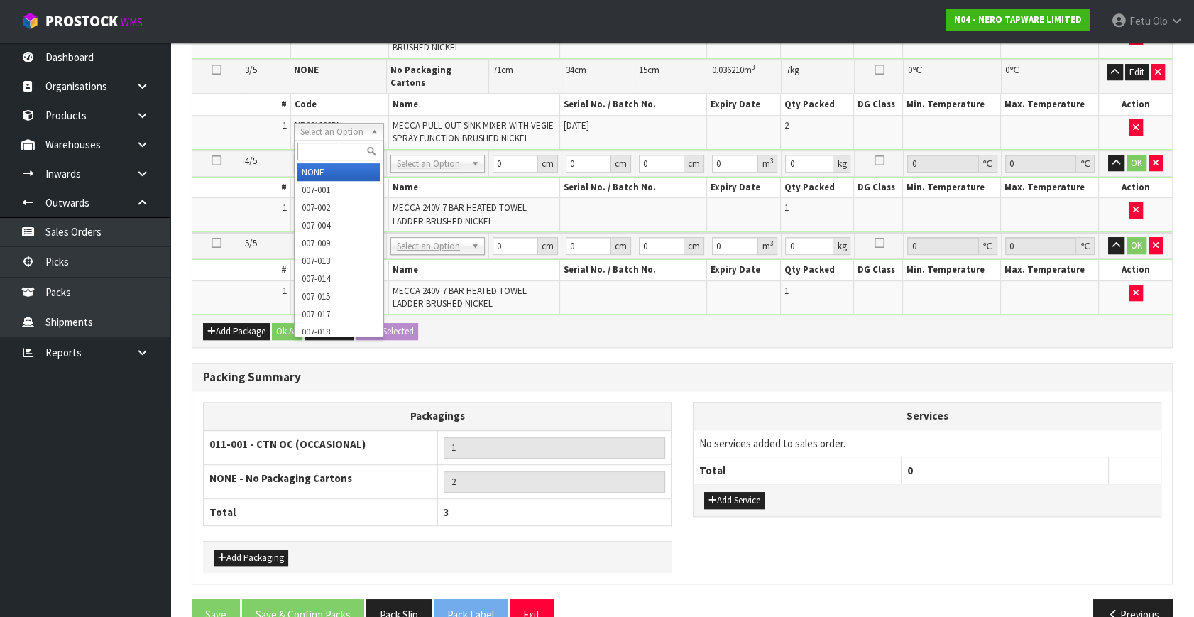
drag, startPoint x: 358, startPoint y: 126, endPoint x: 343, endPoint y: 173, distance: 49.2
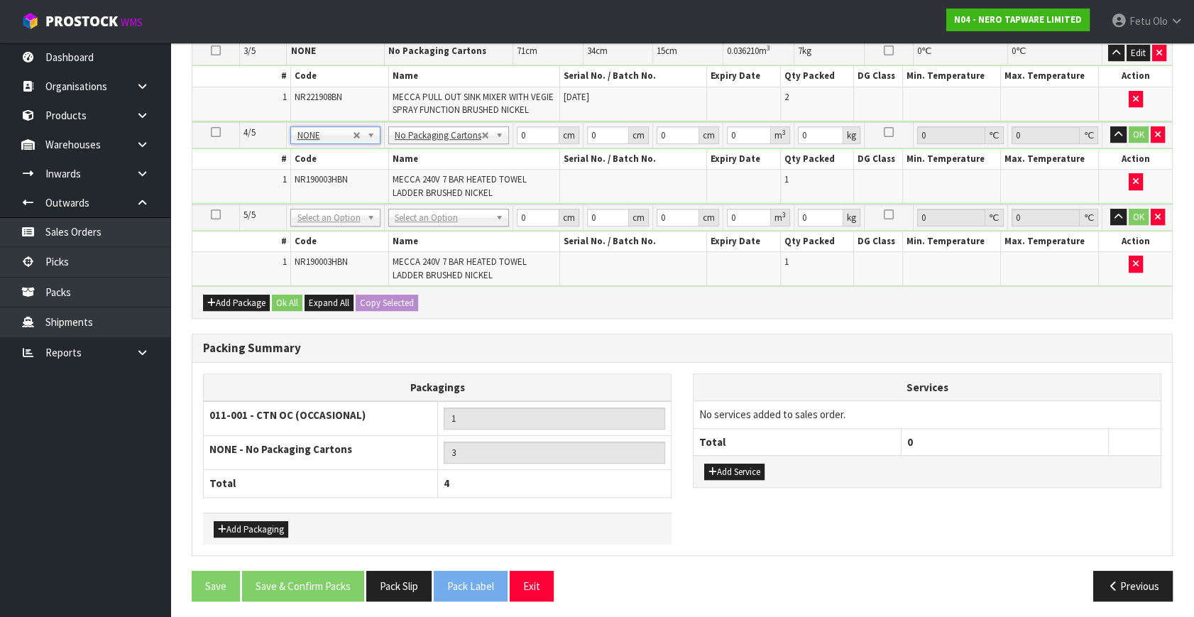
drag, startPoint x: 354, startPoint y: 219, endPoint x: 351, endPoint y: 239, distance: 19.5
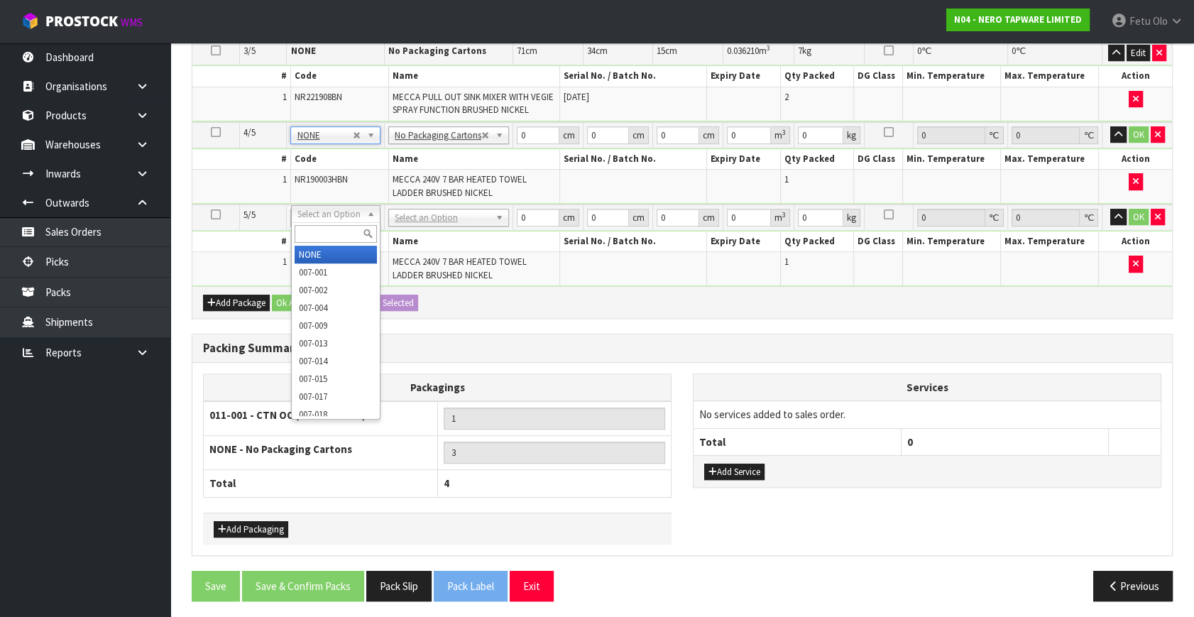
type input "4"
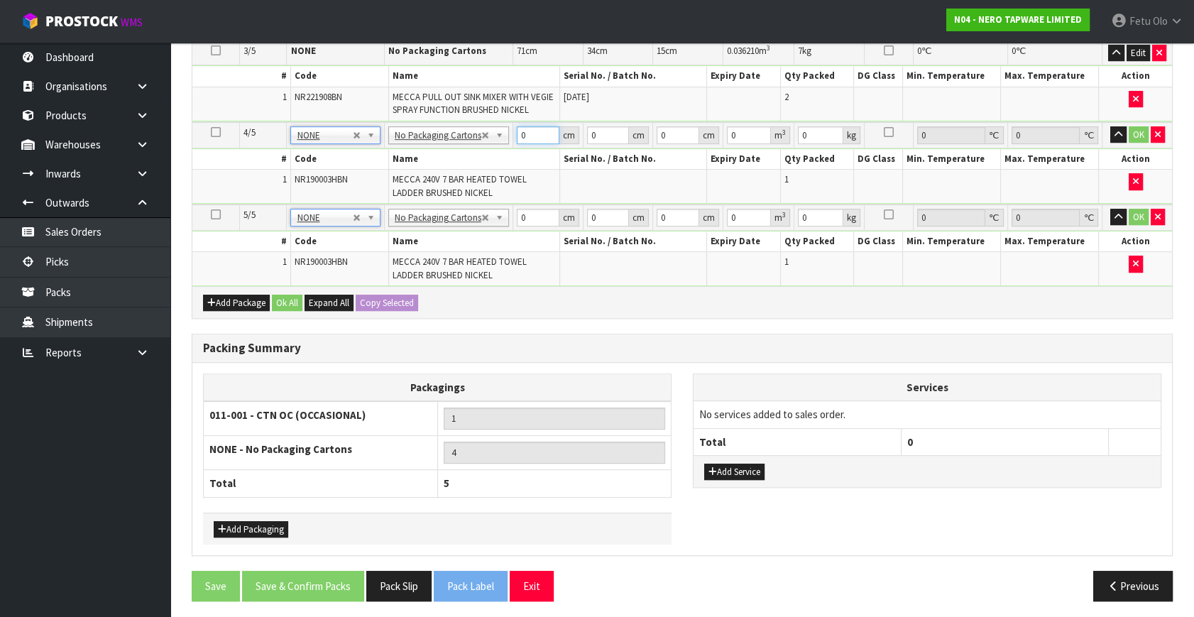
drag, startPoint x: 493, startPoint y: 153, endPoint x: 399, endPoint y: 210, distance: 109.6
type input "87"
type input "68"
type input "1"
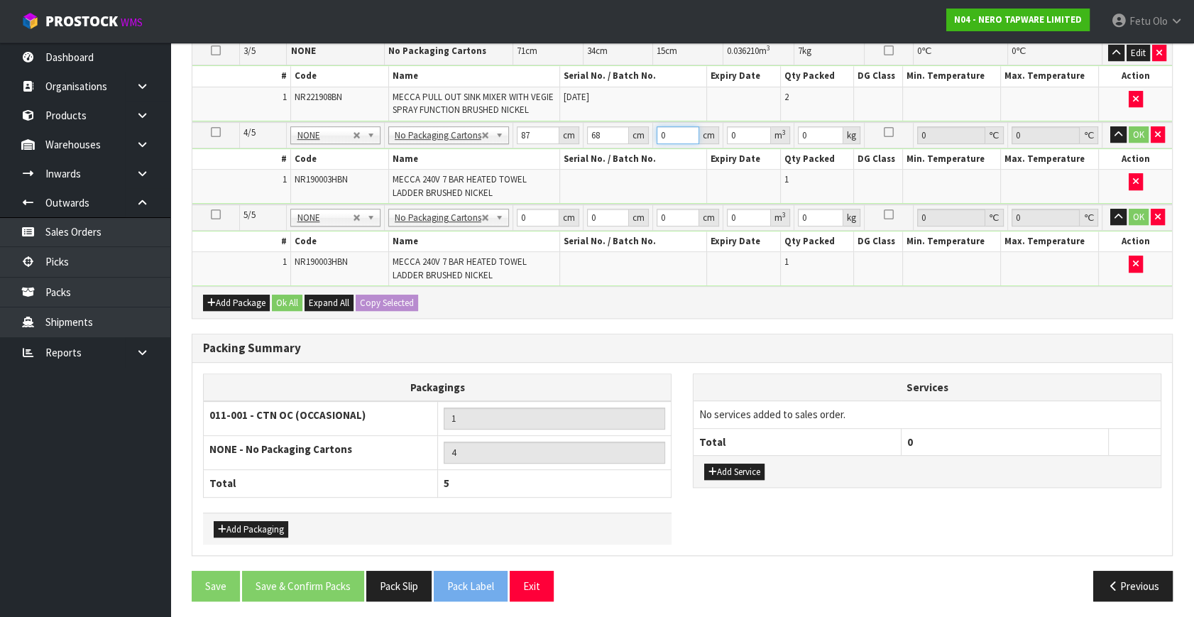
type input "0.005916"
type input "13"
type input "0.076908"
type input "13"
type input "7"
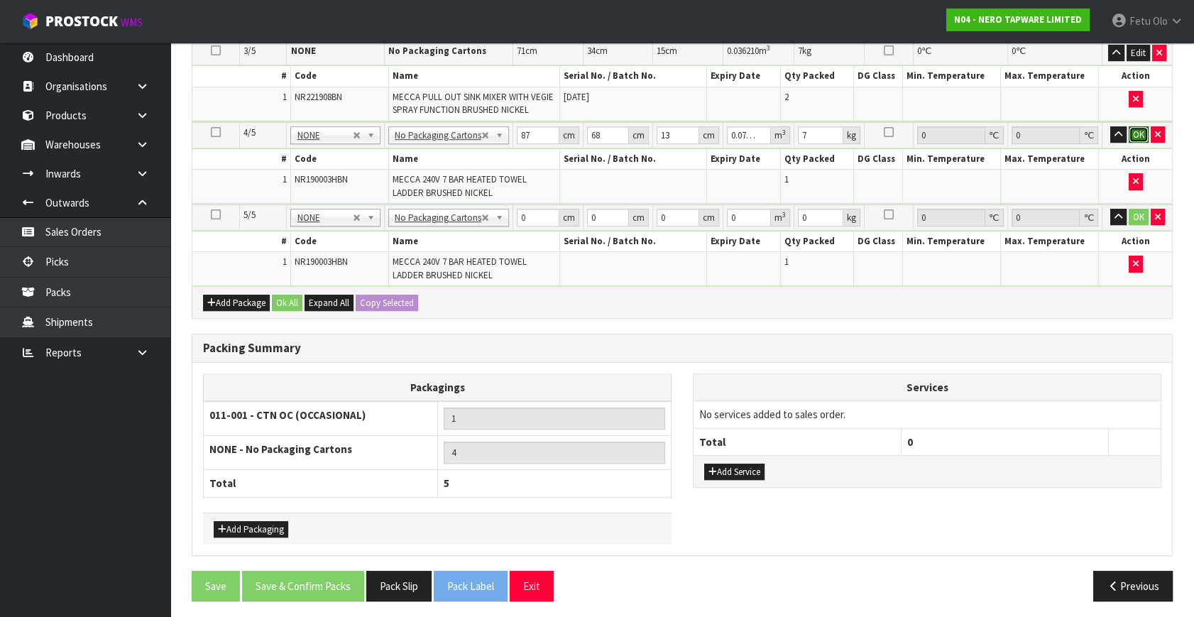
click button "OK" at bounding box center [1139, 134] width 20 height 17
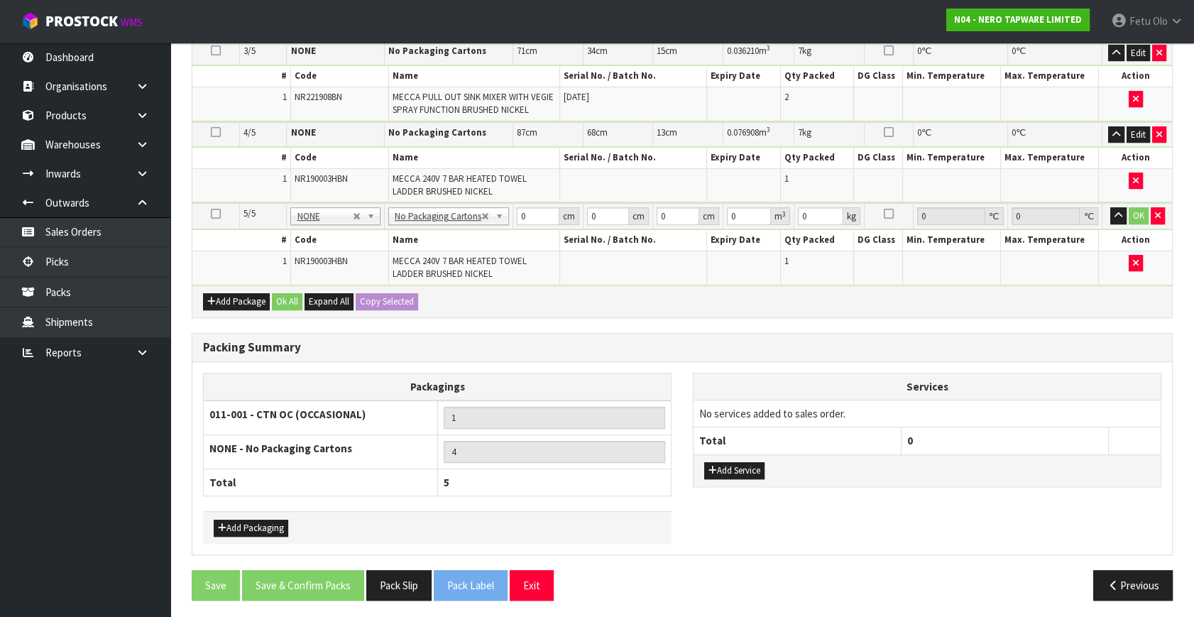
scroll to position [800, 0]
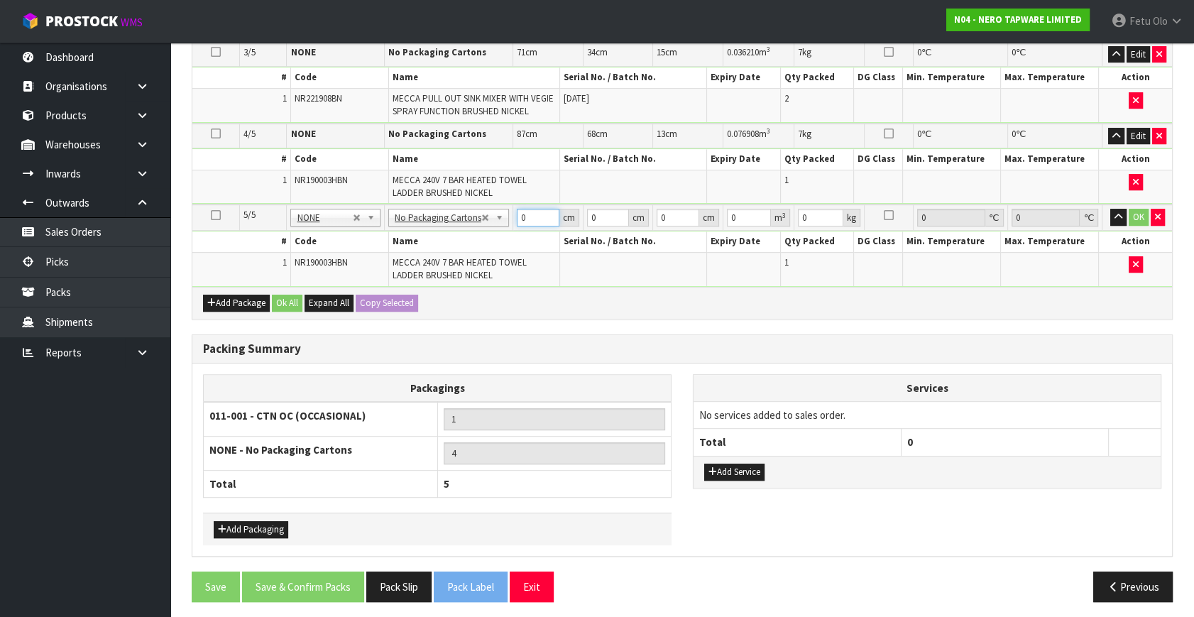
drag, startPoint x: 523, startPoint y: 215, endPoint x: 416, endPoint y: 254, distance: 113.2
click at [416, 254] on tbody "5/5 NONE 007-001 007-002 007-004 007-009 007-013 007-014 007-015 007-017 007-01…" at bounding box center [682, 246] width 980 height 82
type input "87"
type input "68"
type input "1"
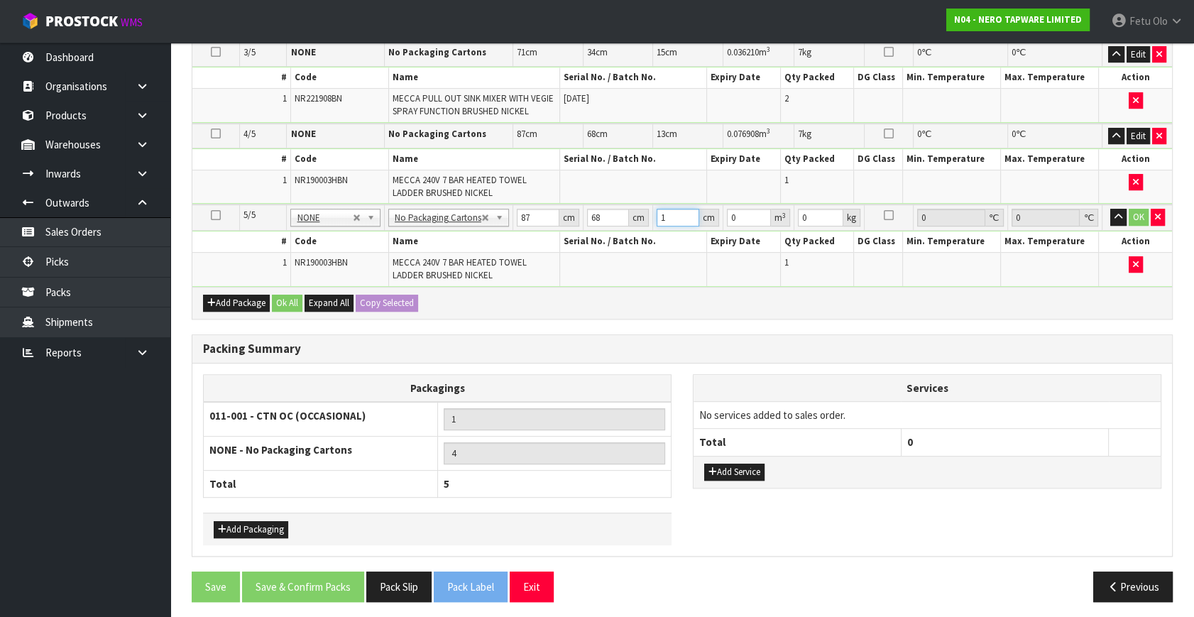
type input "0.005916"
type input "13"
type input "0.076908"
type input "13"
type input "7"
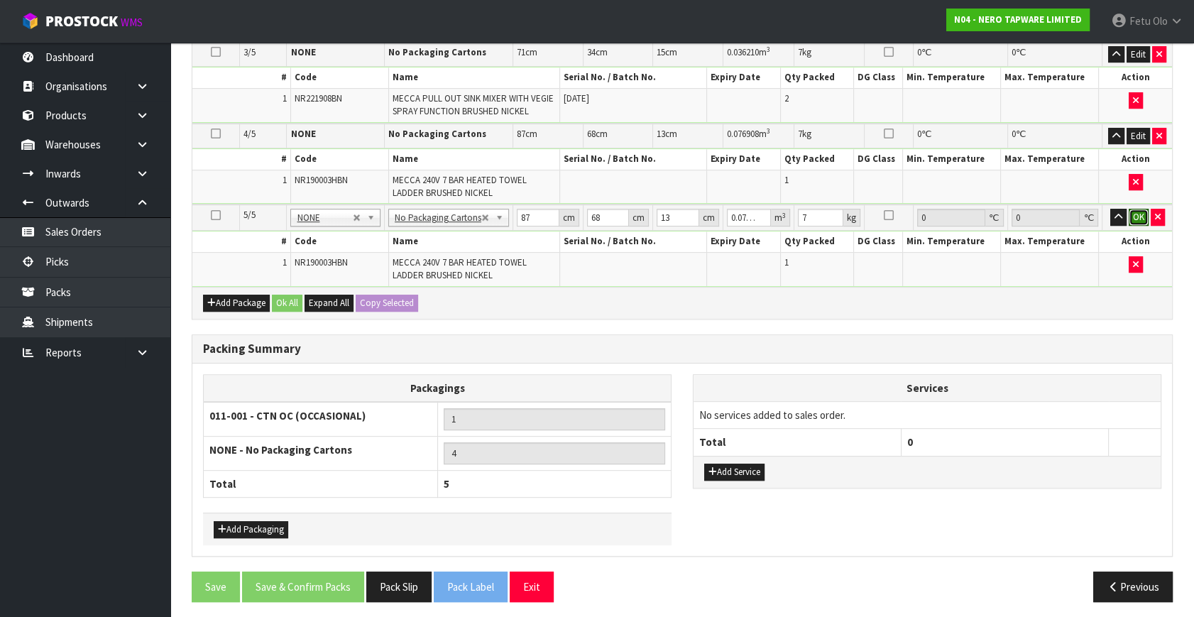
click button "OK" at bounding box center [1139, 217] width 20 height 17
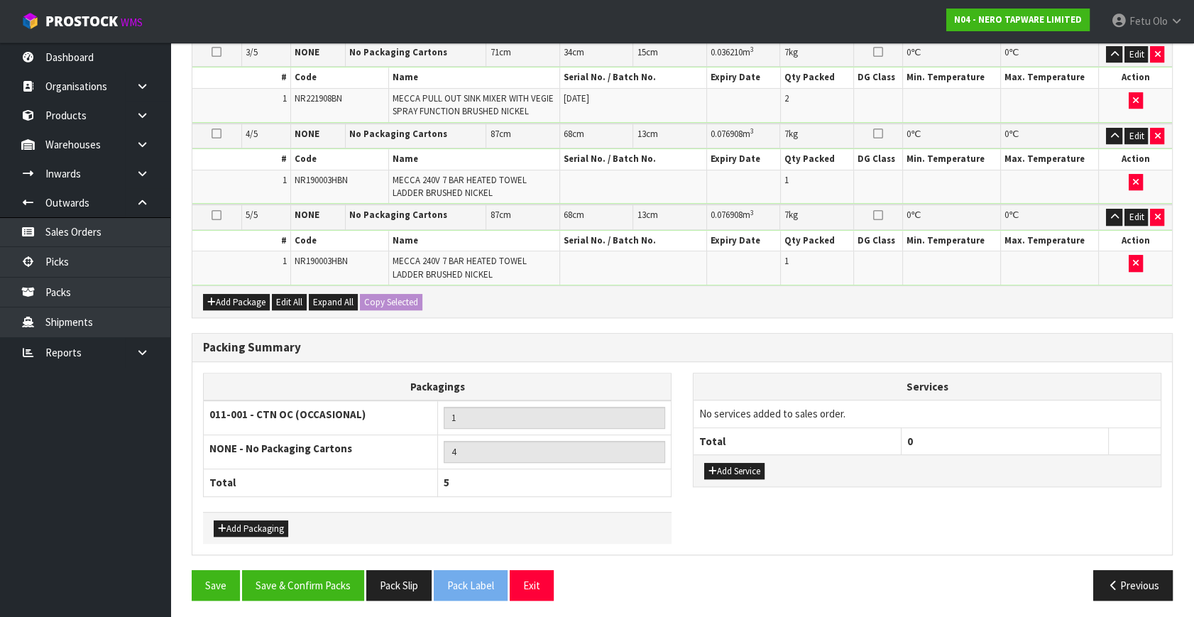
scroll to position [799, 0]
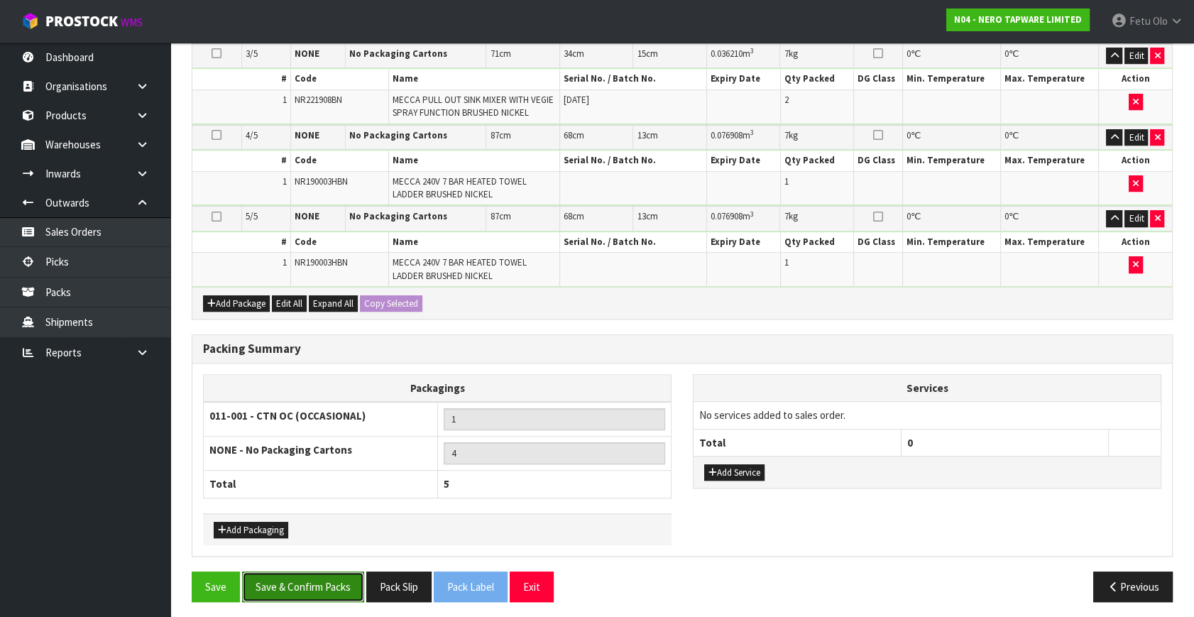
click at [306, 575] on button "Save & Confirm Packs" at bounding box center [303, 587] width 122 height 31
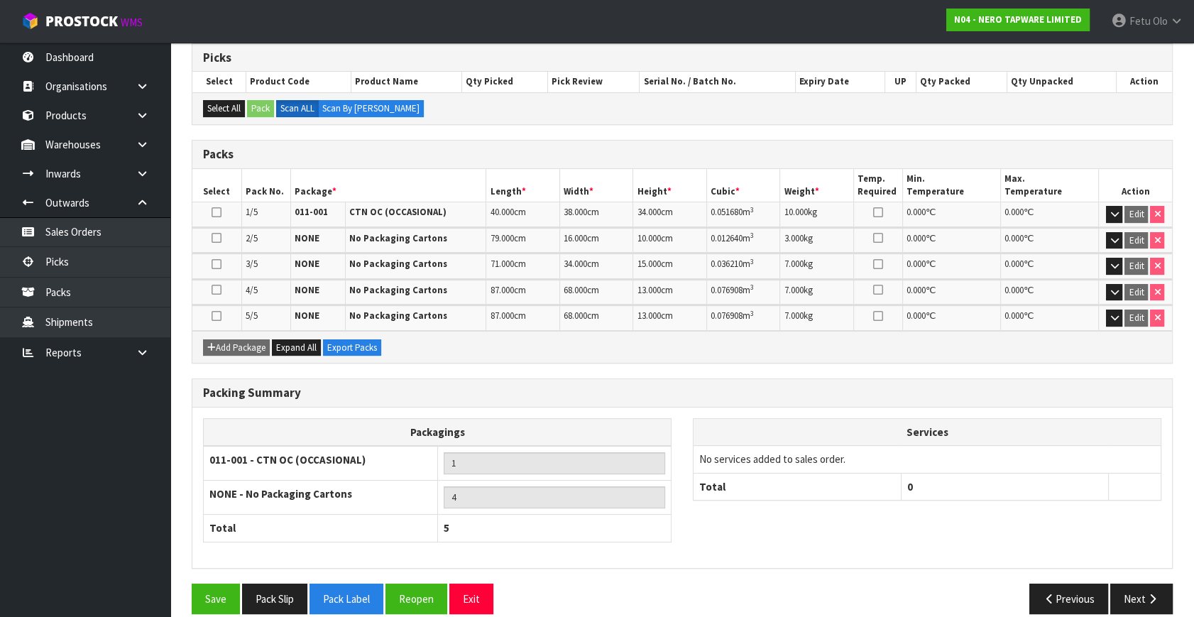
scroll to position [301, 0]
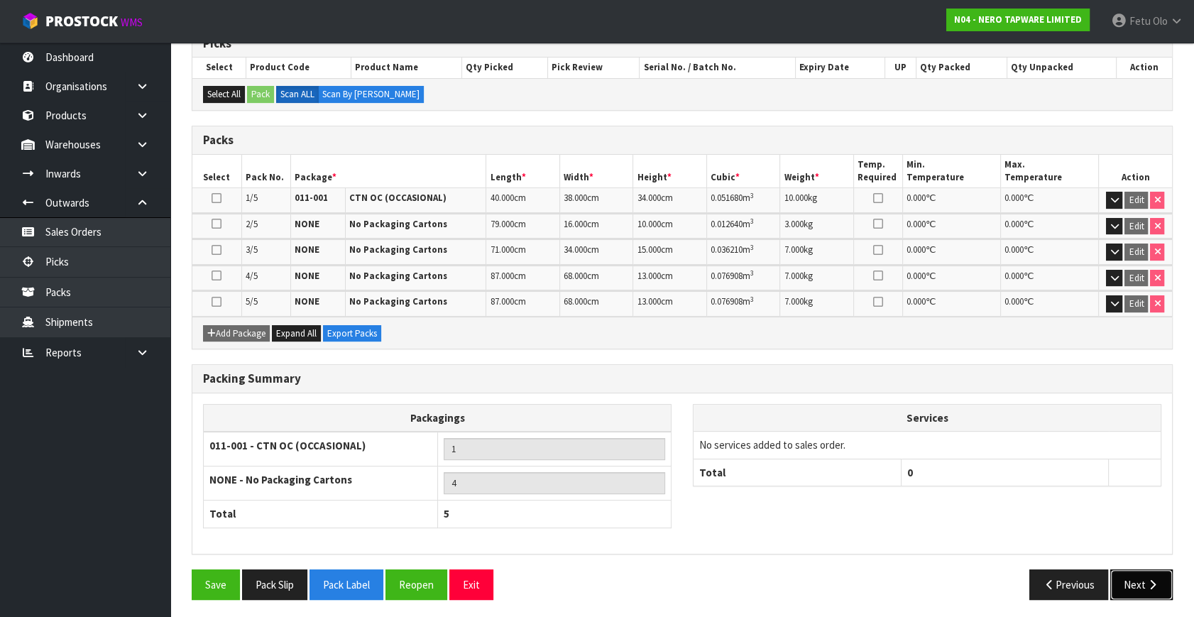
click at [1138, 579] on button "Next" at bounding box center [1142, 585] width 62 height 31
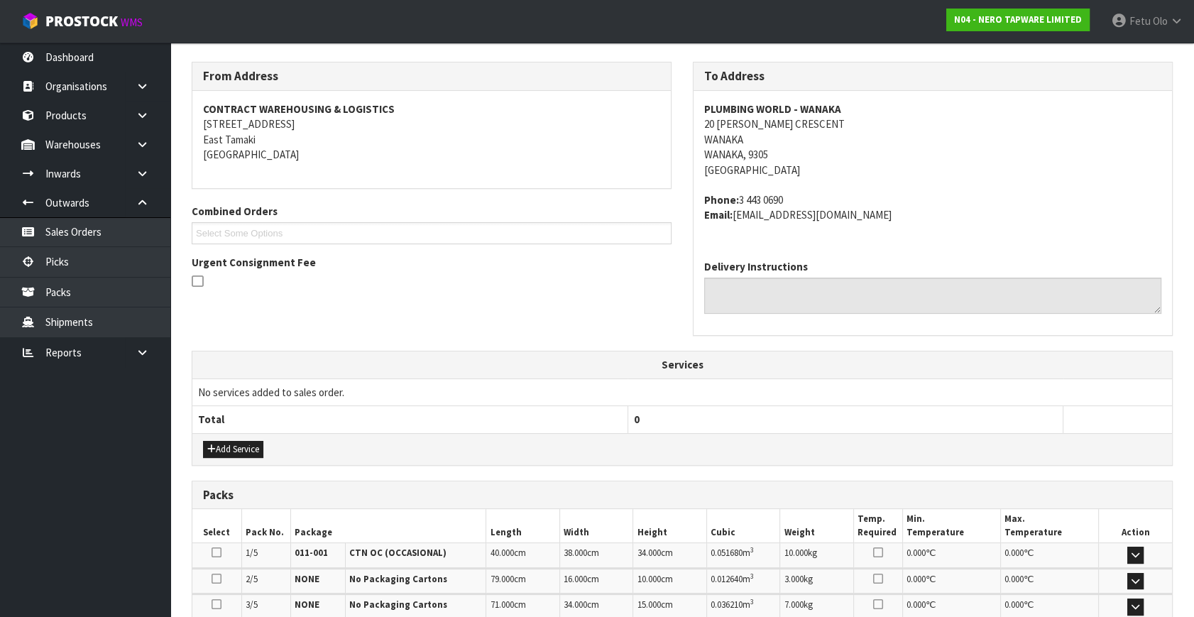
scroll to position [452, 0]
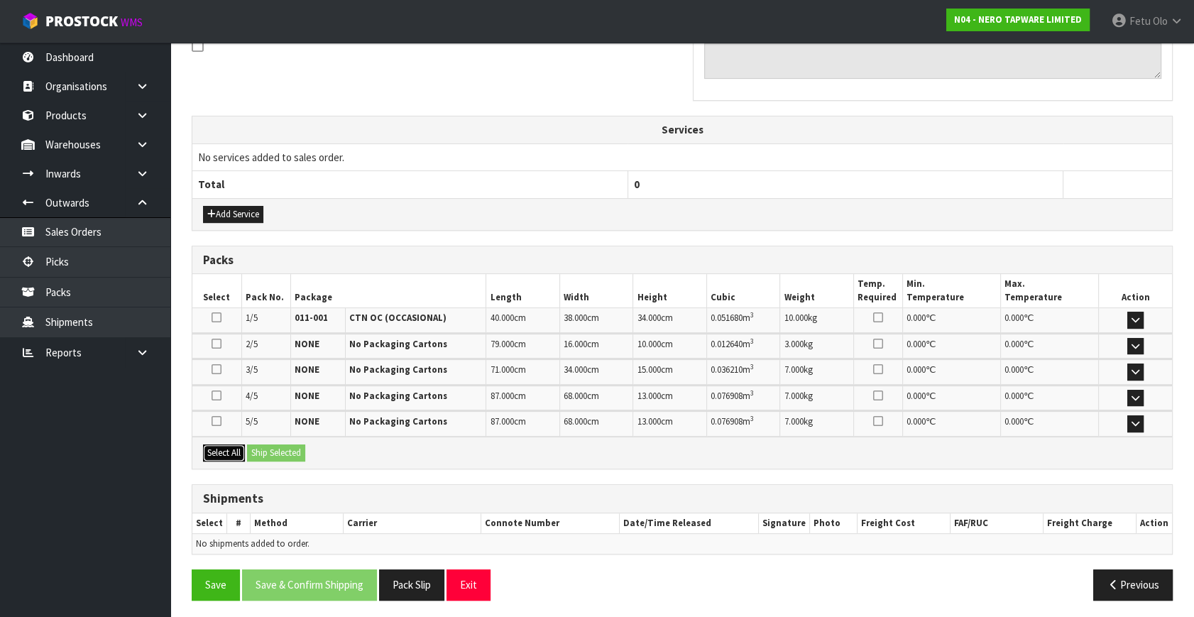
drag, startPoint x: 219, startPoint y: 451, endPoint x: 286, endPoint y: 441, distance: 68.2
click at [232, 451] on button "Select All" at bounding box center [224, 453] width 42 height 17
click at [286, 445] on button "Ship Selected" at bounding box center [276, 453] width 58 height 17
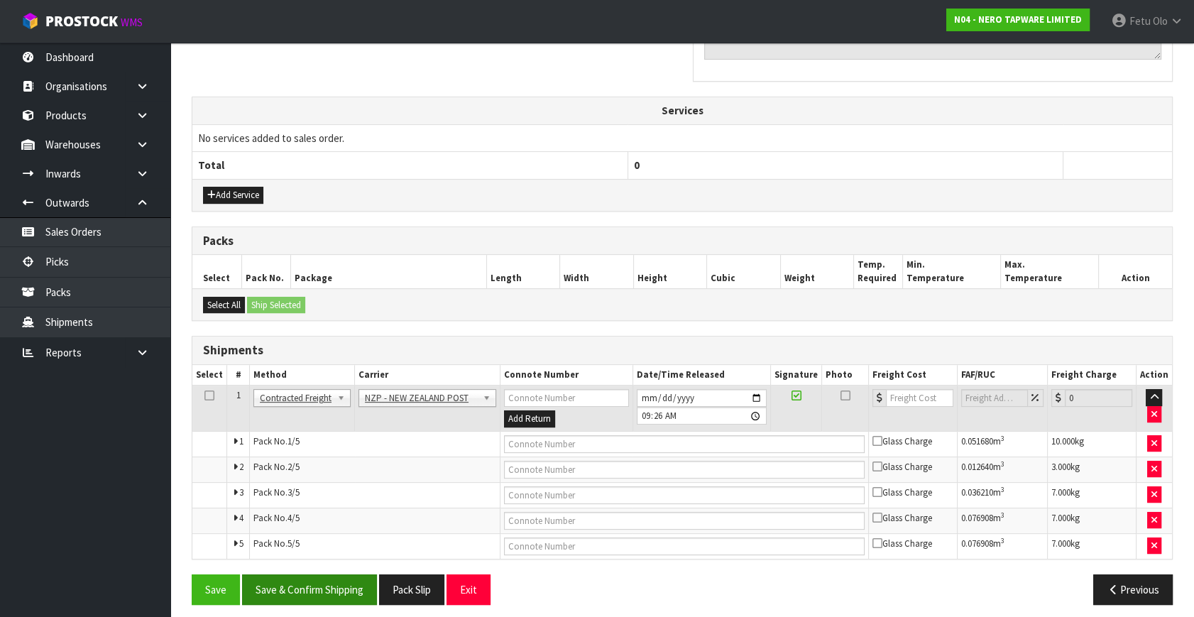
scroll to position [477, 0]
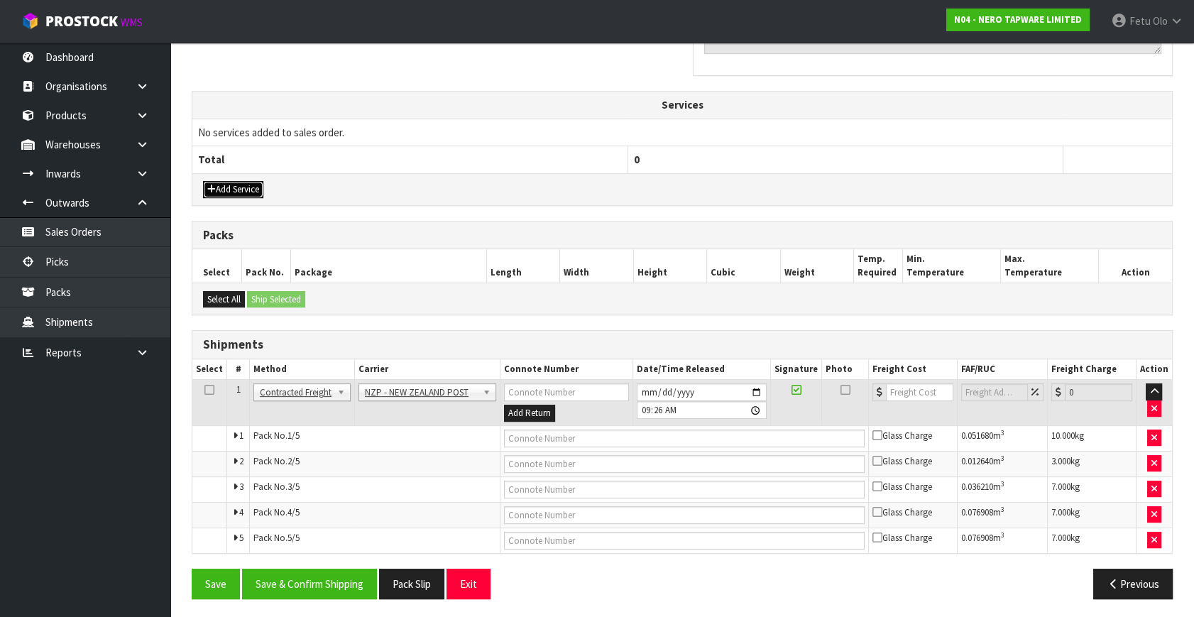
click at [217, 183] on button "Add Service" at bounding box center [233, 189] width 60 height 17
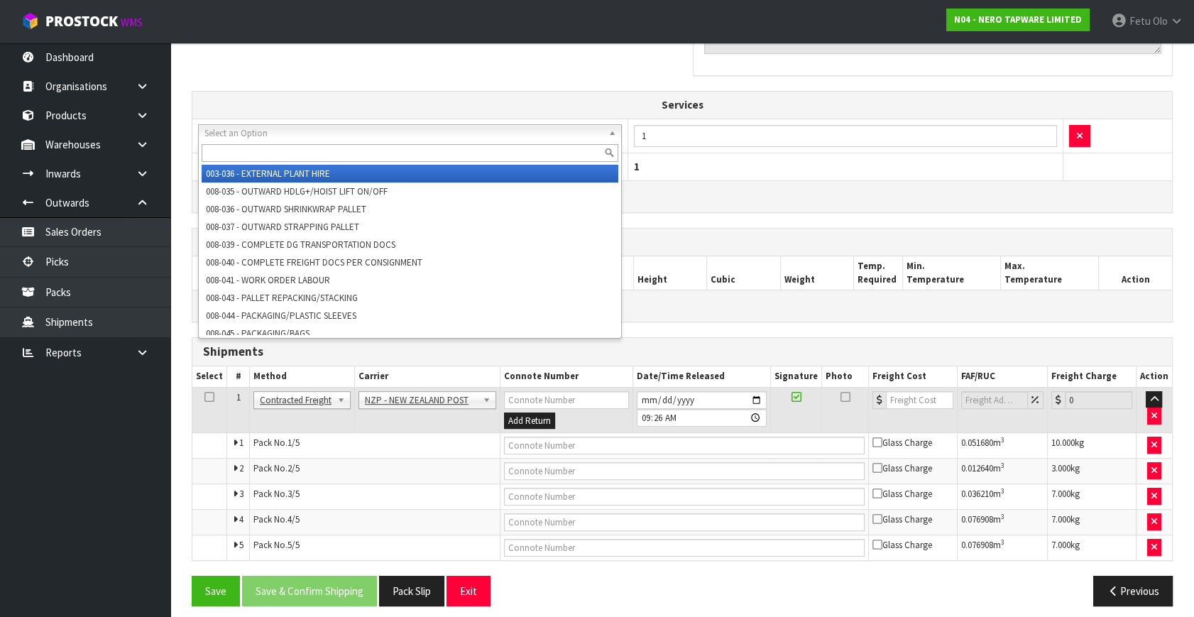
click at [271, 149] on input "text" at bounding box center [410, 153] width 417 height 18
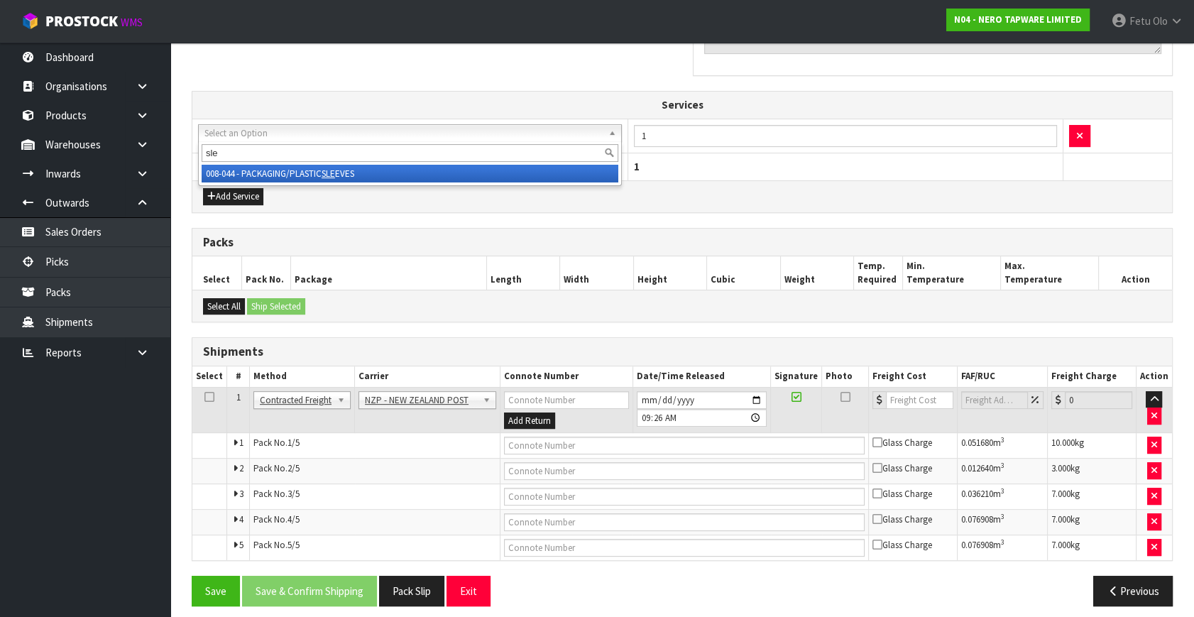
type input "sle"
drag, startPoint x: 289, startPoint y: 170, endPoint x: 297, endPoint y: 173, distance: 8.1
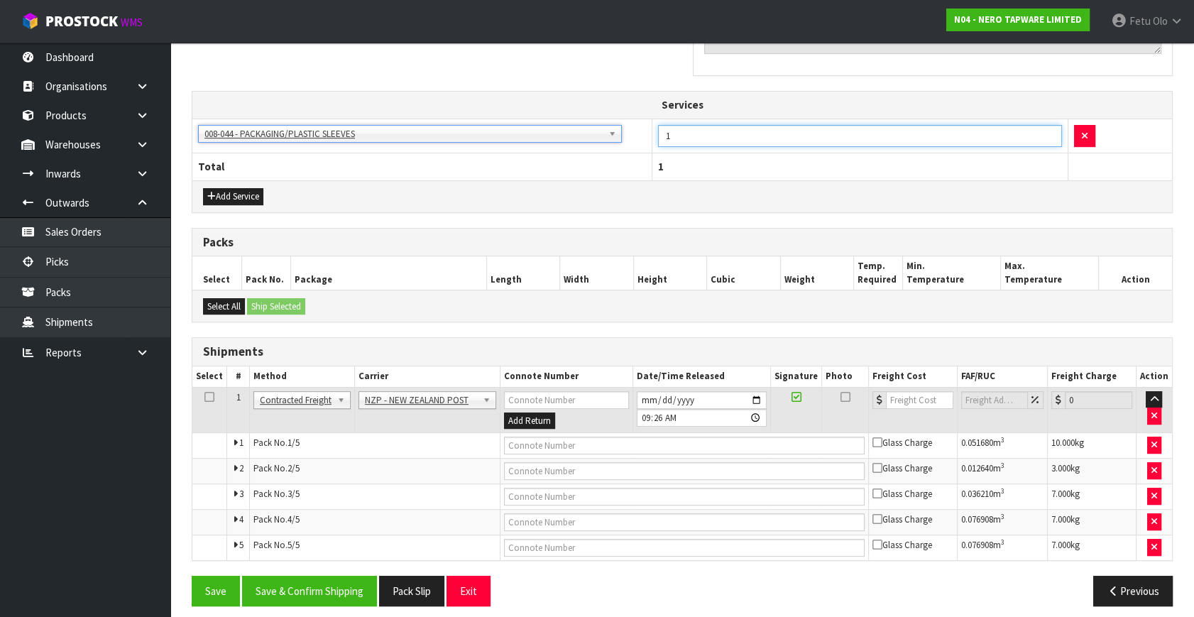
drag, startPoint x: 702, startPoint y: 138, endPoint x: 477, endPoint y: 190, distance: 231.9
click at [477, 190] on div "Services 003-036 - EXTERNAL PLANT HIRE 008-035 - OUTWARD HDLG+/HOIST LIFT ON/OF…" at bounding box center [682, 151] width 981 height 121
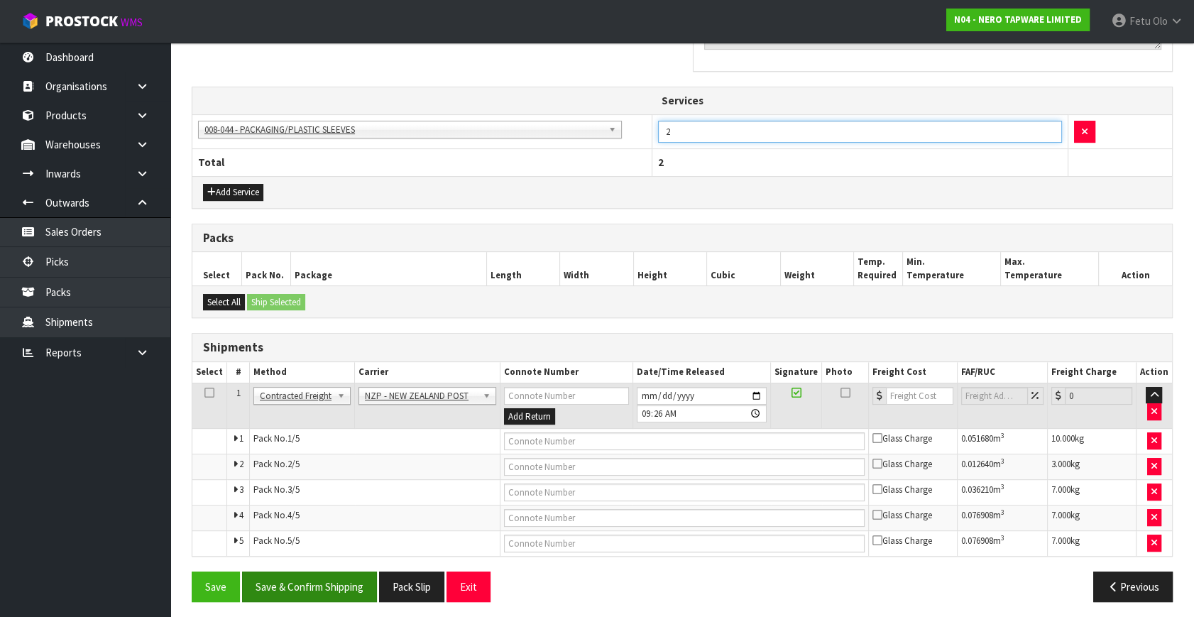
scroll to position [484, 0]
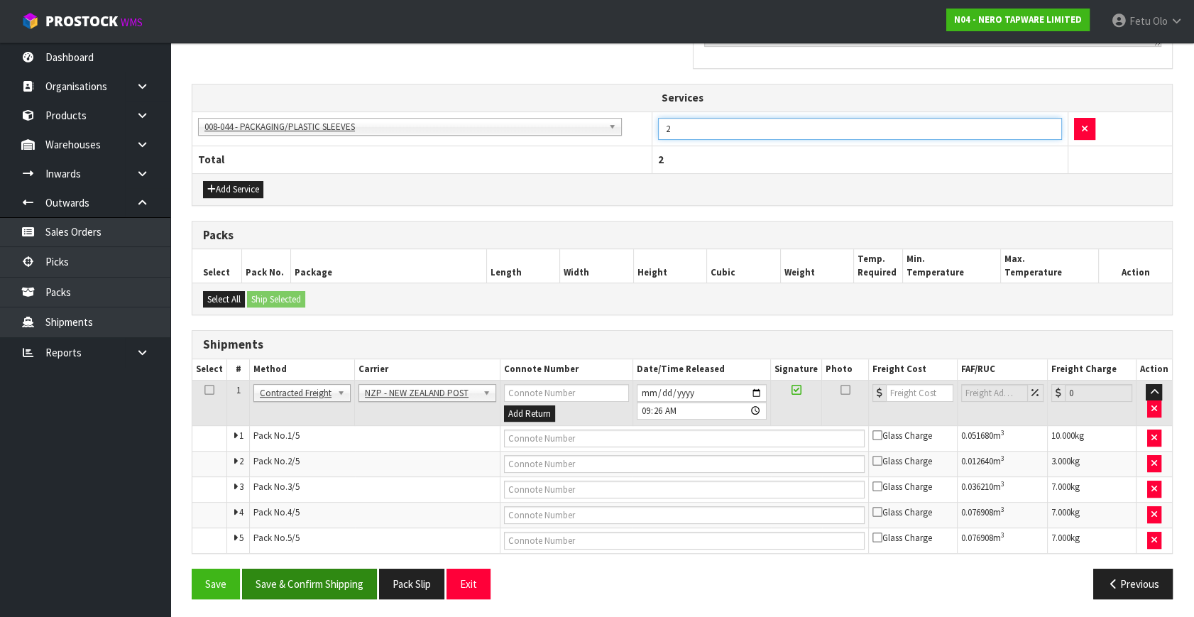
type input "2"
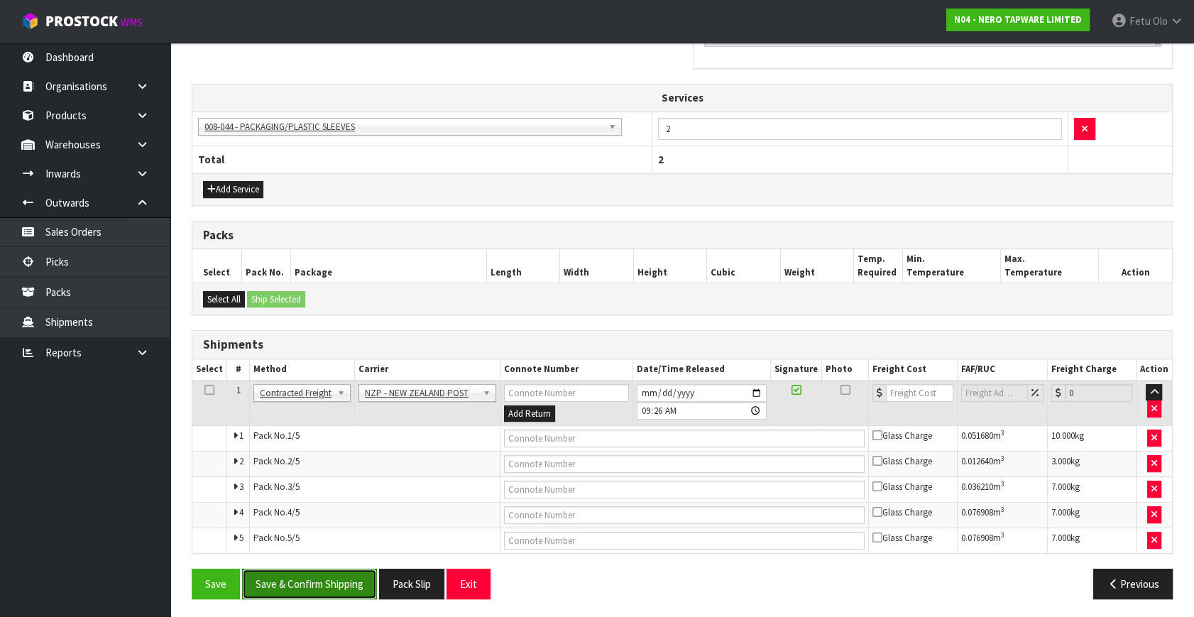
click at [315, 576] on button "Save & Confirm Shipping" at bounding box center [309, 584] width 135 height 31
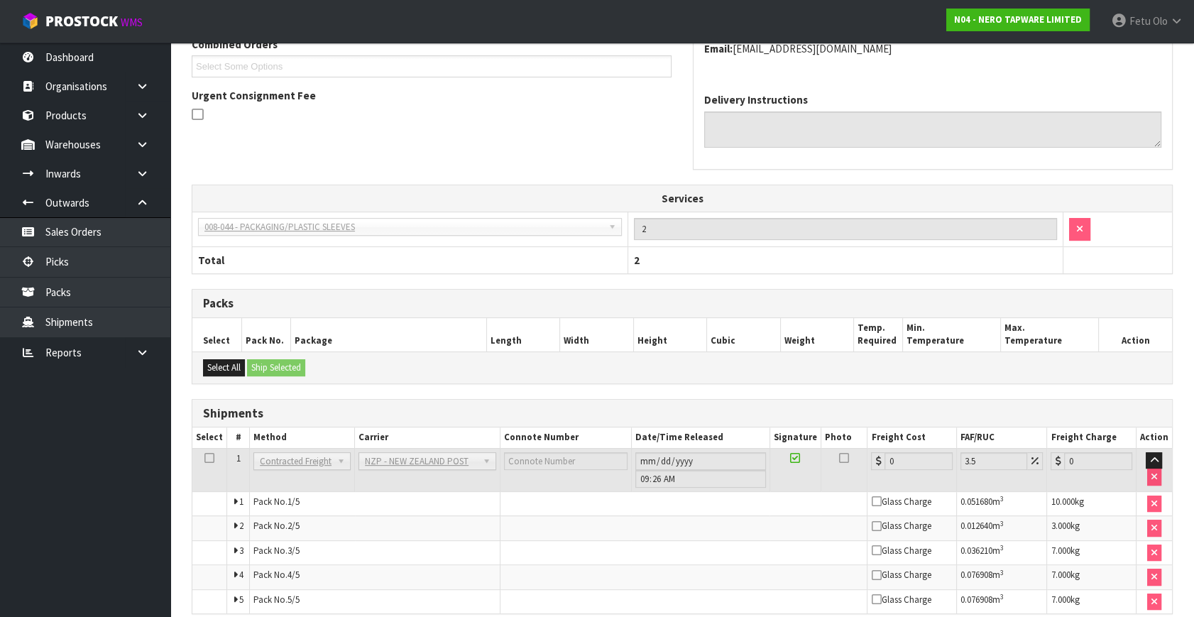
scroll to position [459, 0]
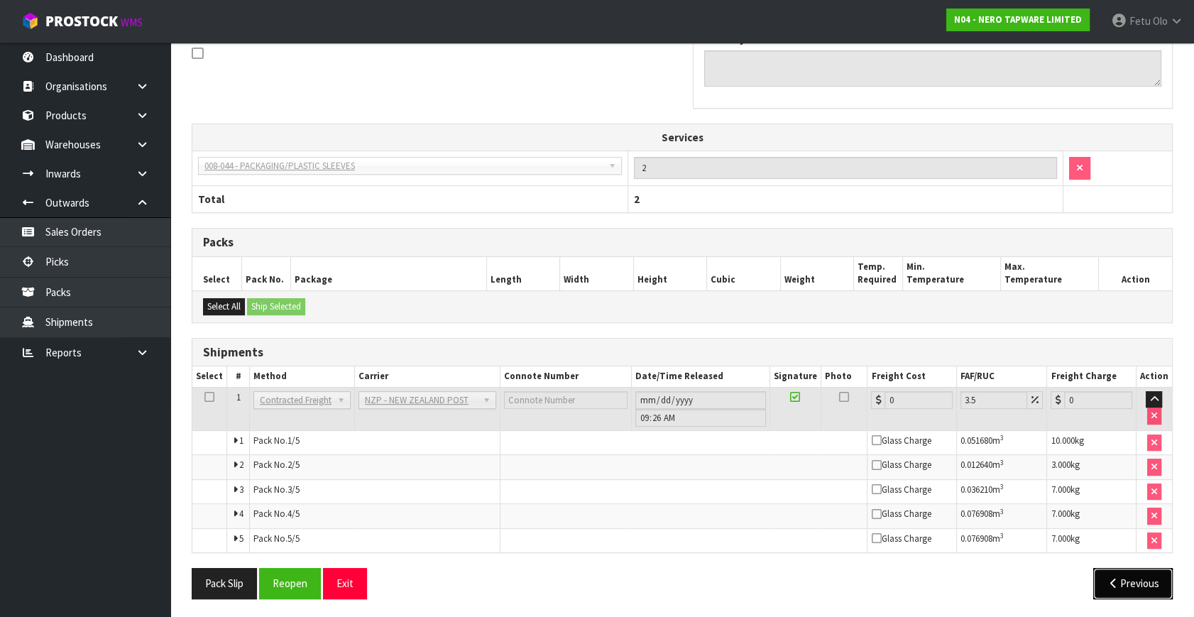
click at [1120, 584] on button "Previous" at bounding box center [1134, 583] width 80 height 31
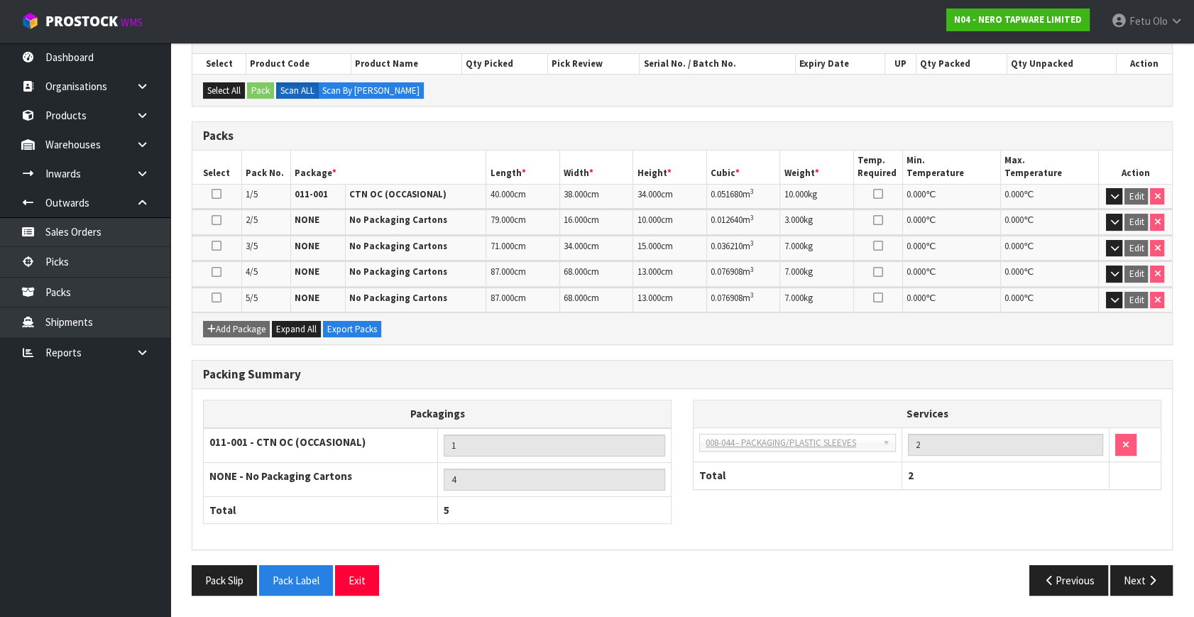
scroll to position [317, 0]
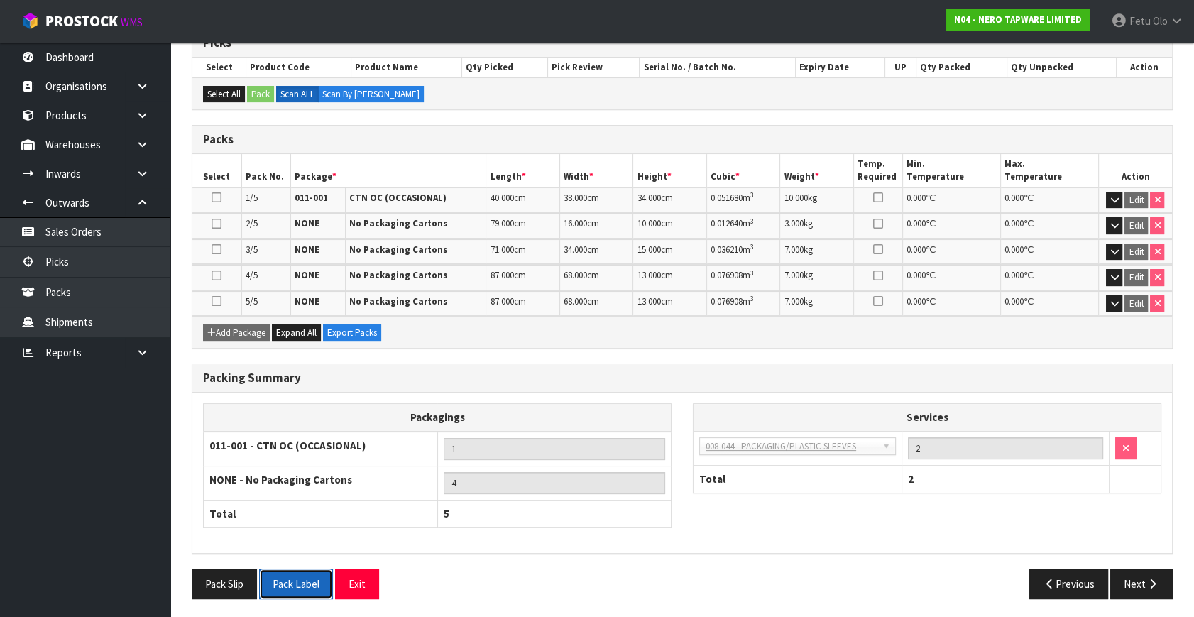
click at [303, 569] on button "Pack Label" at bounding box center [296, 584] width 74 height 31
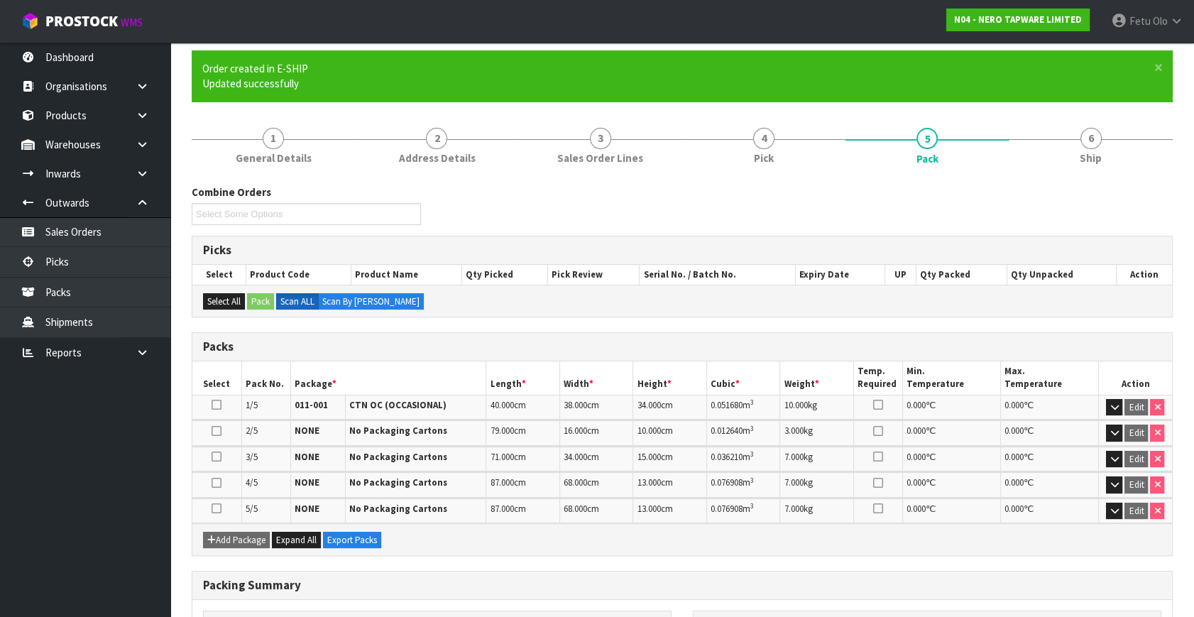
scroll to position [0, 0]
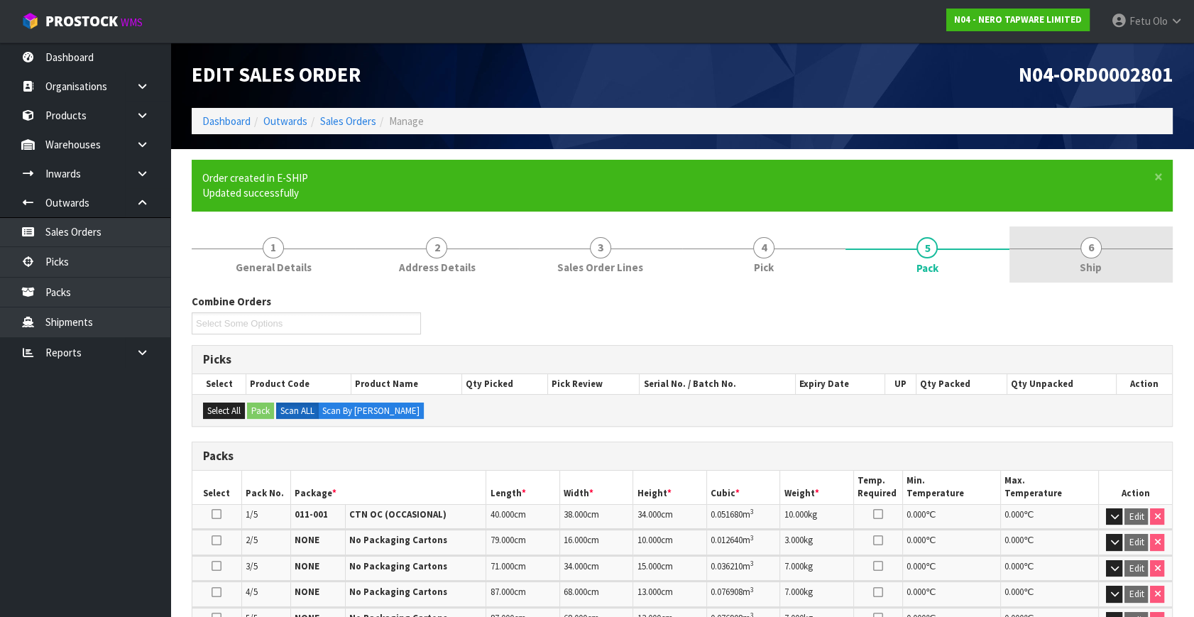
click at [1093, 261] on span "Ship" at bounding box center [1091, 267] width 22 height 15
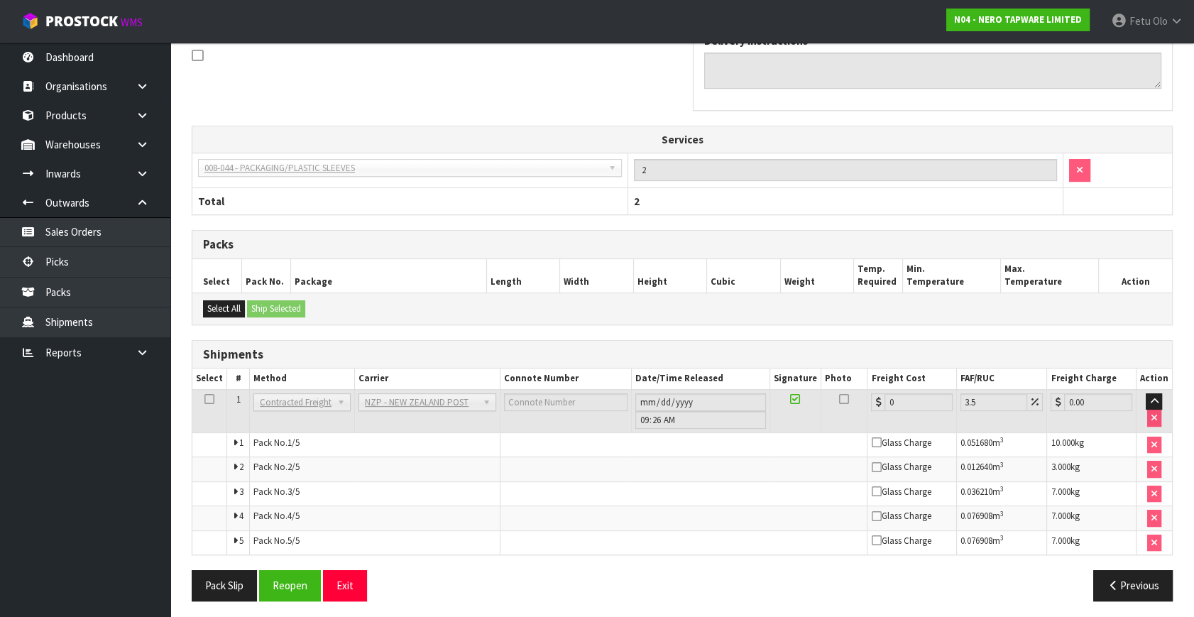
scroll to position [459, 0]
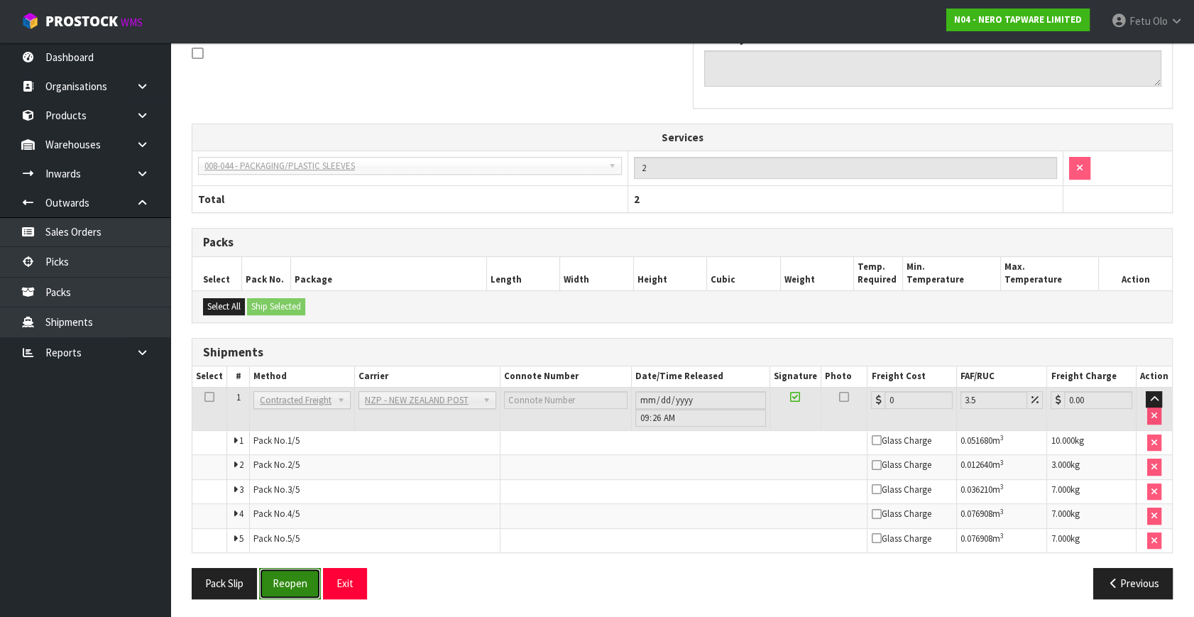
click at [268, 577] on button "Reopen" at bounding box center [290, 583] width 62 height 31
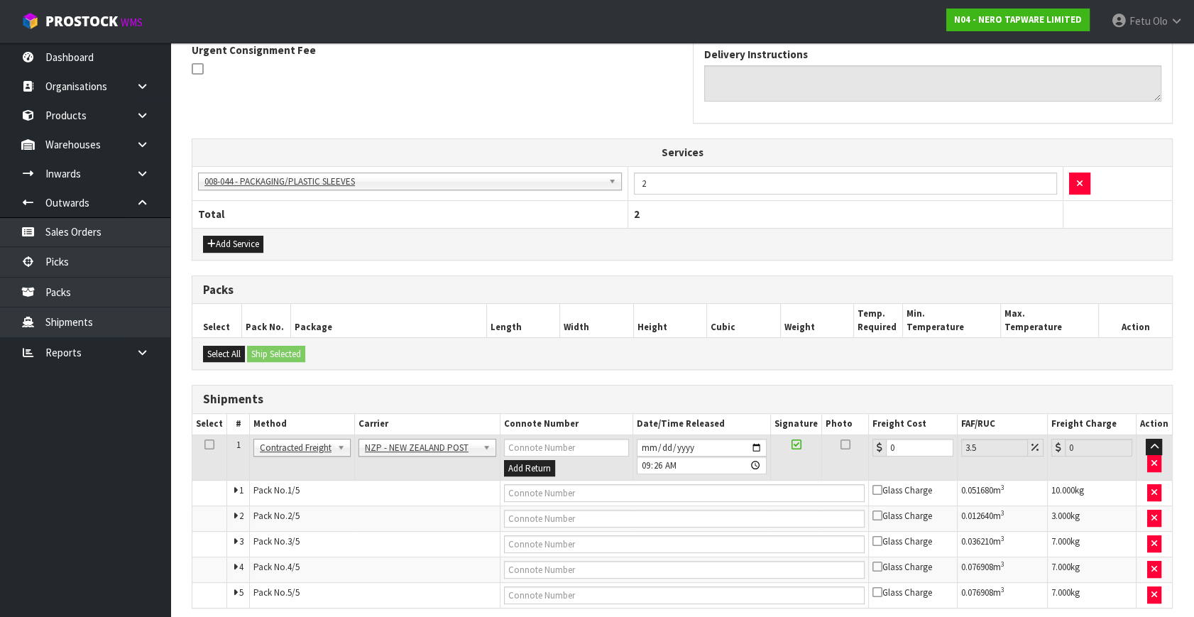
scroll to position [484, 0]
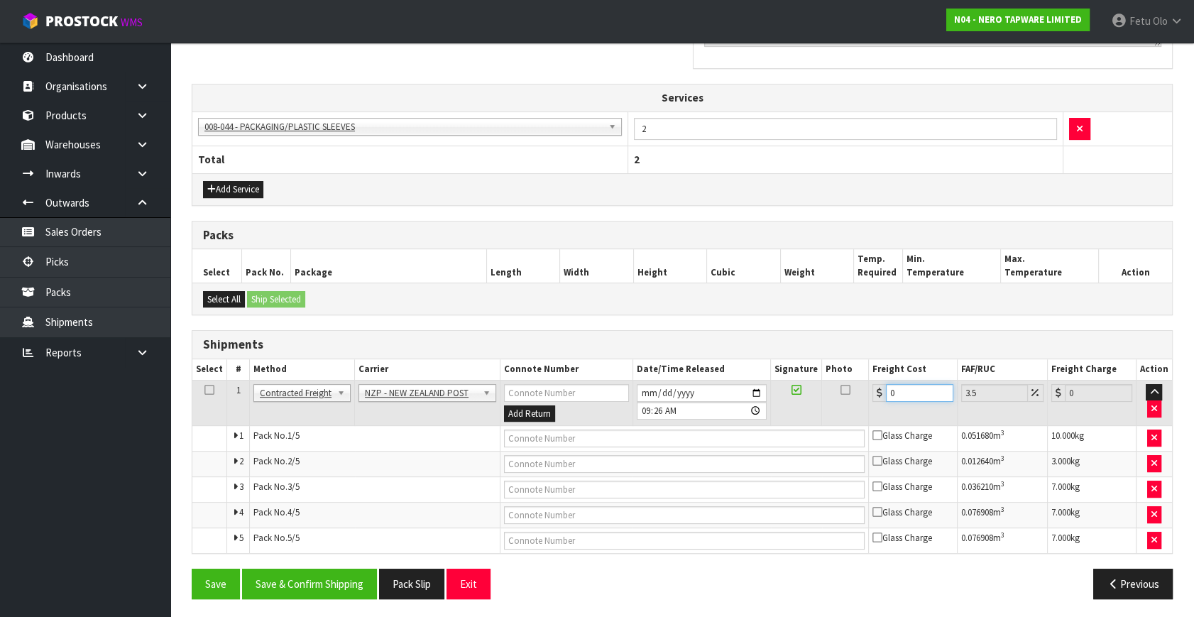
drag, startPoint x: 908, startPoint y: 391, endPoint x: 705, endPoint y: 450, distance: 211.7
click at [704, 450] on tbody "1 Client Local Pickup Customer Local Pickup Company Freight Contracted Freight …" at bounding box center [682, 466] width 980 height 173
type input "7"
type input "7.24"
type input "79"
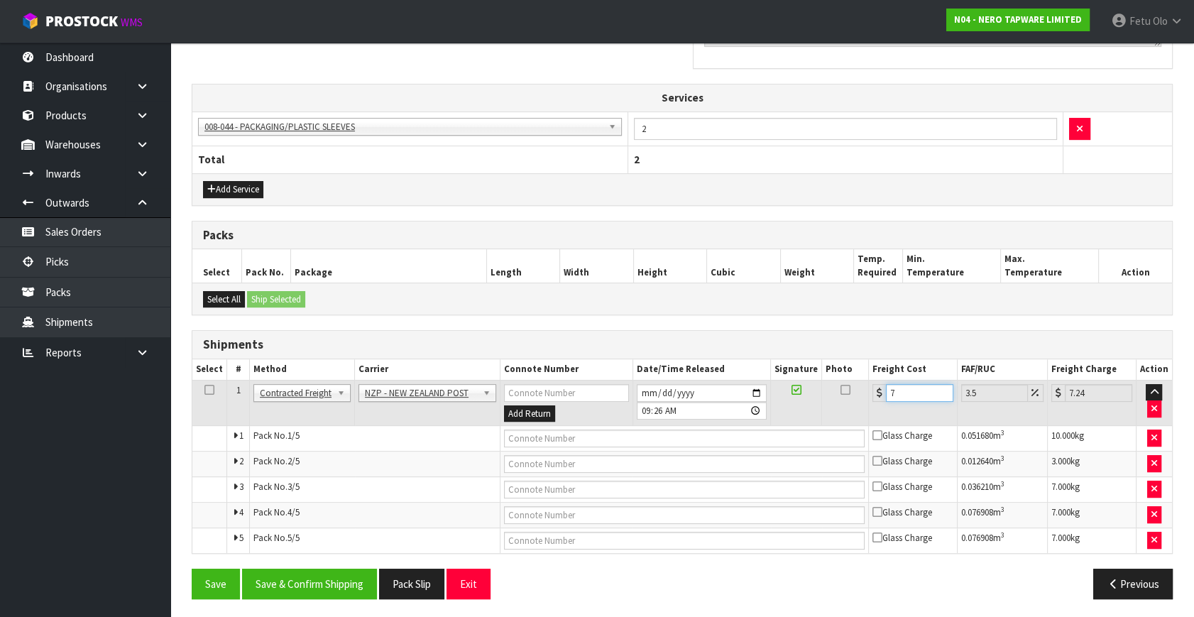
type input "81.77"
type input "79.7"
type input "82.49"
type input "79.71"
type input "82.5"
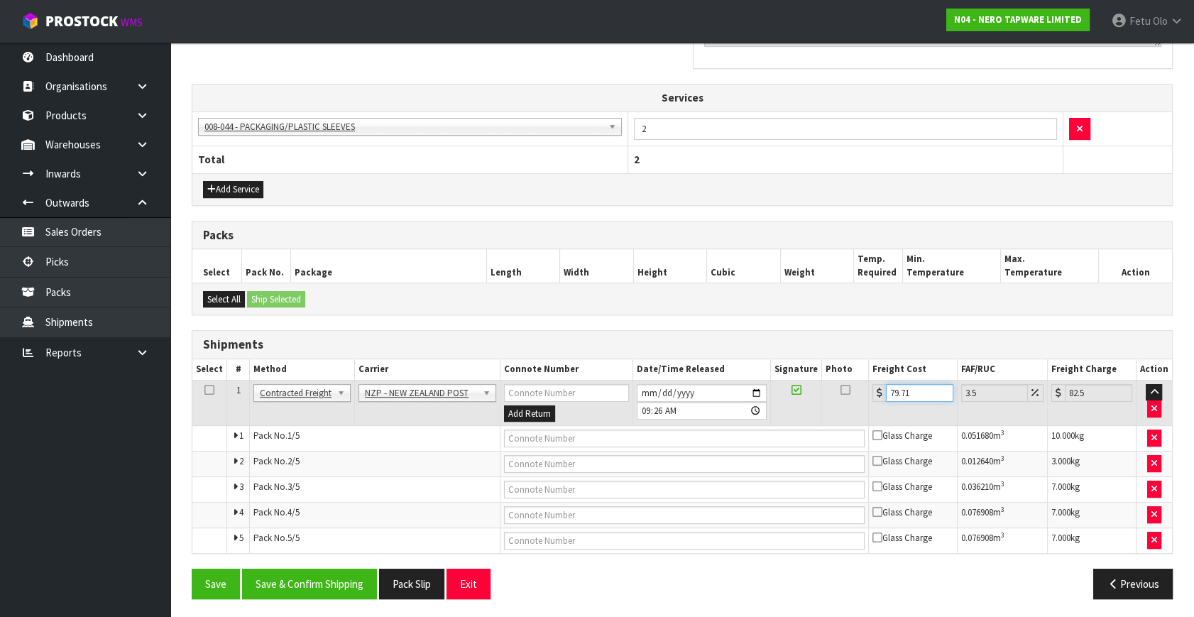
type input "79.71"
click at [602, 589] on div "Save Save & Confirm Shipping Pack Slip Exit" at bounding box center [431, 584] width 501 height 31
click at [924, 324] on div "From Address CONTRACT WAREHOUSING & LOGISTICS 17 Allens Road East Tamaki Auckla…" at bounding box center [682, 202] width 981 height 815
drag, startPoint x: 921, startPoint y: 390, endPoint x: 707, endPoint y: 432, distance: 218.0
click at [707, 432] on tbody "1 Client Local Pickup Customer Local Pickup Company Freight Contracted Freight …" at bounding box center [682, 466] width 980 height 173
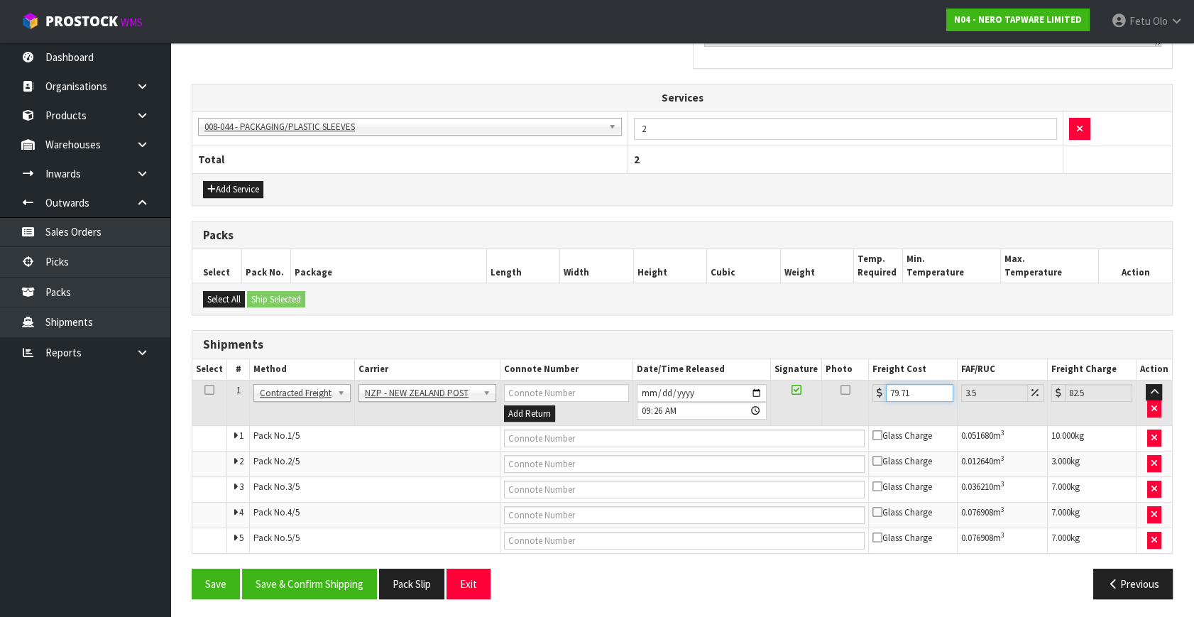
type input "0"
click at [348, 575] on button "Save & Confirm Shipping" at bounding box center [309, 584] width 135 height 31
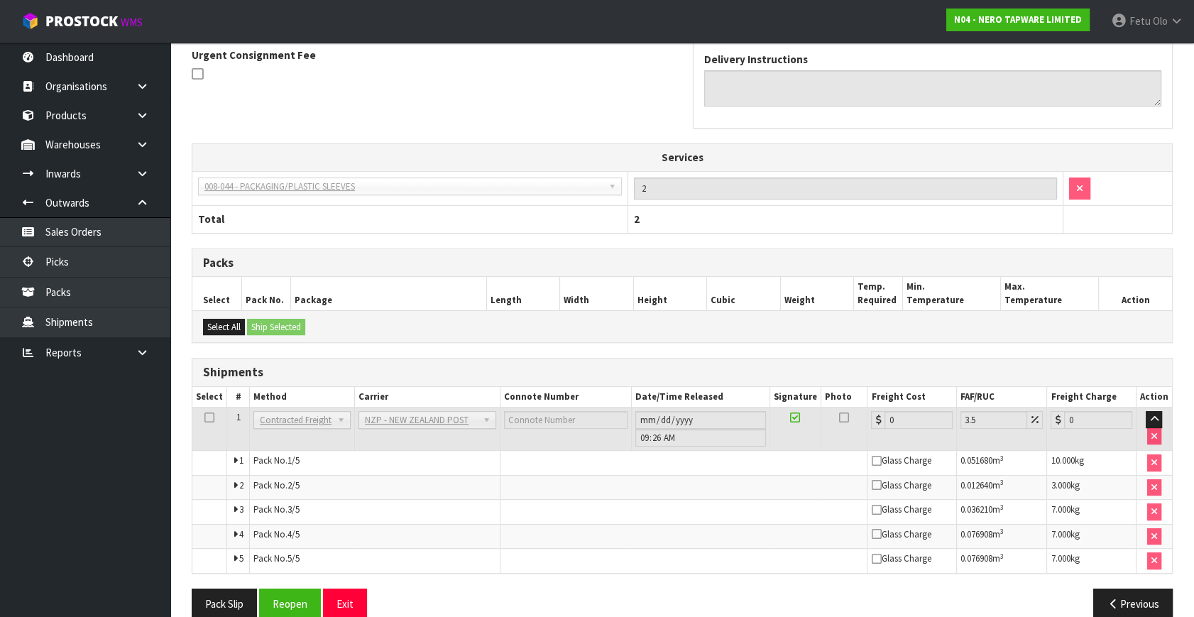
scroll to position [444, 0]
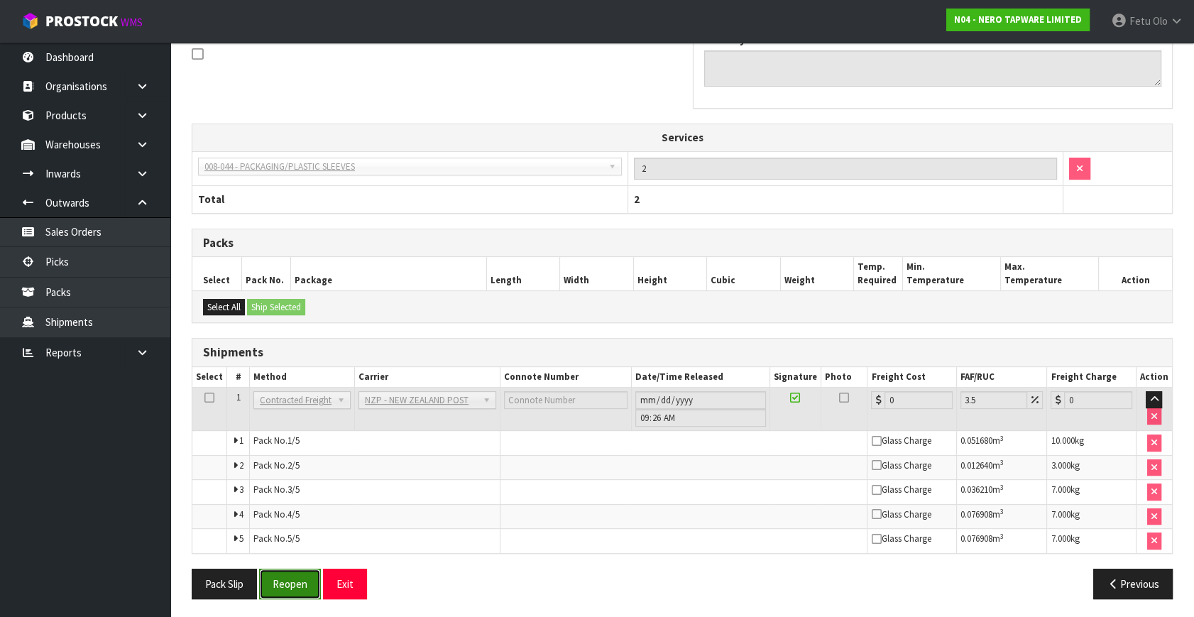
click at [303, 588] on button "Reopen" at bounding box center [290, 584] width 62 height 31
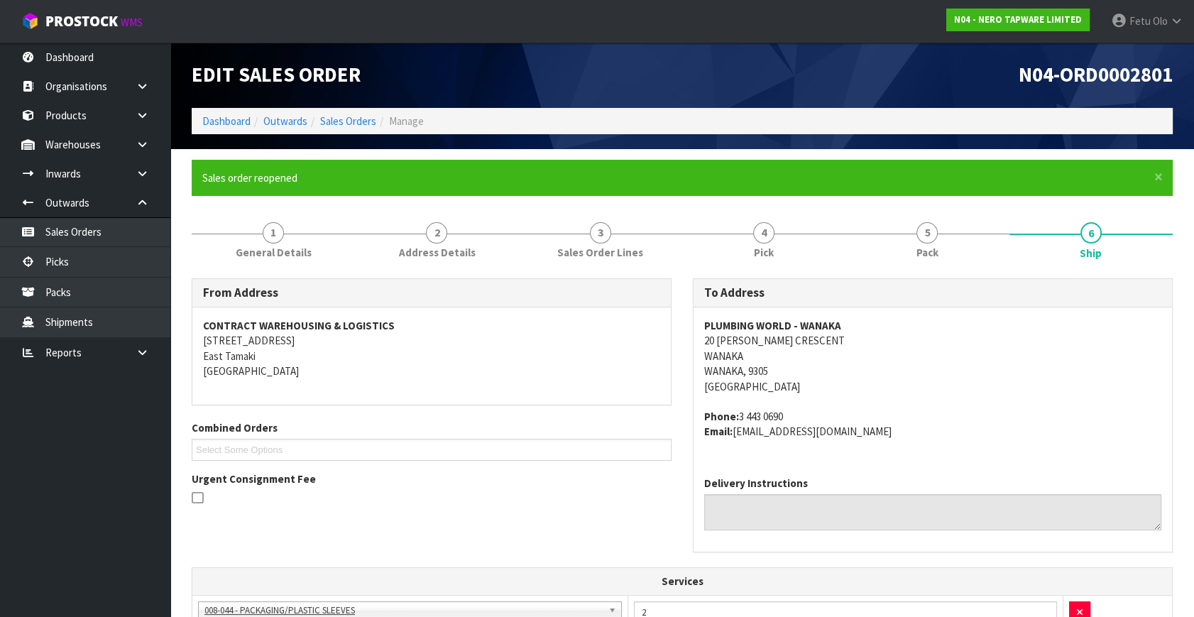
click at [1051, 418] on address "Phone: 3 443 0690 Email: pwlaccounts@plumbingworld.co.nz" at bounding box center [932, 424] width 457 height 31
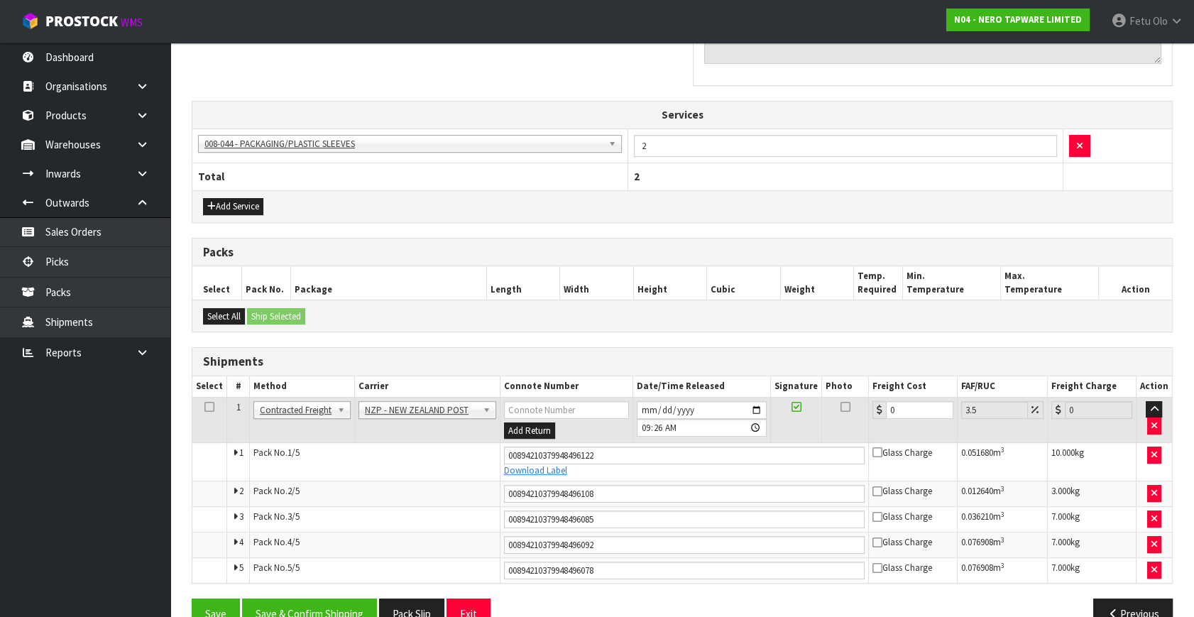
scroll to position [497, 0]
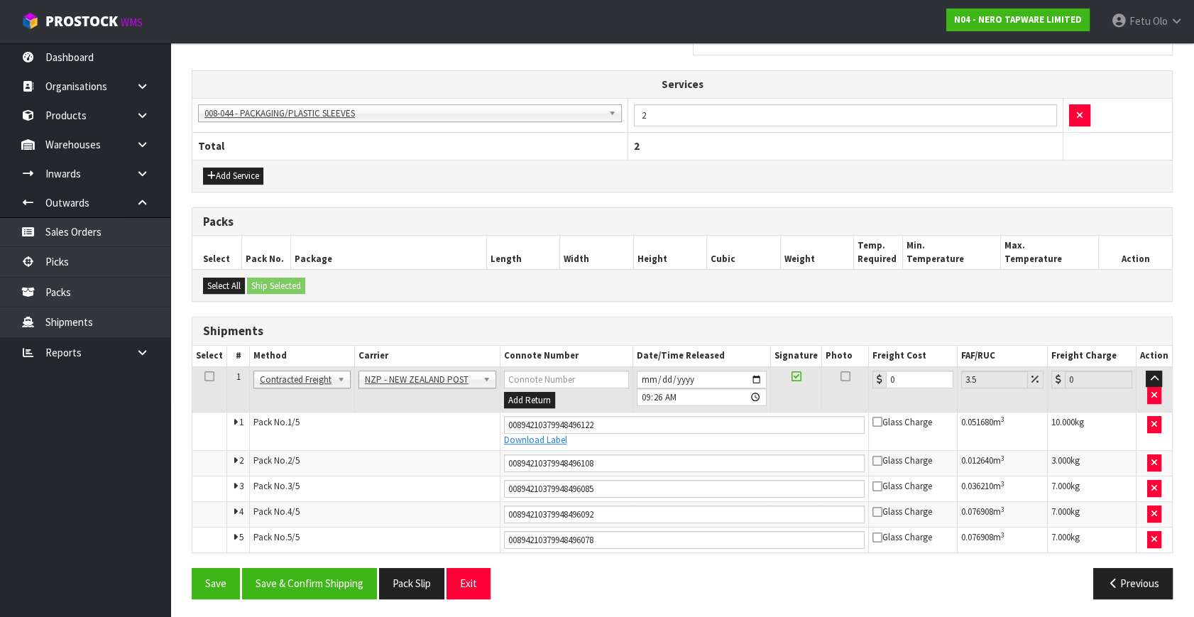
click at [728, 224] on h3 "Packs" at bounding box center [682, 221] width 959 height 13
click at [798, 28] on nav "Toggle navigation ProStock WMS N04 - NERO TAPWARE LIMITED Fetu Olo Logout" at bounding box center [597, 21] width 1194 height 43
click at [1114, 583] on icon "button" at bounding box center [1113, 583] width 13 height 11
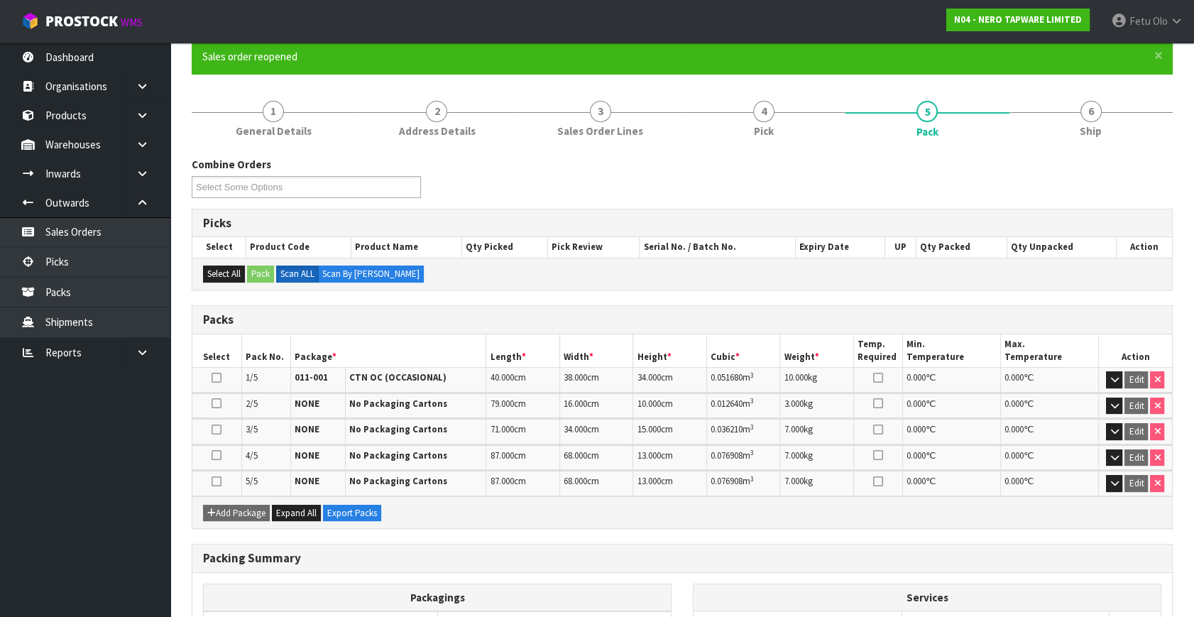
scroll to position [0, 0]
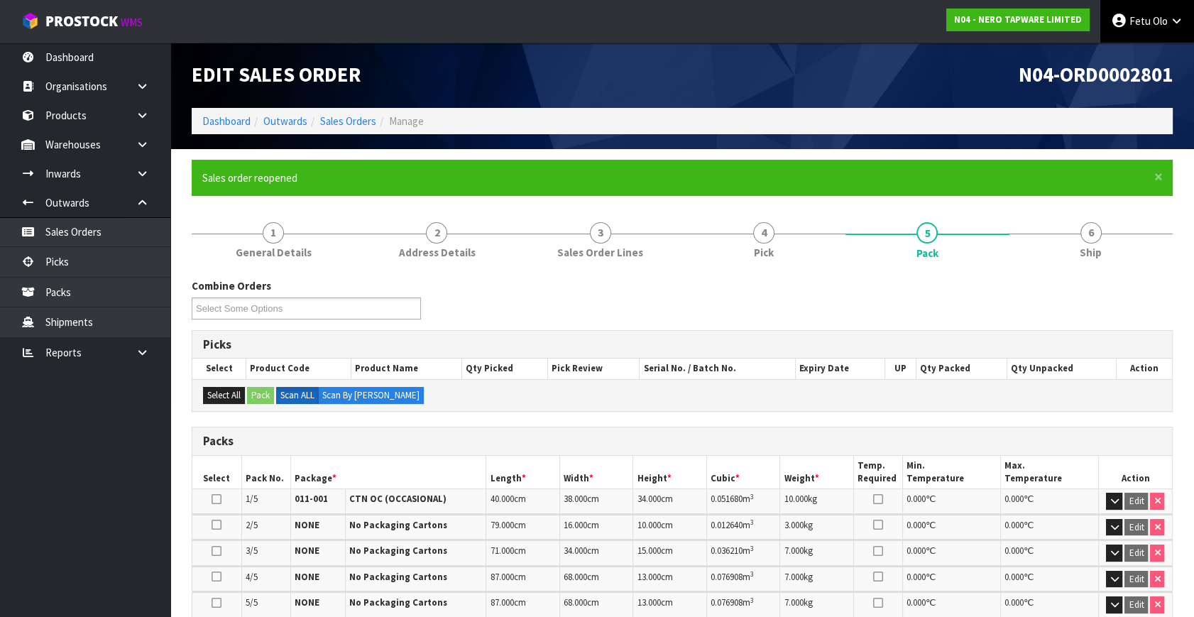
click at [1150, 36] on link "Fetu Olo" at bounding box center [1148, 21] width 94 height 43
click at [1129, 60] on link "Logout" at bounding box center [1138, 56] width 112 height 19
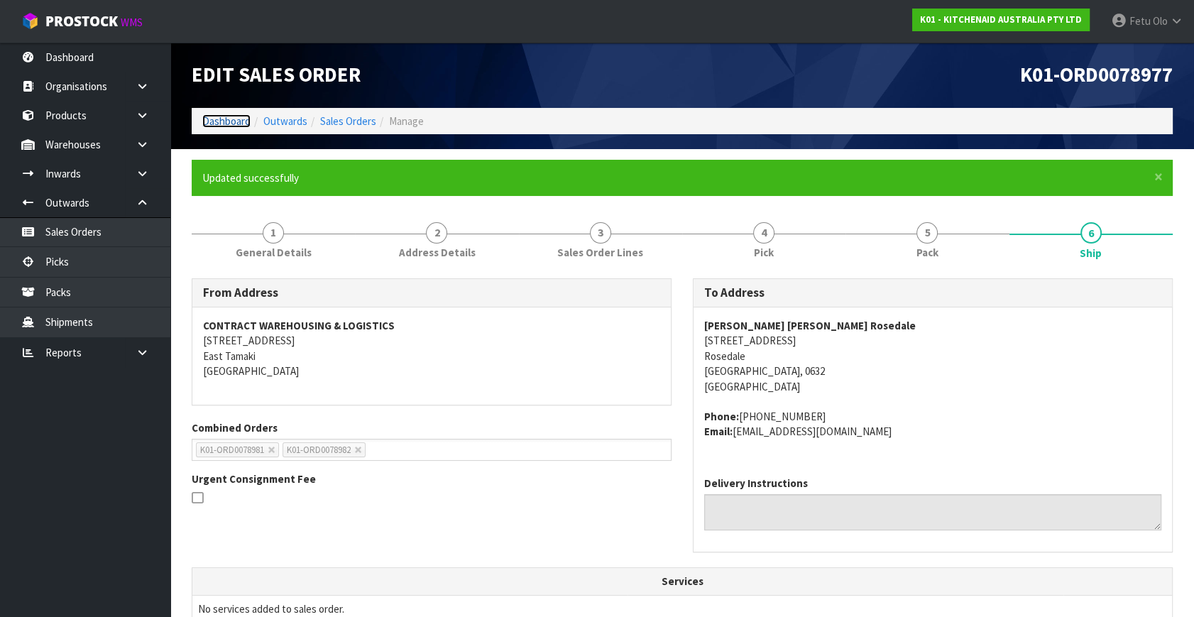
click at [235, 120] on link "Dashboard" at bounding box center [226, 120] width 48 height 13
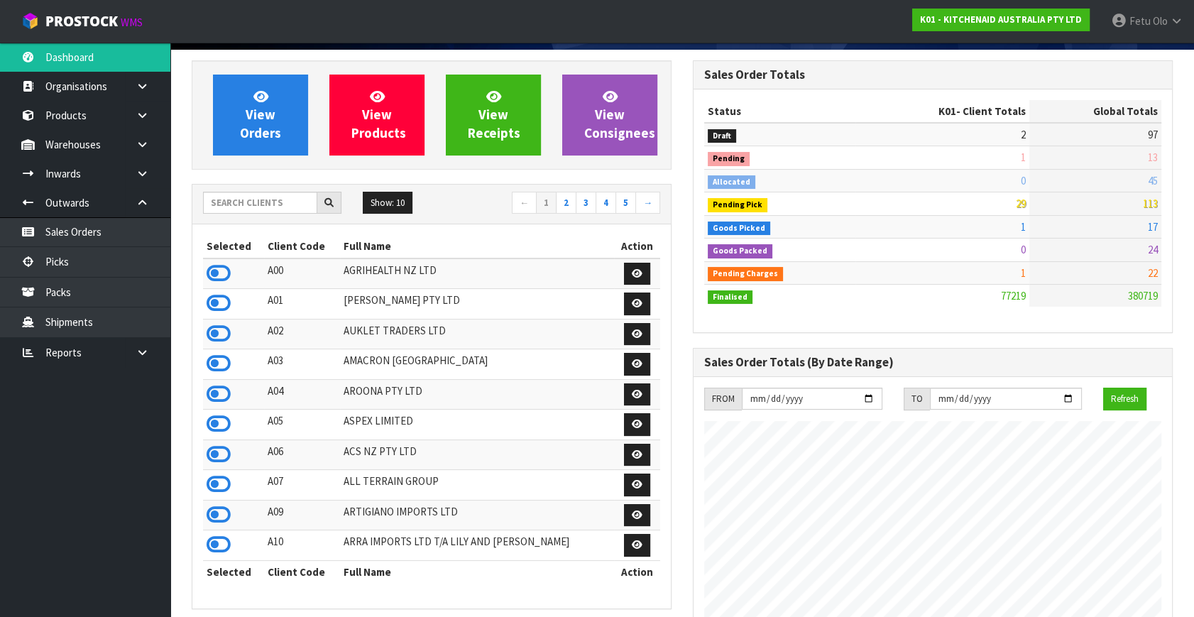
scroll to position [193, 0]
